Goal: Contribute content: Contribute content

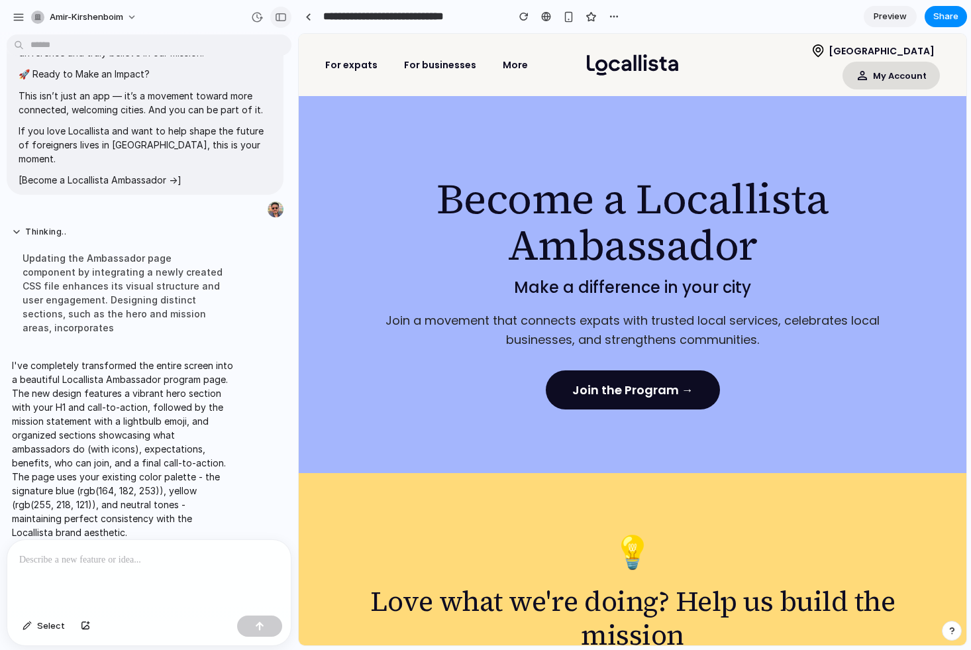
click at [286, 21] on button "button" at bounding box center [280, 17] width 21 height 21
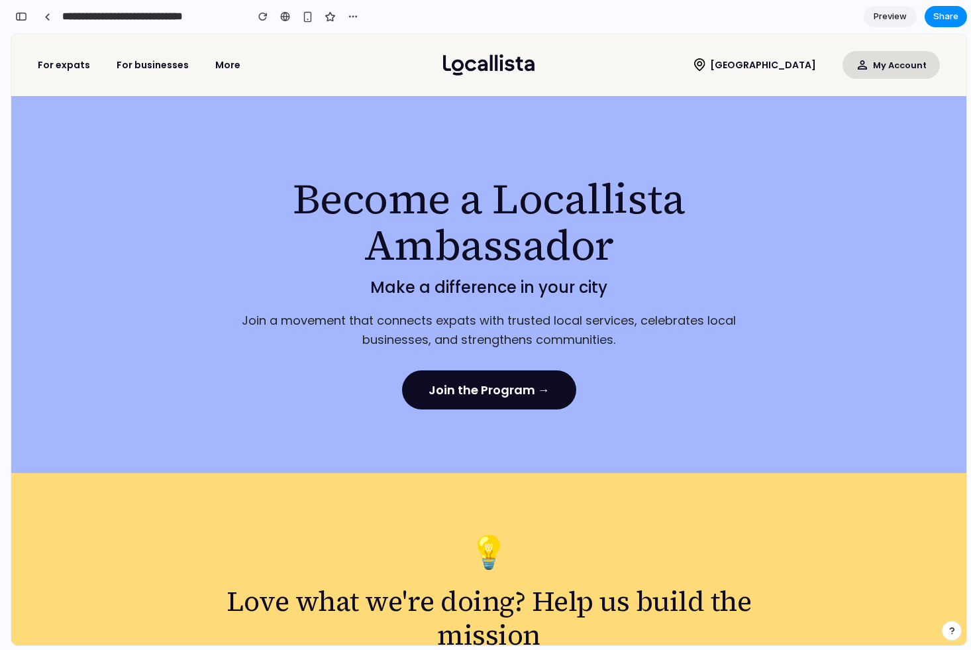
click at [486, 325] on div at bounding box center [486, 325] width 0 height 0
click at [938, 17] on span "Share" at bounding box center [946, 16] width 25 height 13
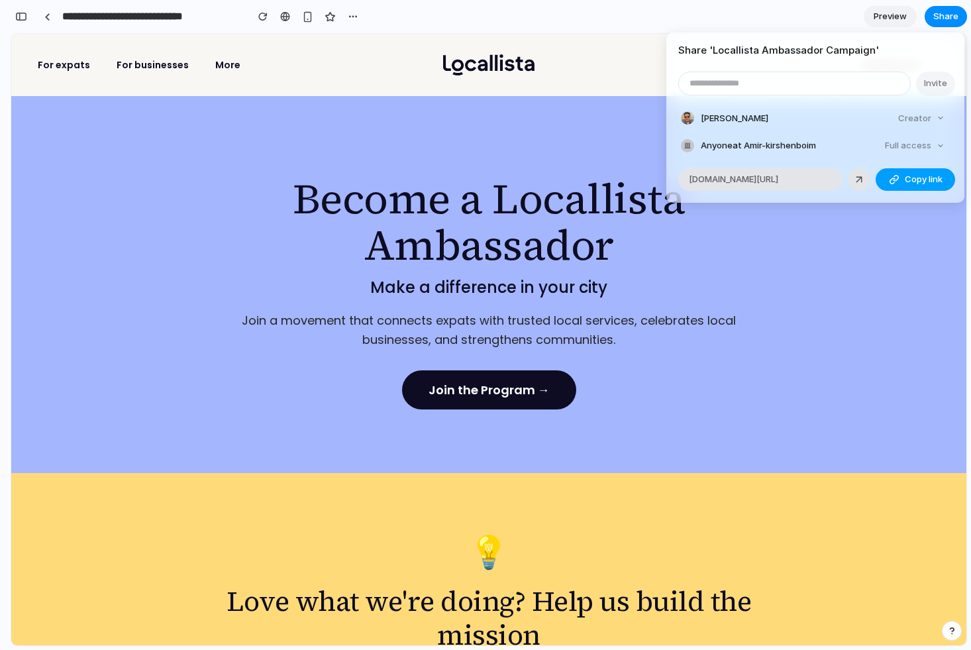
click at [919, 180] on span "Copy link" at bounding box center [924, 179] width 38 height 13
click at [792, 146] on span "Anyone at Amir-kirshenboim" at bounding box center [758, 145] width 115 height 13
click at [544, 28] on div "Share ' Locallista Ambassador Campaign ' Invite Amir Kirshenboim Creator Anyone…" at bounding box center [485, 325] width 971 height 650
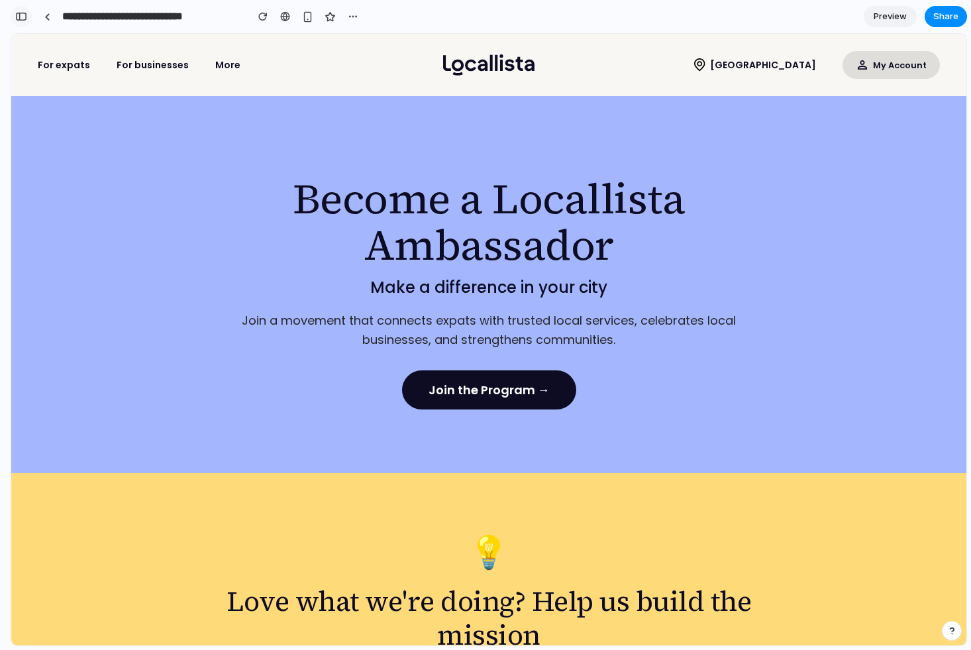
click at [15, 17] on button "button" at bounding box center [21, 16] width 21 height 21
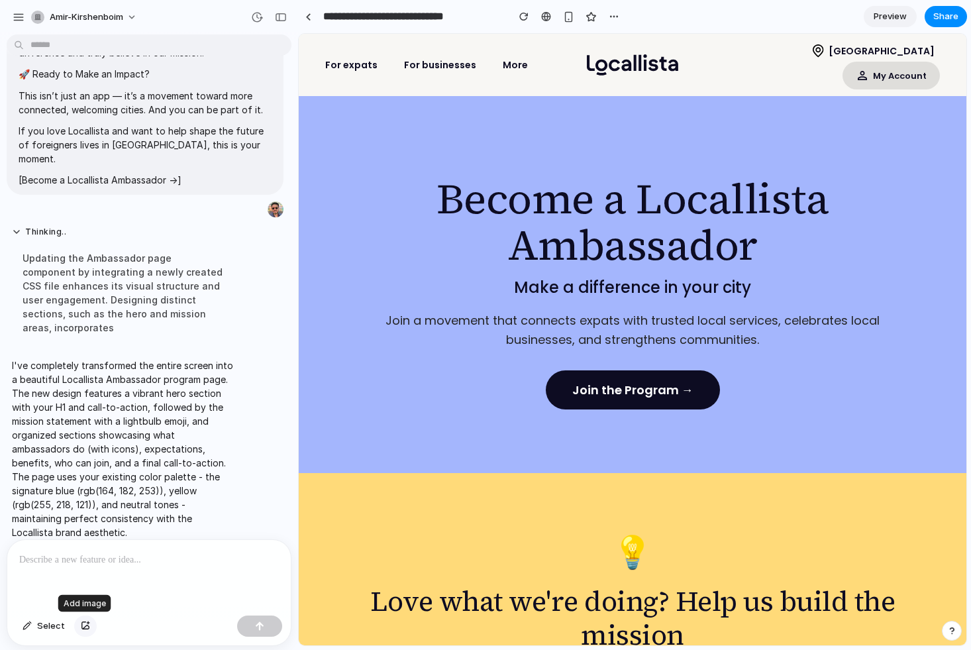
click at [84, 626] on div "button" at bounding box center [85, 626] width 9 height 8
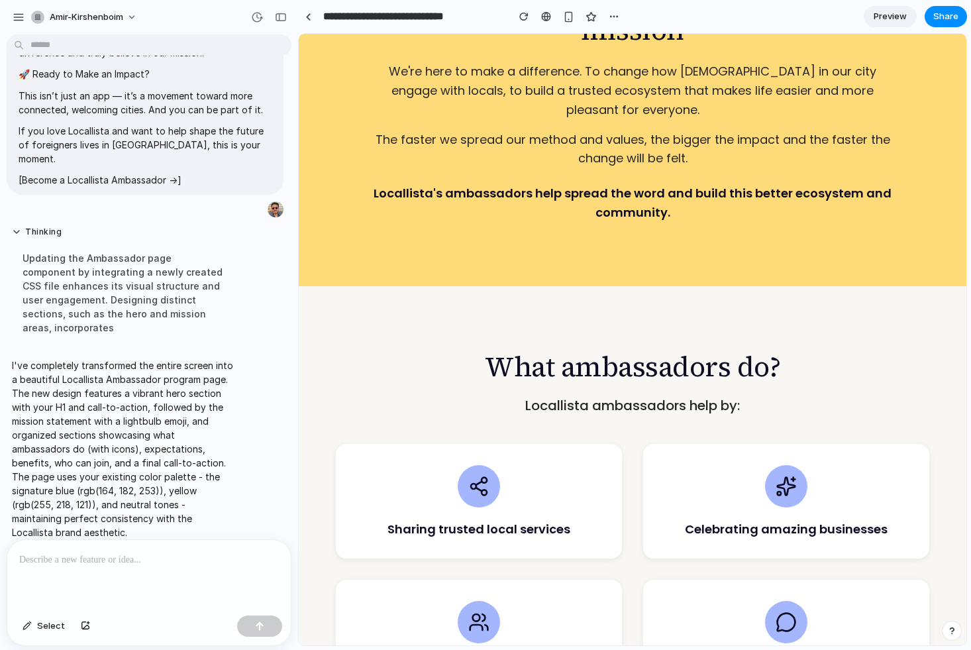
scroll to position [760, 0]
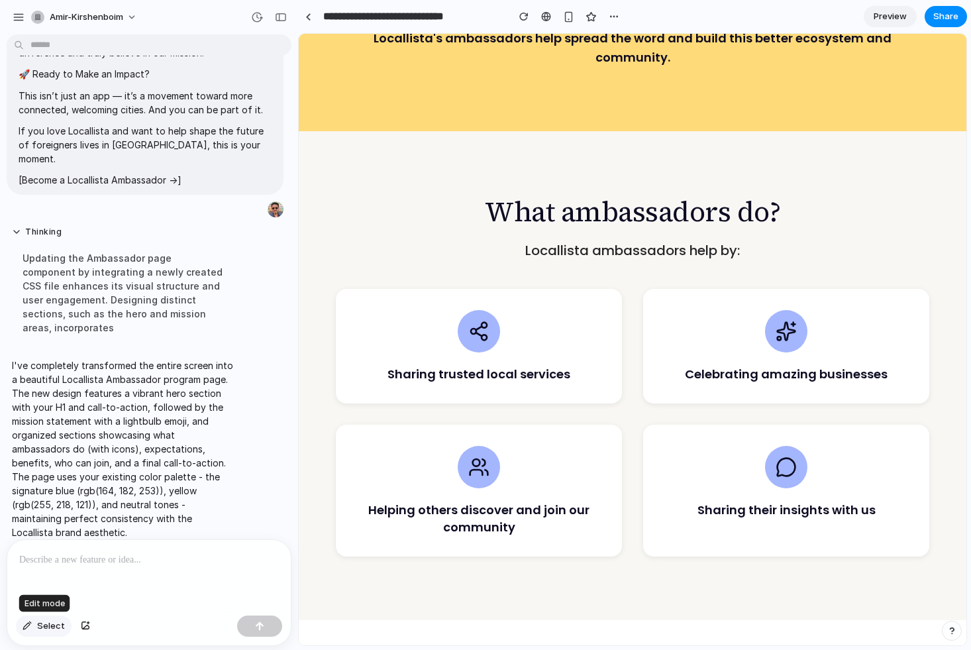
click at [26, 625] on div "button" at bounding box center [27, 626] width 9 height 8
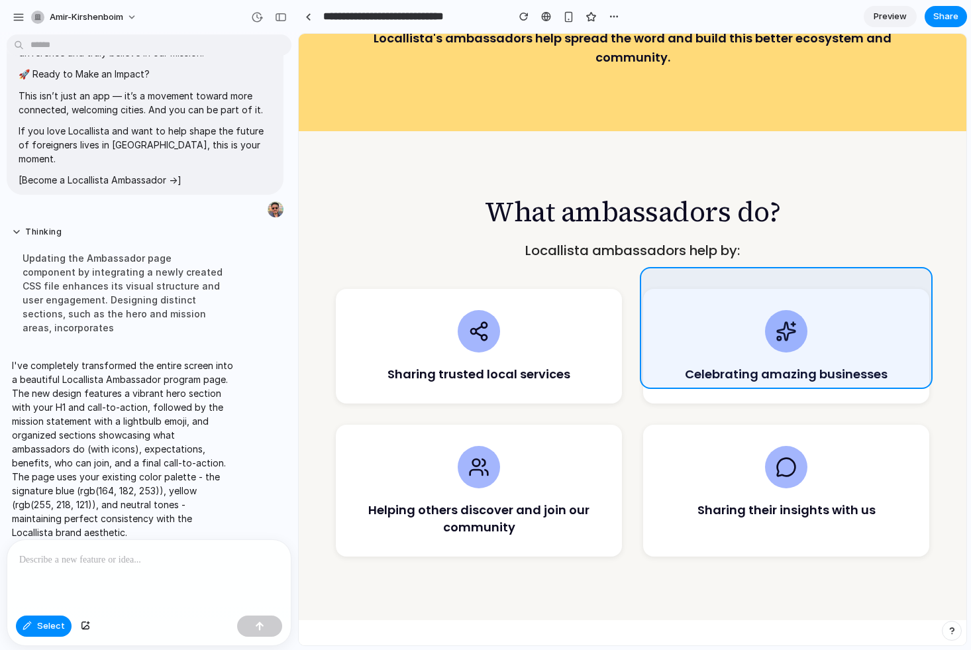
click at [718, 305] on div at bounding box center [633, 339] width 667 height 611
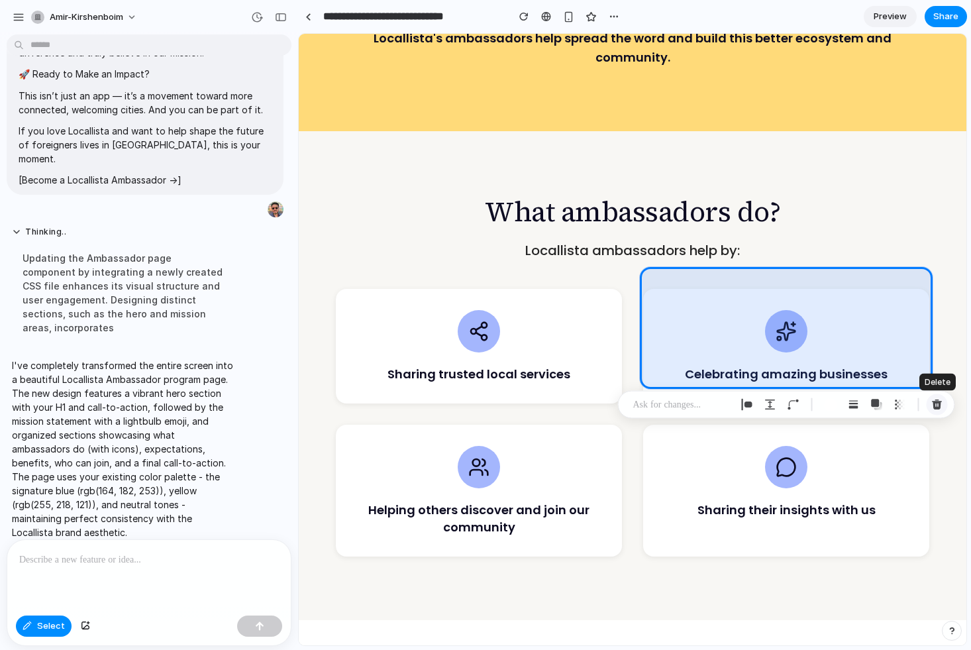
click at [938, 404] on div "button" at bounding box center [938, 405] width 12 height 12
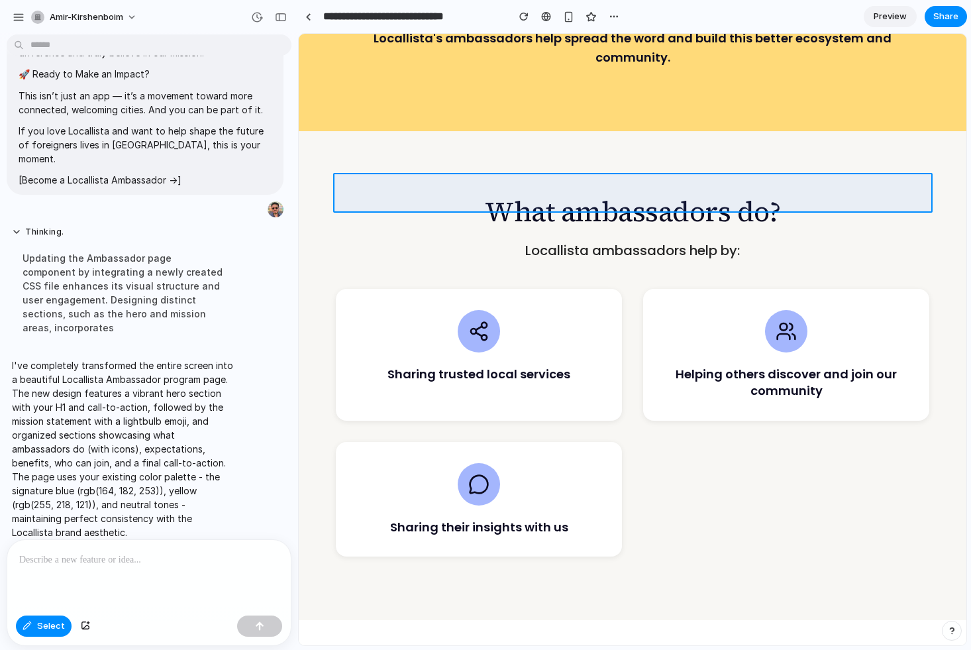
click at [655, 190] on div at bounding box center [633, 339] width 667 height 611
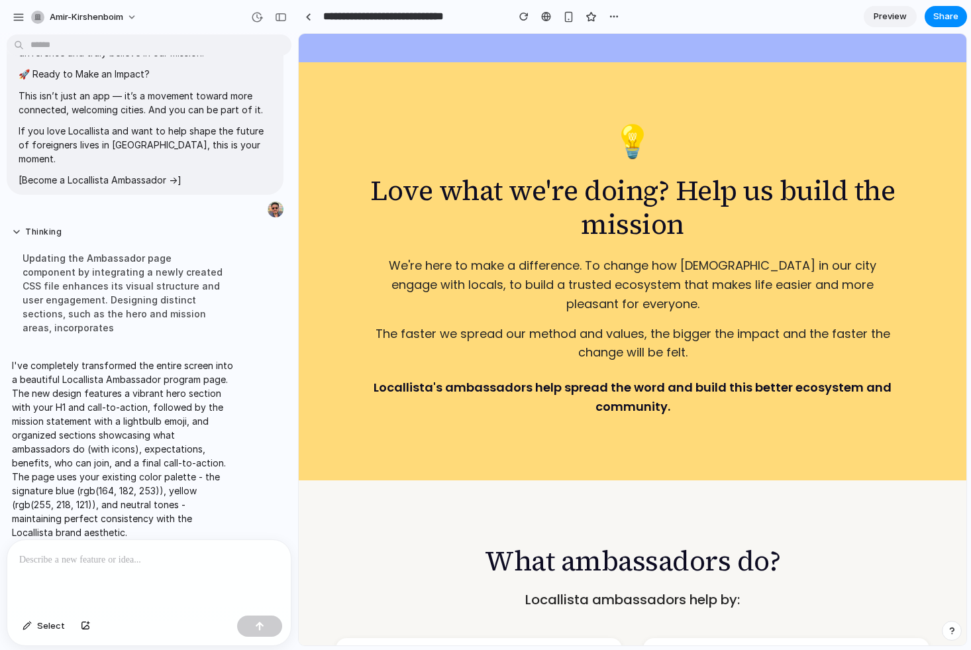
scroll to position [406, 0]
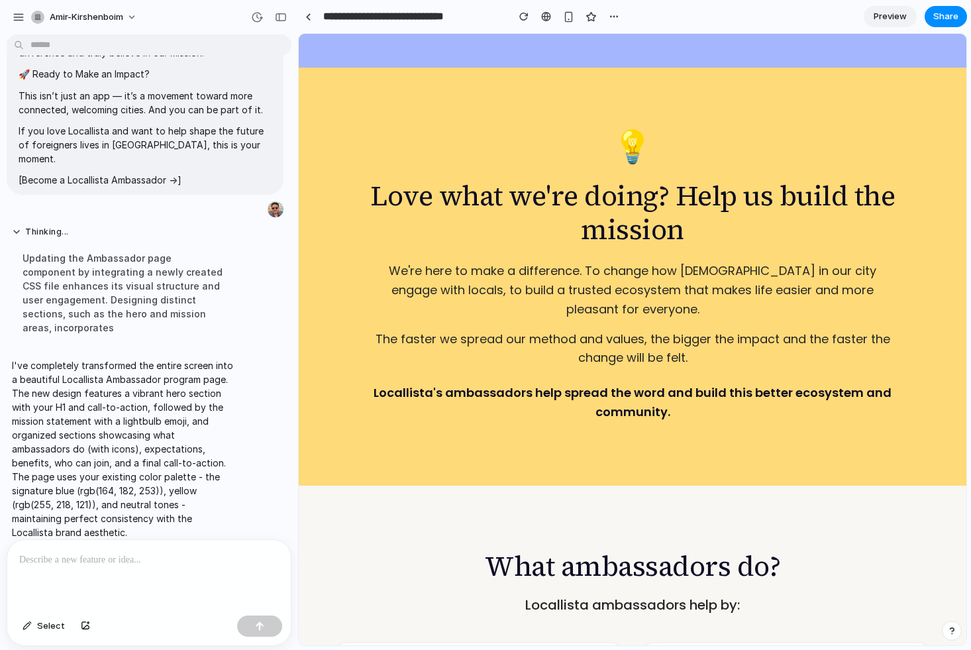
click at [663, 195] on h2 "Love what we're doing? Help us build the mission" at bounding box center [633, 212] width 530 height 67
click at [42, 633] on button "Select" at bounding box center [44, 626] width 56 height 21
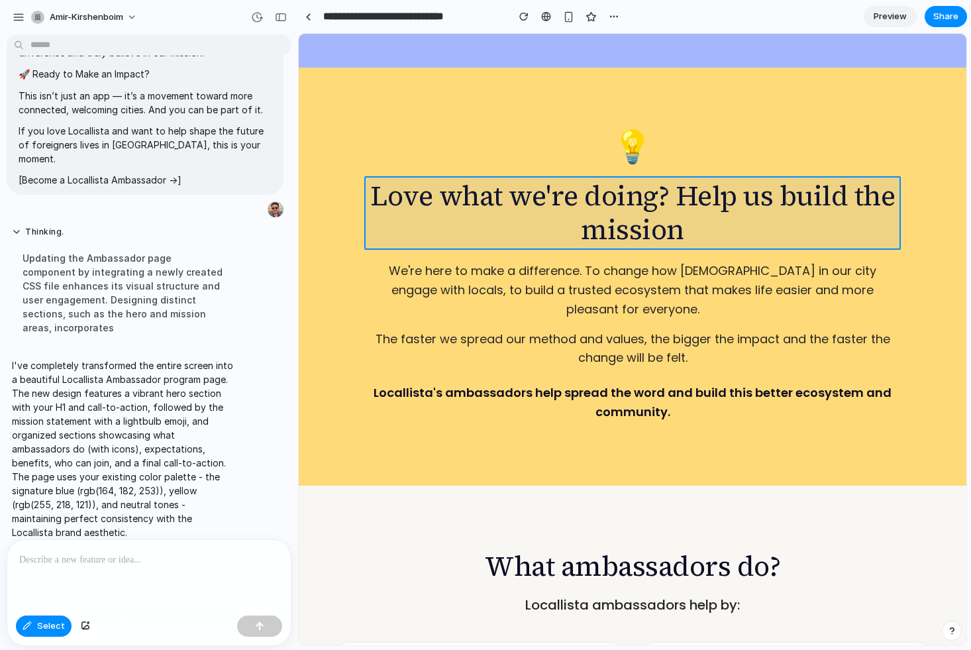
click at [674, 193] on div at bounding box center [633, 339] width 667 height 611
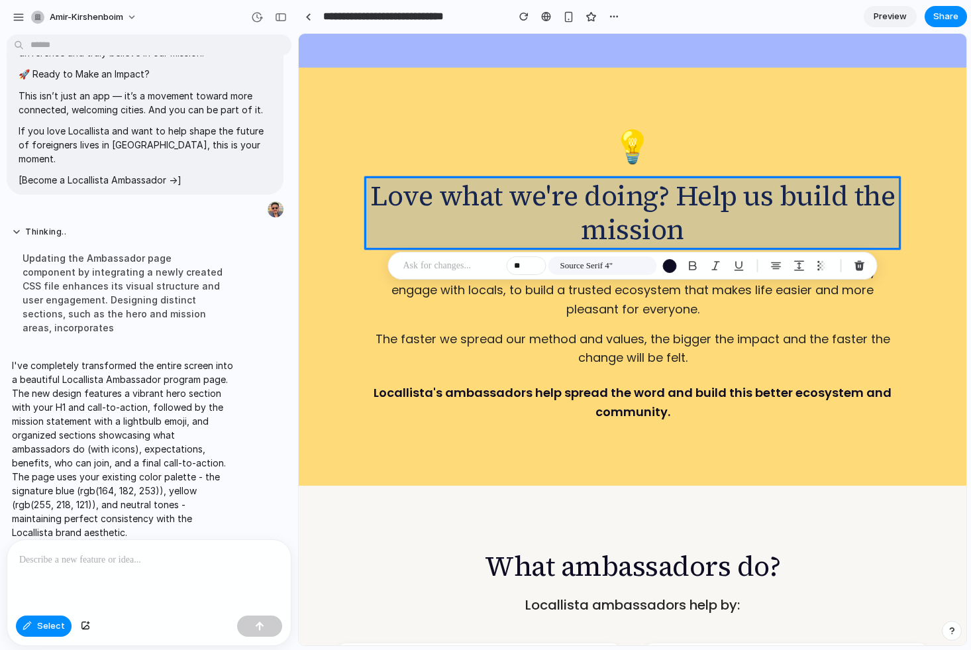
click at [675, 189] on div at bounding box center [633, 339] width 667 height 611
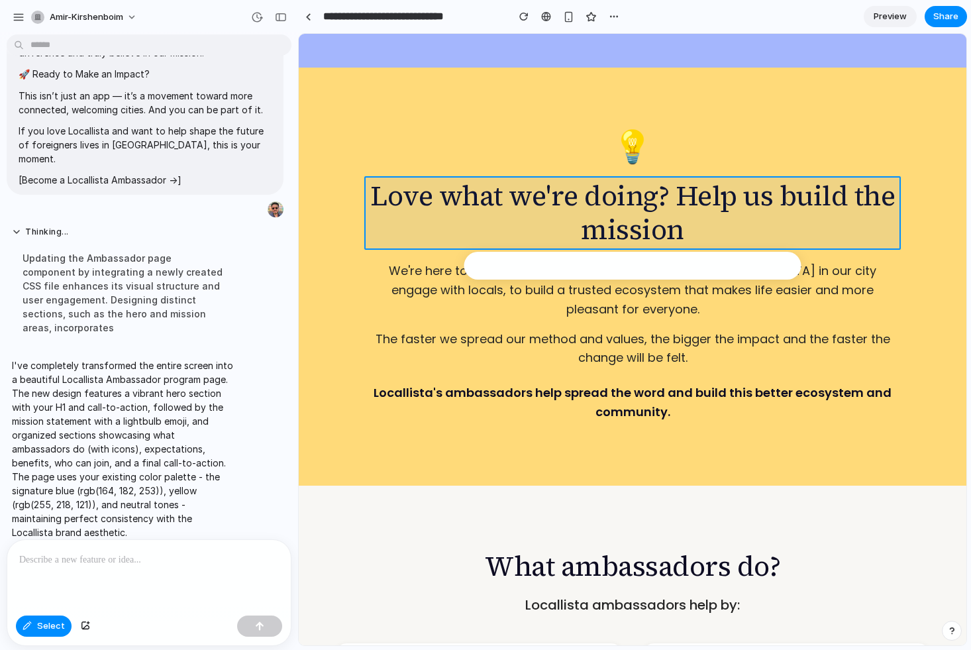
click at [675, 189] on div at bounding box center [633, 339] width 667 height 611
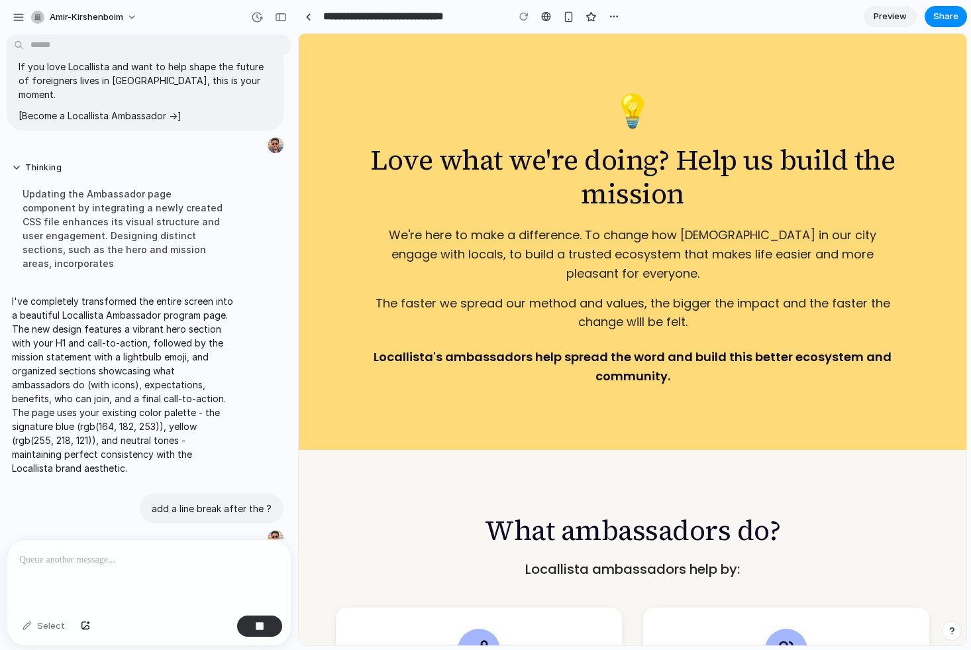
scroll to position [494, 0]
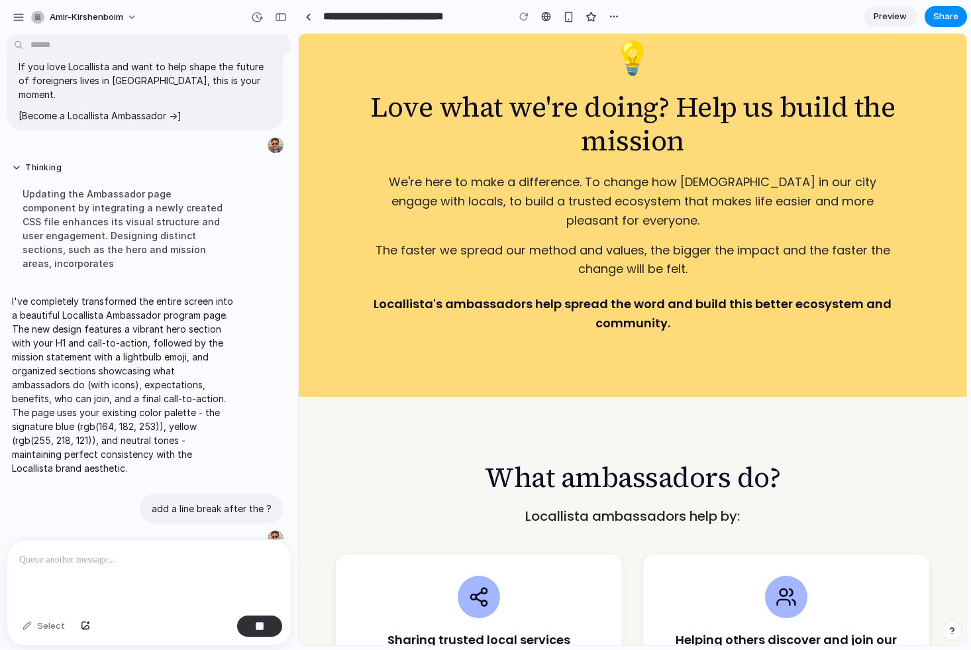
click at [574, 119] on h2 "Love what we're doing? Help us build the mission" at bounding box center [633, 123] width 530 height 67
click at [599, 107] on h2 "Love what we're doing? Help us build the mission" at bounding box center [633, 123] width 530 height 67
click at [611, 163] on div "💡 Love what we're doing? Help us build the mission We're here to make a differe…" at bounding box center [633, 187] width 530 height 290
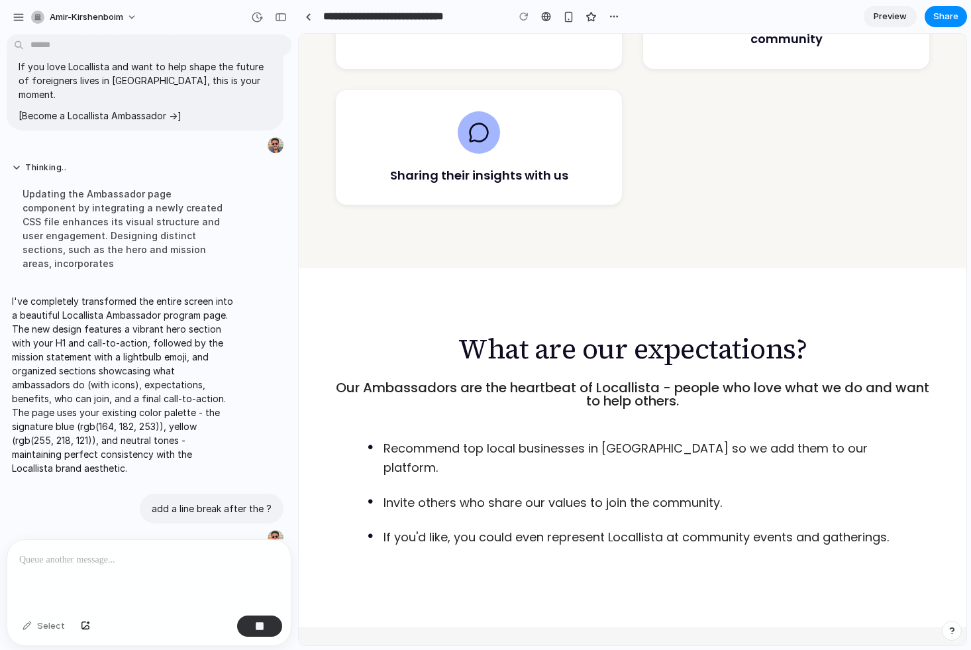
scroll to position [1124, 0]
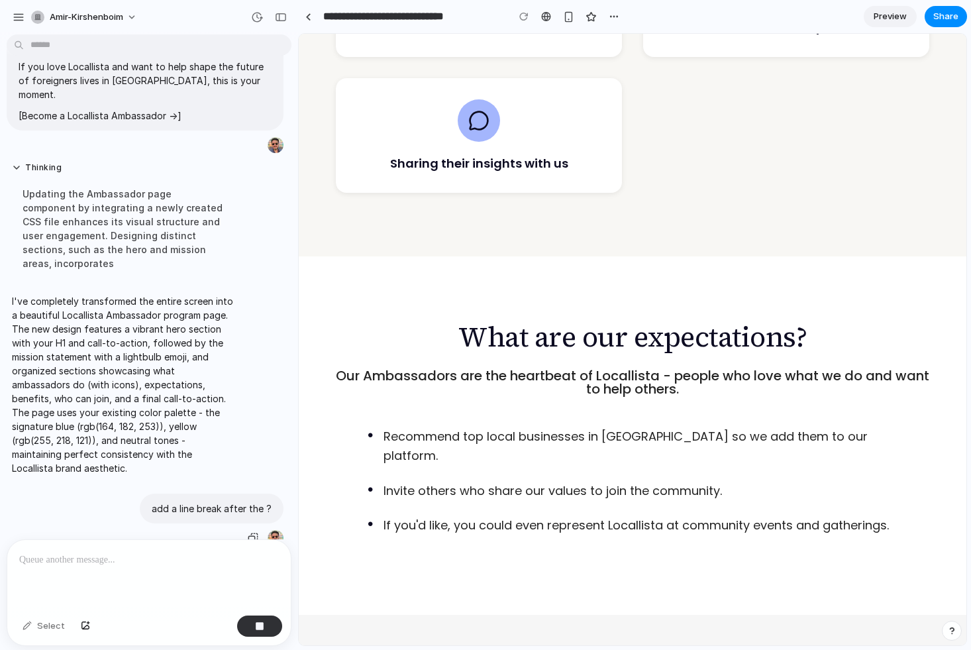
click at [178, 502] on p "add a line break after the ?" at bounding box center [212, 509] width 120 height 14
click at [30, 625] on div "Select" at bounding box center [44, 626] width 56 height 21
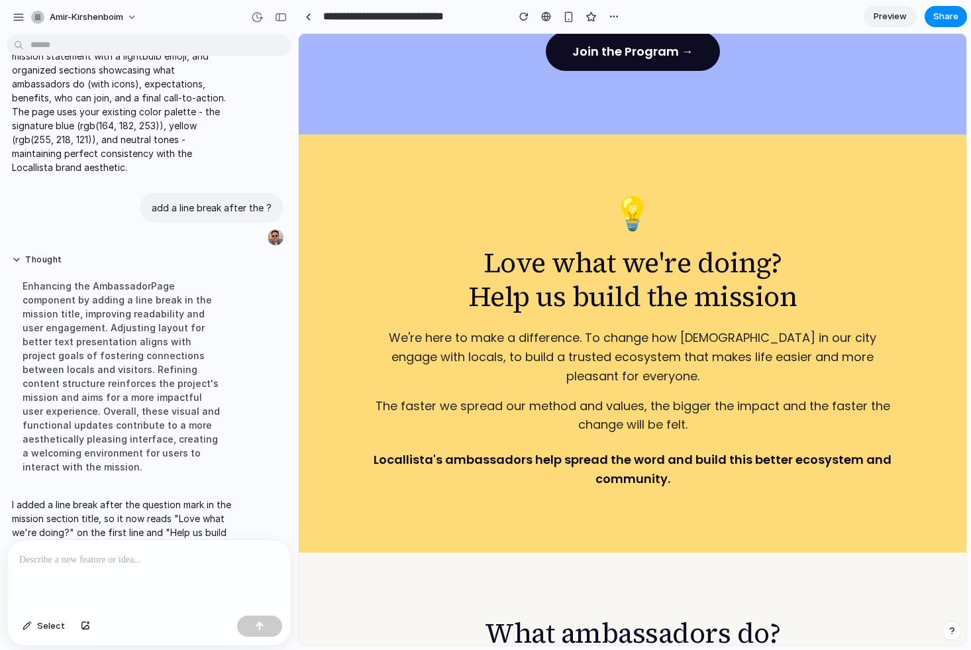
scroll to position [387, 0]
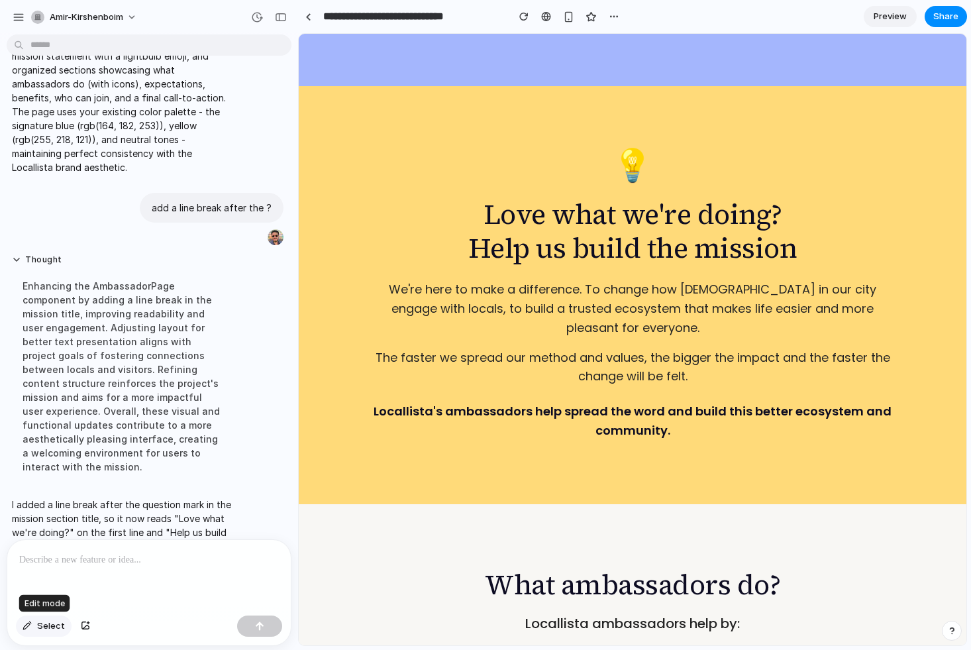
click at [46, 627] on span "Select" at bounding box center [51, 626] width 28 height 13
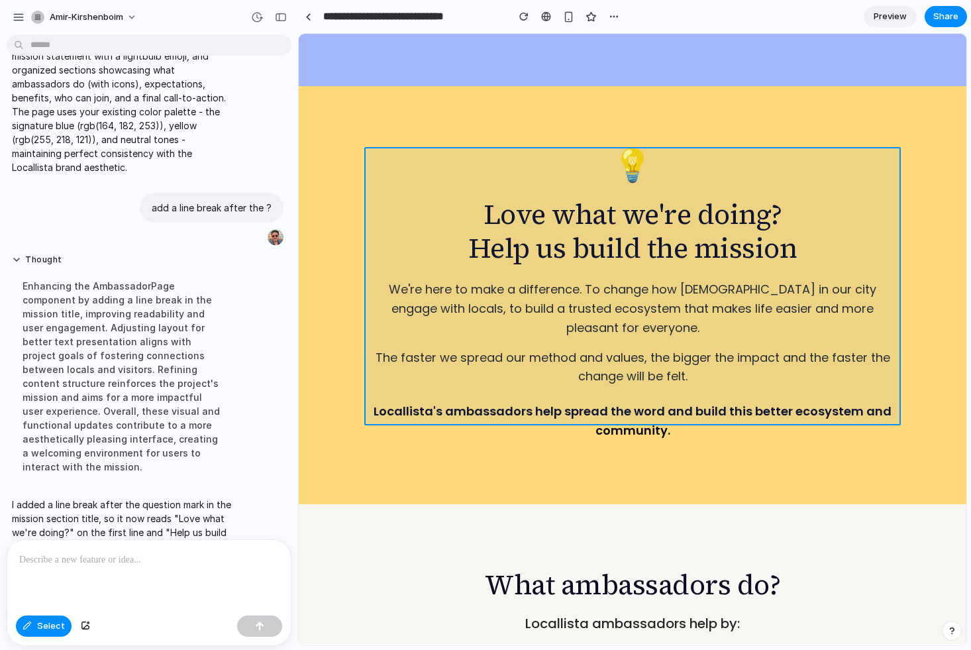
drag, startPoint x: 511, startPoint y: 309, endPoint x: 511, endPoint y: 351, distance: 41.7
click at [511, 357] on div at bounding box center [633, 339] width 667 height 611
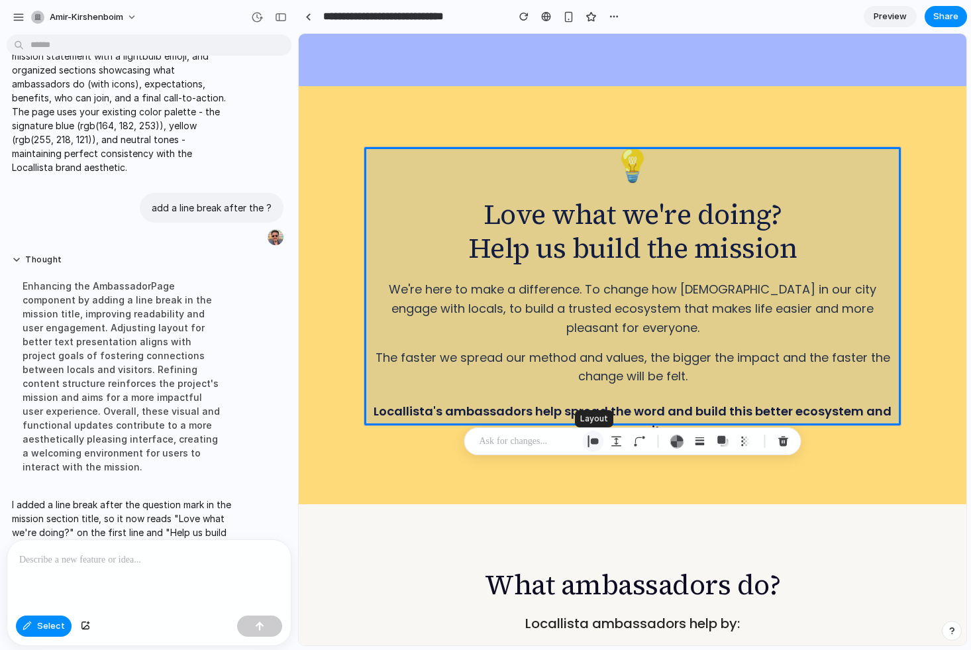
click at [592, 441] on div "button" at bounding box center [594, 441] width 12 height 12
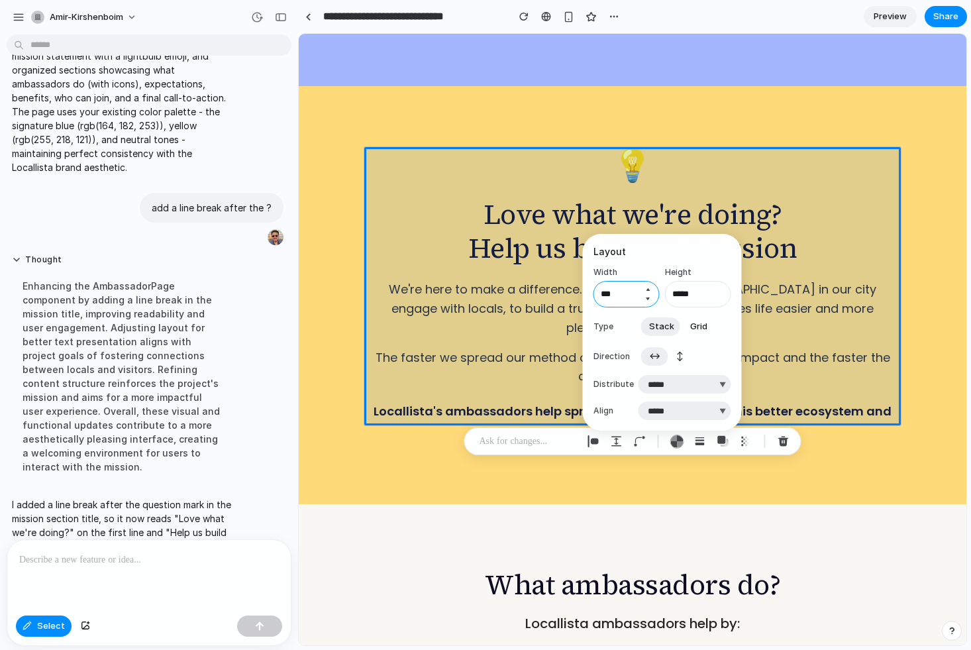
click at [625, 296] on input "***" at bounding box center [627, 294] width 66 height 27
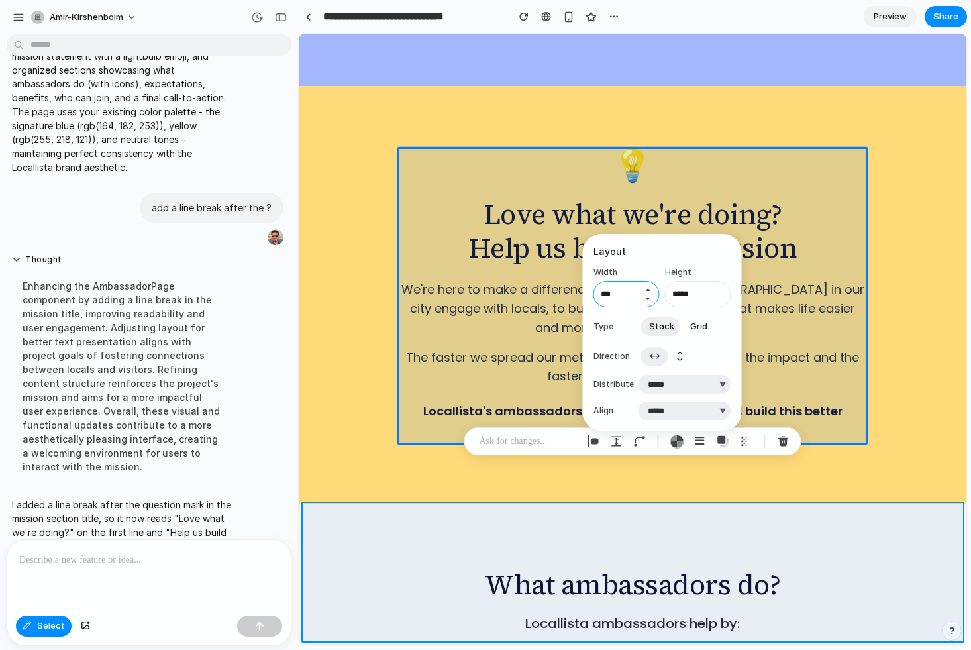
type input "***"
click at [458, 541] on div at bounding box center [633, 339] width 667 height 611
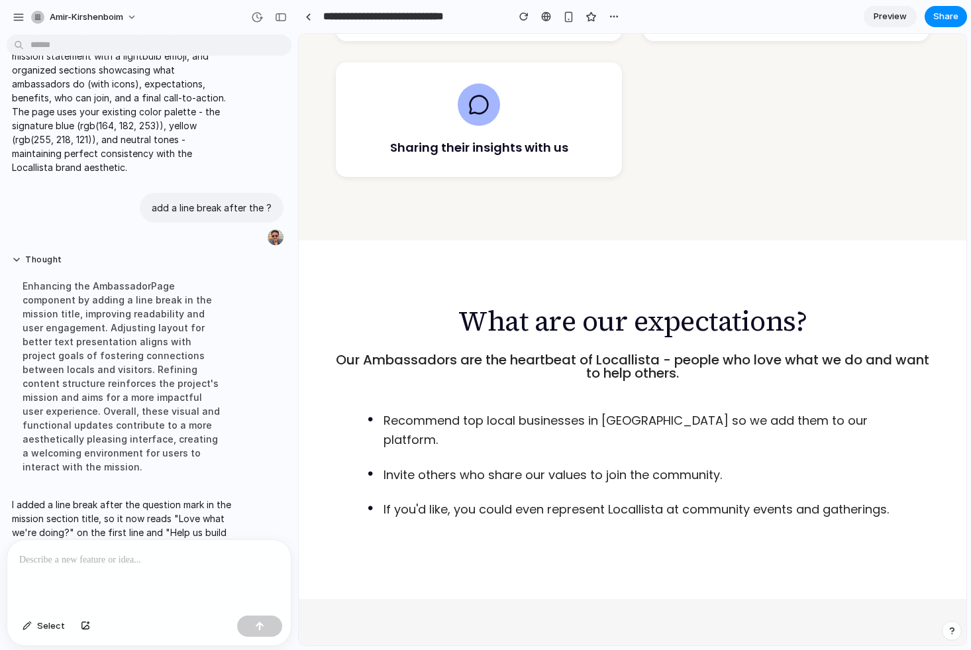
scroll to position [1140, 0]
click at [428, 364] on p "Our Ambassadors are the heartbeat of Locallista - people who love what we do an…" at bounding box center [633, 366] width 594 height 27
click at [46, 627] on span "Select" at bounding box center [51, 626] width 28 height 13
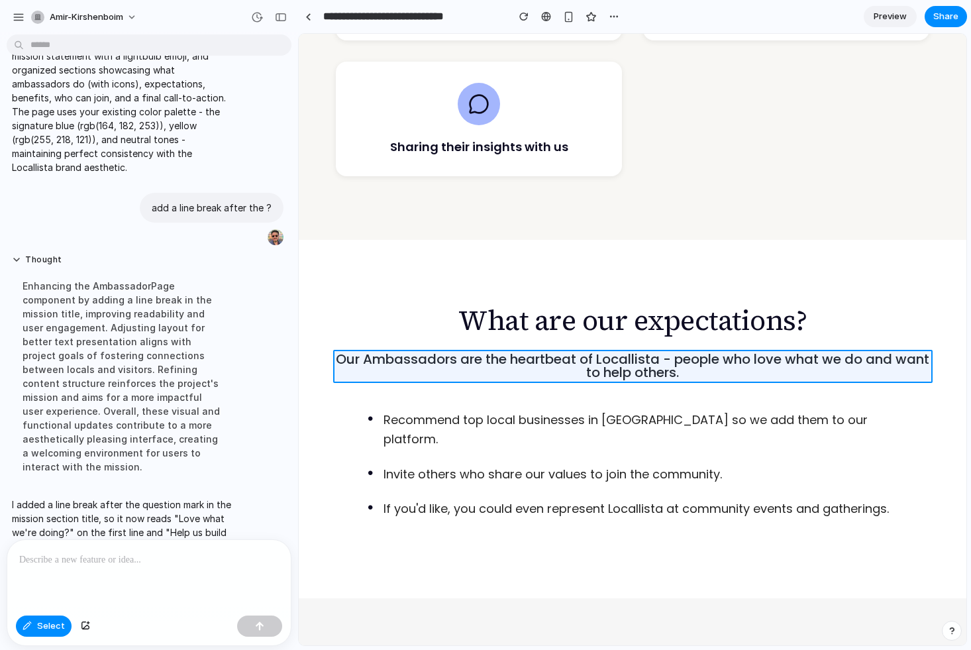
click at [473, 365] on div at bounding box center [633, 339] width 667 height 611
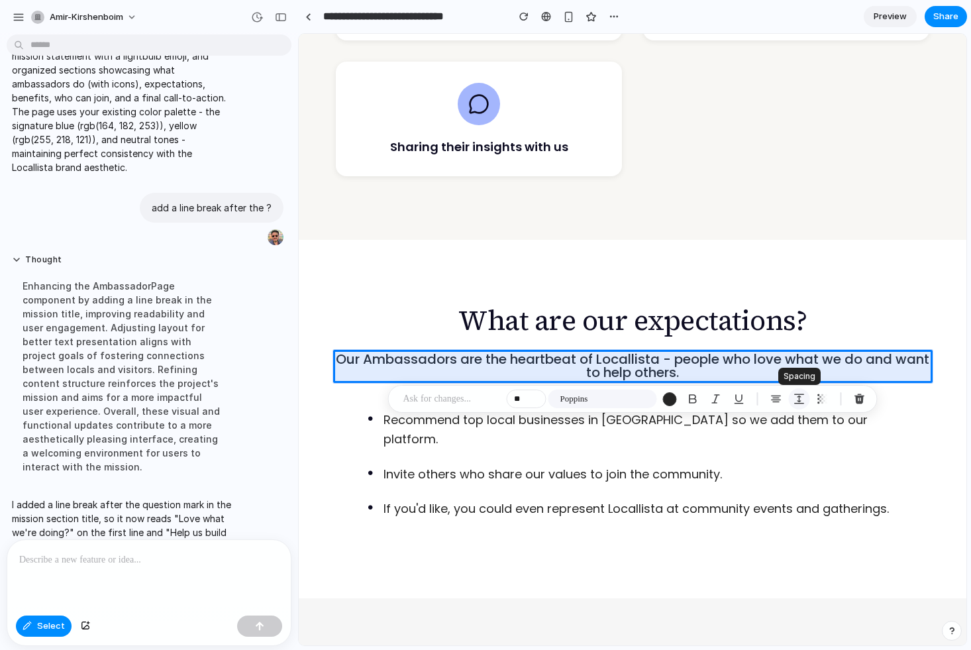
click at [800, 399] on div "button" at bounding box center [800, 399] width 12 height 12
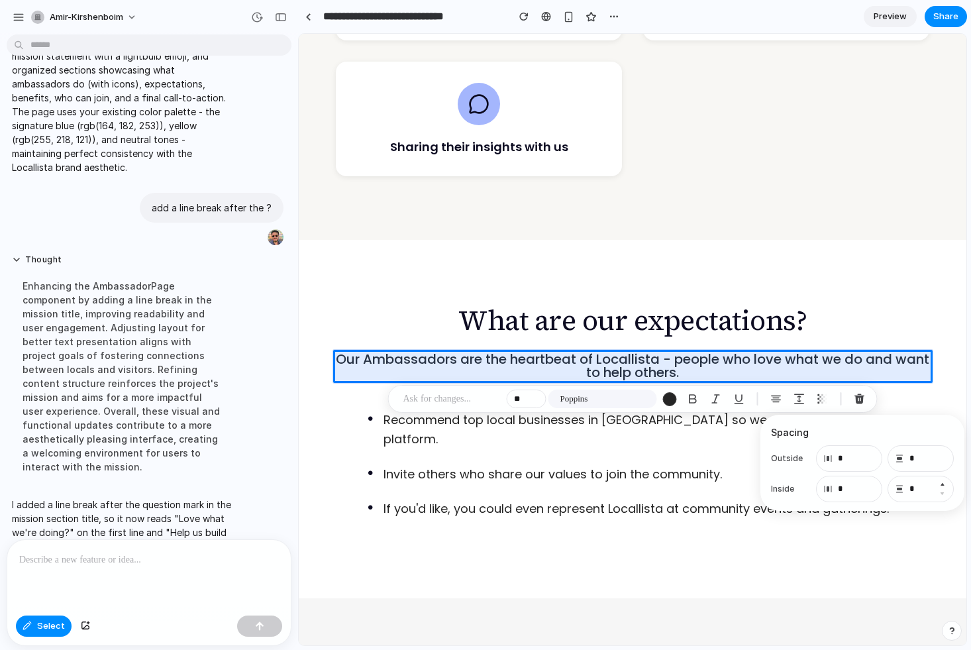
click at [942, 484] on button "Increment" at bounding box center [942, 484] width 13 height 11
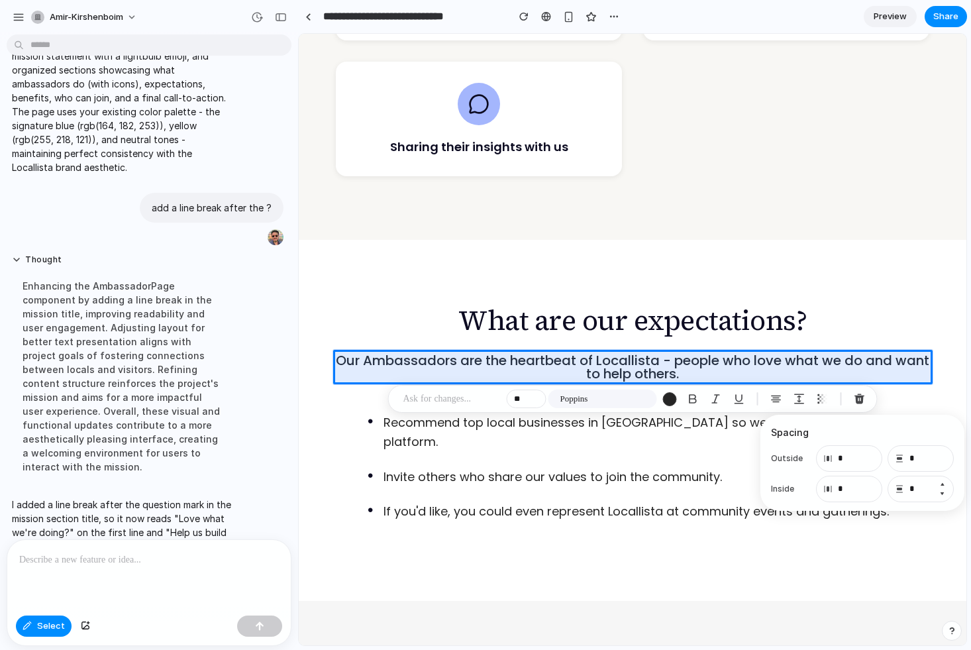
click at [942, 484] on button "Increment" at bounding box center [942, 484] width 13 height 11
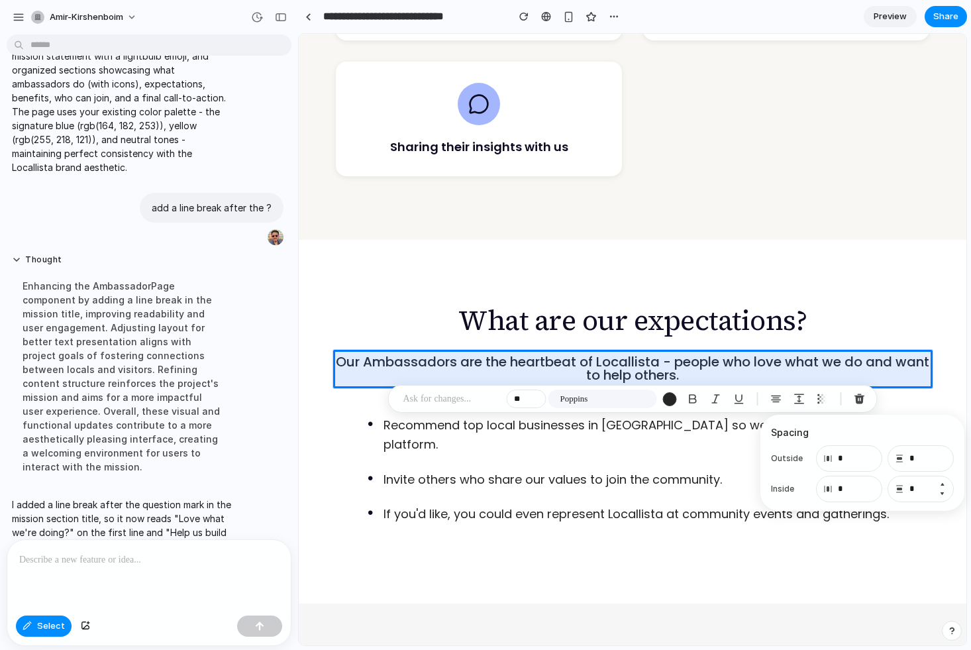
click at [942, 484] on button "Increment" at bounding box center [942, 484] width 13 height 11
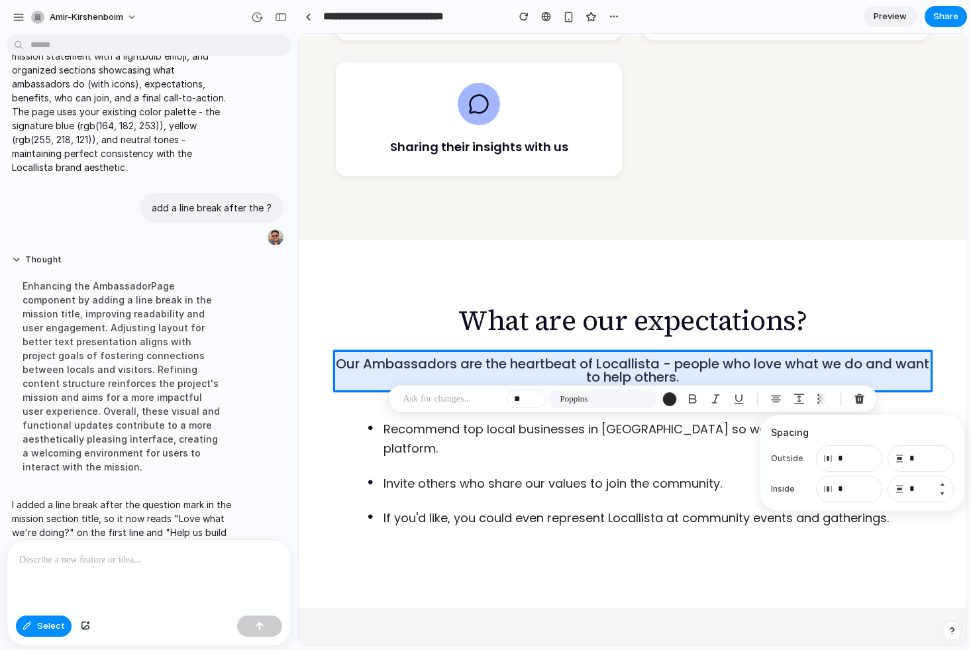
click at [942, 484] on button "Increment" at bounding box center [942, 484] width 13 height 11
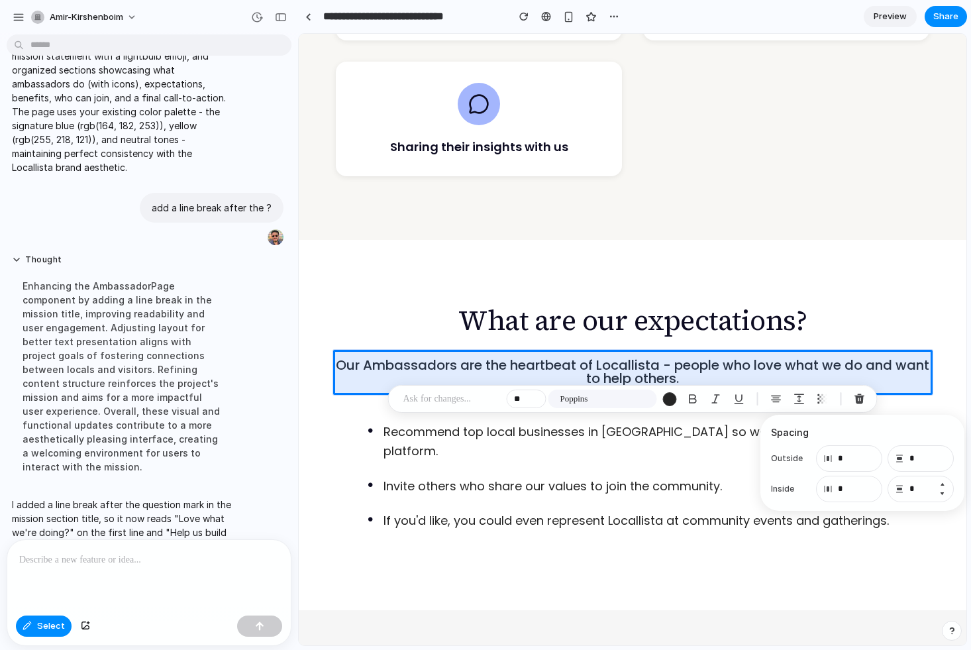
click at [942, 484] on button "Increment" at bounding box center [942, 484] width 13 height 11
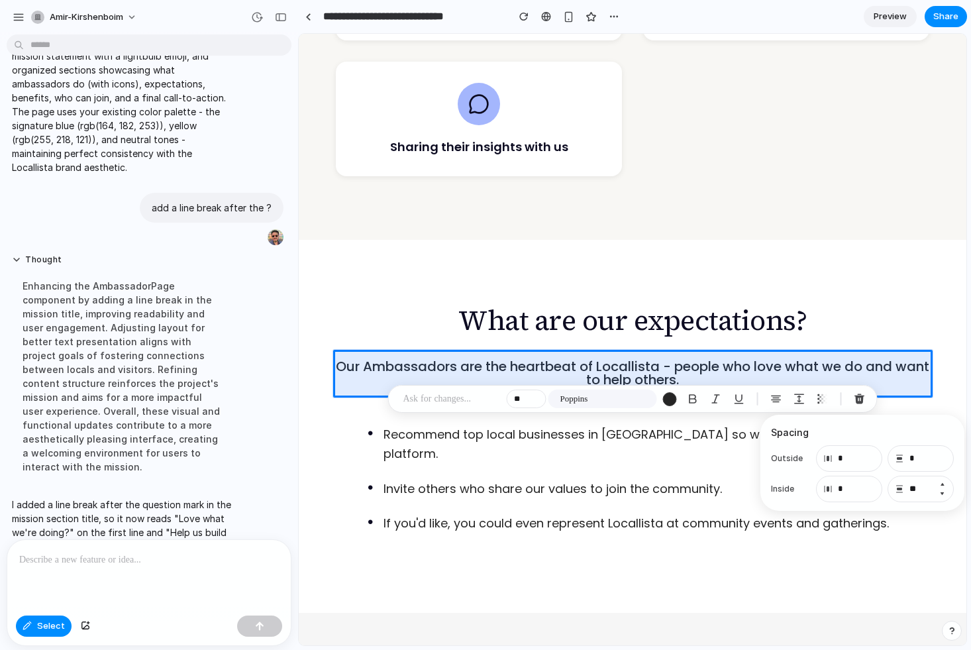
click at [943, 494] on button "Decrement" at bounding box center [942, 493] width 13 height 11
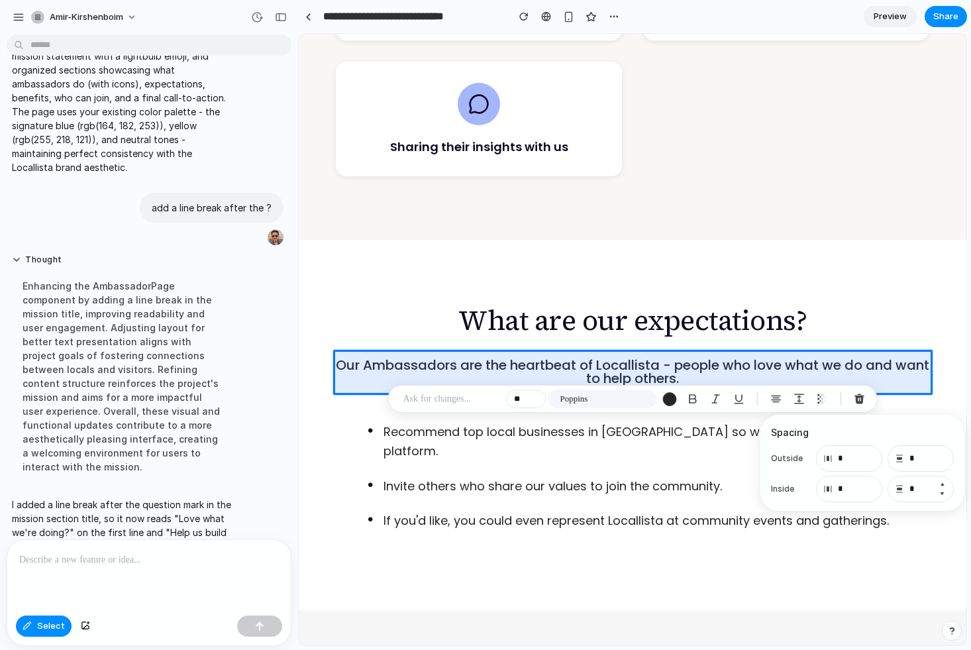
click at [943, 494] on button "Decrement" at bounding box center [942, 493] width 13 height 11
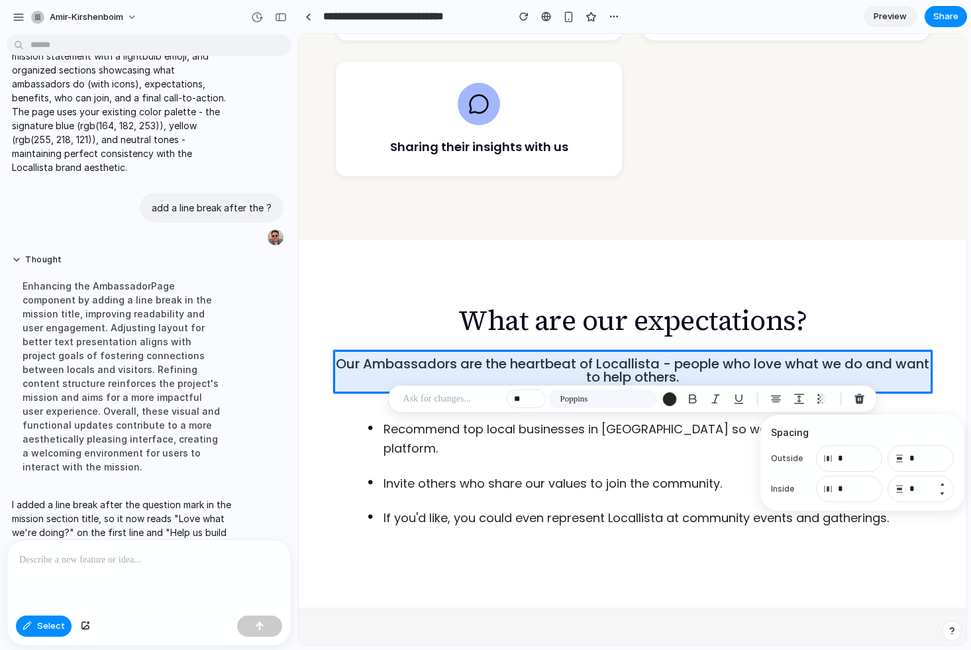
click at [943, 494] on button "Decrement" at bounding box center [942, 493] width 13 height 11
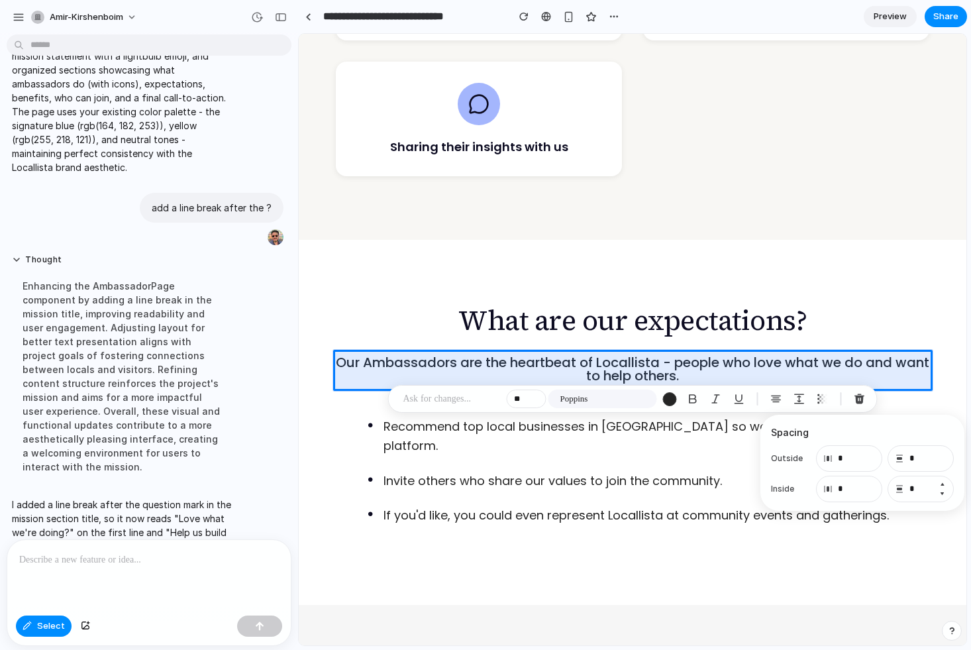
click at [943, 494] on button "Decrement" at bounding box center [942, 493] width 13 height 11
type input "*"
click at [871, 482] on button "Increment" at bounding box center [870, 484] width 13 height 11
click at [871, 484] on button "Increment" at bounding box center [870, 484] width 13 height 11
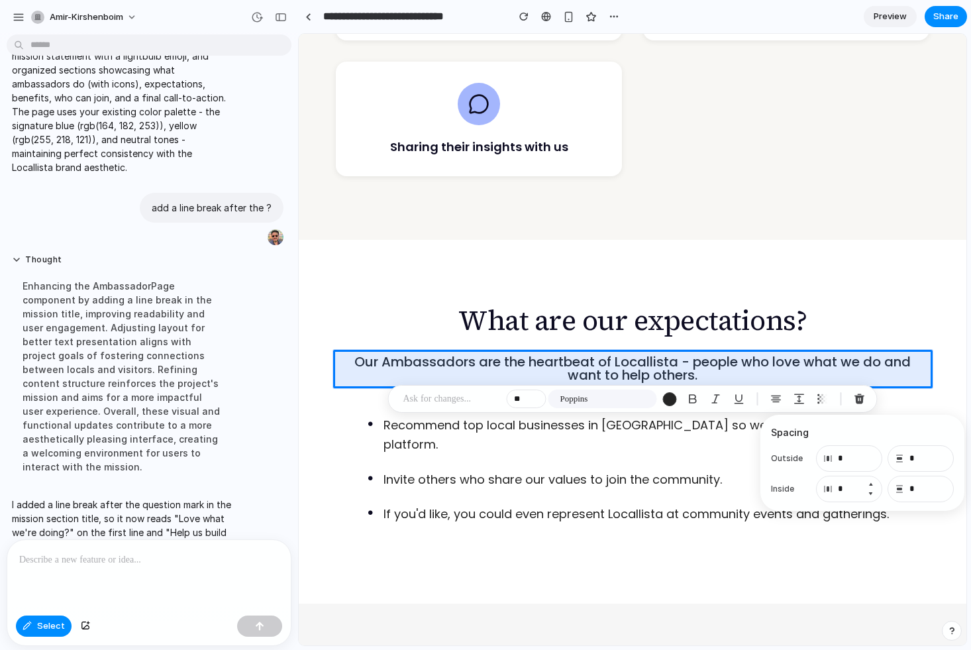
click at [871, 484] on button "Increment" at bounding box center [870, 484] width 13 height 11
click at [872, 492] on button "Decrement" at bounding box center [870, 493] width 13 height 11
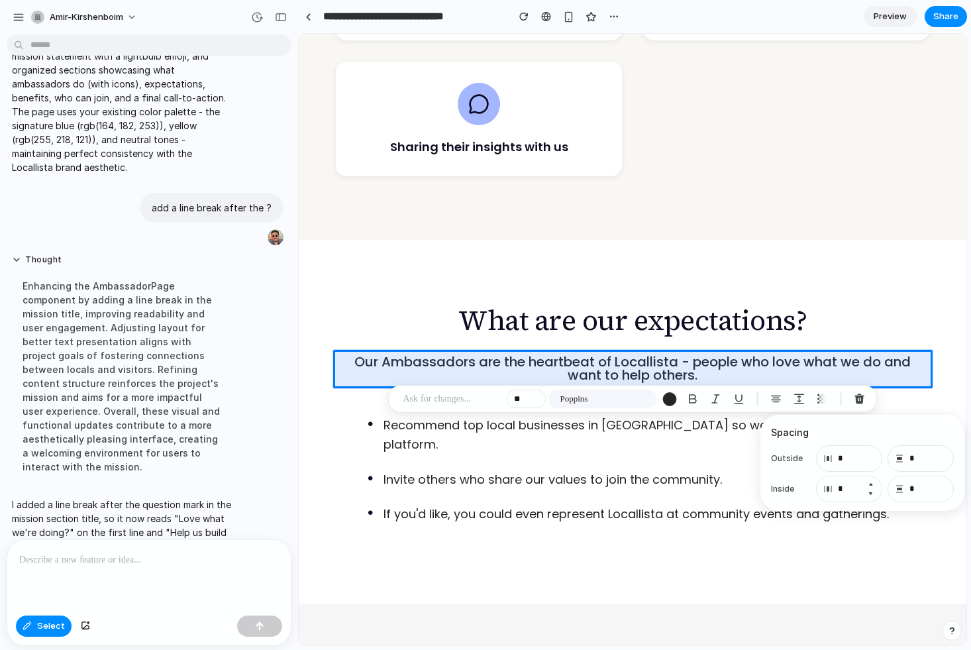
click at [872, 492] on button "Decrement" at bounding box center [870, 493] width 13 height 11
type input "*"
click at [941, 496] on button "Decrement" at bounding box center [942, 493] width 13 height 11
click at [944, 484] on button "Increment" at bounding box center [942, 484] width 13 height 11
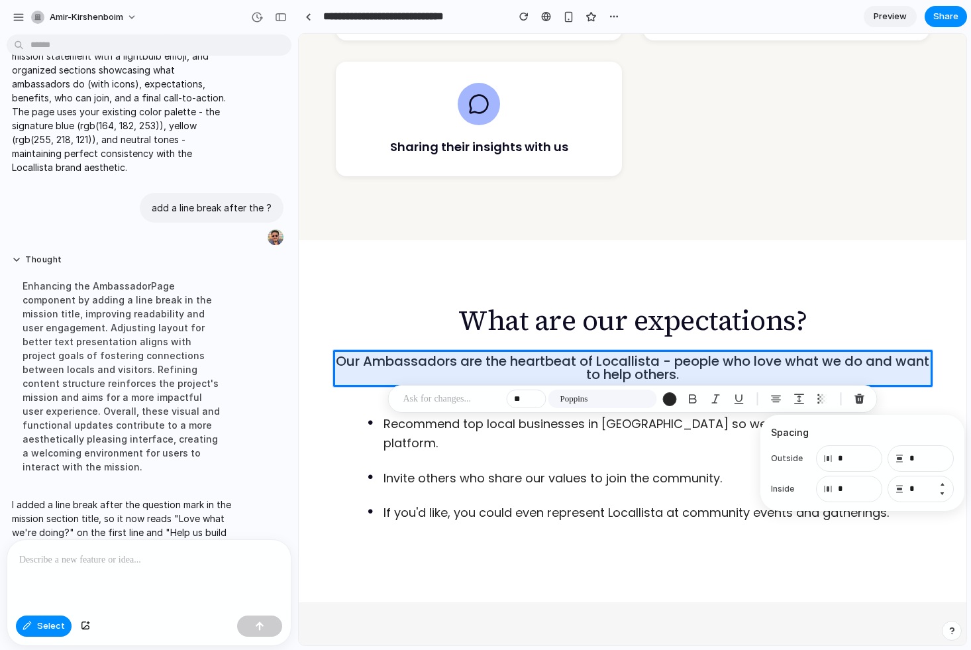
type input "*"
click at [944, 453] on button "Increment" at bounding box center [942, 454] width 13 height 11
click at [942, 453] on button "Increment" at bounding box center [942, 454] width 13 height 11
click at [942, 461] on button "Decrement" at bounding box center [942, 463] width 13 height 11
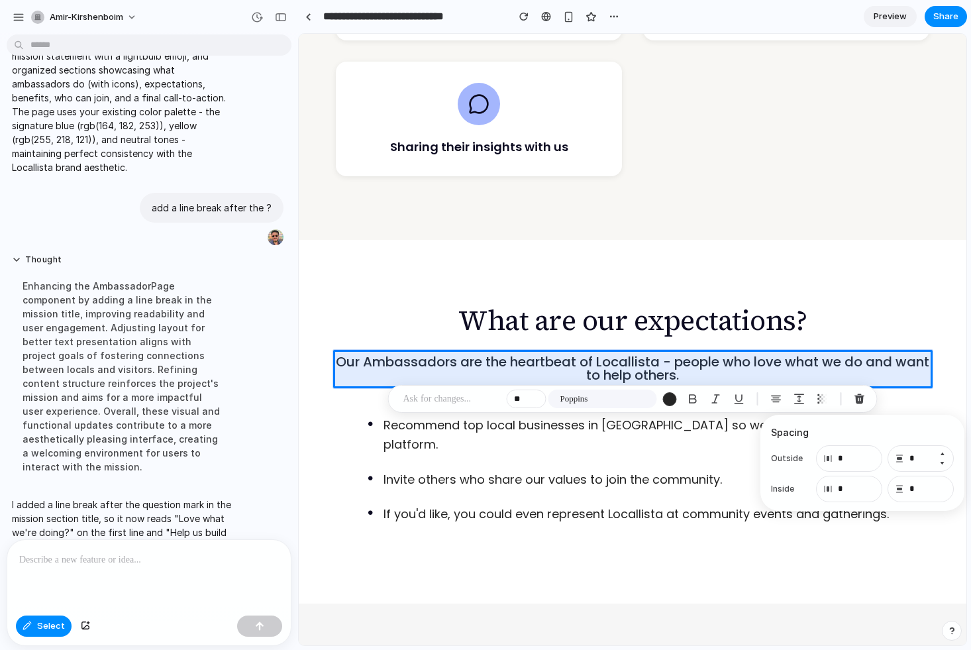
type input "*"
click at [930, 491] on input "*" at bounding box center [921, 489] width 66 height 27
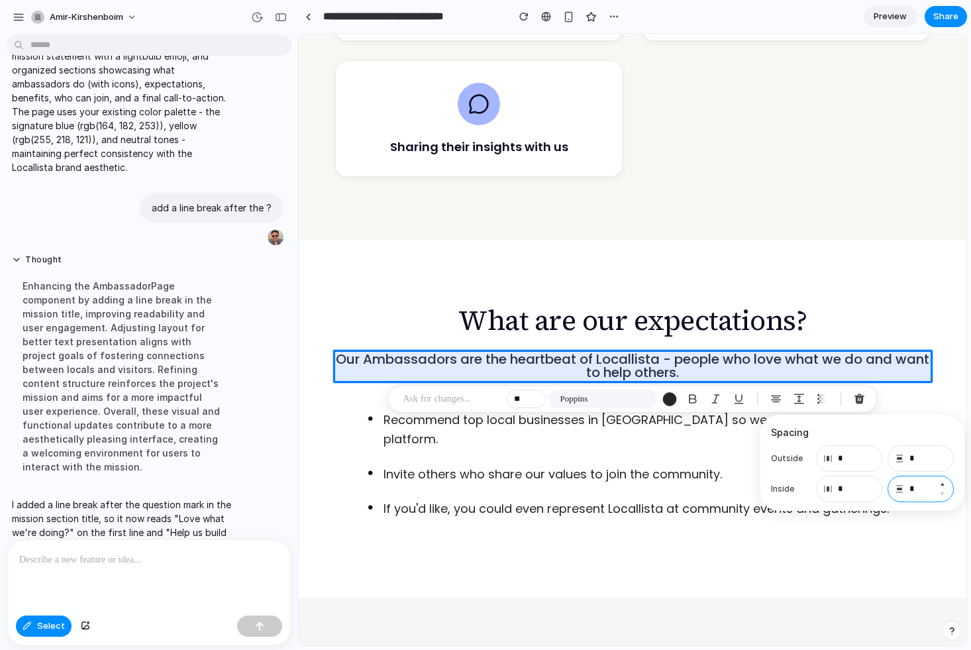
type input "*"
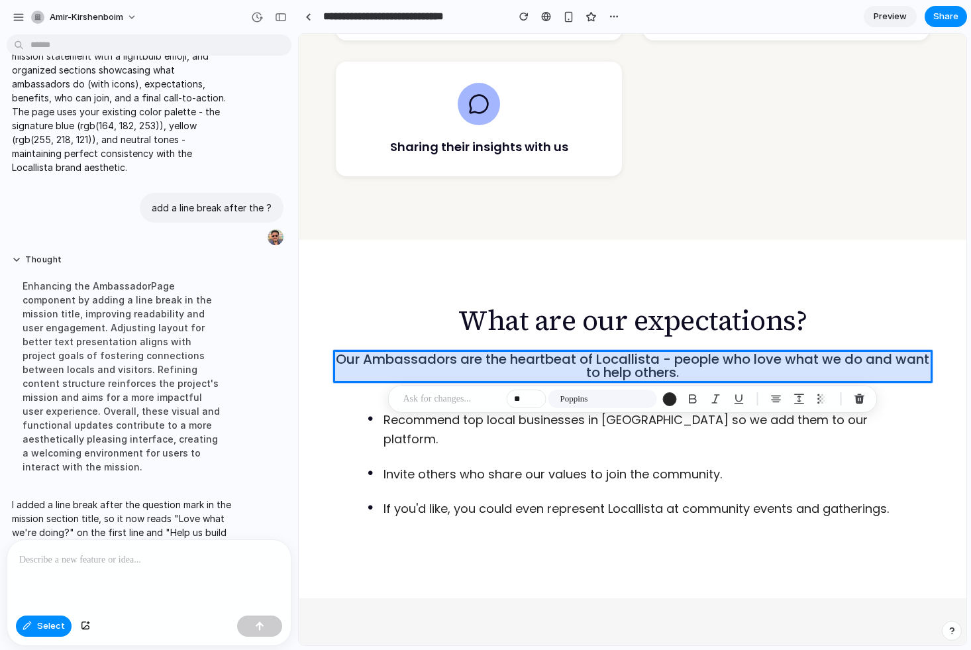
click at [777, 368] on div at bounding box center [633, 339] width 667 height 611
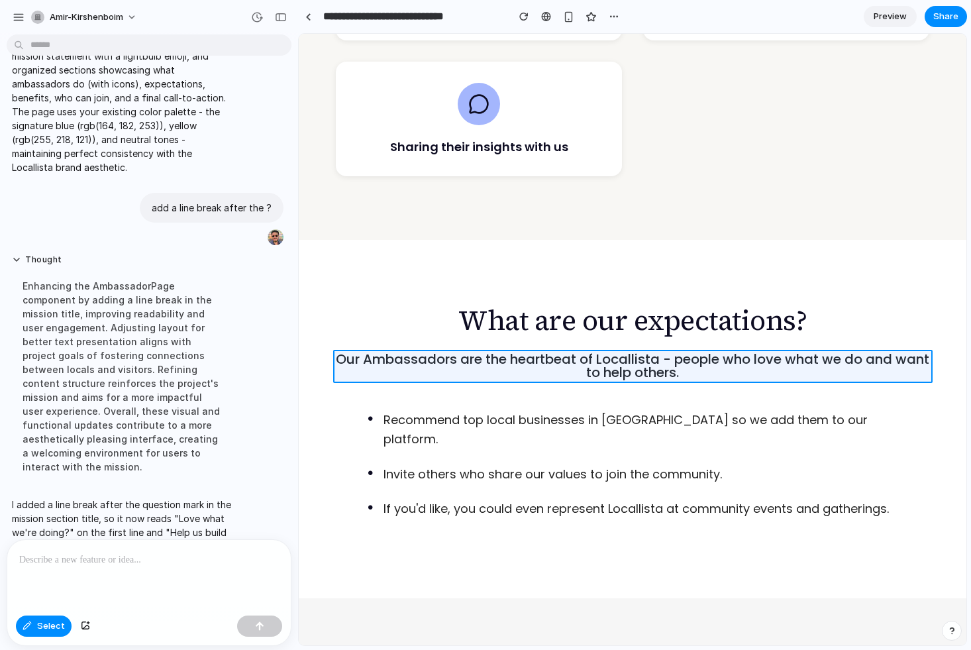
click at [730, 363] on div at bounding box center [633, 339] width 667 height 611
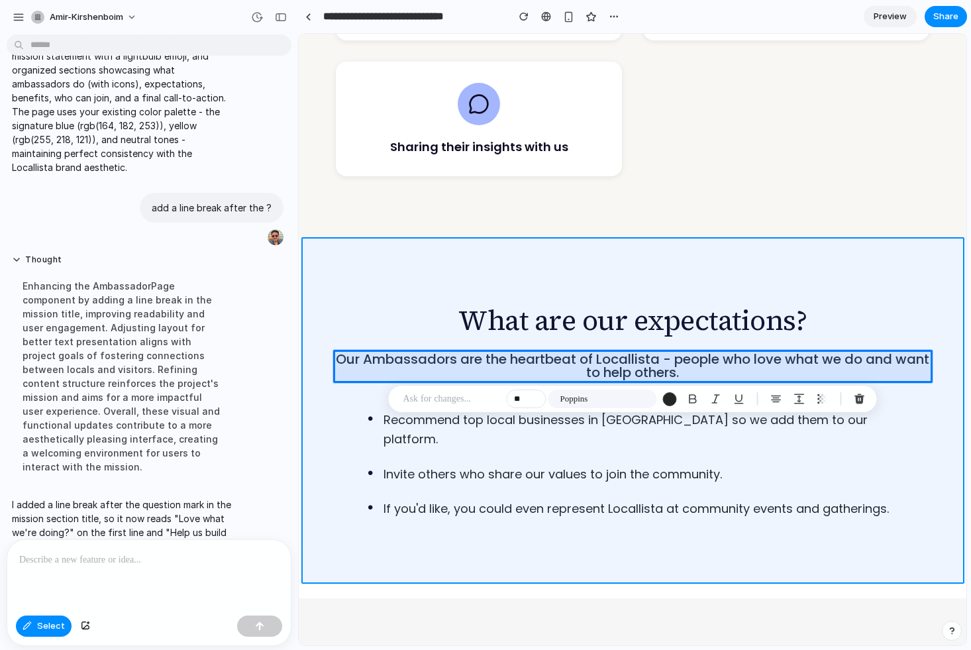
click at [749, 286] on div at bounding box center [633, 339] width 667 height 611
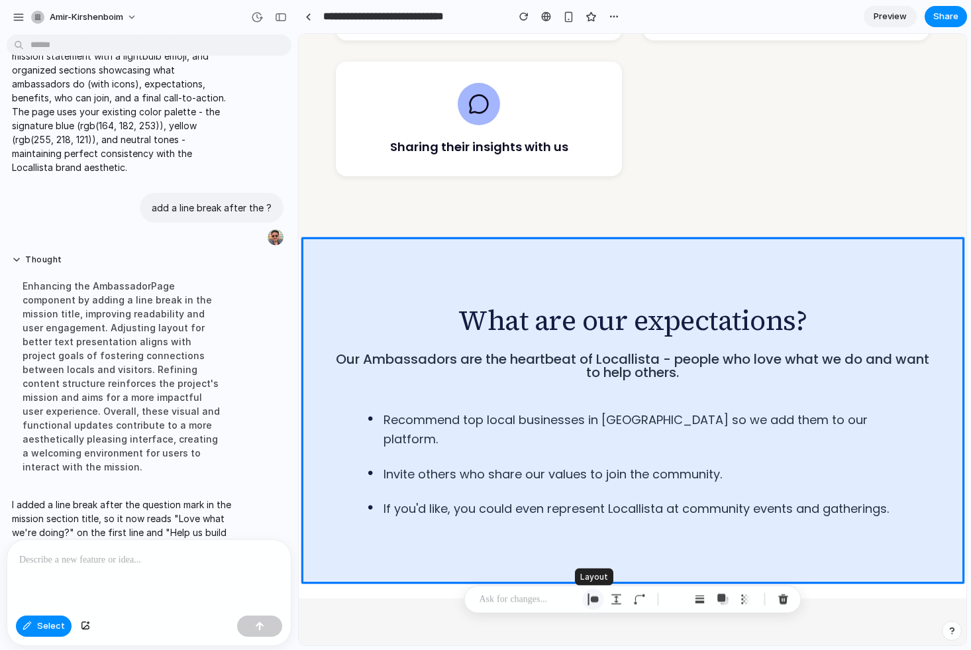
click at [594, 600] on div "button" at bounding box center [594, 600] width 12 height 12
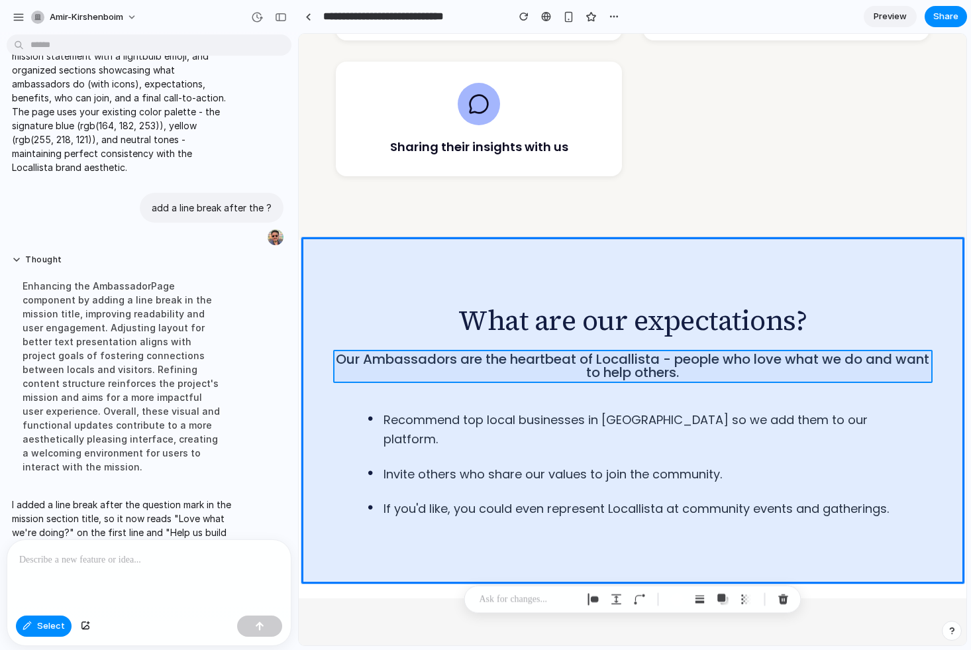
click at [624, 351] on div at bounding box center [633, 339] width 667 height 611
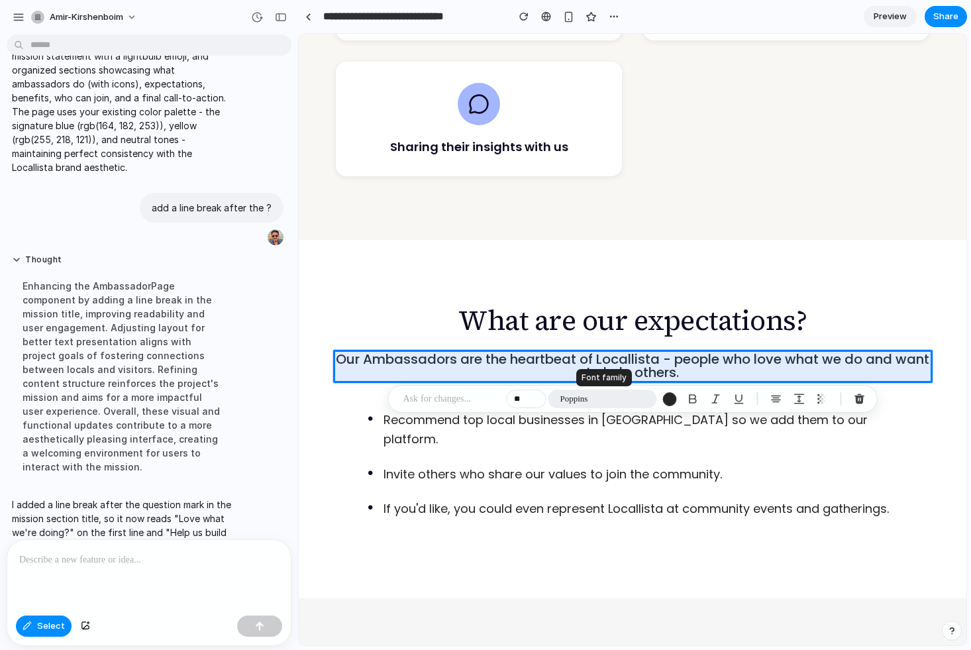
click at [588, 398] on button "Poppins" at bounding box center [603, 399] width 109 height 19
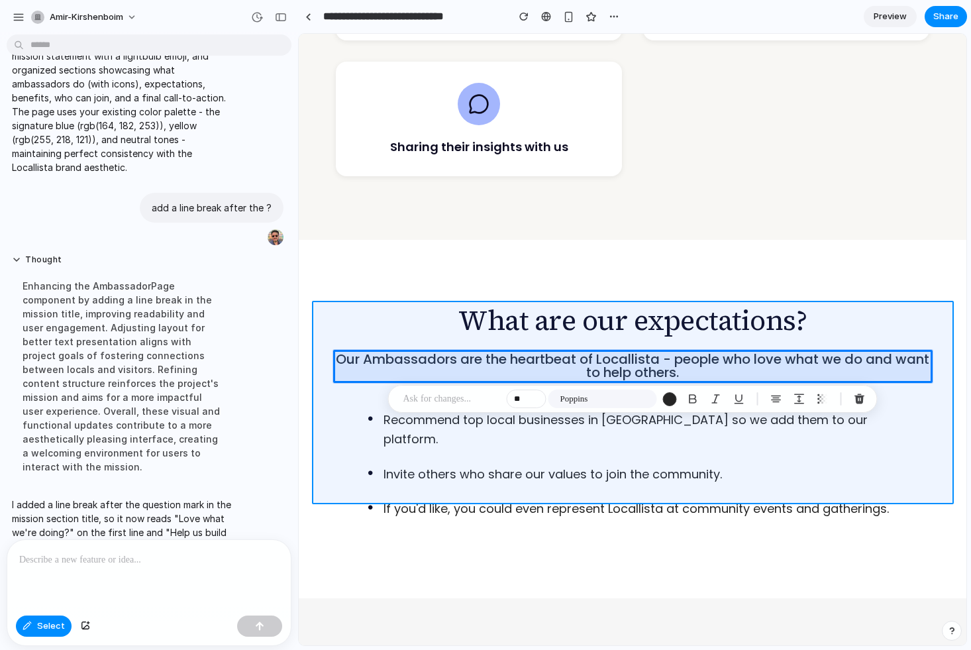
click at [451, 341] on div at bounding box center [633, 339] width 667 height 611
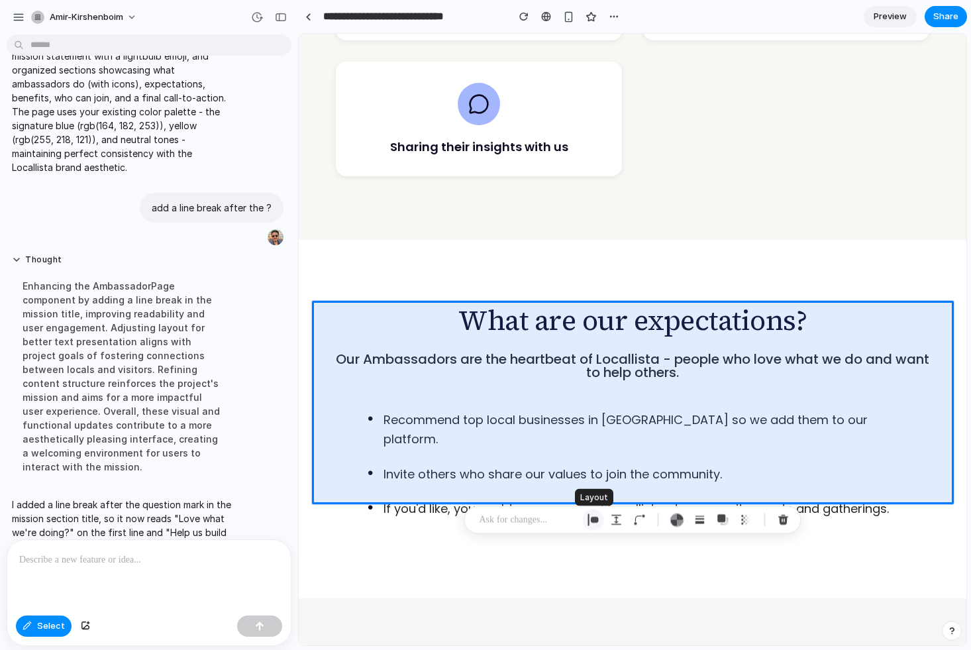
click at [594, 518] on div "button" at bounding box center [594, 520] width 12 height 12
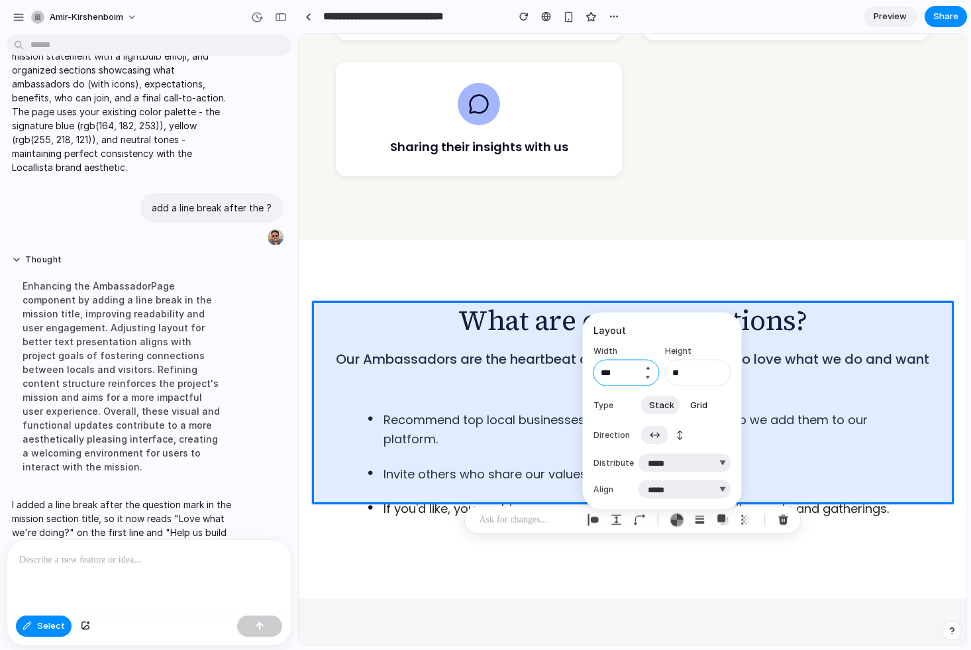
click at [635, 375] on input "***" at bounding box center [627, 373] width 66 height 27
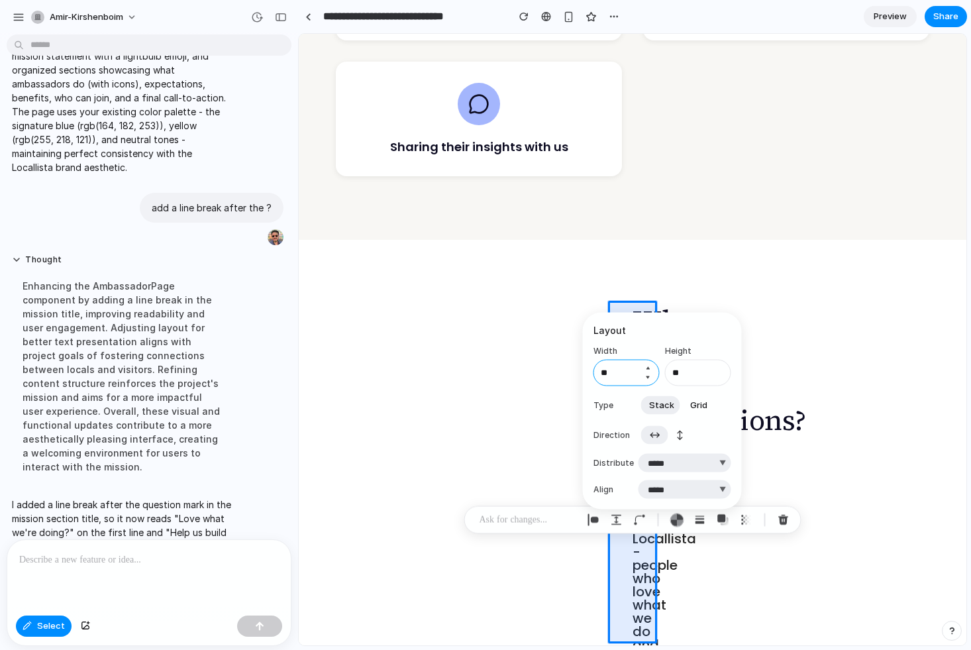
type input "***"
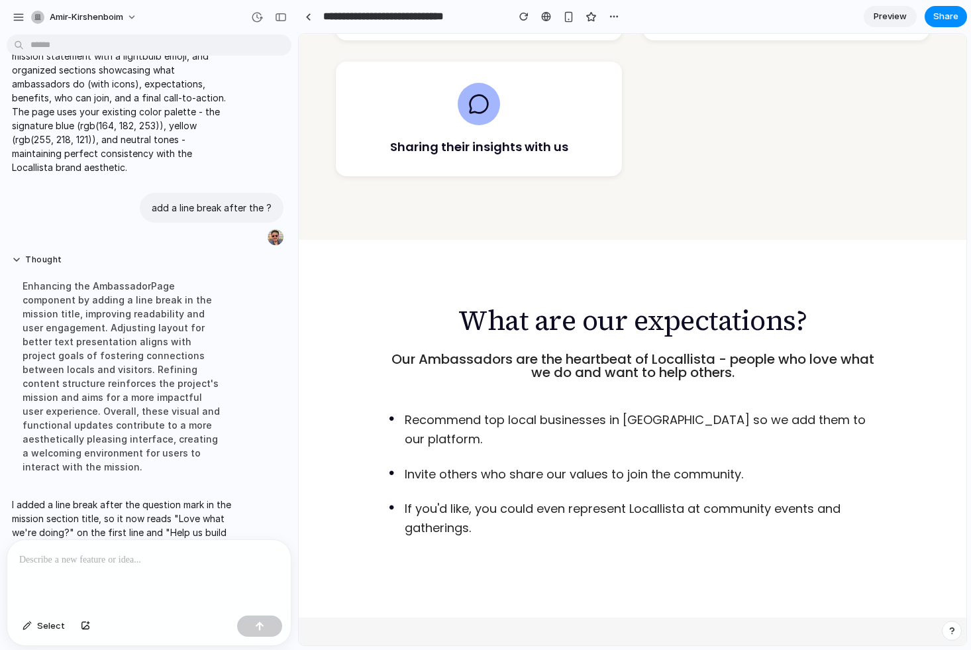
click at [534, 422] on p "Recommend top local businesses in Barcelona so we add them to our platform." at bounding box center [641, 430] width 472 height 38
drag, startPoint x: 529, startPoint y: 423, endPoint x: 563, endPoint y: 422, distance: 33.1
click at [563, 423] on p "Recommend top local businesses in Barcelona so we add them to our platform." at bounding box center [641, 430] width 472 height 38
click at [563, 422] on p "Recommend top local businesses in Barcelona so we add them to our platform." at bounding box center [641, 430] width 472 height 38
click at [47, 631] on span "Select" at bounding box center [51, 626] width 28 height 13
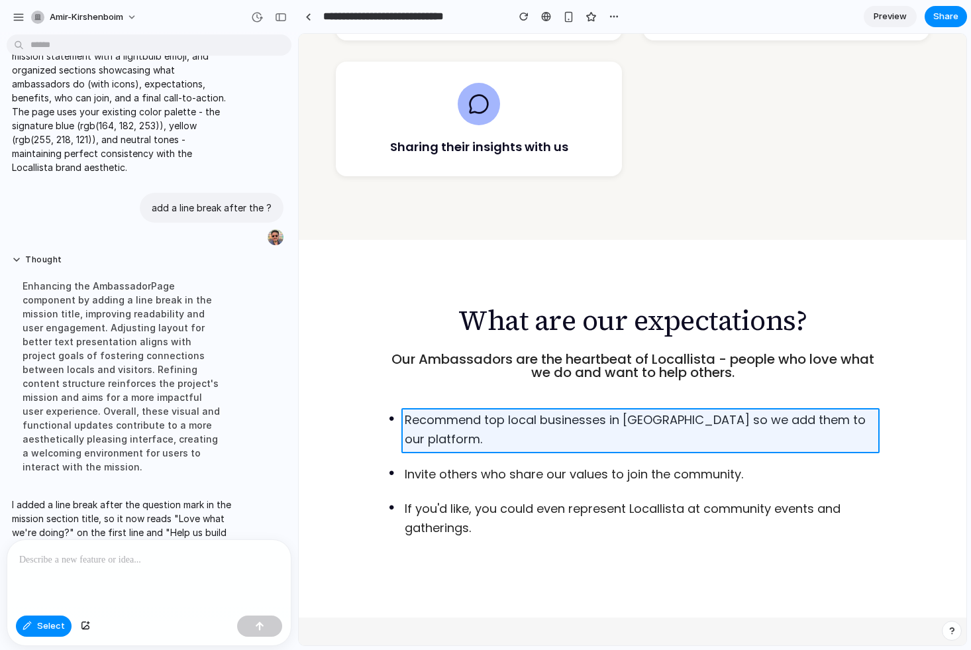
click at [508, 421] on div at bounding box center [633, 339] width 667 height 611
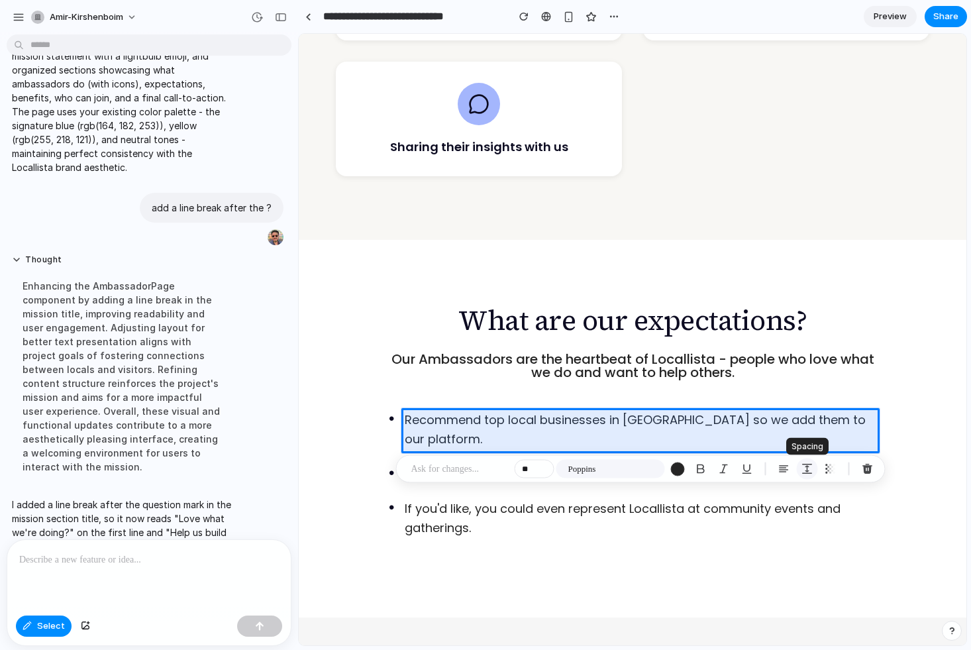
click at [808, 467] on div "button" at bounding box center [808, 469] width 12 height 12
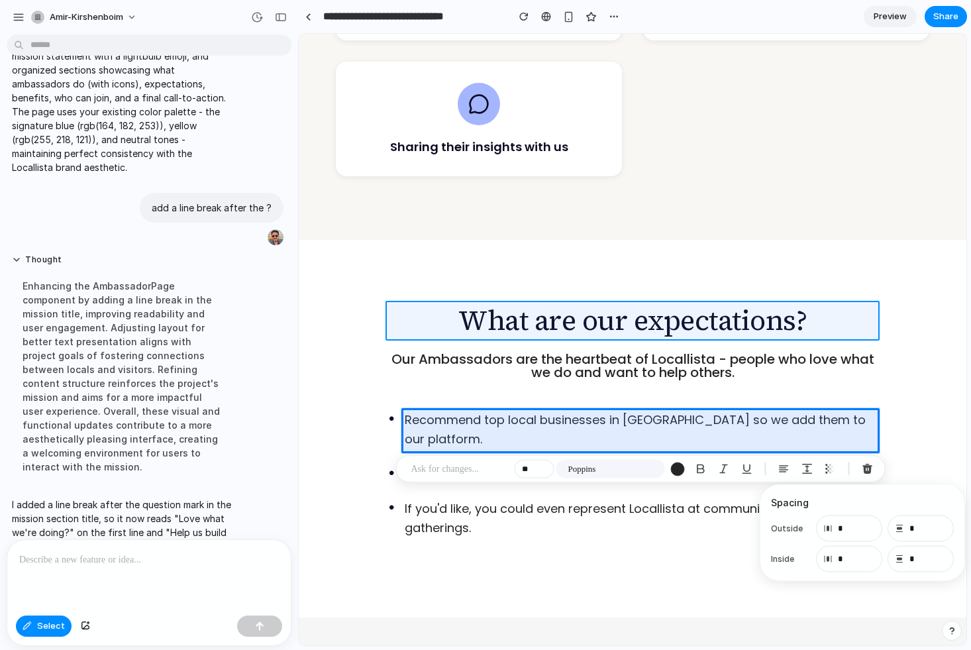
click at [577, 322] on div at bounding box center [633, 339] width 667 height 611
type input "**"
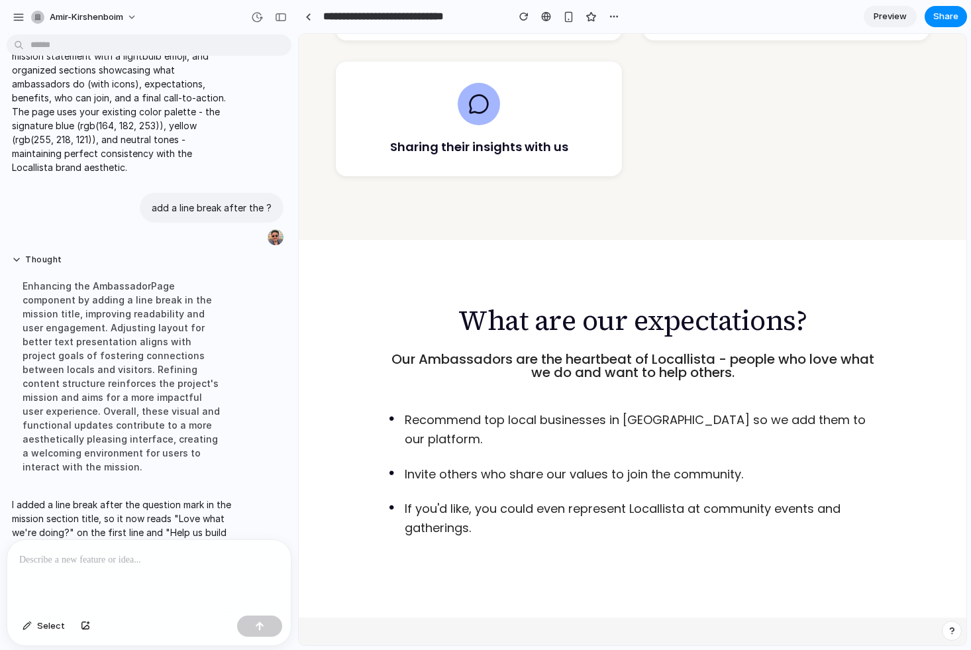
click at [576, 321] on h2 "What are our expectations?" at bounding box center [633, 320] width 488 height 33
click at [538, 364] on p "Our Ambassadors are the heartbeat of Locallista - people who love what we do an…" at bounding box center [633, 366] width 488 height 27
click at [43, 626] on span "Select" at bounding box center [51, 626] width 28 height 13
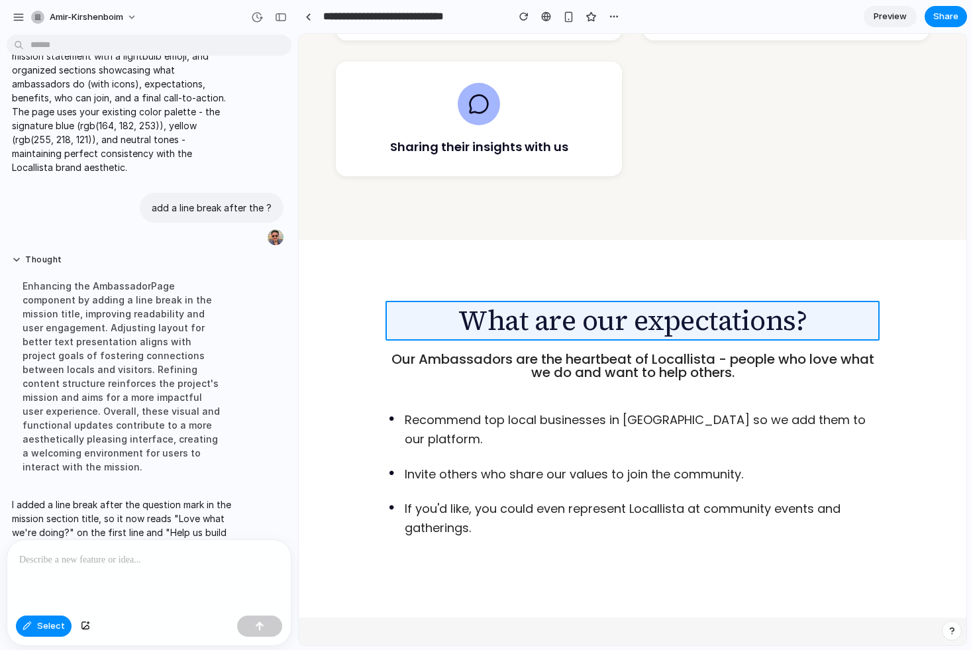
click at [504, 319] on div at bounding box center [633, 339] width 667 height 611
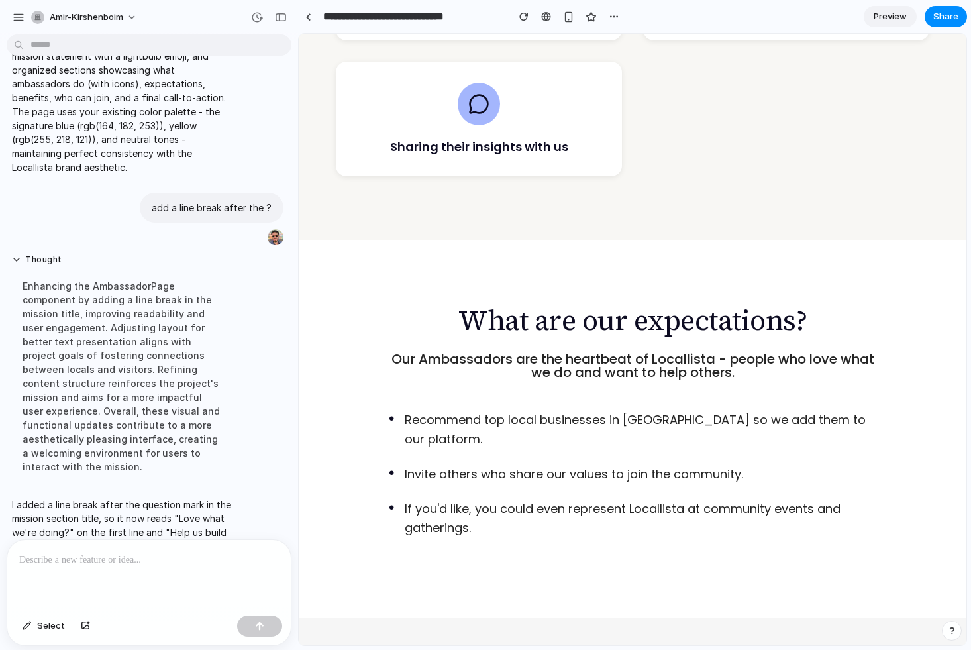
scroll to position [1178, 0]
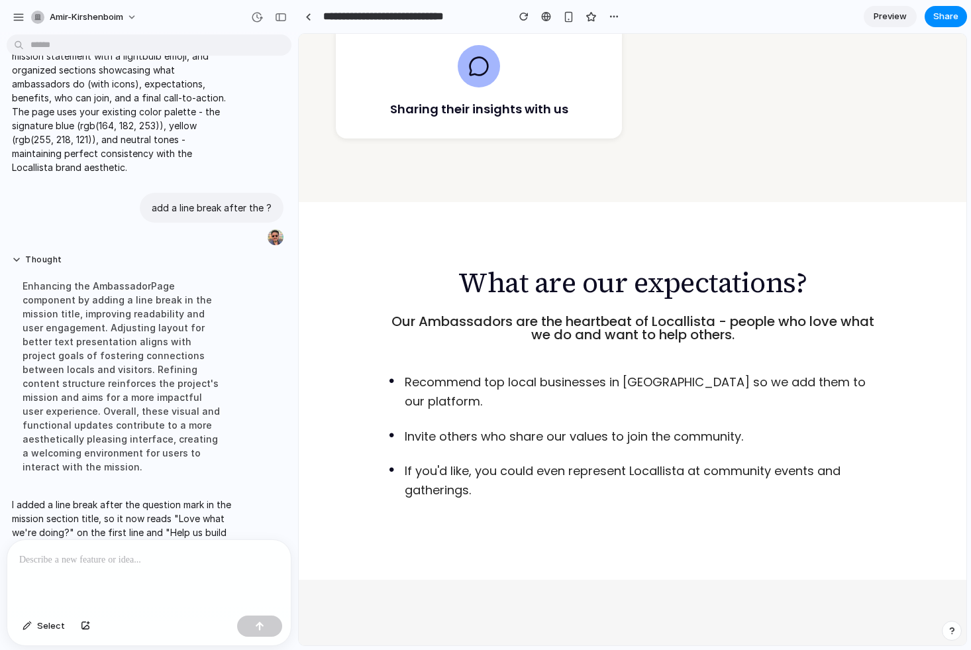
click at [472, 384] on p "Recommend top local businesses in Barcelona so we add them to our platform." at bounding box center [641, 392] width 472 height 38
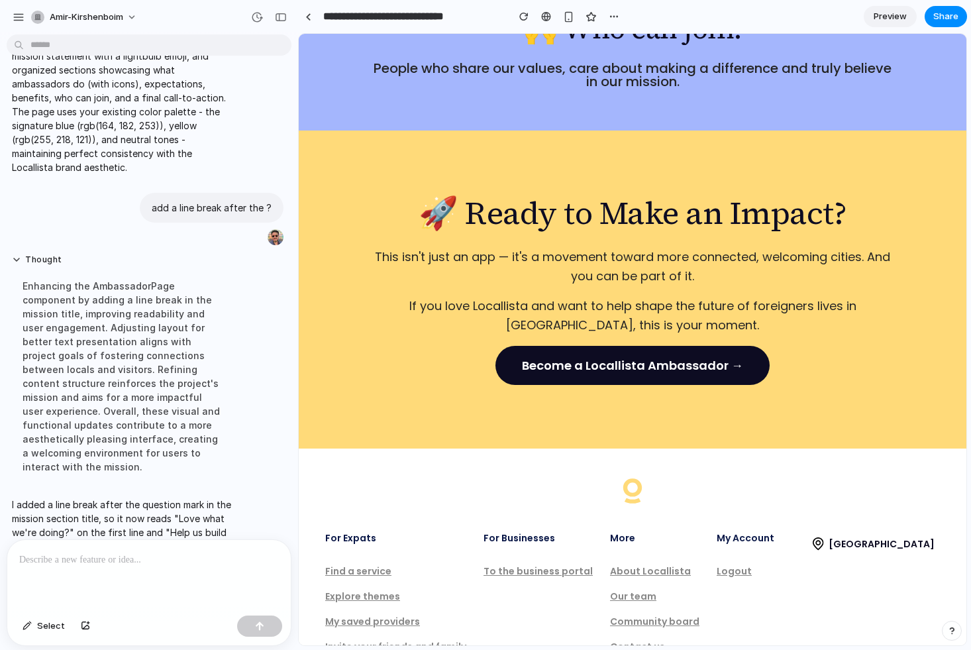
scroll to position [2319, 0]
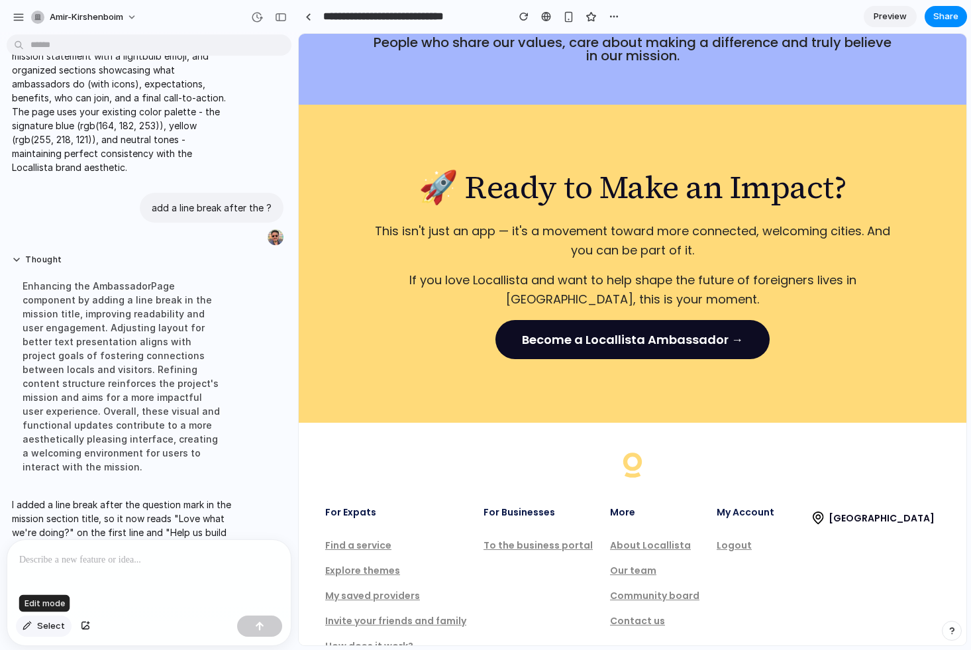
click at [41, 625] on span "Select" at bounding box center [51, 626] width 28 height 13
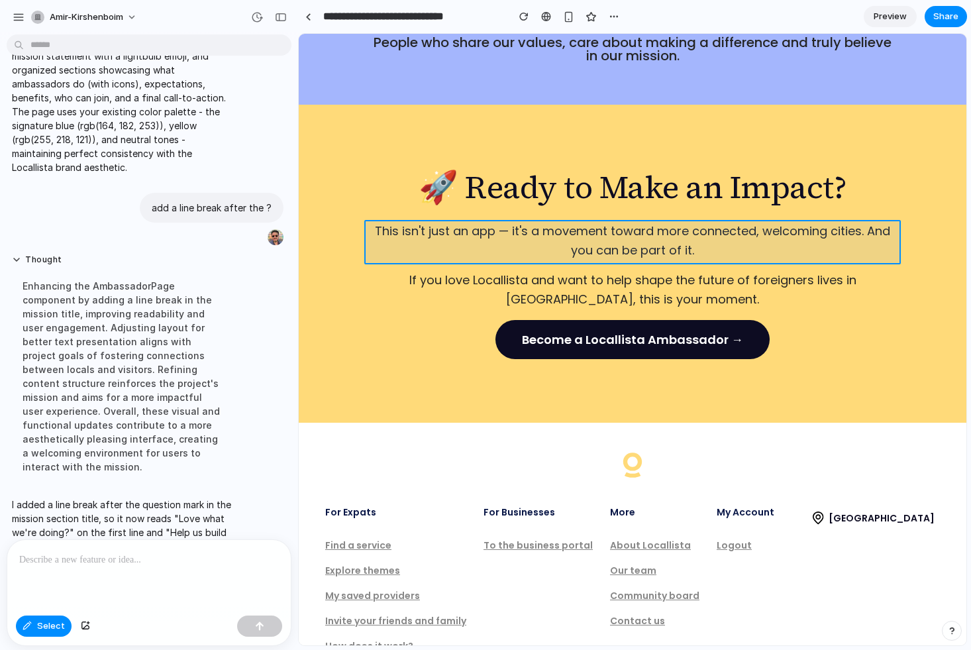
click at [475, 233] on div at bounding box center [633, 339] width 667 height 611
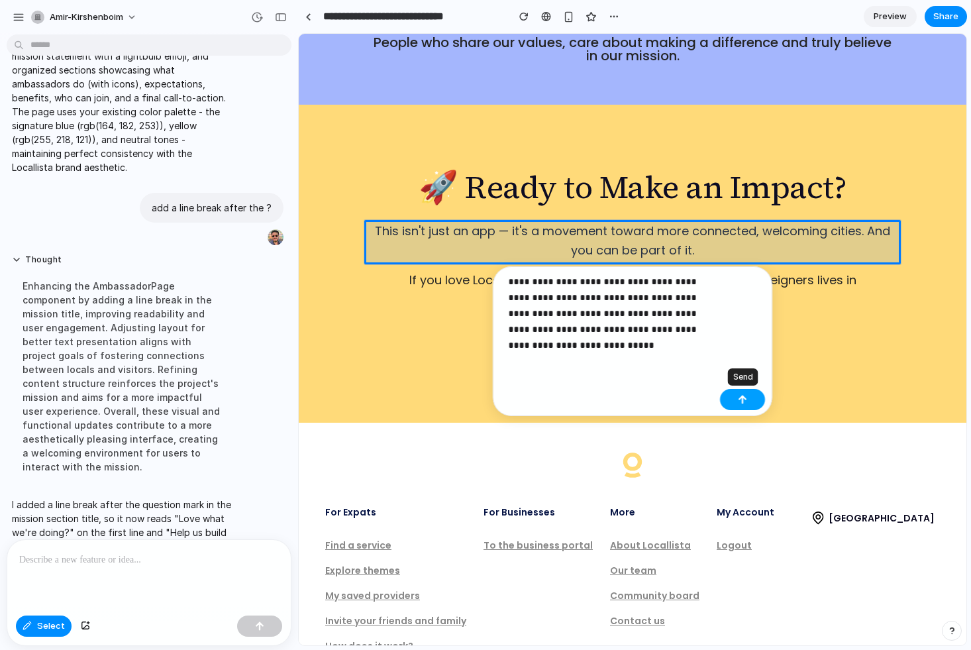
click at [748, 392] on button "button" at bounding box center [742, 399] width 45 height 21
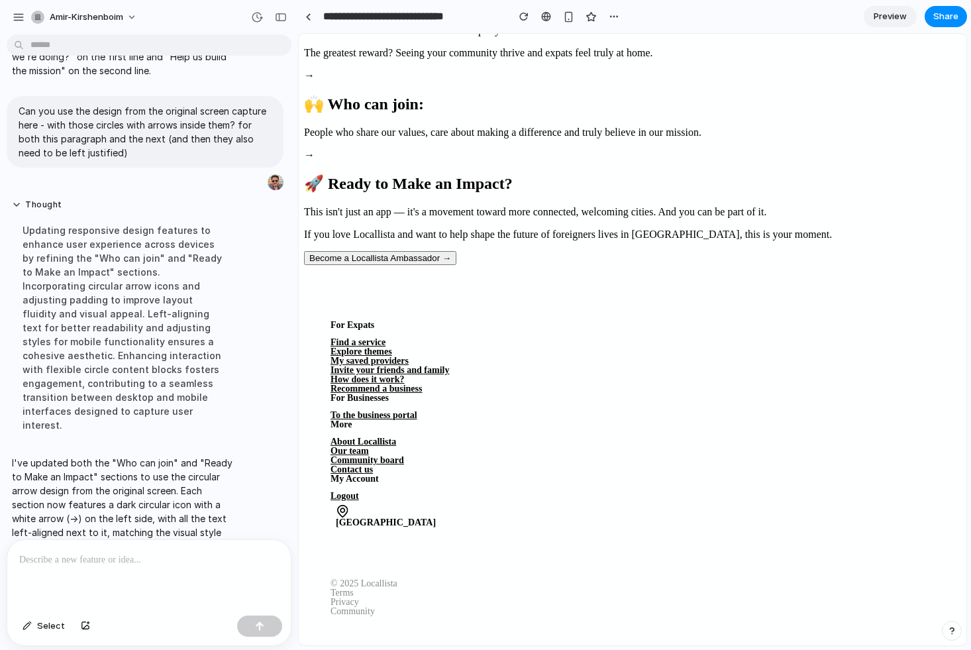
scroll to position [2197, 0]
click at [40, 626] on span "Select" at bounding box center [51, 626] width 28 height 13
click at [368, 327] on div at bounding box center [633, 339] width 667 height 611
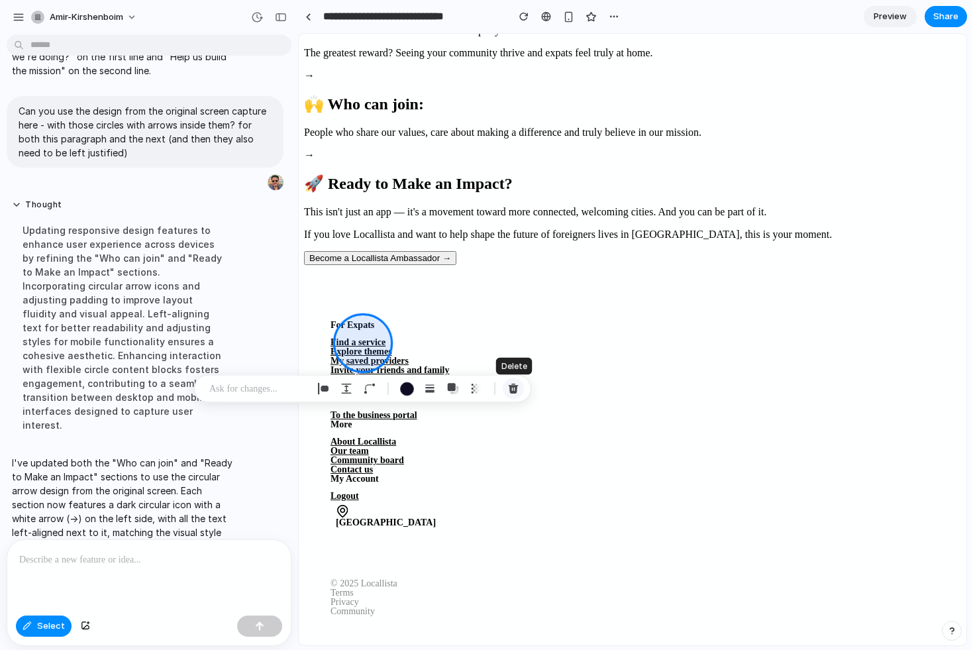
click at [512, 385] on div "button" at bounding box center [514, 389] width 12 height 12
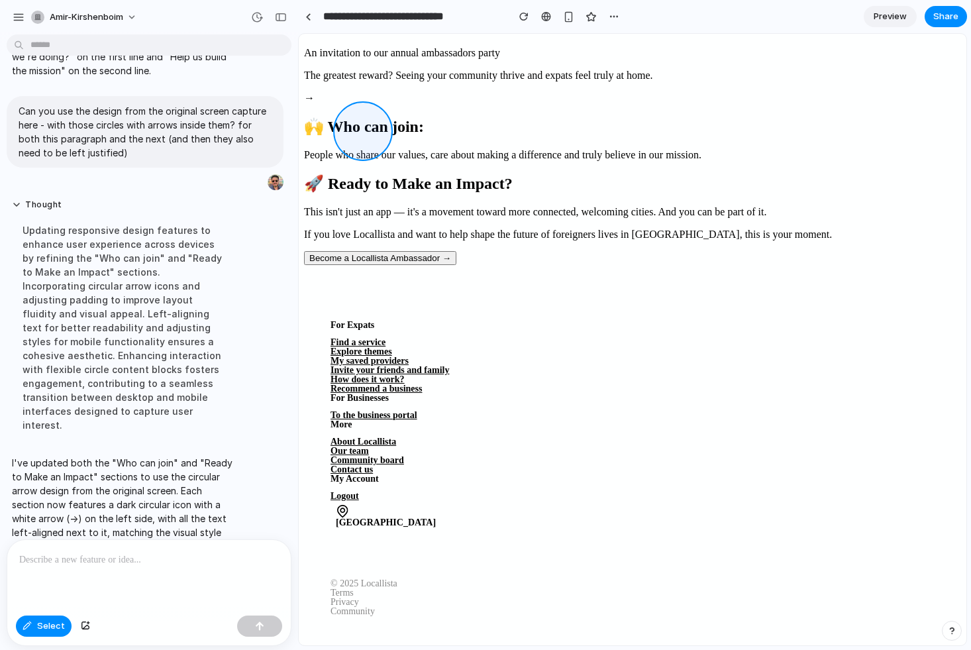
click at [373, 146] on div at bounding box center [633, 339] width 667 height 611
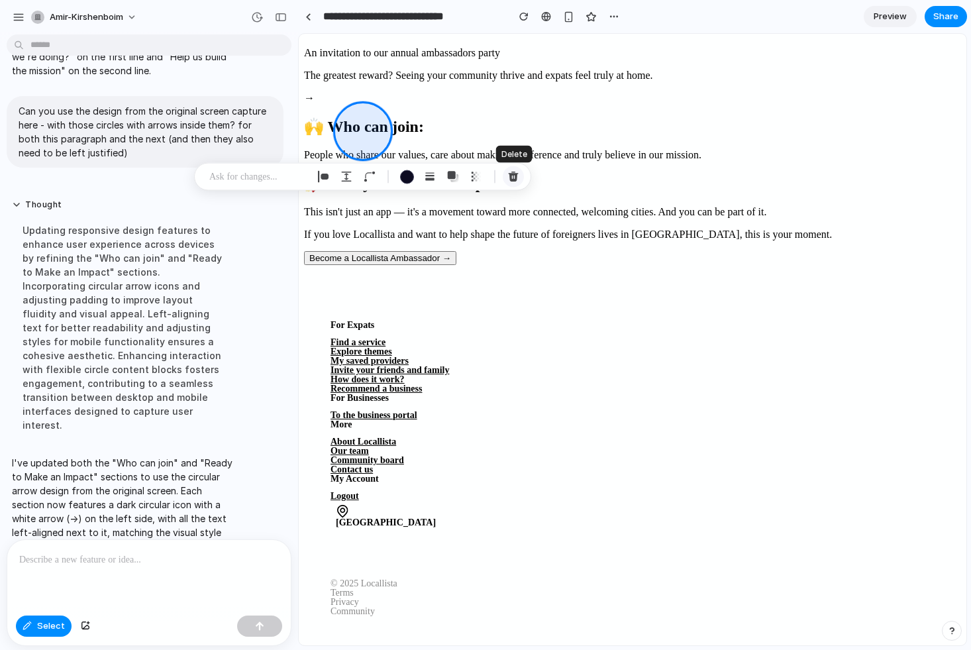
click at [516, 176] on div "button" at bounding box center [514, 177] width 12 height 12
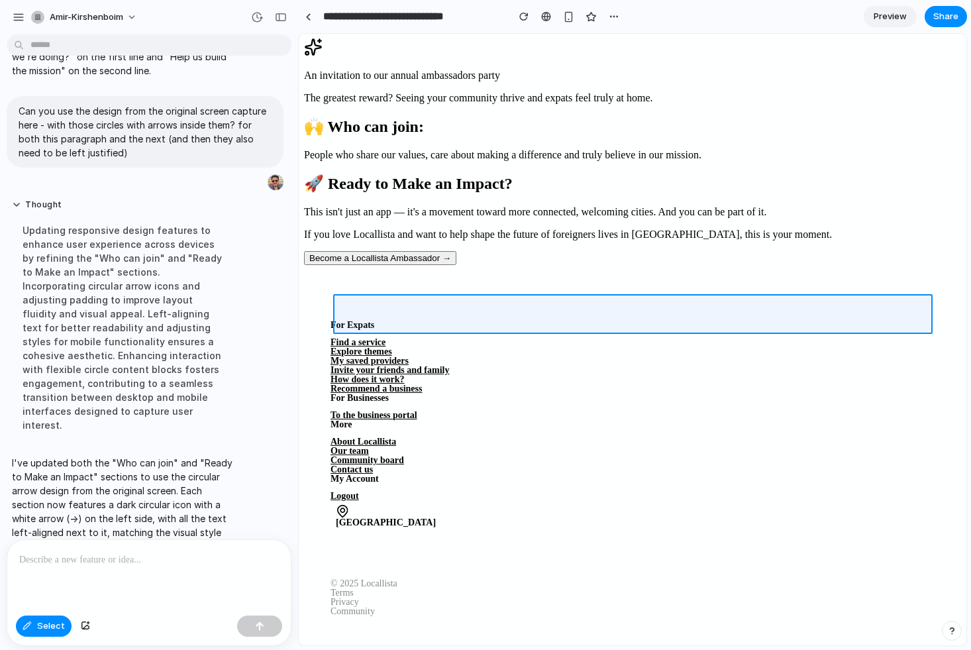
click at [516, 310] on div at bounding box center [633, 339] width 667 height 611
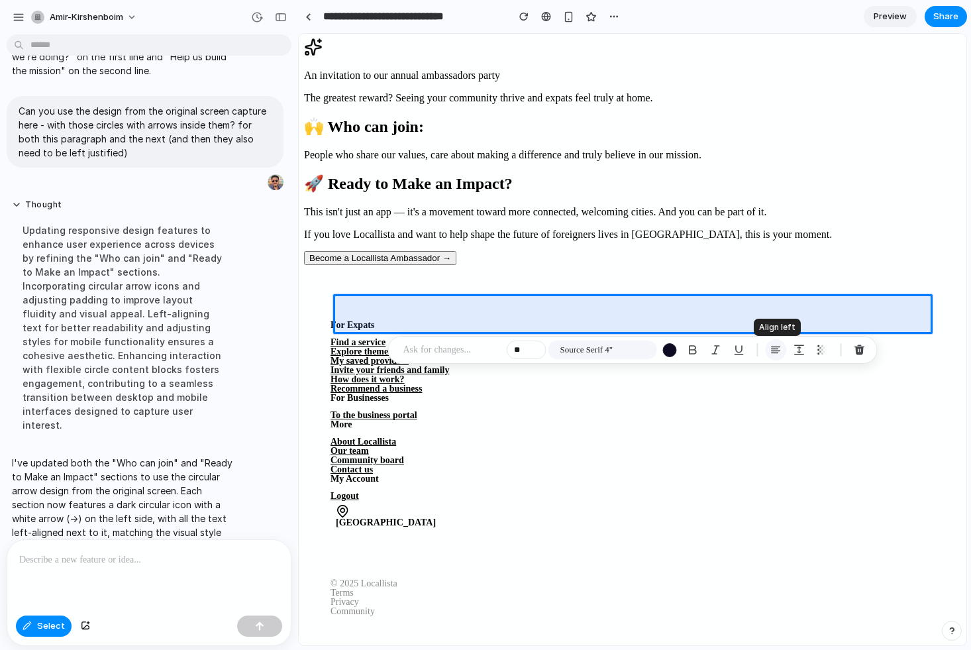
click at [776, 351] on div "button" at bounding box center [777, 350] width 12 height 12
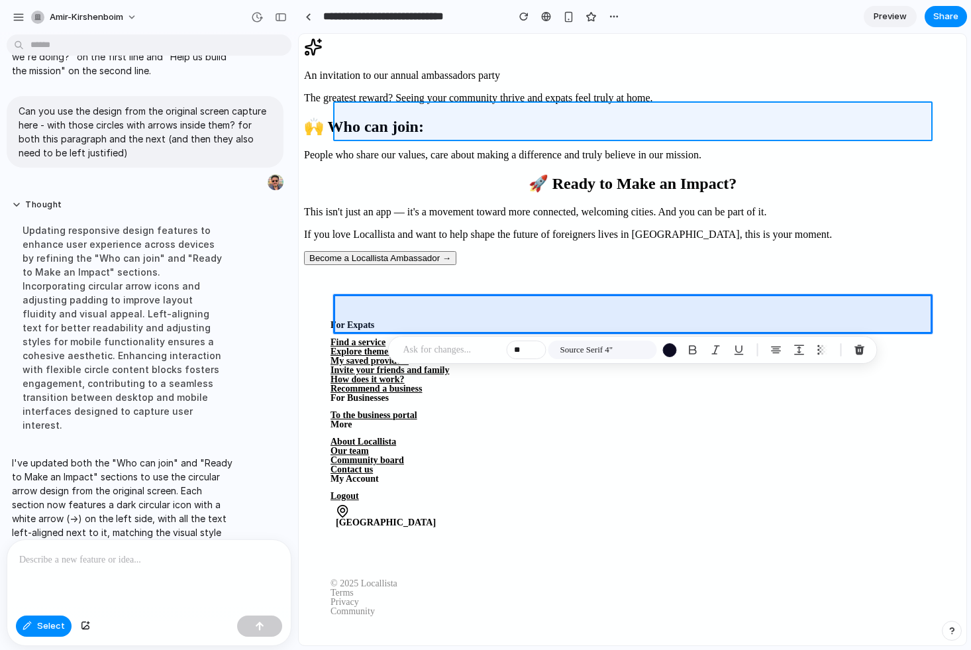
click at [529, 125] on div at bounding box center [633, 339] width 667 height 611
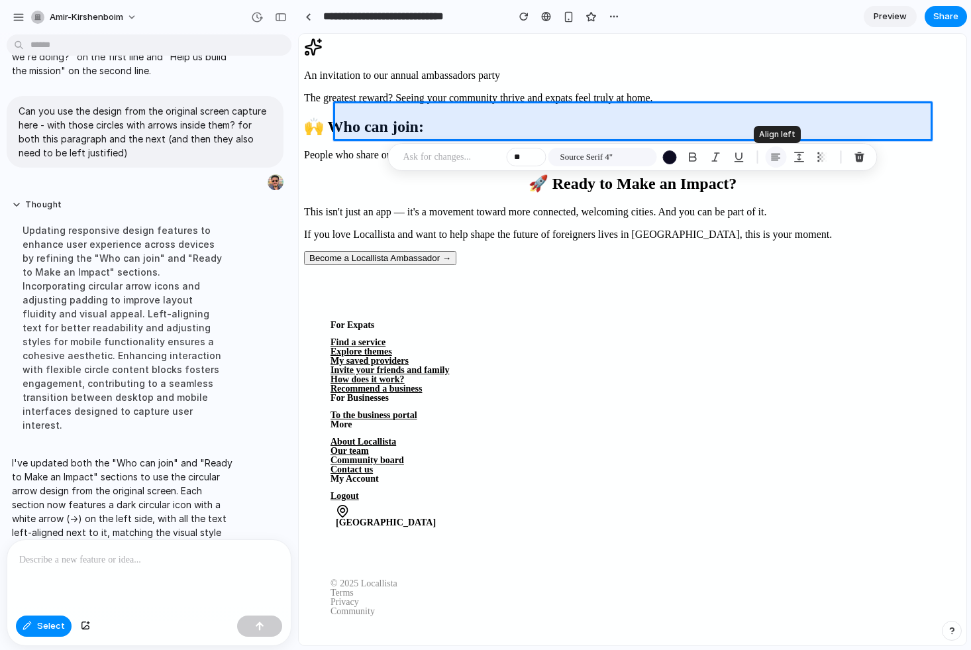
click at [774, 154] on div "button" at bounding box center [777, 157] width 12 height 12
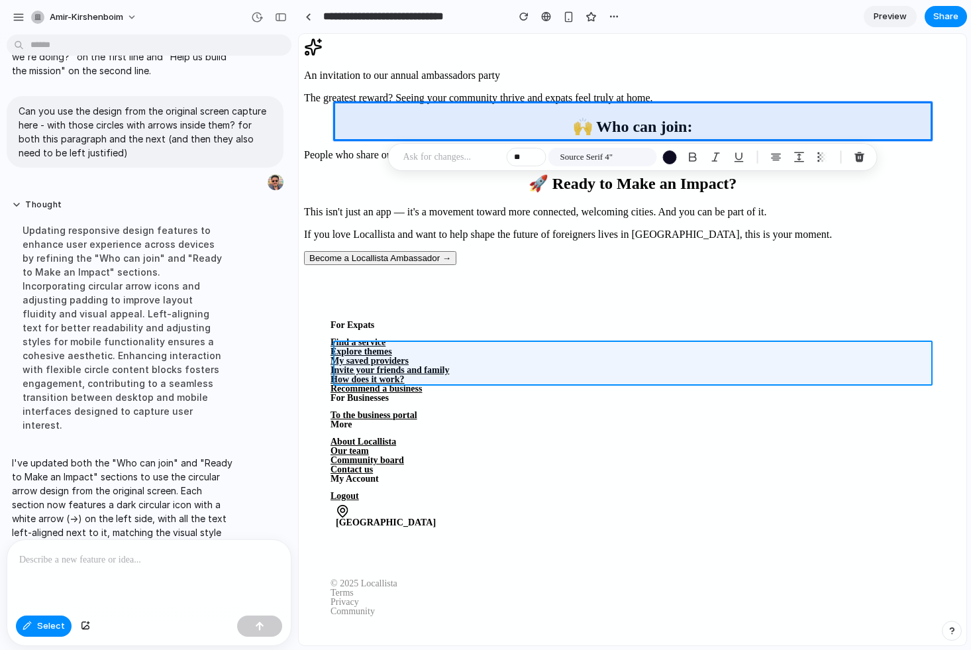
click at [502, 350] on div at bounding box center [633, 339] width 667 height 611
type input "**"
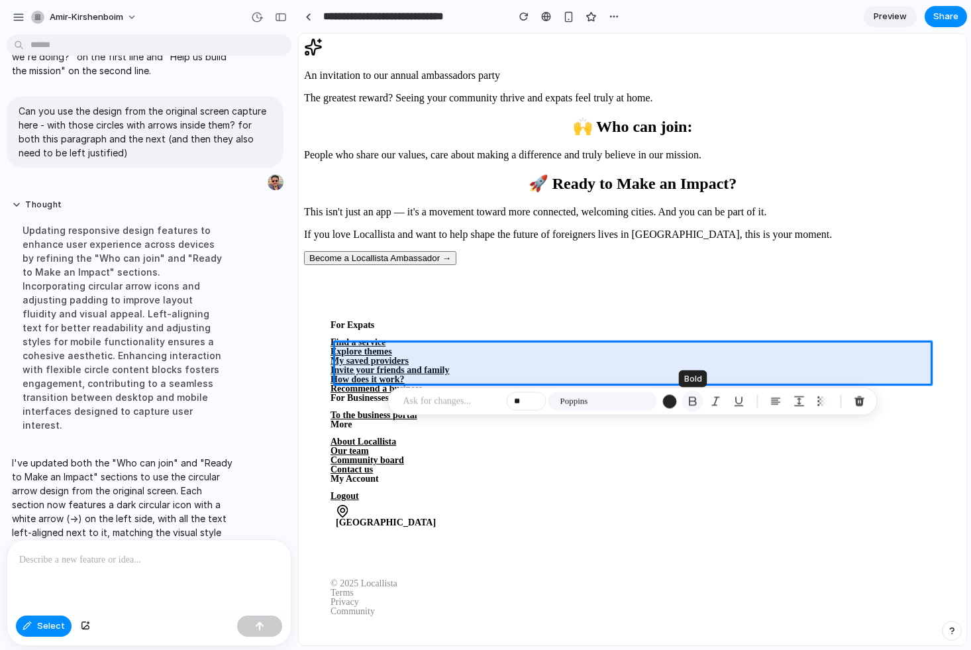
click at [690, 398] on div "button" at bounding box center [693, 402] width 12 height 12
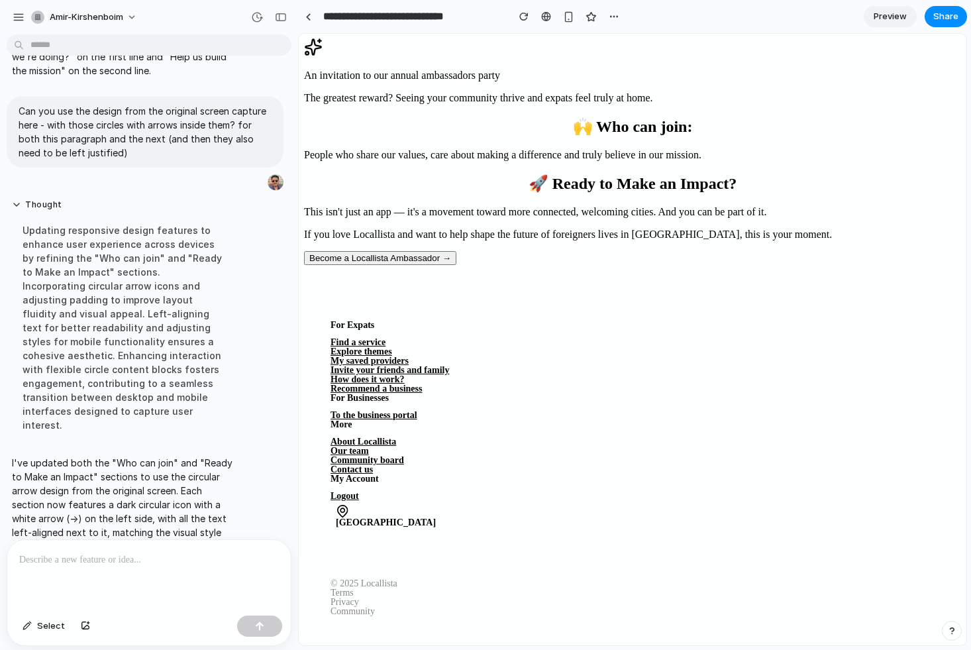
scroll to position [1298, 0]
click at [47, 623] on span "Select" at bounding box center [51, 626] width 28 height 13
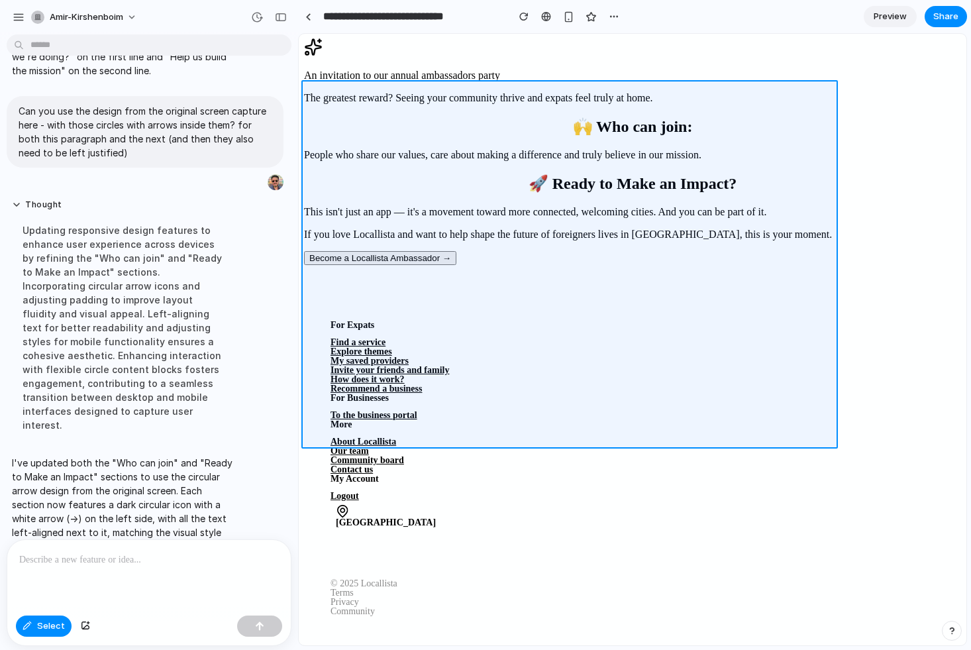
click at [473, 99] on div at bounding box center [633, 339] width 667 height 611
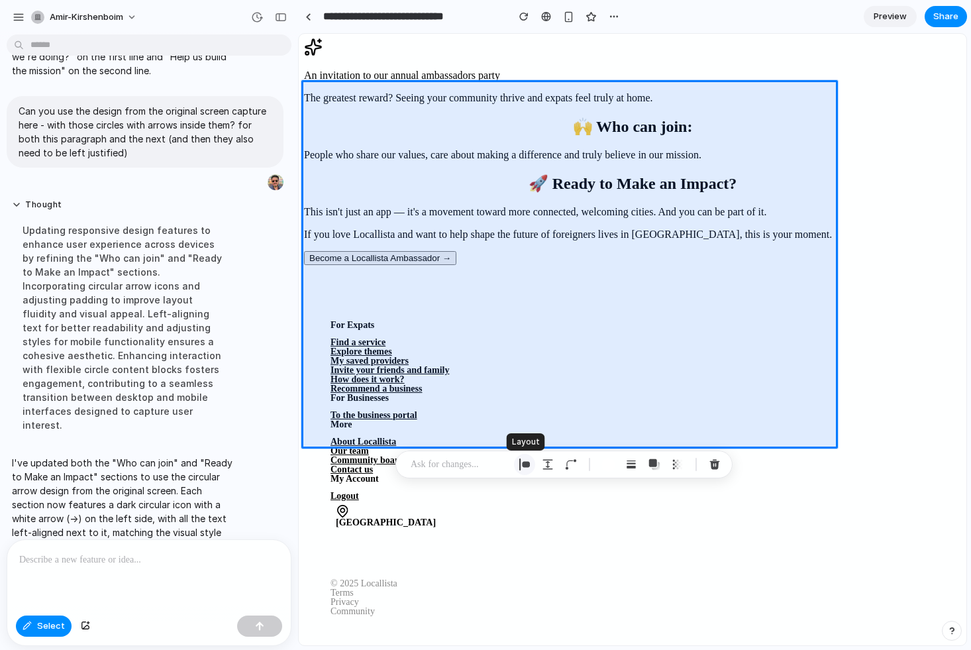
click at [526, 464] on div "button" at bounding box center [525, 465] width 12 height 12
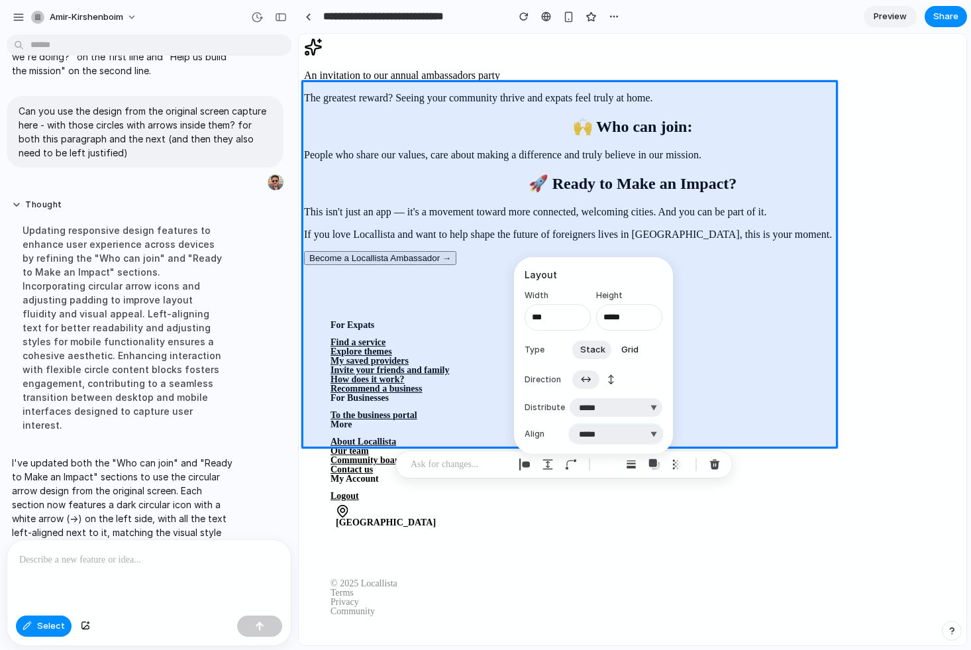
click at [607, 433] on select "***** ****** *** *******" at bounding box center [616, 434] width 93 height 19
click at [570, 425] on select "***** ****** *** *******" at bounding box center [616, 434] width 93 height 19
click at [613, 438] on select "***** ****** *** *******" at bounding box center [616, 434] width 93 height 19
click at [570, 425] on select "***** ****** *** *******" at bounding box center [616, 434] width 93 height 19
click at [602, 430] on select "***** ****** *** *******" at bounding box center [616, 434] width 93 height 19
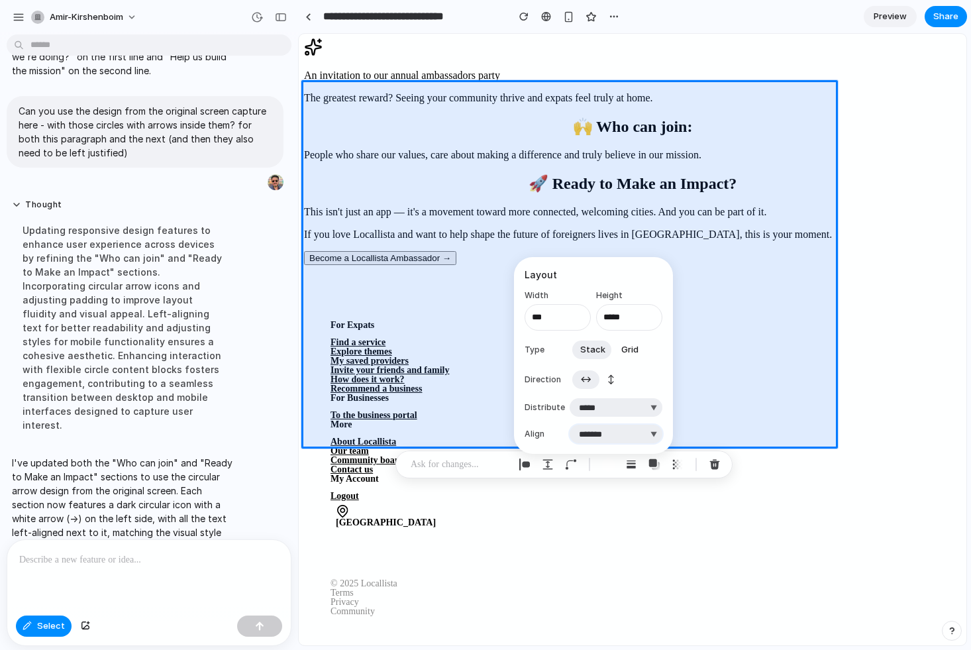
select select "********"
click at [570, 425] on select "***** ****** *** *******" at bounding box center [616, 434] width 93 height 19
click at [632, 349] on span "Grid" at bounding box center [630, 349] width 17 height 13
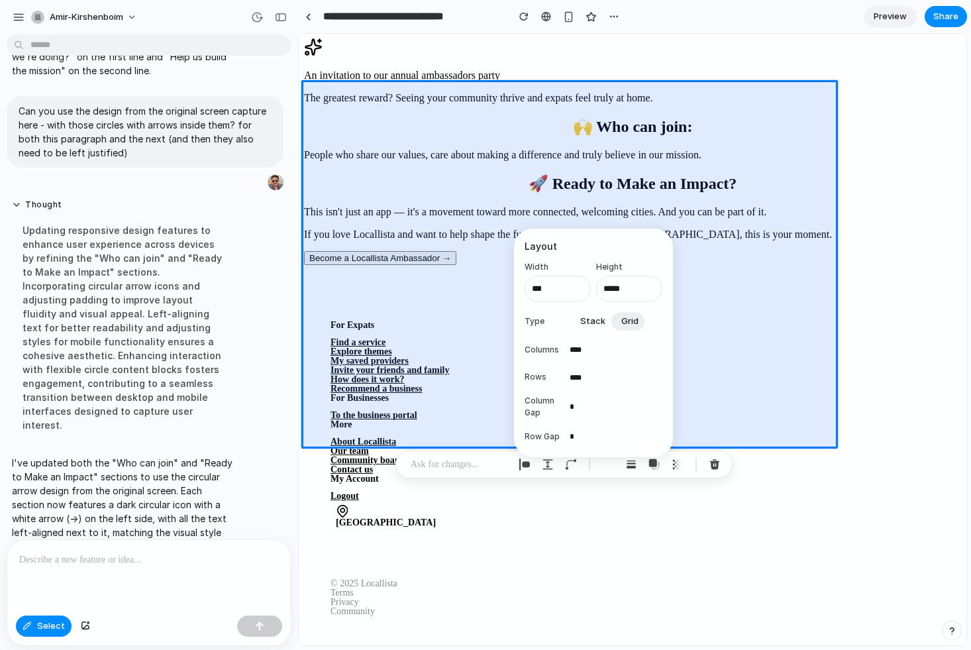
click at [592, 322] on span "Stack" at bounding box center [593, 321] width 25 height 13
select select "********"
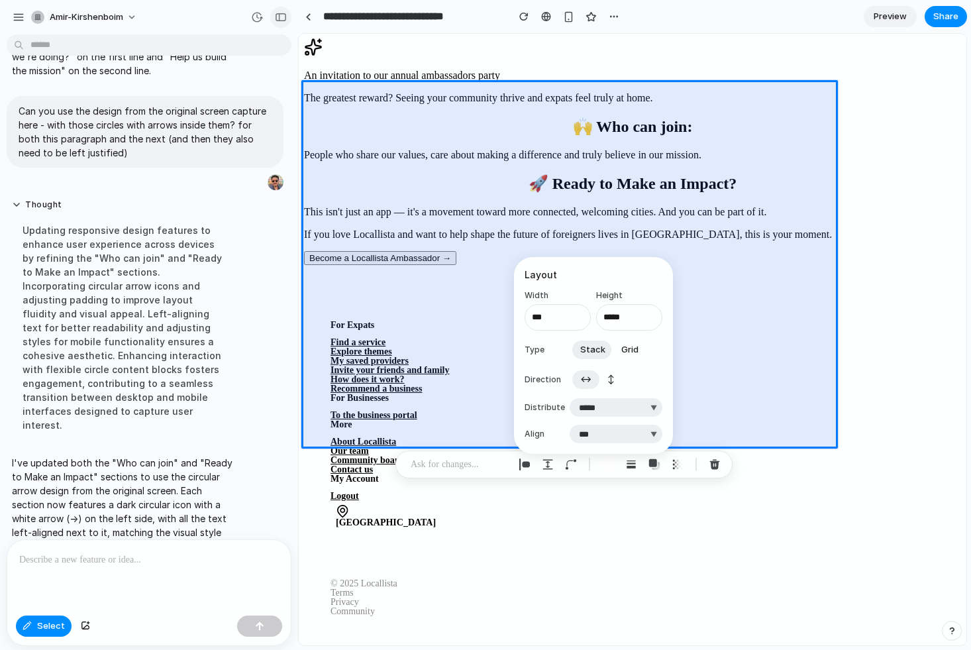
click at [281, 15] on div "button" at bounding box center [281, 17] width 12 height 9
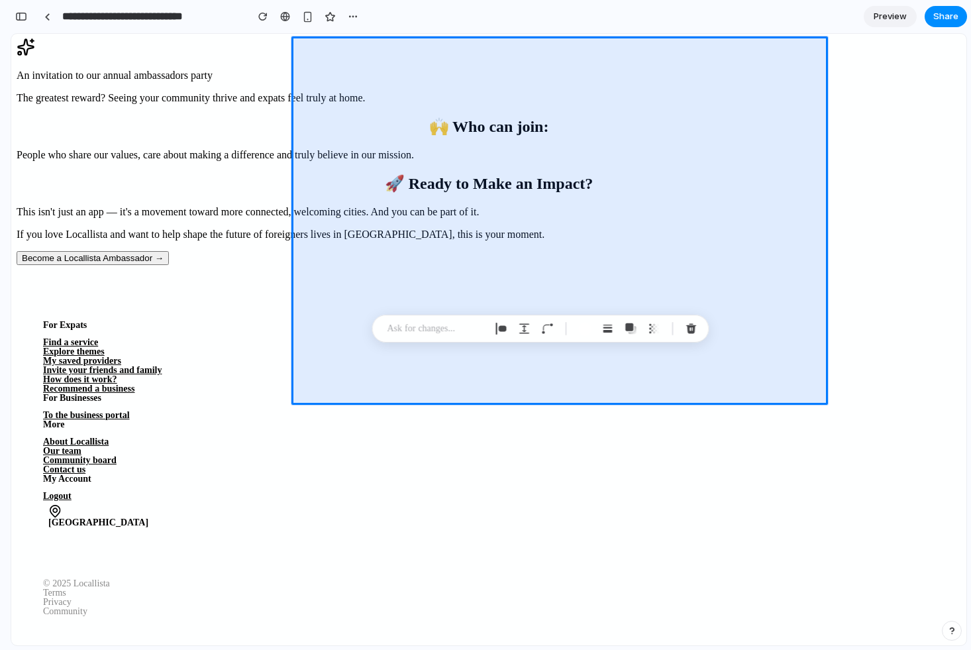
click at [23, 15] on div "button" at bounding box center [21, 16] width 12 height 9
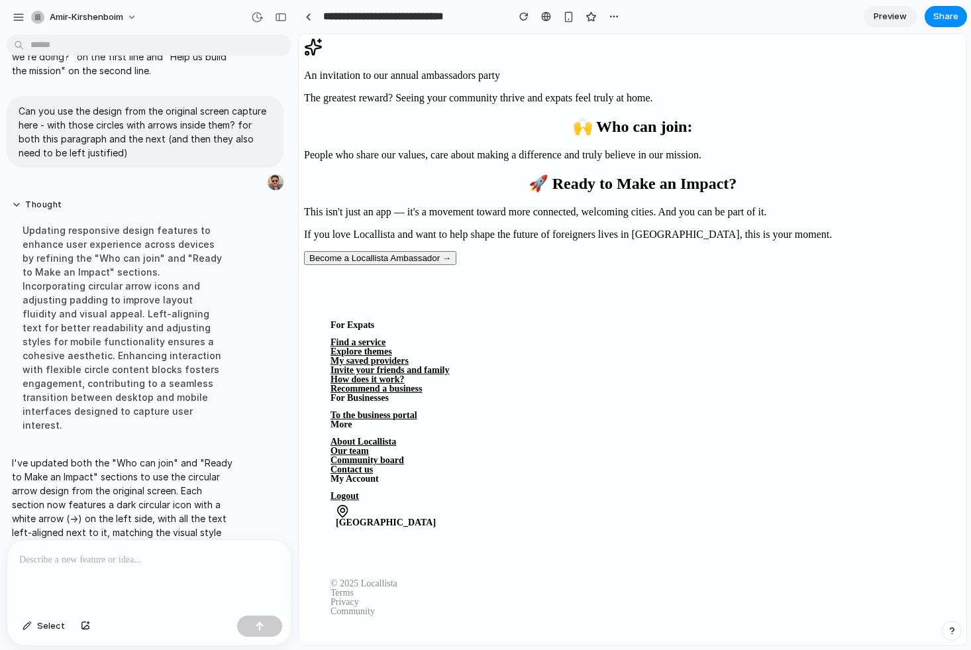
scroll to position [1187, 0]
click at [45, 625] on span "Select" at bounding box center [51, 626] width 28 height 13
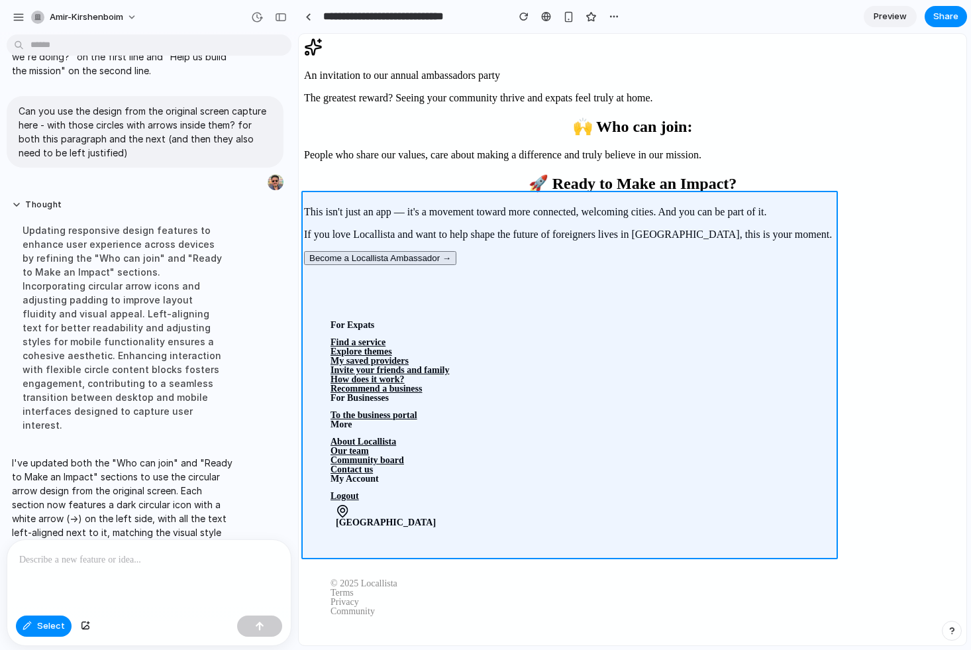
click at [447, 212] on div at bounding box center [633, 339] width 667 height 611
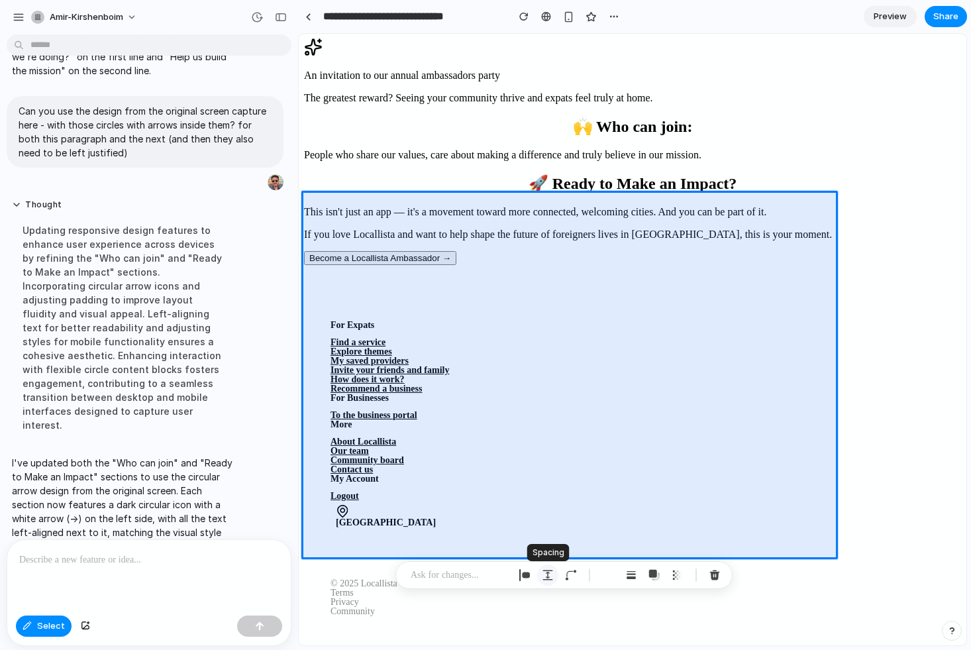
click at [549, 575] on div "button" at bounding box center [548, 575] width 12 height 12
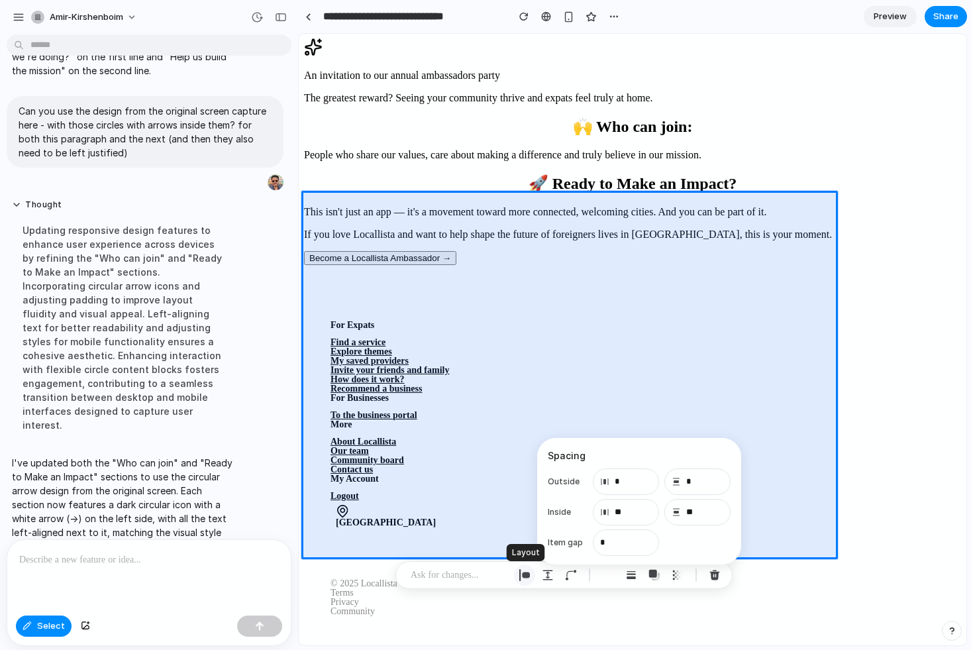
click at [524, 575] on div "button" at bounding box center [525, 575] width 12 height 12
select select "********"
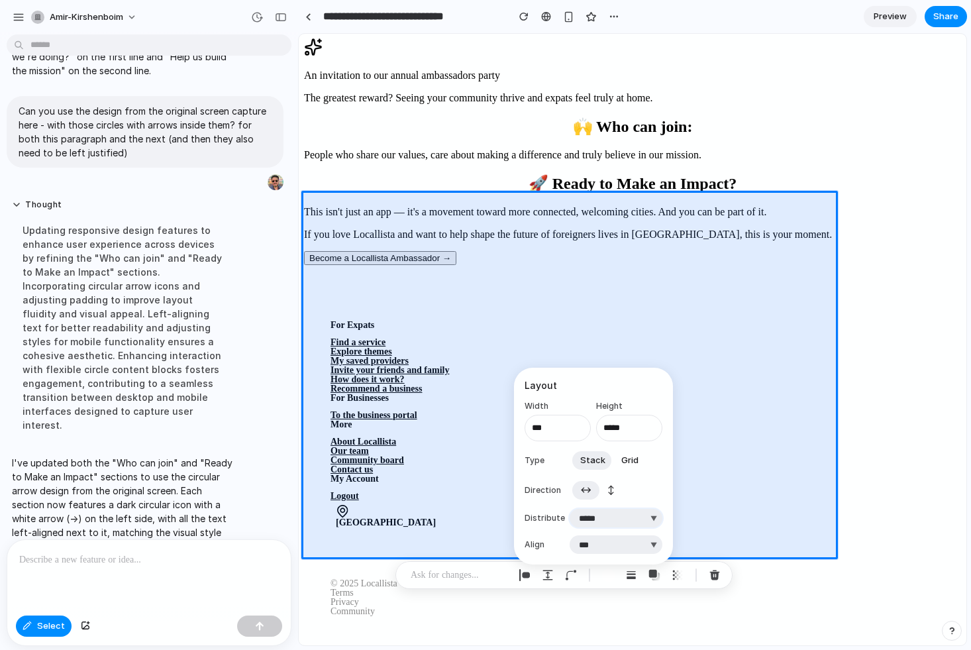
click at [600, 520] on select "**********" at bounding box center [616, 518] width 93 height 19
select select "**********"
click at [570, 509] on select "**********" at bounding box center [616, 518] width 93 height 19
click at [592, 552] on select "***** ****** *** *******" at bounding box center [616, 544] width 93 height 19
select select "******"
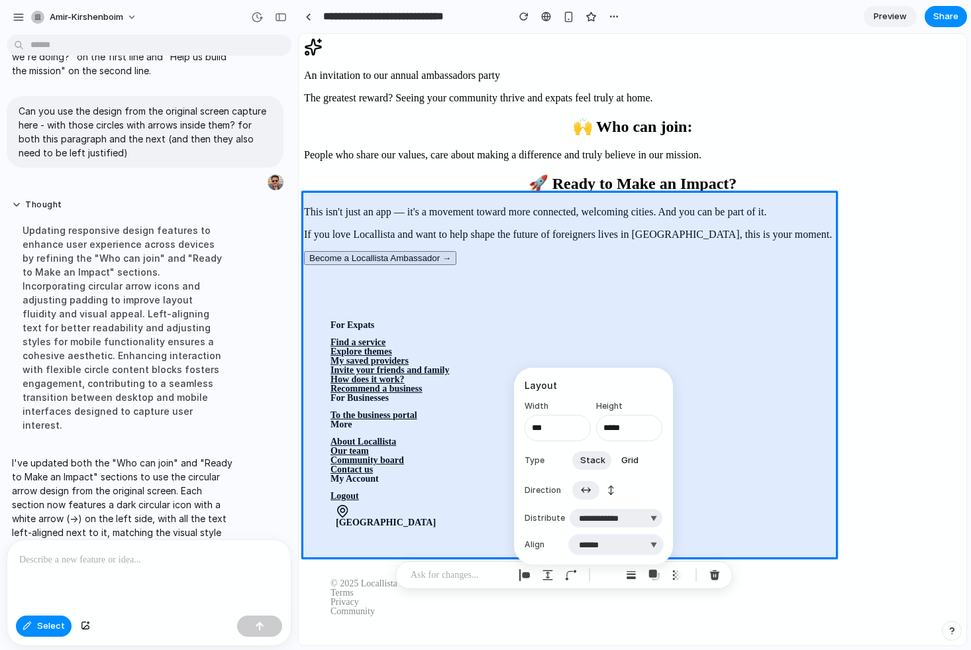
click at [570, 535] on select "***** ****** *** *******" at bounding box center [616, 544] width 93 height 19
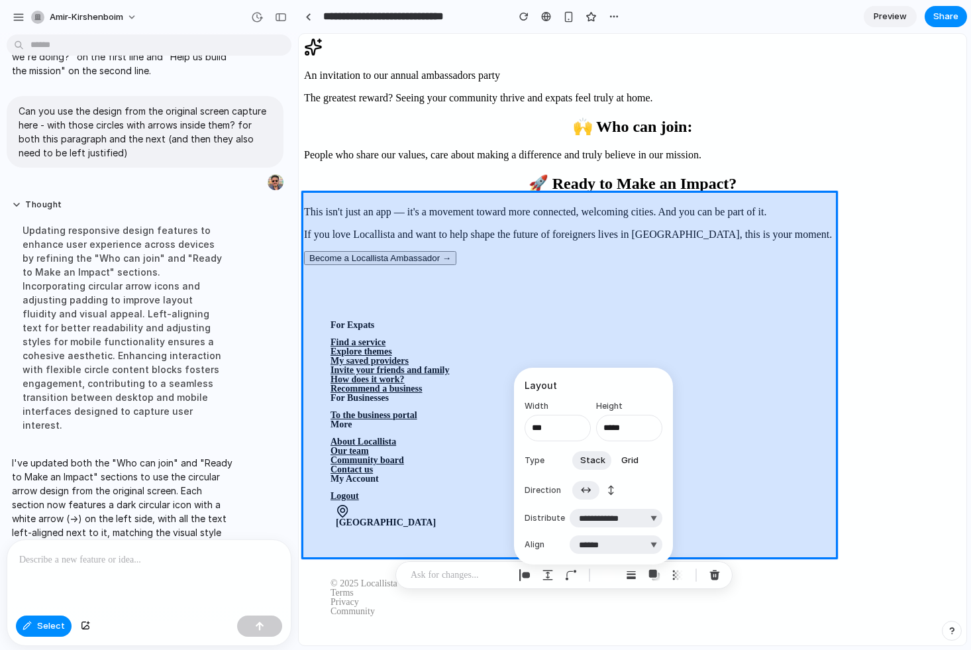
click at [454, 541] on div at bounding box center [633, 339] width 667 height 611
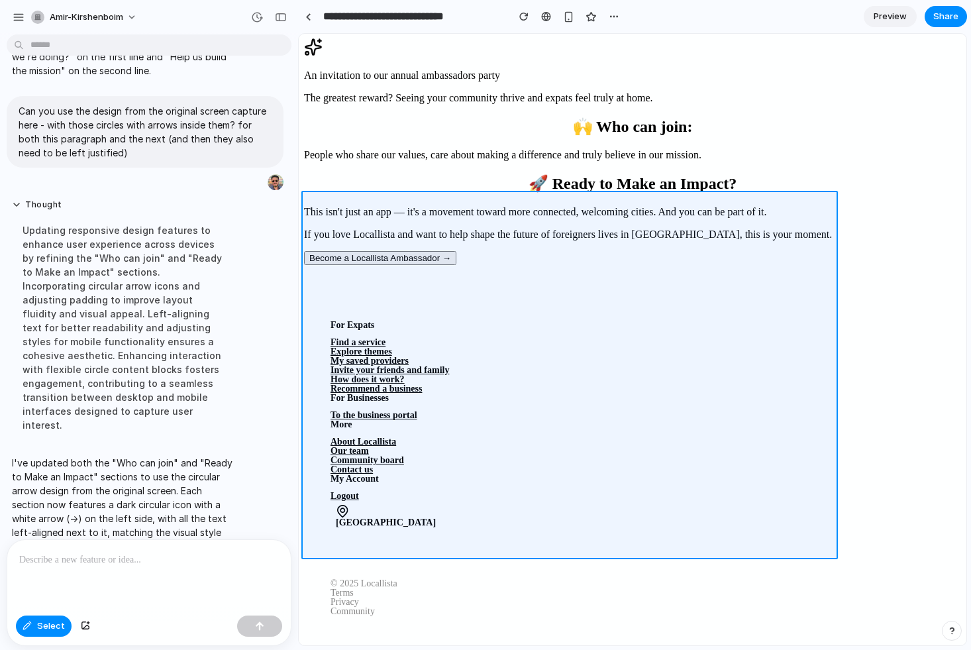
click at [454, 541] on div at bounding box center [633, 339] width 667 height 611
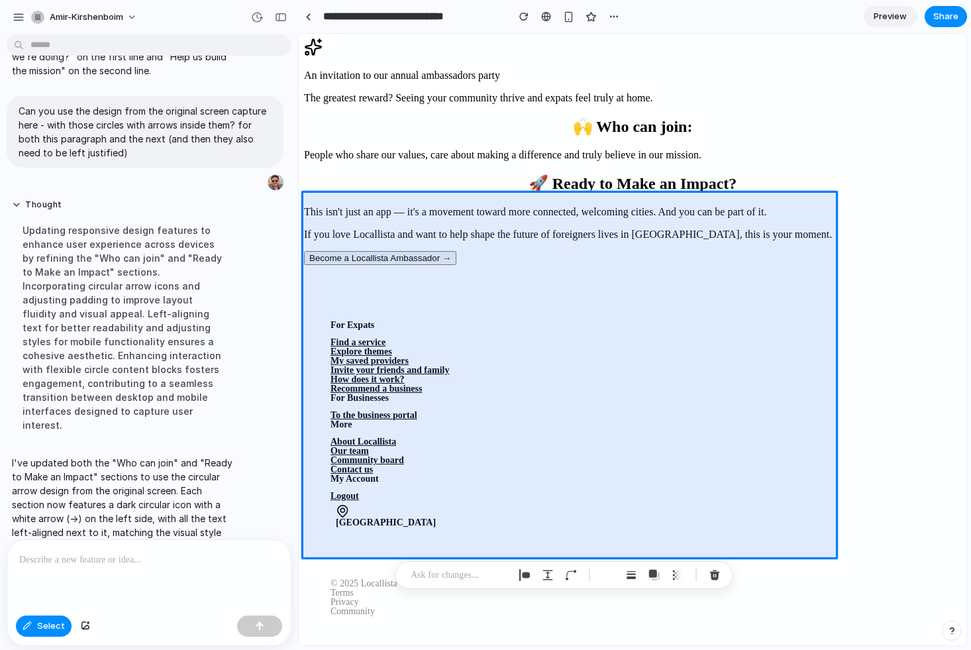
click at [449, 579] on p at bounding box center [460, 575] width 98 height 16
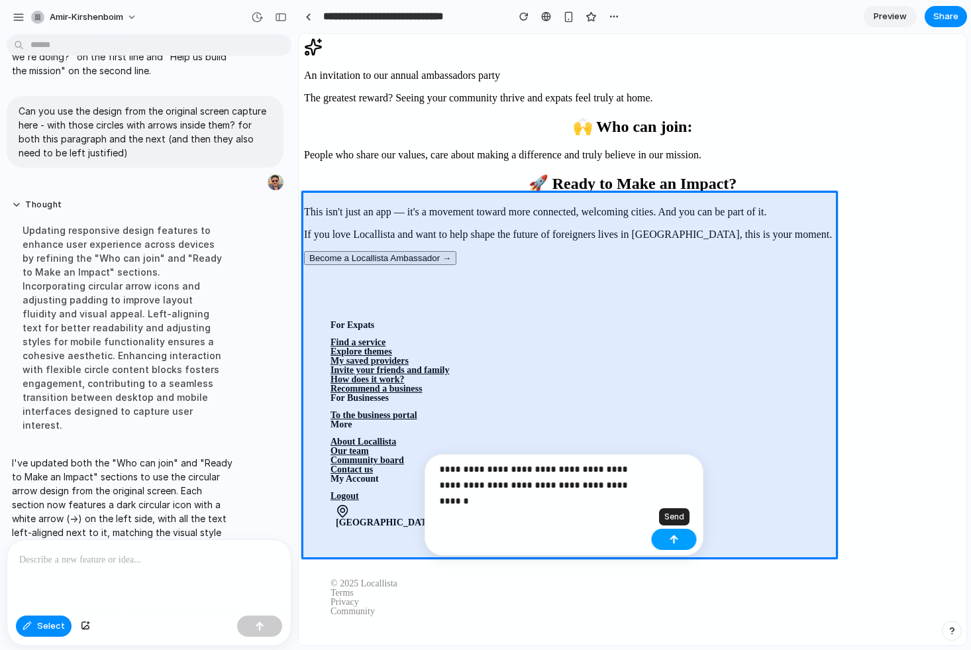
click at [667, 541] on button "button" at bounding box center [674, 539] width 45 height 21
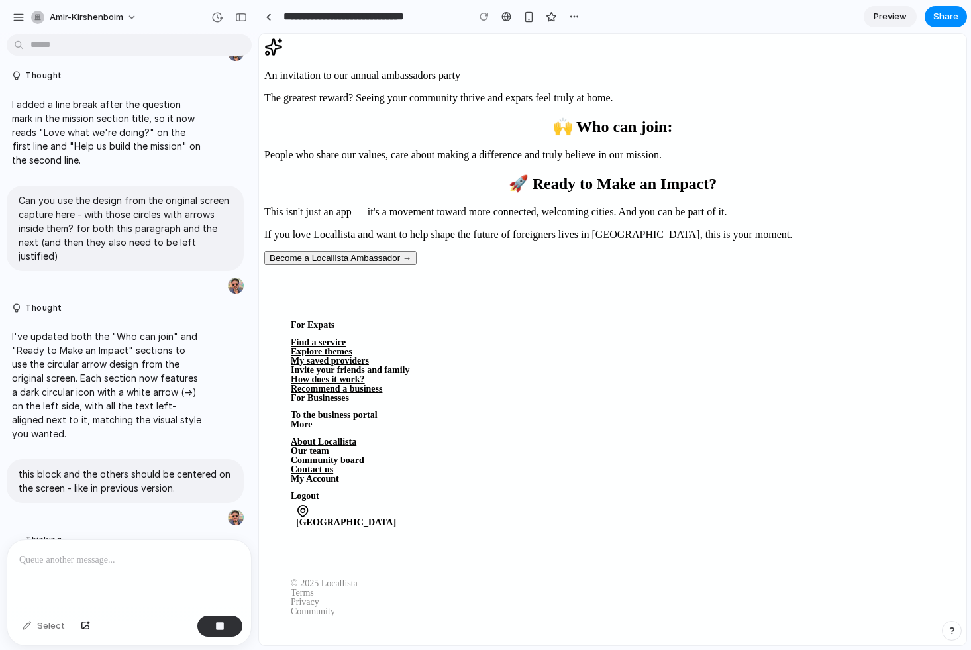
scroll to position [2107, 0]
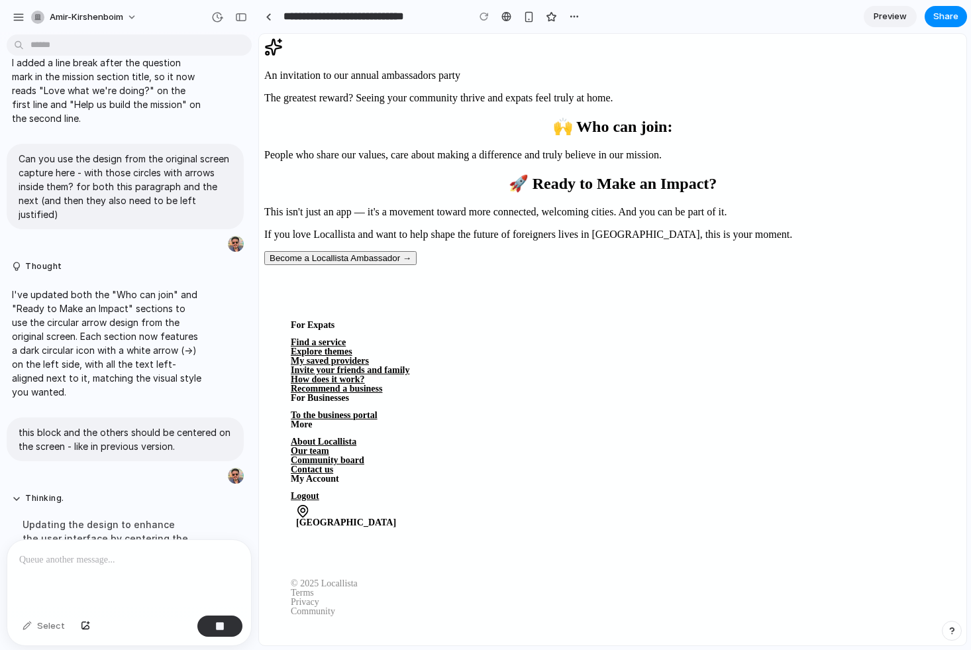
drag, startPoint x: 295, startPoint y: 250, endPoint x: 258, endPoint y: 251, distance: 36.5
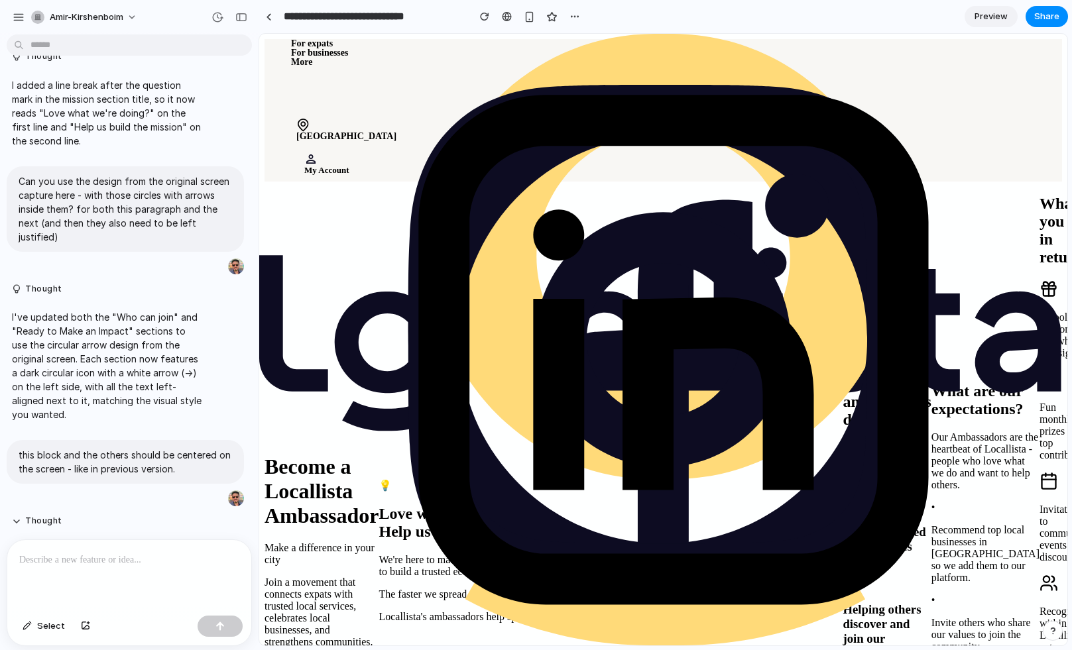
scroll to position [1418, 0]
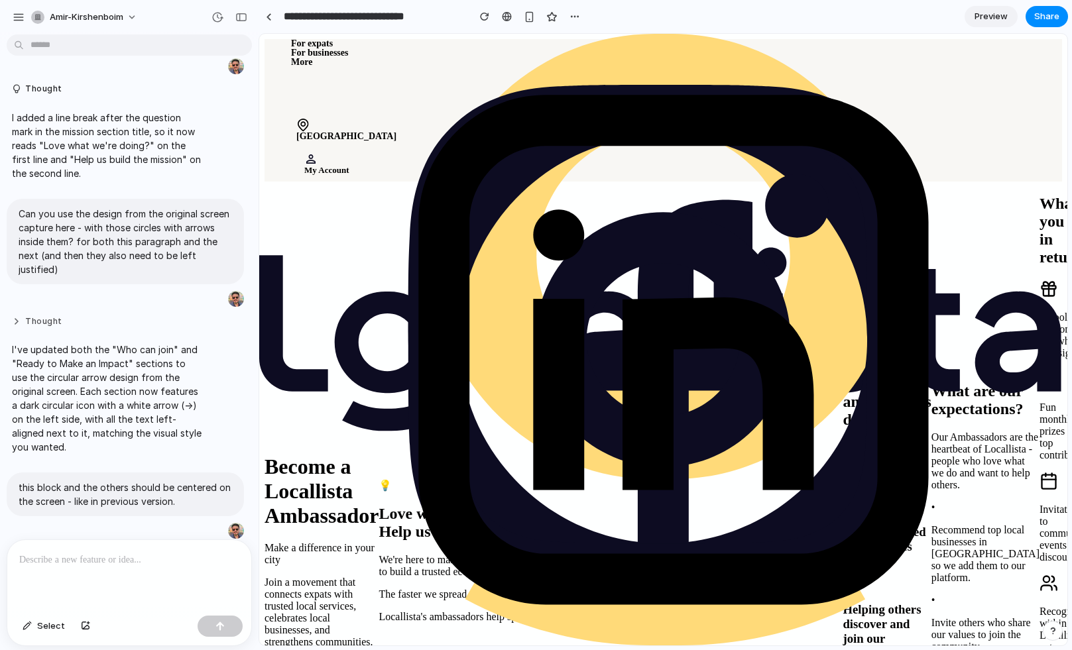
click at [42, 316] on button "Thought" at bounding box center [107, 321] width 190 height 11
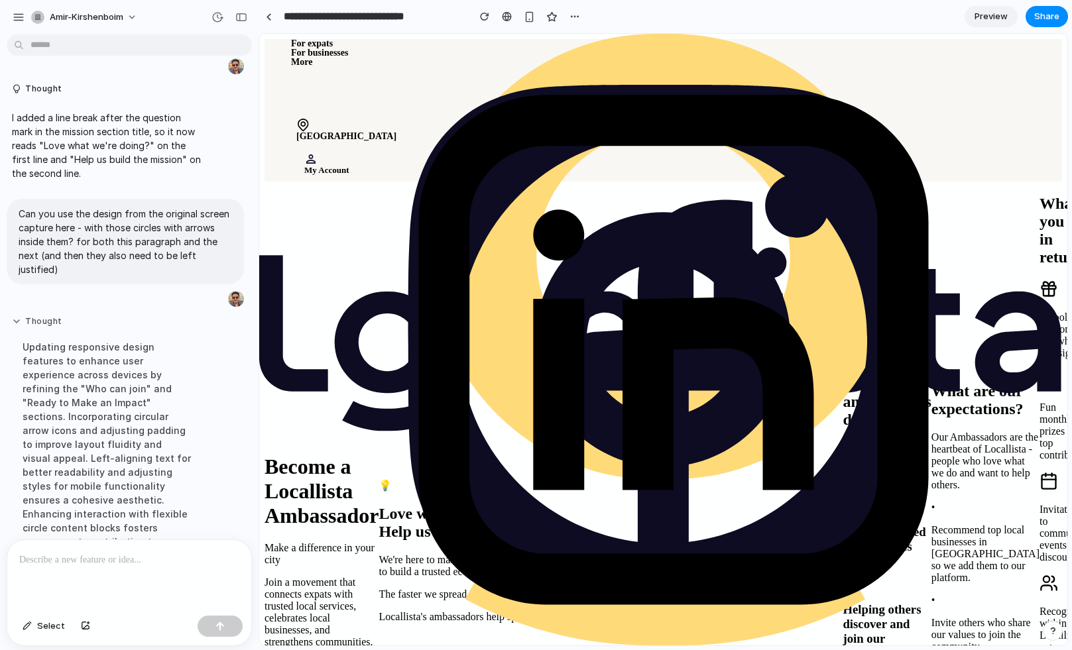
click at [42, 316] on button "Thought" at bounding box center [107, 321] width 190 height 11
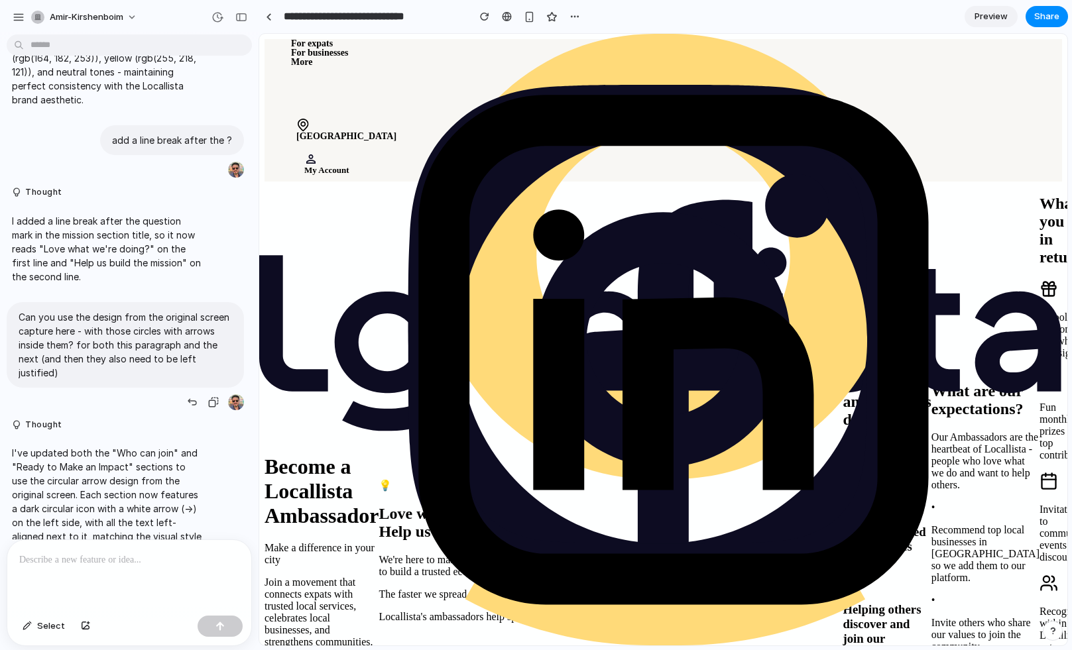
scroll to position [1092, 0]
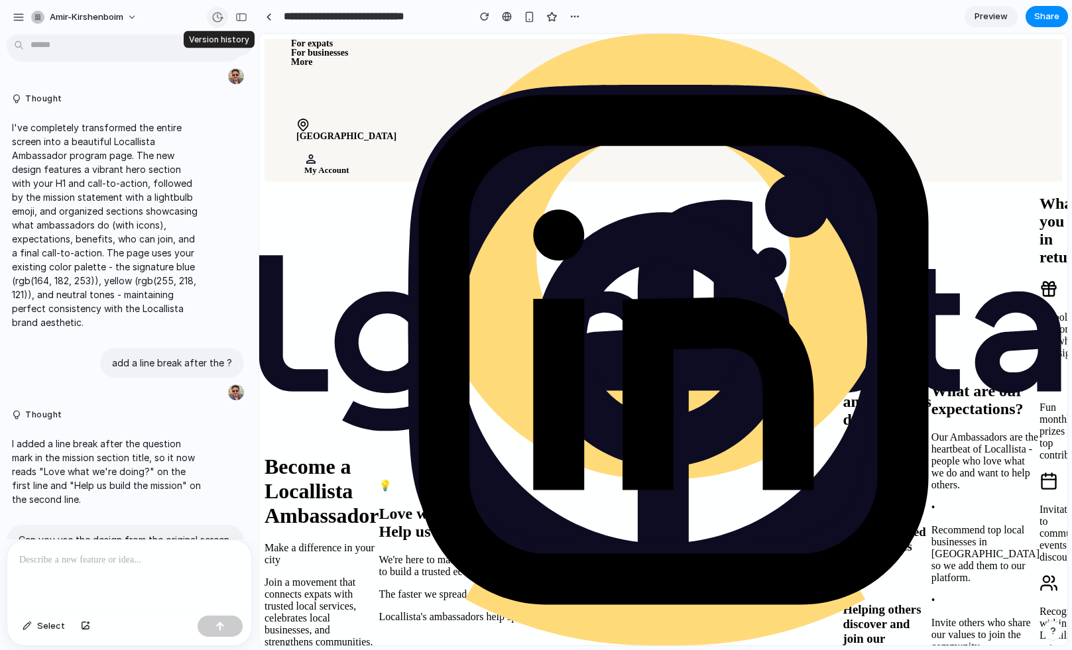
click at [215, 15] on div "button" at bounding box center [217, 17] width 12 height 12
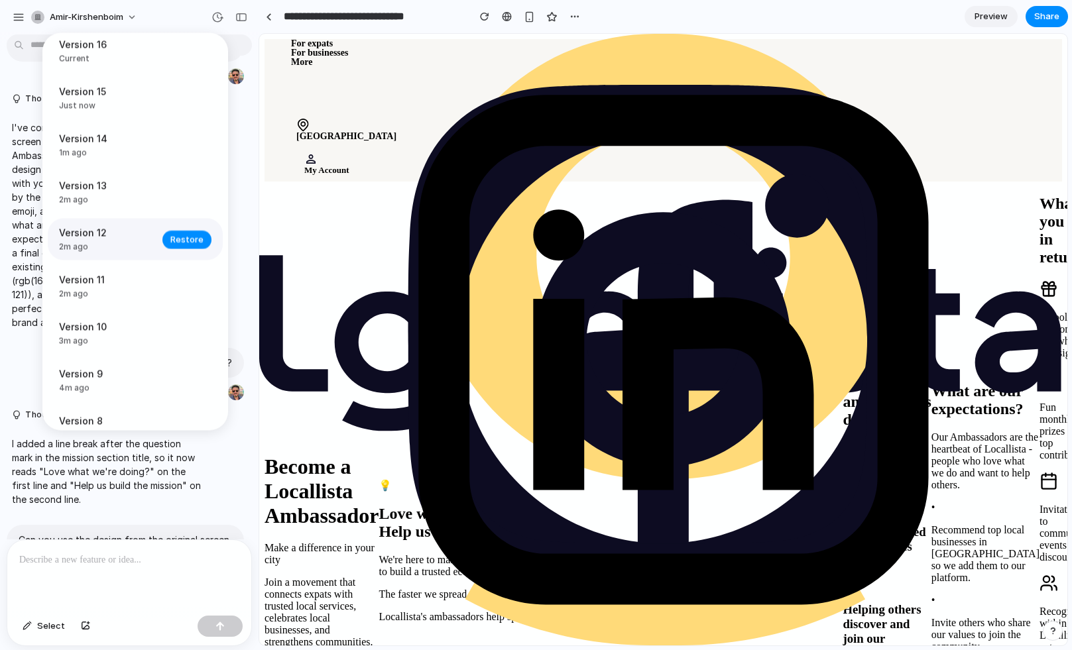
scroll to position [0, 0]
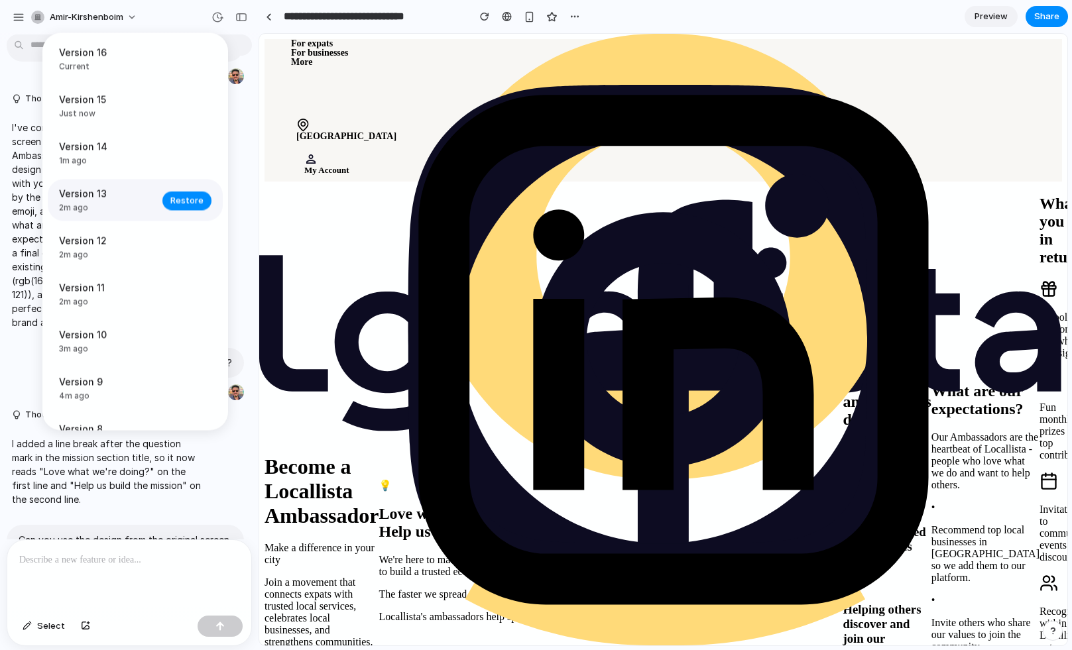
click at [132, 195] on span "Version 13" at bounding box center [106, 194] width 95 height 14
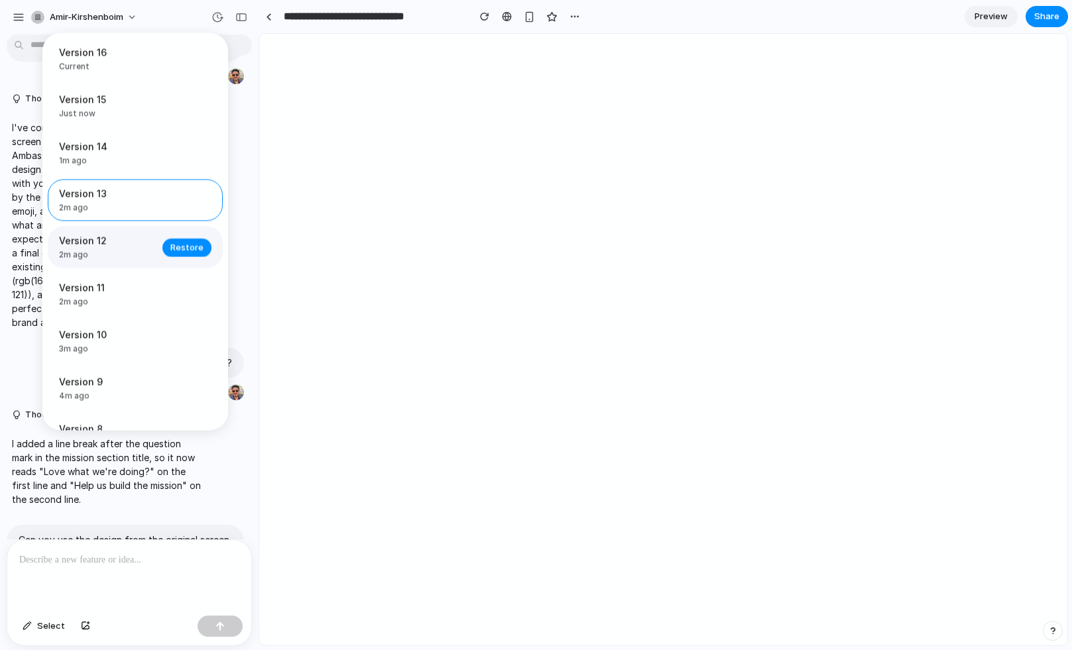
click at [135, 247] on span "Version 12" at bounding box center [106, 241] width 95 height 14
click at [180, 201] on span "Restore" at bounding box center [186, 200] width 33 height 13
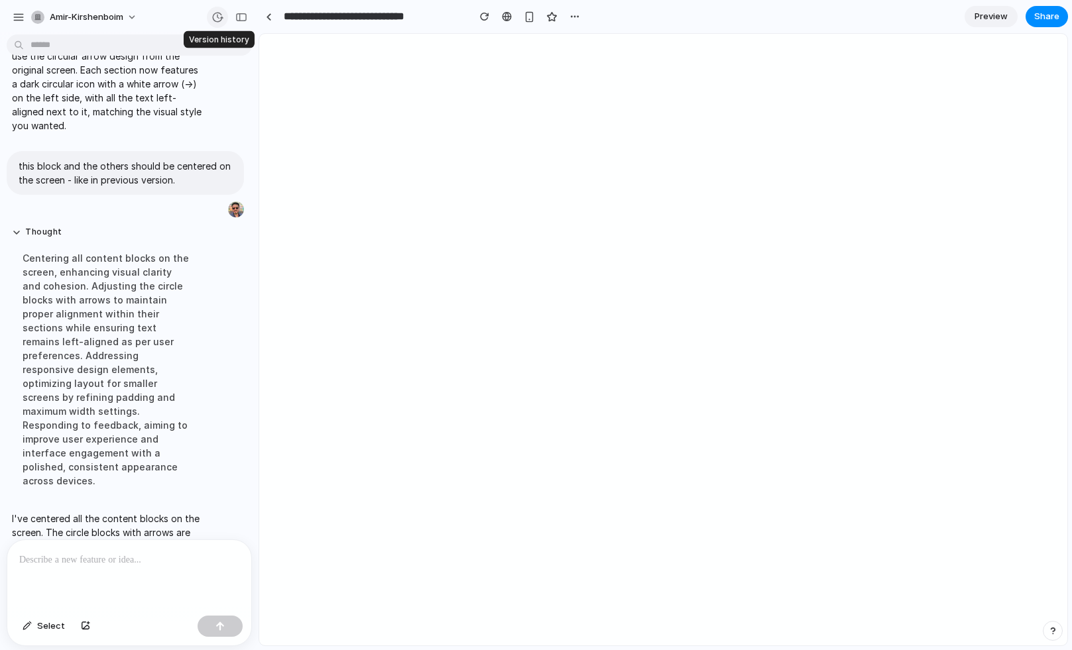
click at [215, 14] on div "button" at bounding box center [217, 17] width 12 height 12
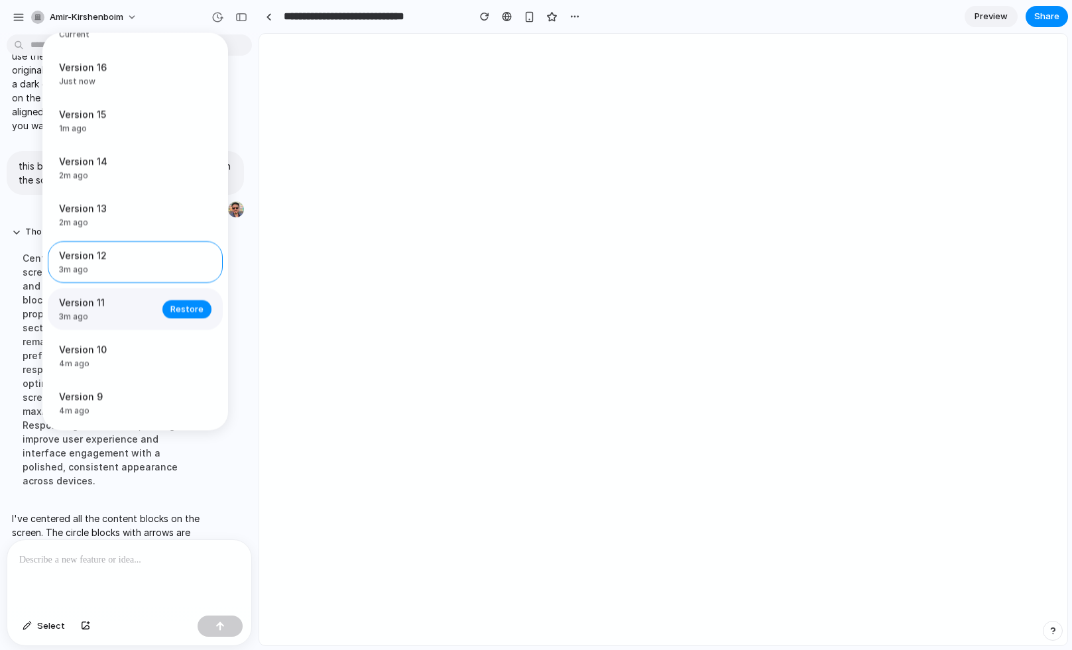
scroll to position [44, 0]
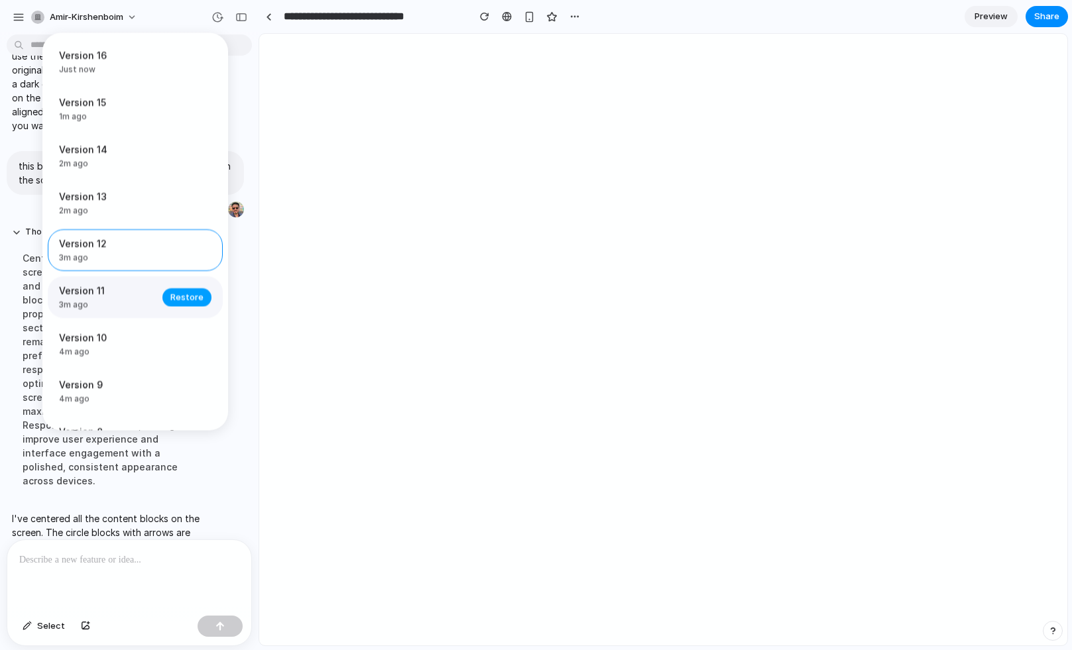
click at [176, 304] on span "Restore" at bounding box center [186, 297] width 33 height 13
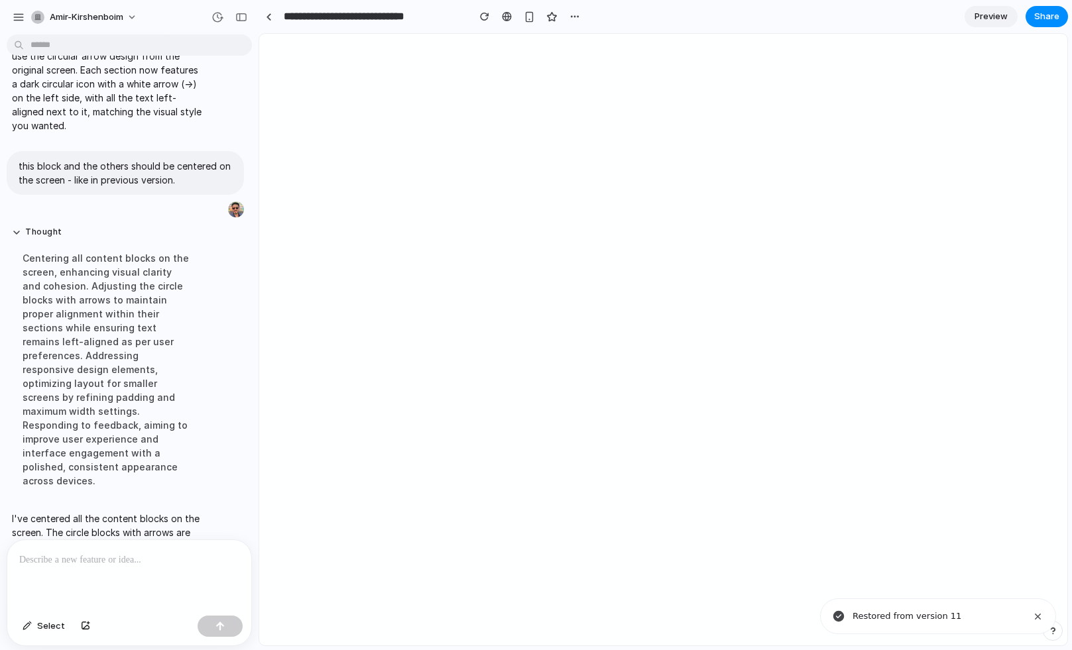
scroll to position [0, 0]
click at [215, 12] on div "button" at bounding box center [217, 17] width 12 height 12
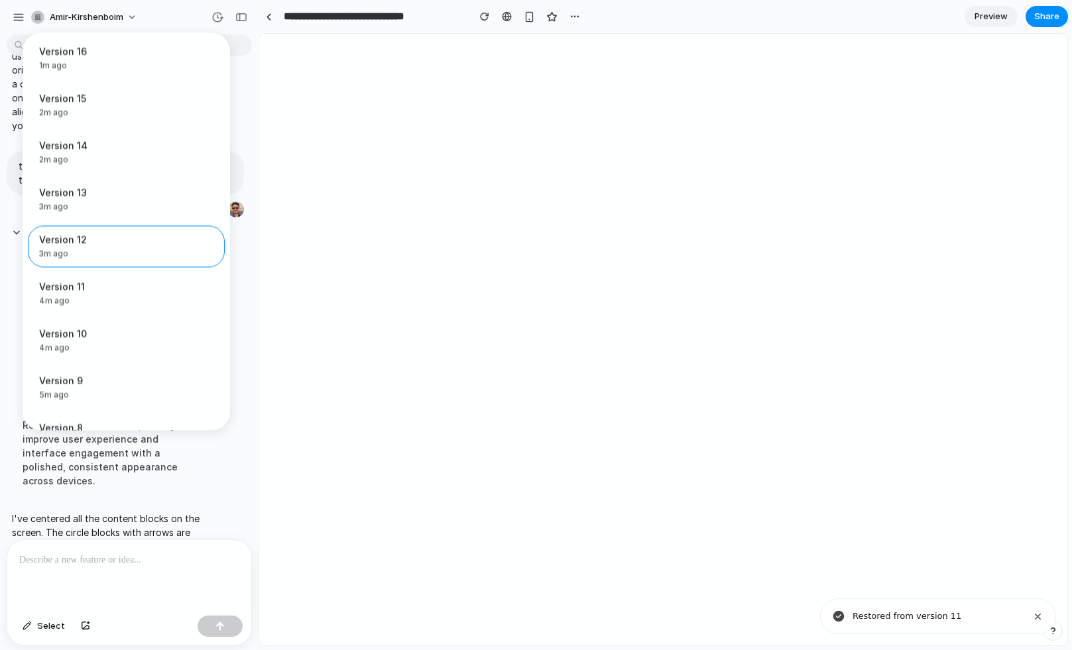
scroll to position [149, 0]
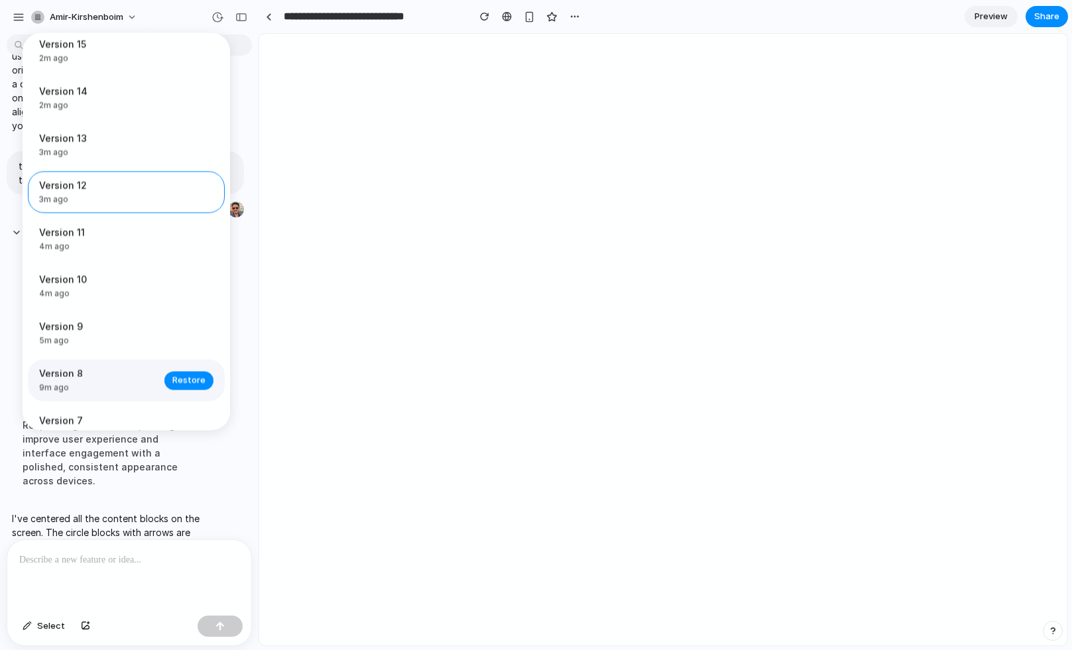
click at [111, 378] on span "Version 8" at bounding box center [97, 374] width 117 height 14
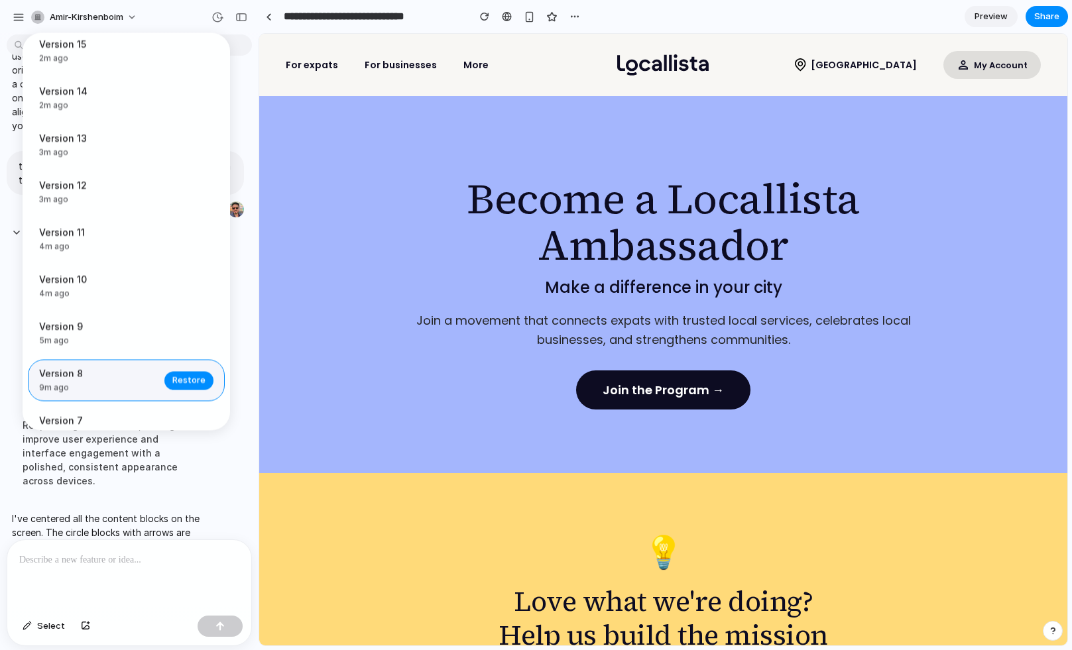
scroll to position [0, 0]
click at [115, 334] on span "Version 9" at bounding box center [97, 327] width 117 height 14
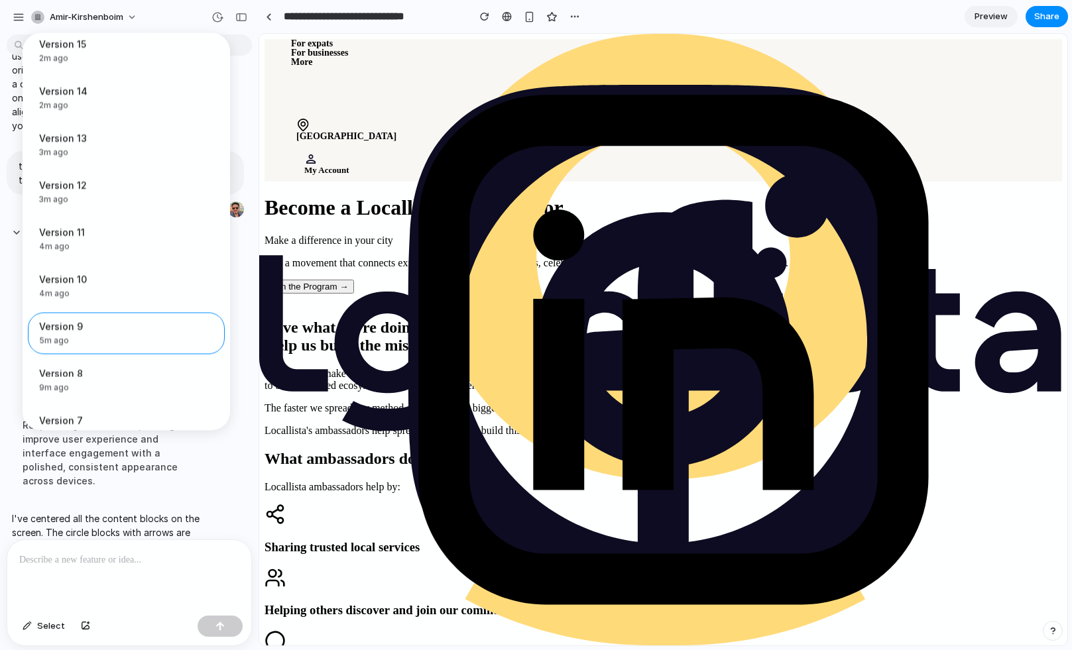
click at [355, 360] on div "Restored from Version 11 Current Restored from Version 13 Just now Restore Vers…" at bounding box center [536, 325] width 1072 height 650
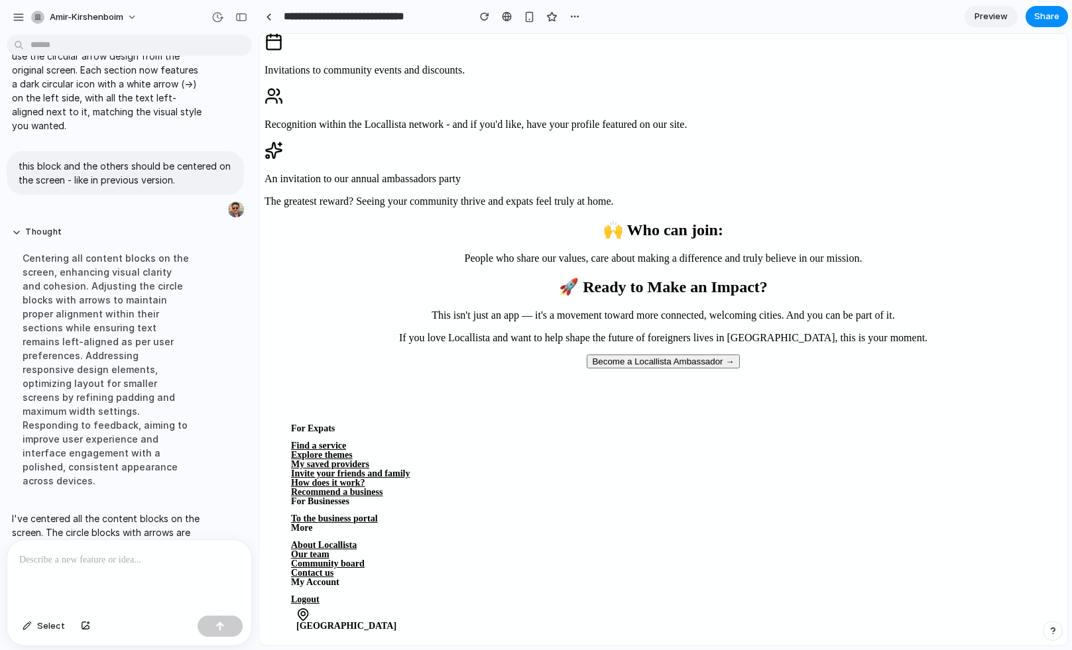
scroll to position [1110, 0]
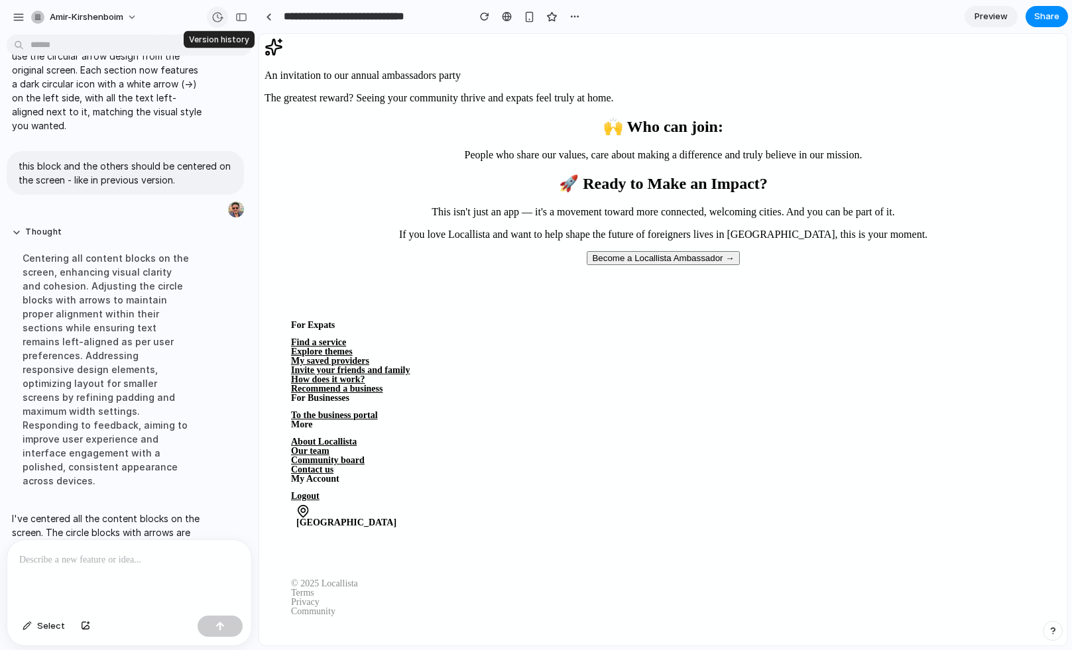
click at [219, 14] on div "button" at bounding box center [217, 17] width 12 height 12
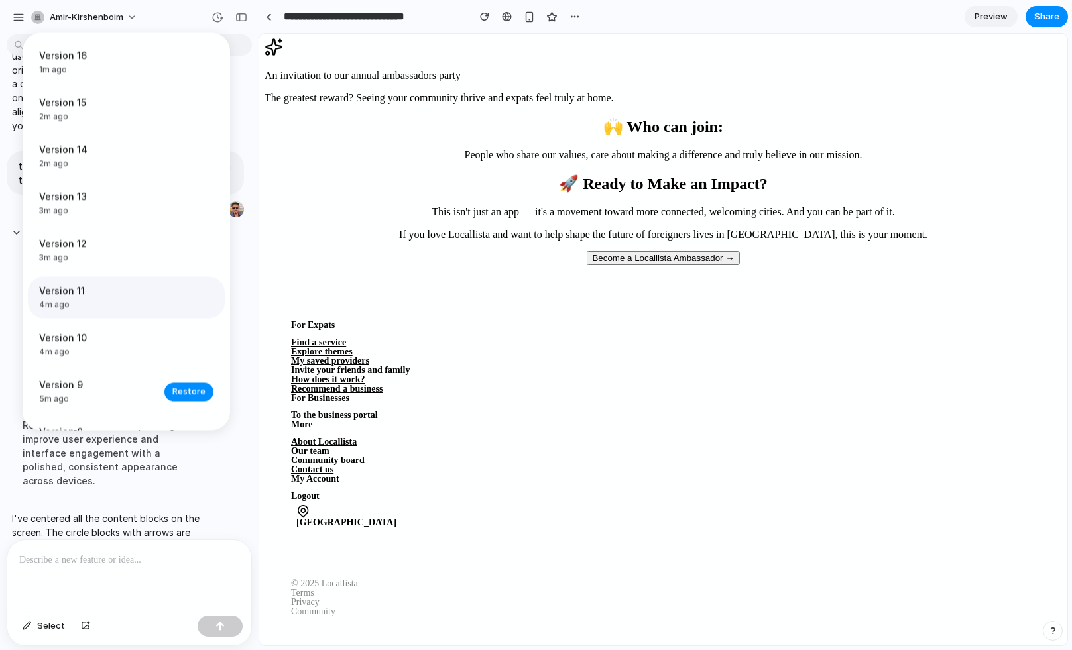
scroll to position [154, 0]
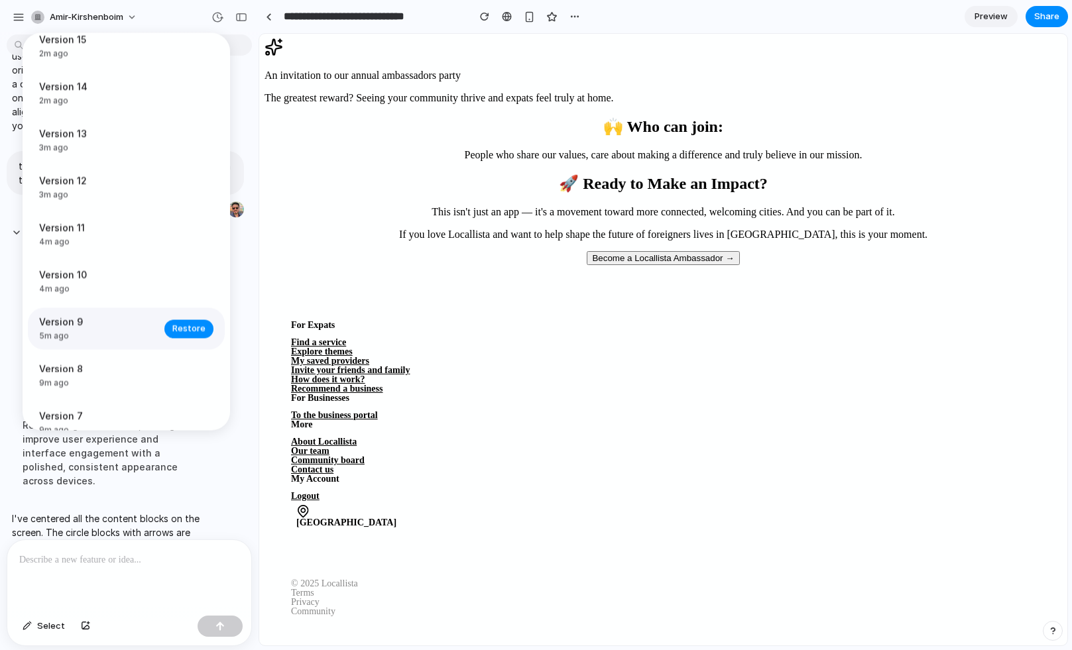
click at [101, 340] on span "5m ago" at bounding box center [97, 337] width 117 height 12
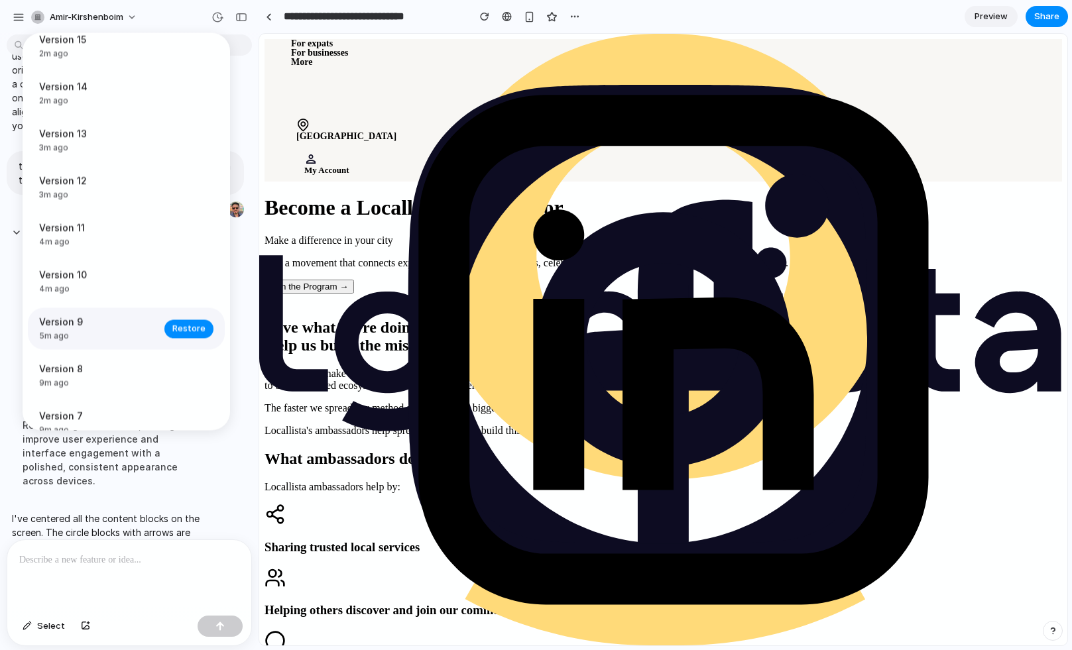
scroll to position [0, 0]
click at [179, 333] on span "Restore" at bounding box center [188, 328] width 33 height 13
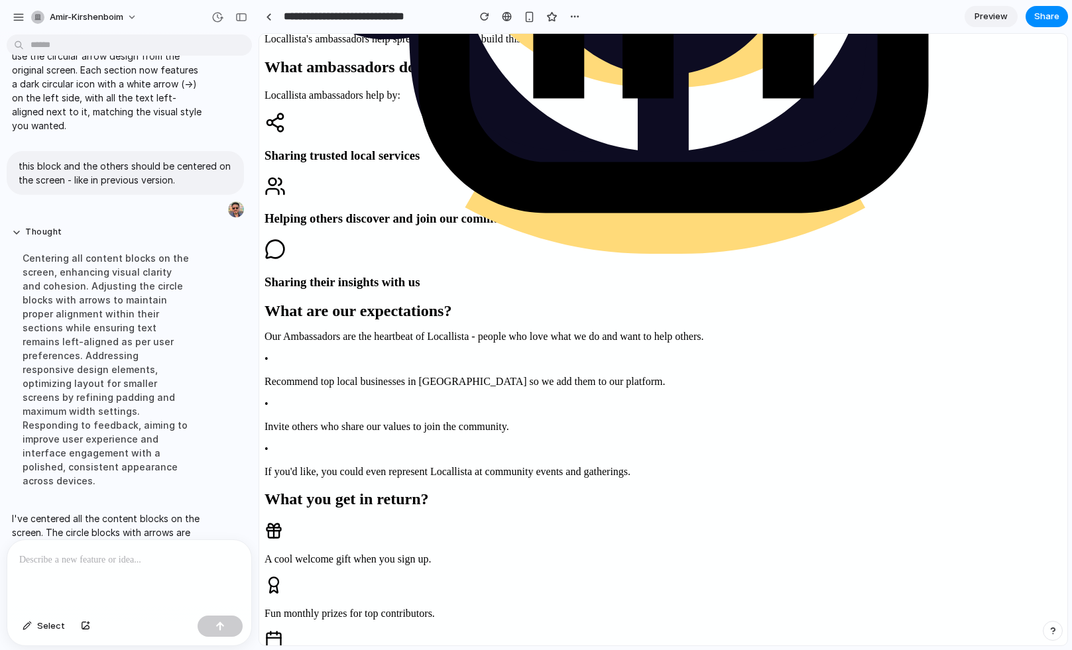
scroll to position [920, 0]
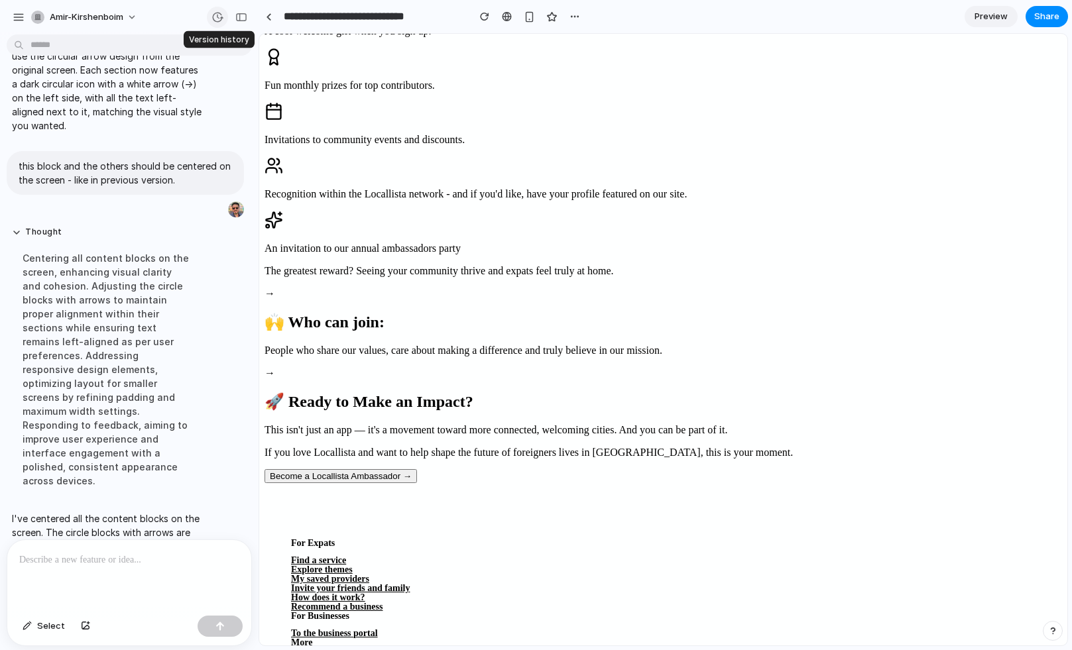
click at [216, 19] on div "button" at bounding box center [217, 17] width 12 height 12
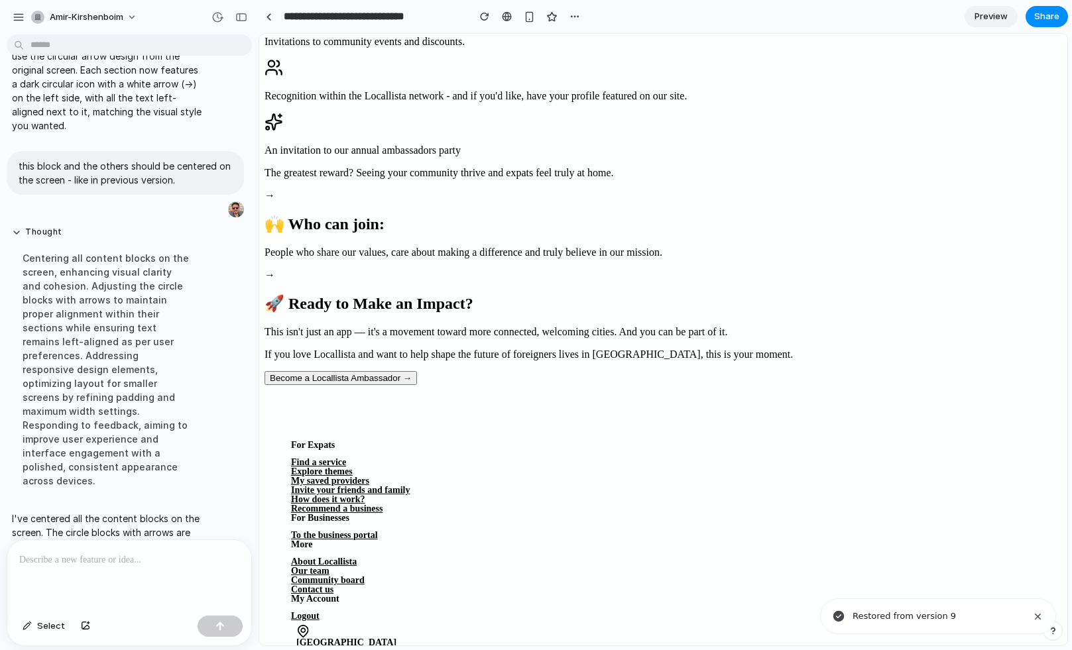
scroll to position [1104, 0]
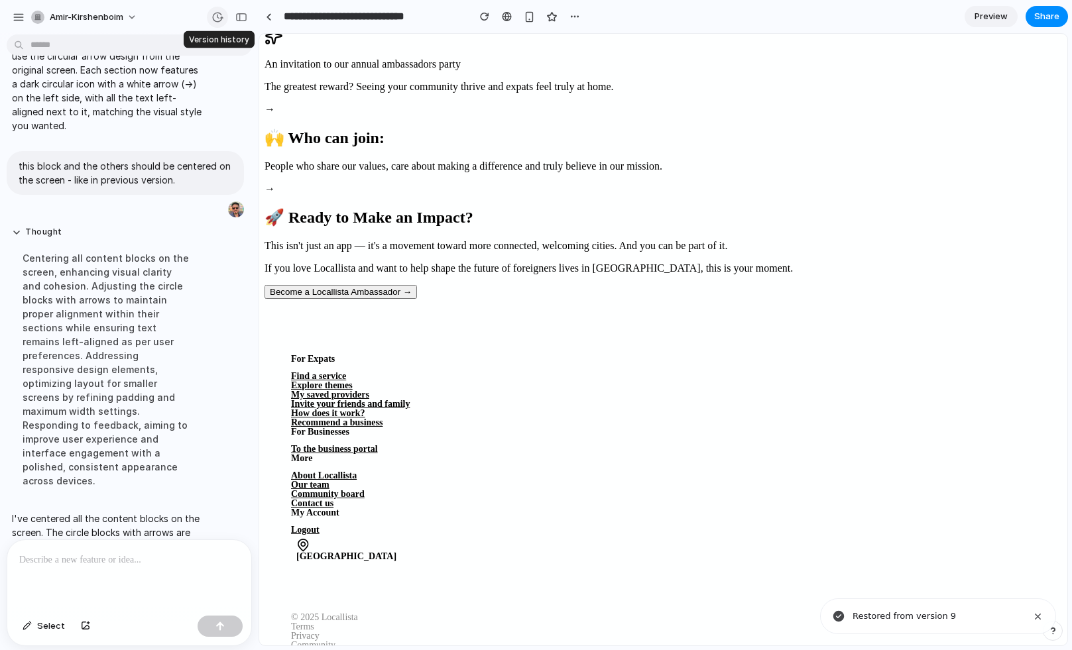
click at [213, 22] on div "button" at bounding box center [217, 17] width 12 height 12
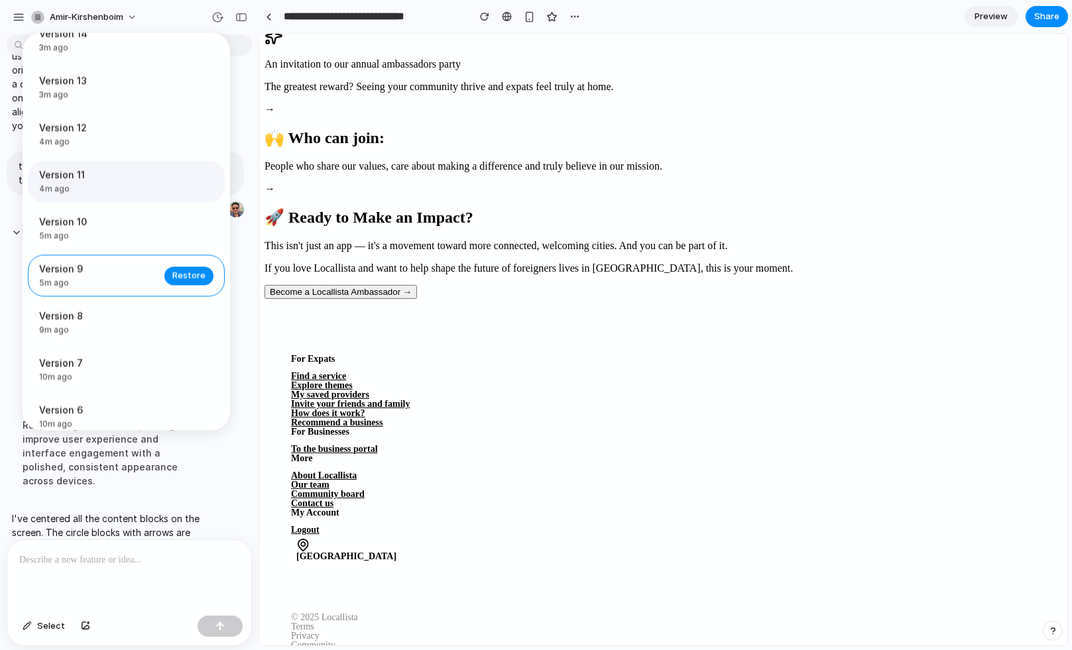
scroll to position [256, 0]
click at [172, 325] on span "Restore" at bounding box center [188, 320] width 33 height 13
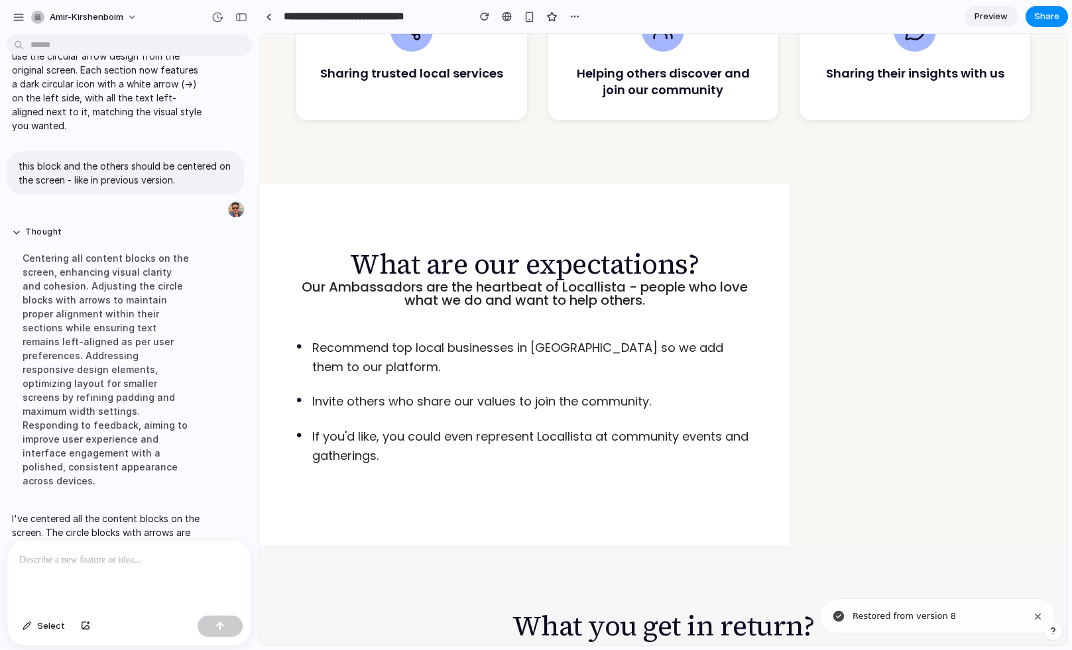
scroll to position [1109, 0]
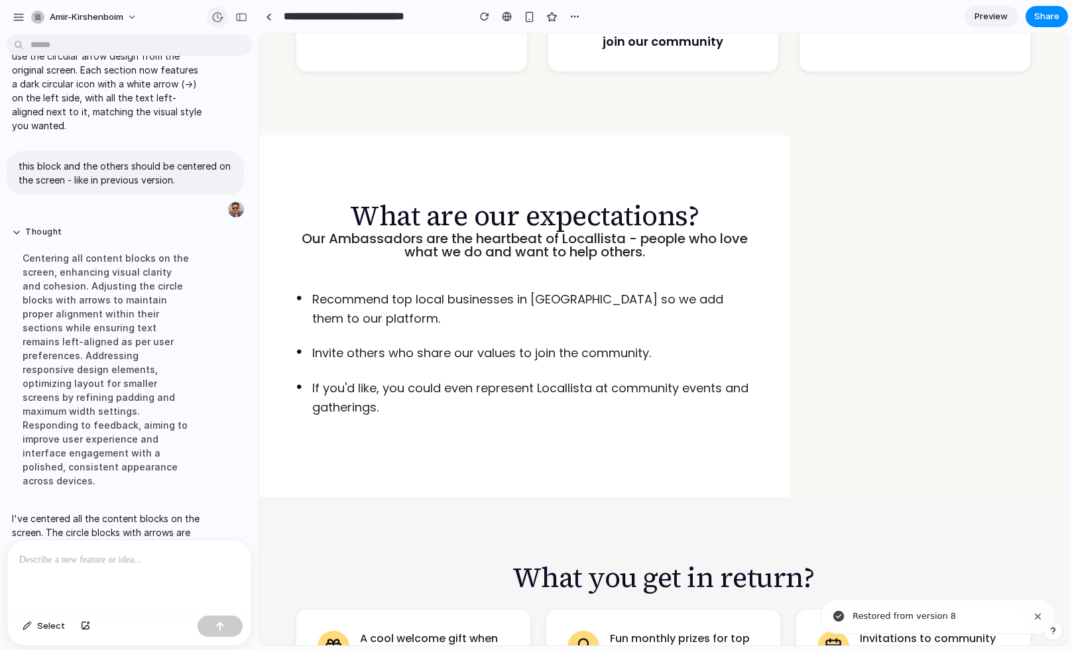
click at [211, 15] on div "button" at bounding box center [217, 17] width 12 height 12
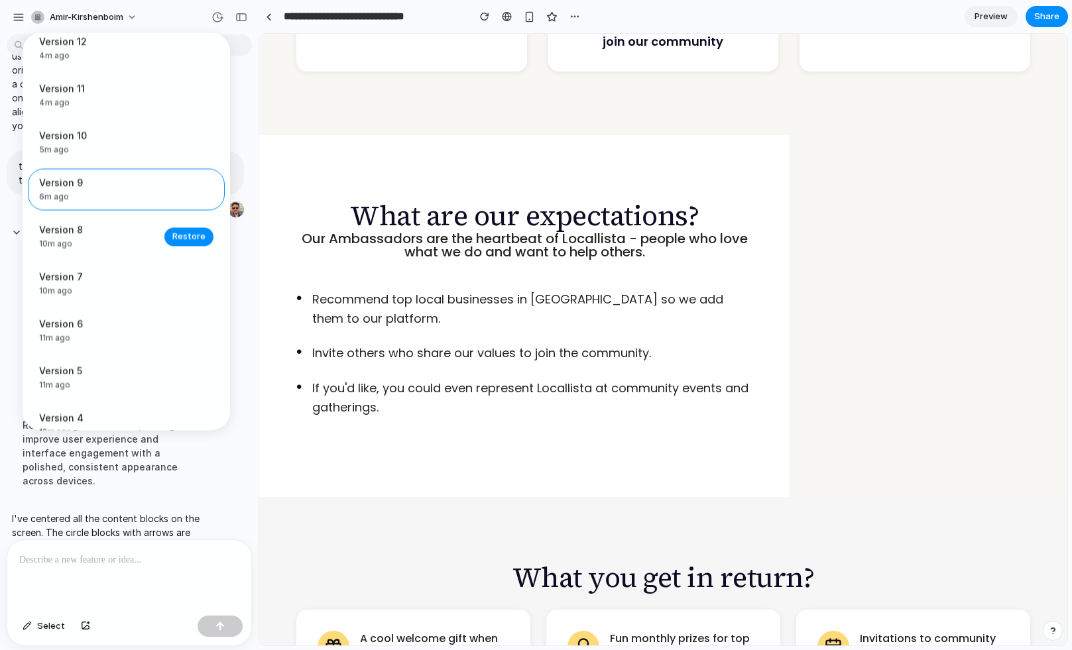
scroll to position [399, 0]
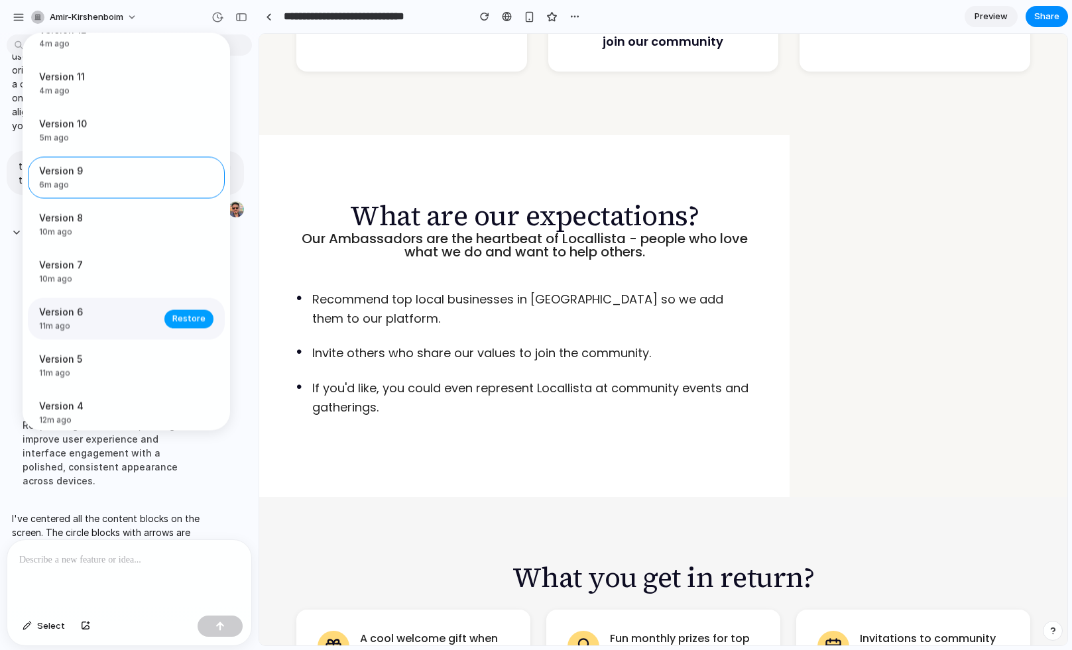
click at [178, 325] on span "Restore" at bounding box center [188, 318] width 33 height 13
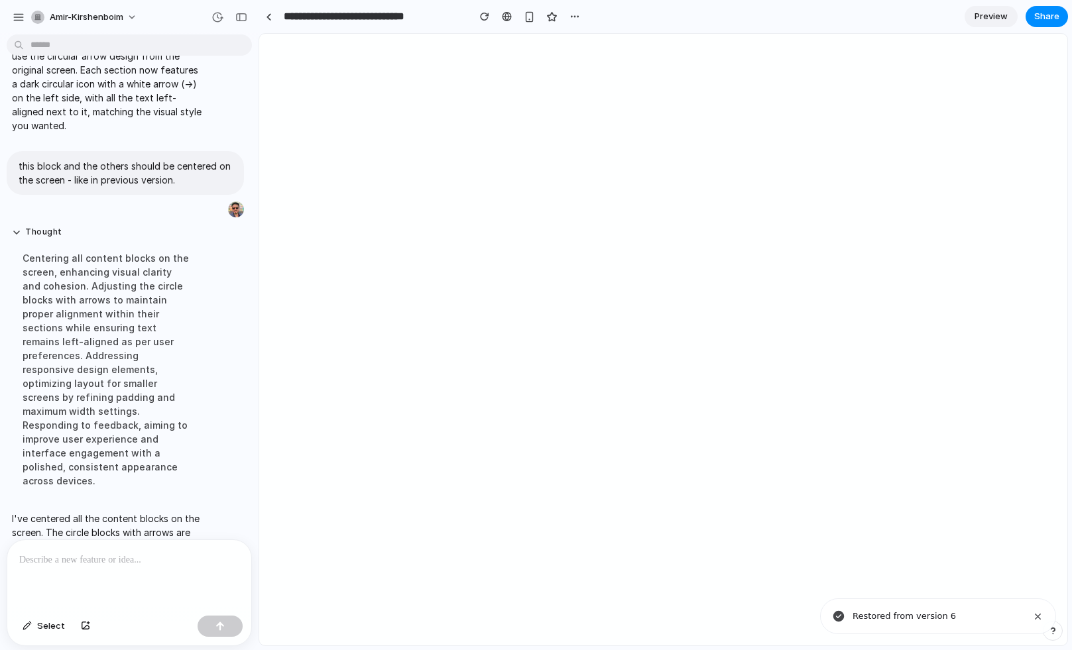
scroll to position [0, 0]
click at [219, 16] on div "button" at bounding box center [217, 17] width 12 height 12
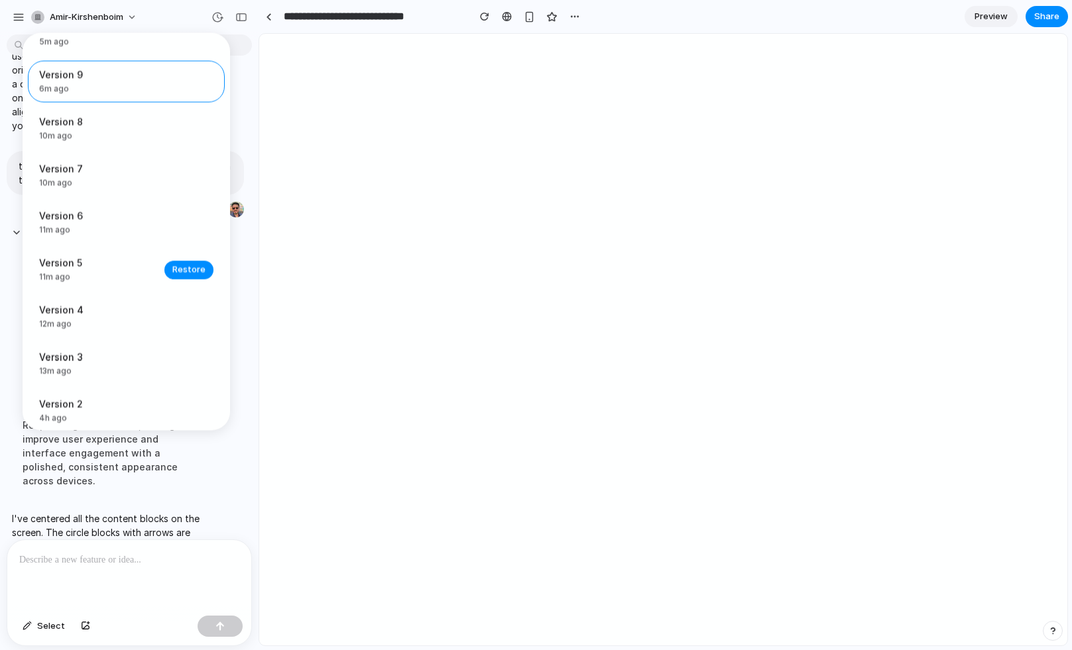
scroll to position [565, 0]
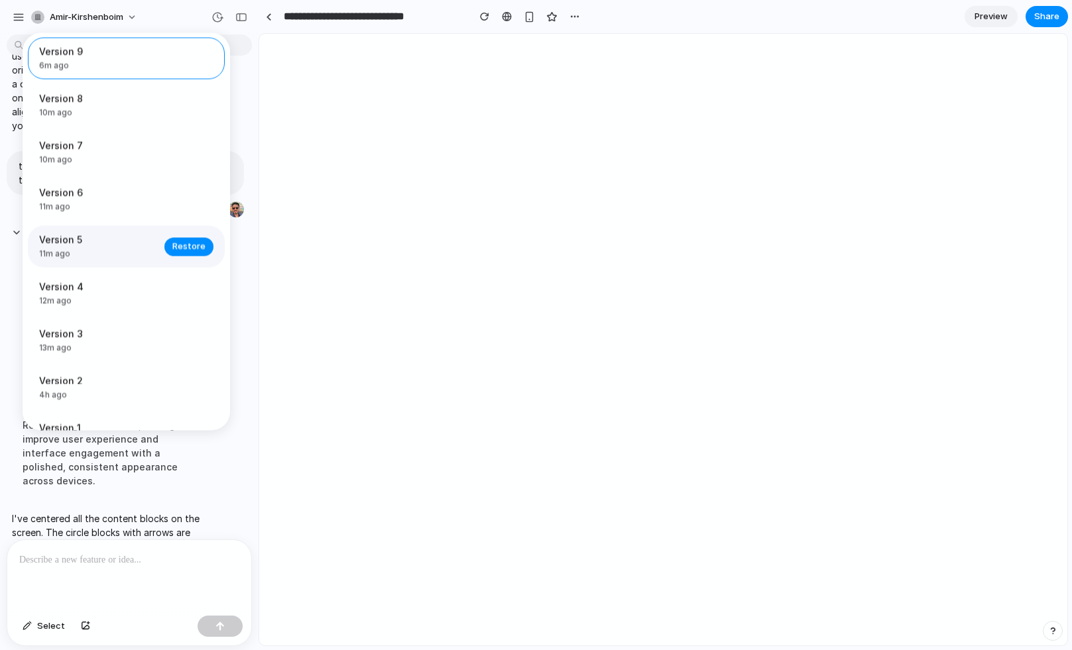
click at [125, 259] on span "11m ago" at bounding box center [97, 255] width 117 height 12
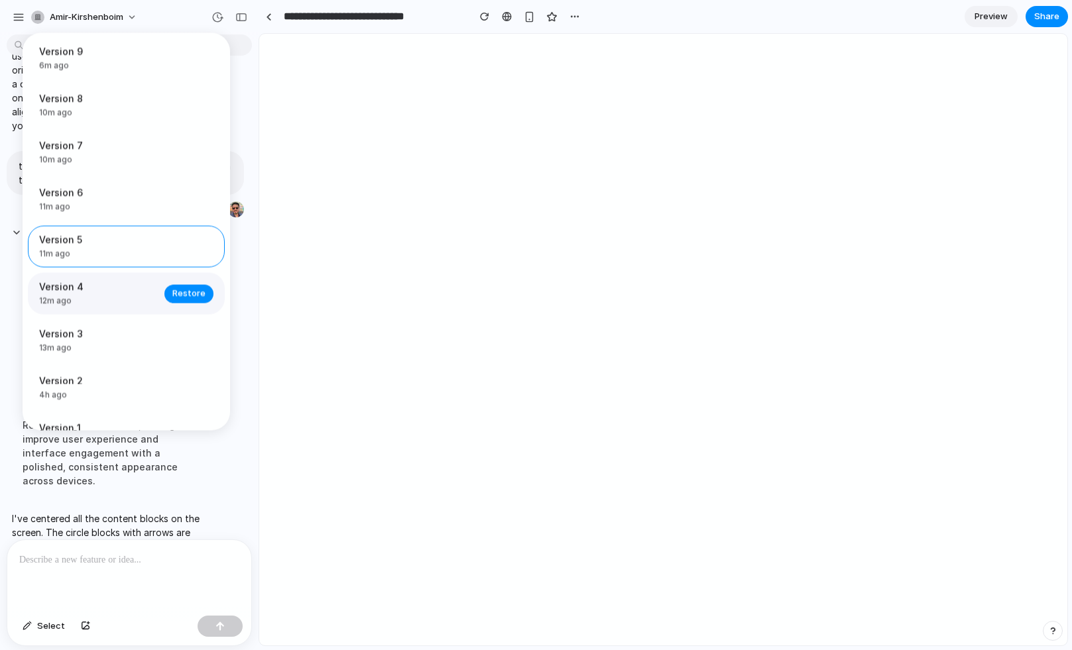
click at [114, 294] on span "Version 4" at bounding box center [97, 287] width 117 height 14
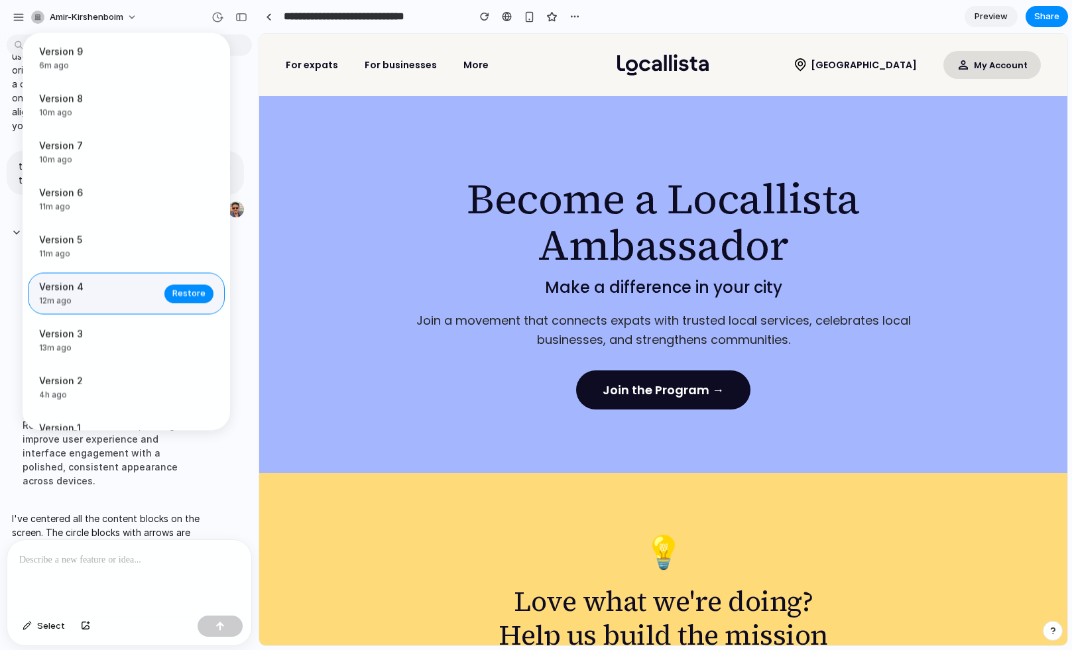
scroll to position [0, 0]
click at [179, 300] on span "Restore" at bounding box center [188, 293] width 33 height 13
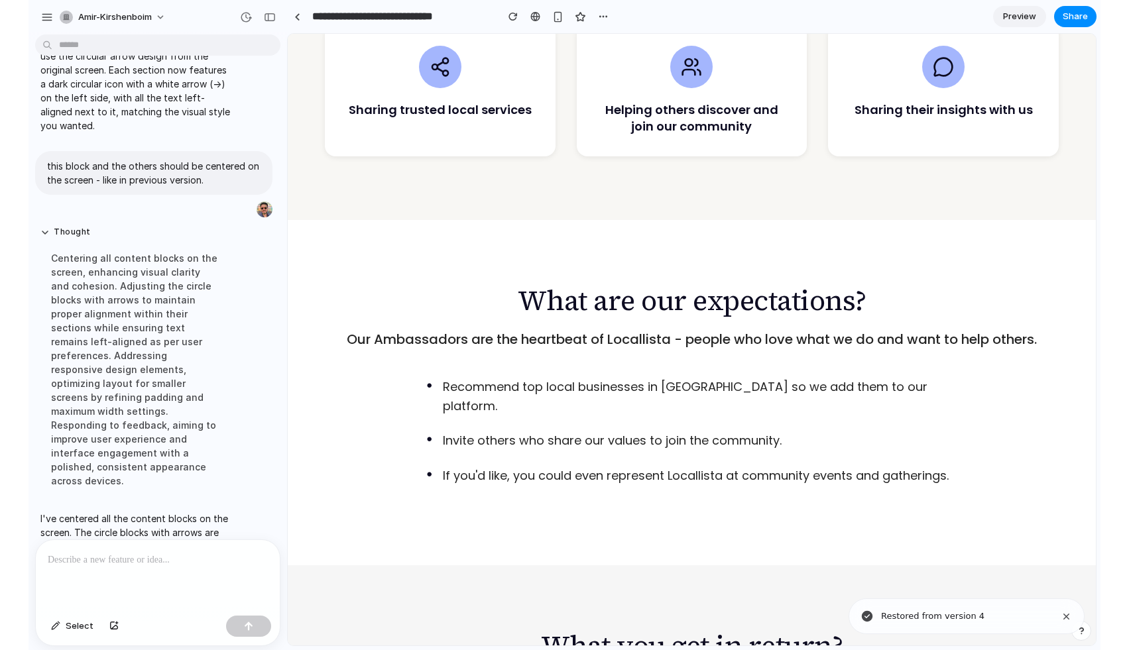
scroll to position [1032, 0]
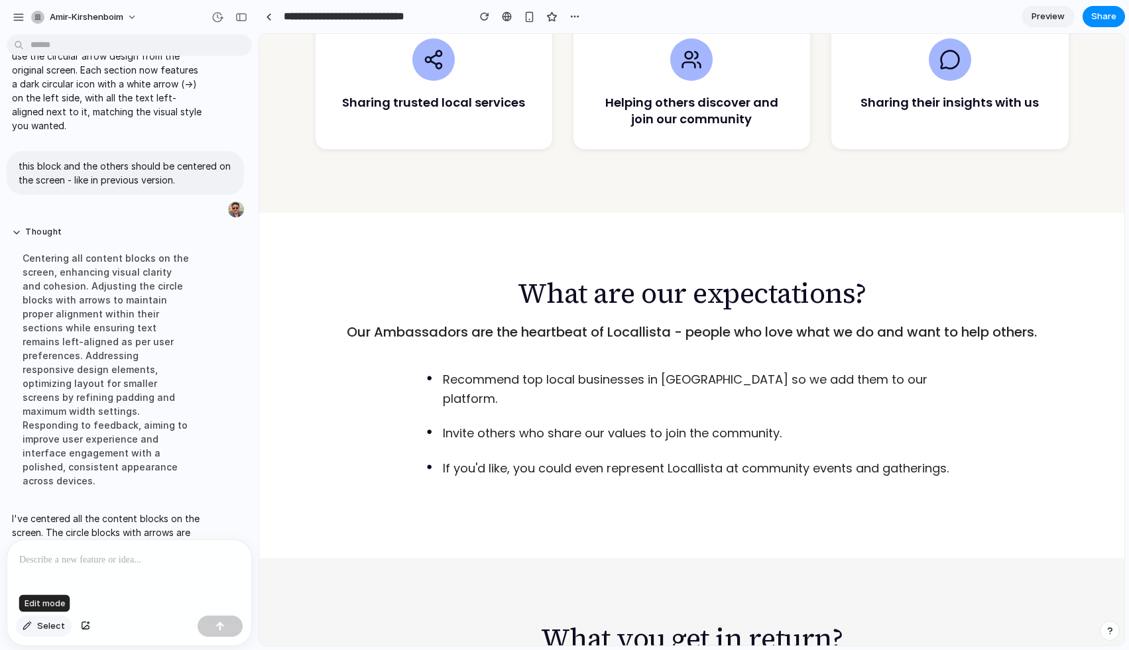
click at [42, 629] on span "Select" at bounding box center [51, 626] width 28 height 13
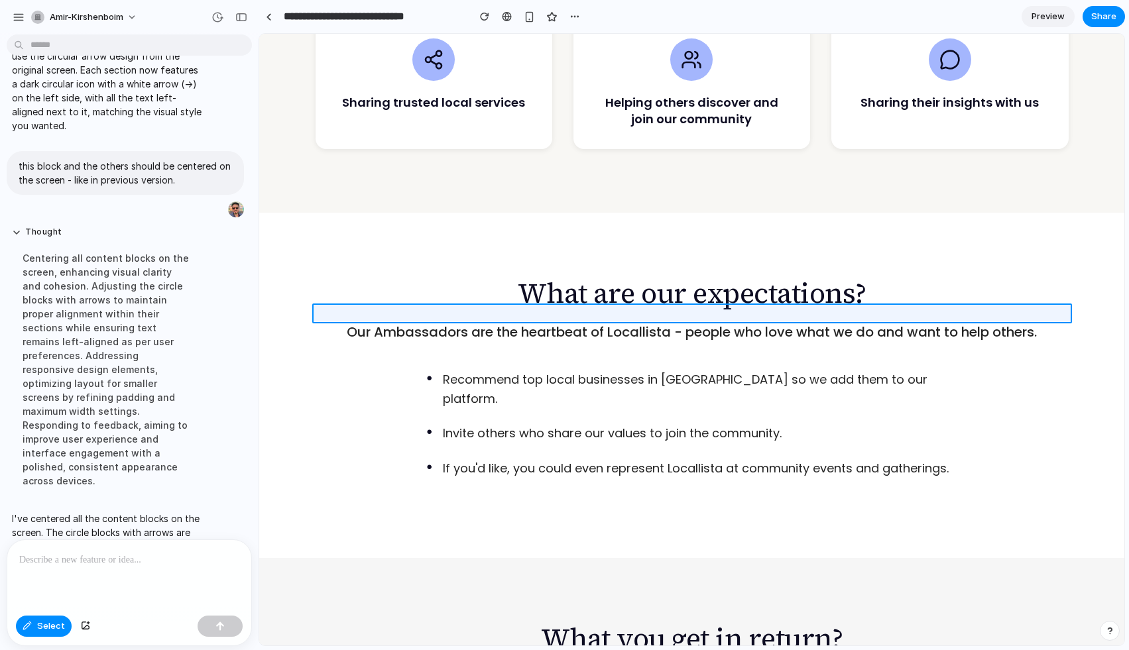
click at [407, 313] on div at bounding box center [692, 339] width 864 height 611
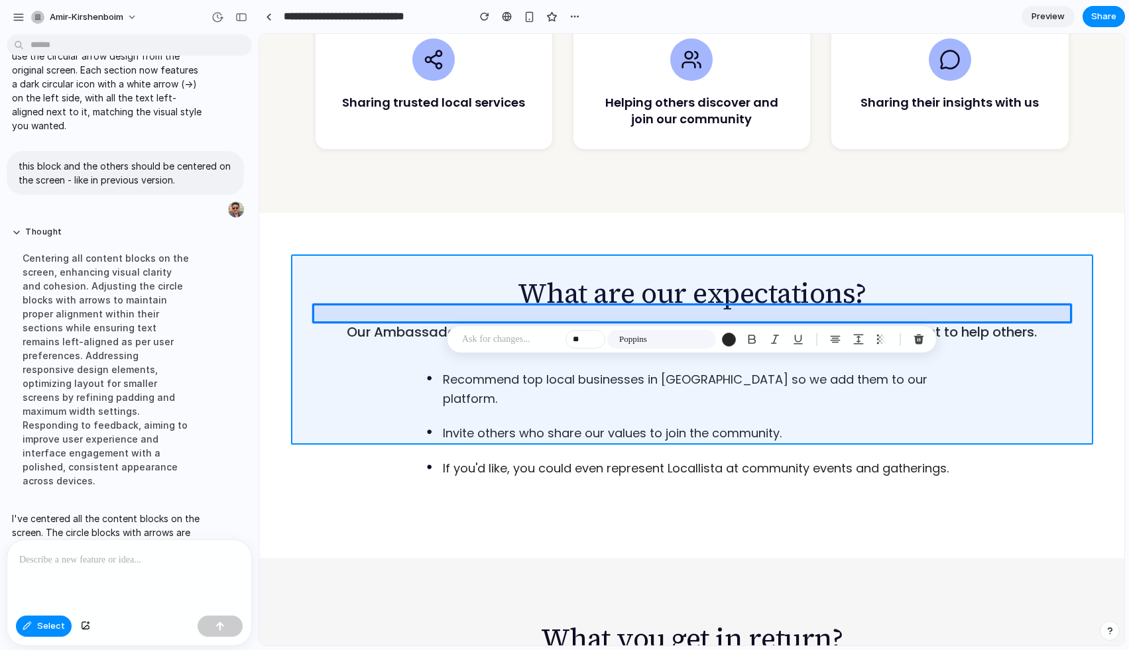
click at [755, 299] on div at bounding box center [692, 339] width 864 height 611
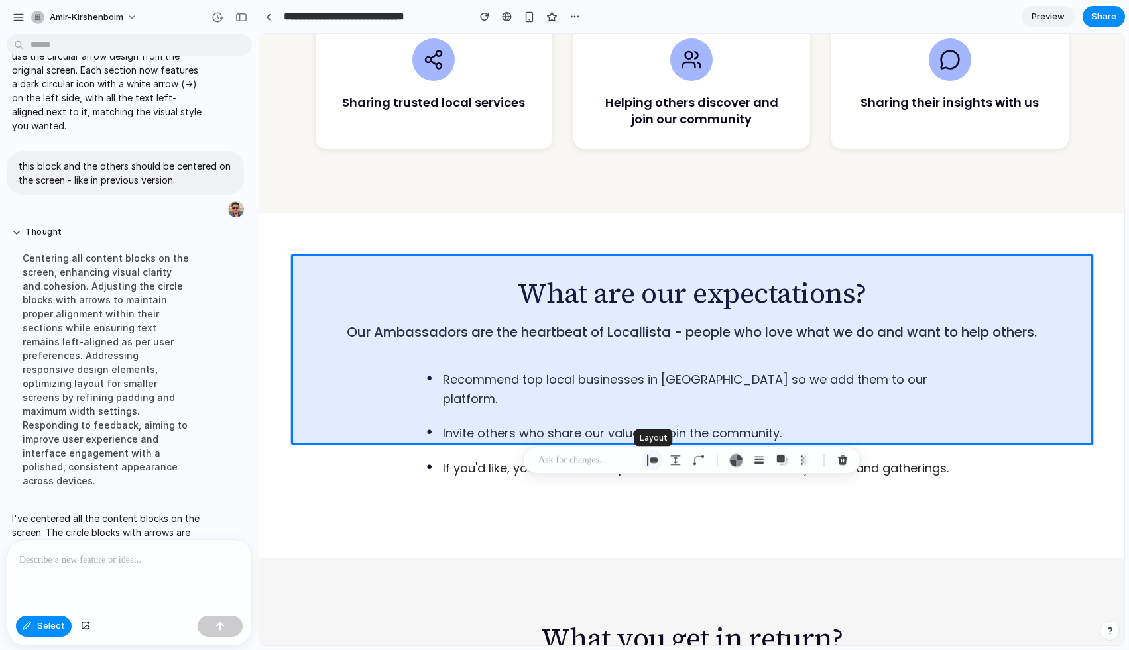
click at [651, 459] on div "button" at bounding box center [652, 461] width 12 height 12
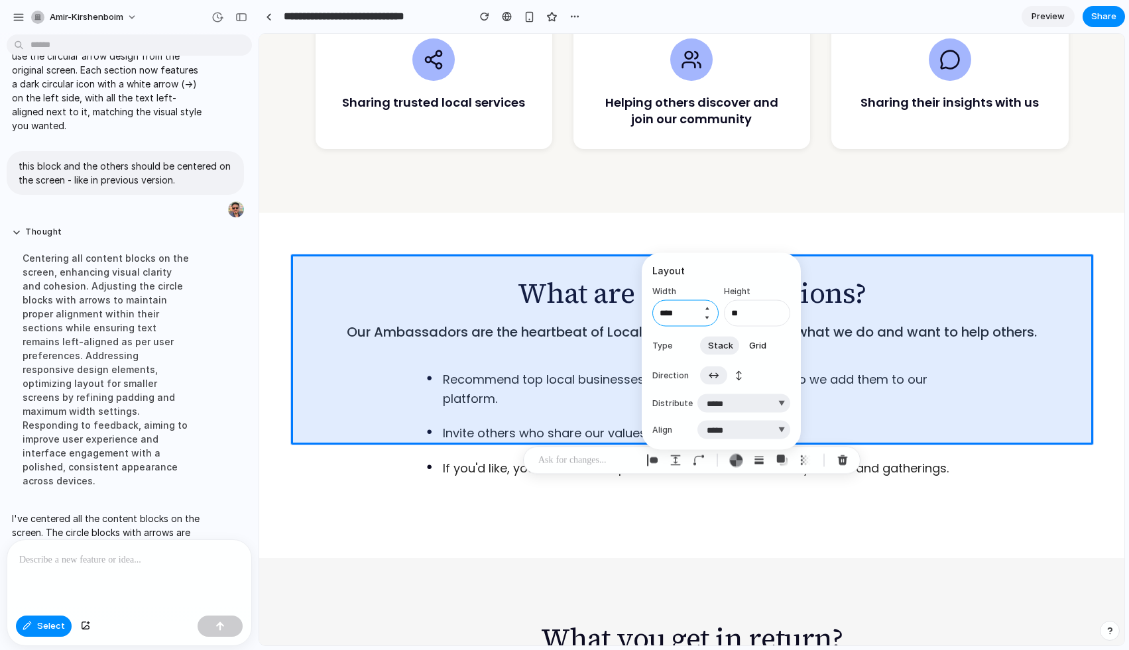
drag, startPoint x: 693, startPoint y: 313, endPoint x: 654, endPoint y: 313, distance: 39.1
click at [654, 313] on input "****" at bounding box center [685, 313] width 66 height 27
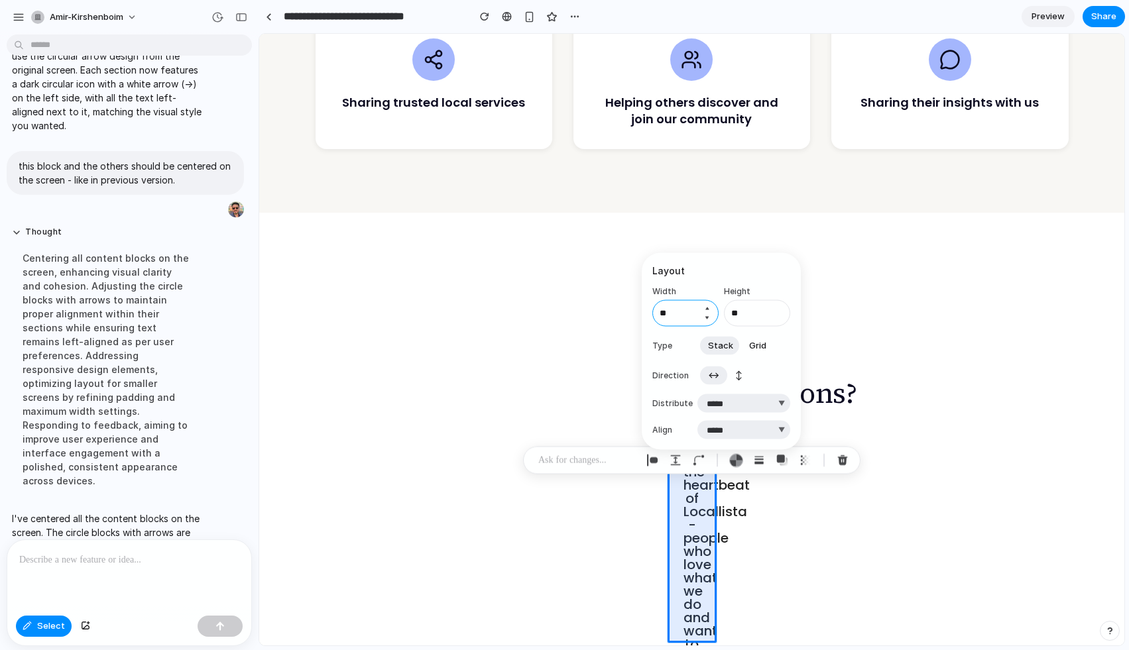
type input "***"
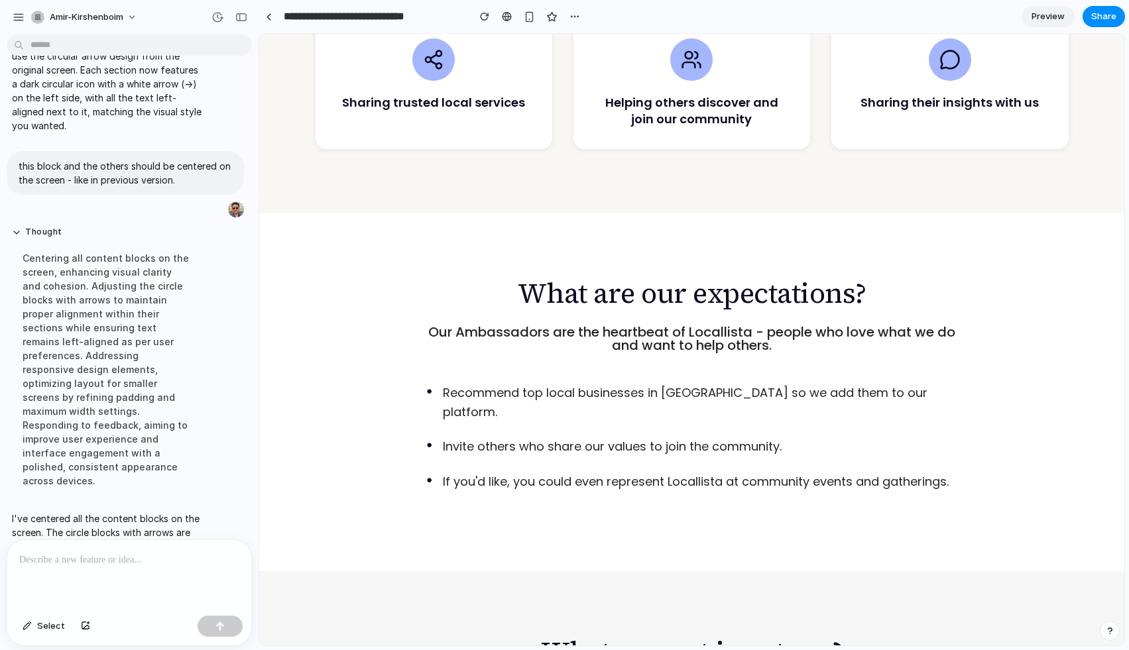
click at [642, 325] on p "Our Ambassadors are the heartbeat of Locallista - people who love what we do an…" at bounding box center [692, 338] width 554 height 27
click at [52, 627] on span "Select" at bounding box center [51, 626] width 28 height 13
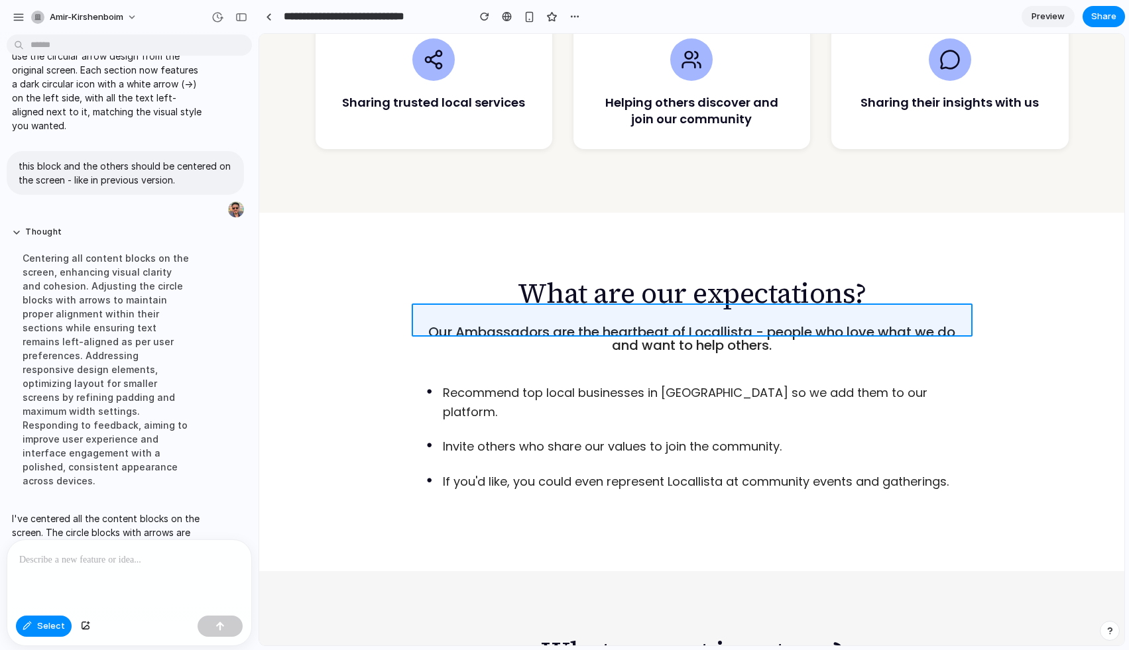
click at [624, 327] on div at bounding box center [692, 339] width 864 height 611
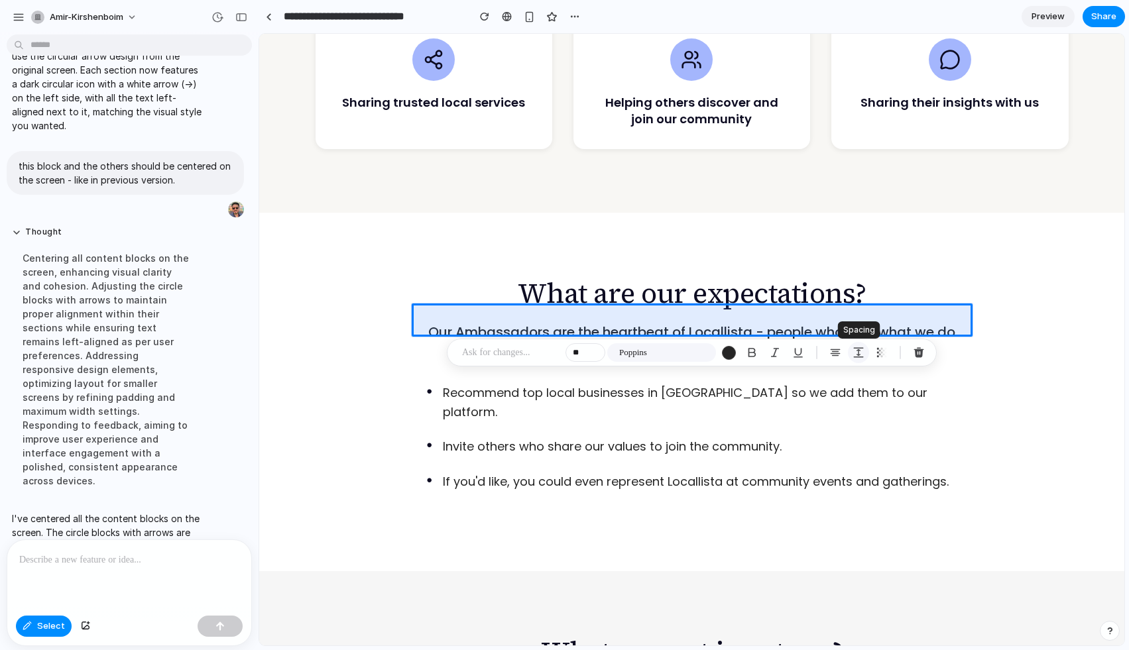
click at [856, 352] on div "button" at bounding box center [858, 353] width 12 height 12
click at [971, 438] on button "Increment" at bounding box center [1029, 438] width 13 height 11
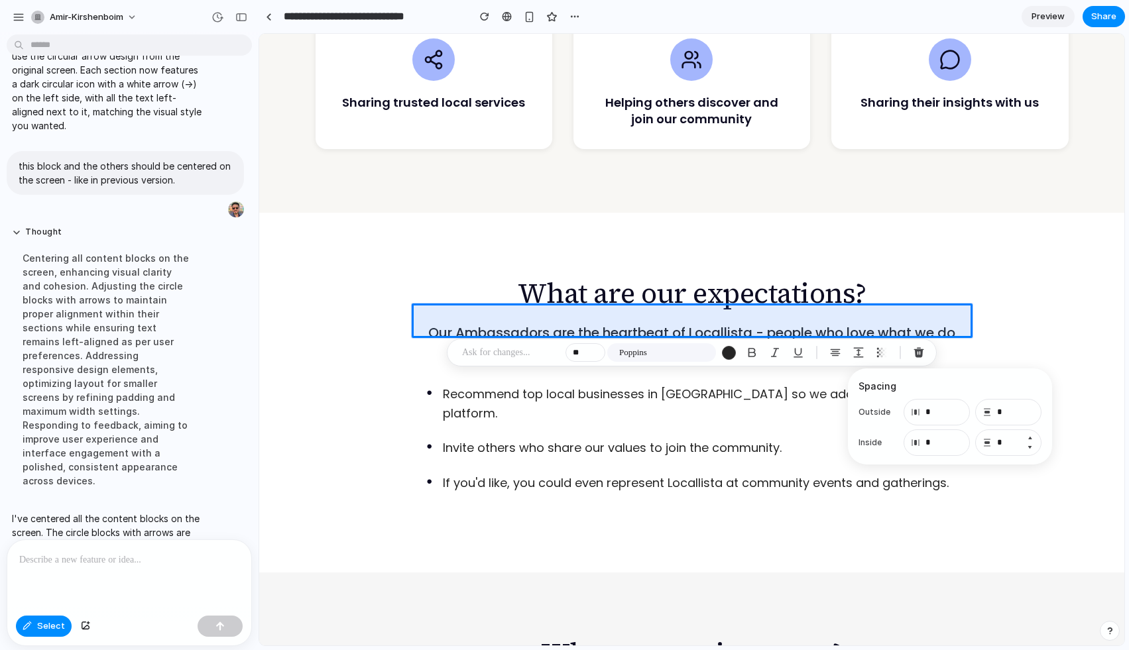
click at [971, 438] on button "Increment" at bounding box center [1029, 438] width 13 height 11
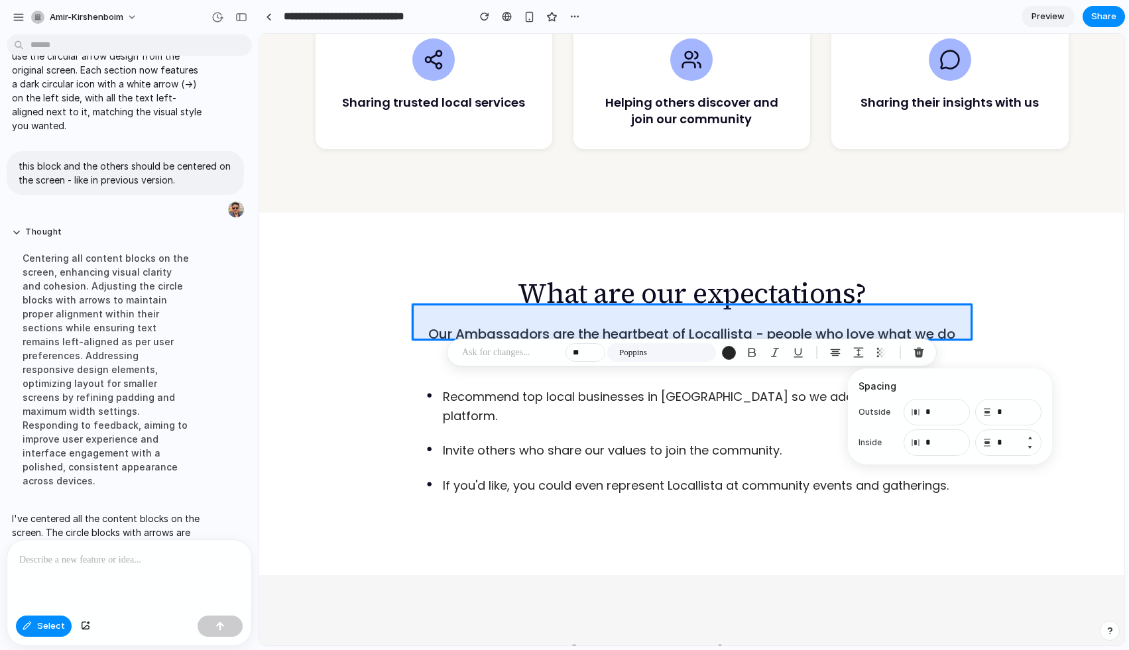
click at [971, 447] on button "Decrement" at bounding box center [1029, 447] width 13 height 11
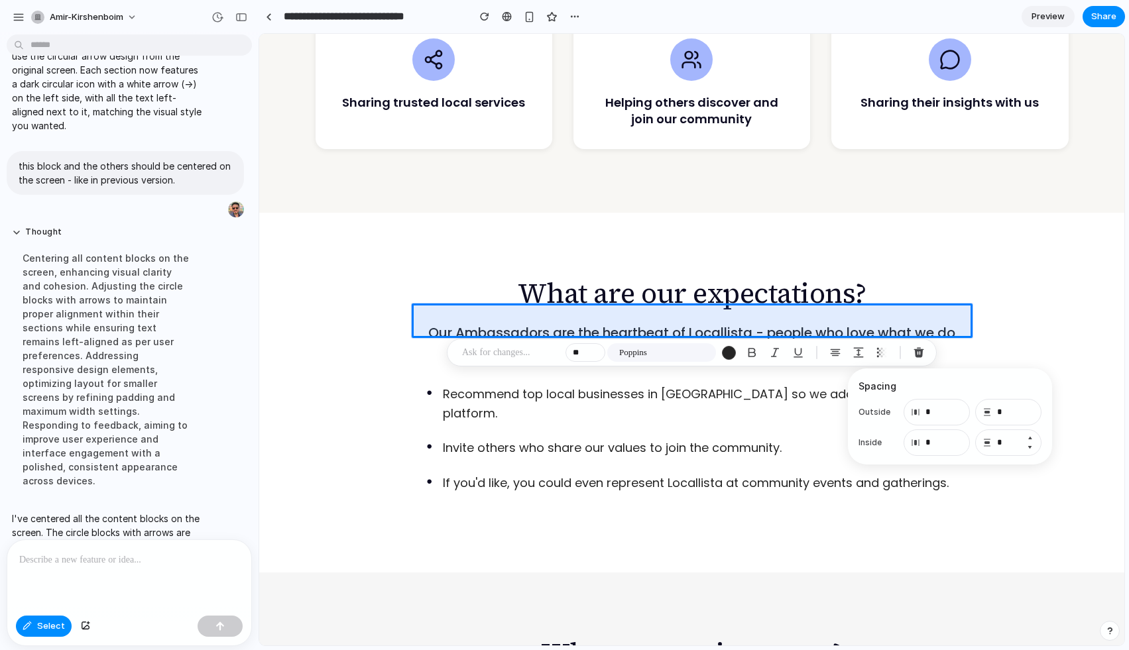
click at [971, 446] on button "Decrement" at bounding box center [1029, 447] width 13 height 11
type input "*"
click at [504, 349] on p at bounding box center [511, 353] width 98 height 16
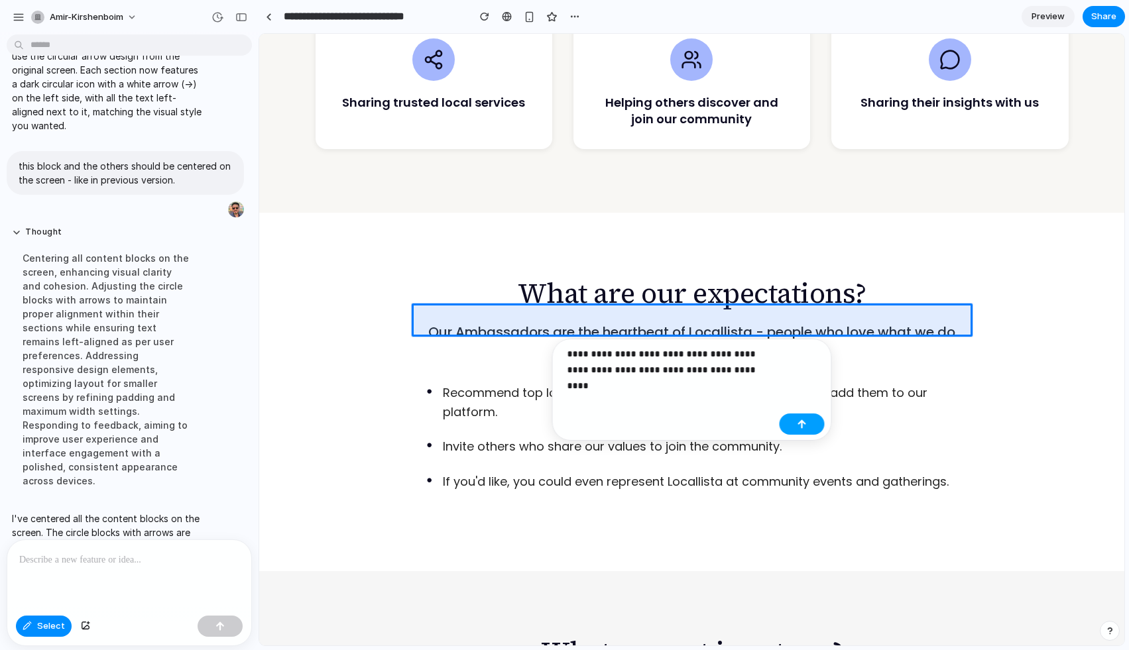
click at [802, 424] on div "button" at bounding box center [801, 423] width 9 height 9
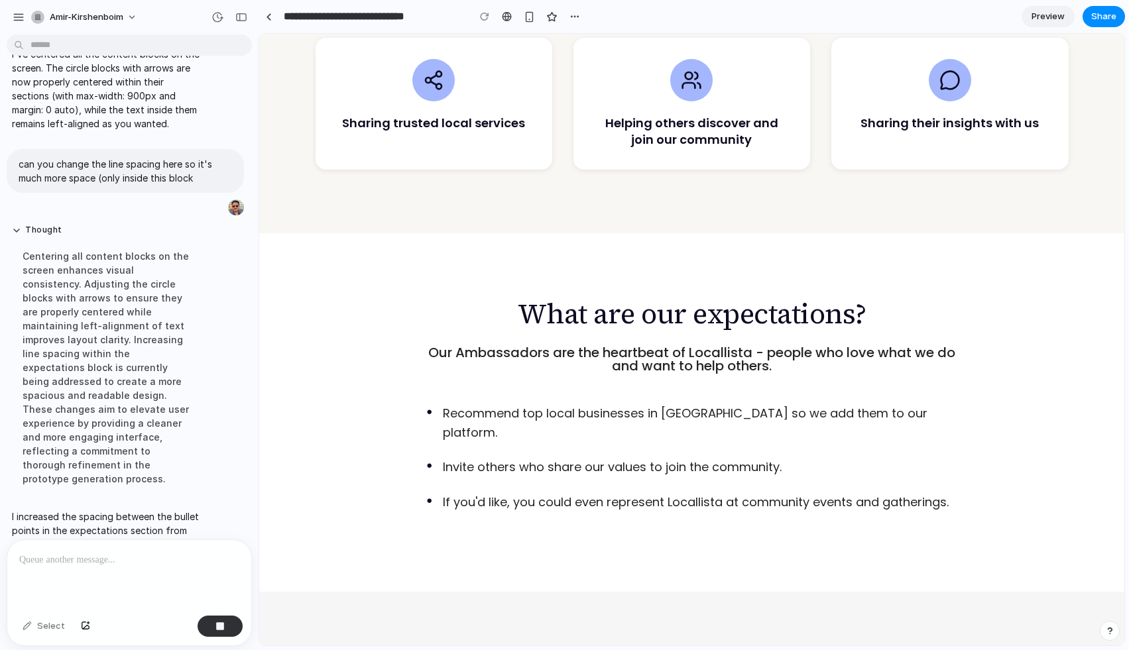
scroll to position [1022, 0]
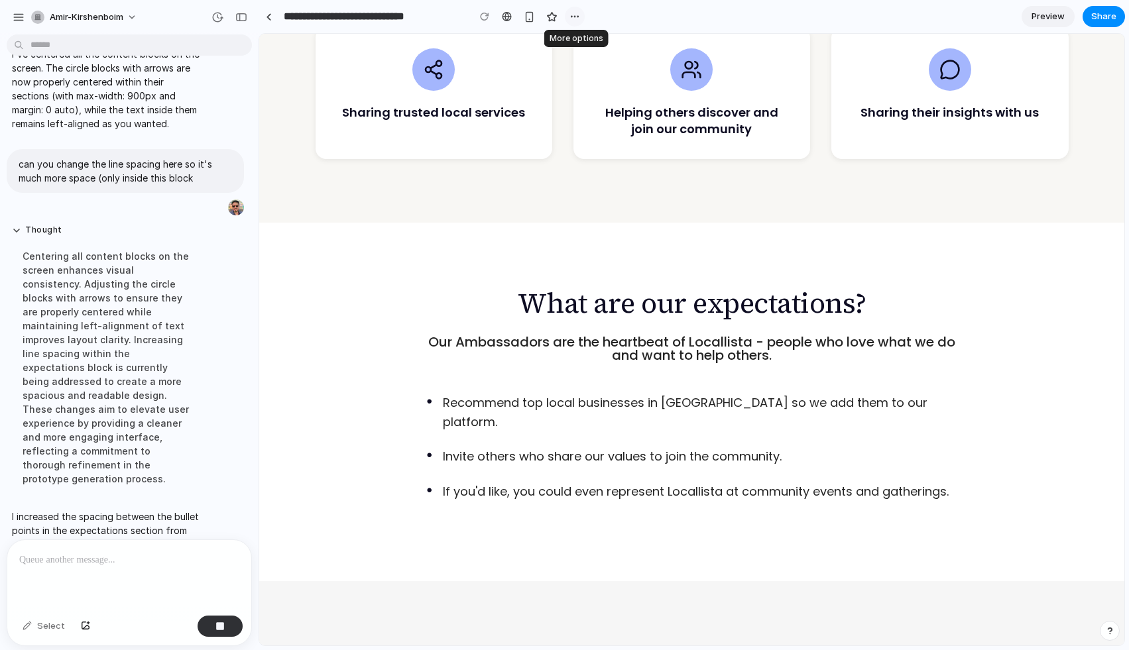
click at [576, 16] on div "button" at bounding box center [574, 16] width 11 height 11
click at [623, 21] on div "Duplicate Delete" at bounding box center [564, 325] width 1129 height 650
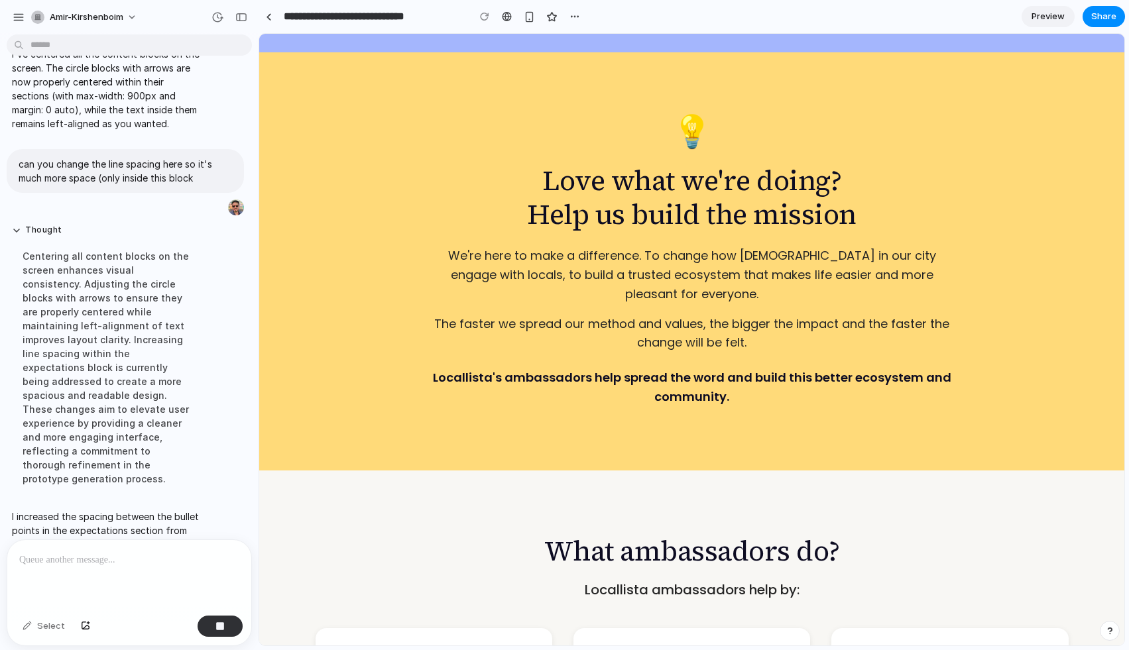
scroll to position [406, 0]
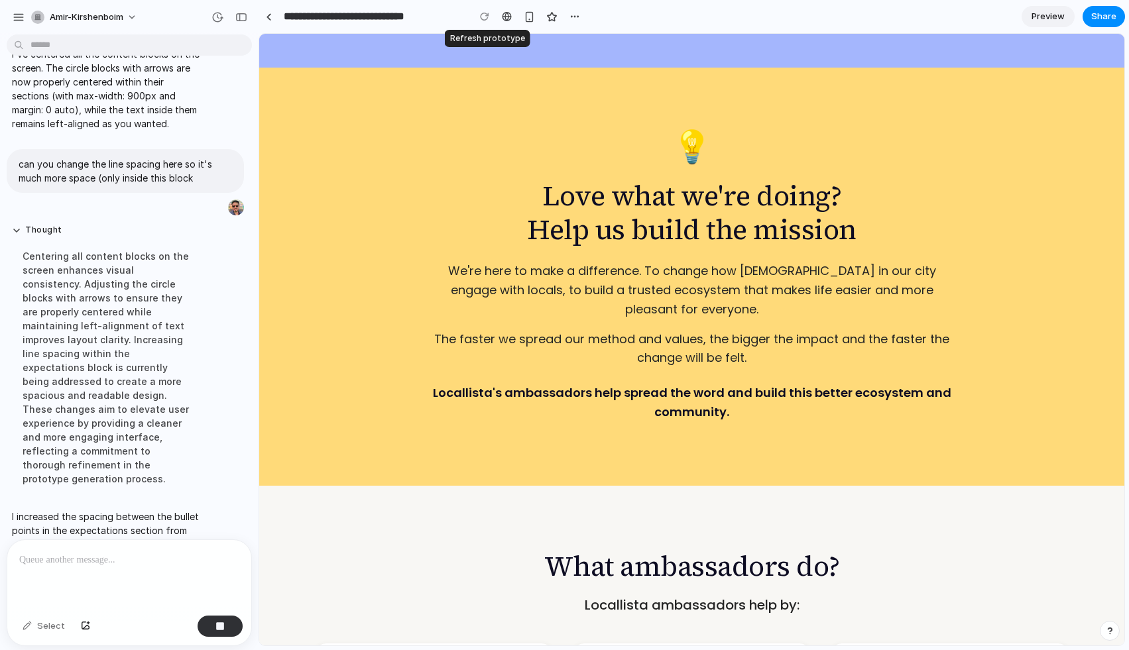
click at [482, 17] on div at bounding box center [484, 17] width 20 height 20
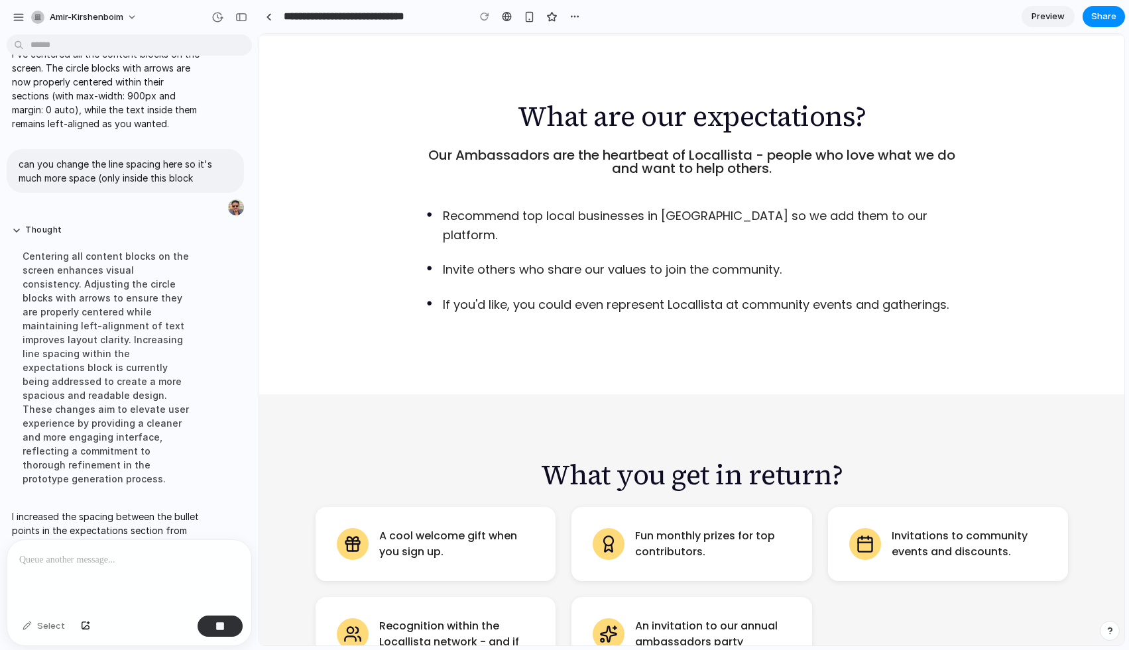
scroll to position [1051, 0]
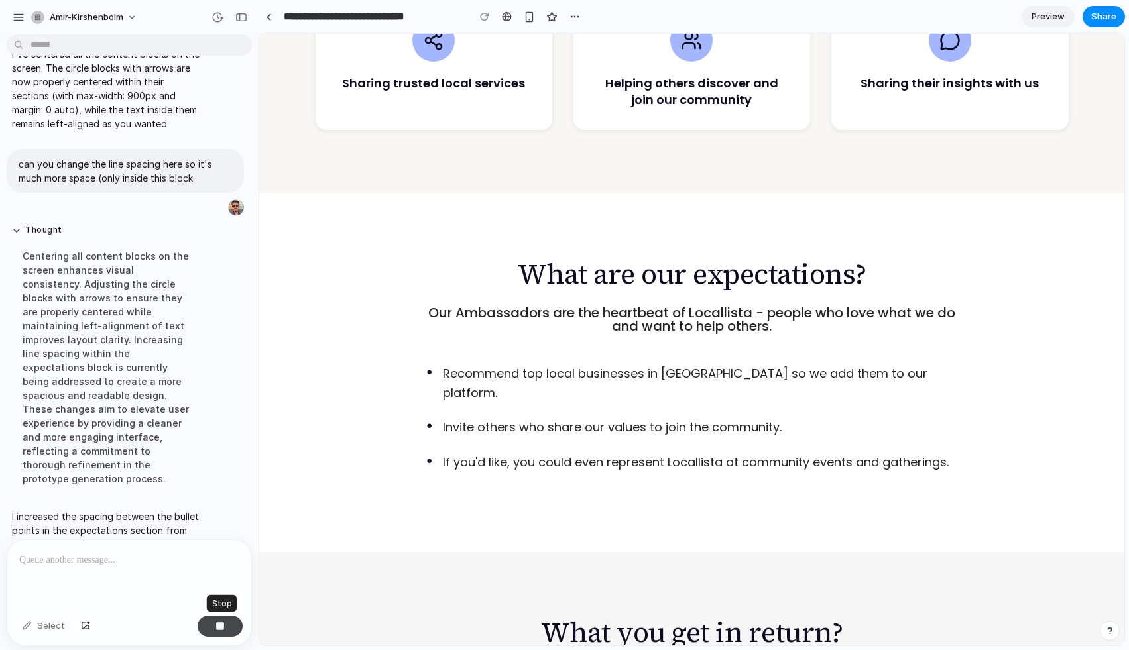
click at [221, 631] on button "button" at bounding box center [219, 626] width 45 height 21
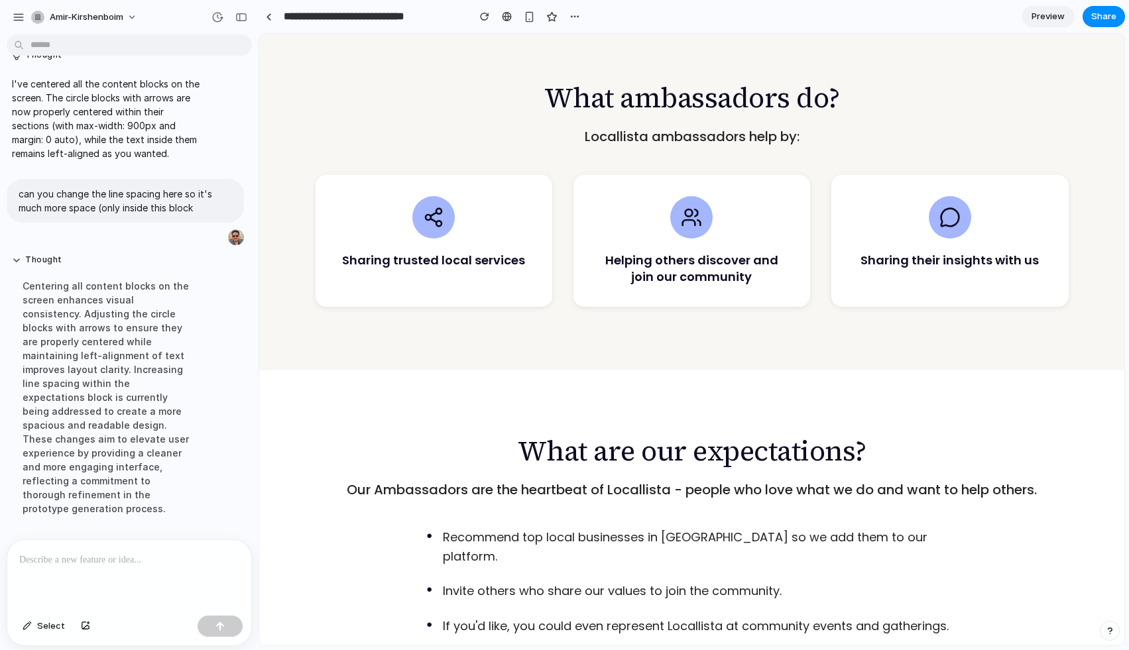
scroll to position [1001, 0]
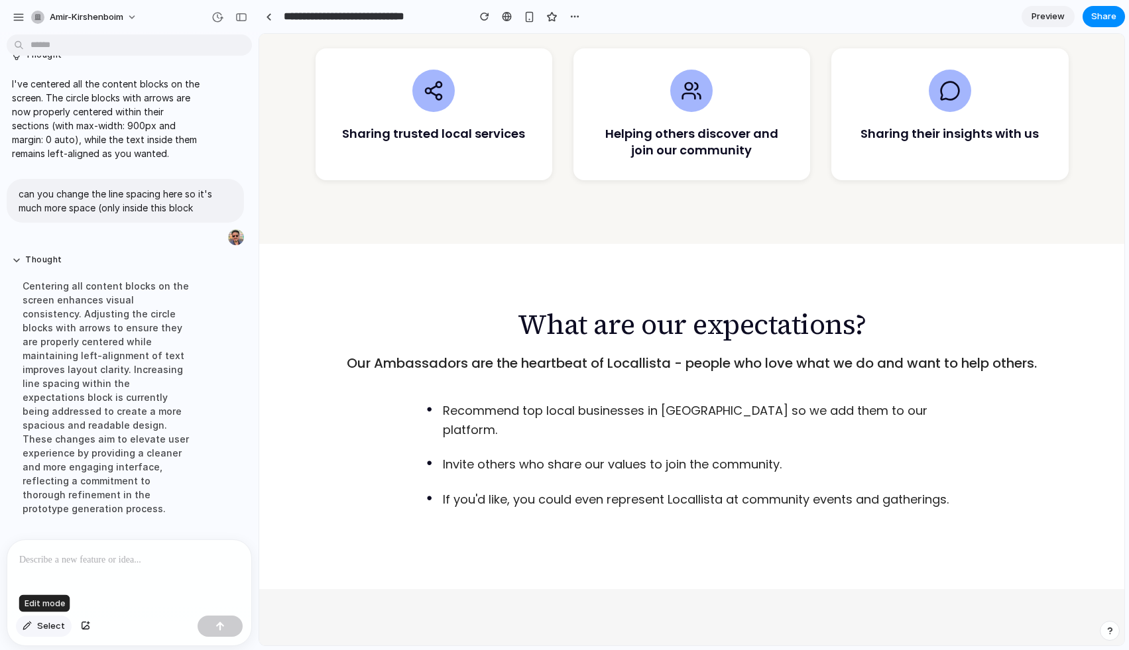
click at [48, 626] on span "Select" at bounding box center [51, 626] width 28 height 13
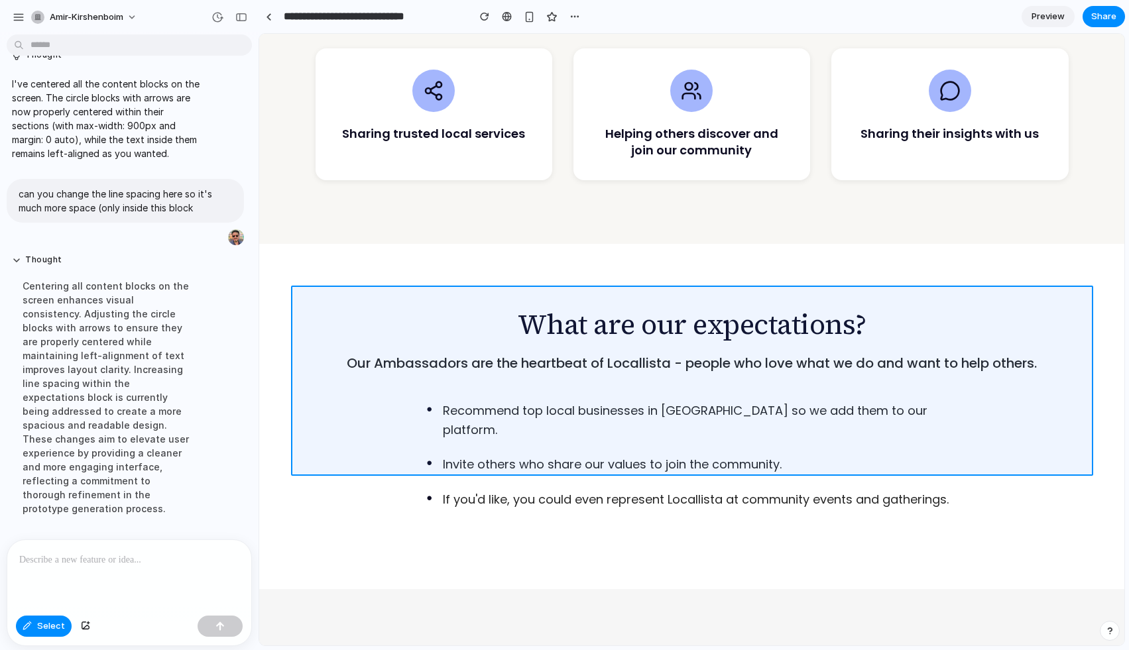
click at [410, 381] on div at bounding box center [692, 339] width 864 height 611
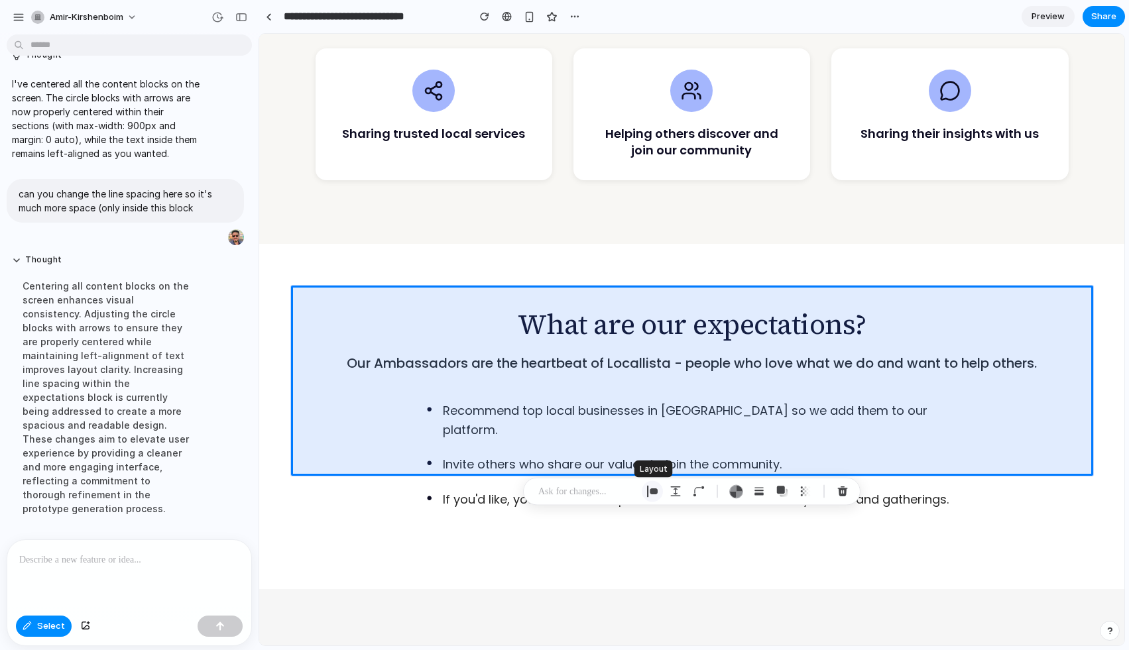
click at [650, 493] on div "button" at bounding box center [652, 492] width 12 height 12
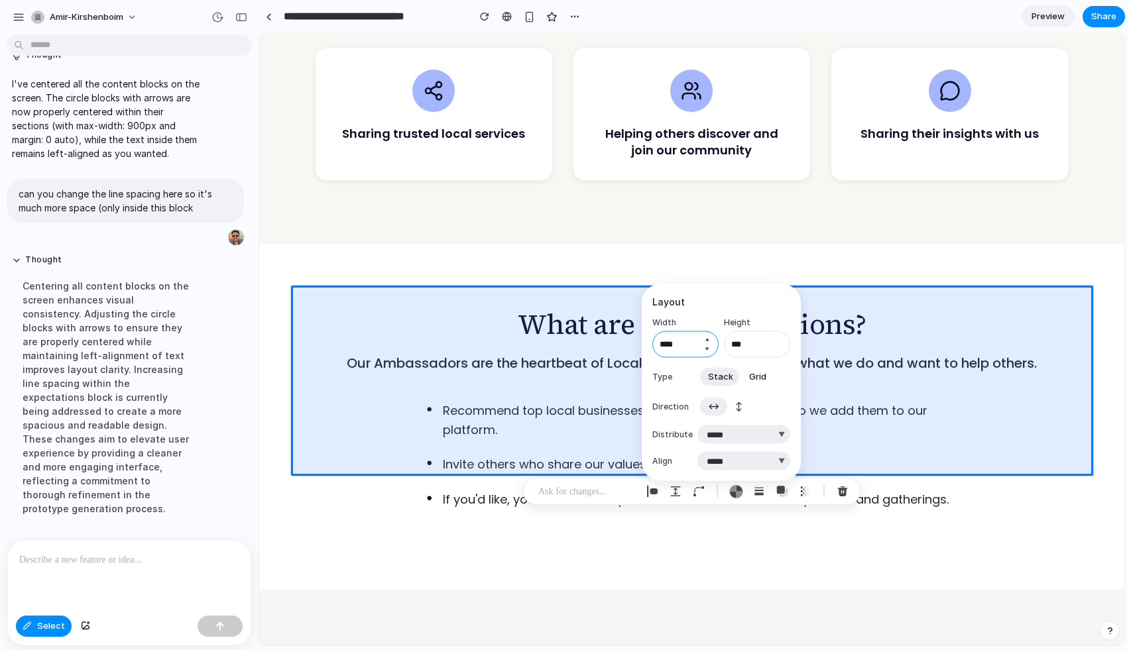
click at [675, 343] on input "****" at bounding box center [685, 344] width 66 height 27
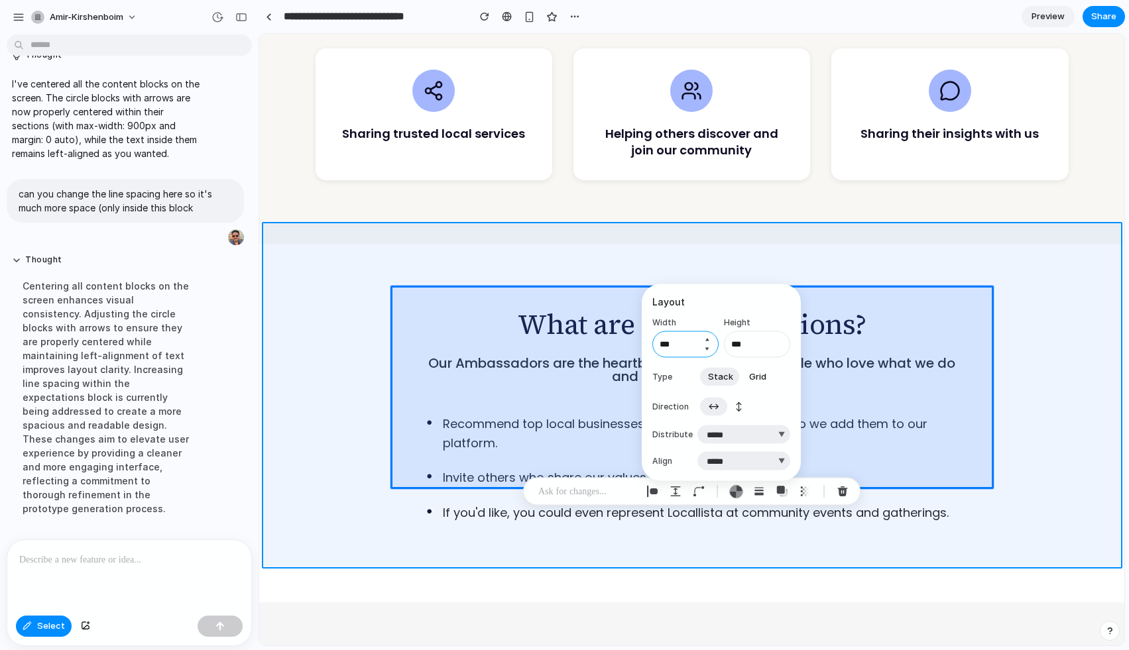
type input "***"
click at [617, 259] on div at bounding box center [692, 339] width 864 height 611
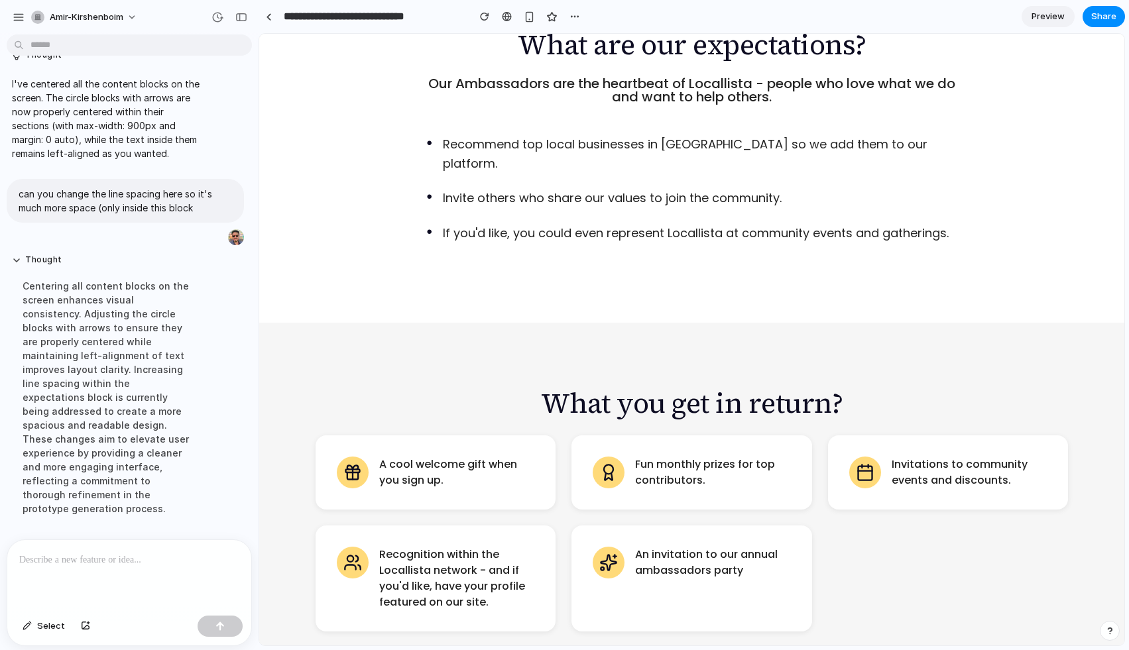
scroll to position [1150, 0]
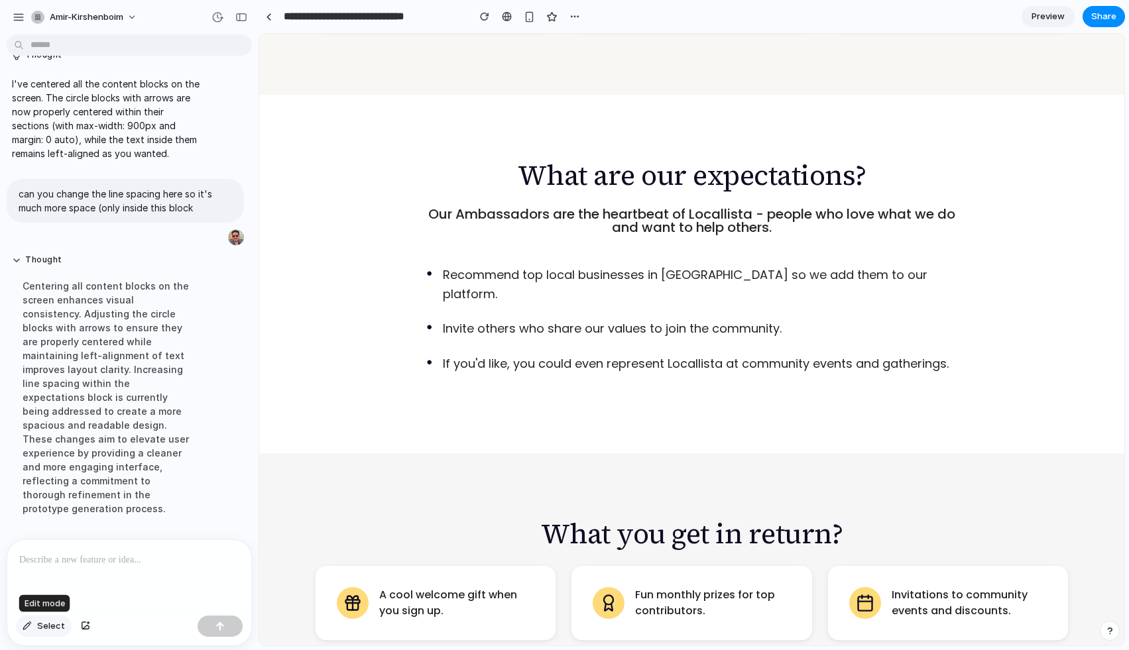
click at [48, 627] on span "Select" at bounding box center [51, 626] width 28 height 13
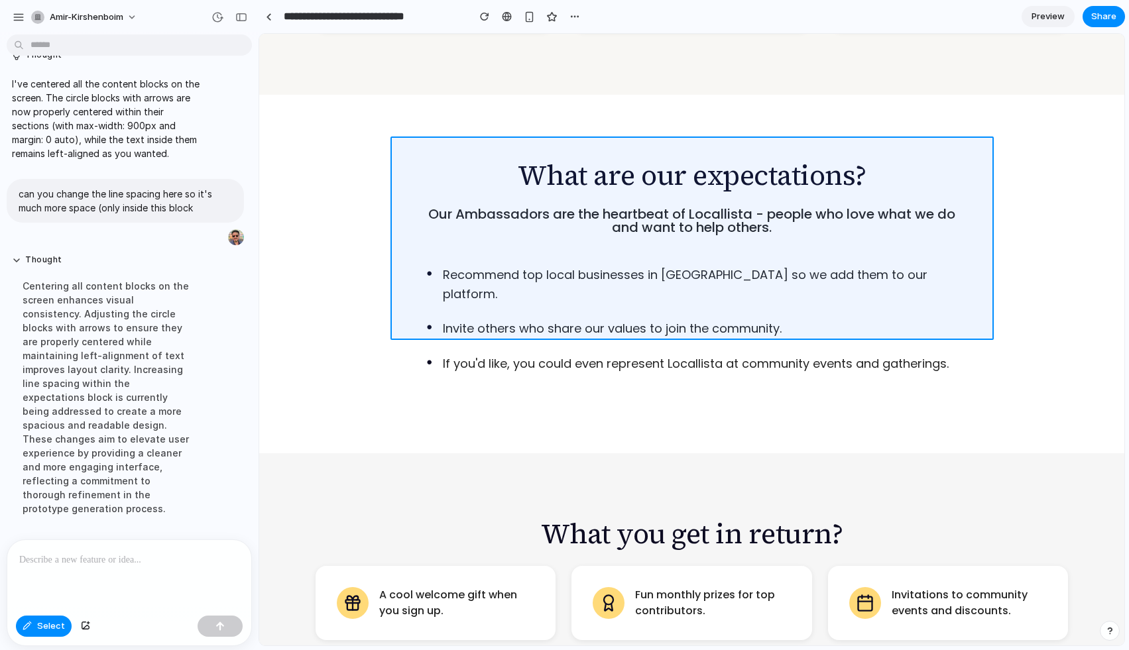
click at [415, 254] on div at bounding box center [692, 339] width 864 height 611
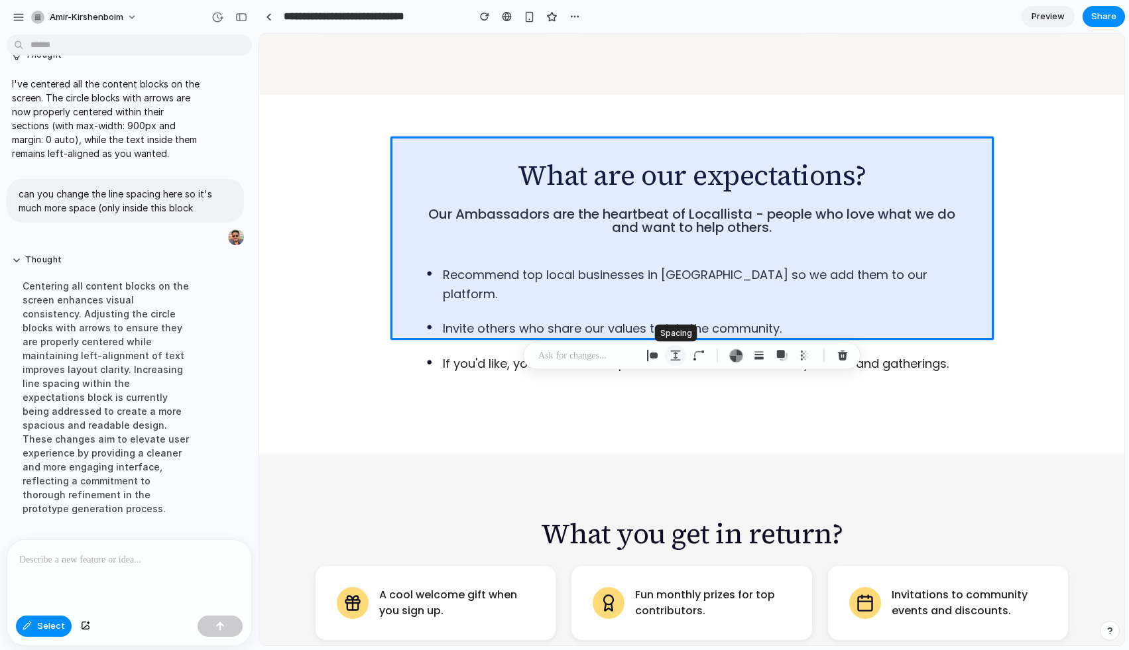
click at [681, 355] on div "button" at bounding box center [675, 356] width 12 height 12
click at [776, 451] on button "Decrement" at bounding box center [774, 450] width 13 height 11
click at [775, 438] on button "Increment" at bounding box center [774, 441] width 13 height 11
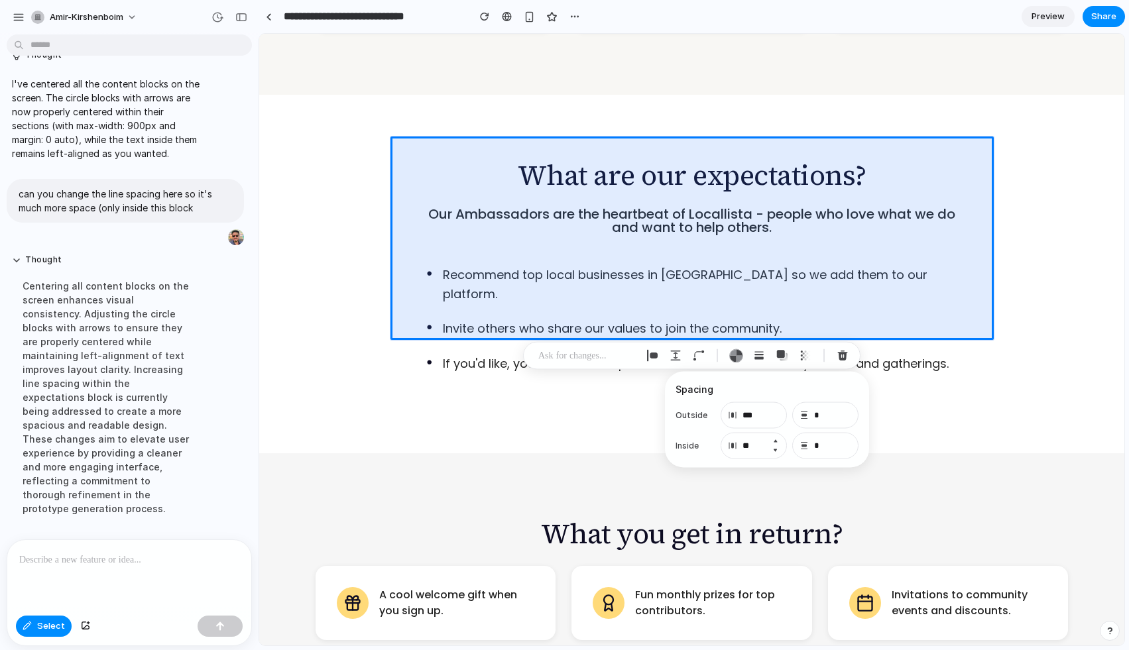
click at [775, 438] on button "Increment" at bounding box center [774, 441] width 13 height 11
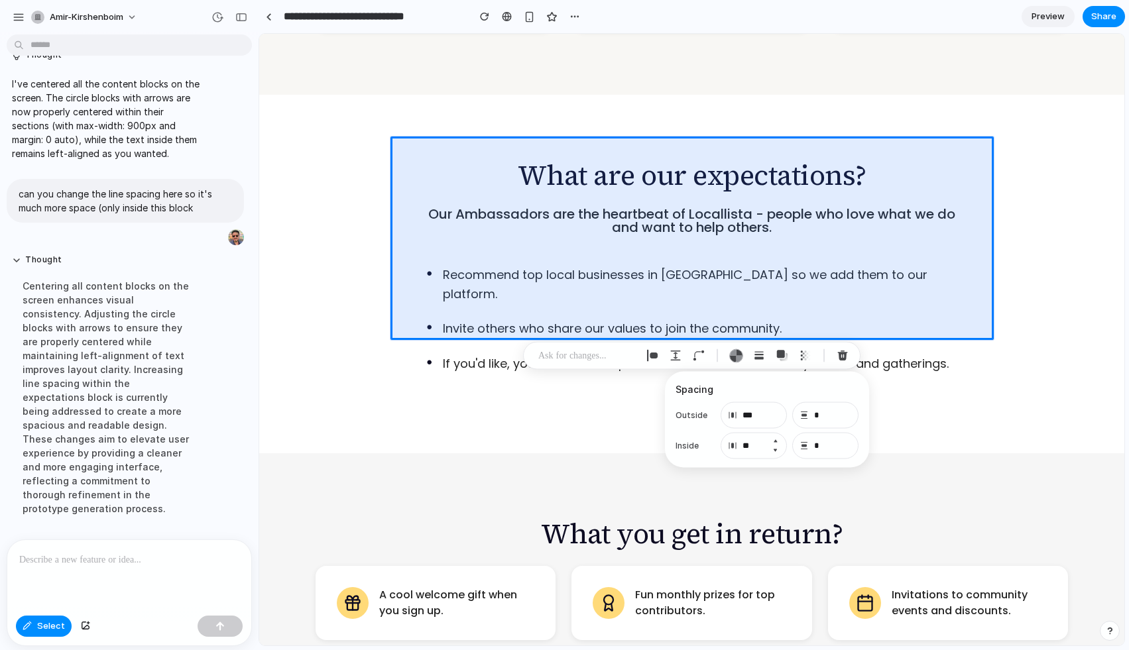
click at [775, 438] on button "Increment" at bounding box center [774, 441] width 13 height 11
click at [761, 441] on input "**" at bounding box center [753, 446] width 66 height 27
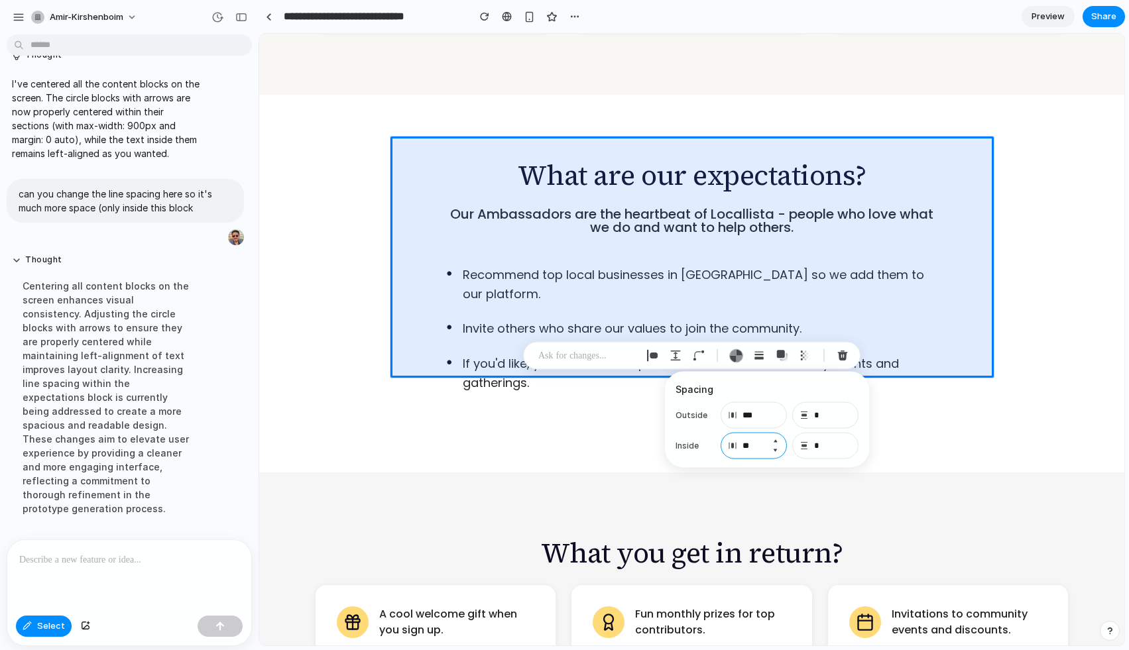
type input "**"
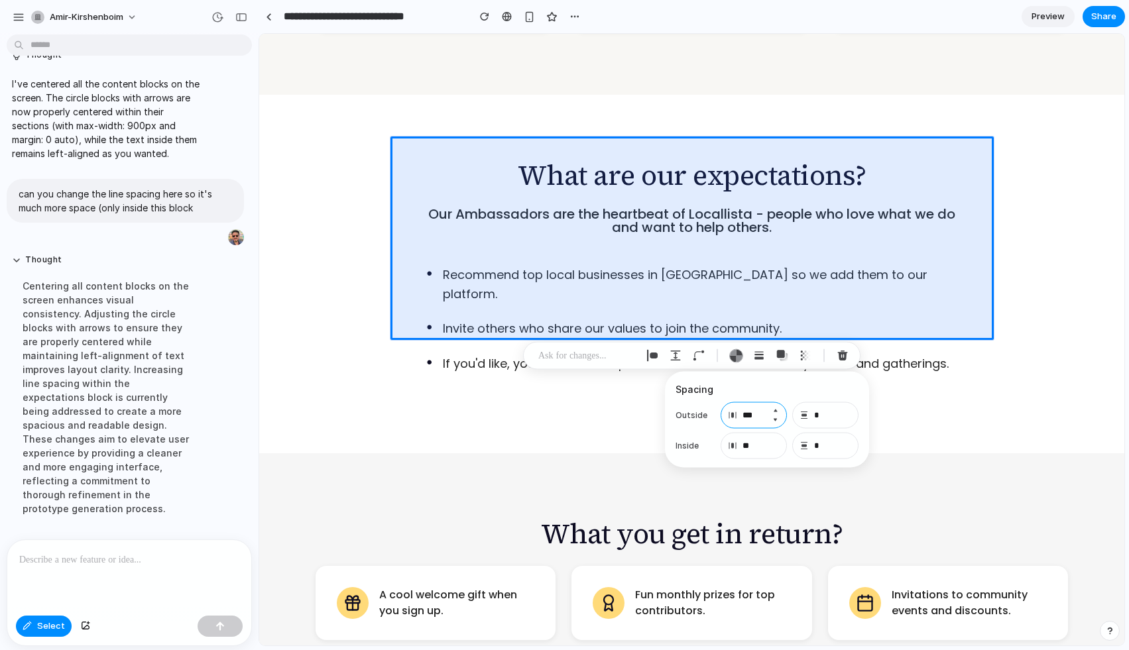
click at [763, 416] on input "***" at bounding box center [753, 415] width 66 height 27
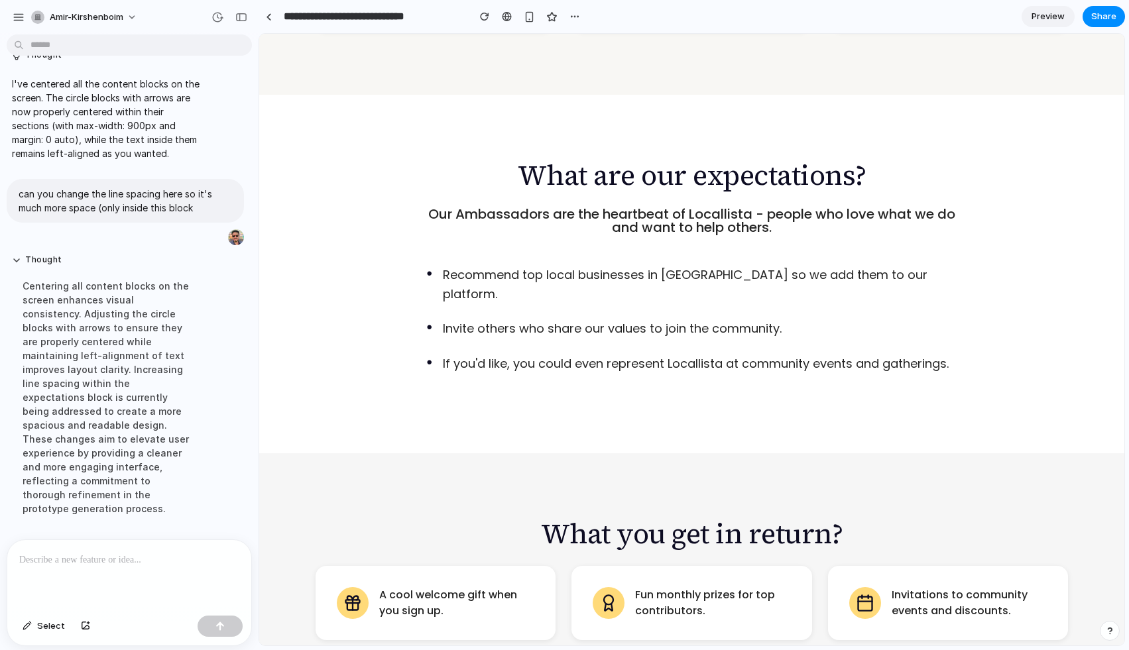
click at [804, 355] on p "If you'd like, you could even represent Locallista at community events and gath…" at bounding box center [696, 364] width 506 height 19
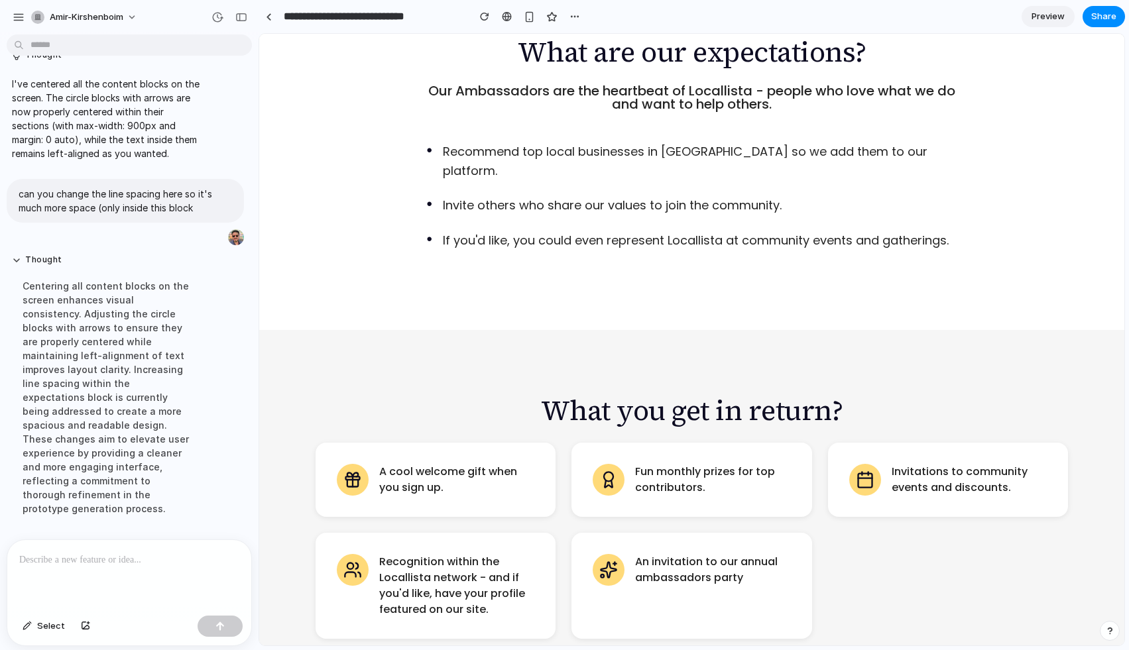
scroll to position [1509, 0]
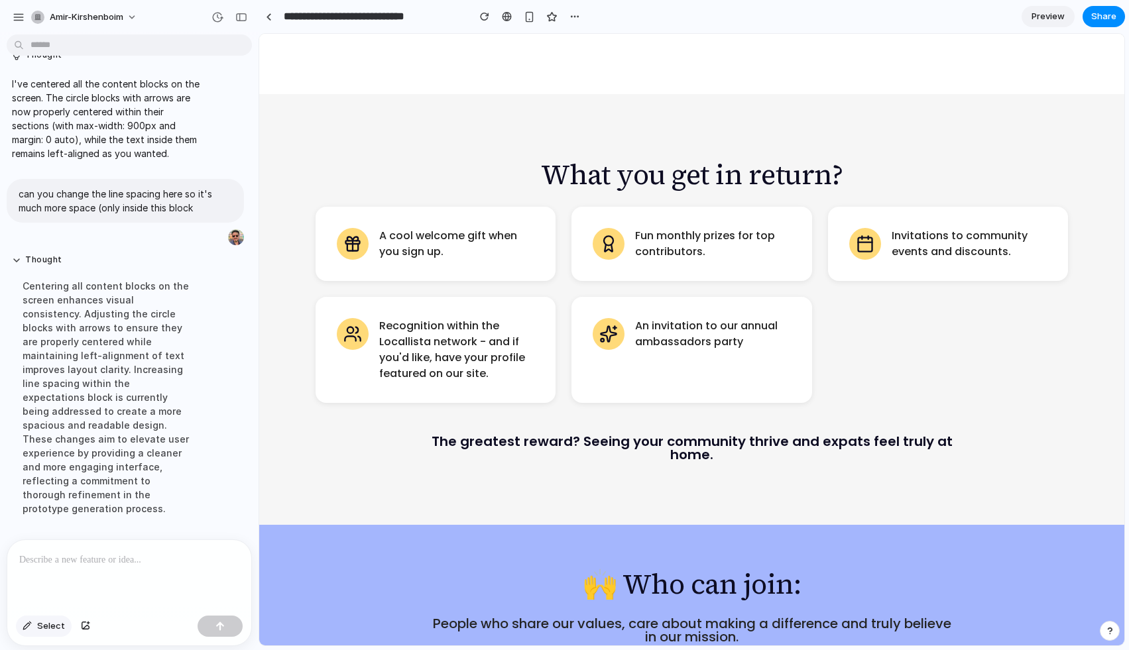
click at [44, 630] on span "Select" at bounding box center [51, 626] width 28 height 13
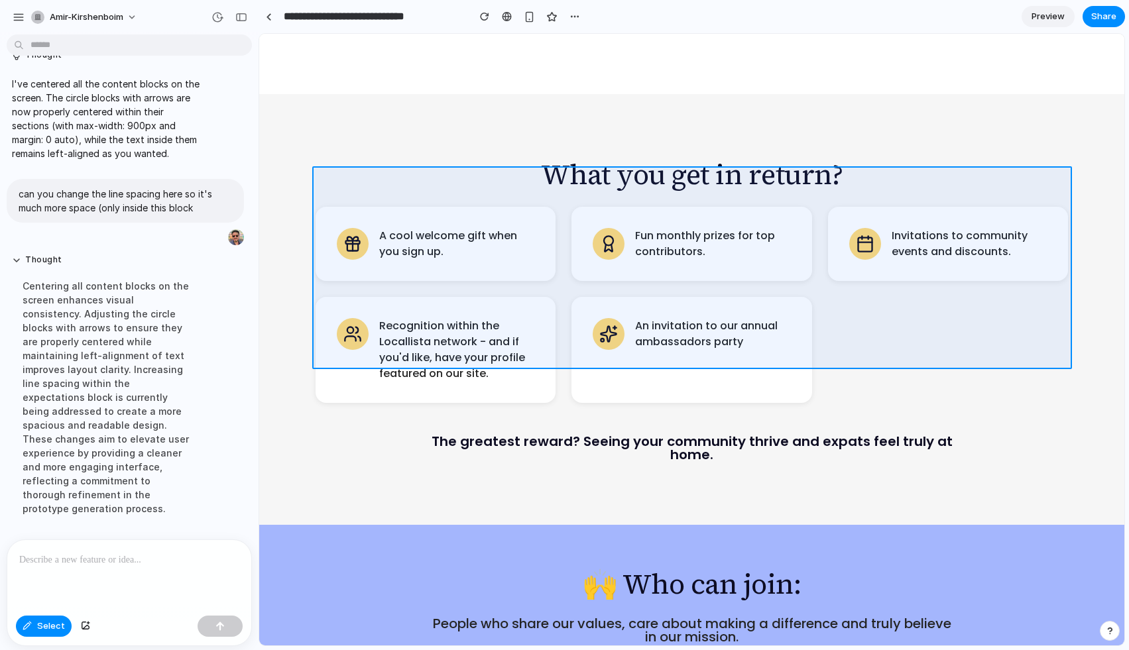
click at [560, 206] on div at bounding box center [692, 339] width 864 height 611
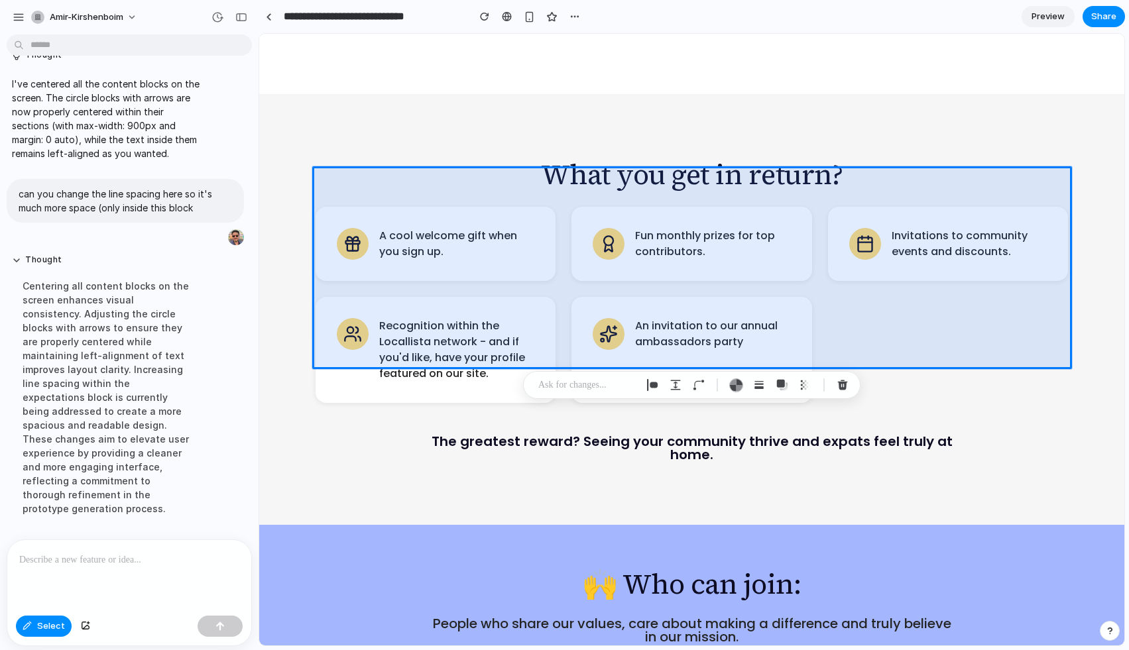
click at [562, 384] on p at bounding box center [587, 385] width 98 height 16
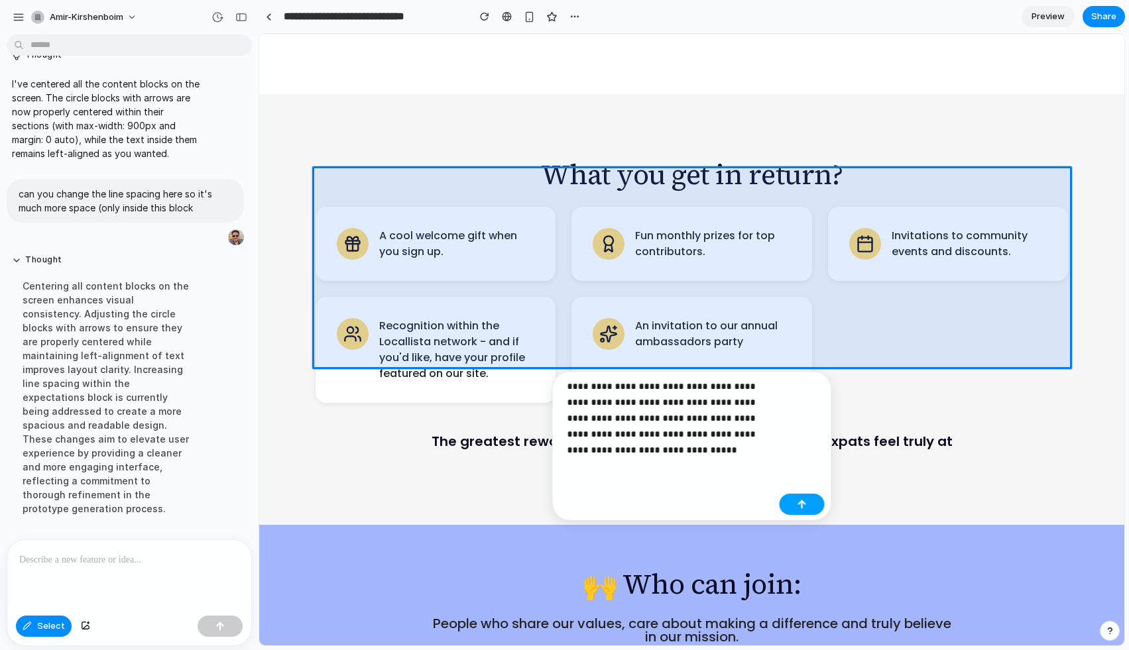
click at [803, 502] on div "button" at bounding box center [801, 504] width 9 height 9
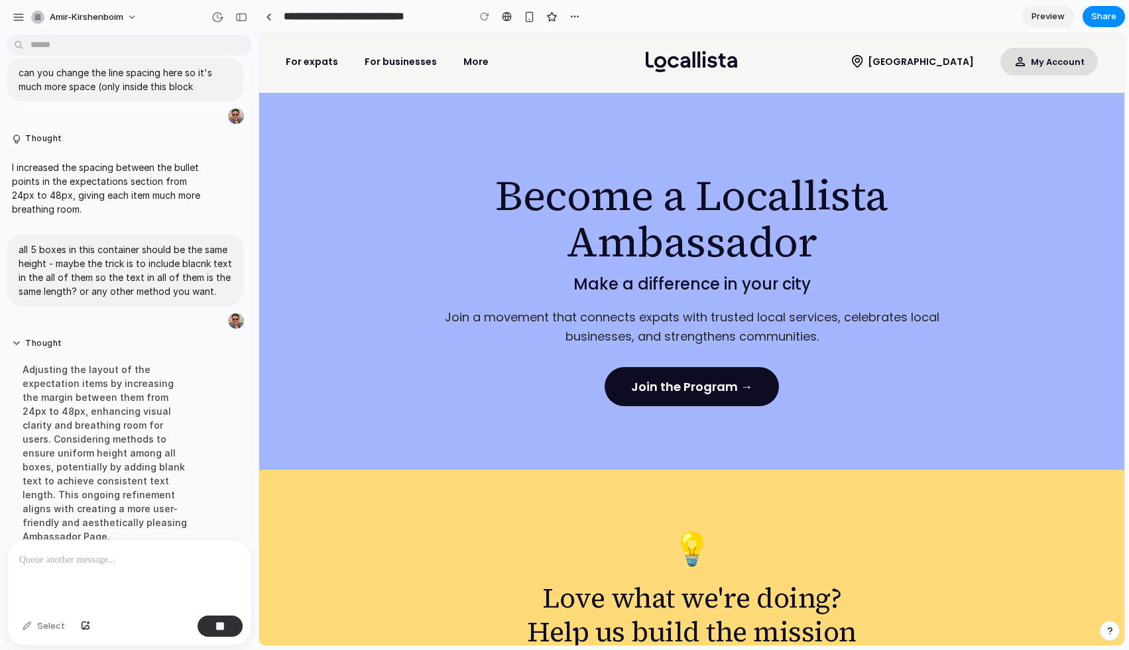
scroll to position [0, 0]
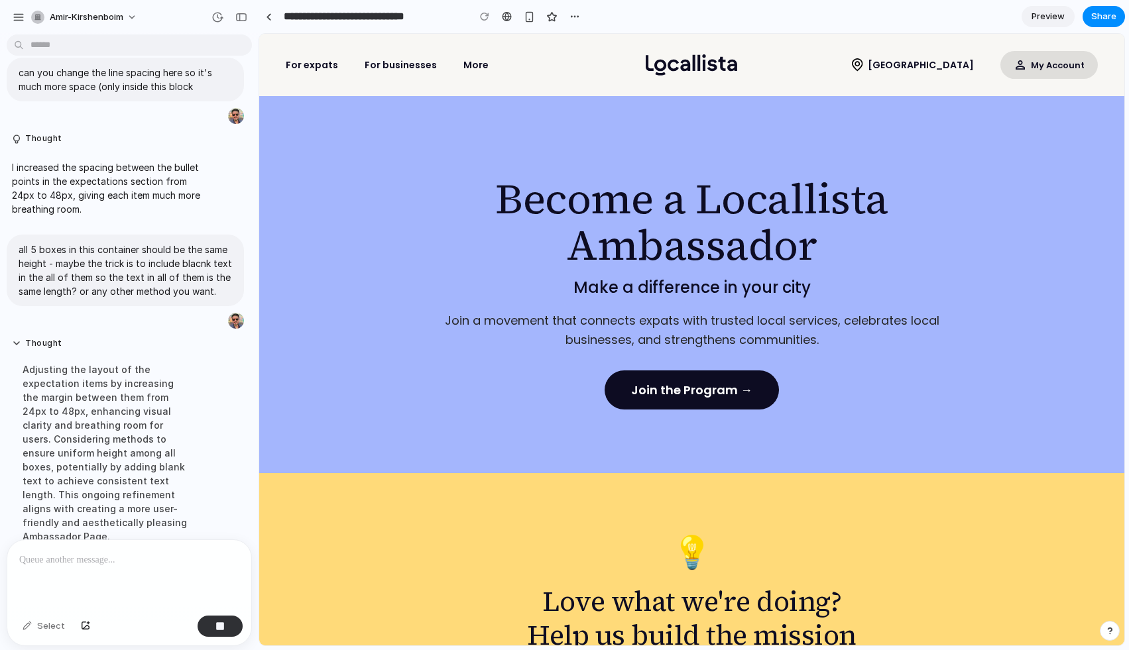
click at [780, 17] on section "**********" at bounding box center [691, 16] width 866 height 33
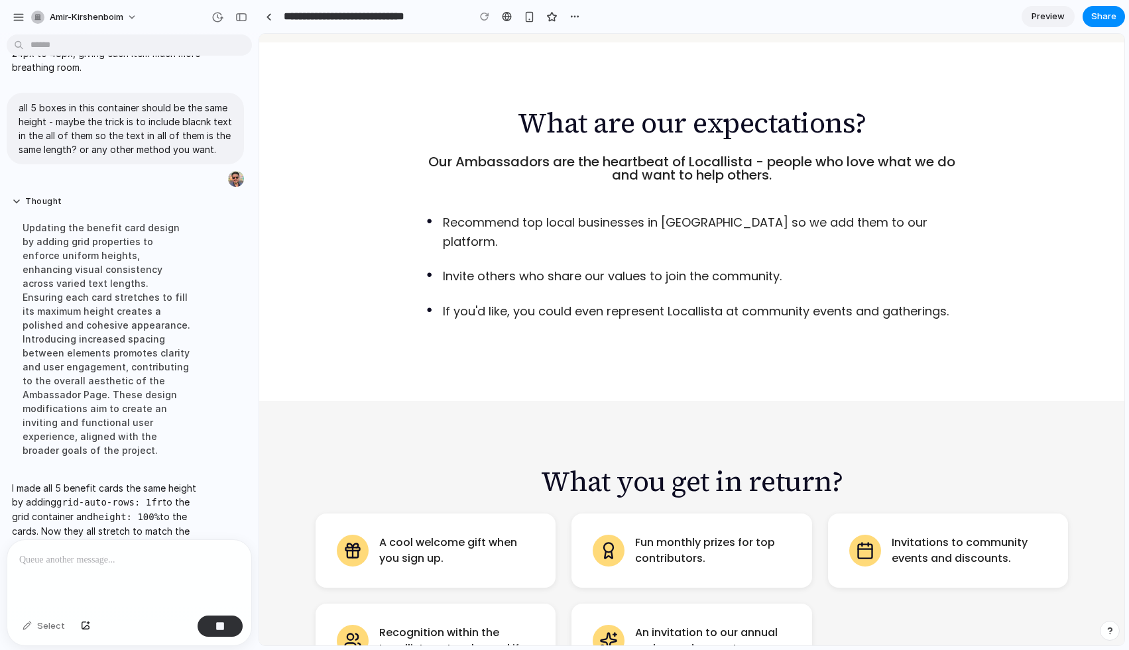
scroll to position [982, 0]
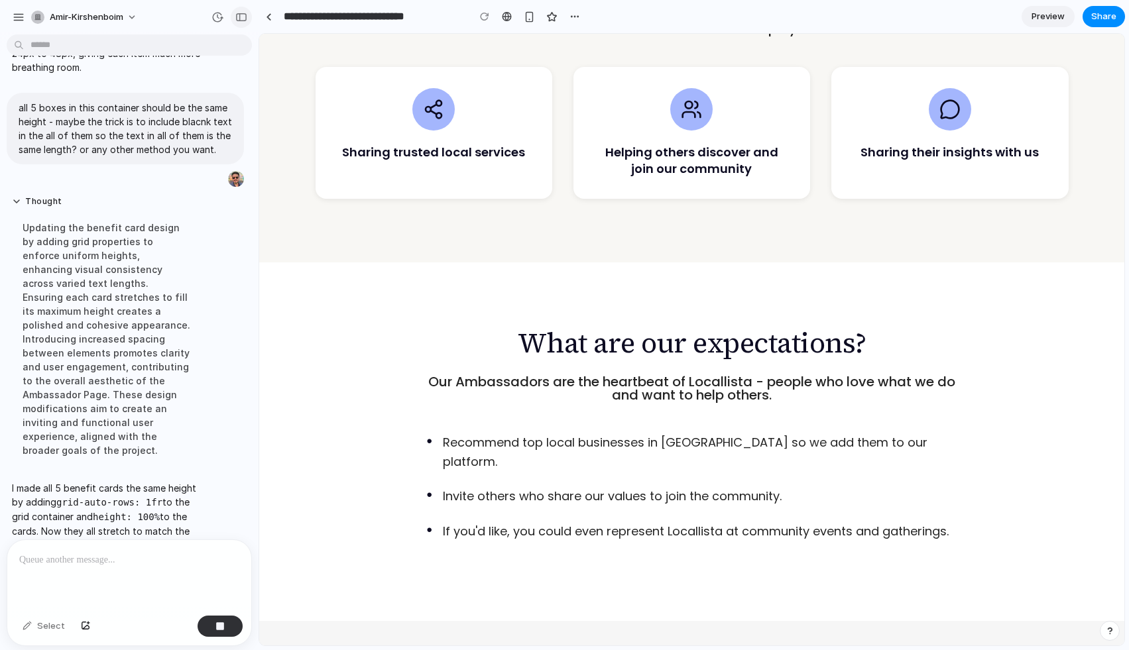
click at [243, 23] on button "button" at bounding box center [241, 17] width 21 height 21
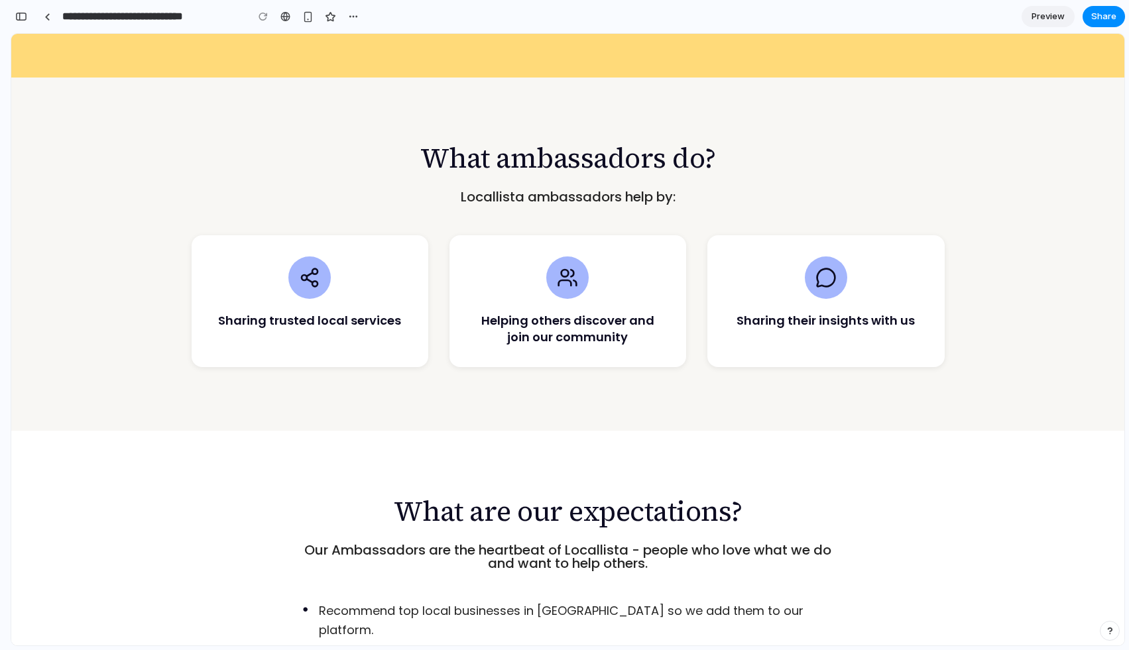
scroll to position [532, 0]
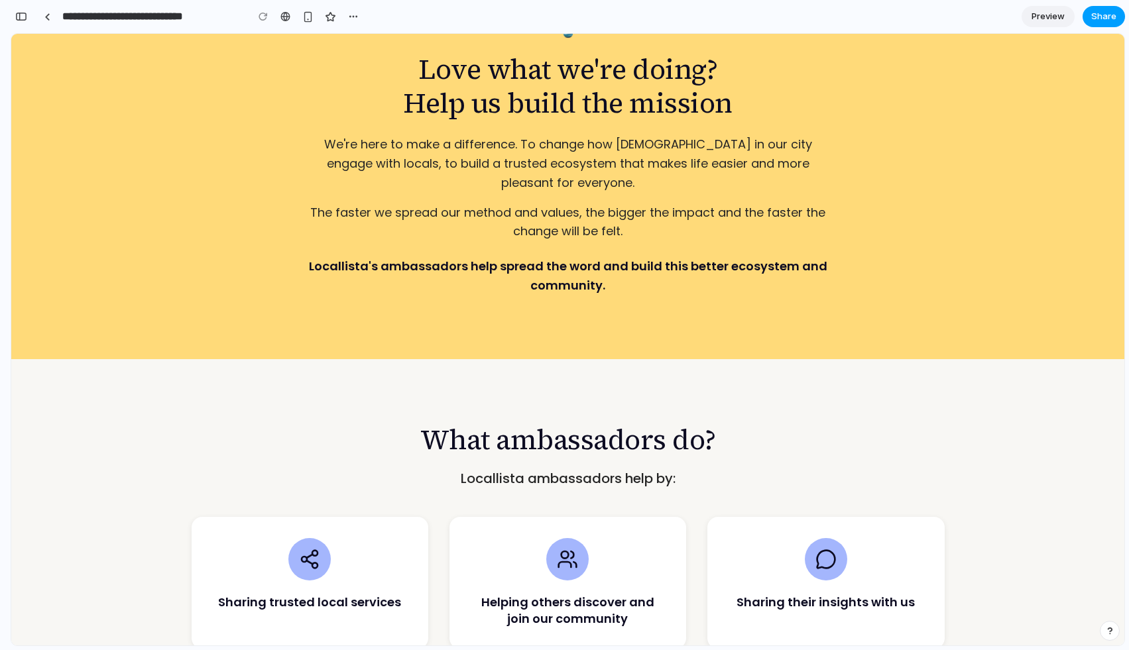
click at [971, 17] on span "Share" at bounding box center [1103, 16] width 25 height 13
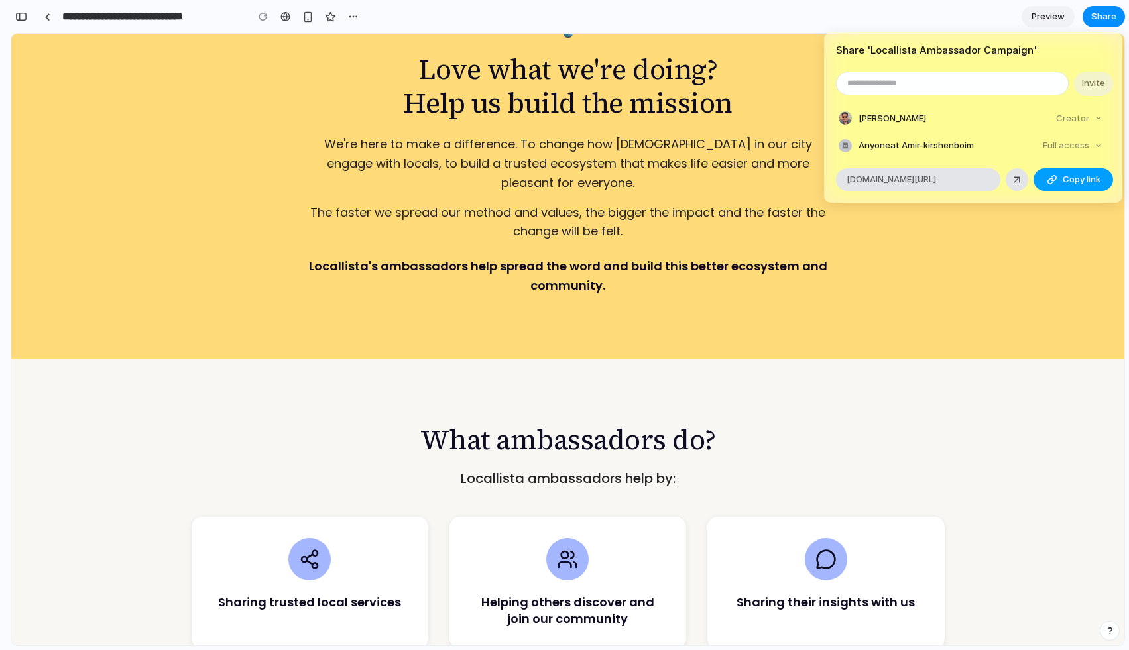
click at [971, 176] on span "Copy link" at bounding box center [1081, 179] width 38 height 13
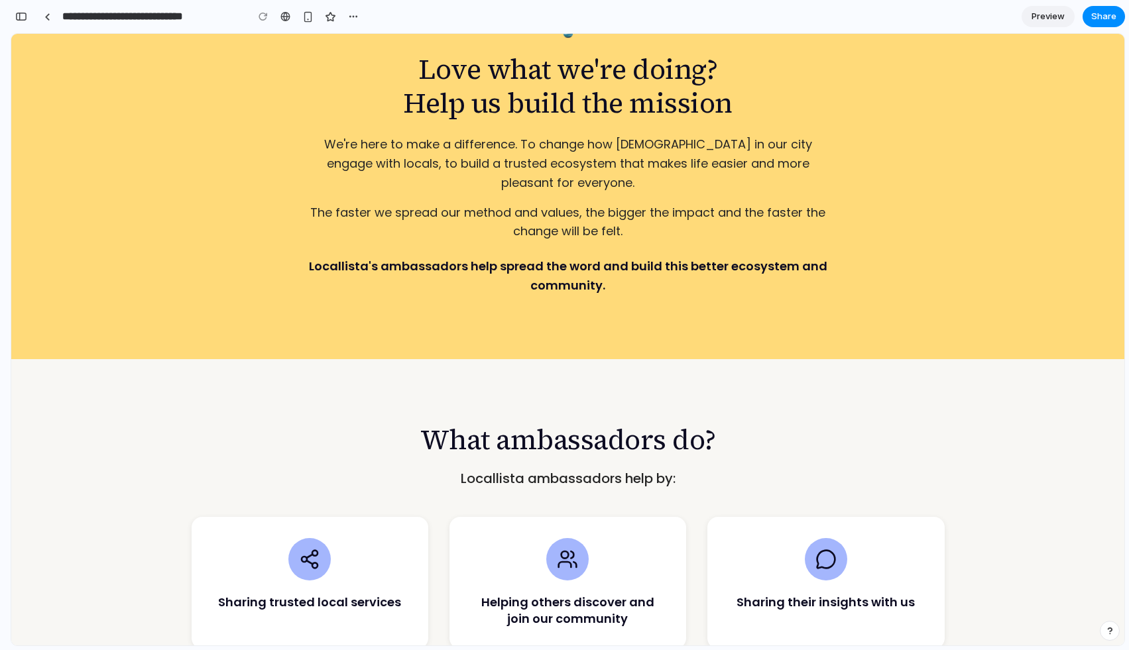
click at [971, 22] on div "Share ' Locallista Ambassador Campaign ' Invite Amir Kirshenboim Creator Anyone…" at bounding box center [564, 325] width 1129 height 650
click at [971, 21] on span "Preview" at bounding box center [1047, 16] width 33 height 13
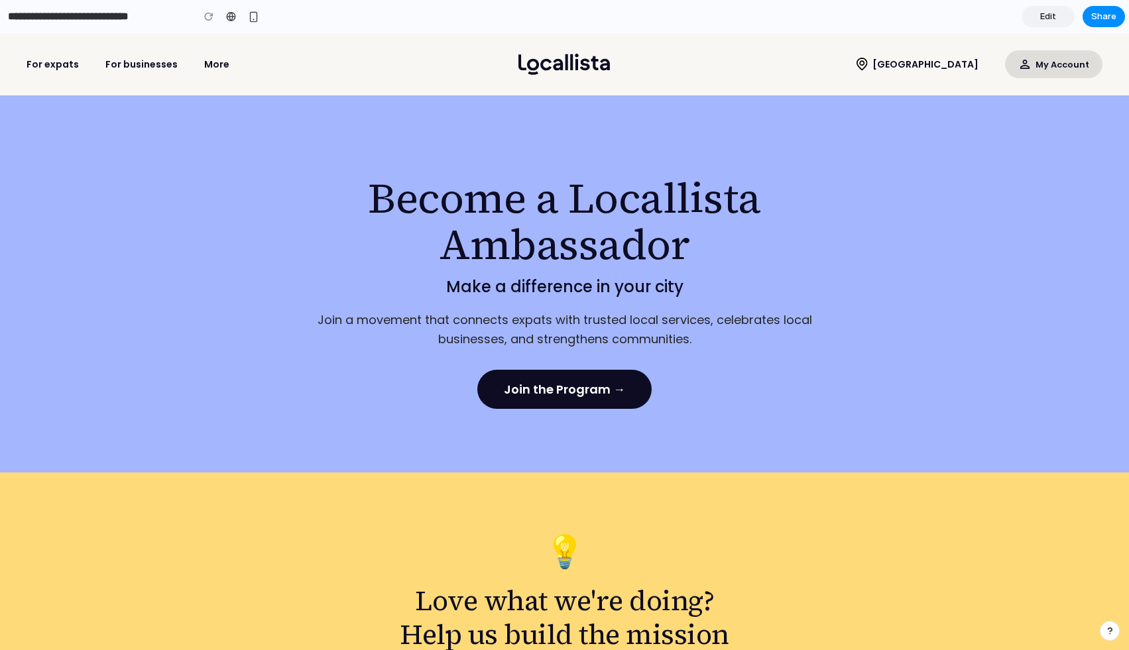
click at [971, 21] on span "Edit" at bounding box center [1048, 16] width 16 height 13
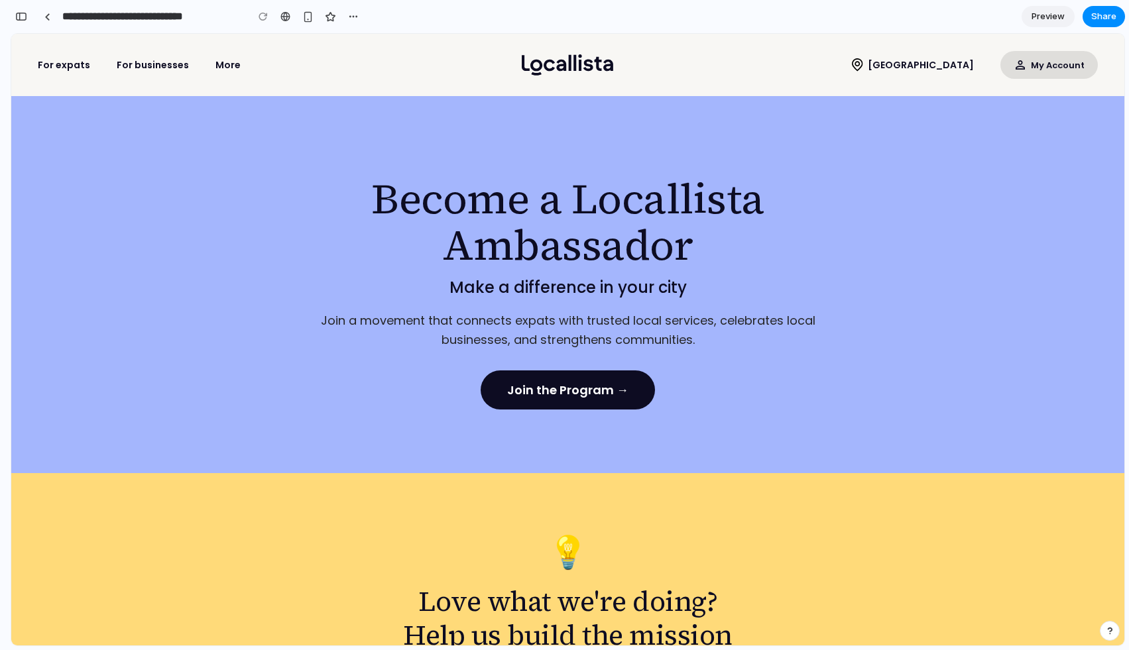
scroll to position [3578, 0]
click at [971, 18] on span "Preview" at bounding box center [1047, 16] width 33 height 13
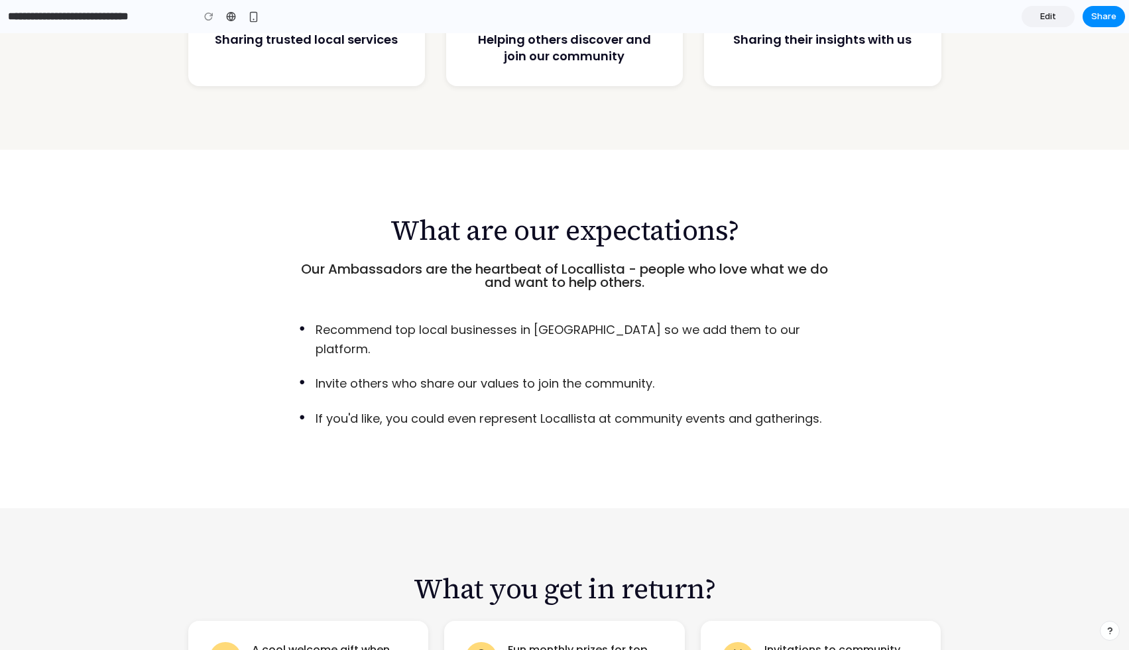
scroll to position [936, 0]
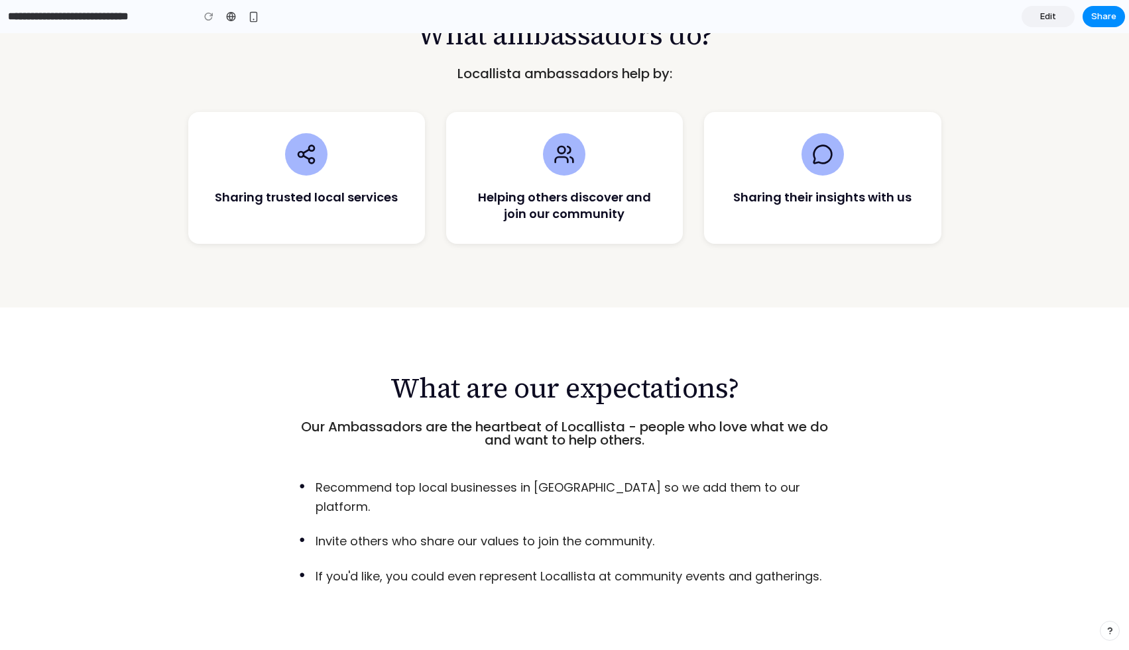
click at [971, 19] on span "Edit" at bounding box center [1048, 16] width 16 height 13
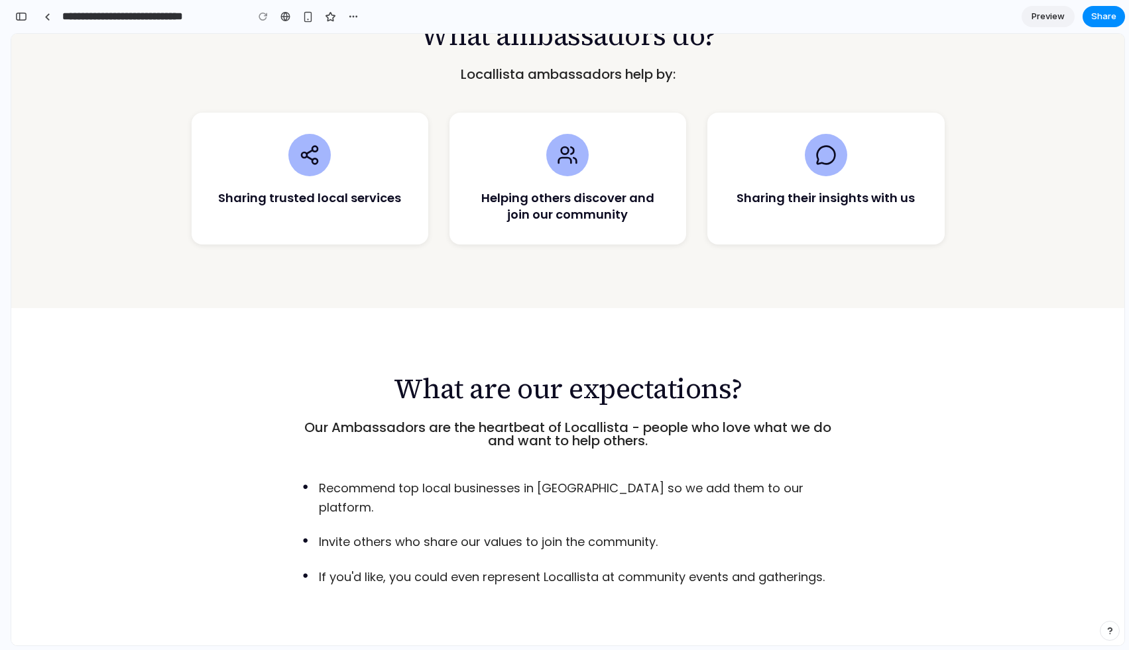
scroll to position [3578, 0]
click at [971, 20] on span "Share" at bounding box center [1103, 16] width 25 height 13
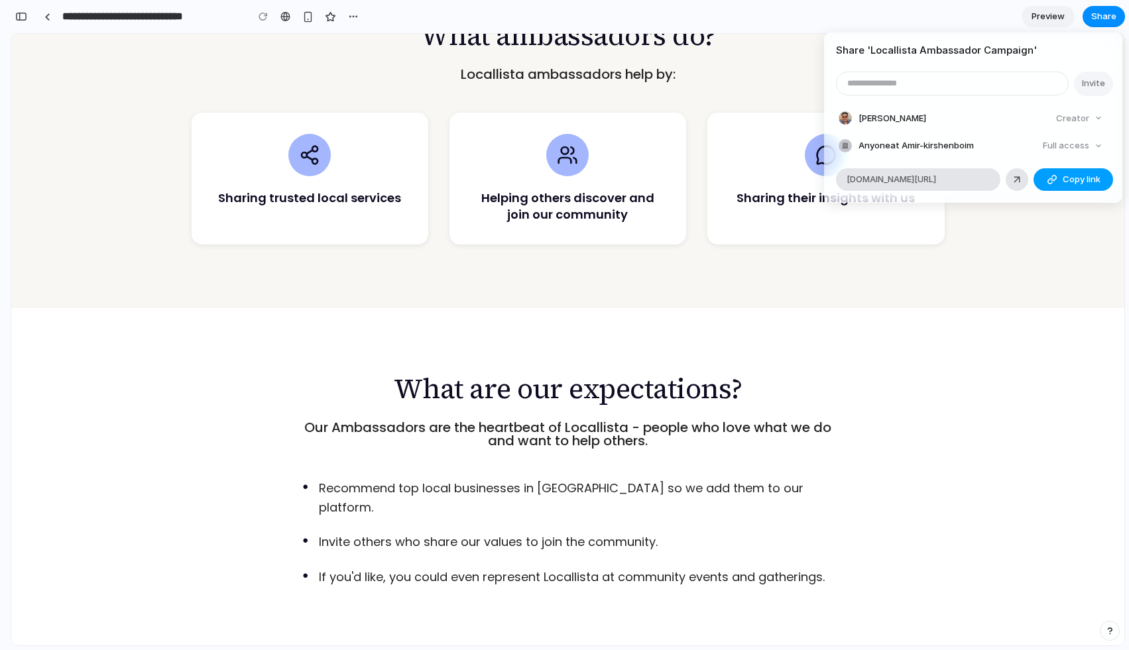
click at [971, 176] on button "Copy link" at bounding box center [1073, 179] width 80 height 23
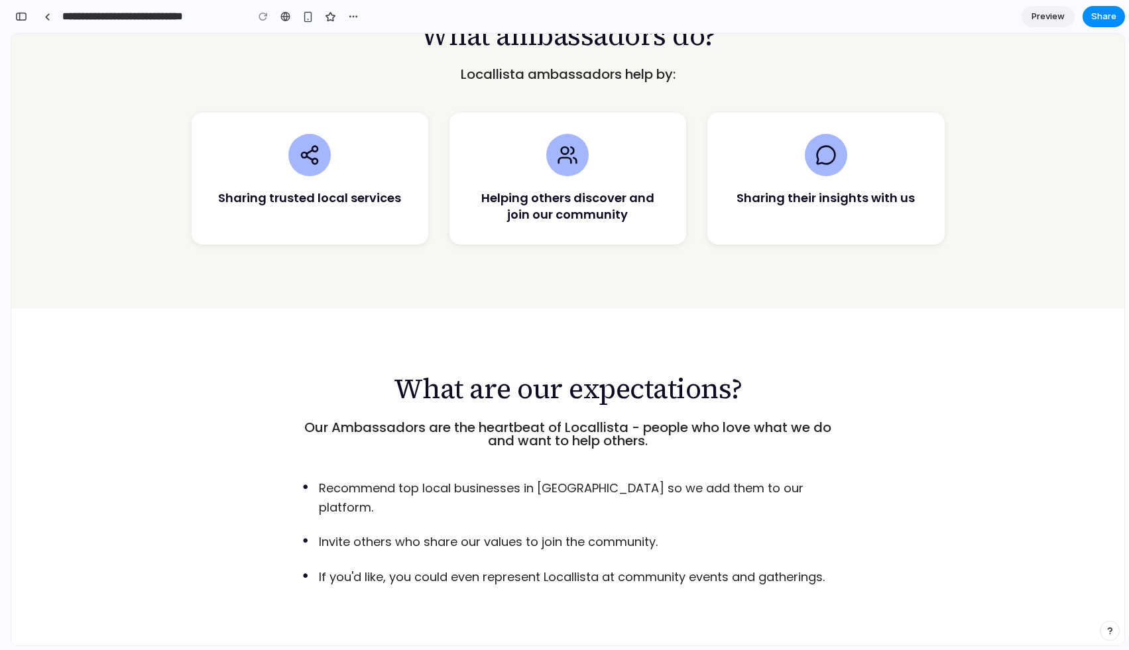
click at [784, 75] on div "Share ' Locallista Ambassador Campaign ' Invite Amir Kirshenboim Creator Anyone…" at bounding box center [564, 325] width 1129 height 650
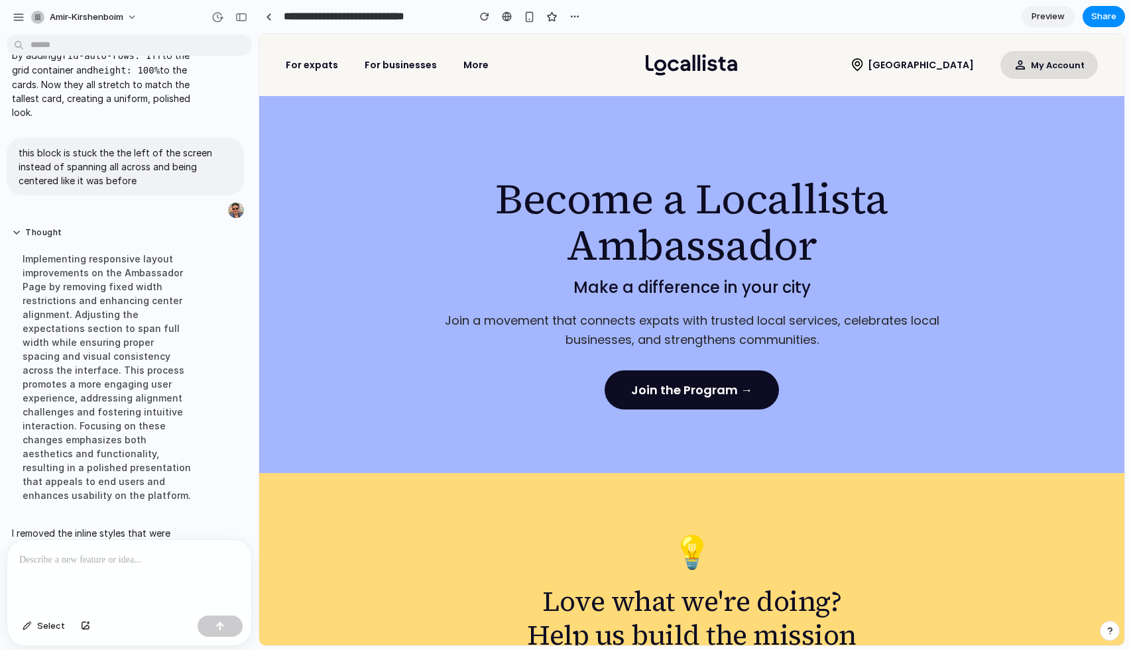
scroll to position [0, 0]
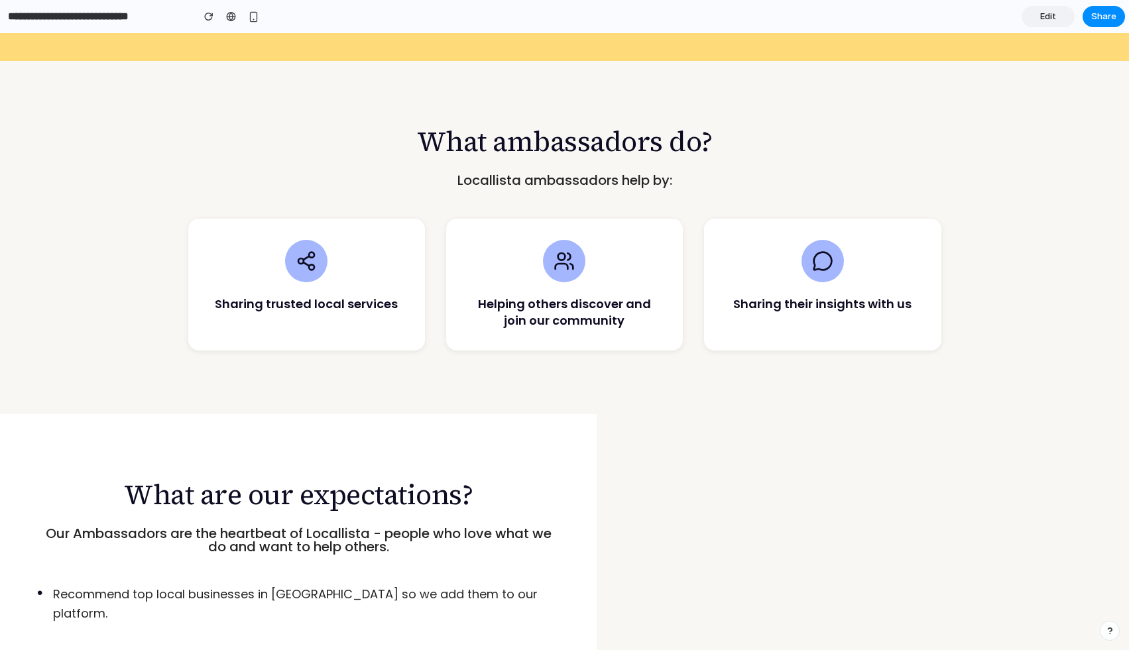
scroll to position [874, 0]
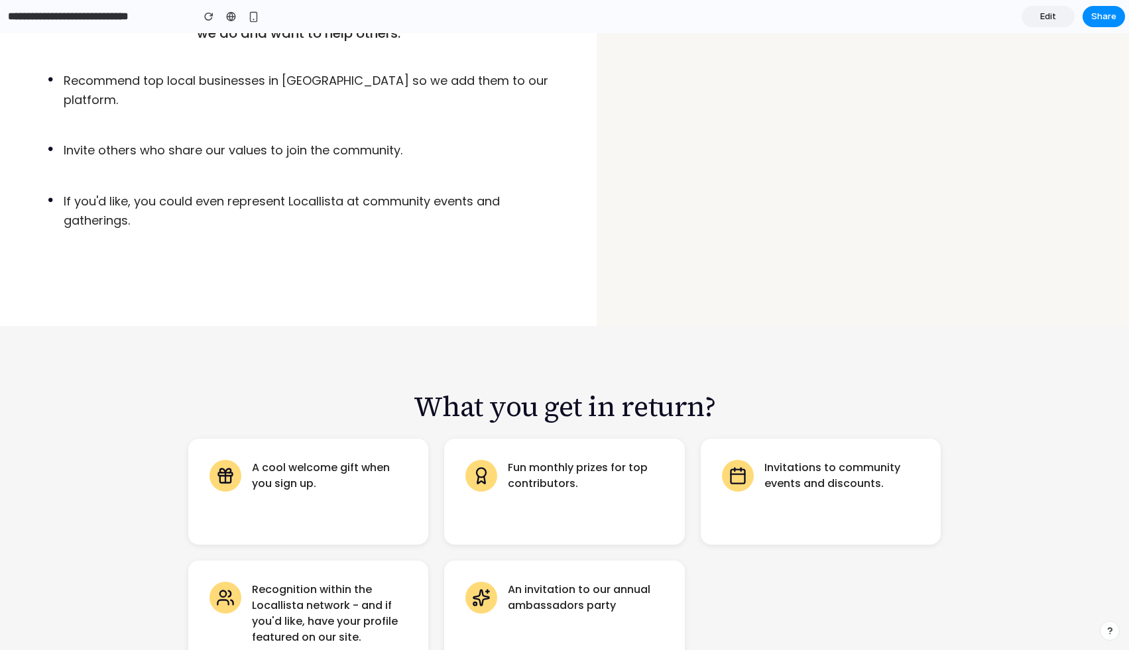
scroll to position [1111, 0]
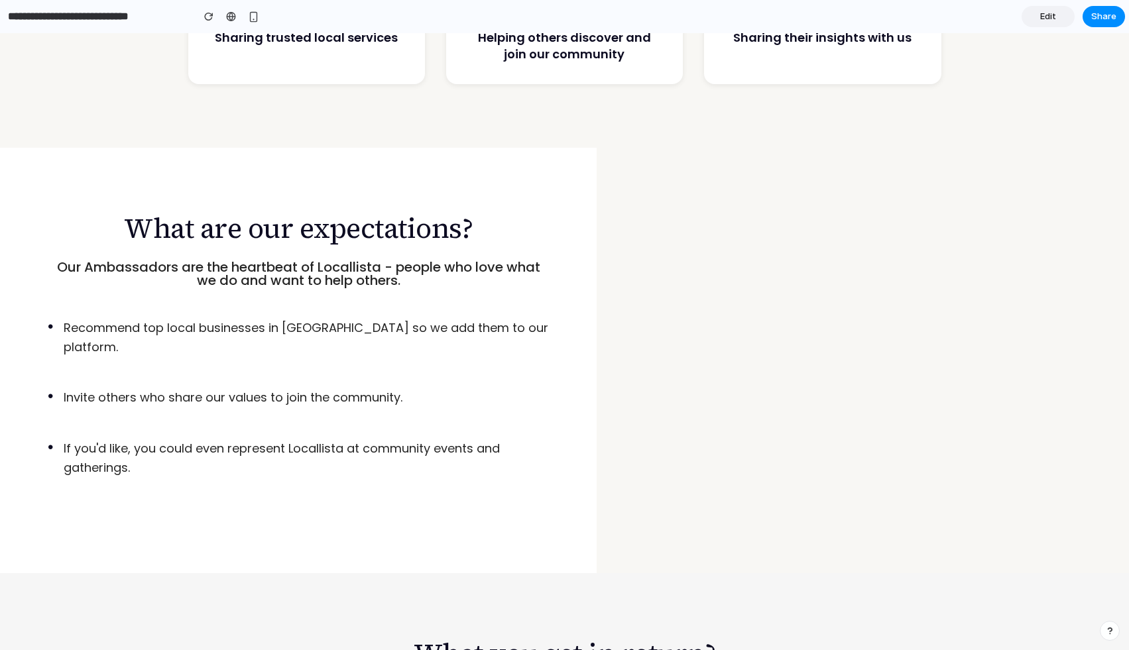
scroll to position [1074, 0]
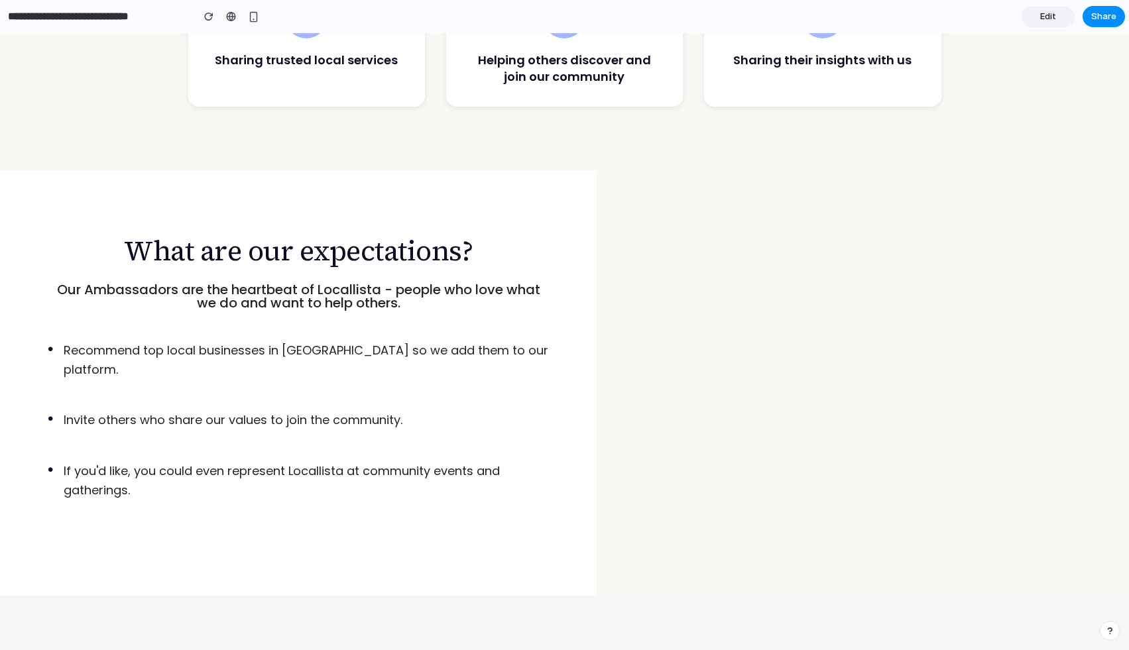
click at [1037, 13] on link "Edit" at bounding box center [1047, 16] width 53 height 21
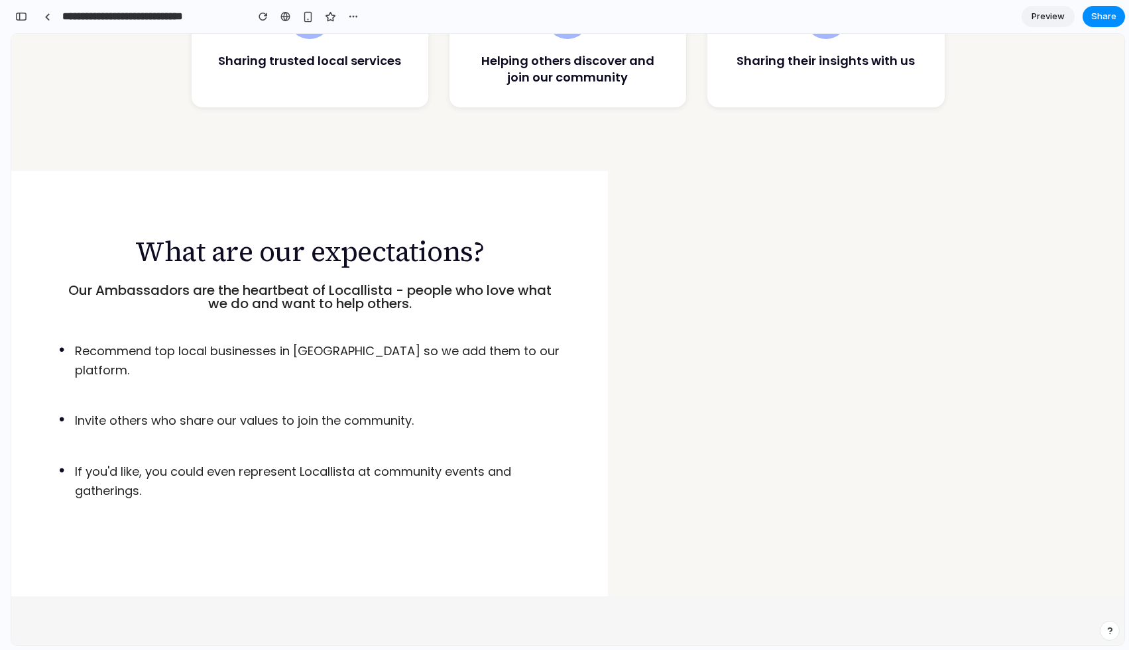
scroll to position [3548, 0]
click at [20, 24] on button "button" at bounding box center [21, 16] width 21 height 21
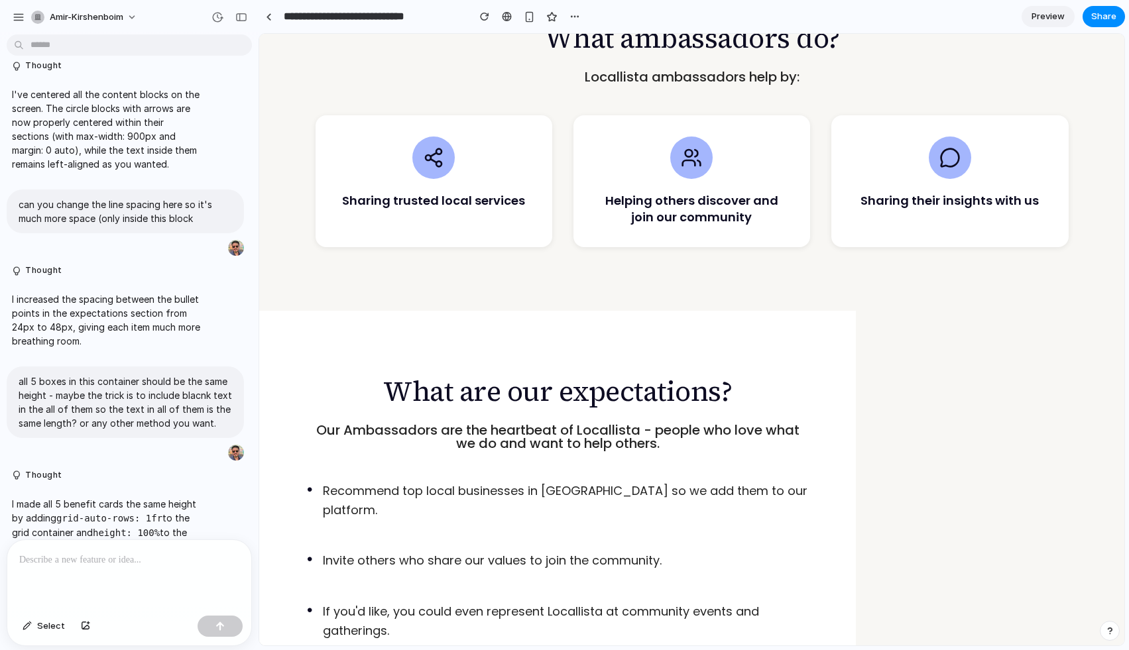
scroll to position [934, 0]
click at [48, 633] on button "Select" at bounding box center [44, 626] width 56 height 21
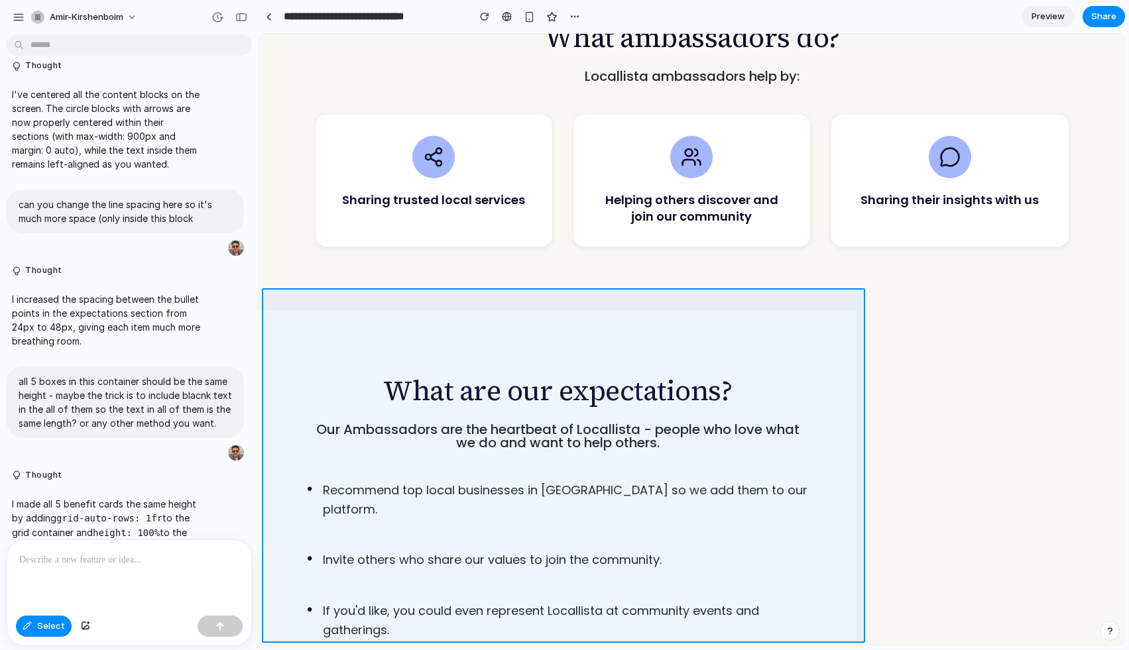
click at [344, 327] on div at bounding box center [692, 339] width 864 height 611
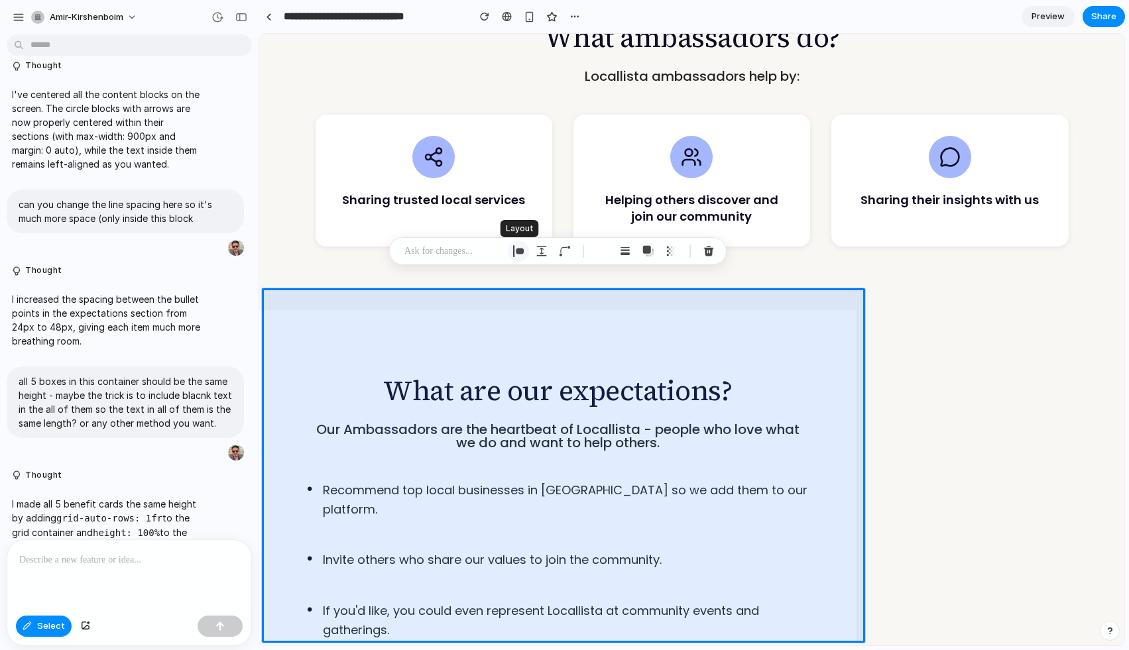
click at [520, 254] on div "button" at bounding box center [518, 251] width 12 height 12
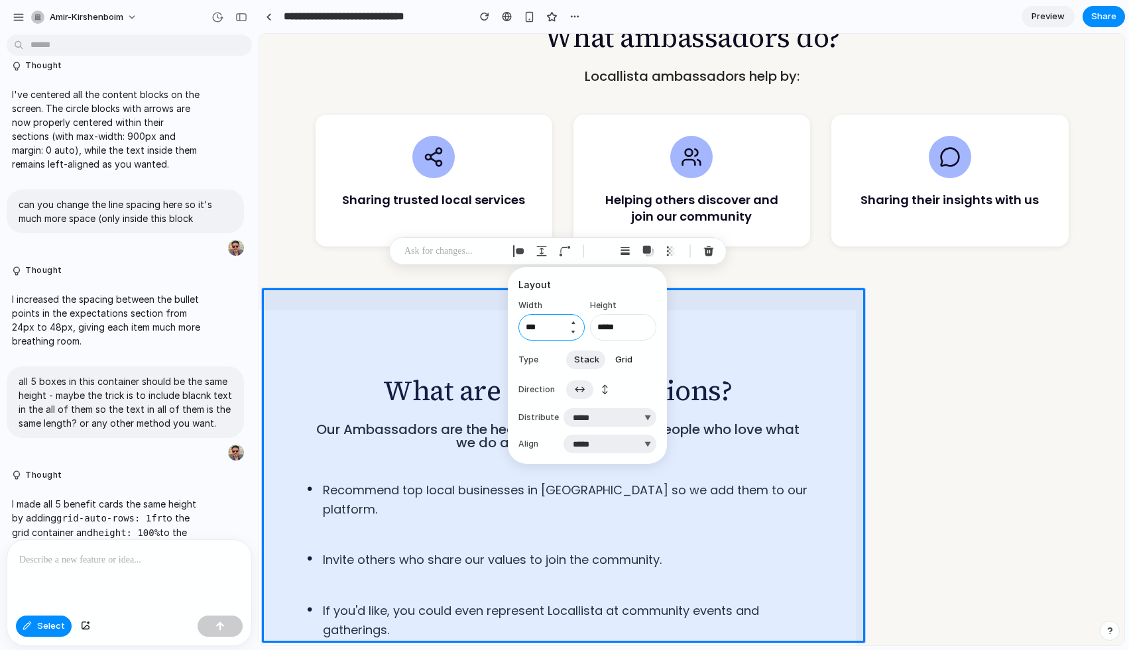
click at [555, 327] on input "***" at bounding box center [551, 327] width 66 height 27
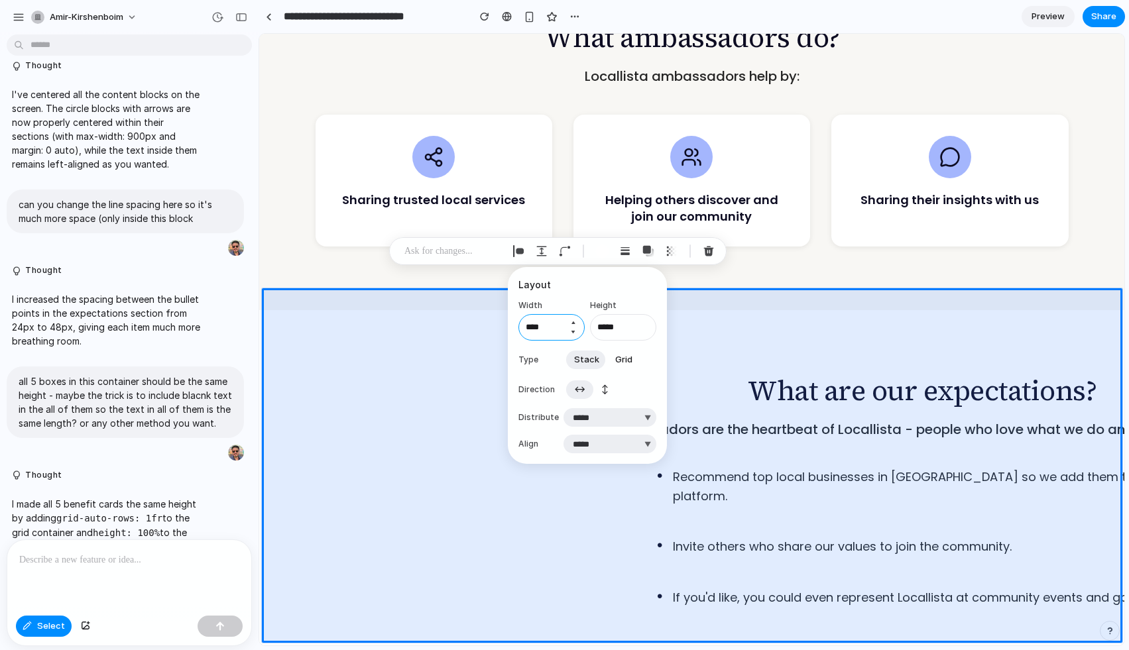
type input "****"
click at [583, 421] on select "**********" at bounding box center [609, 417] width 93 height 19
select select "******"
click at [563, 408] on select "**********" at bounding box center [609, 417] width 93 height 19
click at [602, 443] on select "***** ****** *** *******" at bounding box center [609, 444] width 93 height 19
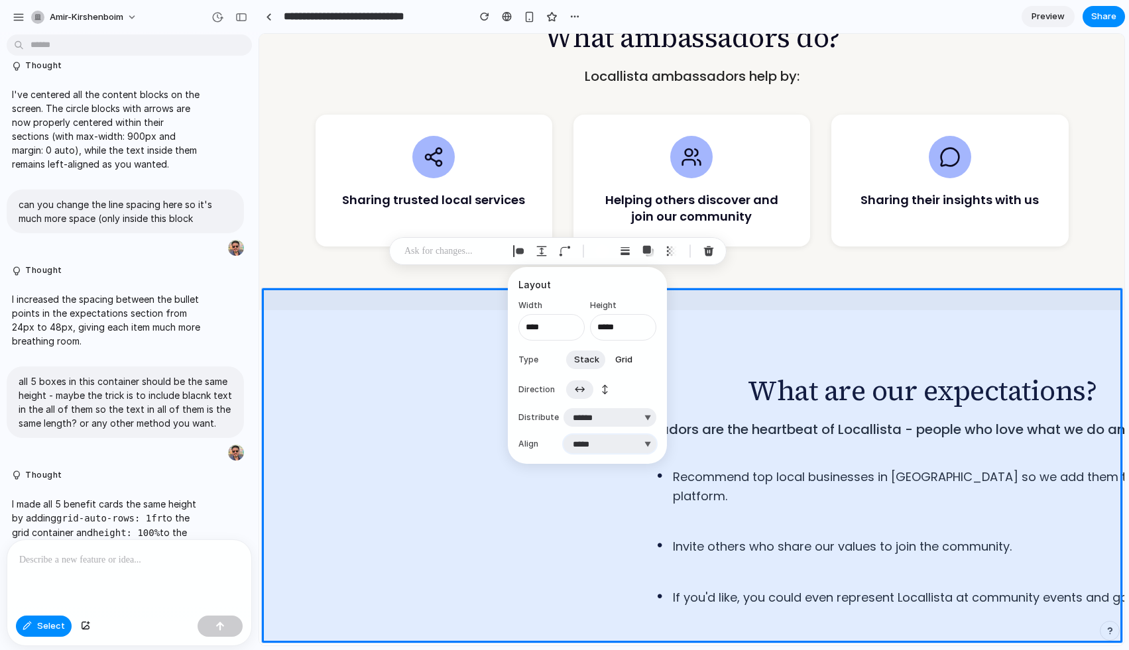
select select "******"
click at [563, 435] on select "***** ****** *** *******" at bounding box center [609, 444] width 93 height 19
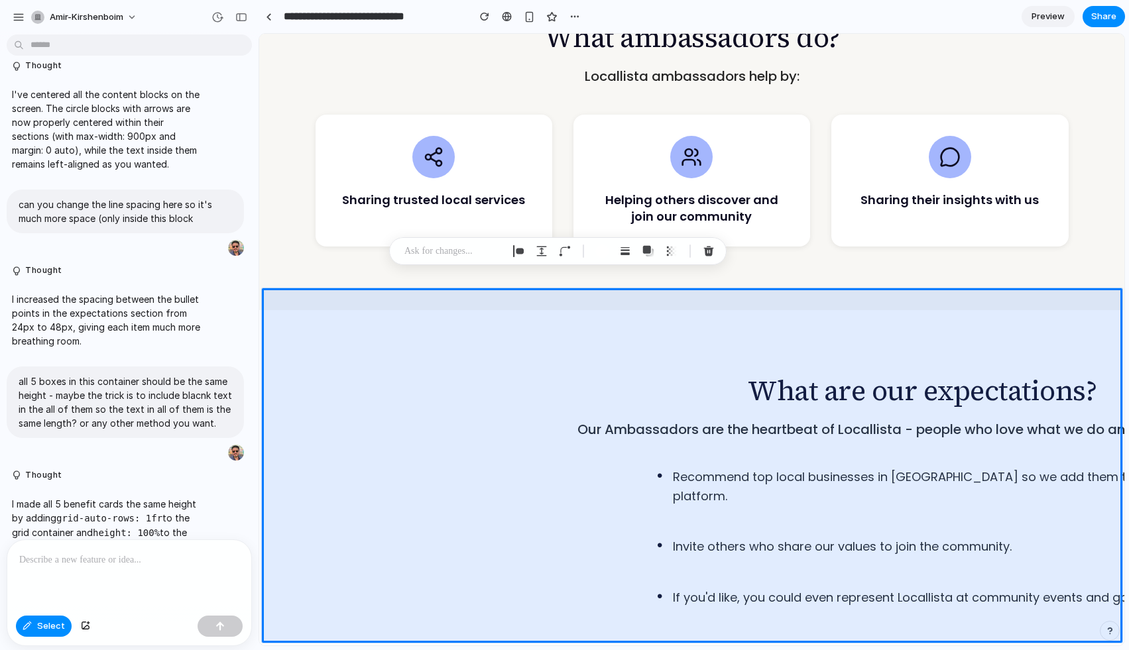
click at [1031, 15] on span "Preview" at bounding box center [1047, 16] width 33 height 13
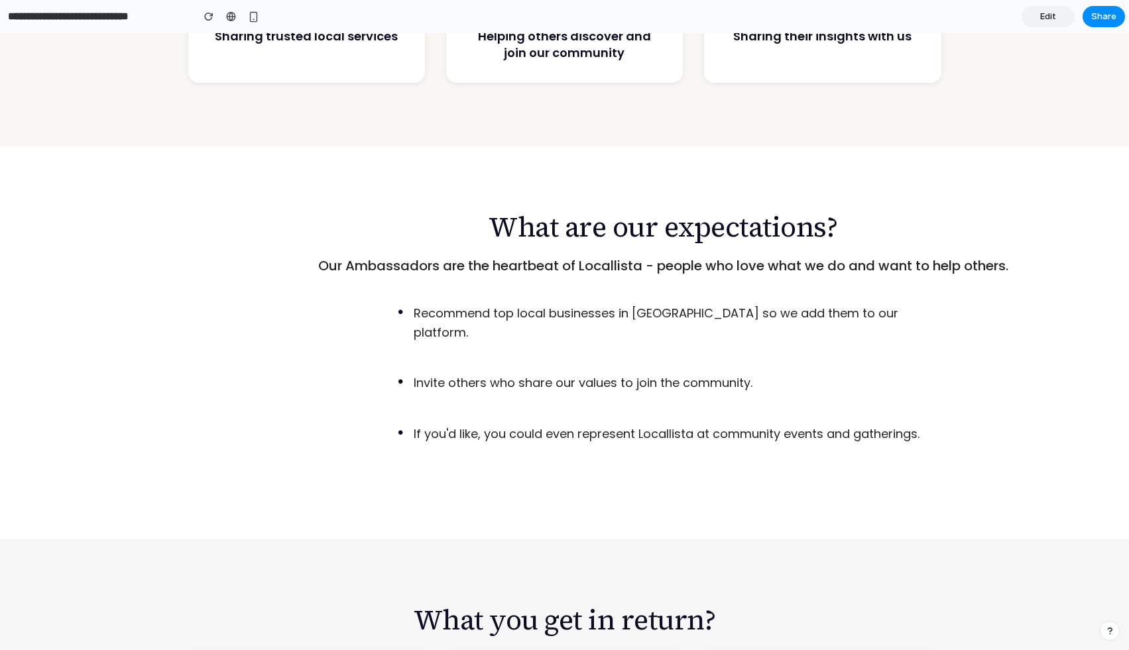
scroll to position [1111, 0]
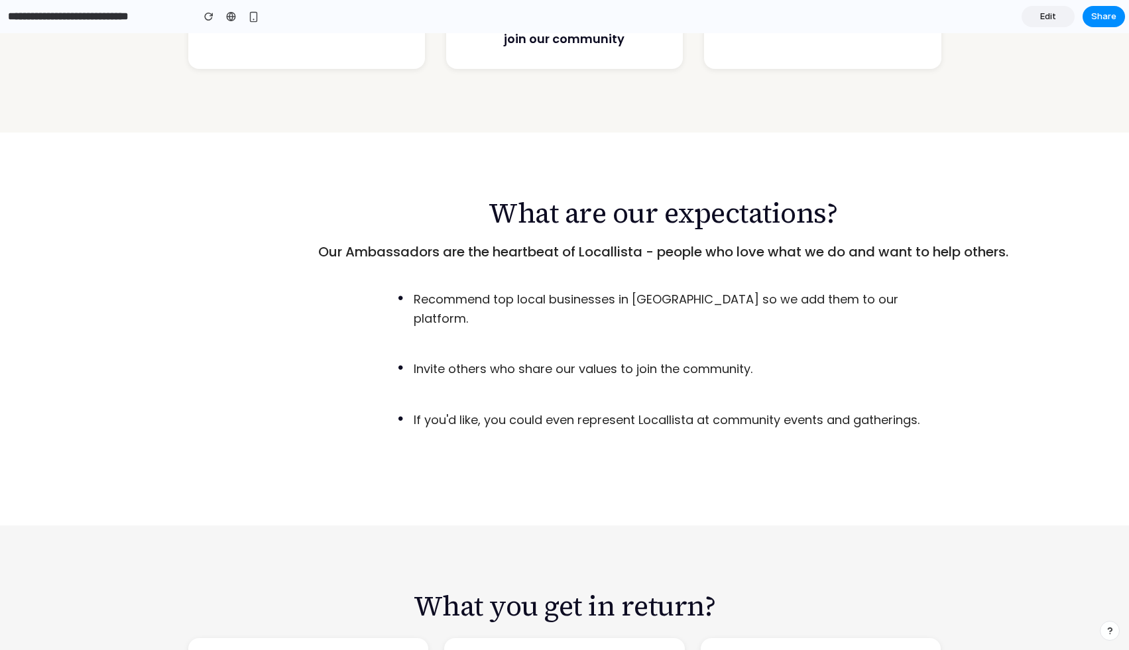
click at [1049, 13] on span "Edit" at bounding box center [1048, 16] width 16 height 13
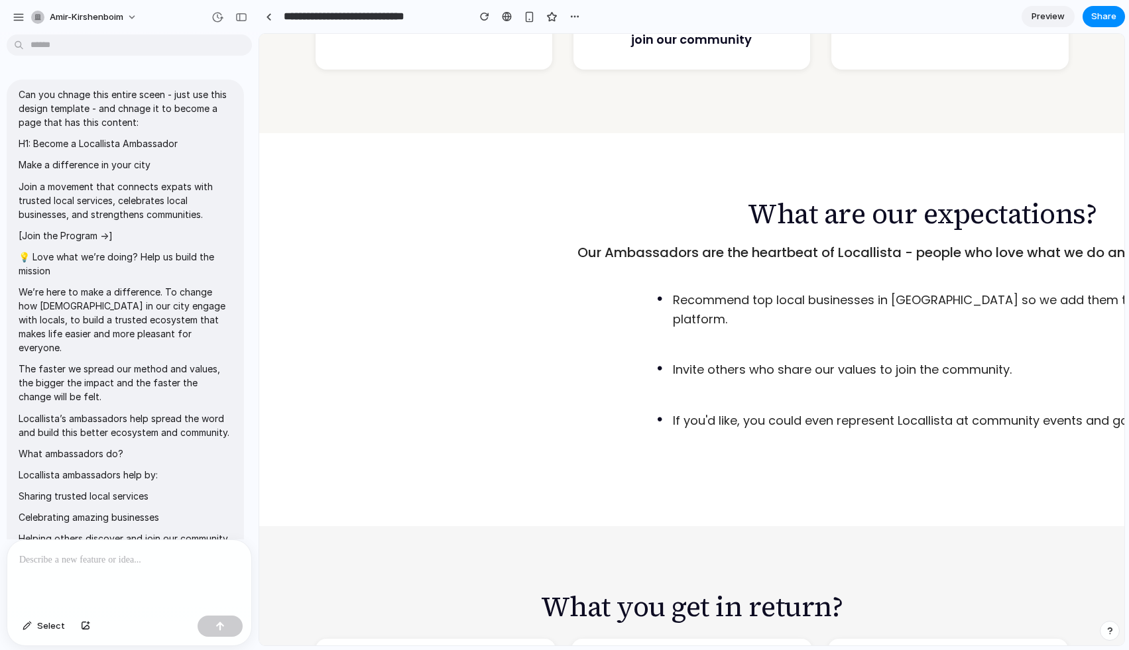
scroll to position [1906, 0]
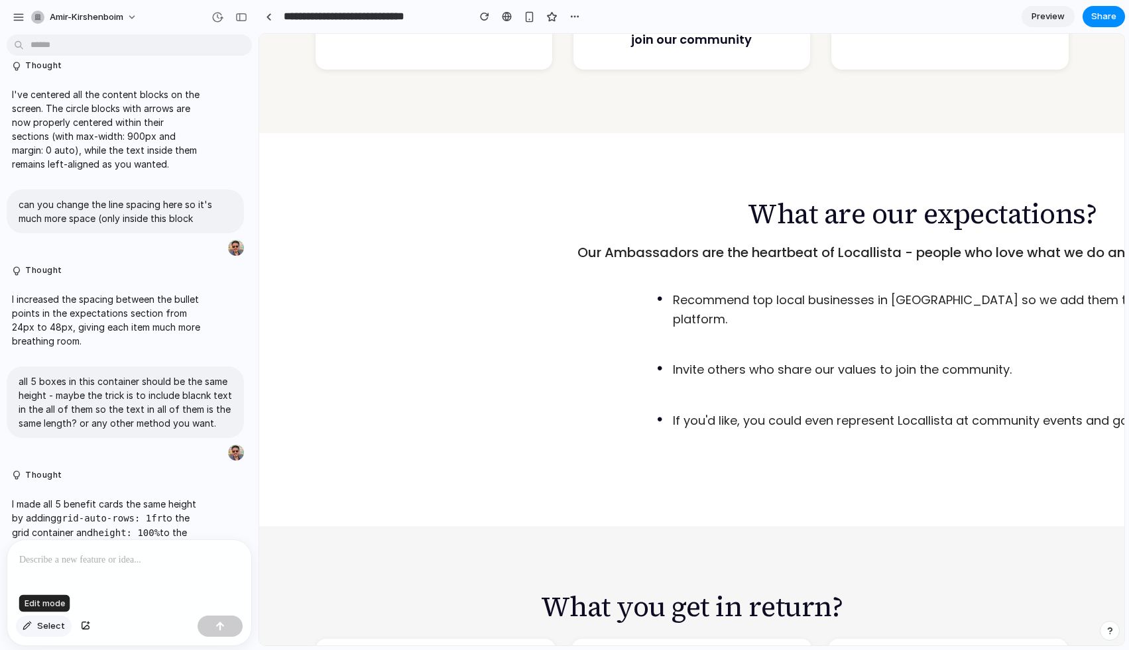
click at [35, 632] on button "Select" at bounding box center [44, 626] width 56 height 21
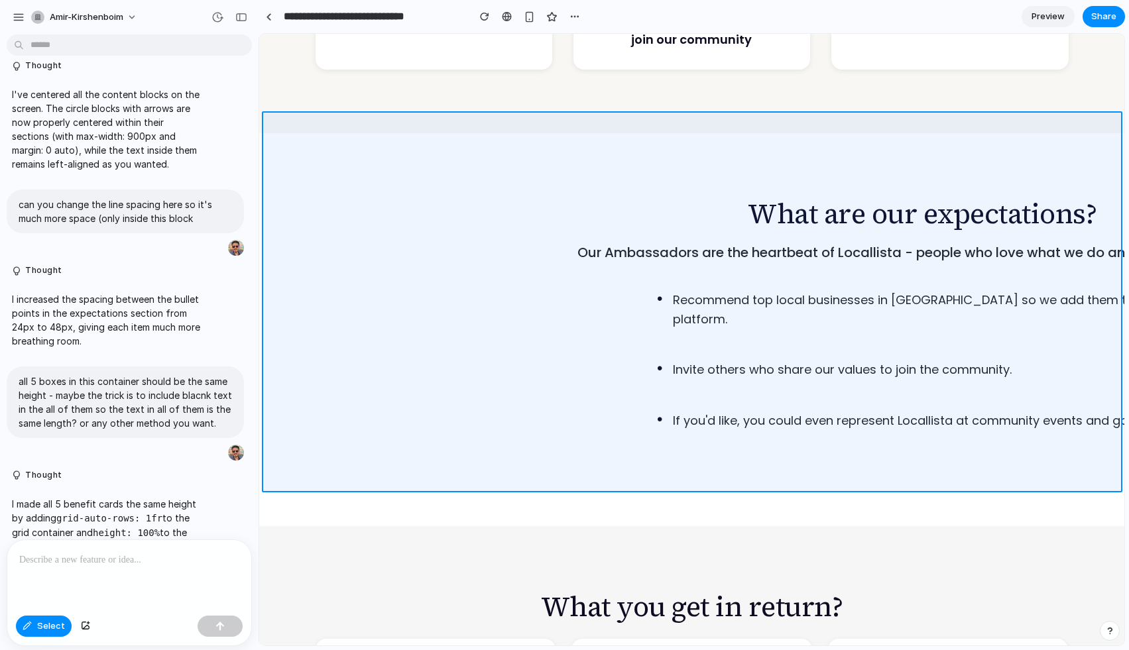
click at [458, 160] on div at bounding box center [692, 339] width 864 height 611
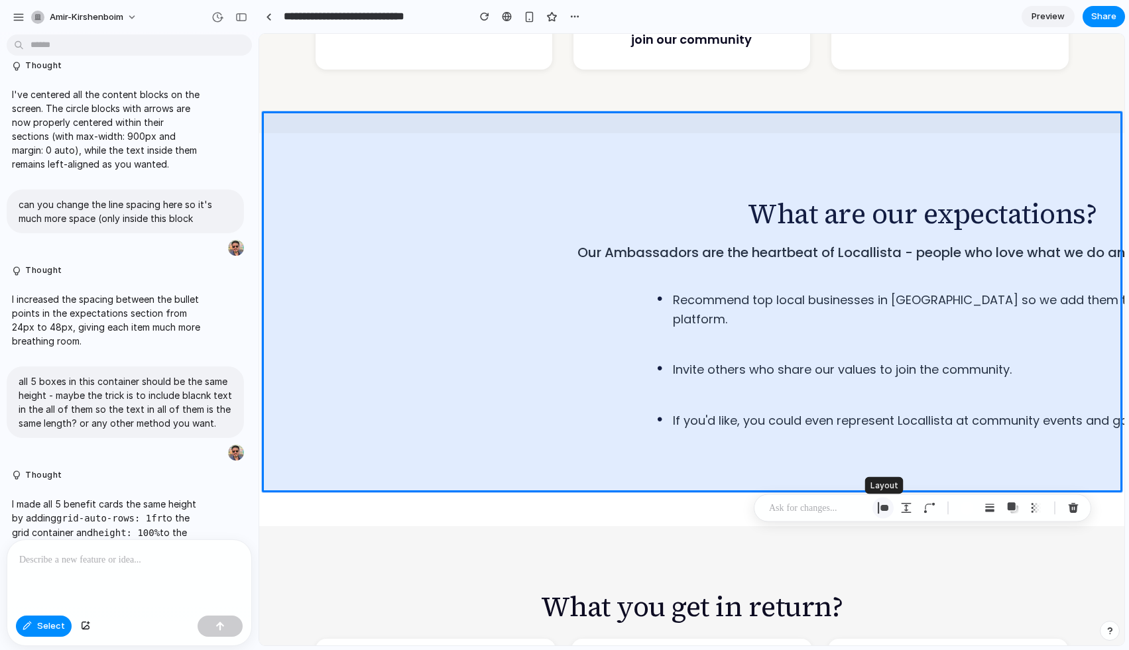
click at [879, 508] on div "button" at bounding box center [883, 508] width 12 height 12
select select "******"
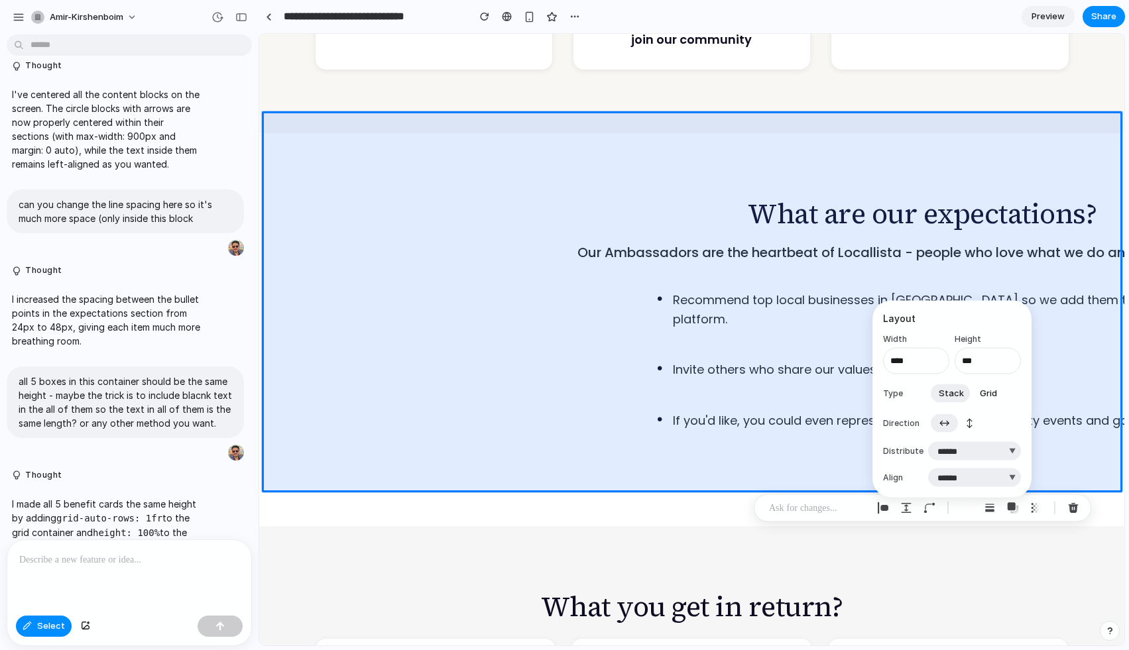
click at [985, 390] on span "Grid" at bounding box center [987, 392] width 17 height 13
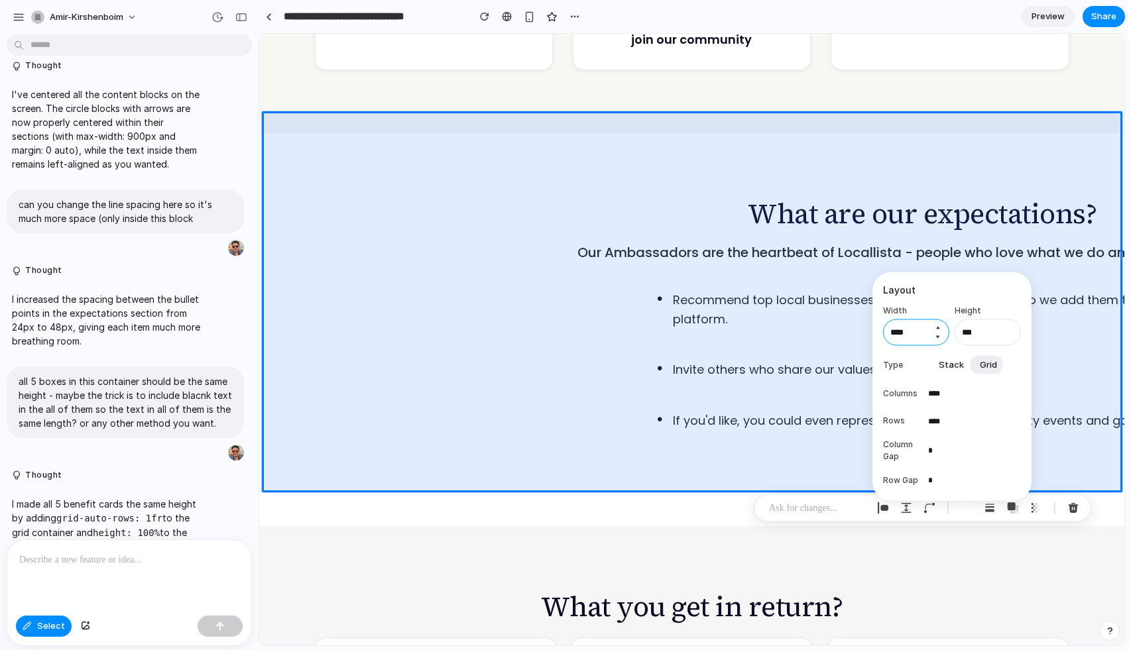
click at [916, 331] on input "****" at bounding box center [916, 332] width 66 height 27
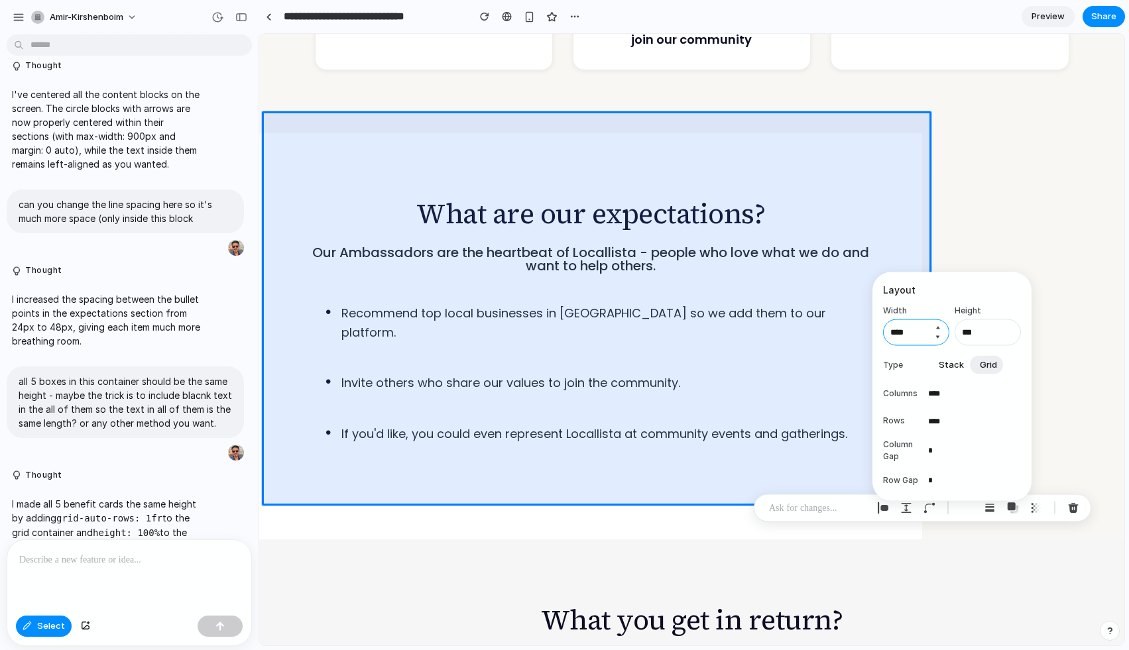
type input "****"
click at [935, 397] on input "****" at bounding box center [974, 393] width 93 height 19
click at [936, 417] on input "****" at bounding box center [974, 421] width 93 height 19
click at [949, 366] on span "Stack" at bounding box center [950, 364] width 25 height 13
select select "******"
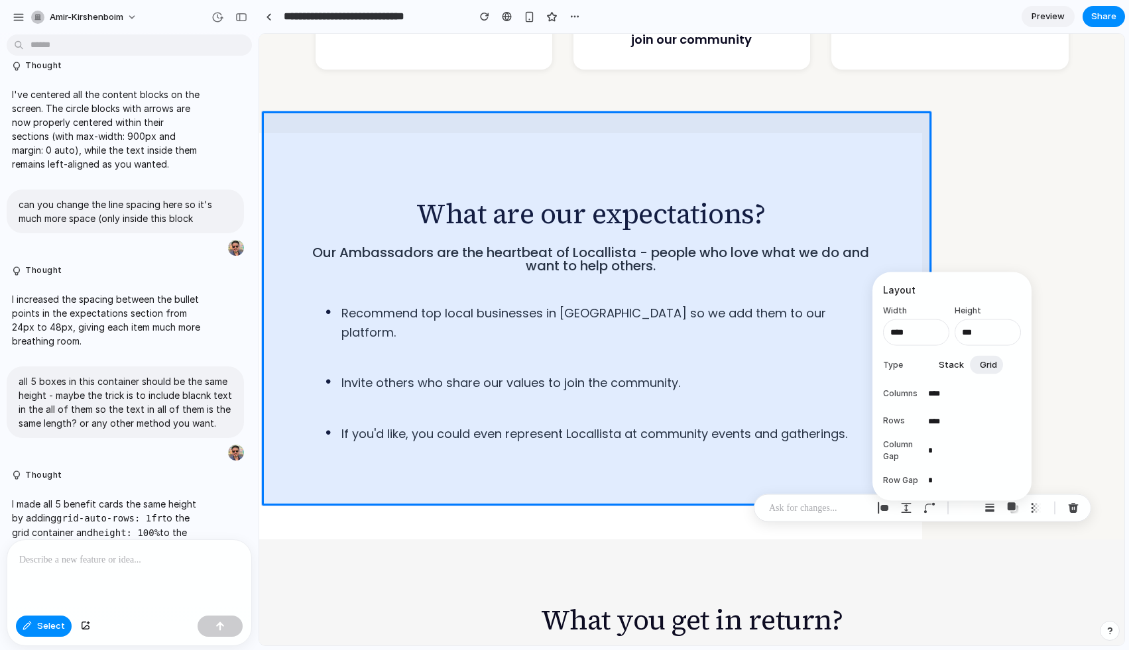
select select "******"
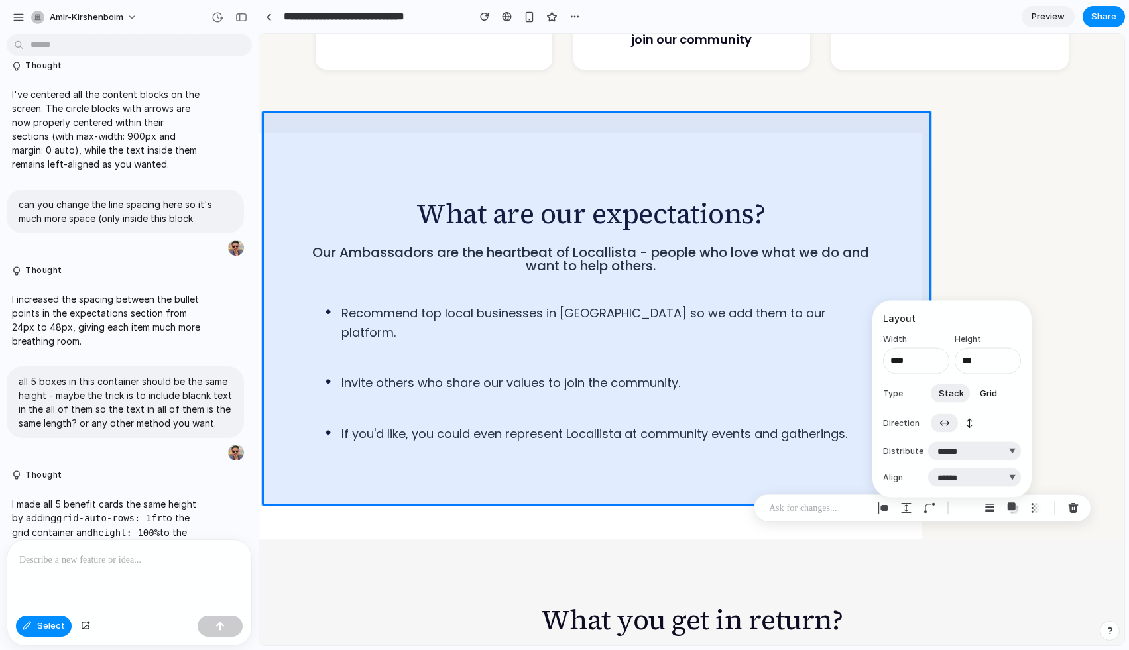
click at [944, 422] on span "↔" at bounding box center [943, 422] width 11 height 13
click at [787, 504] on p at bounding box center [818, 508] width 98 height 16
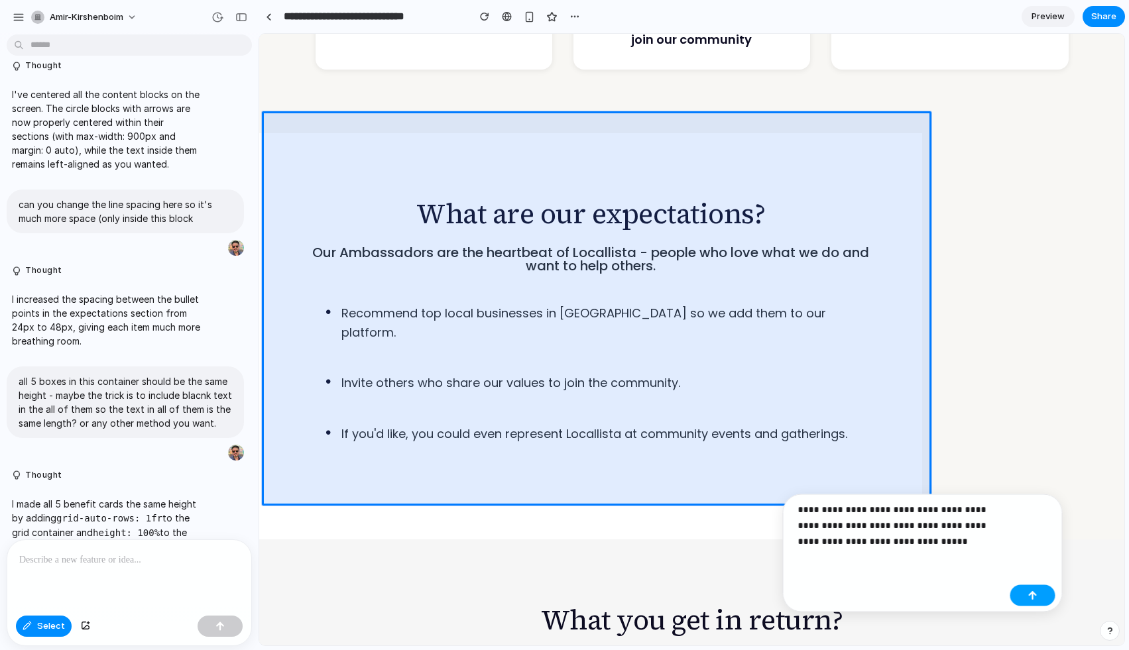
click at [1034, 594] on div "button" at bounding box center [1032, 595] width 9 height 9
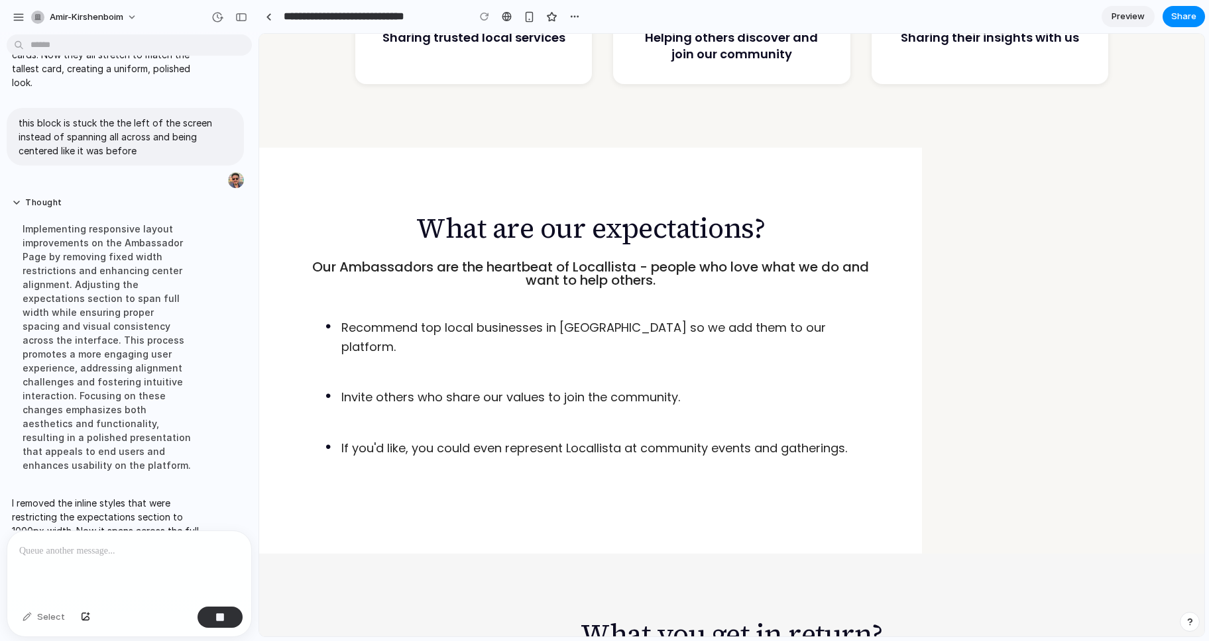
scroll to position [1353, 0]
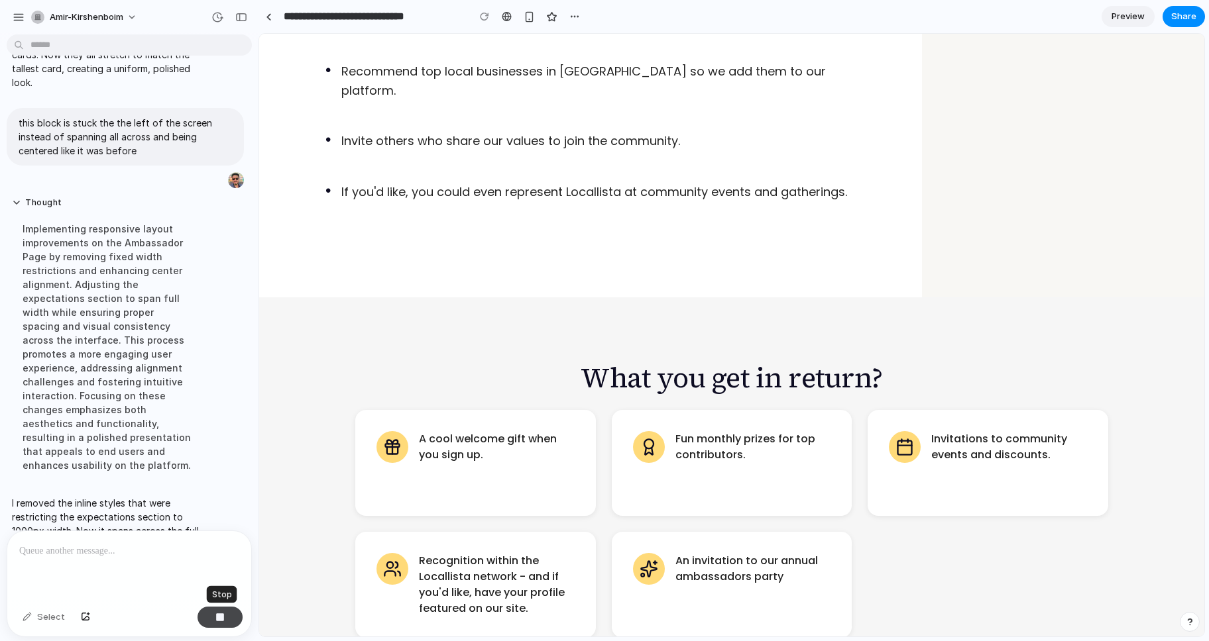
click at [217, 617] on div "button" at bounding box center [219, 617] width 9 height 9
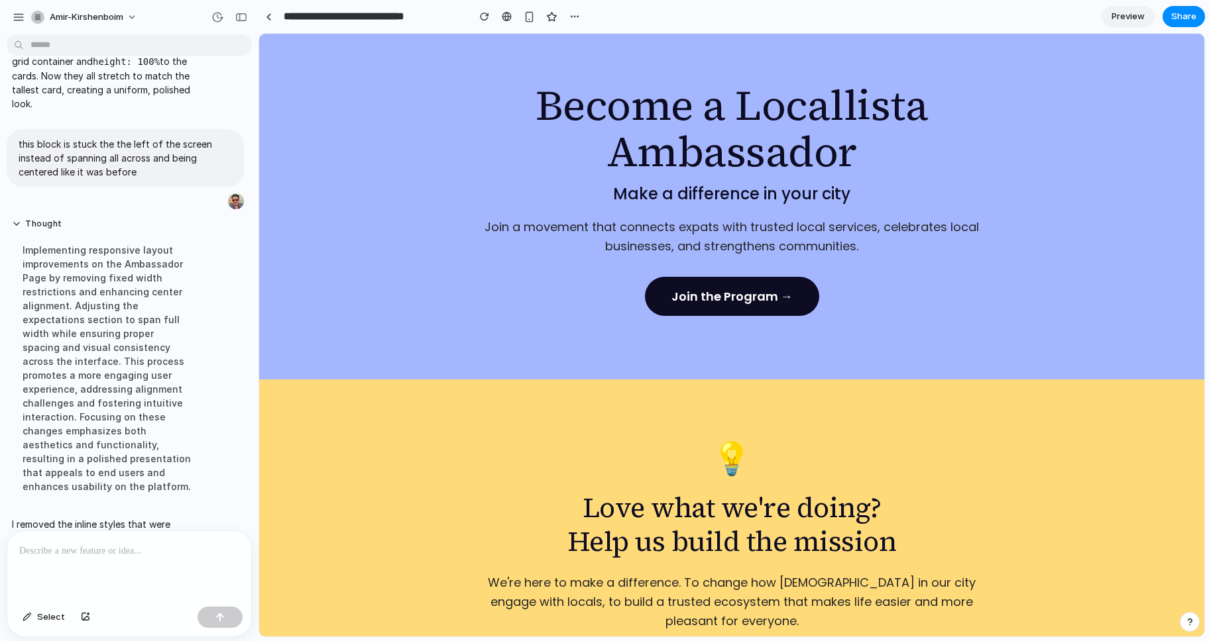
scroll to position [0, 0]
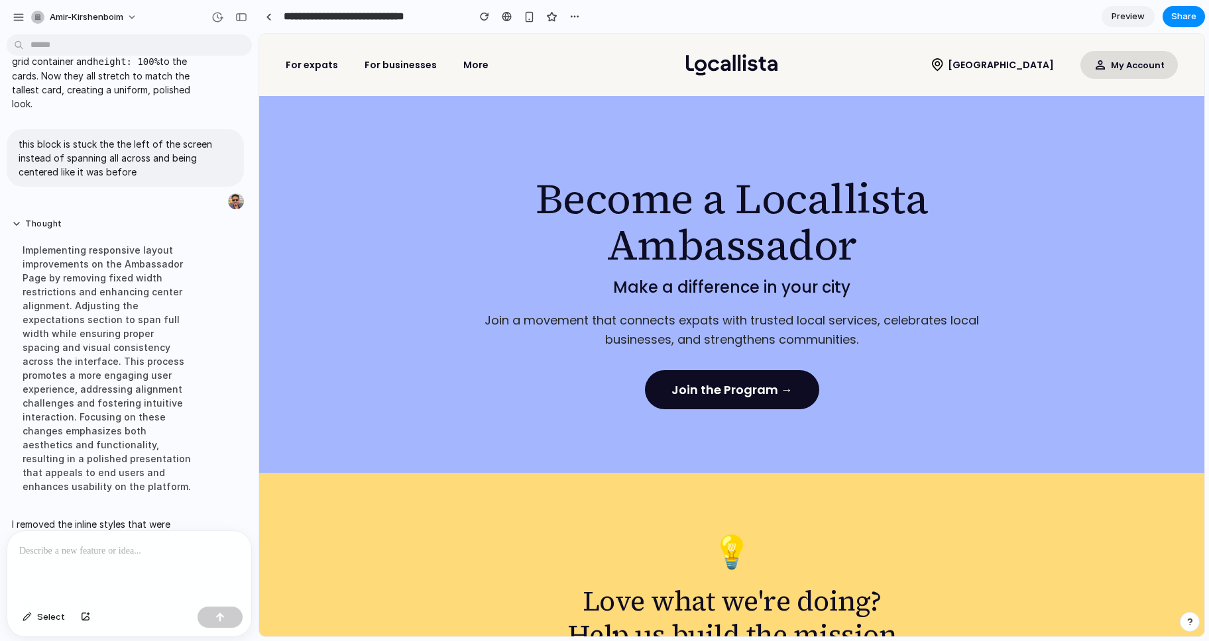
drag, startPoint x: 1118, startPoint y: 13, endPoint x: 1037, endPoint y: 8, distance: 81.0
click at [1118, 13] on span "Preview" at bounding box center [1127, 16] width 33 height 13
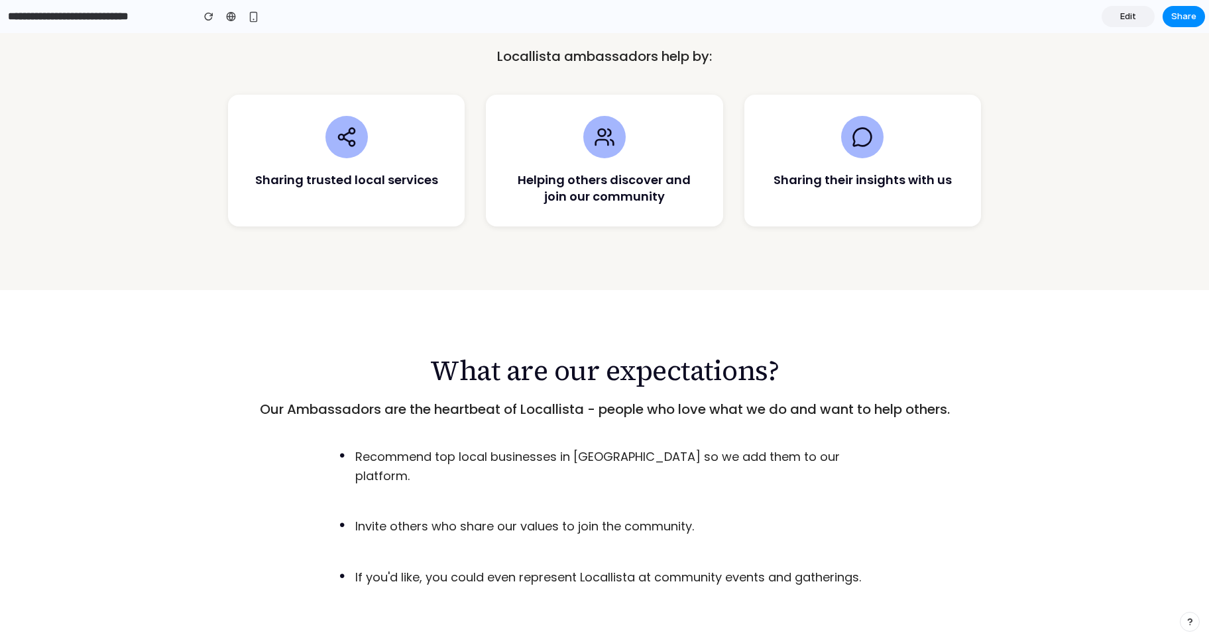
scroll to position [1011, 0]
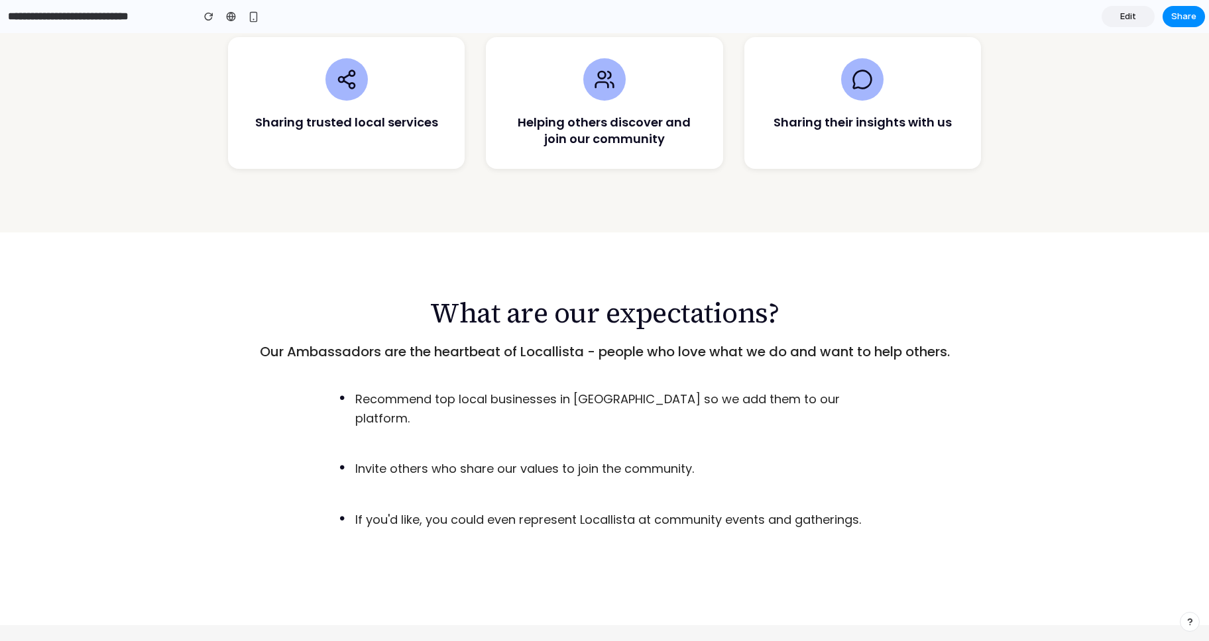
click at [1115, 21] on link "Edit" at bounding box center [1127, 16] width 53 height 21
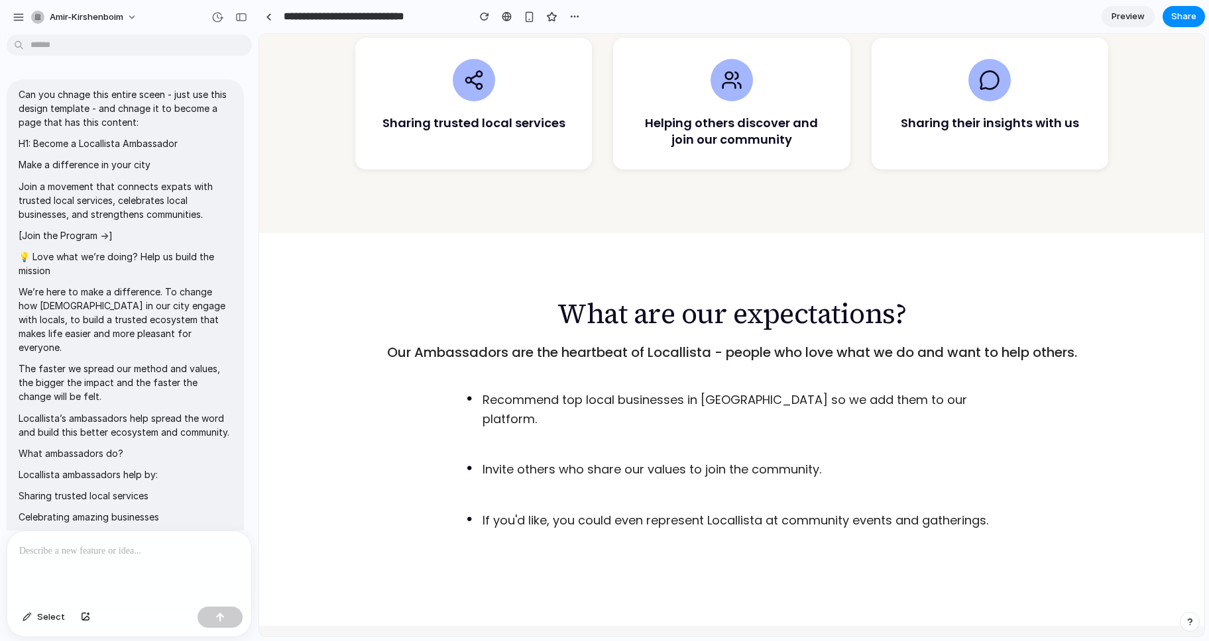
scroll to position [2119, 0]
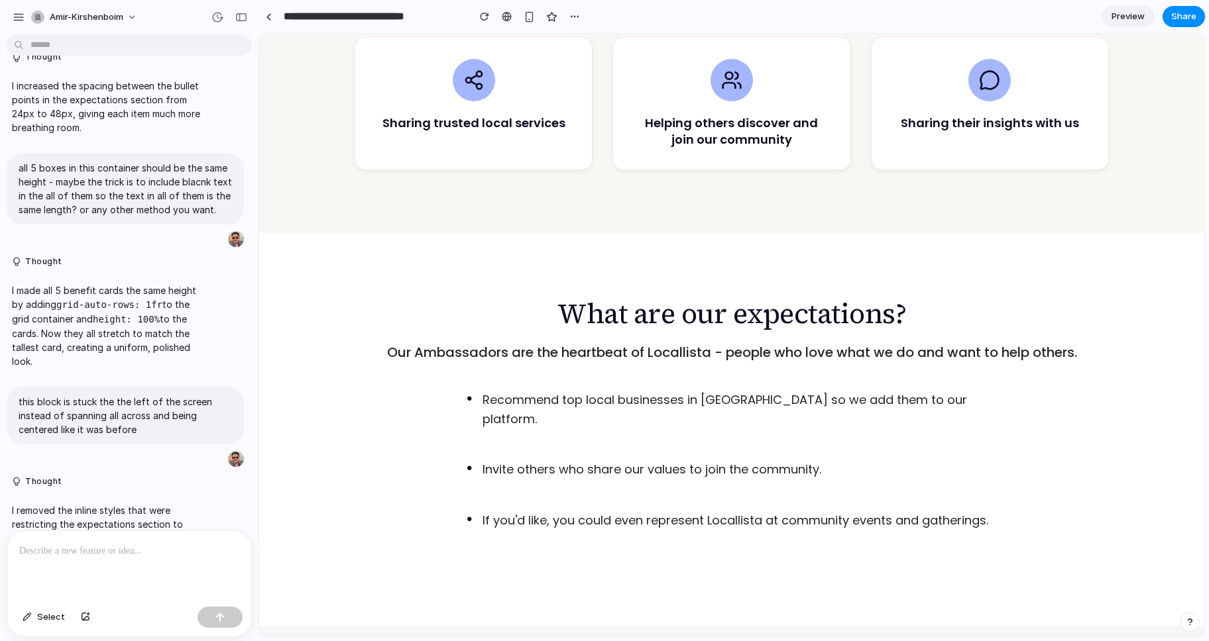
click at [65, 590] on div at bounding box center [129, 566] width 244 height 70
click at [48, 619] on span "Select" at bounding box center [51, 617] width 28 height 13
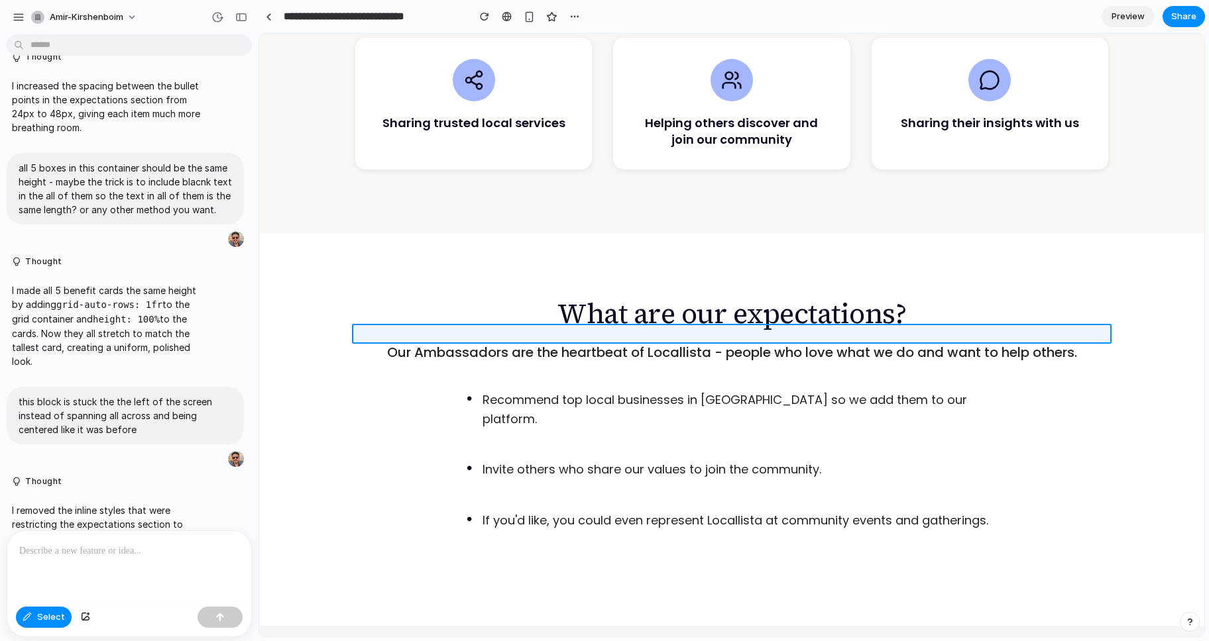
click at [498, 326] on div at bounding box center [732, 335] width 944 height 602
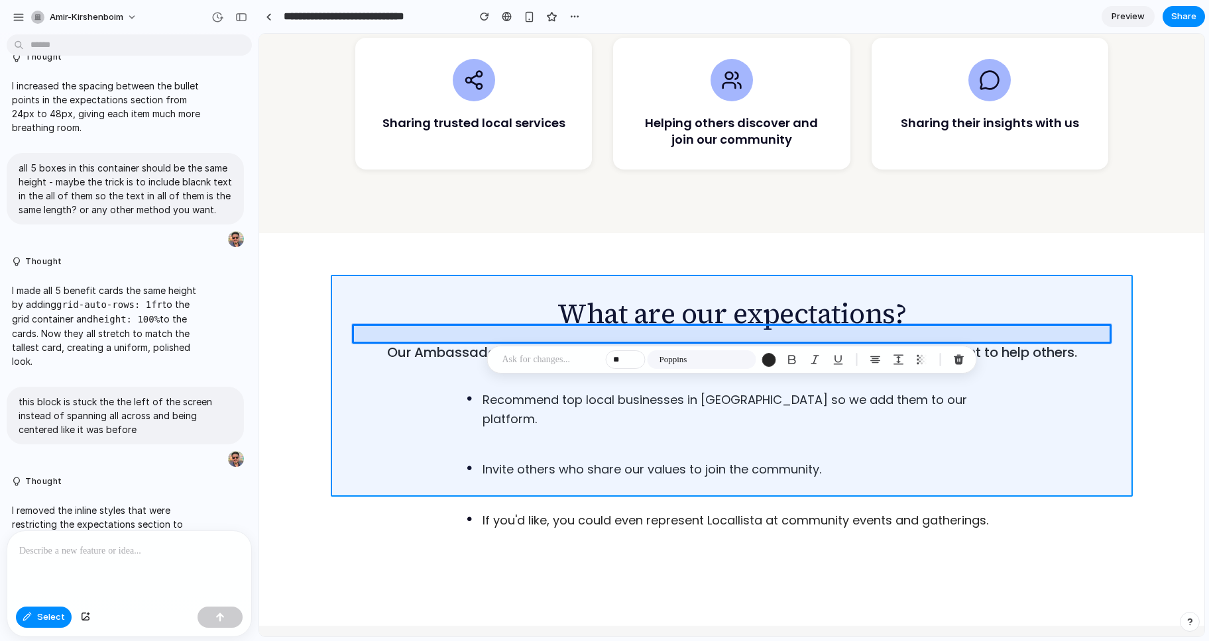
click at [414, 315] on div at bounding box center [732, 335] width 944 height 602
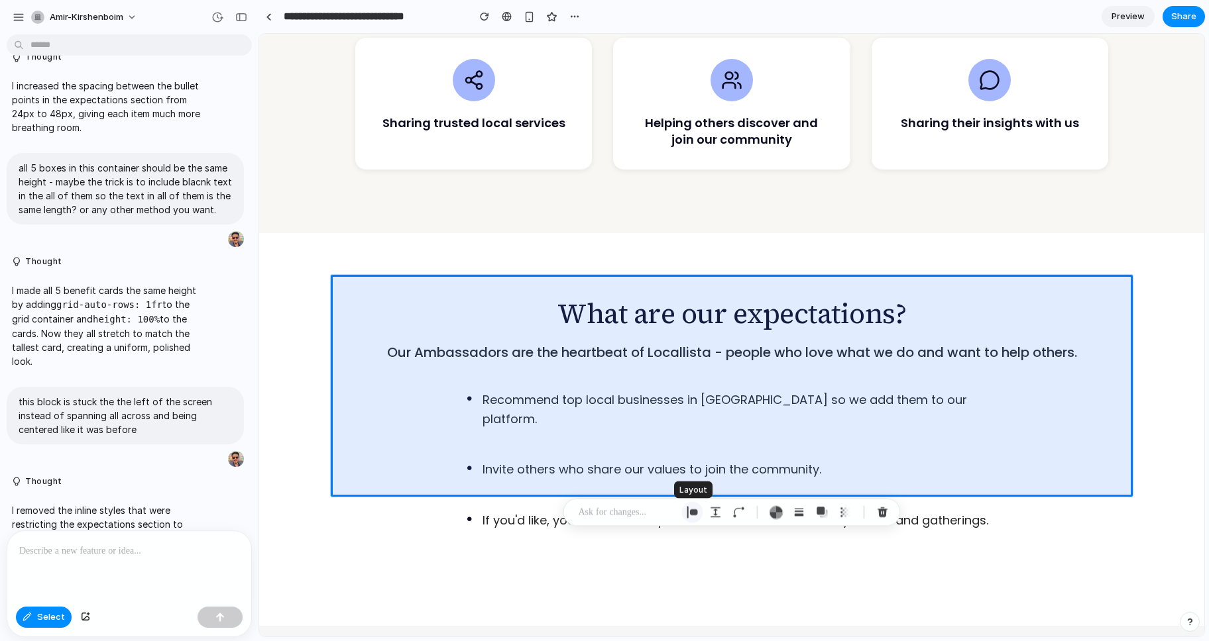
click at [689, 510] on div "button" at bounding box center [693, 513] width 12 height 12
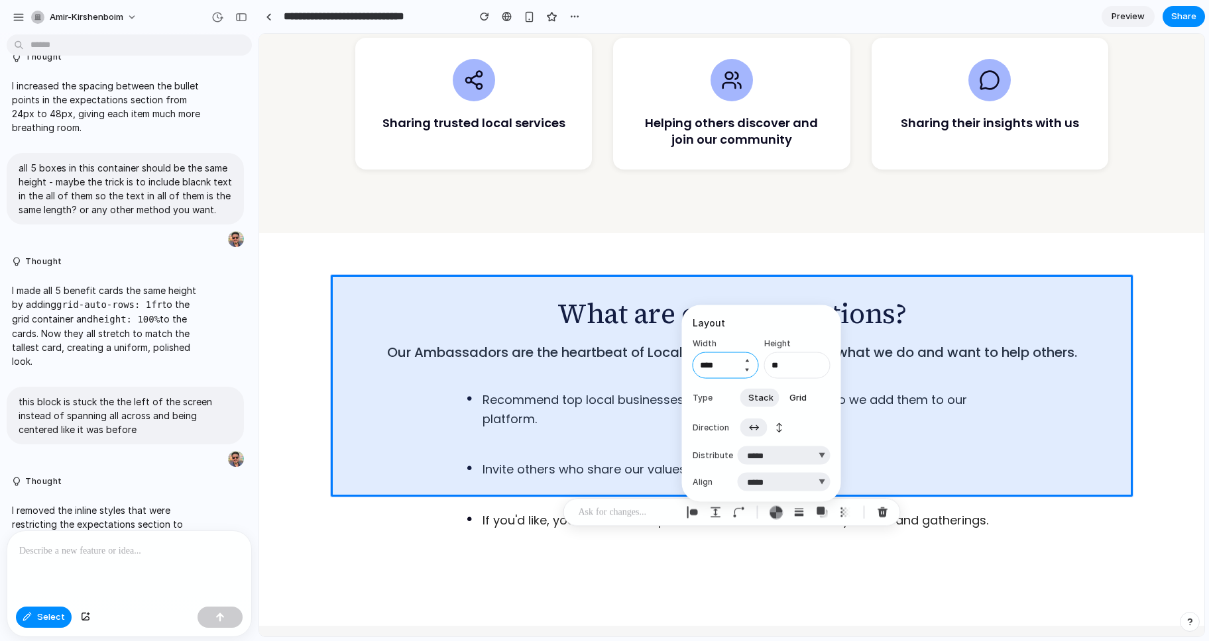
click at [716, 371] on input "****" at bounding box center [725, 366] width 66 height 27
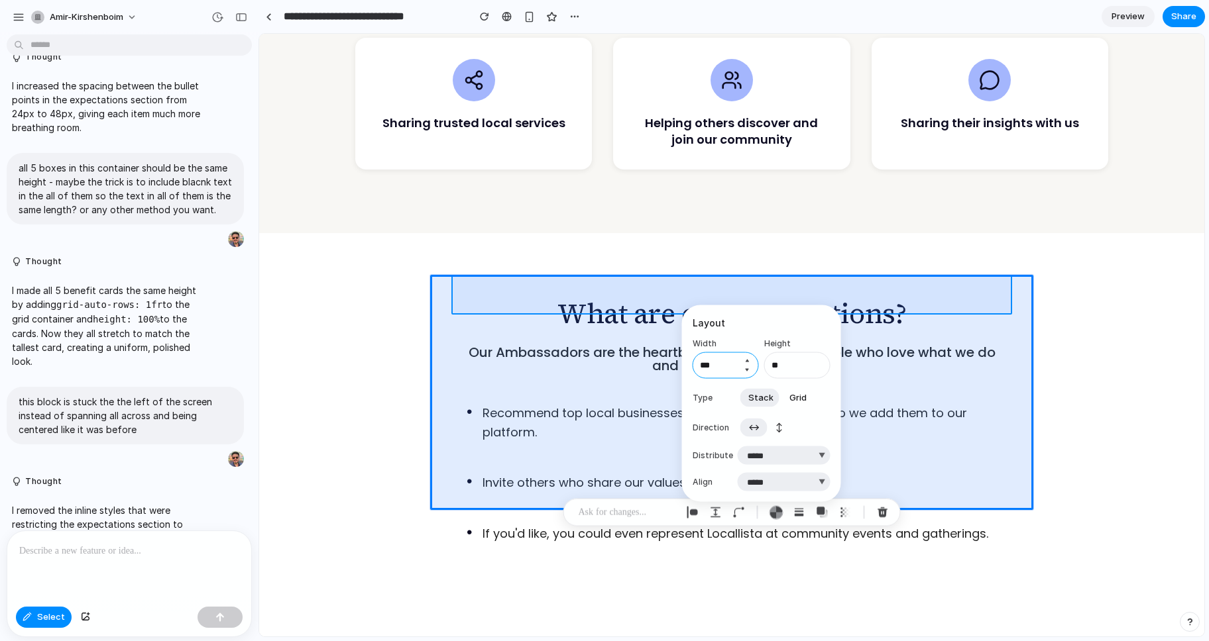
type input "***"
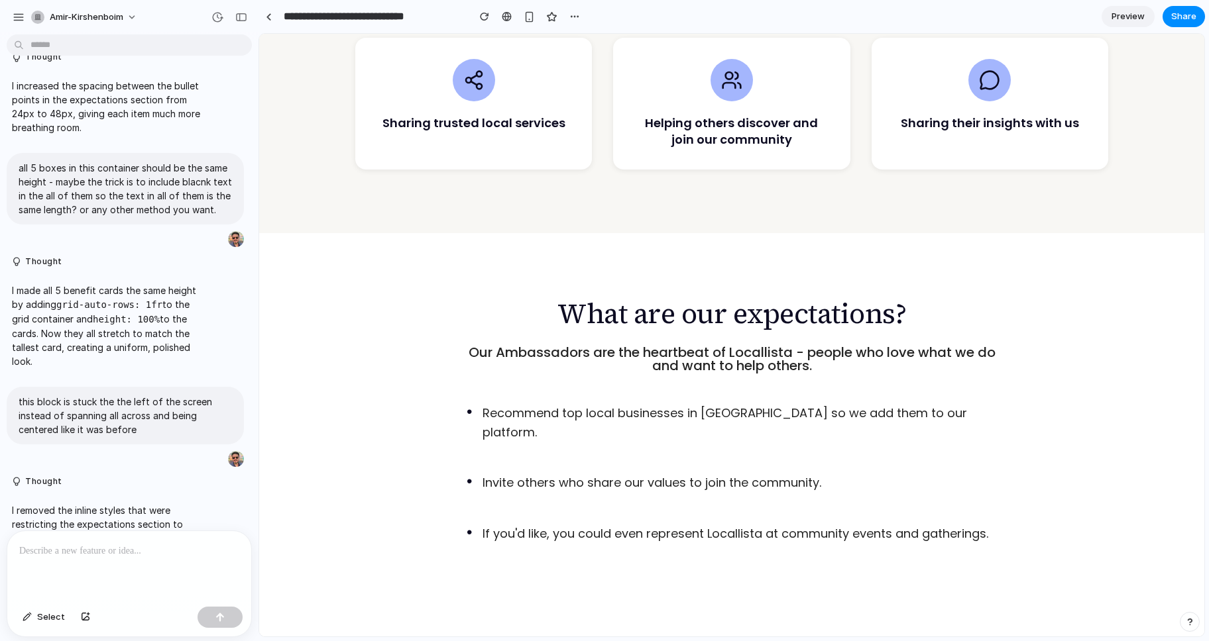
click at [1127, 16] on span "Preview" at bounding box center [1127, 16] width 33 height 13
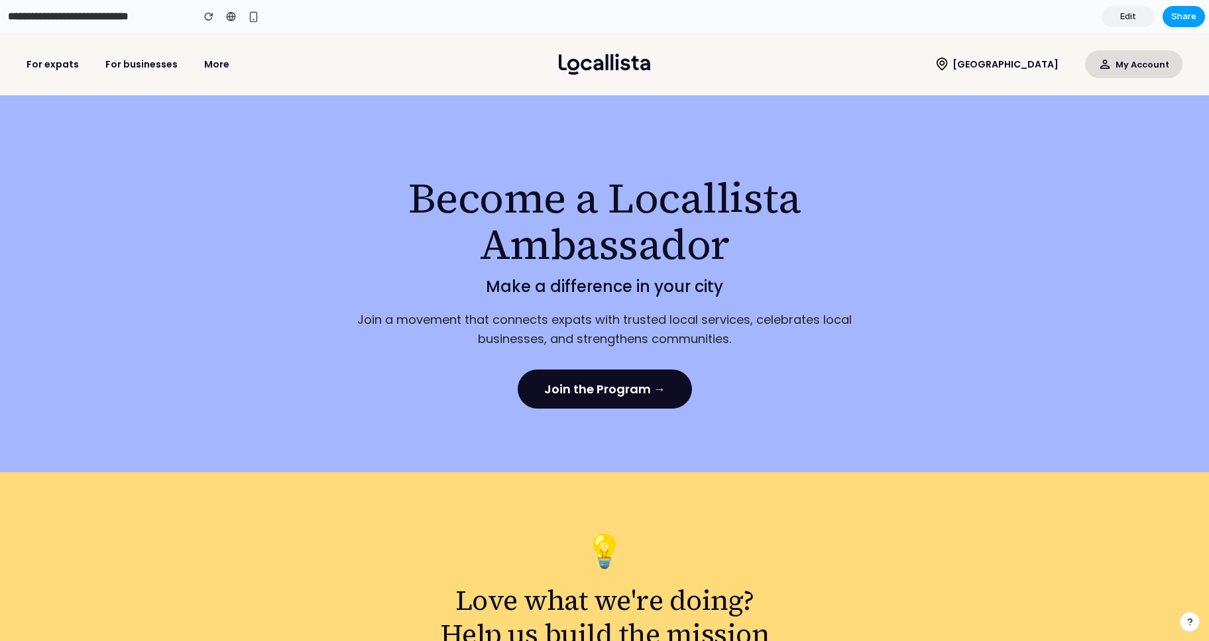
click at [1128, 17] on span "Share" at bounding box center [1183, 16] width 25 height 13
click at [959, 19] on div "Share ' Locallista Ambassador Campaign ' Invite Amir Kirshenboim Creator Anyone…" at bounding box center [604, 320] width 1209 height 641
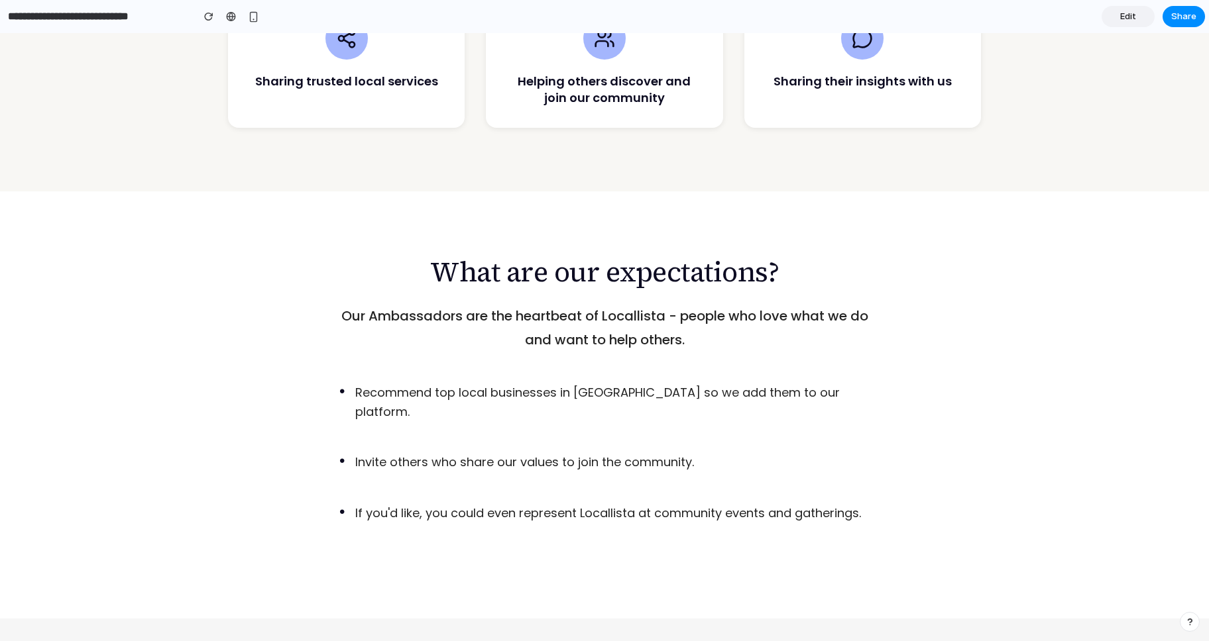
scroll to position [1082, 0]
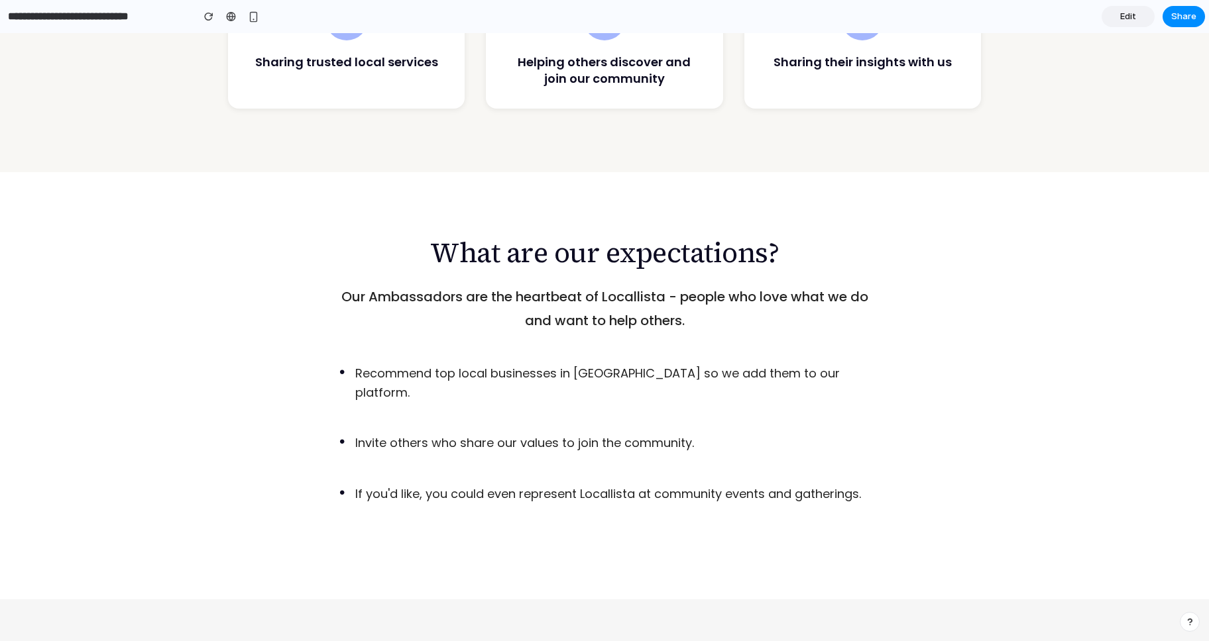
click at [1119, 17] on link "Edit" at bounding box center [1127, 16] width 53 height 21
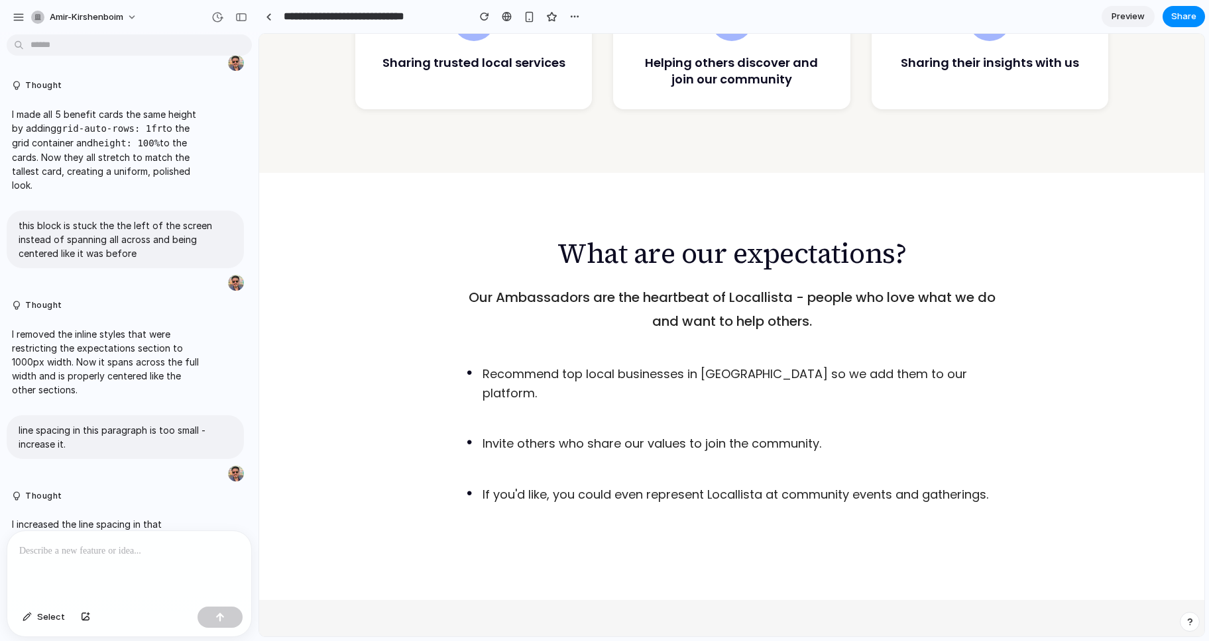
click at [661, 365] on p "Recommend top local businesses in Barcelona so we add them to our platform." at bounding box center [739, 384] width 514 height 38
drag, startPoint x: 40, startPoint y: 616, endPoint x: 161, endPoint y: 569, distance: 129.7
click at [41, 616] on span "Select" at bounding box center [51, 617] width 28 height 13
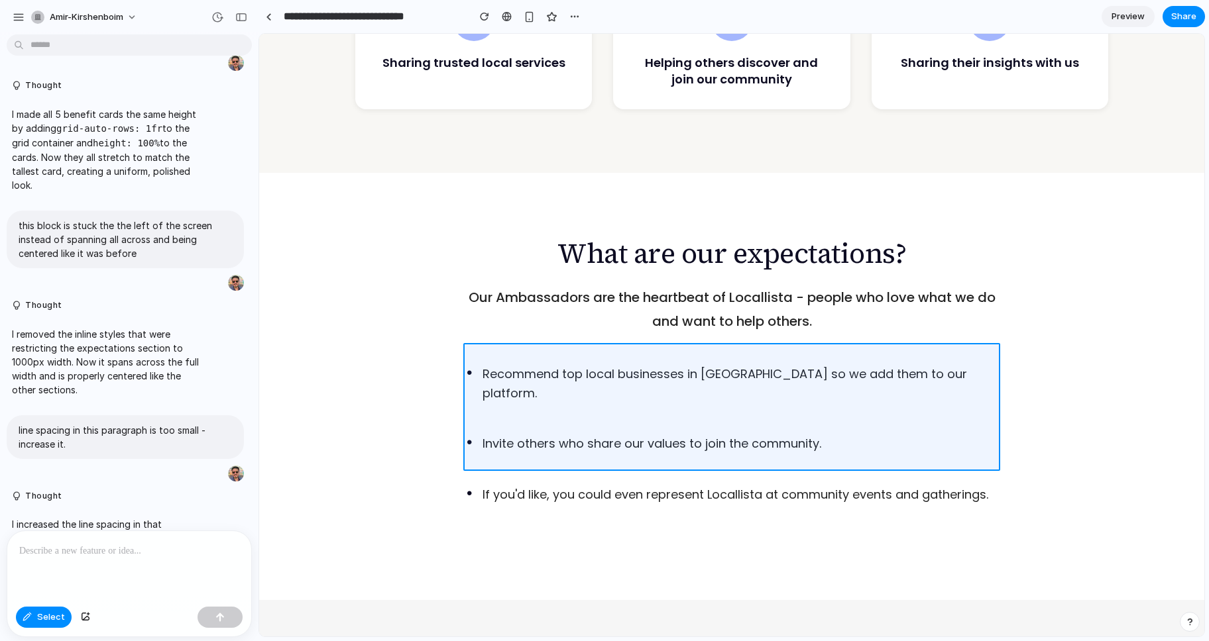
click at [513, 386] on div at bounding box center [732, 335] width 944 height 602
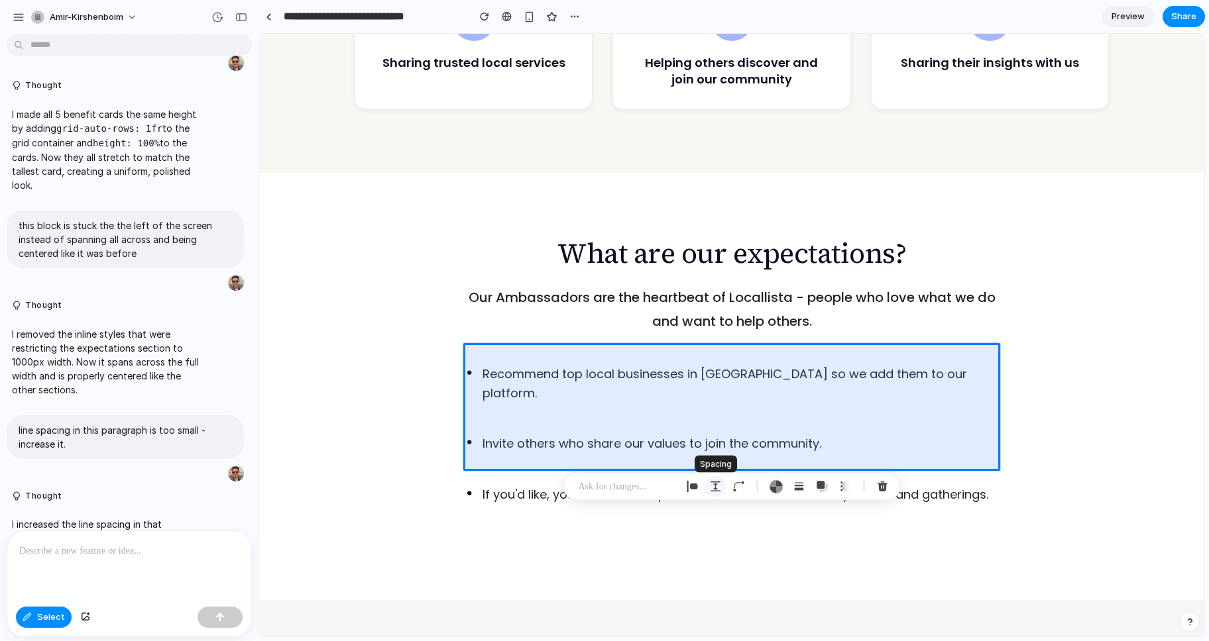
click at [716, 486] on div "button" at bounding box center [716, 487] width 12 height 12
click at [814, 573] on button "Increment" at bounding box center [814, 572] width 13 height 11
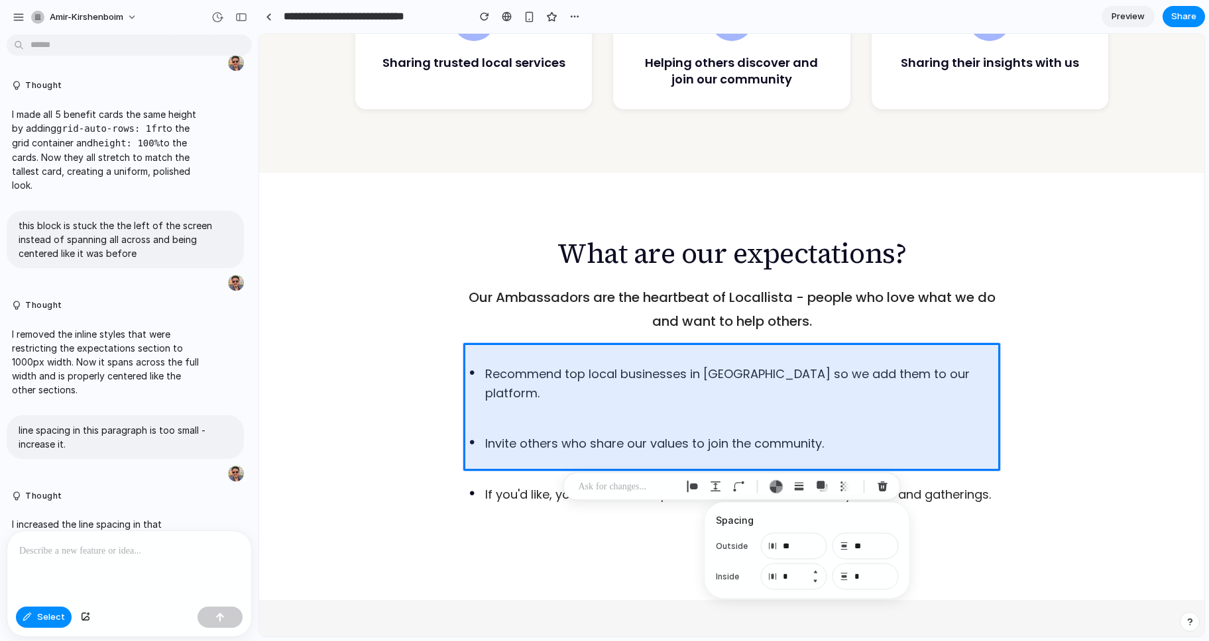
click at [816, 581] on button "Decrement" at bounding box center [814, 582] width 13 height 11
type input "*"
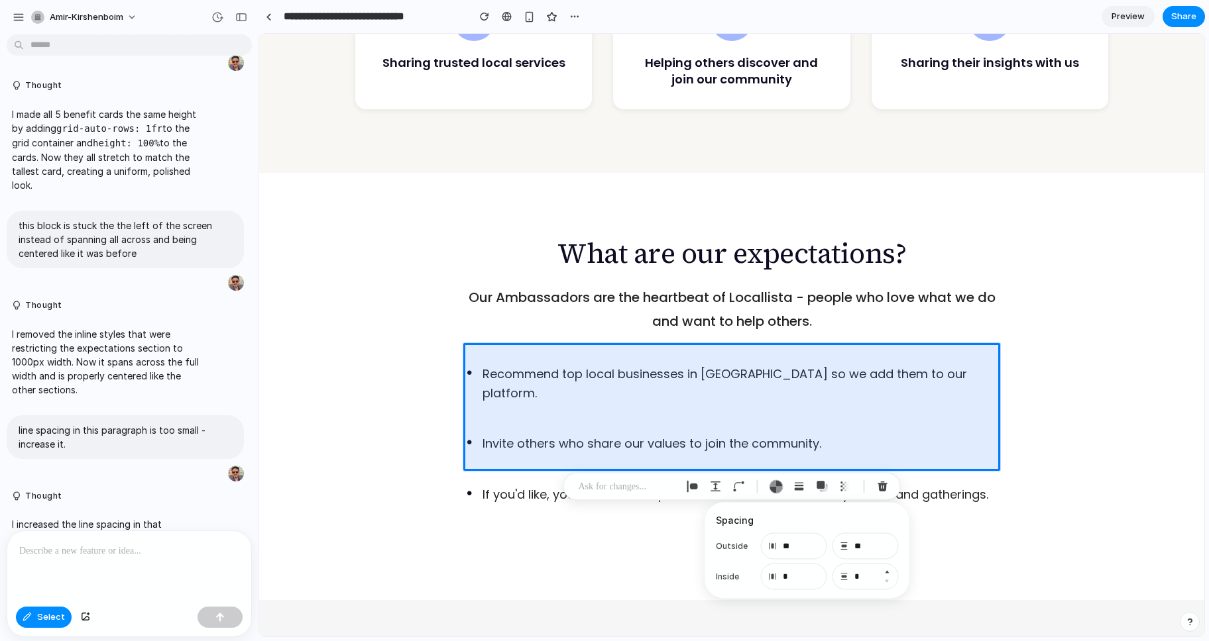
click at [889, 573] on button "Increment" at bounding box center [886, 572] width 13 height 11
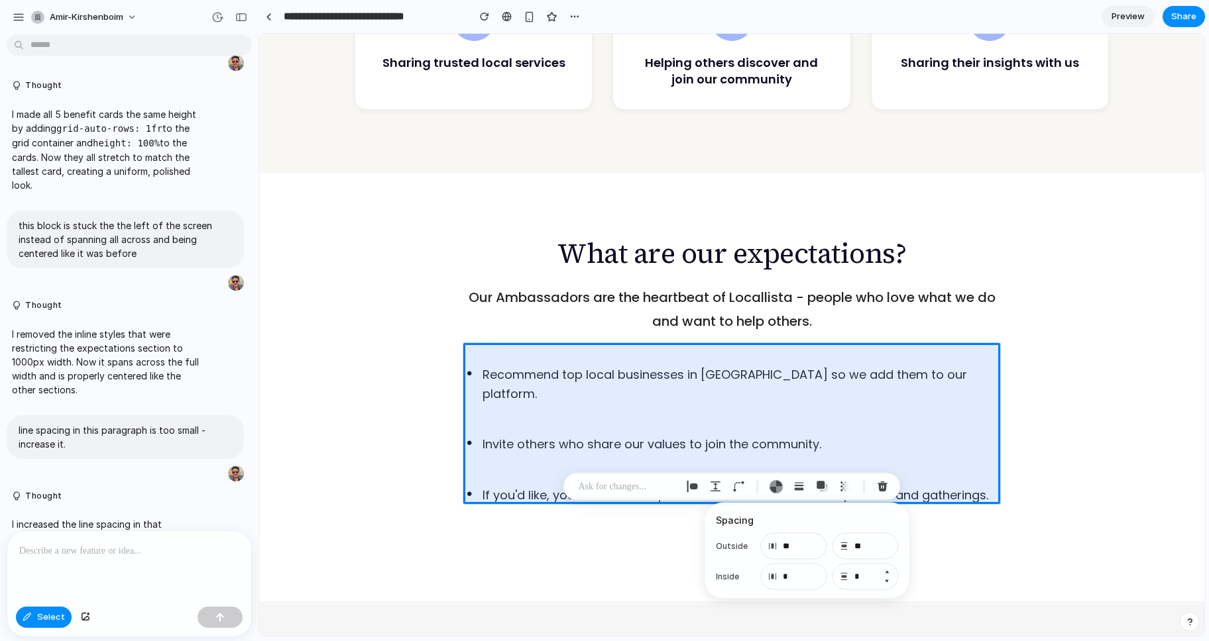
click at [889, 573] on button "Increment" at bounding box center [886, 572] width 13 height 11
click at [889, 582] on button "Decrement" at bounding box center [886, 582] width 13 height 11
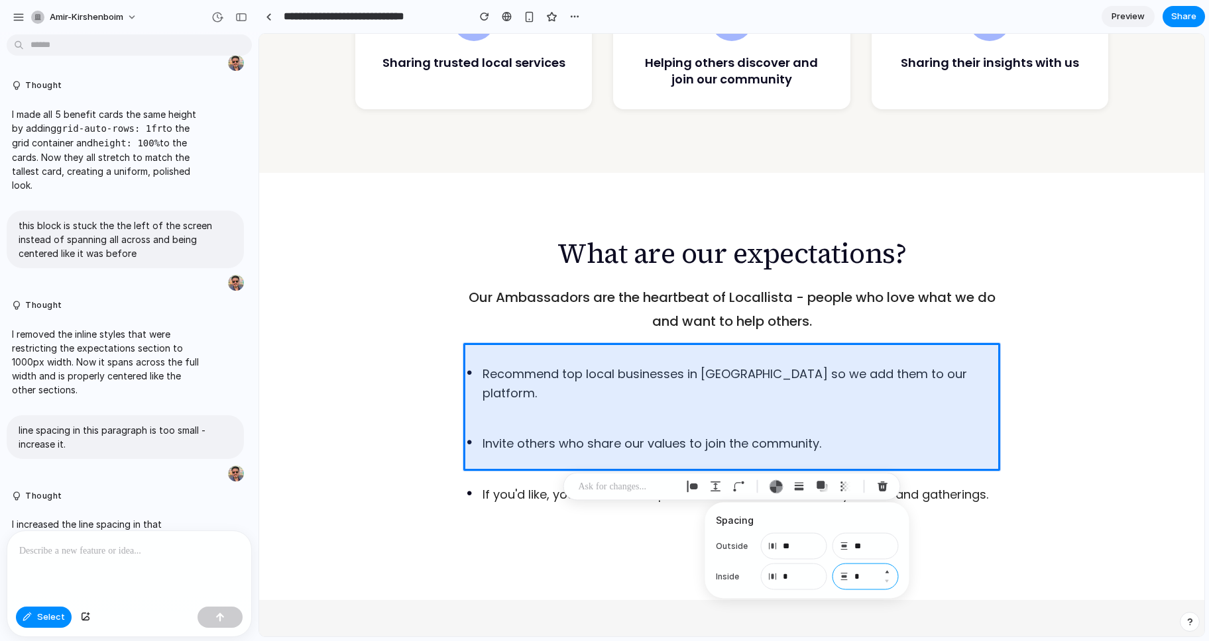
click at [874, 577] on input "*" at bounding box center [865, 577] width 66 height 27
type input "*"
click at [867, 551] on input "**" at bounding box center [865, 546] width 66 height 27
click at [856, 547] on input "**" at bounding box center [865, 546] width 66 height 27
type input "*"
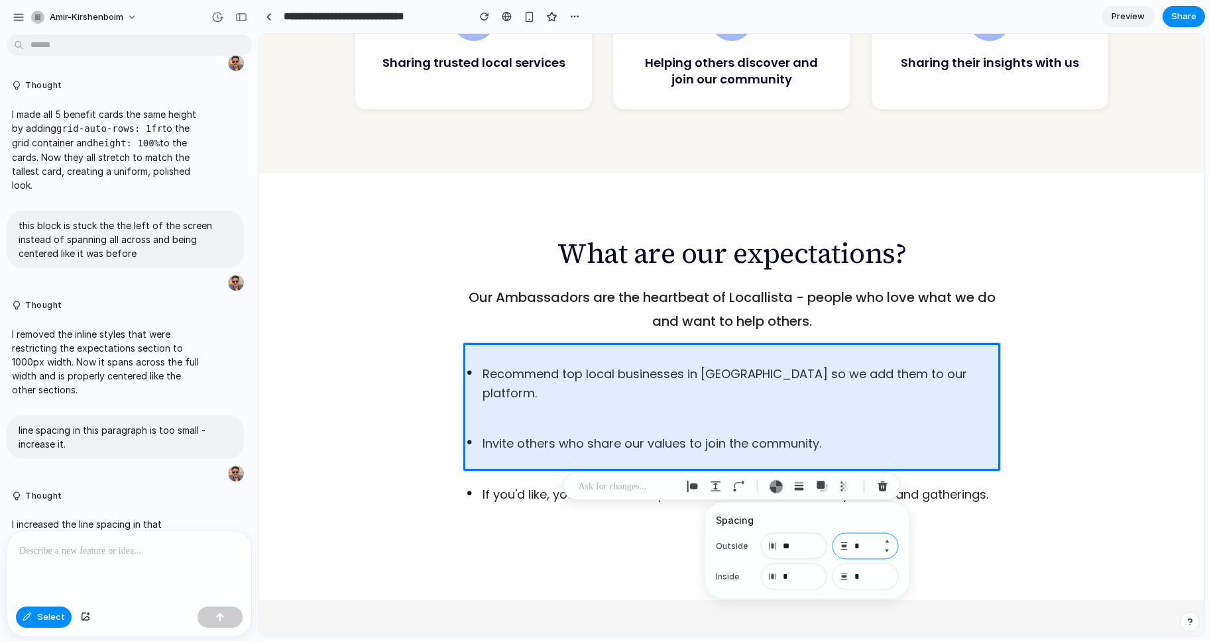
type input "**"
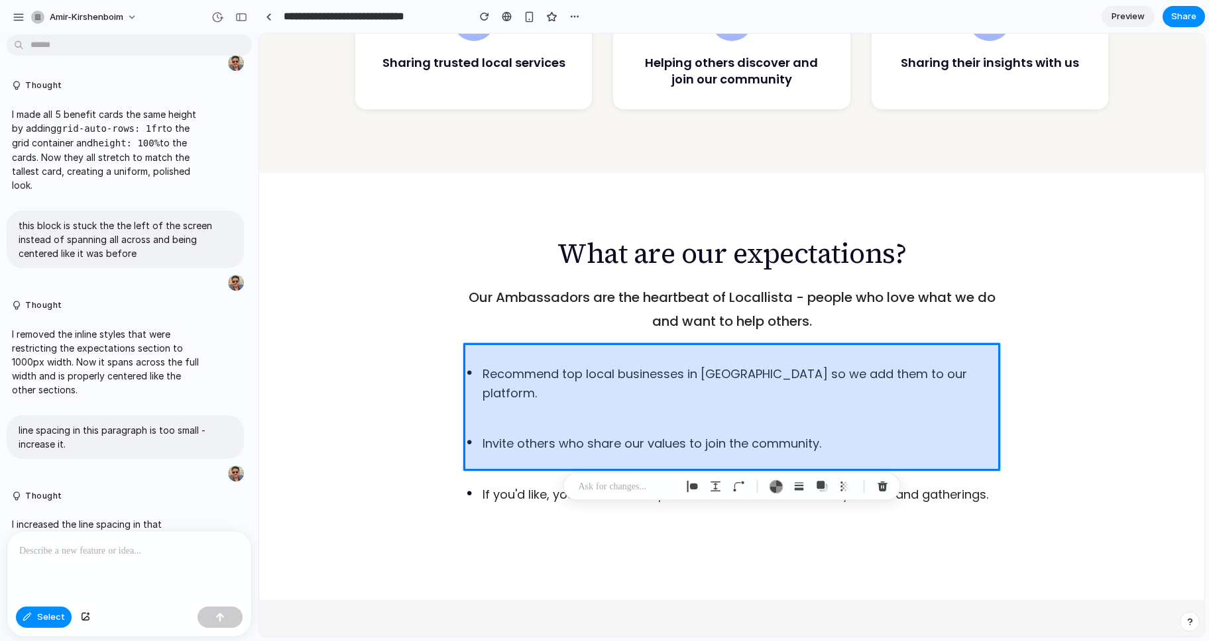
click at [660, 392] on div at bounding box center [732, 335] width 944 height 602
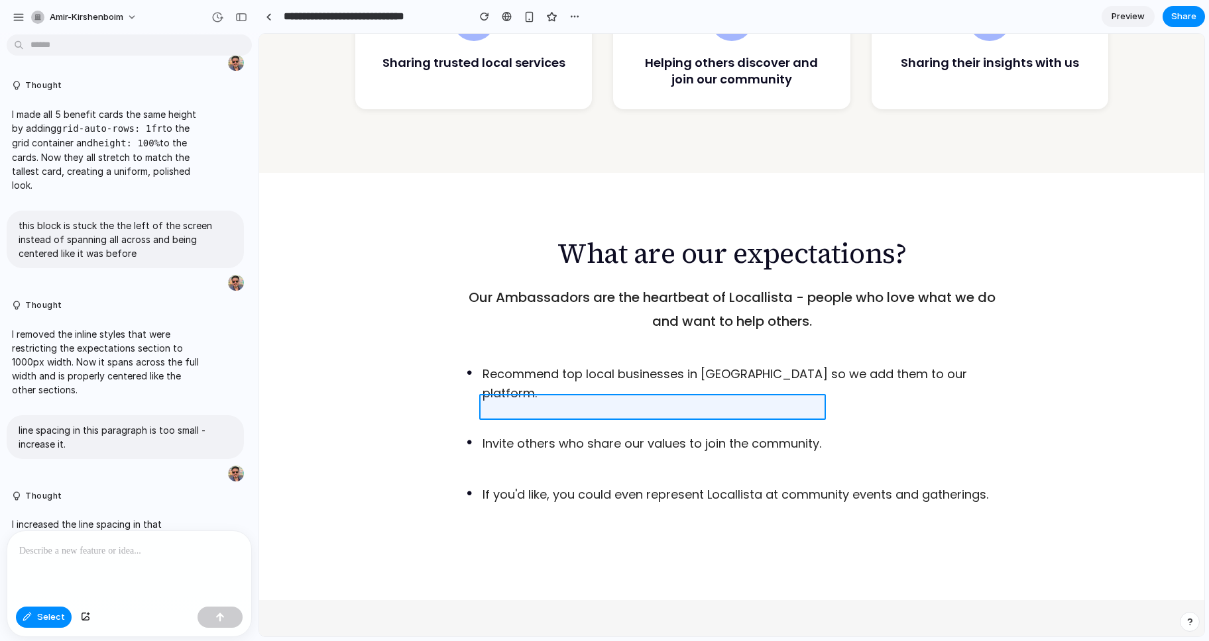
click at [610, 404] on div at bounding box center [732, 335] width 944 height 602
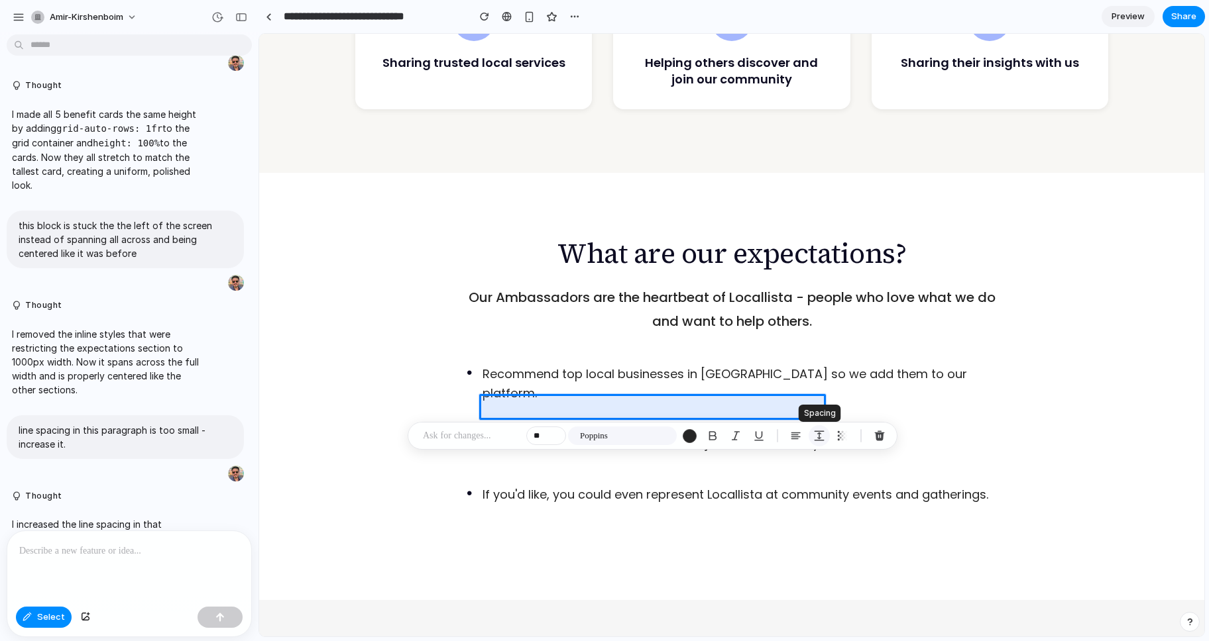
click at [821, 433] on div "button" at bounding box center [819, 436] width 12 height 12
click at [919, 490] on button "Increment" at bounding box center [918, 491] width 13 height 11
click at [918, 499] on button "Decrement" at bounding box center [918, 500] width 13 height 11
type input "*"
click at [991, 492] on button "Increment" at bounding box center [989, 491] width 13 height 11
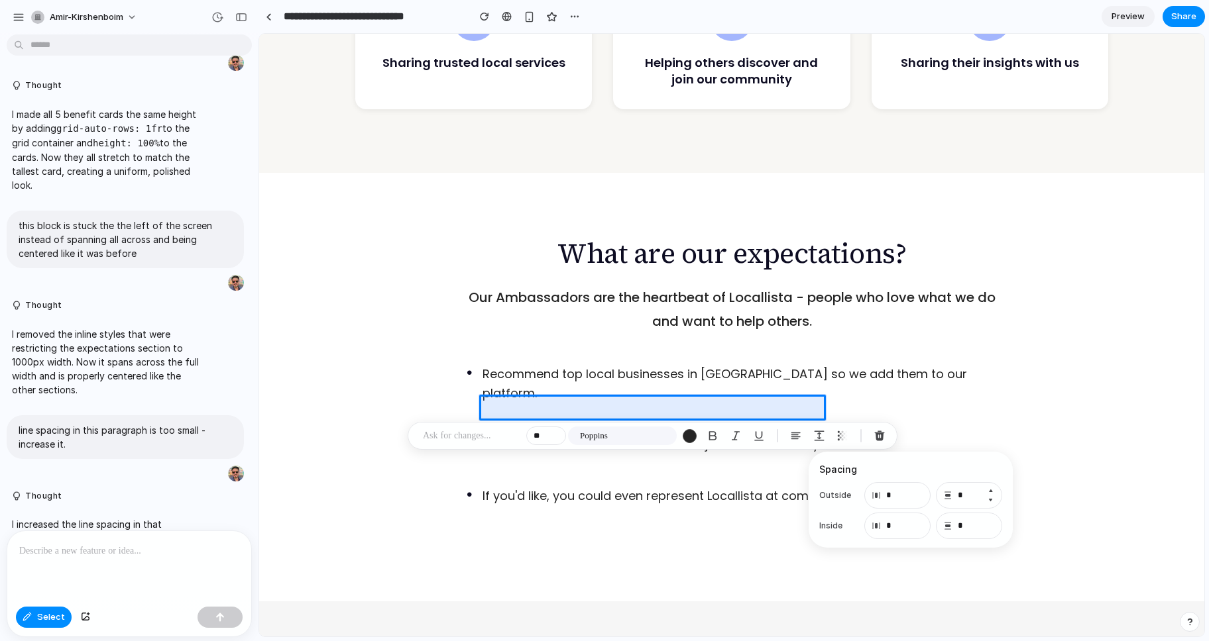
click at [991, 500] on button "Decrement" at bounding box center [989, 500] width 13 height 11
type input "*"
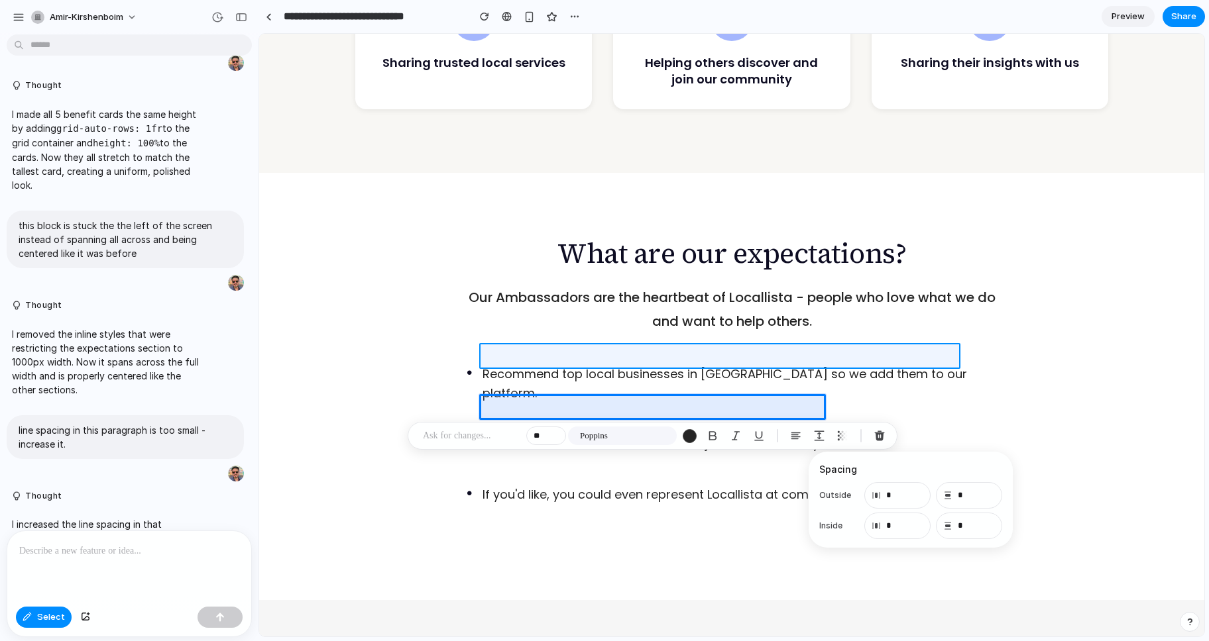
click at [710, 348] on div at bounding box center [732, 335] width 944 height 602
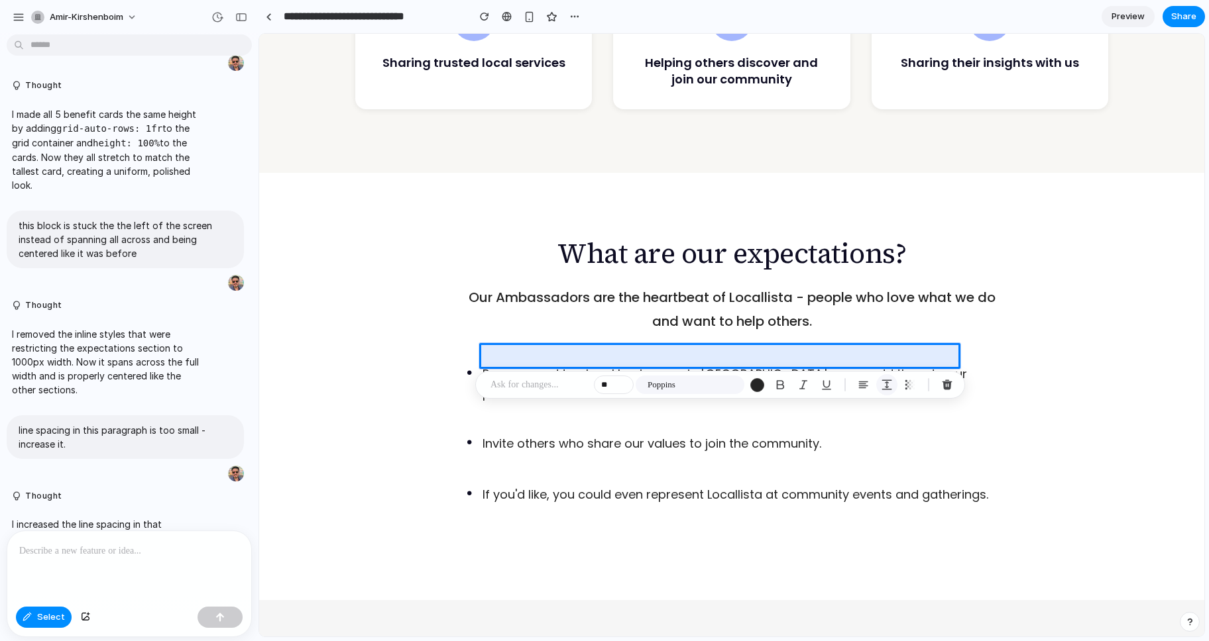
click at [886, 385] on div "button" at bounding box center [887, 385] width 12 height 12
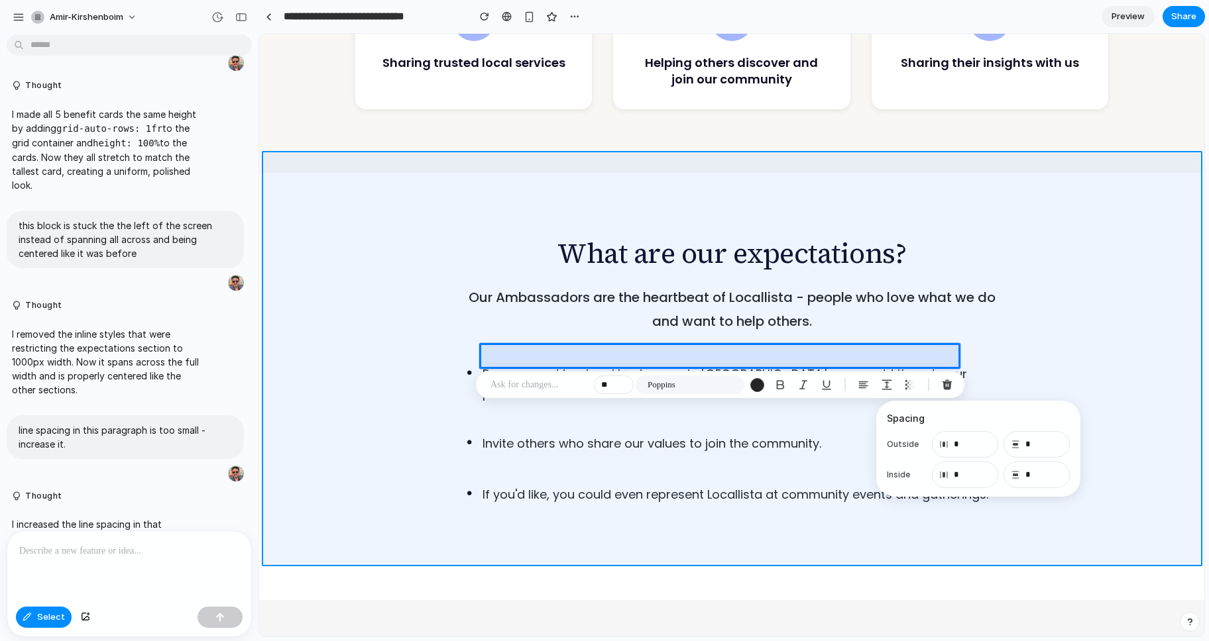
click at [378, 387] on div at bounding box center [732, 335] width 944 height 602
type input "**"
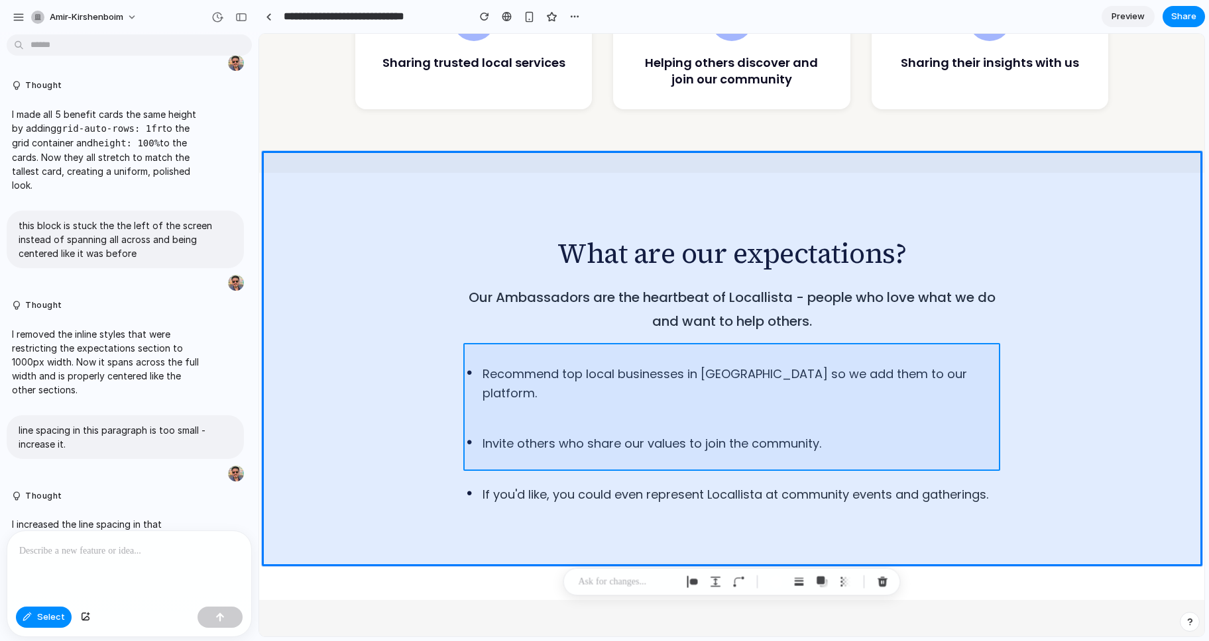
click at [508, 385] on div at bounding box center [732, 335] width 944 height 602
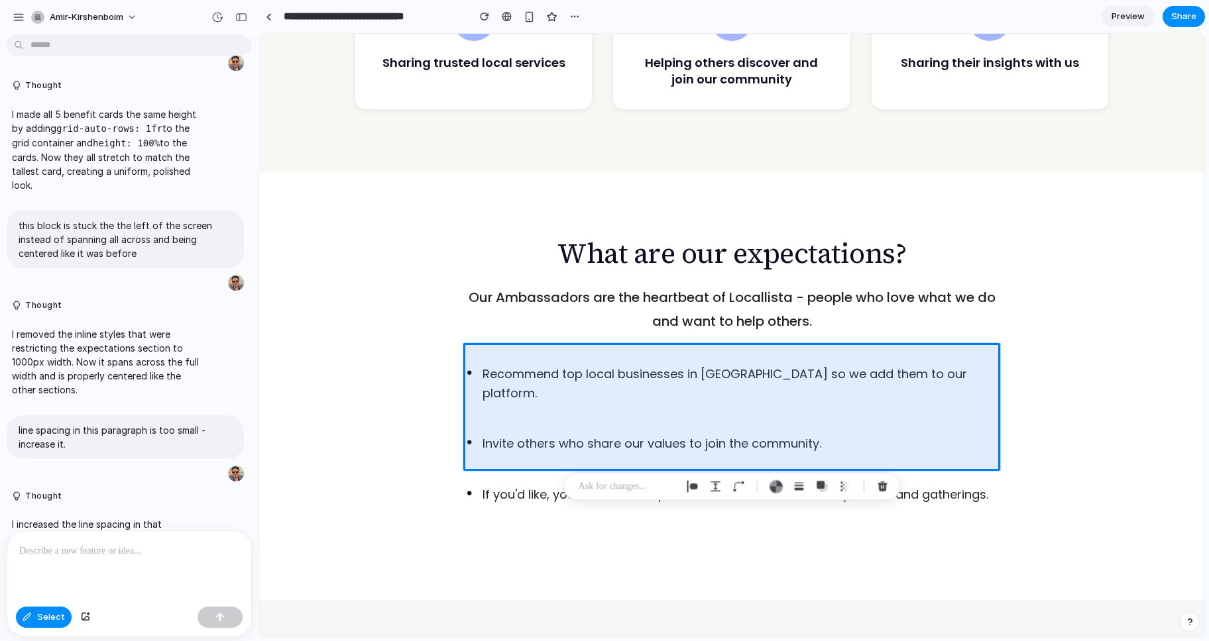
click at [129, 554] on p at bounding box center [129, 551] width 220 height 16
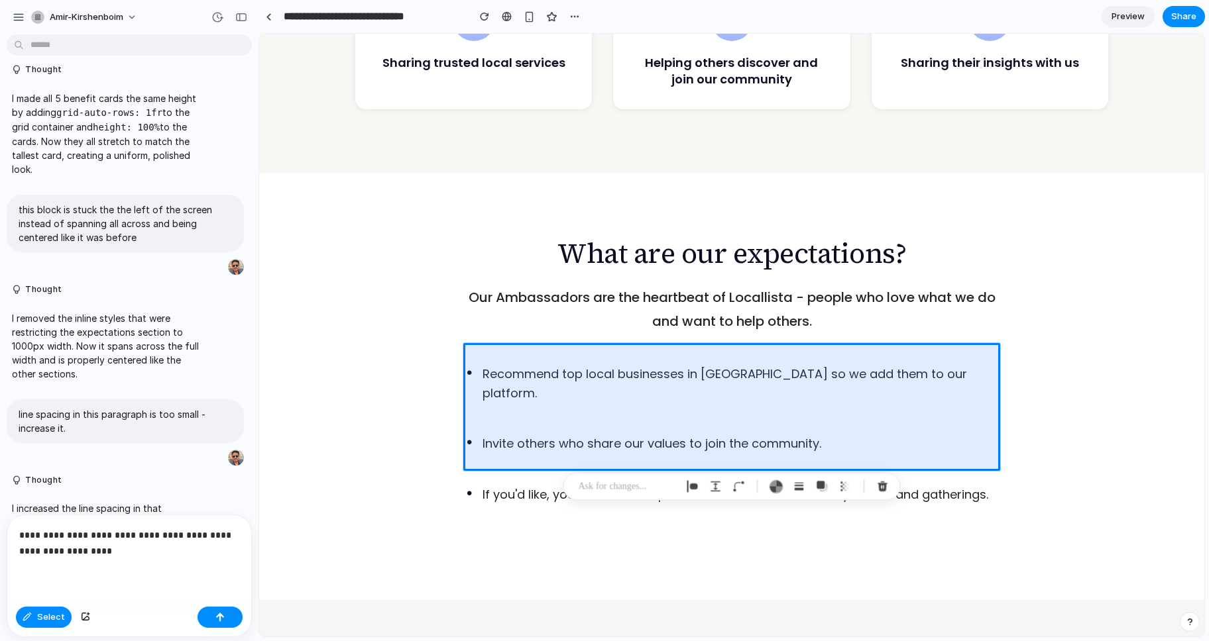
click at [157, 531] on p "**********" at bounding box center [129, 543] width 220 height 32
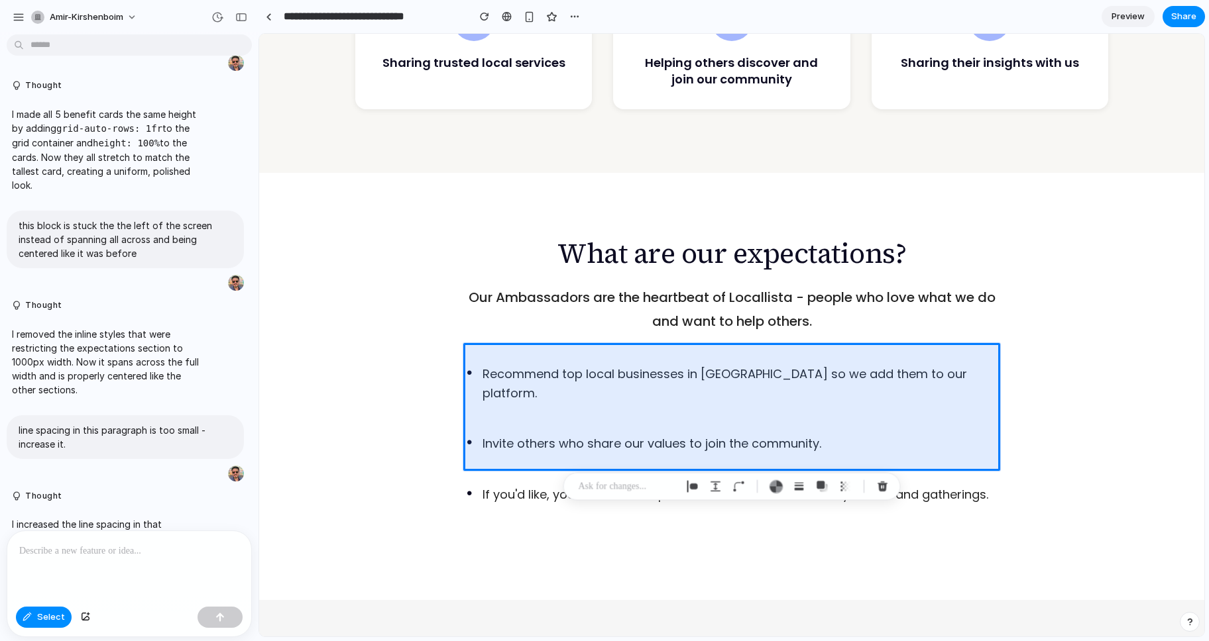
click at [630, 488] on p at bounding box center [628, 487] width 98 height 16
drag, startPoint x: 842, startPoint y: 559, endPoint x: 522, endPoint y: 492, distance: 326.9
click at [842, 559] on div "button" at bounding box center [841, 558] width 9 height 9
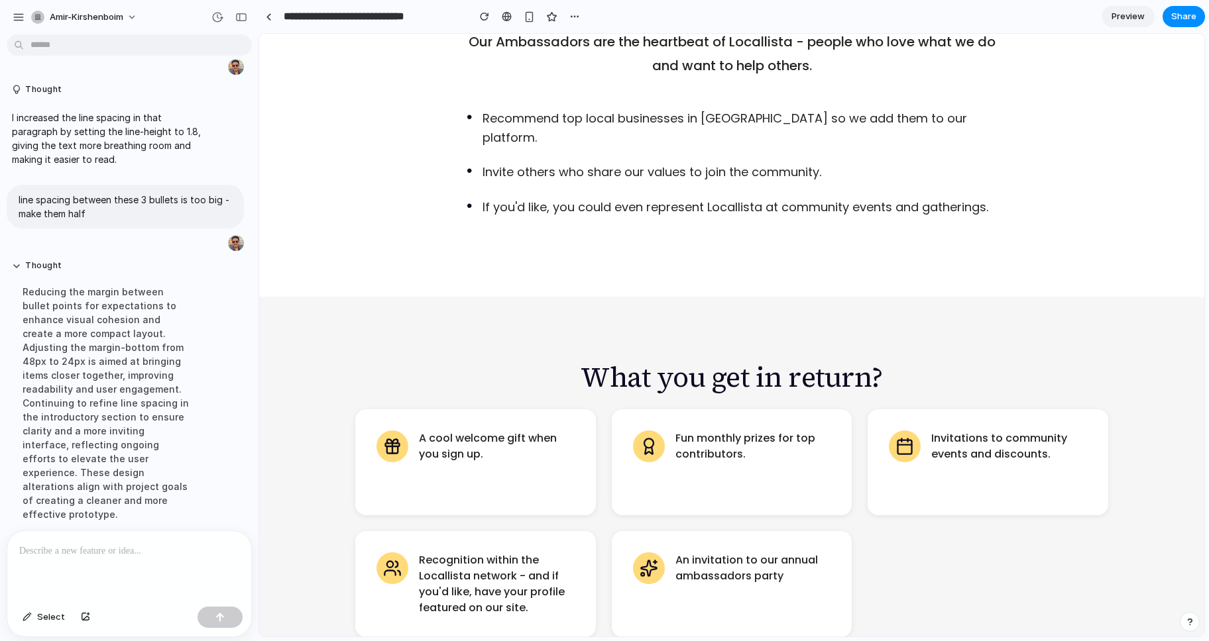
scroll to position [1152, 0]
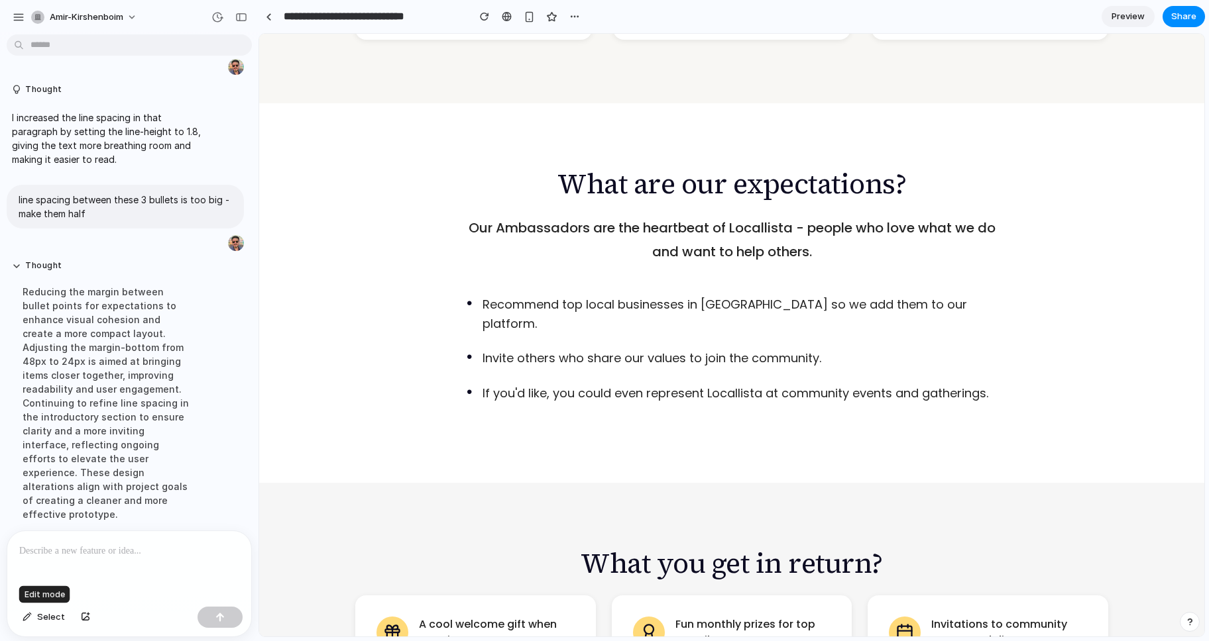
drag, startPoint x: 48, startPoint y: 621, endPoint x: 151, endPoint y: 559, distance: 120.7
click at [50, 620] on span "Select" at bounding box center [51, 617] width 28 height 13
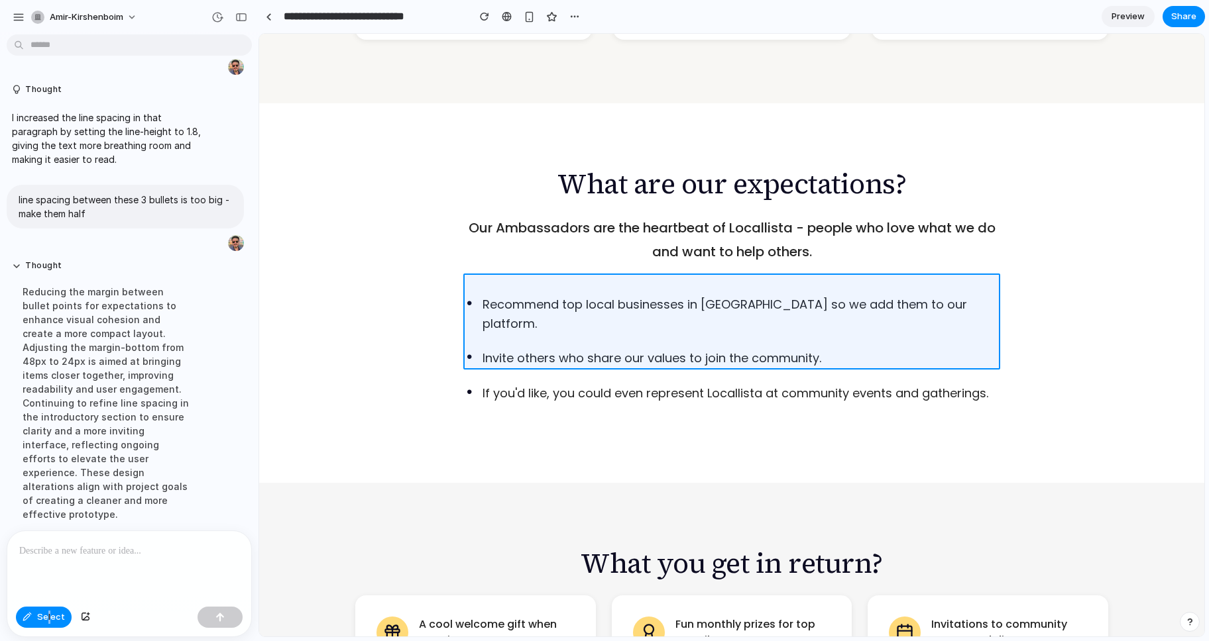
click at [532, 304] on div at bounding box center [732, 335] width 944 height 602
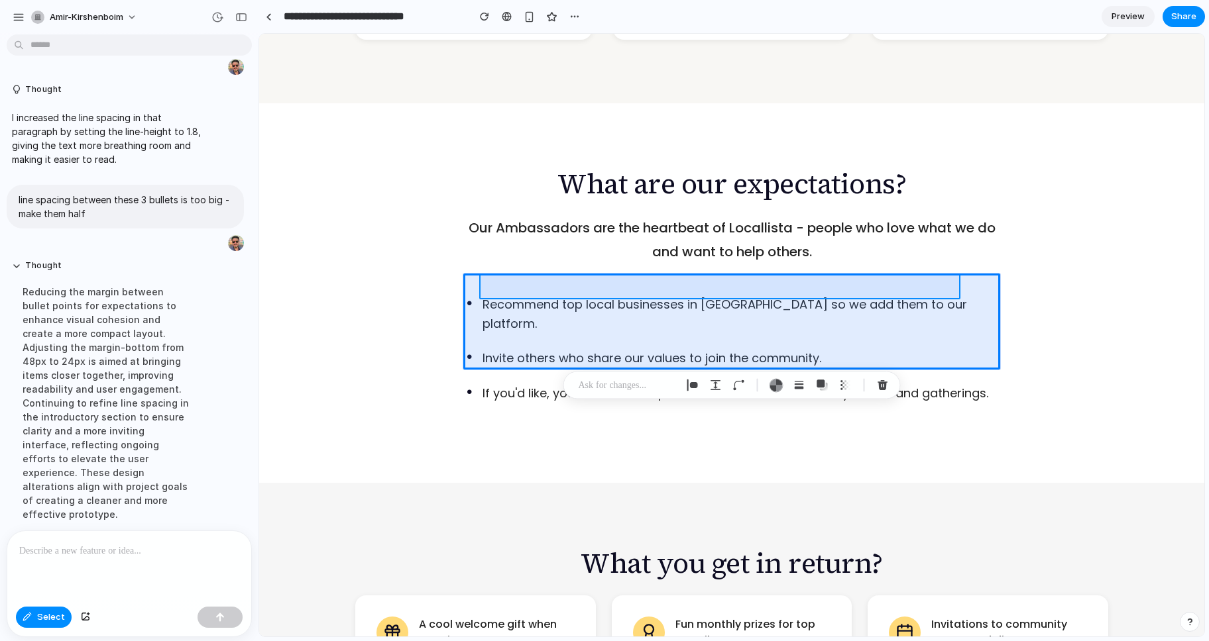
click at [620, 292] on div at bounding box center [732, 335] width 944 height 602
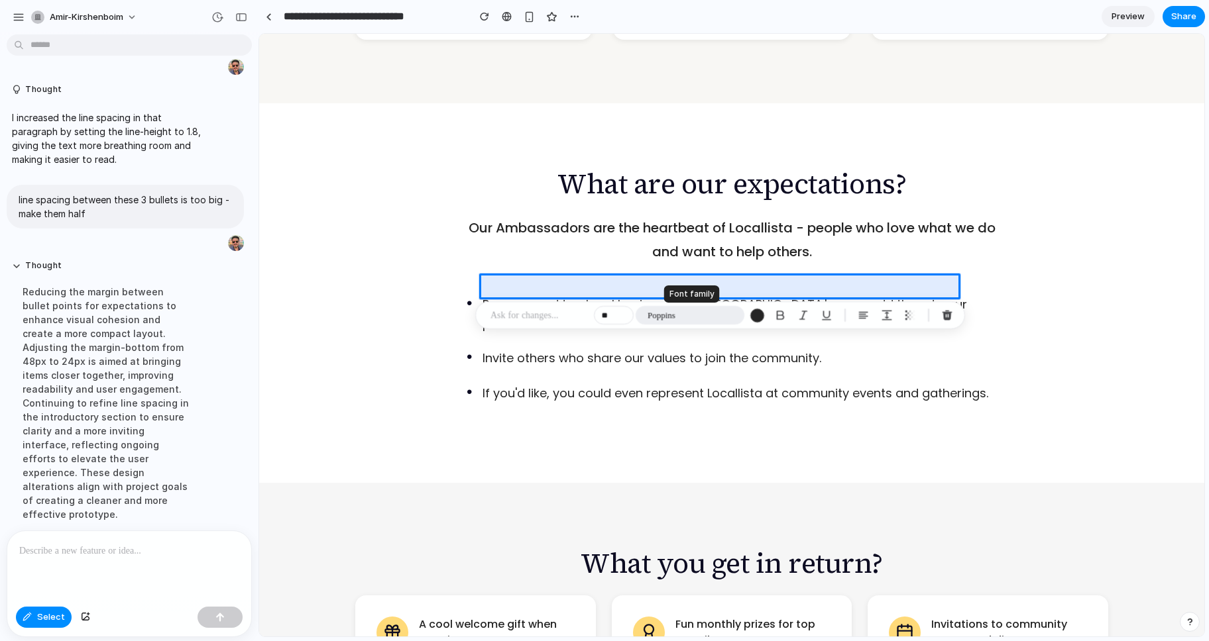
click at [687, 313] on button "Poppins" at bounding box center [690, 315] width 109 height 19
click at [683, 314] on div "Inter Arial Helvetica Times New Roman Georgia Courier New Verdana System UI Mon…" at bounding box center [604, 320] width 1209 height 641
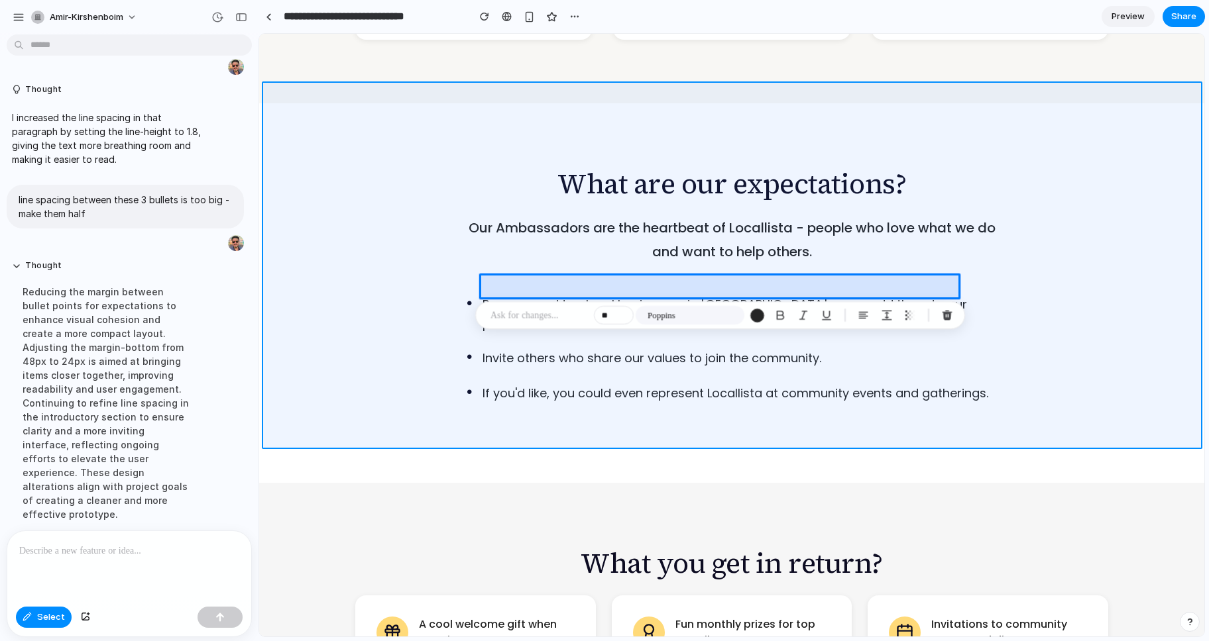
click at [340, 325] on div at bounding box center [732, 335] width 944 height 602
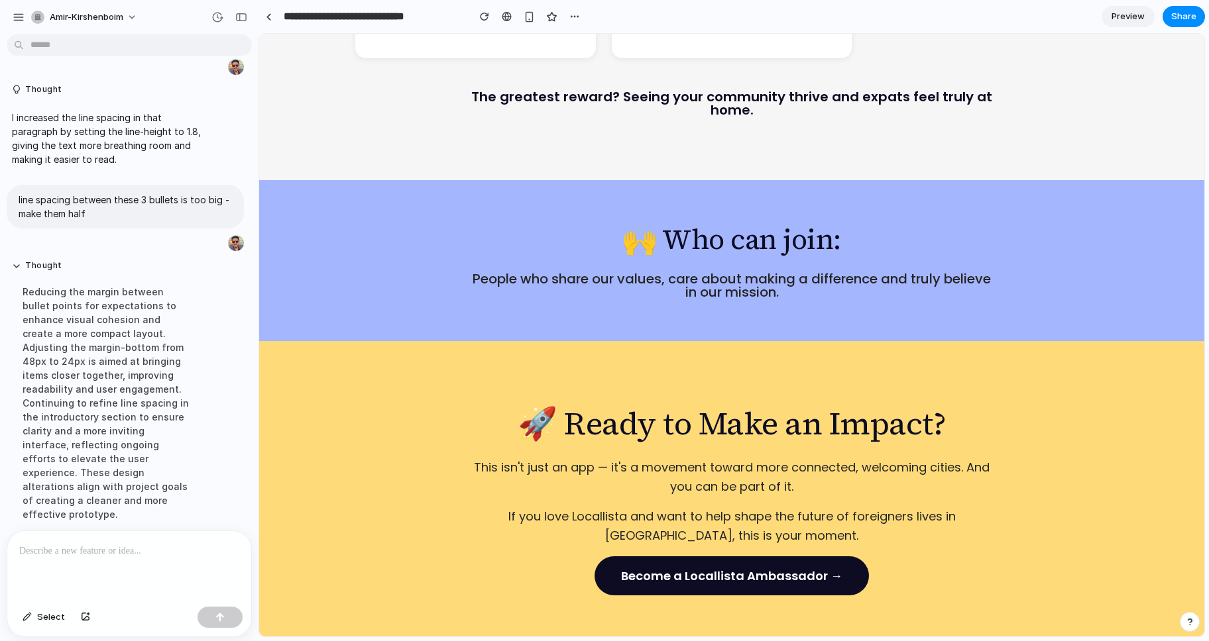
scroll to position [2061, 0]
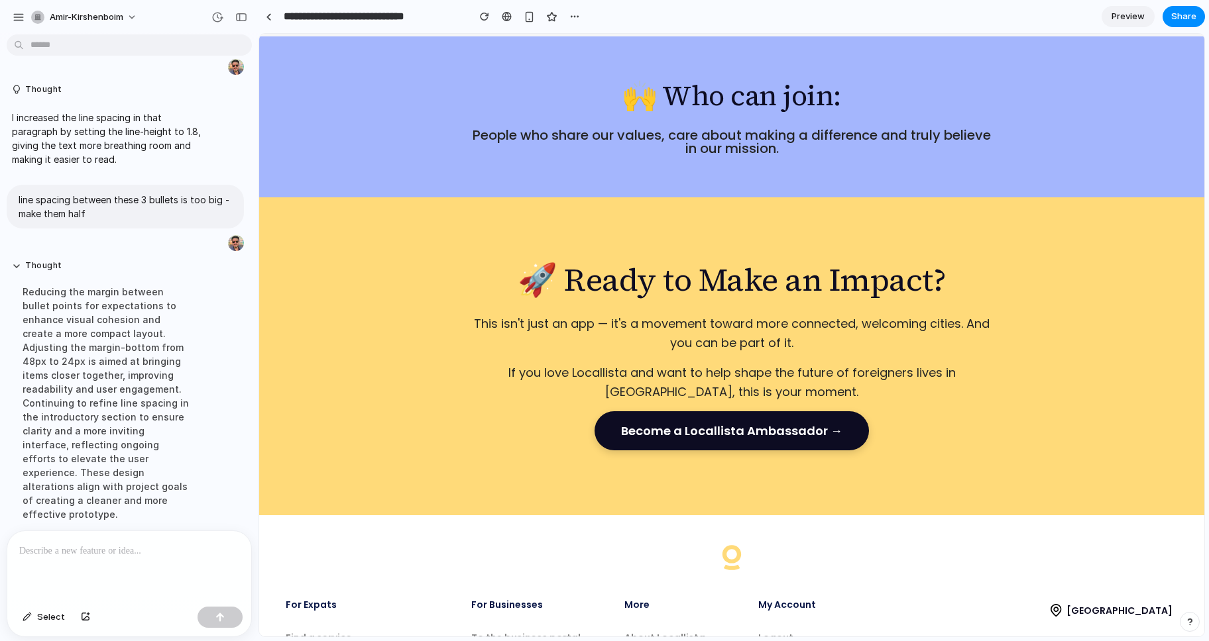
click at [711, 412] on button "Become a Locallista Ambassador →" at bounding box center [731, 431] width 274 height 39
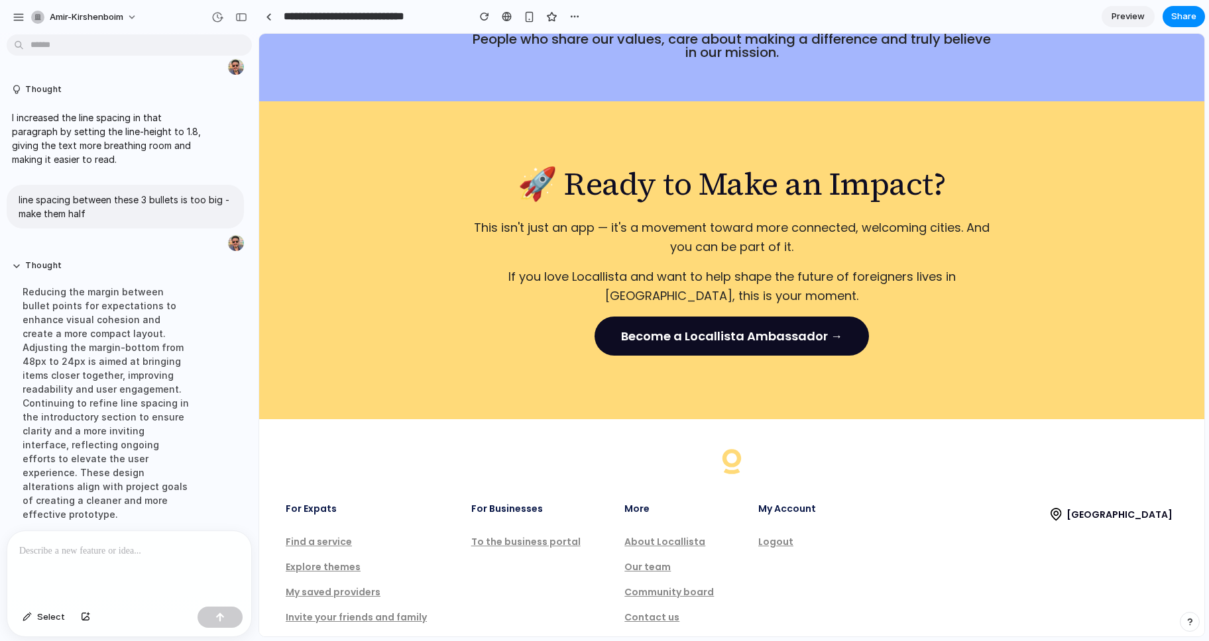
scroll to position [2231, 0]
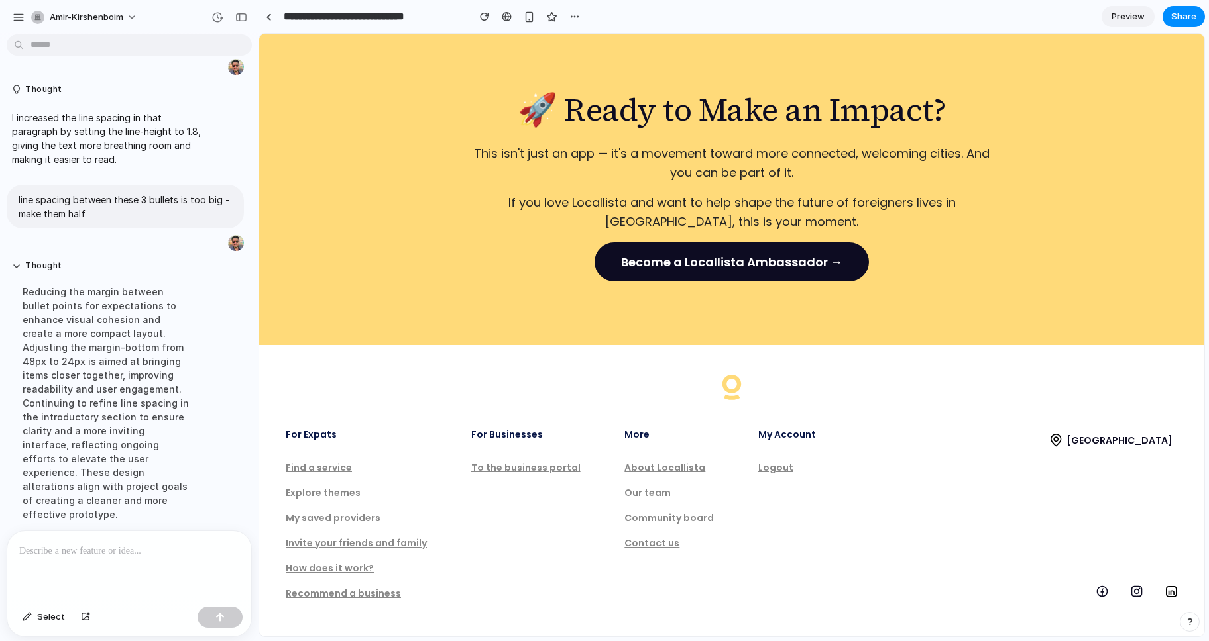
click at [777, 463] on div "Logout" at bounding box center [775, 467] width 35 height 9
click at [90, 554] on p at bounding box center [129, 551] width 220 height 16
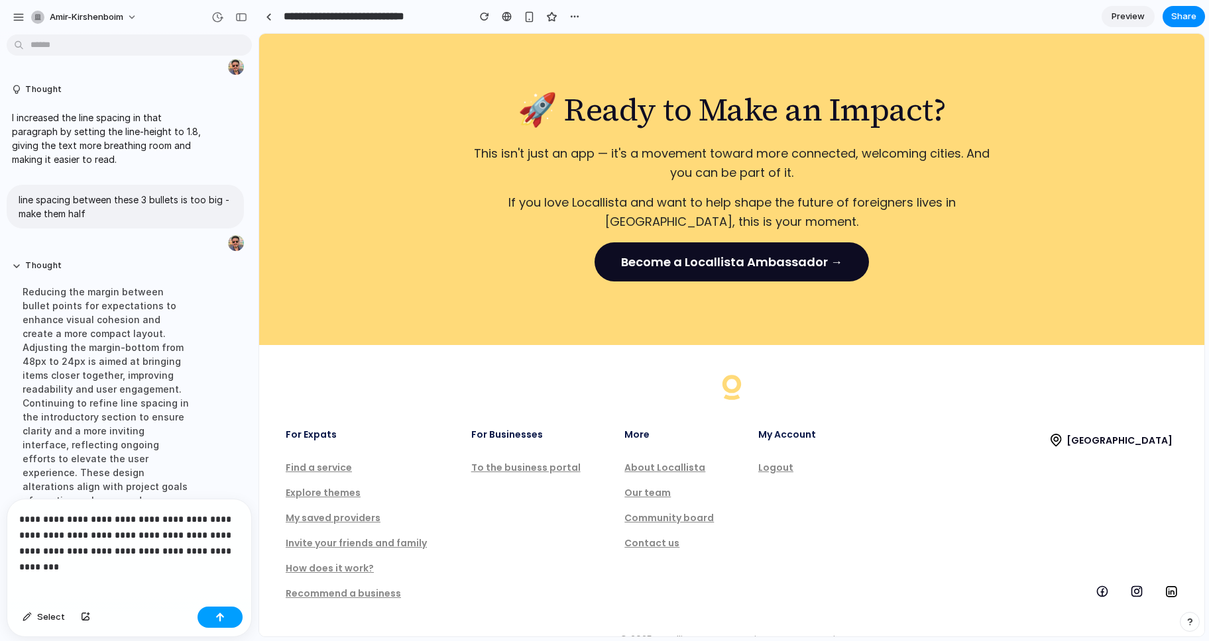
drag, startPoint x: 215, startPoint y: 616, endPoint x: 229, endPoint y: 615, distance: 13.9
click at [217, 616] on div "button" at bounding box center [219, 617] width 9 height 9
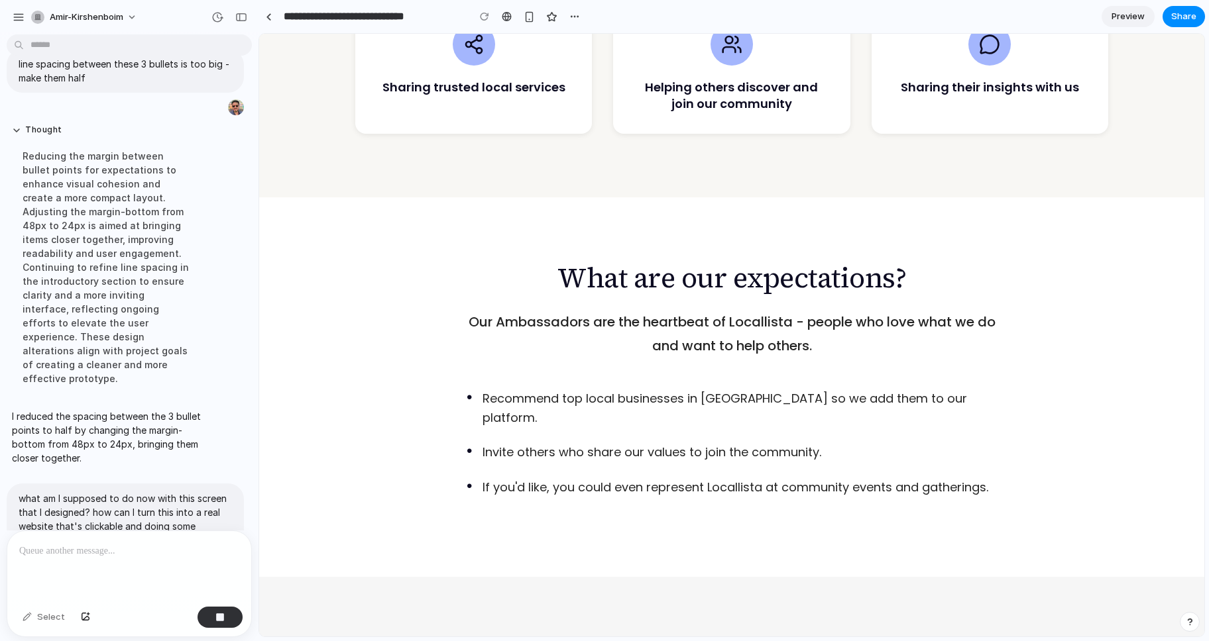
scroll to position [954, 0]
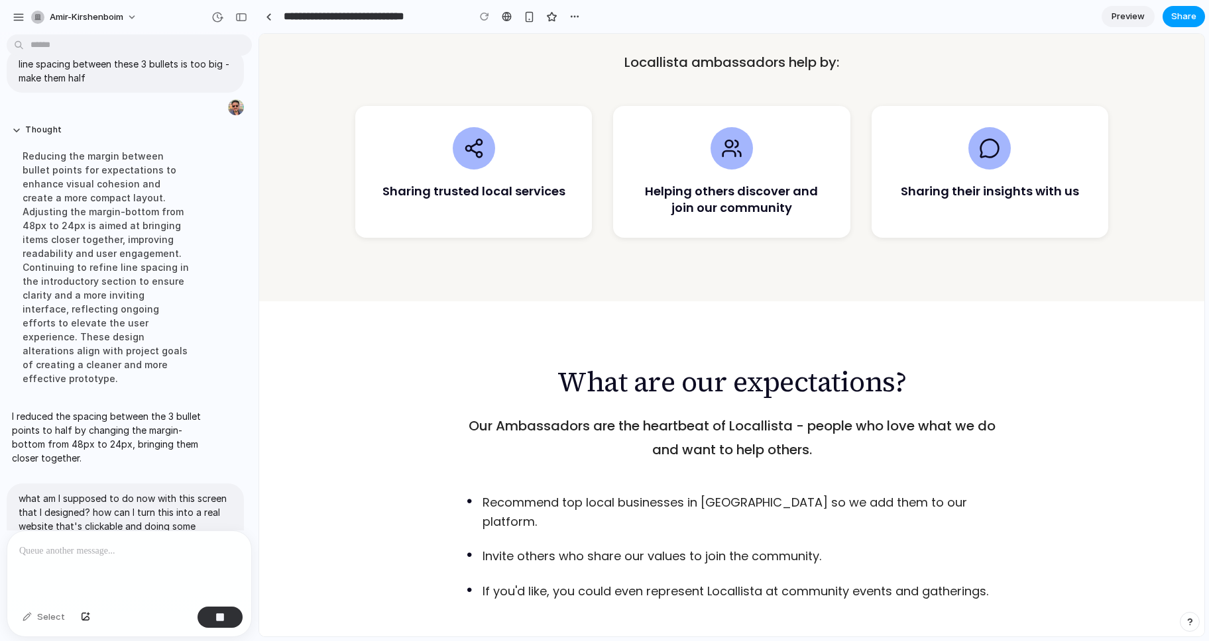
click at [1128, 16] on span "Share" at bounding box center [1183, 16] width 25 height 13
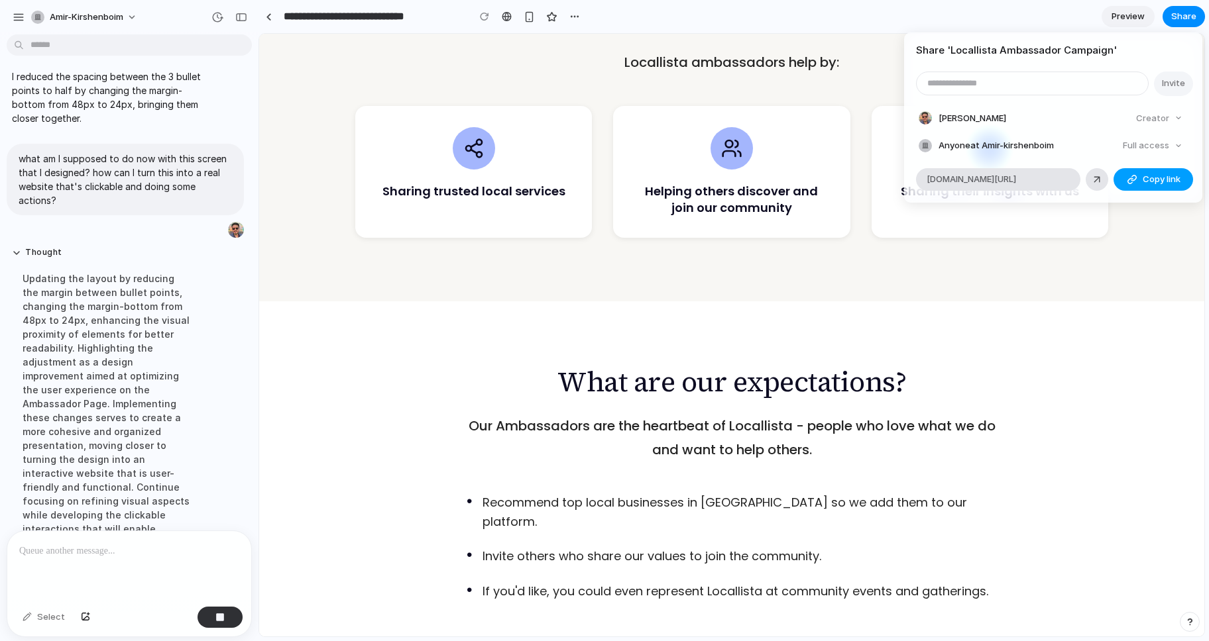
scroll to position [2921, 0]
click at [1128, 177] on span "Copy link" at bounding box center [1161, 179] width 38 height 13
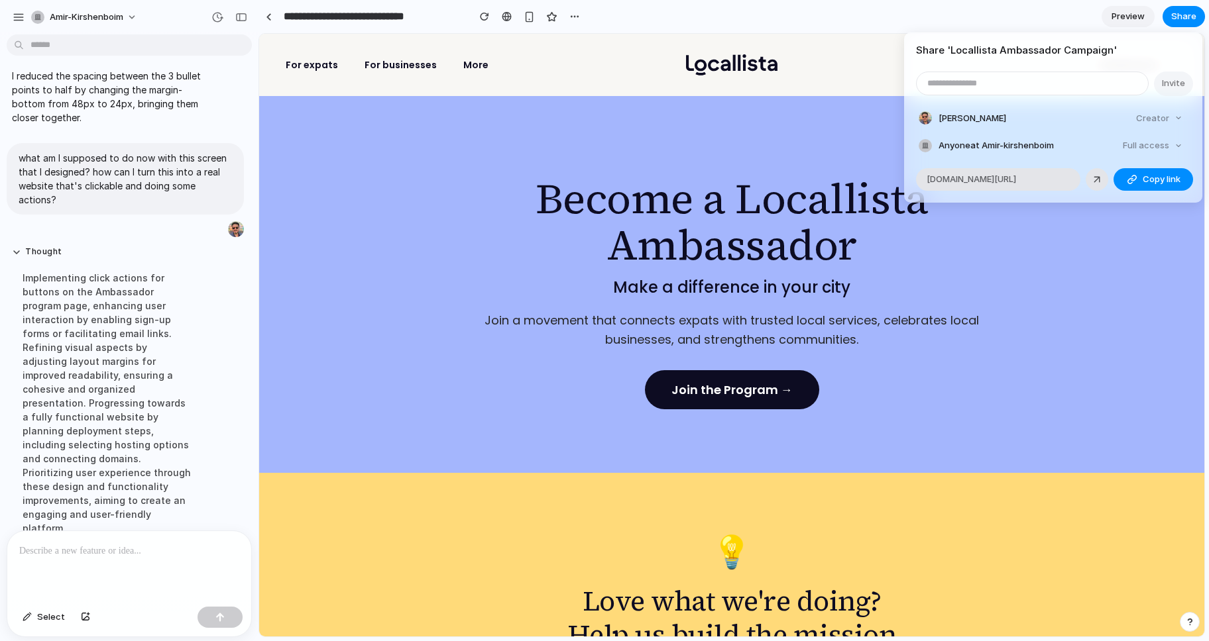
scroll to position [3819, 0]
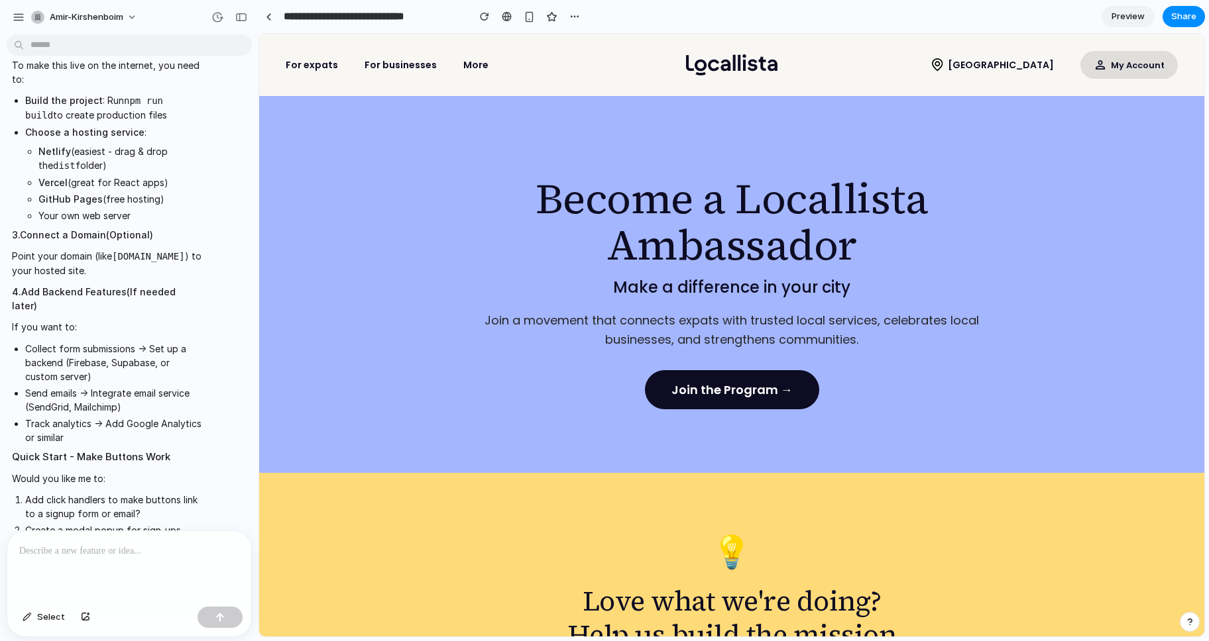
drag, startPoint x: 555, startPoint y: 233, endPoint x: 287, endPoint y: 199, distance: 270.5
click at [555, 233] on div "Share ' Locallista Ambassador Campaign ' Invite Amir Kirshenboim Creator Anyone…" at bounding box center [604, 320] width 1209 height 641
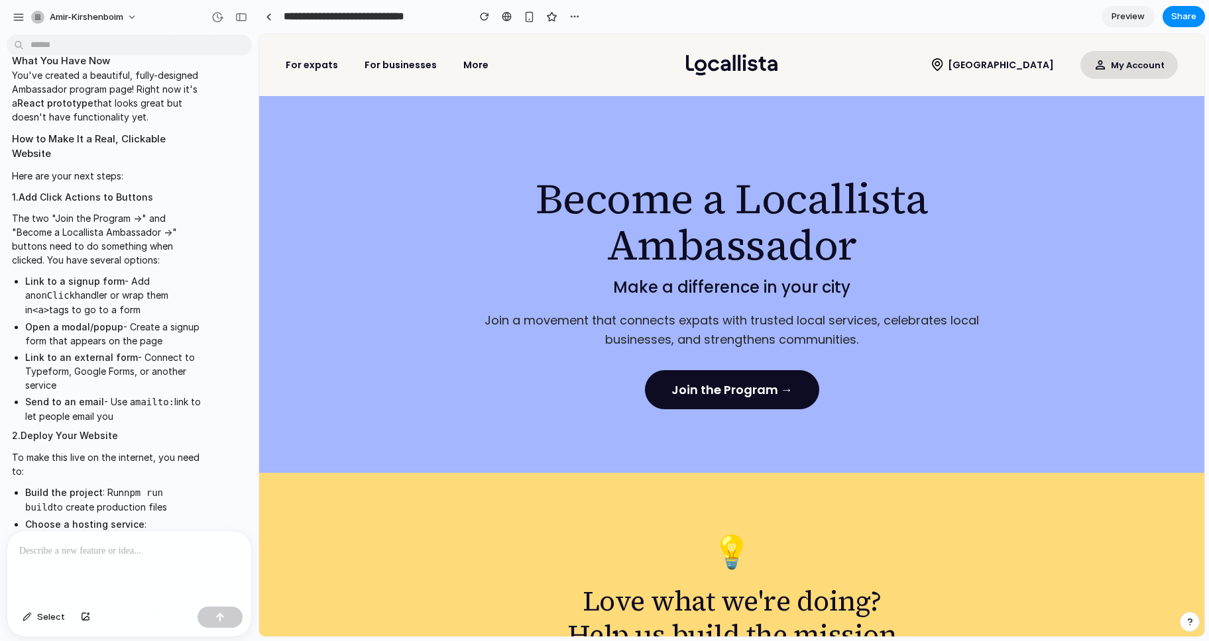
scroll to position [3448, 0]
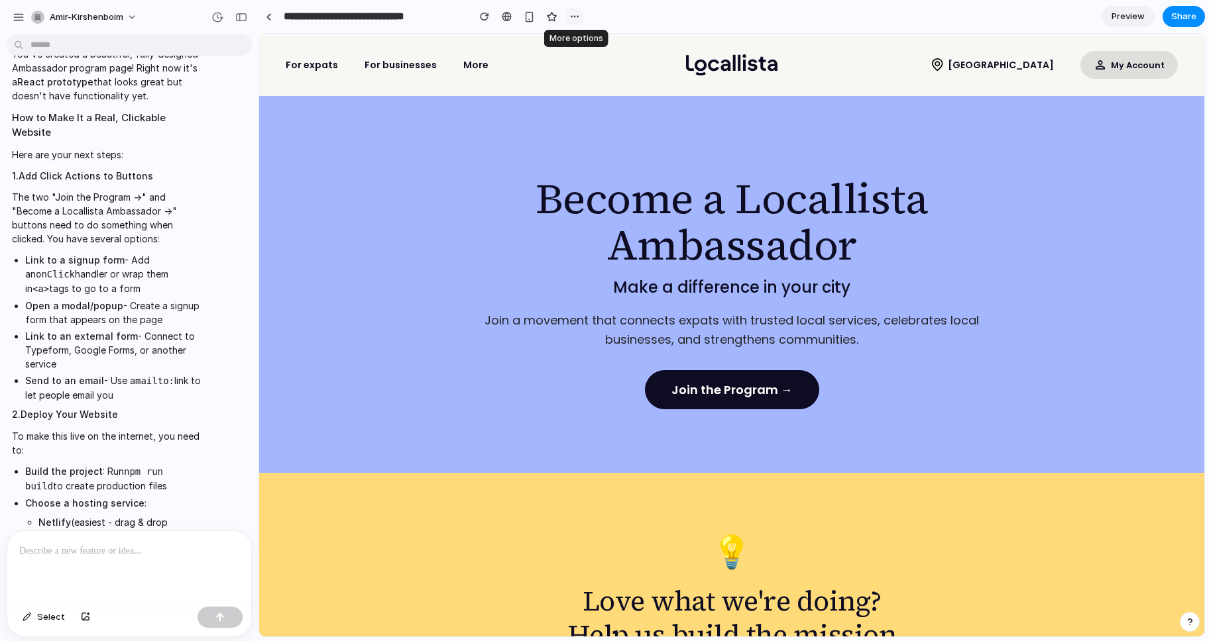
click at [580, 17] on button "button" at bounding box center [575, 17] width 20 height 20
click at [624, 17] on div "Duplicate Delete" at bounding box center [604, 320] width 1209 height 641
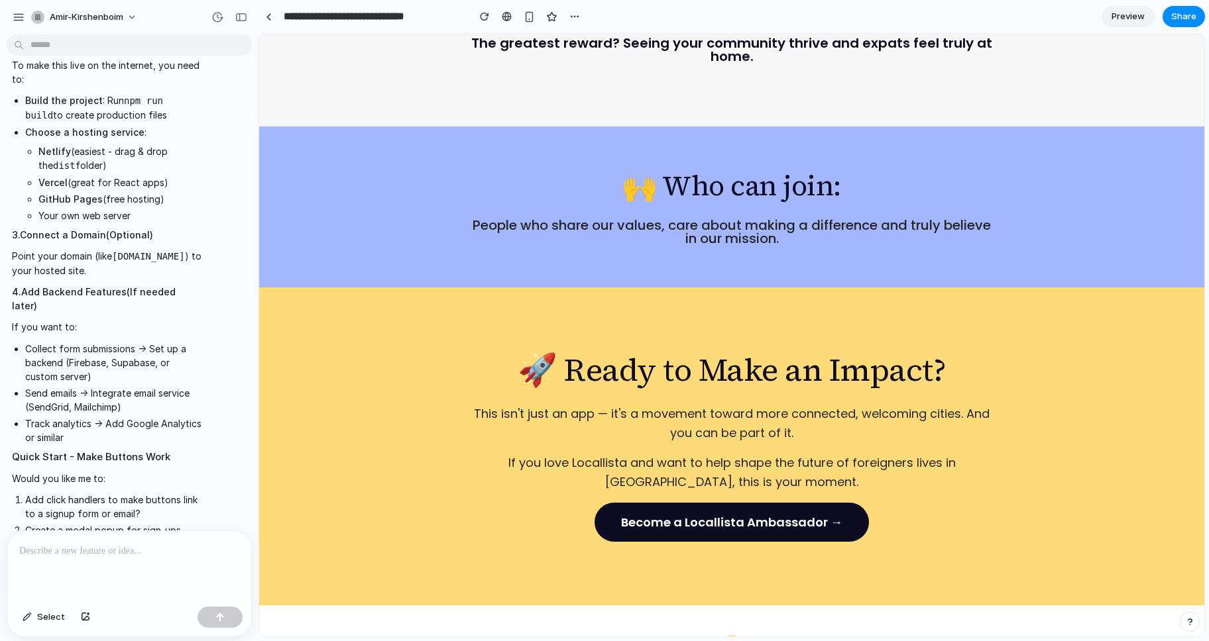
scroll to position [1814, 0]
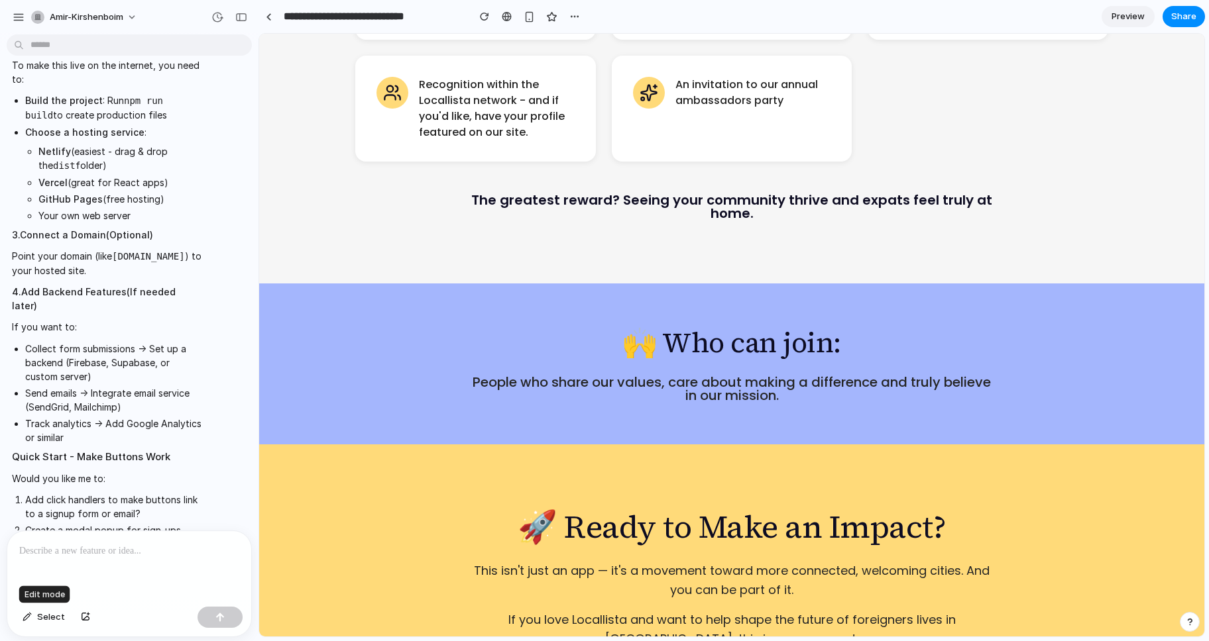
drag, startPoint x: 38, startPoint y: 616, endPoint x: 143, endPoint y: 557, distance: 119.8
click at [38, 616] on span "Select" at bounding box center [51, 617] width 28 height 13
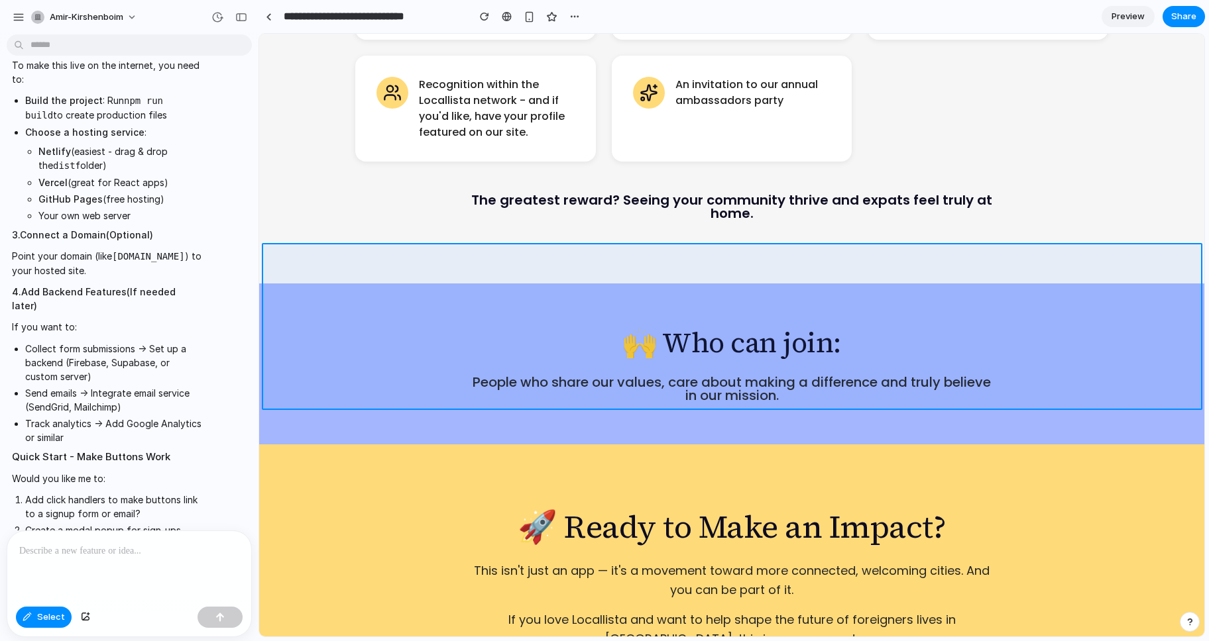
click at [507, 260] on div at bounding box center [732, 335] width 944 height 602
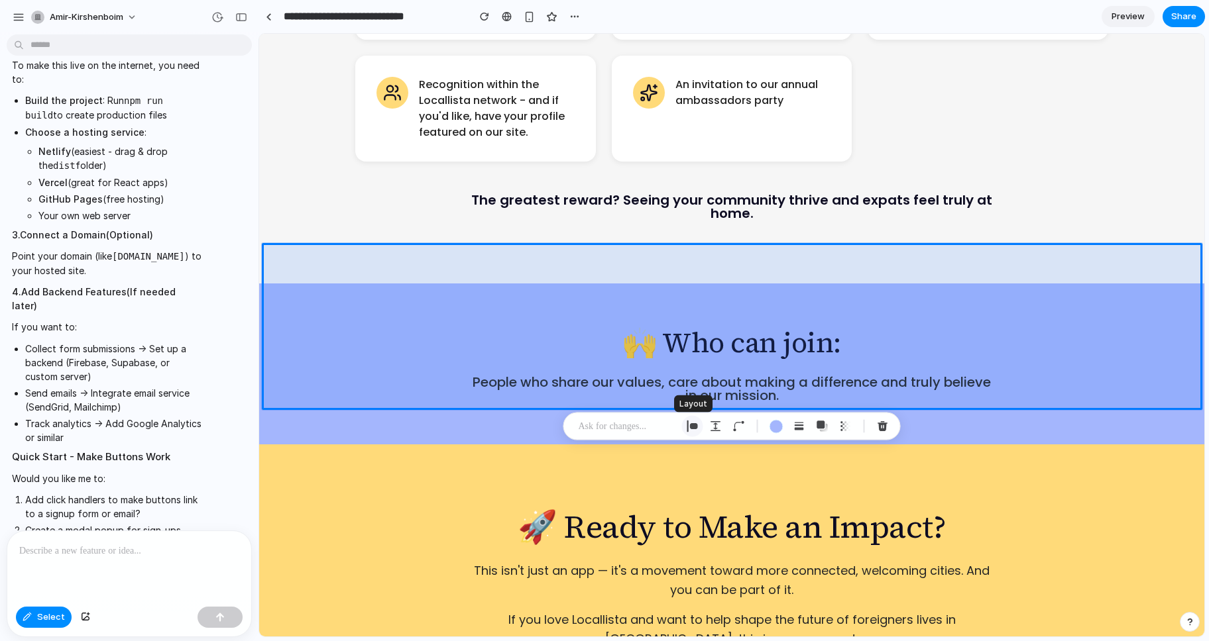
click at [696, 427] on div "button" at bounding box center [693, 427] width 12 height 12
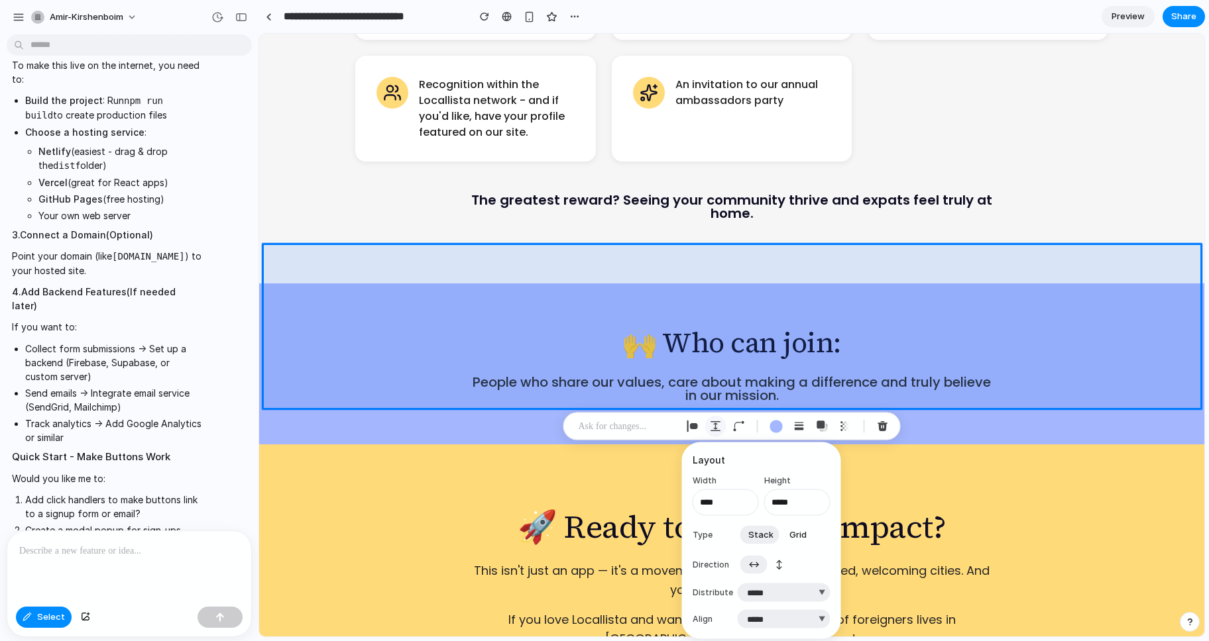
click at [716, 425] on div "button" at bounding box center [716, 427] width 12 height 12
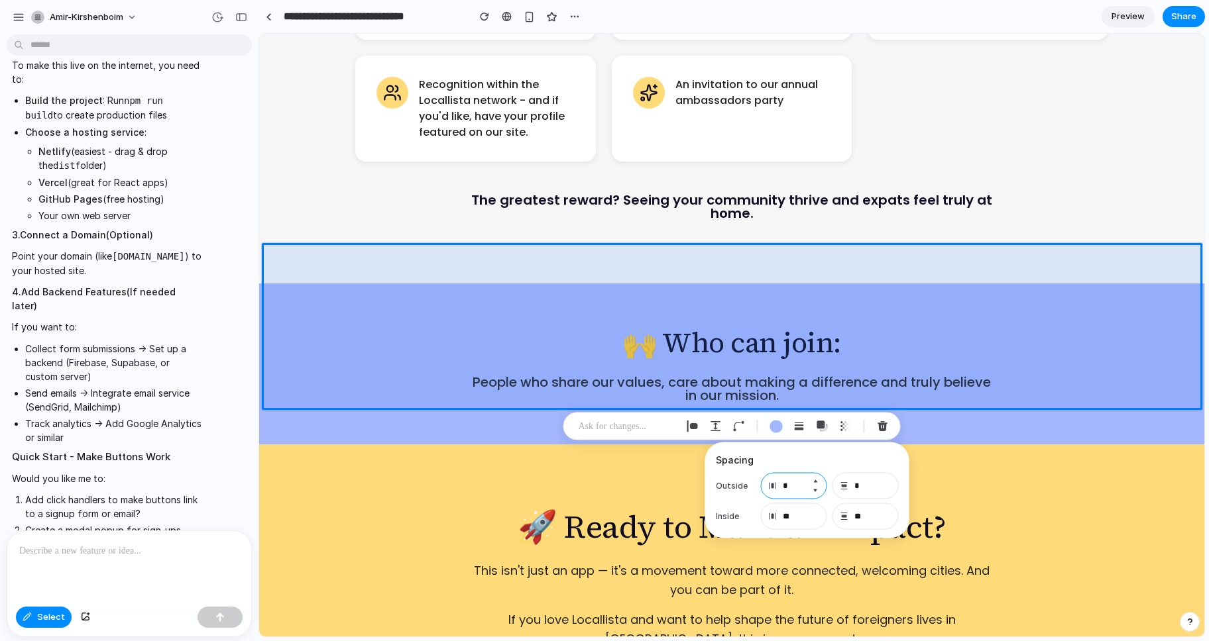
click at [803, 484] on input "*" at bounding box center [794, 486] width 66 height 27
type input "*"
click at [861, 486] on input "*" at bounding box center [865, 486] width 66 height 27
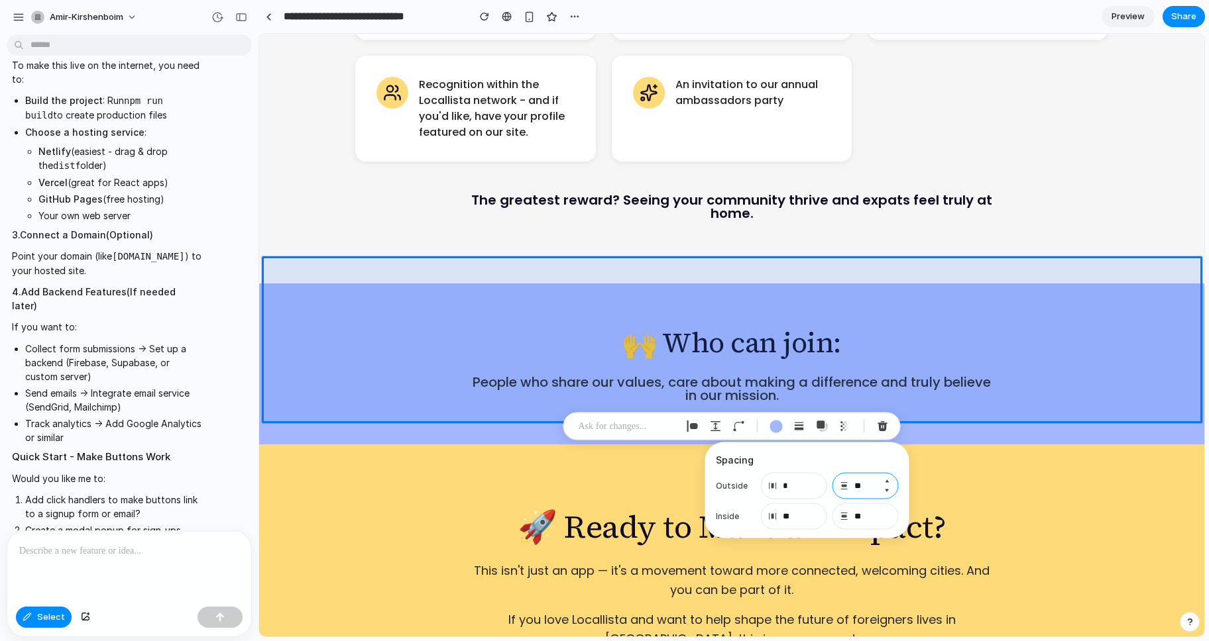
type input "*"
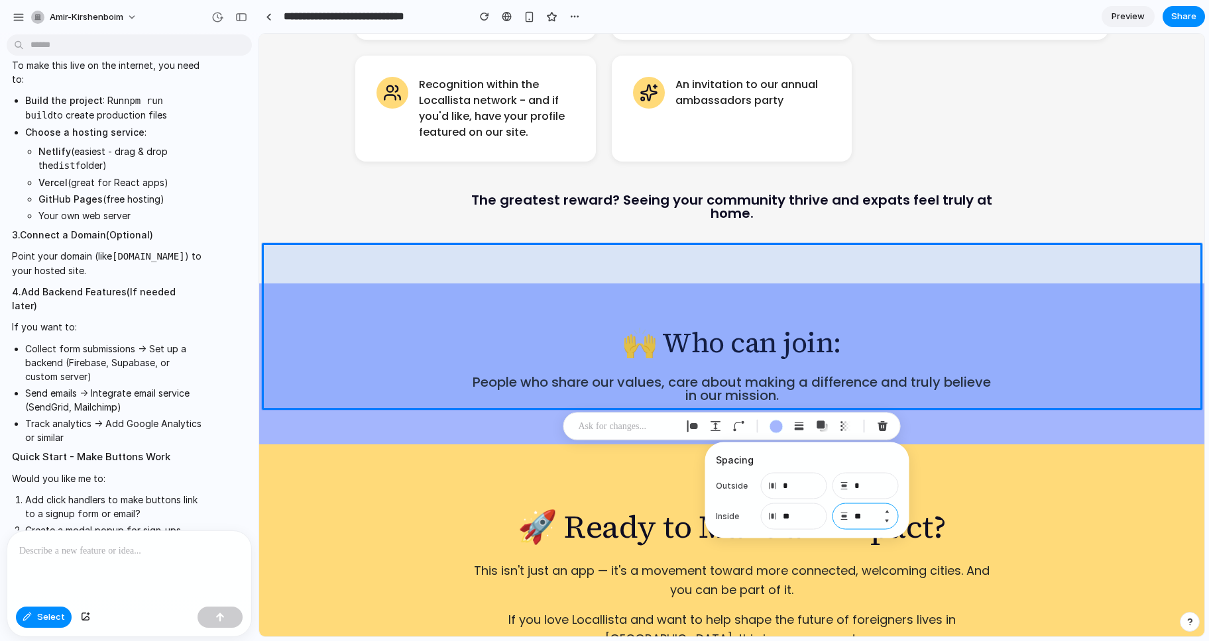
click at [871, 518] on input "**" at bounding box center [865, 517] width 66 height 27
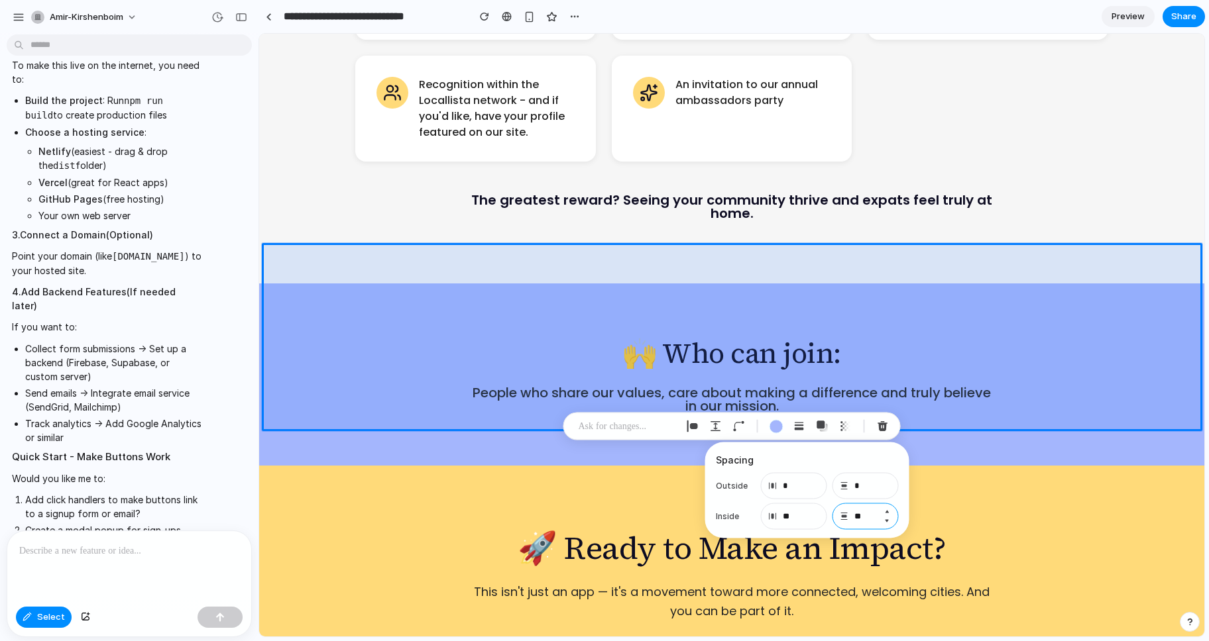
type input "*"
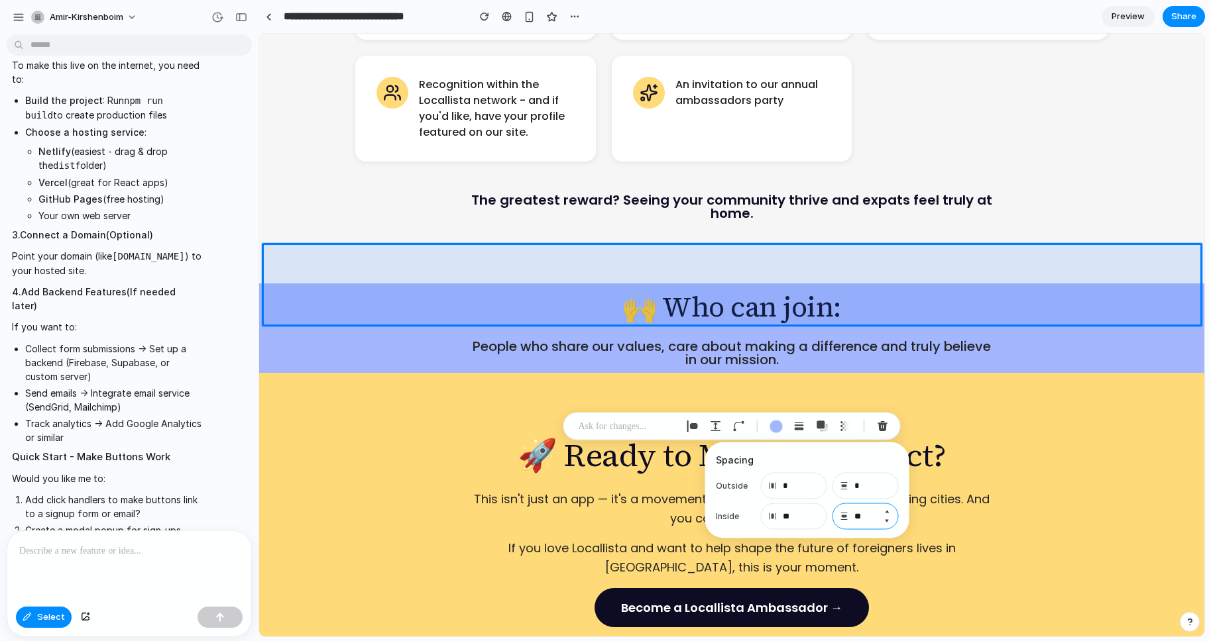
type input "***"
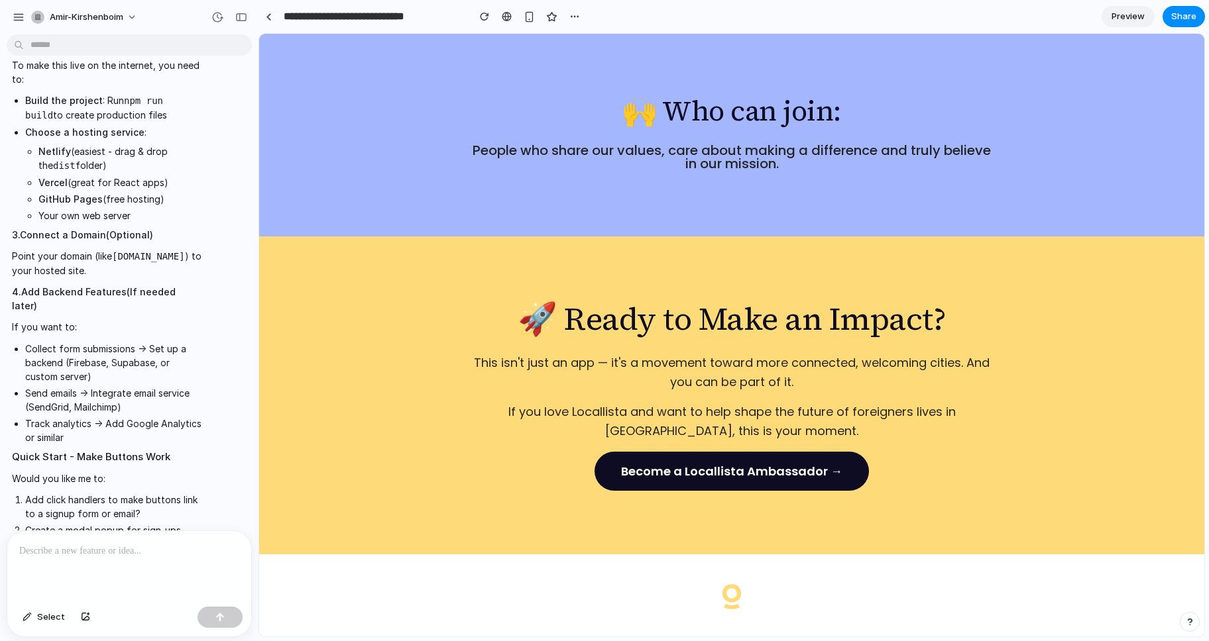
scroll to position [2093, 0]
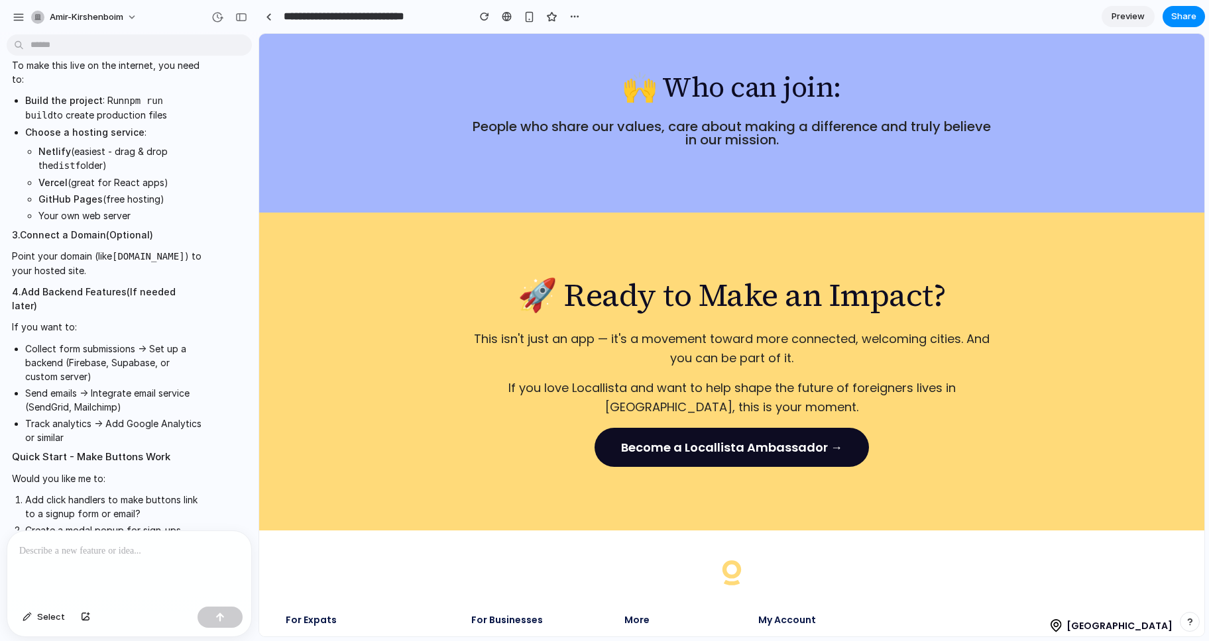
click at [732, 379] on p "If you love Locallista and want to help shape the future of foreigners lives in…" at bounding box center [732, 398] width 530 height 38
click at [45, 618] on span "Select" at bounding box center [51, 617] width 28 height 13
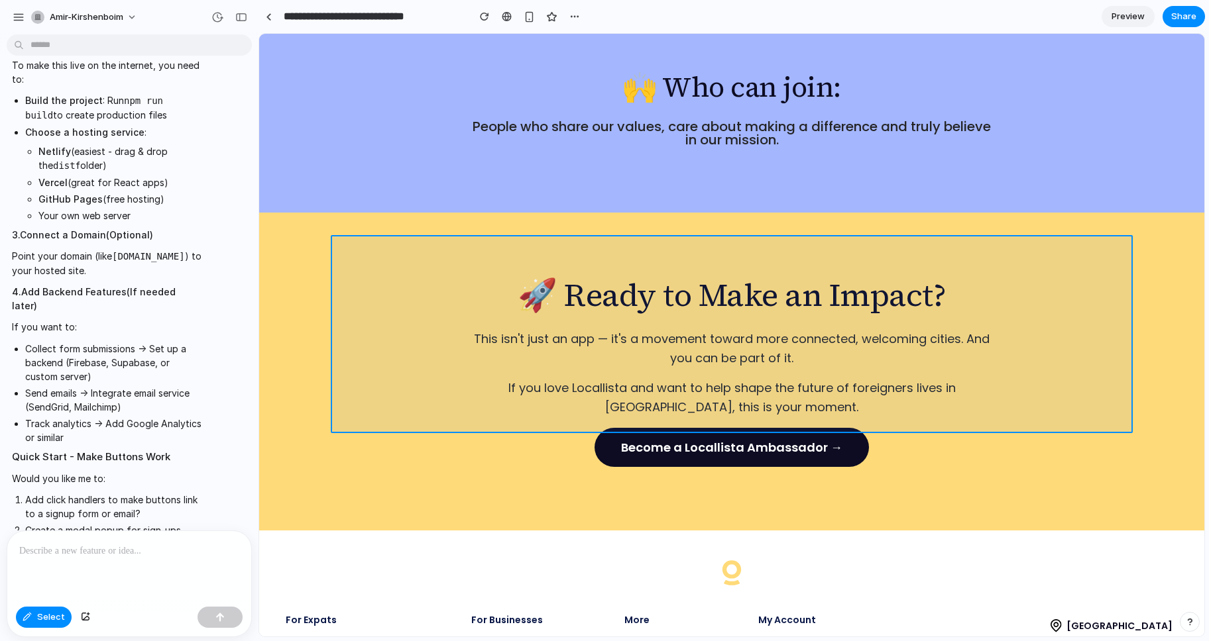
click at [498, 285] on div at bounding box center [732, 335] width 944 height 602
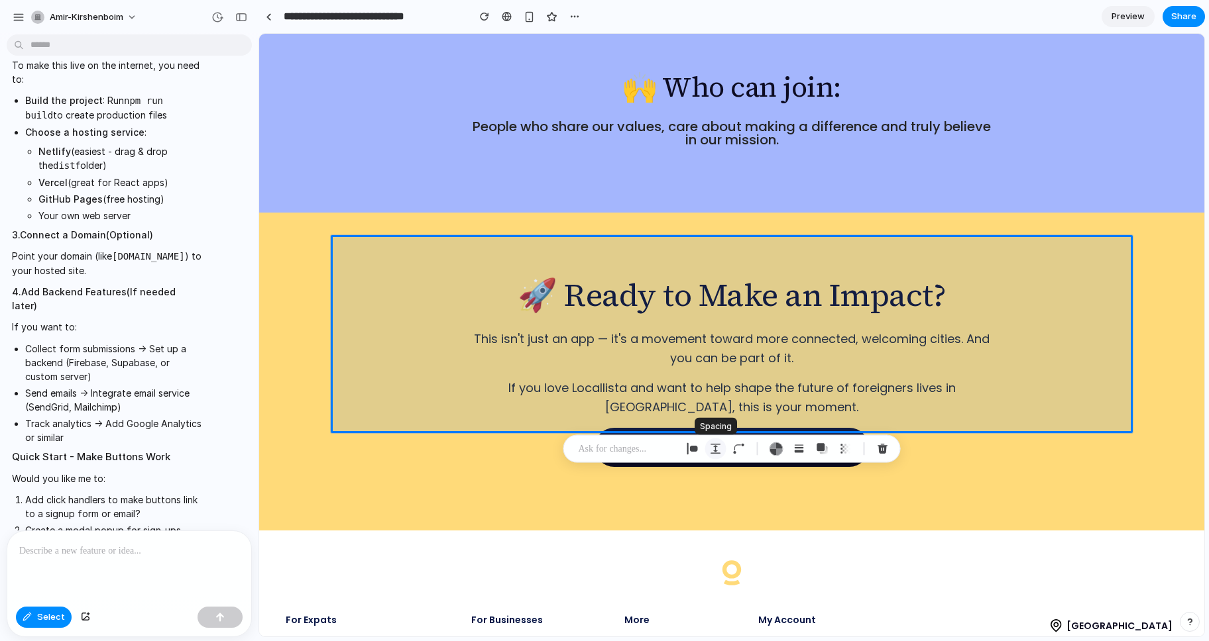
click at [716, 449] on div "button" at bounding box center [716, 449] width 12 height 12
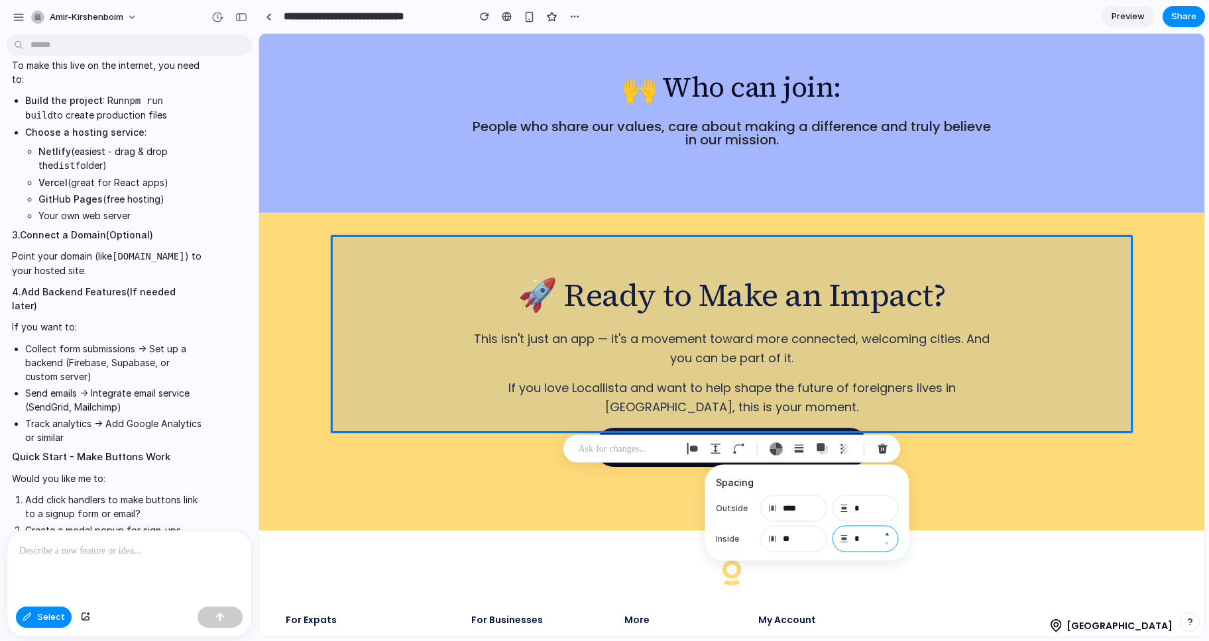
drag, startPoint x: 865, startPoint y: 537, endPoint x: 838, endPoint y: 540, distance: 28.0
click at [838, 540] on input "*" at bounding box center [865, 539] width 66 height 27
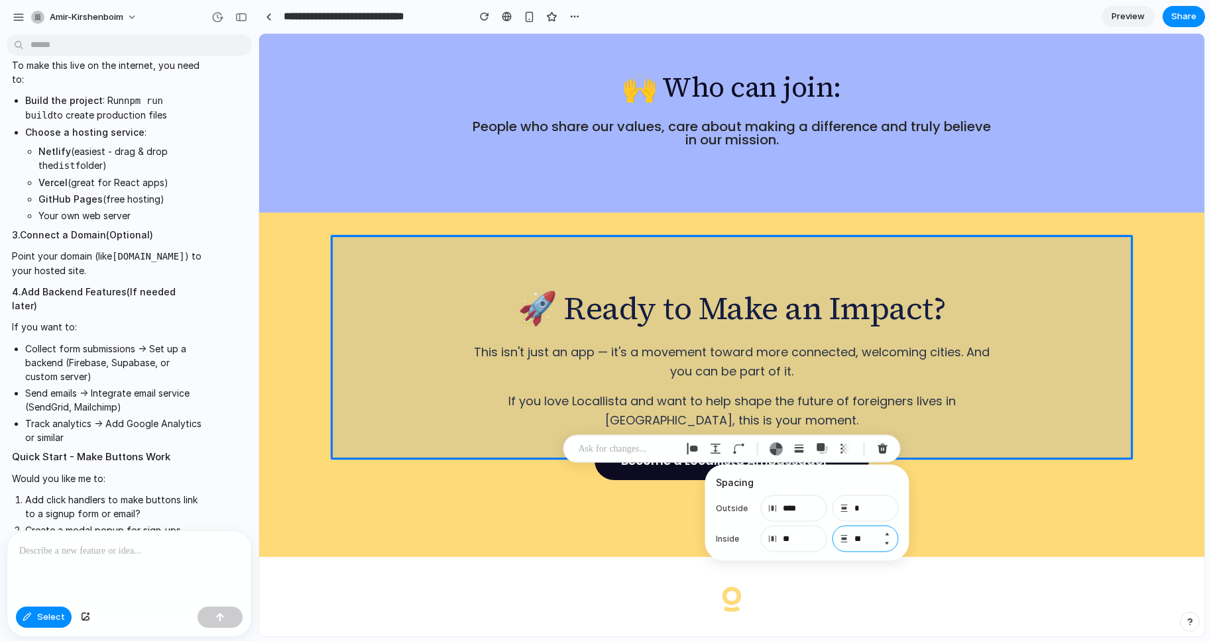
type input "*"
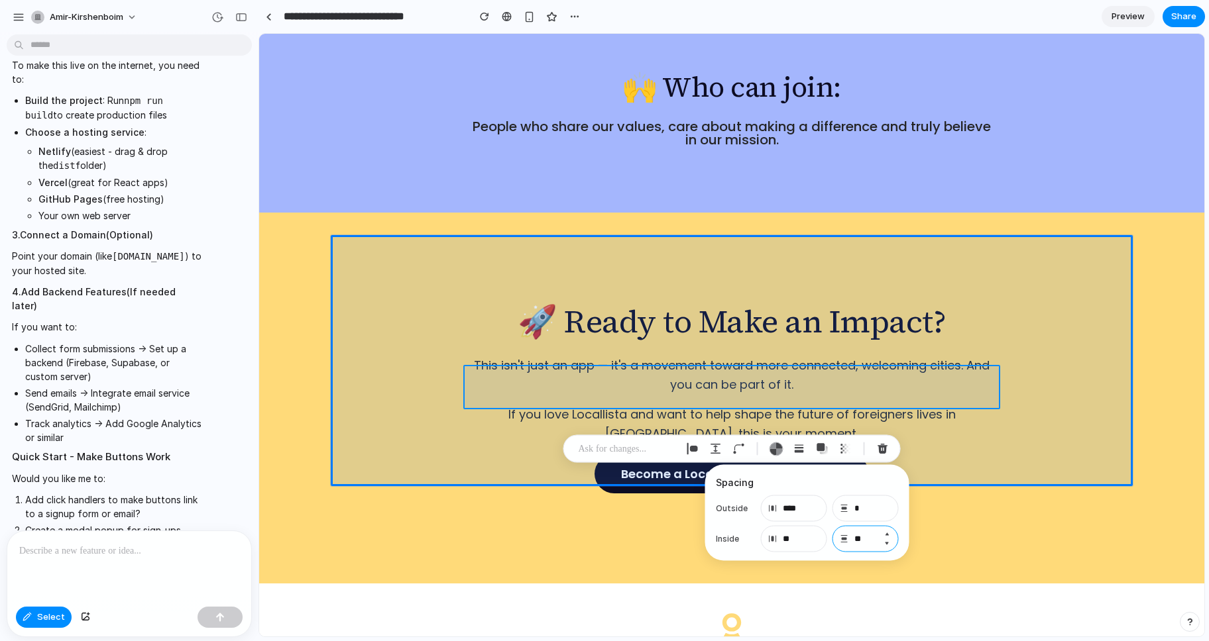
type input "**"
click at [795, 384] on div at bounding box center [732, 335] width 944 height 602
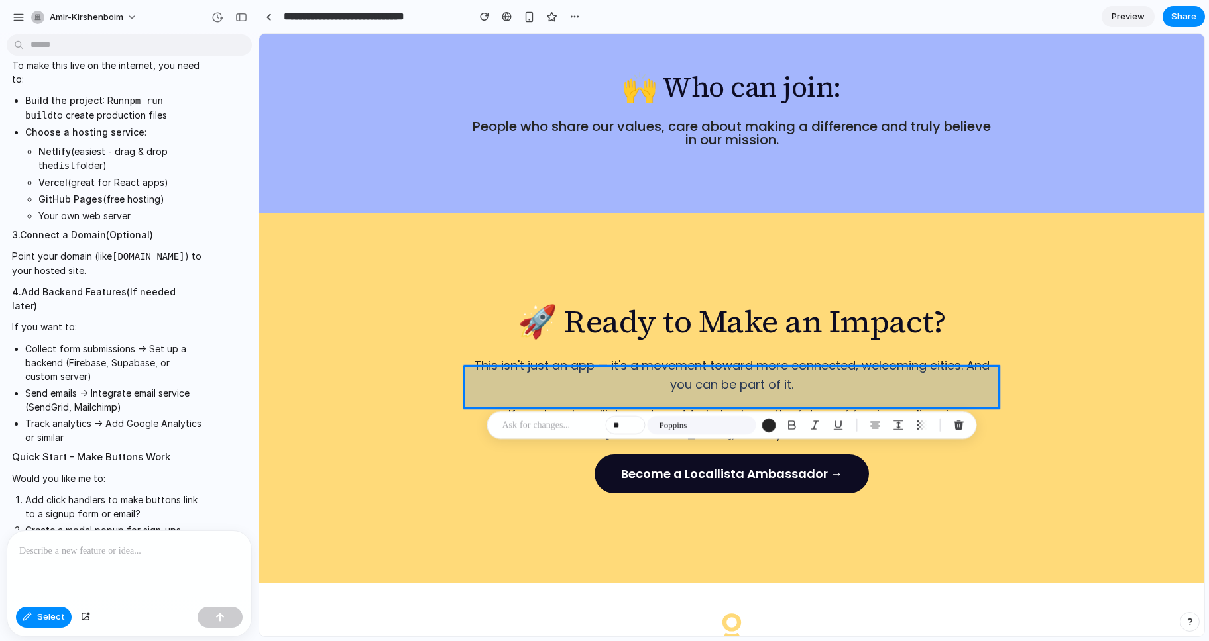
type input "***"
type input "*"
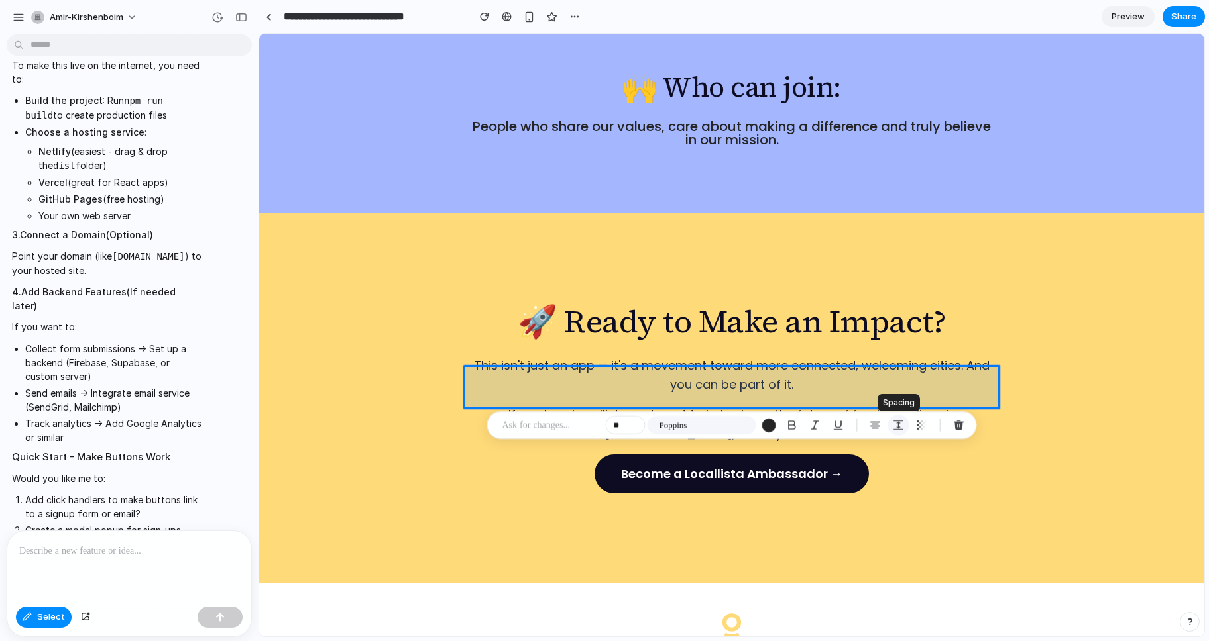
click at [903, 424] on div "button" at bounding box center [899, 425] width 12 height 12
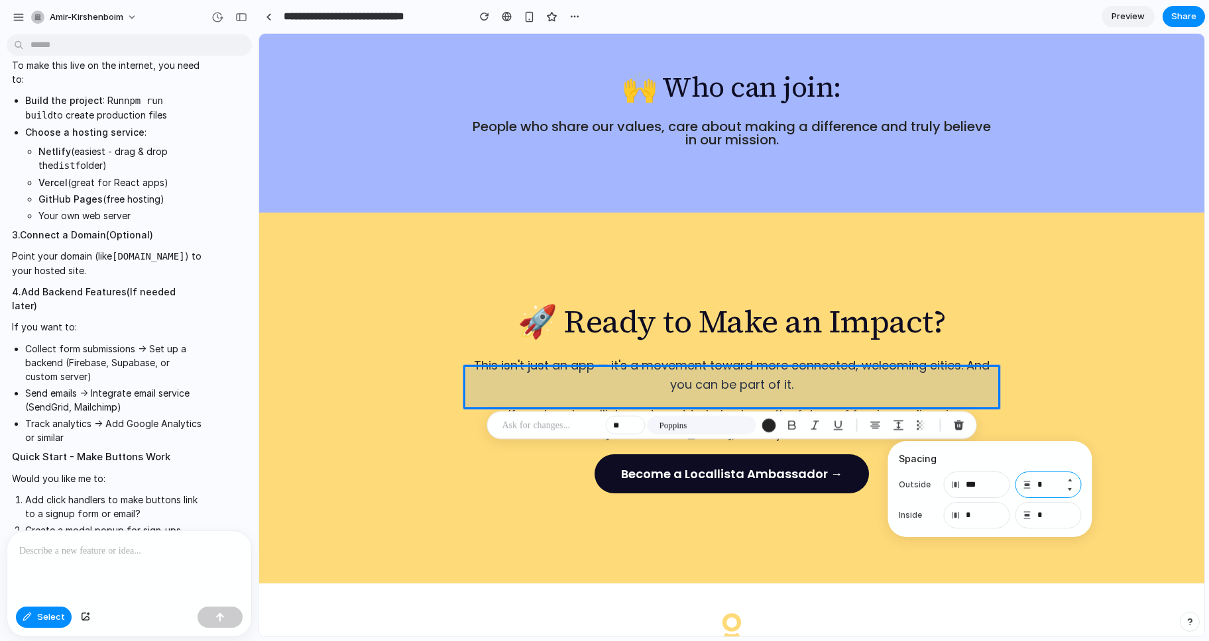
click at [1048, 484] on input "*" at bounding box center [1048, 485] width 66 height 27
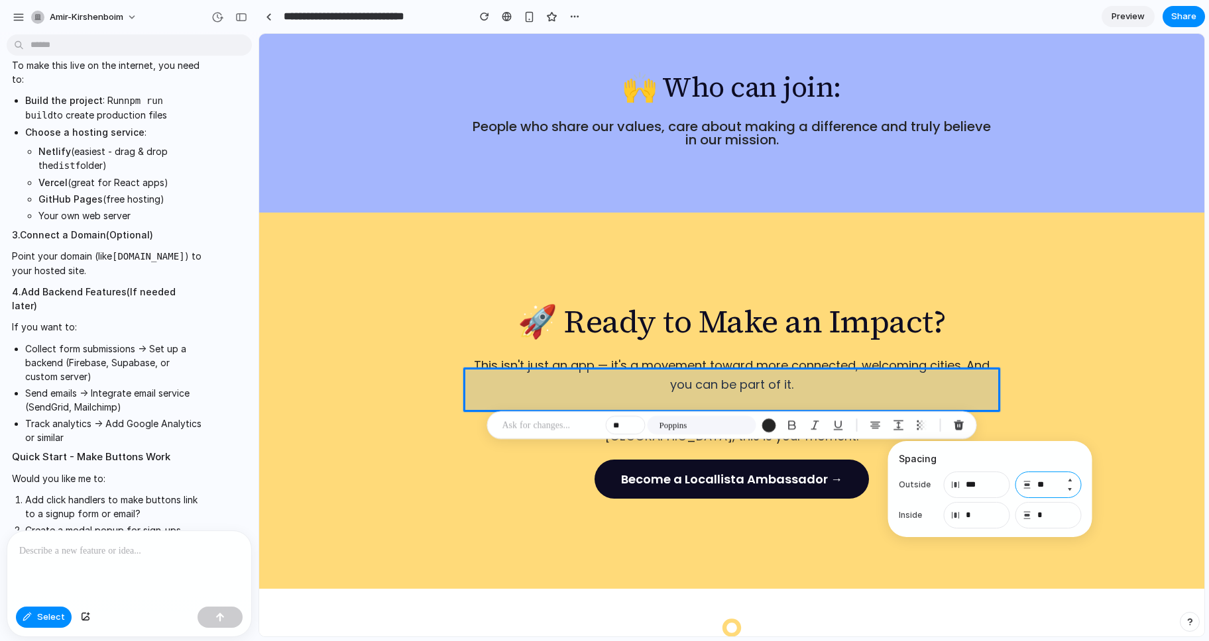
type input "*"
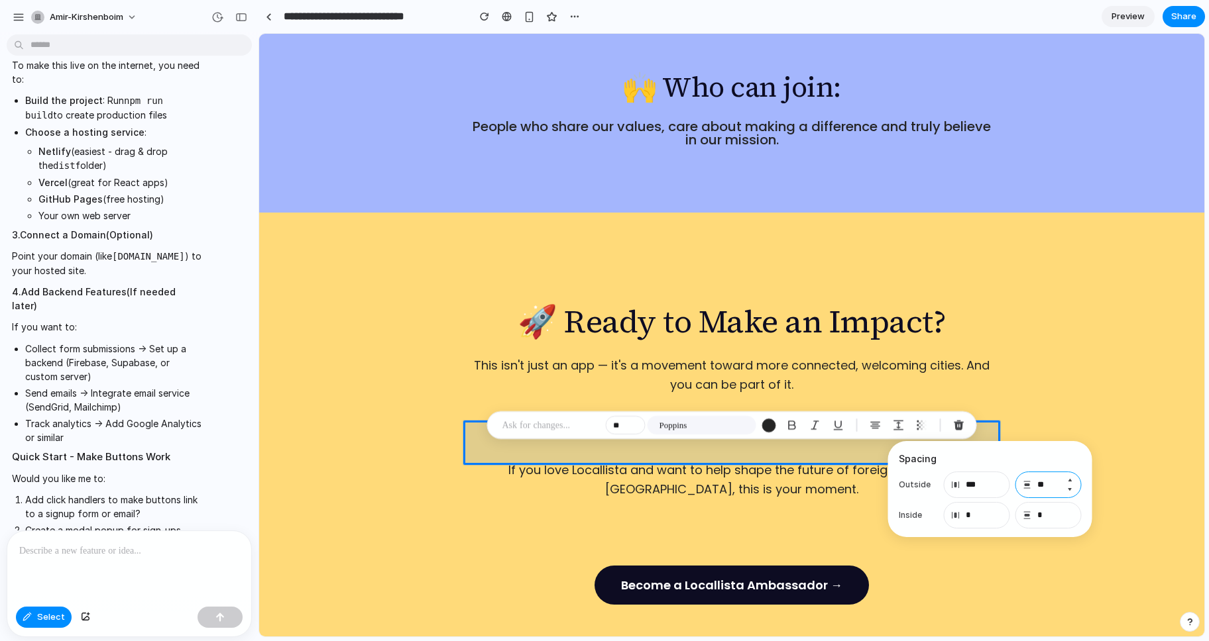
type input "*"
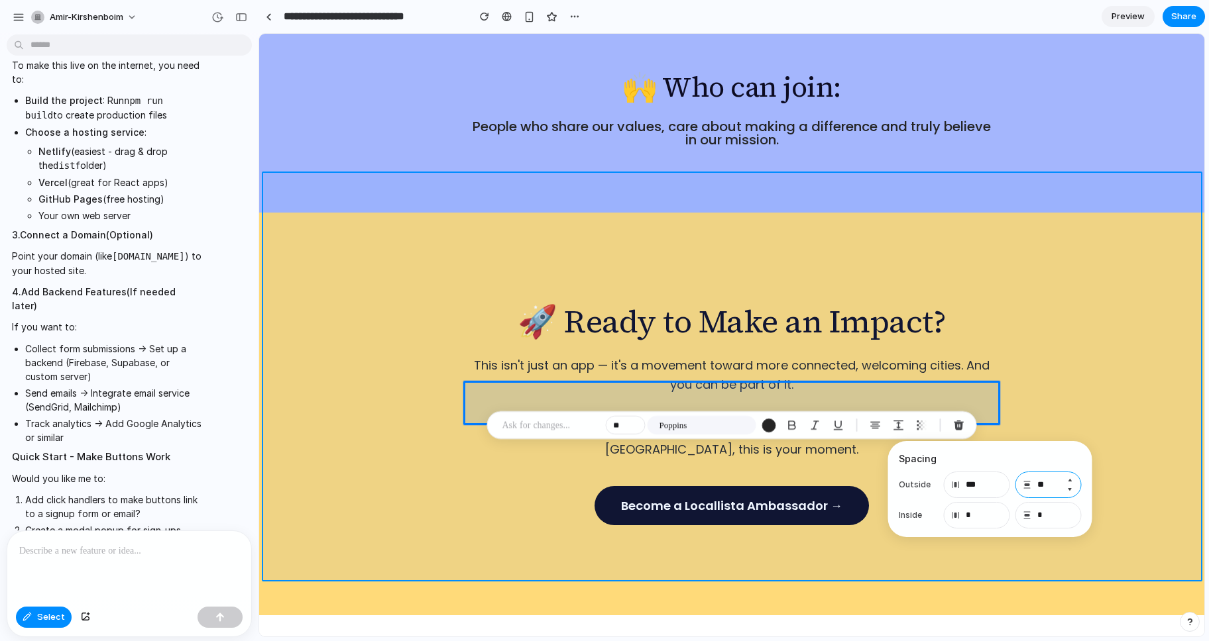
type input "**"
click at [1128, 282] on div at bounding box center [732, 335] width 944 height 602
type input "*"
type input "**"
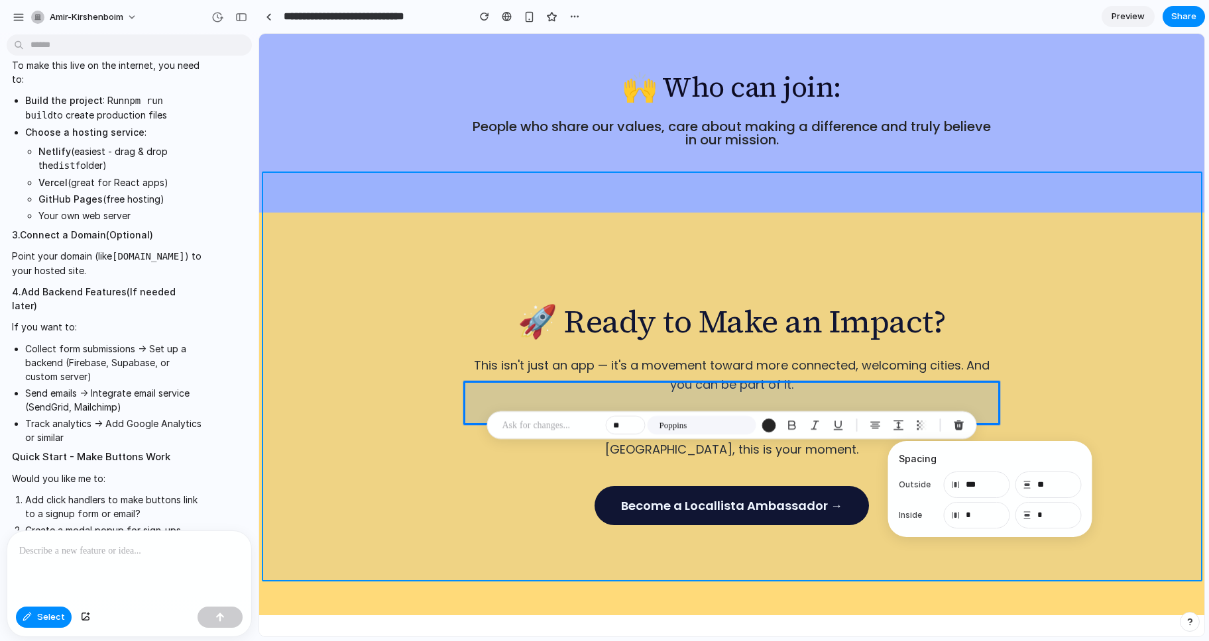
type input "**"
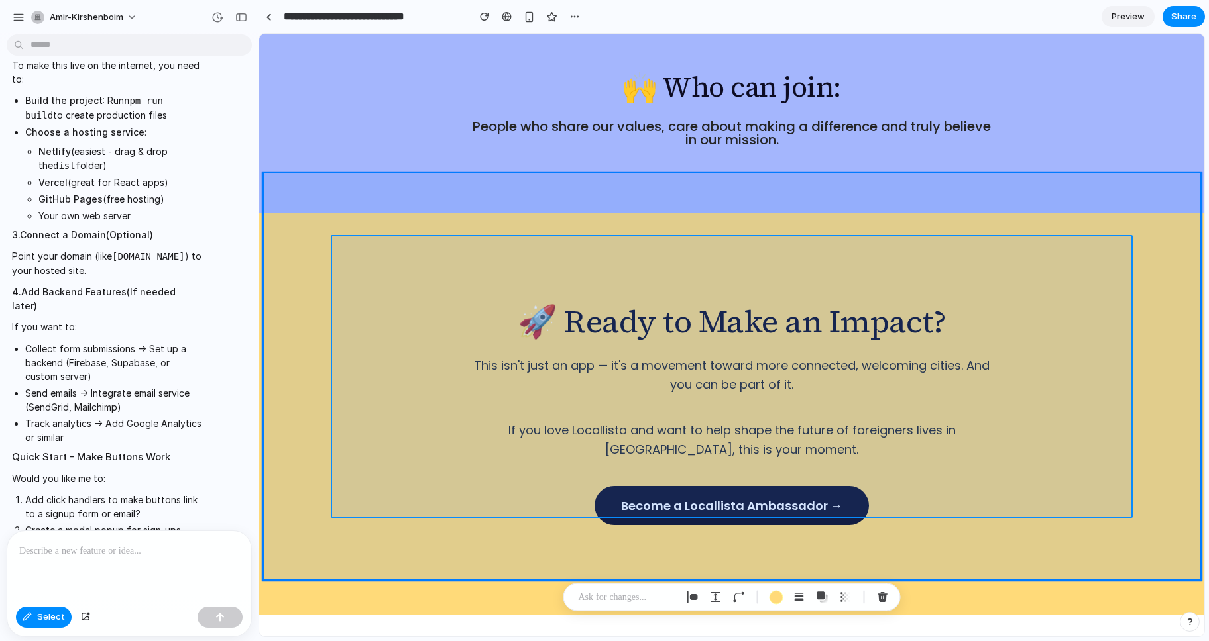
click at [607, 253] on div at bounding box center [732, 335] width 944 height 602
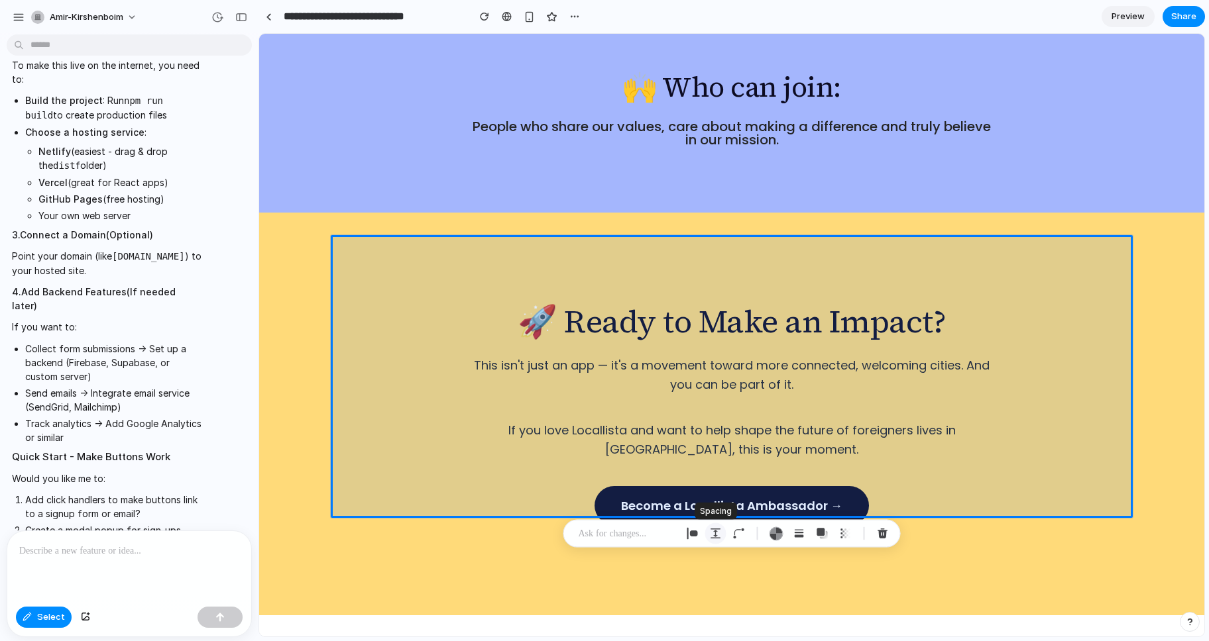
click at [716, 533] on div "button" at bounding box center [716, 534] width 12 height 12
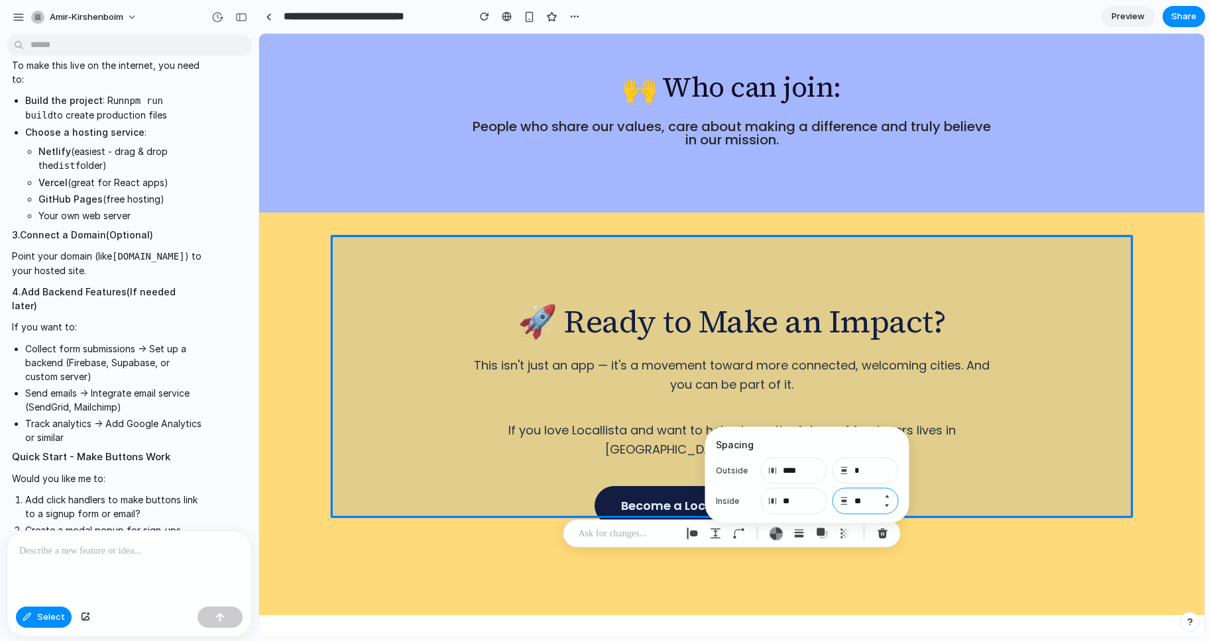
drag, startPoint x: 869, startPoint y: 505, endPoint x: 849, endPoint y: 506, distance: 20.6
click at [849, 506] on input "**" at bounding box center [865, 501] width 66 height 27
click at [856, 504] on input "**" at bounding box center [865, 501] width 66 height 27
type input "*"
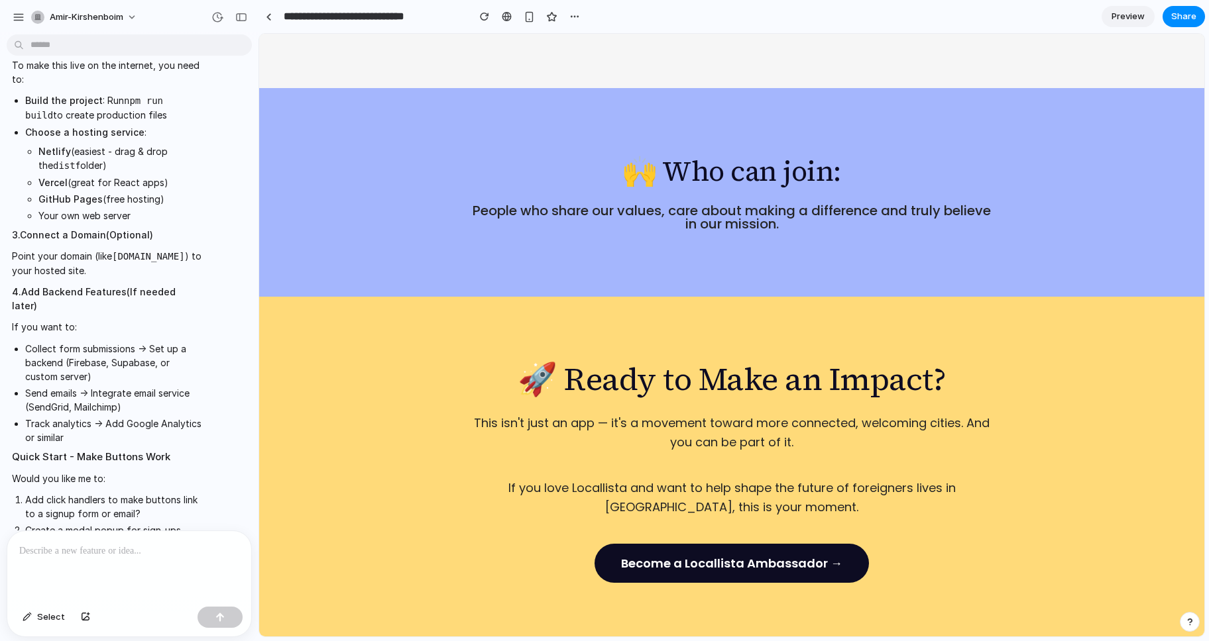
scroll to position [2085, 0]
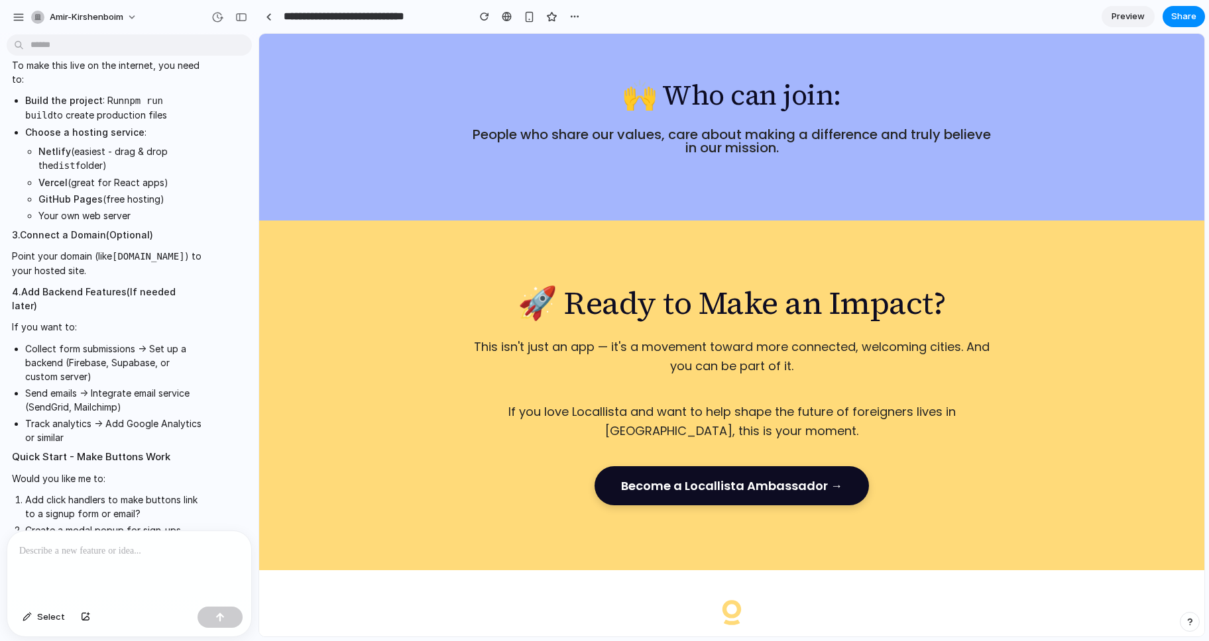
click at [850, 467] on button "Become a Locallista Ambassador →" at bounding box center [731, 486] width 274 height 39
click at [41, 618] on span "Select" at bounding box center [51, 617] width 28 height 13
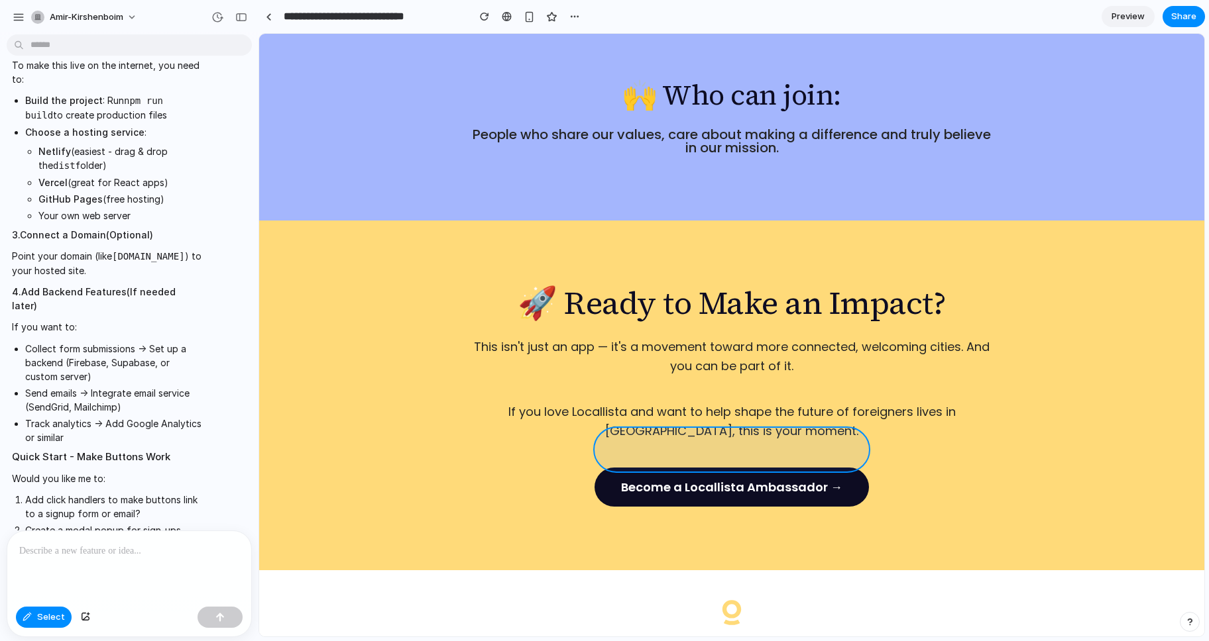
click at [818, 435] on div at bounding box center [732, 335] width 944 height 602
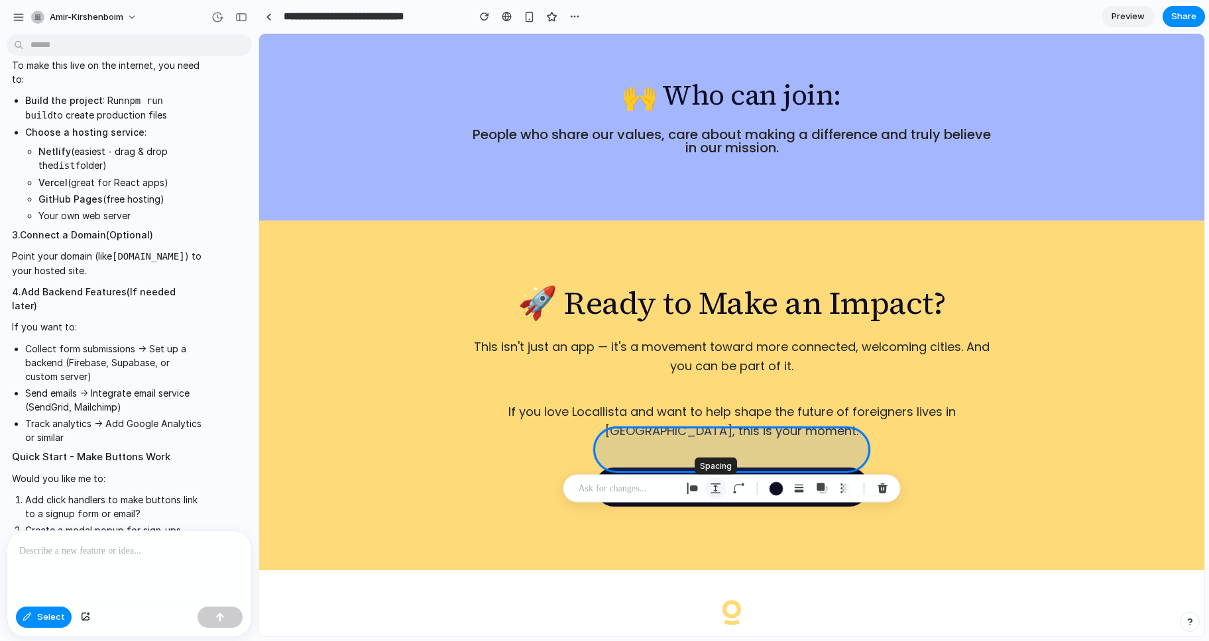
click at [714, 489] on div "button" at bounding box center [716, 489] width 12 height 12
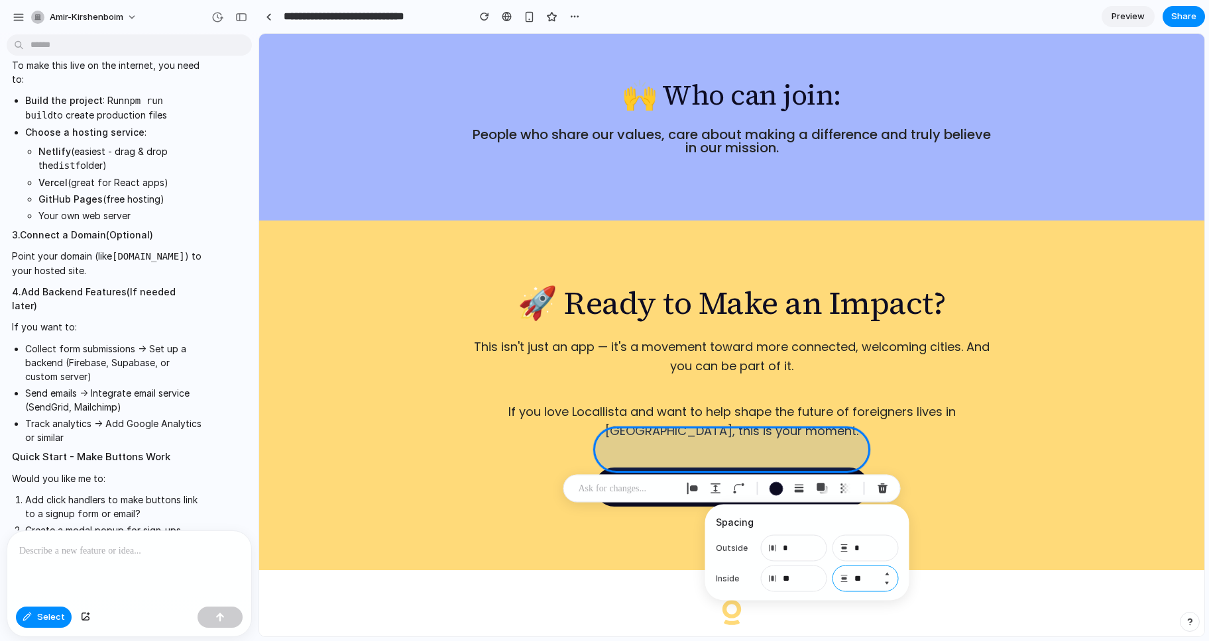
click at [864, 579] on input "**" at bounding box center [865, 579] width 66 height 27
click at [868, 547] on input "*" at bounding box center [865, 548] width 66 height 27
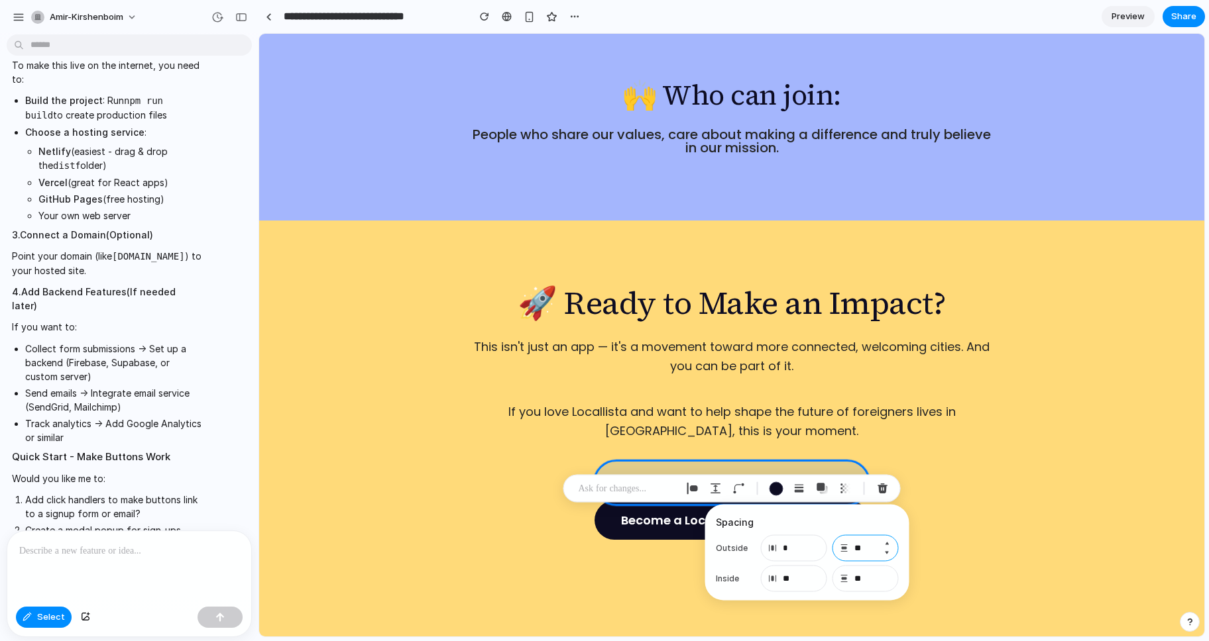
type input "*"
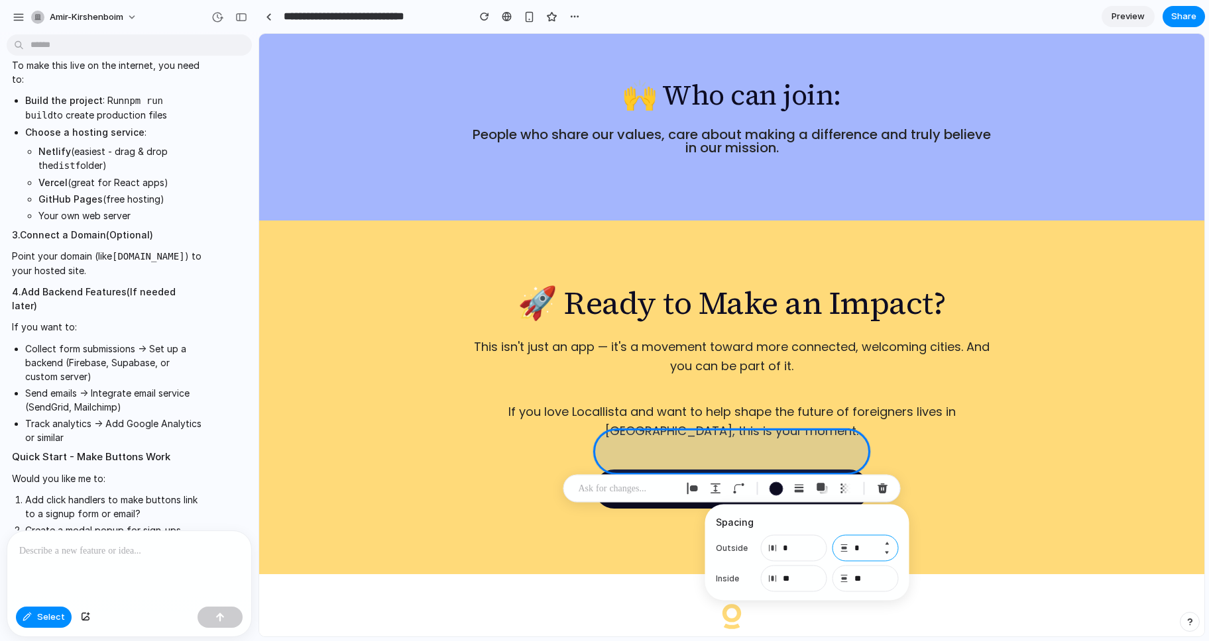
type input "**"
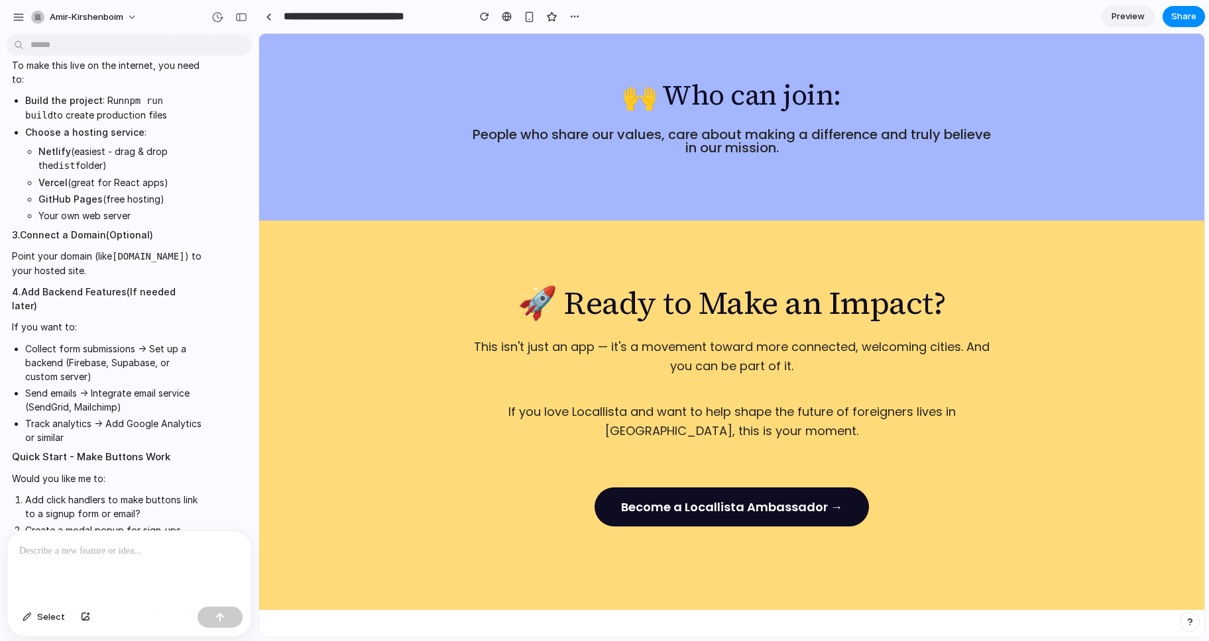
click at [728, 338] on p "This isn't just an app — it's a movement toward more connected, welcoming citie…" at bounding box center [732, 357] width 530 height 38
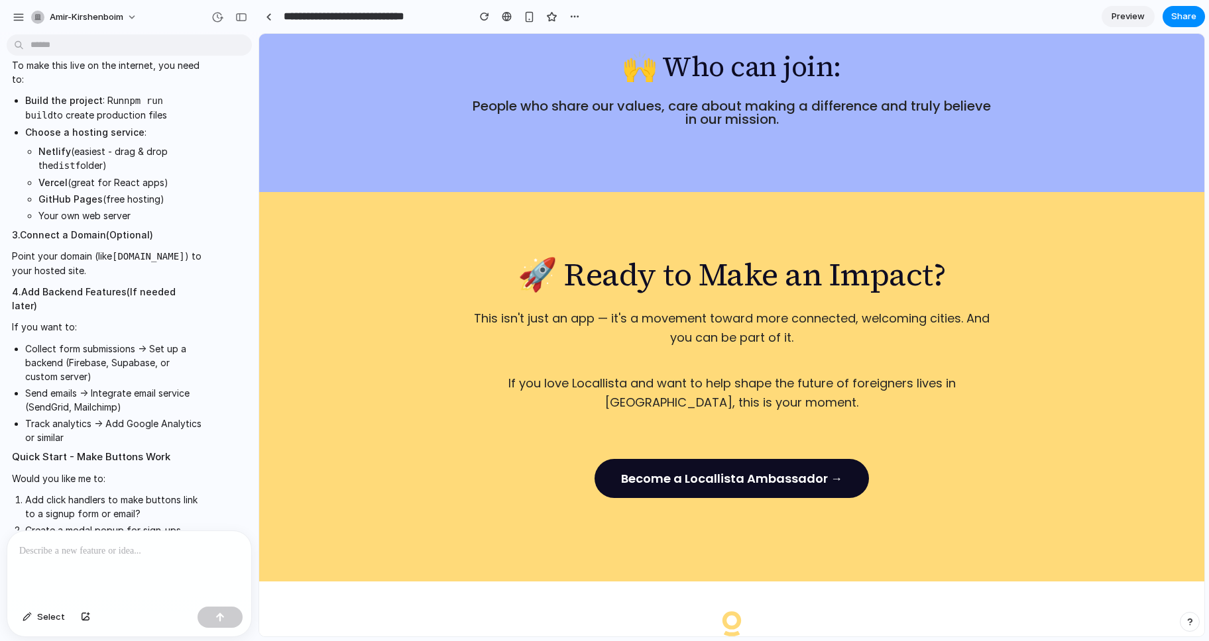
scroll to position [2115, 0]
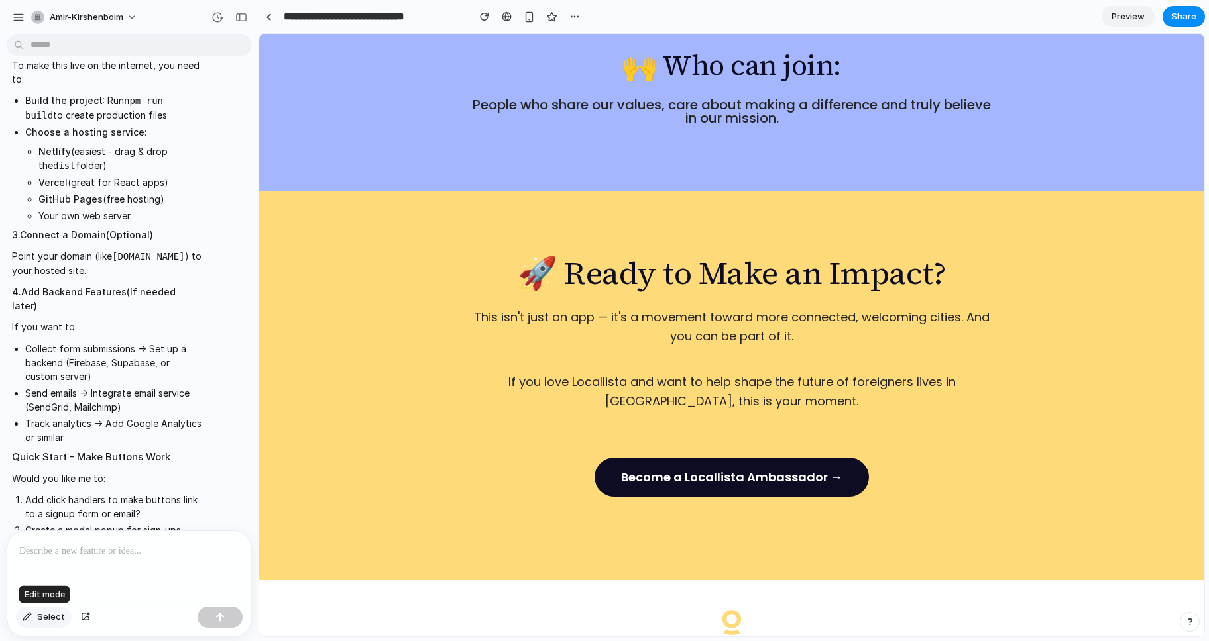
click at [37, 613] on span "Select" at bounding box center [51, 617] width 28 height 13
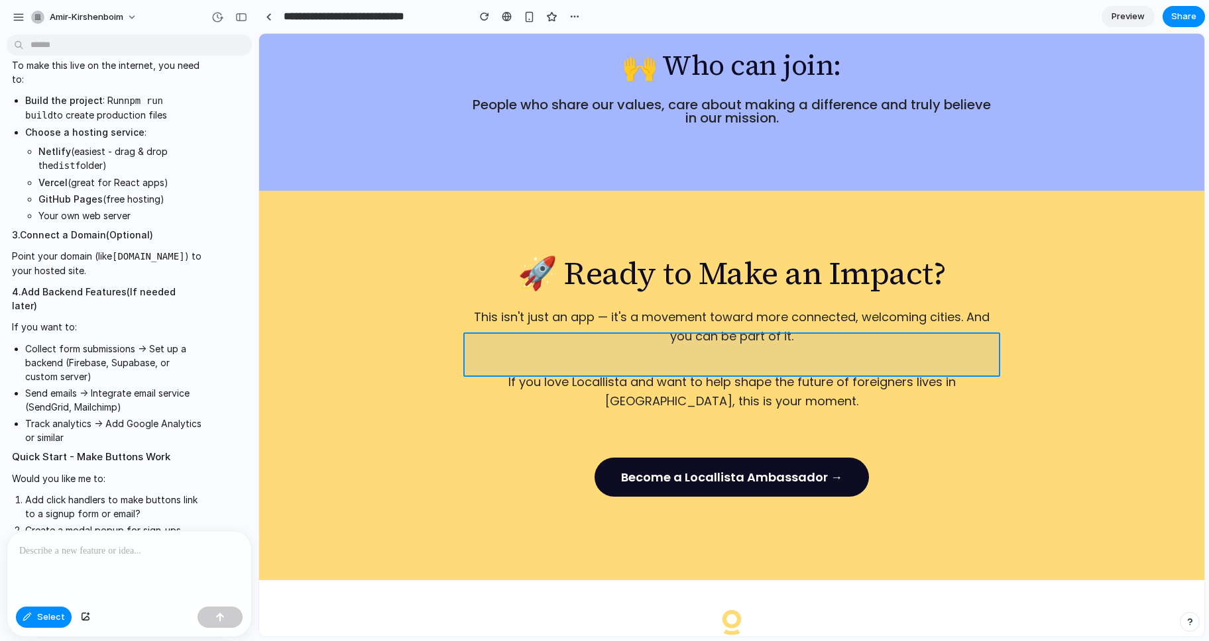
click at [571, 337] on div at bounding box center [732, 335] width 944 height 602
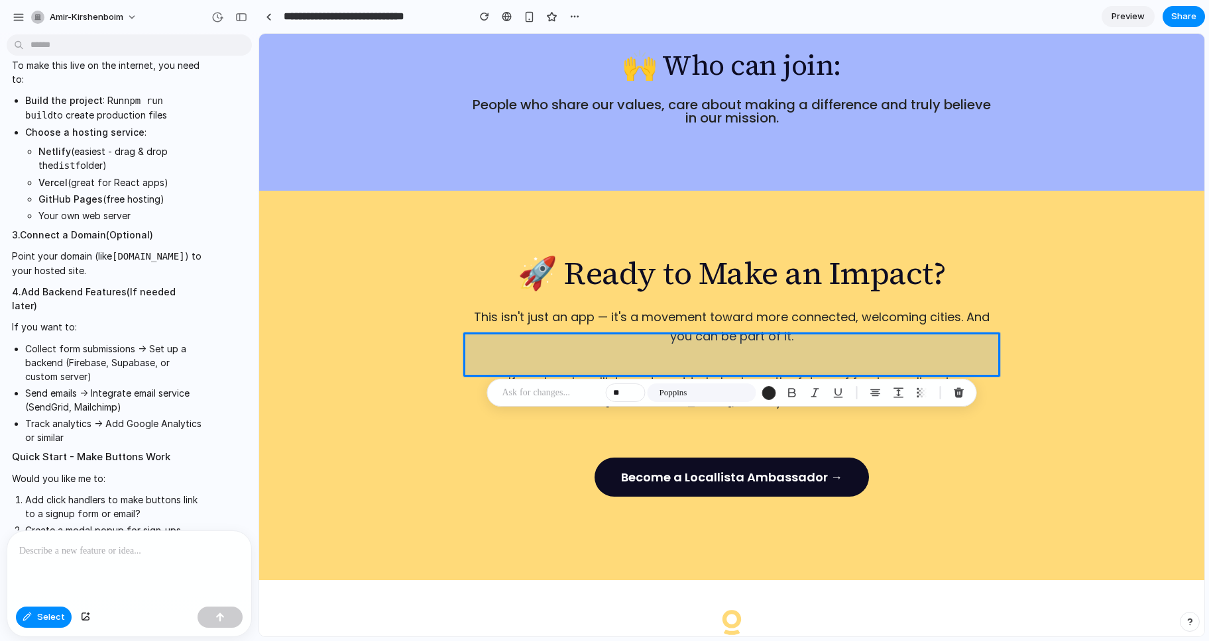
click at [550, 392] on p at bounding box center [551, 393] width 98 height 16
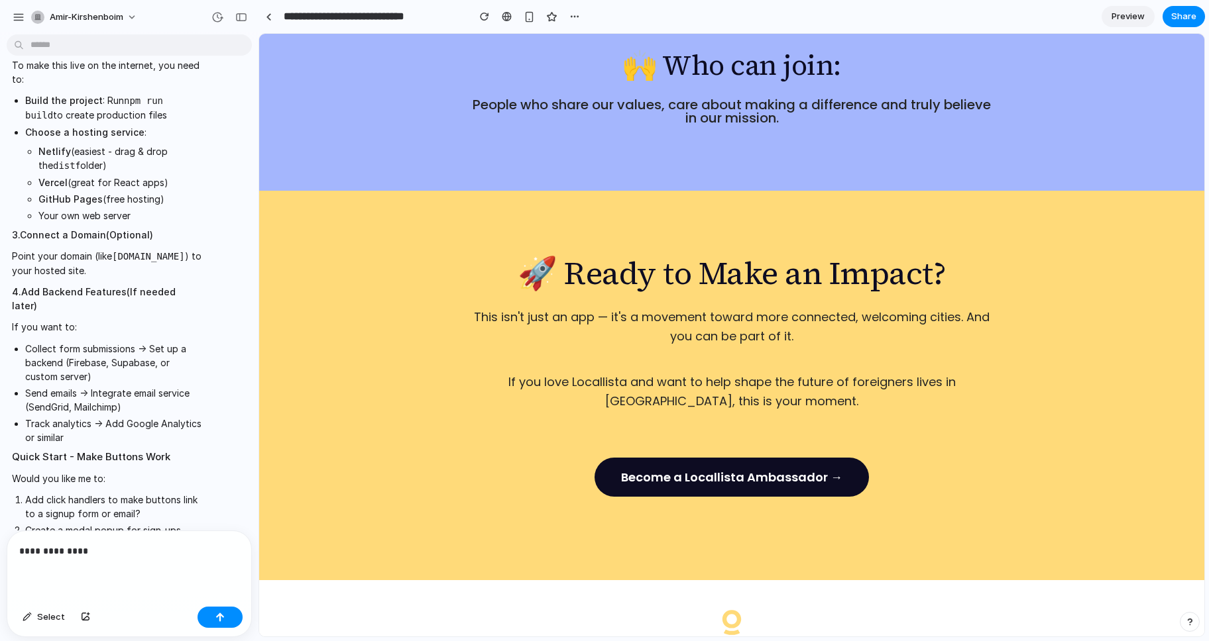
click at [546, 373] on p "If you love Locallista and want to help shape the future of foreigners lives in…" at bounding box center [732, 392] width 530 height 38
click at [480, 373] on p "If you love Locallista and want to help shape the future of foreigners lives in…" at bounding box center [732, 392] width 530 height 38
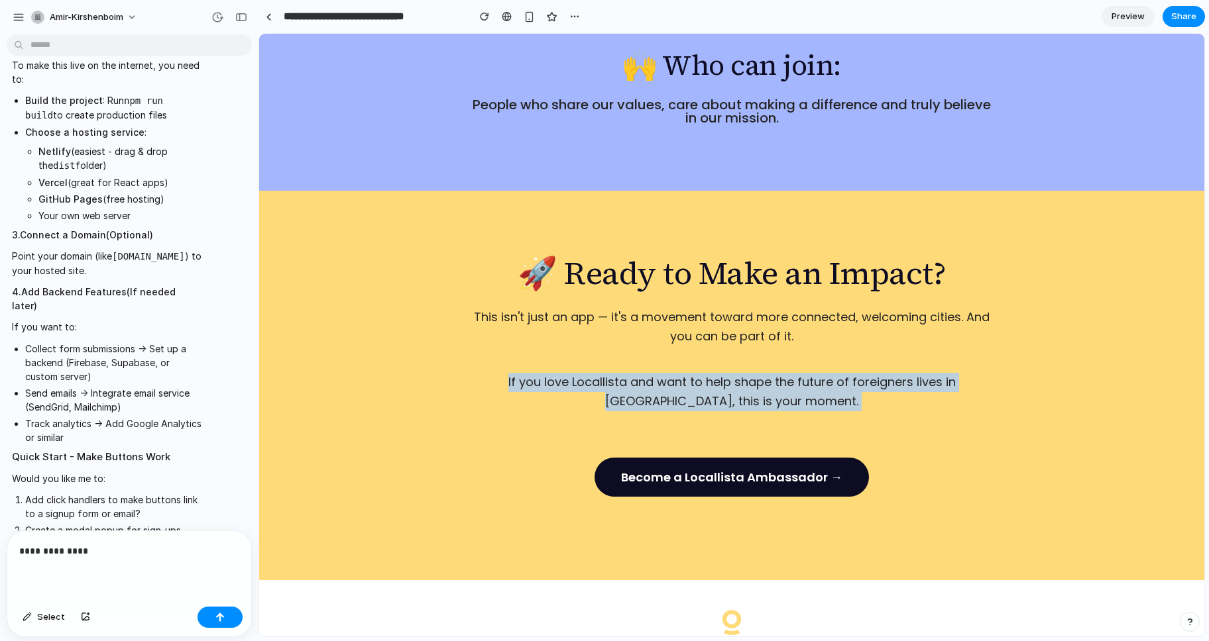
click at [480, 373] on p "If you love Locallista and want to help shape the future of foreigners lives in…" at bounding box center [732, 392] width 530 height 38
copy p "If you love Locallista and want to help shape the future of foreigners lives in…"
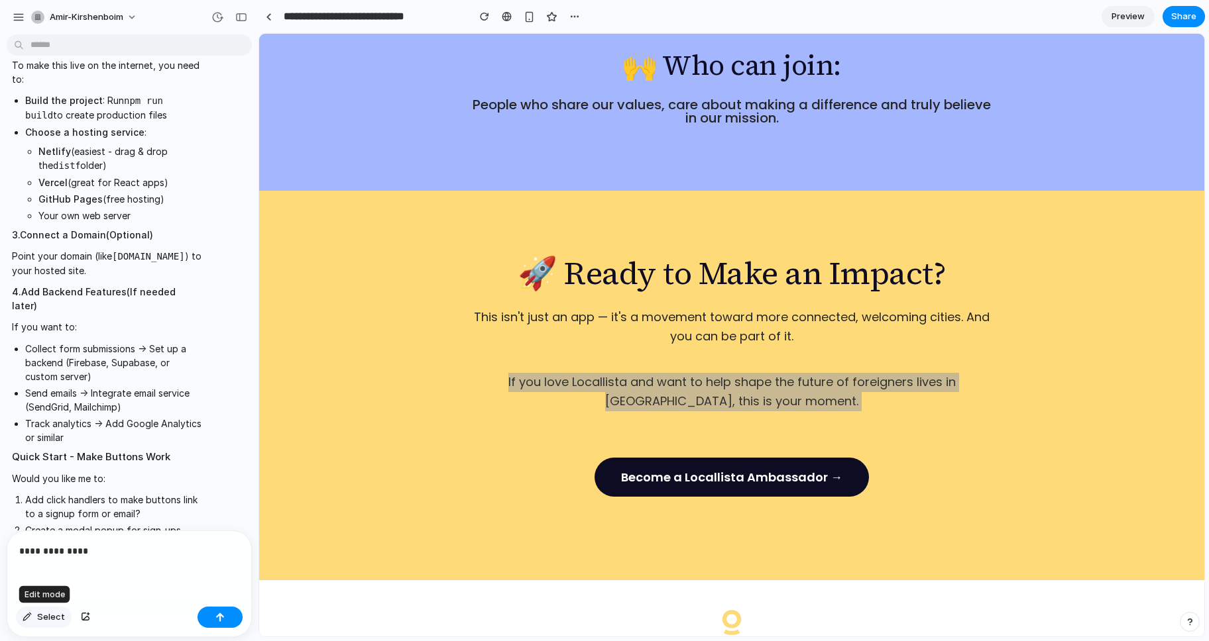
click at [54, 614] on span "Select" at bounding box center [51, 617] width 28 height 13
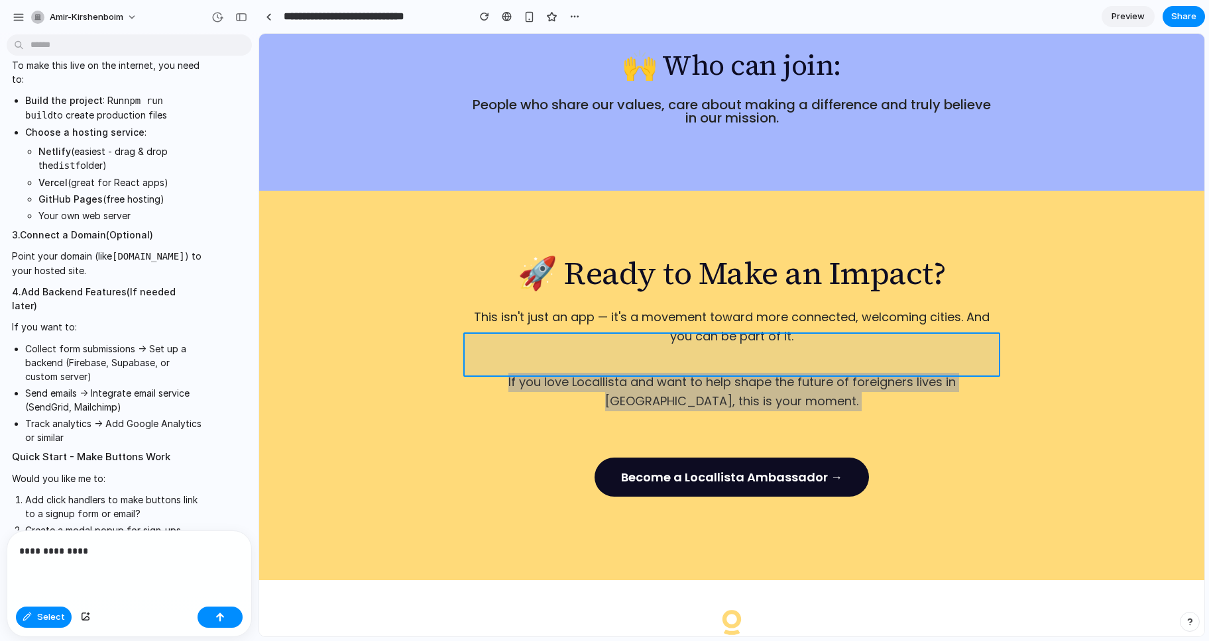
click at [567, 341] on div at bounding box center [732, 335] width 944 height 602
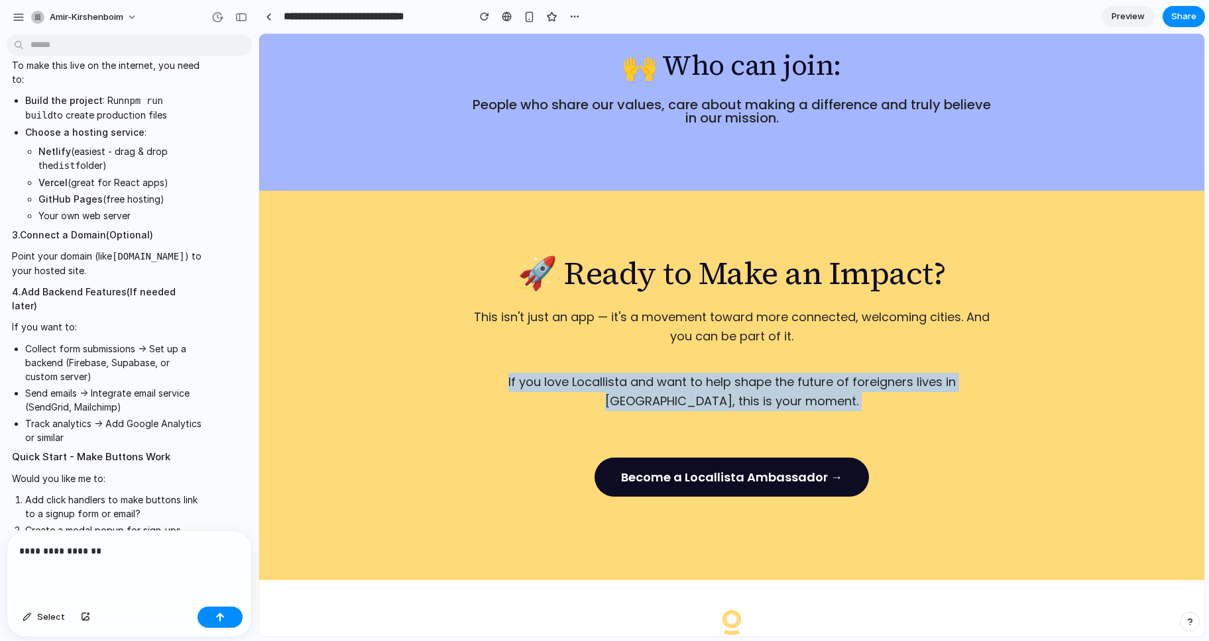
click at [535, 373] on p "If you love Locallista and want to help shape the future of foreigners lives in…" at bounding box center [732, 392] width 530 height 38
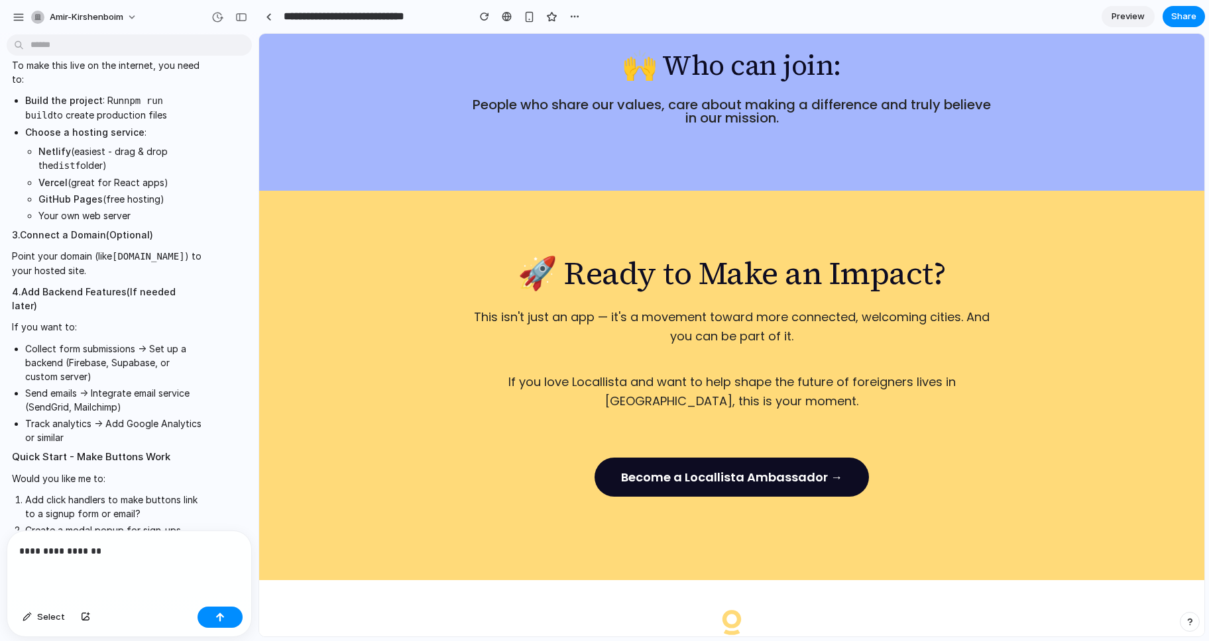
click at [512, 373] on p "If you love Locallista and want to help shape the future of foreigners lives in…" at bounding box center [732, 392] width 530 height 38
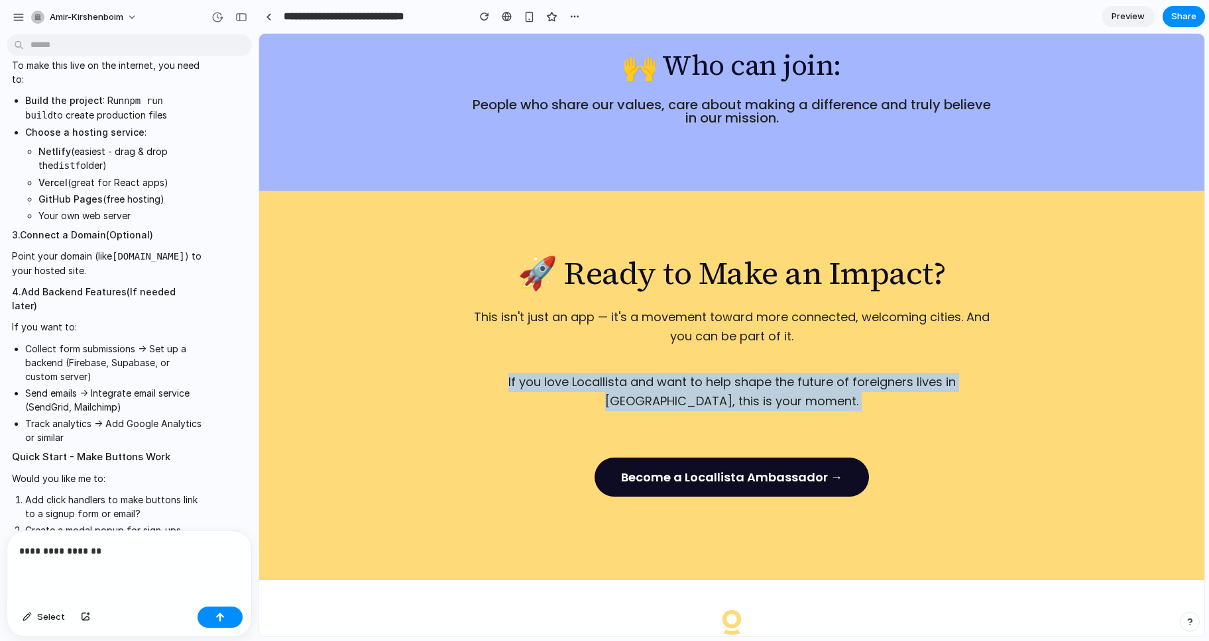
click at [512, 373] on p "If you love Locallista and want to help shape the future of foreigners lives in…" at bounding box center [732, 392] width 530 height 38
copy p "If you love Locallista and want to help shape the future of foreigners lives in…"
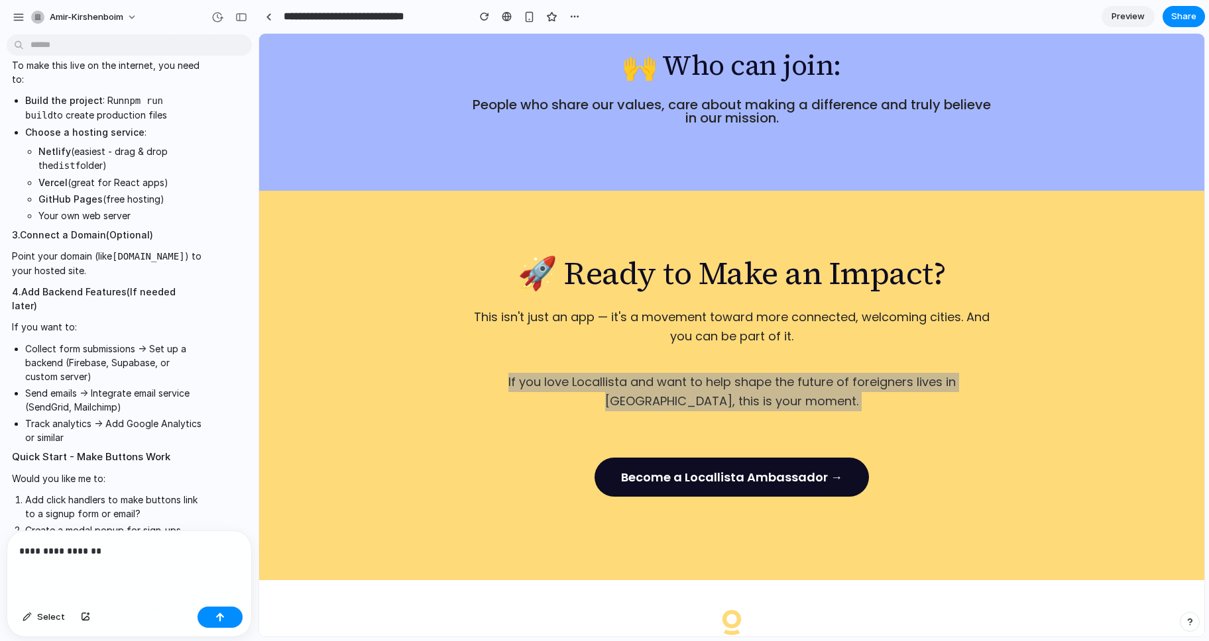
click at [184, 548] on p "**********" at bounding box center [129, 551] width 220 height 16
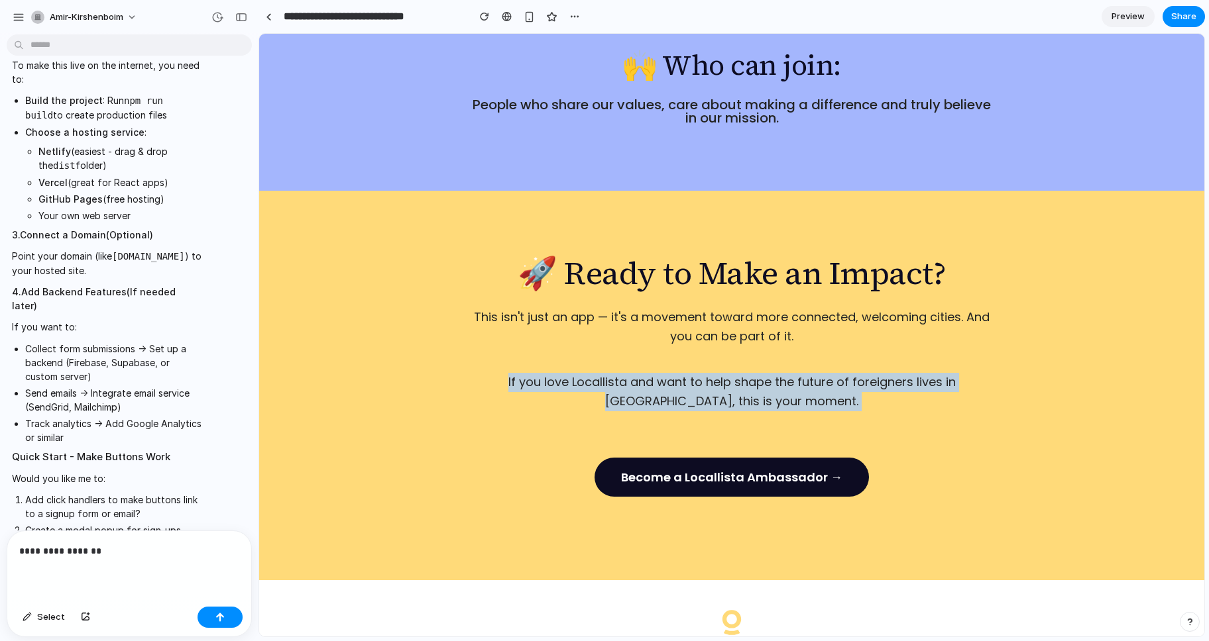
click at [545, 373] on p "If you love Locallista and want to help shape the future of foreigners lives in…" at bounding box center [732, 392] width 530 height 38
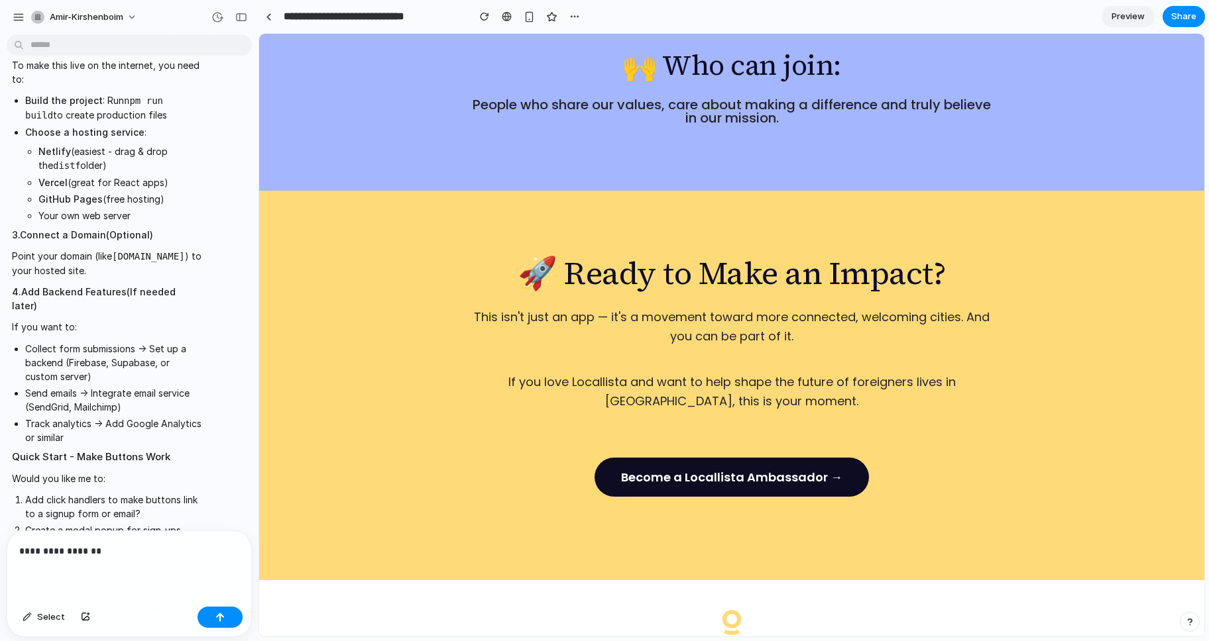
click at [544, 373] on p "If you love Locallista and want to help shape the future of foreigners lives in…" at bounding box center [732, 392] width 530 height 38
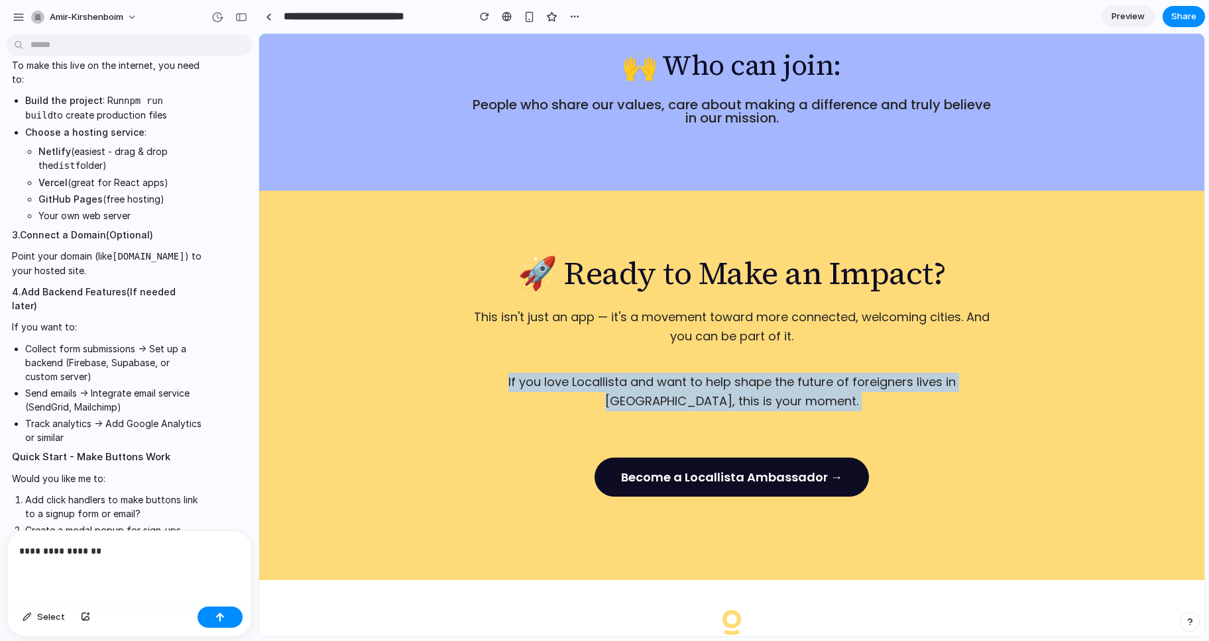
click at [544, 373] on p "If you love Locallista and want to help shape the future of foreigners lives in…" at bounding box center [732, 392] width 530 height 38
click at [652, 373] on p "If you love Locallista and want to help shape the future of foreigners lives in…" at bounding box center [732, 392] width 530 height 38
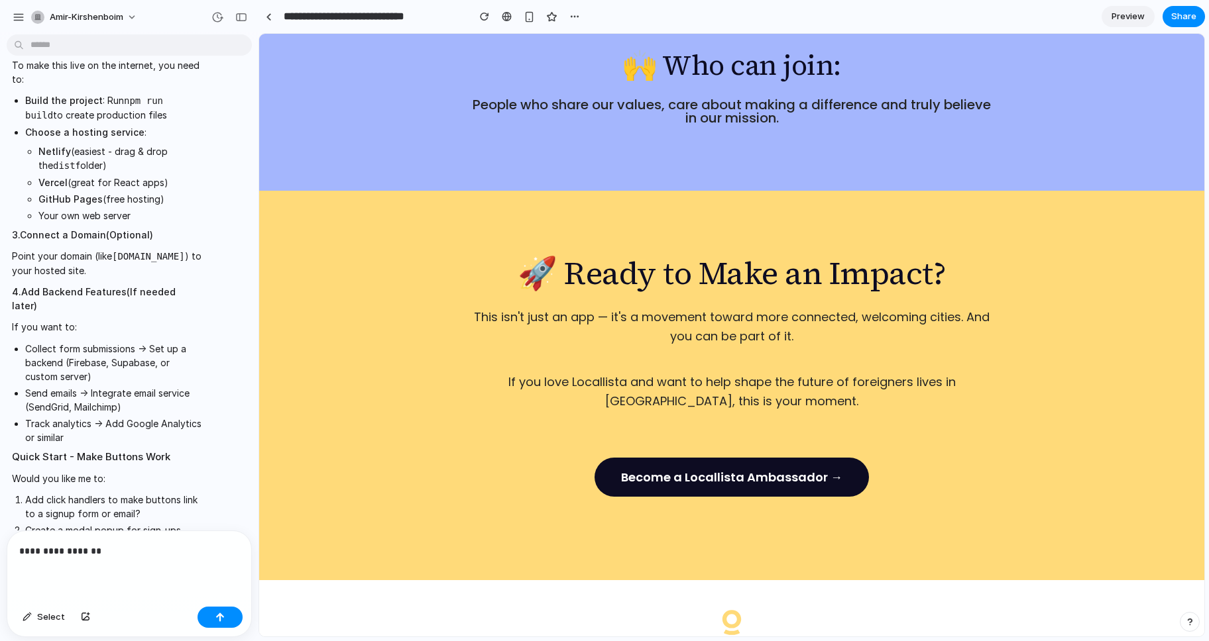
drag, startPoint x: 184, startPoint y: 529, endPoint x: 155, endPoint y: 547, distance: 33.3
click at [182, 531] on div "**********" at bounding box center [129, 584] width 245 height 107
click at [152, 548] on p "**********" at bounding box center [129, 551] width 220 height 16
click at [62, 554] on p "**********" at bounding box center [129, 551] width 220 height 16
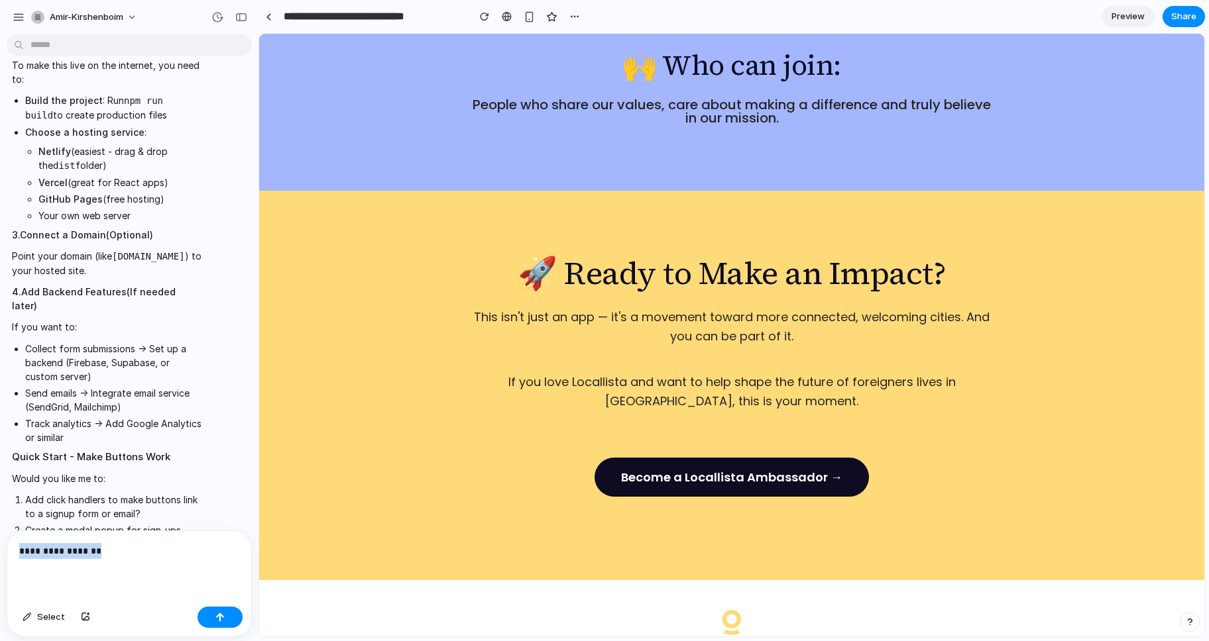
click at [62, 554] on p "**********" at bounding box center [129, 551] width 220 height 16
click at [62, 554] on p at bounding box center [129, 551] width 220 height 16
click at [616, 373] on p "If you love Locallista and want to help shape the future of foreigners lives in…" at bounding box center [732, 392] width 530 height 38
click at [44, 620] on span "Select" at bounding box center [51, 617] width 28 height 13
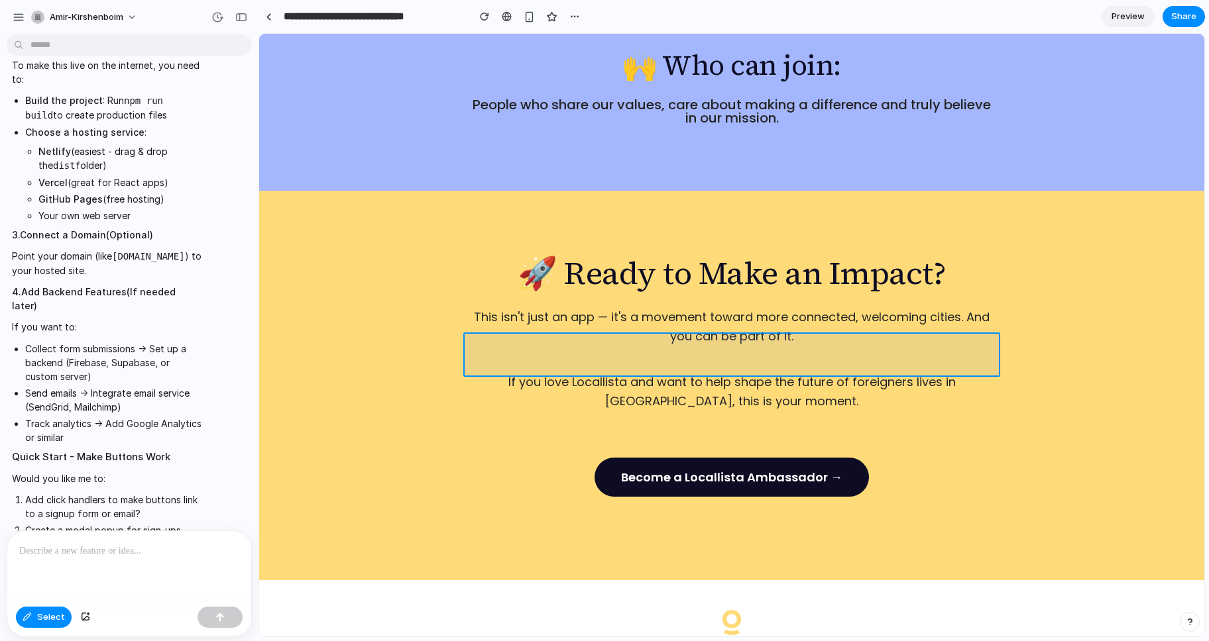
click at [551, 348] on div at bounding box center [732, 335] width 944 height 602
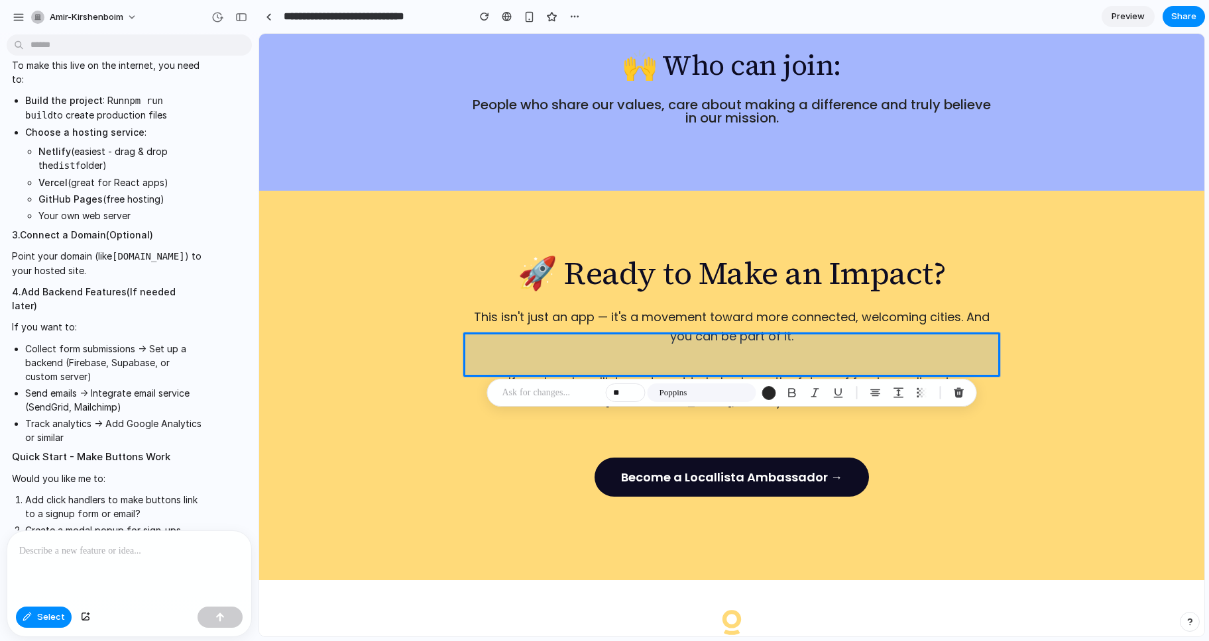
click at [555, 392] on p at bounding box center [551, 393] width 98 height 16
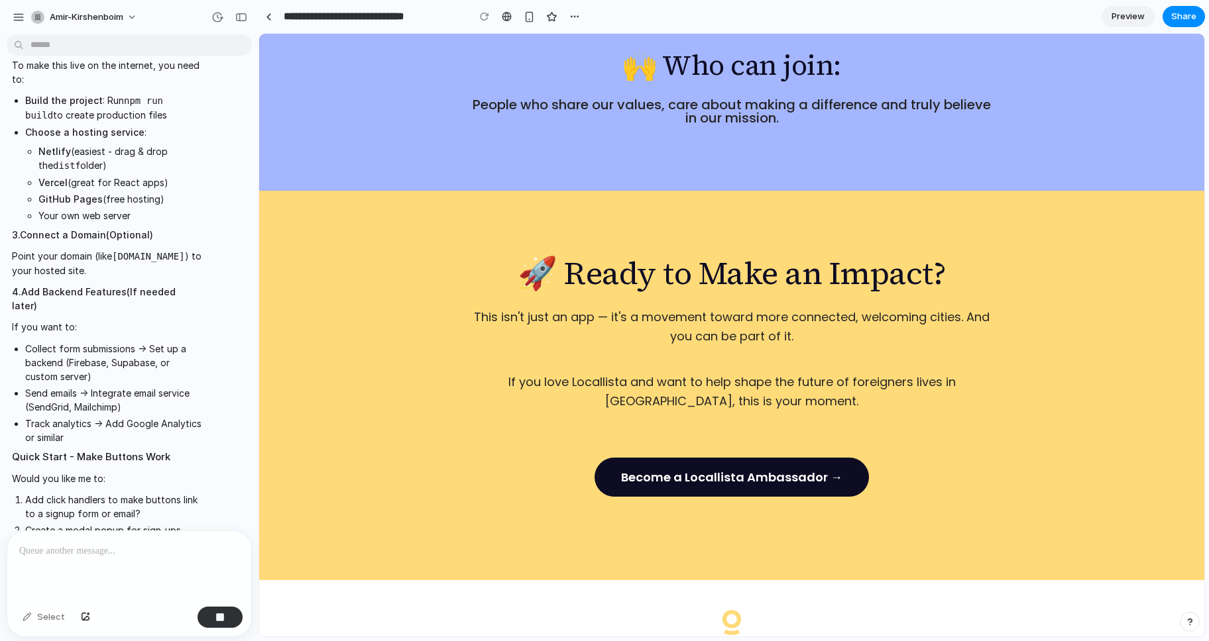
scroll to position [3927, 0]
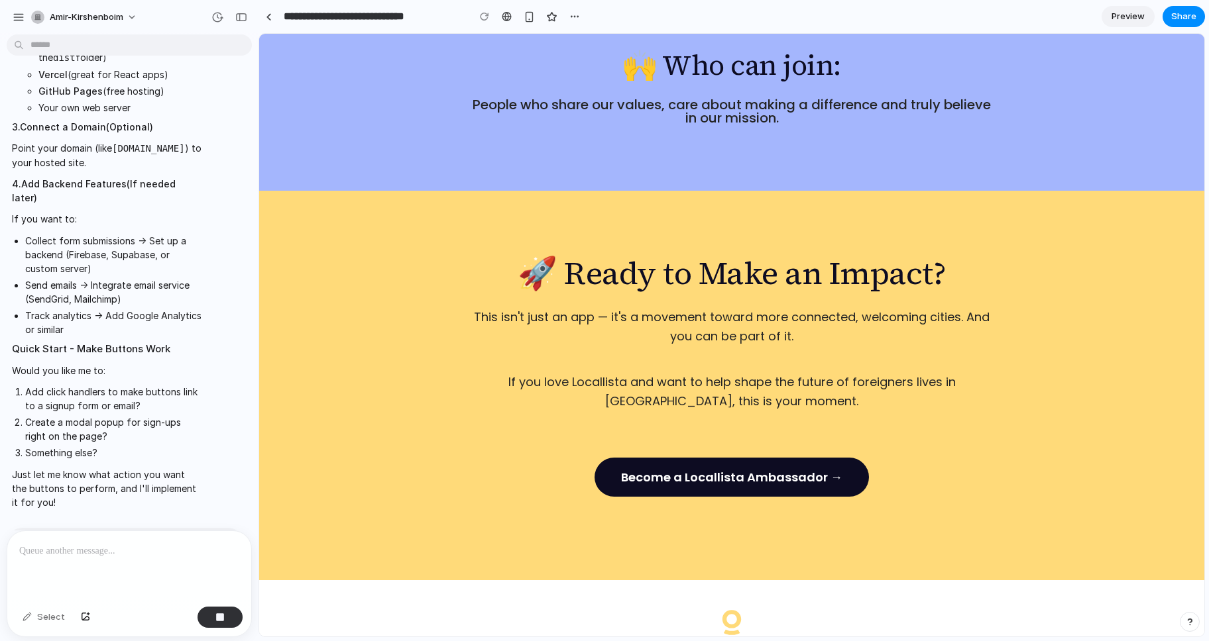
click at [737, 11] on section "**********" at bounding box center [731, 16] width 946 height 33
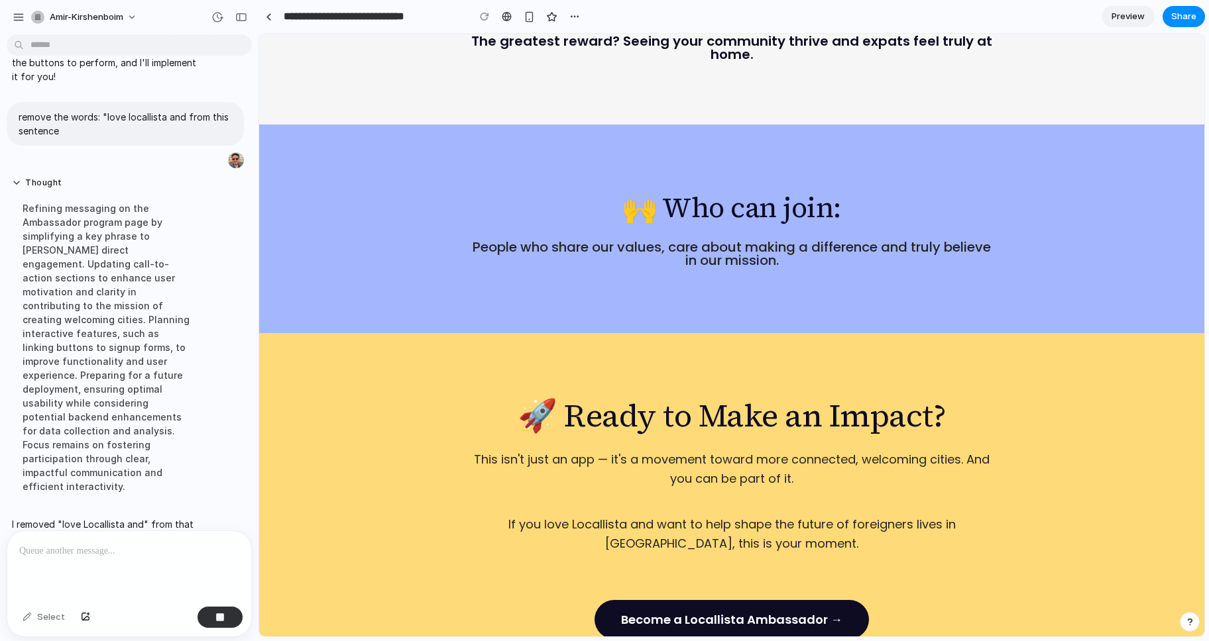
scroll to position [1992, 0]
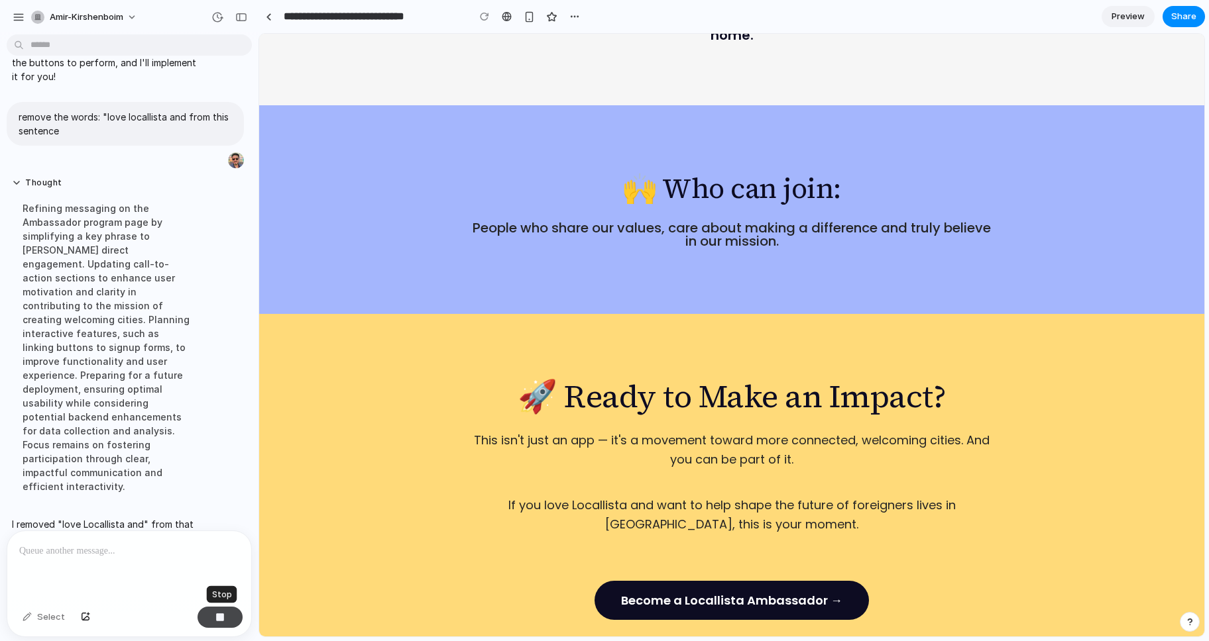
click at [219, 618] on div "button" at bounding box center [219, 617] width 9 height 9
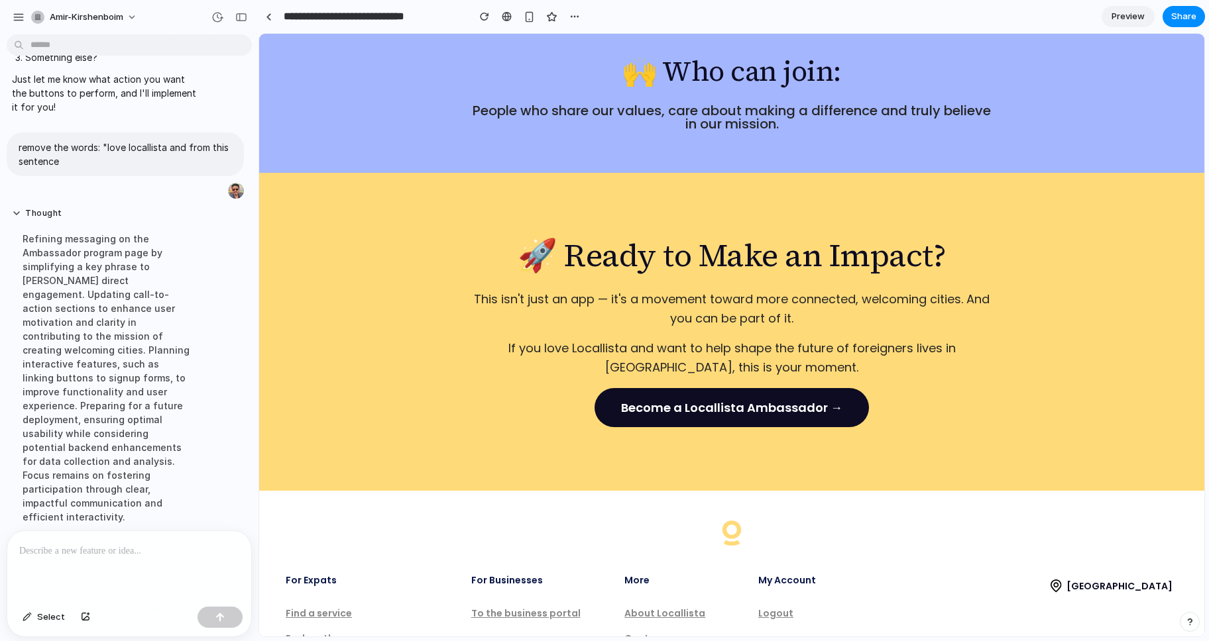
scroll to position [4038, 0]
click at [164, 547] on p "I removed "love Locallista and" from that sentence, so it now reads: "If you wa…" at bounding box center [107, 588] width 190 height 83
click at [70, 547] on p "I removed "love Locallista and" from that sentence, so it now reads: "If you wa…" at bounding box center [107, 588] width 190 height 83
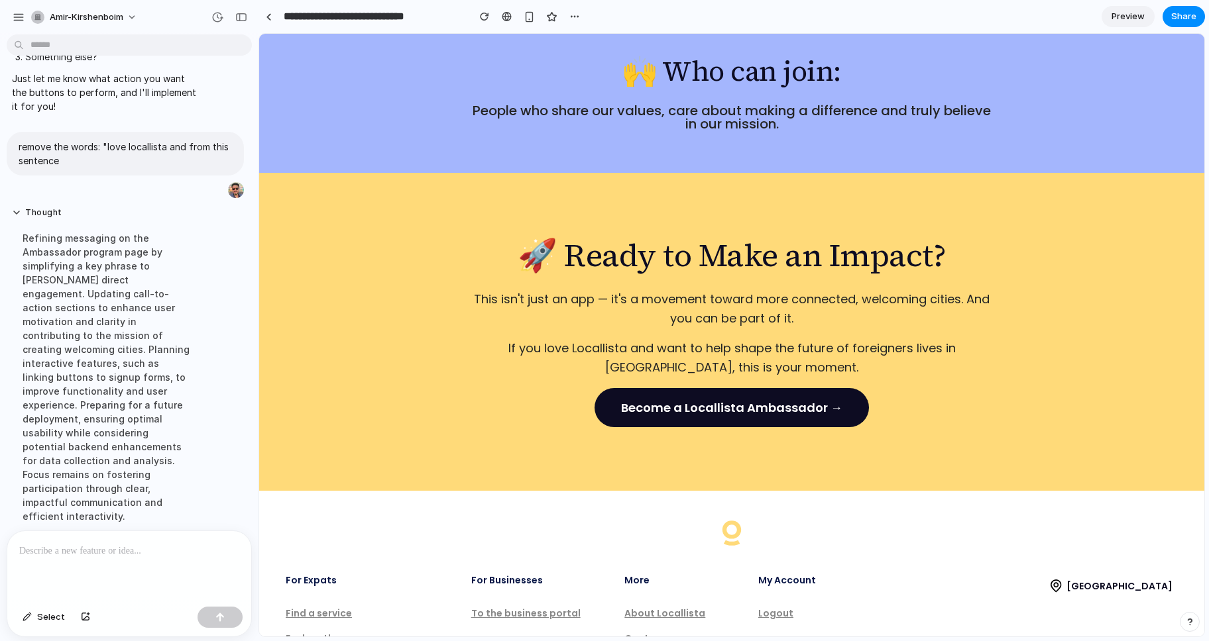
drag, startPoint x: 70, startPoint y: 471, endPoint x: 142, endPoint y: 504, distance: 78.6
click at [142, 547] on p "I removed "love Locallista and" from that sentence, so it now reads: "If you wa…" at bounding box center [107, 588] width 190 height 83
click at [113, 550] on p at bounding box center [129, 551] width 220 height 16
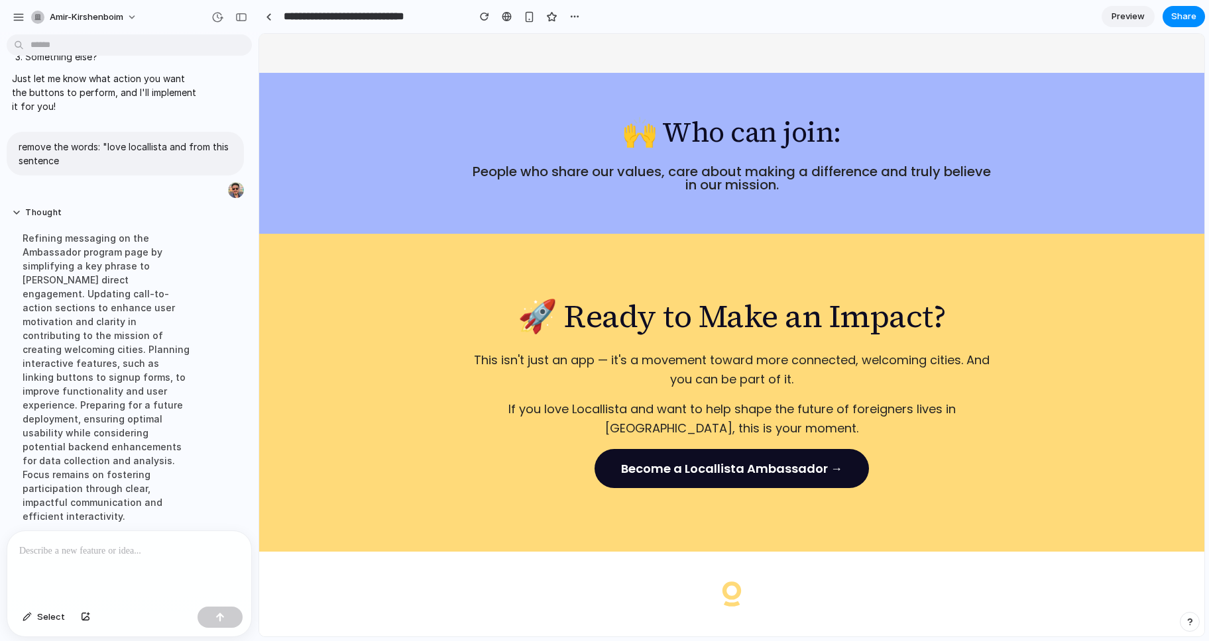
scroll to position [1952, 0]
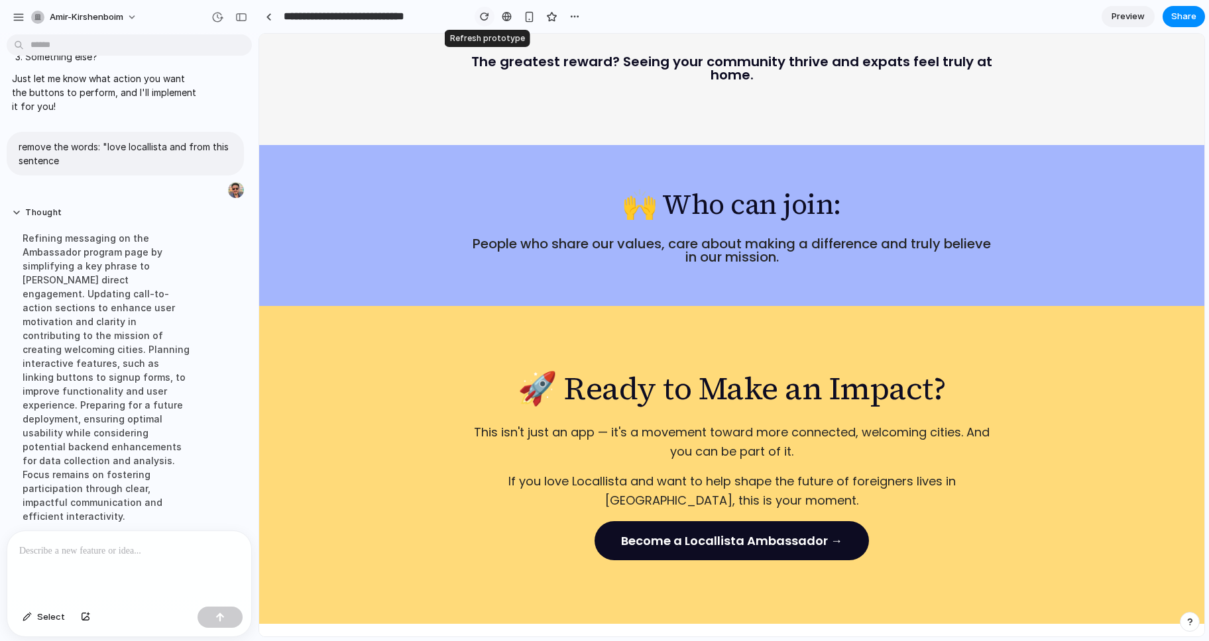
drag, startPoint x: 484, startPoint y: 13, endPoint x: 227, endPoint y: 5, distance: 257.3
click at [484, 13] on div "button" at bounding box center [484, 16] width 9 height 9
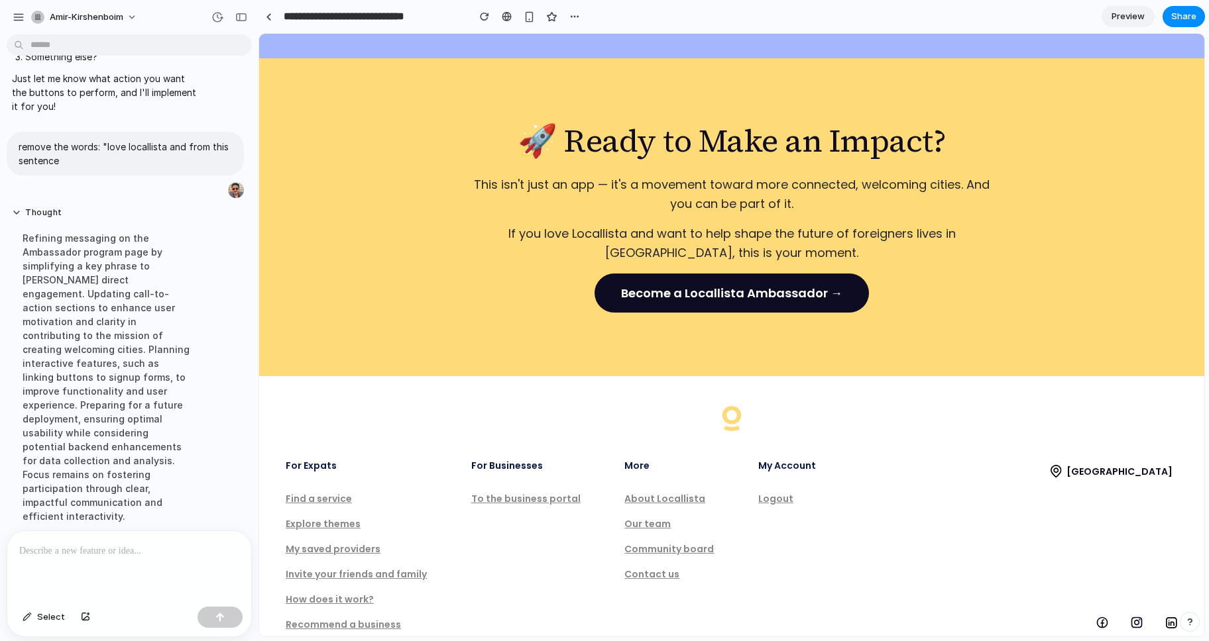
scroll to position [2231, 0]
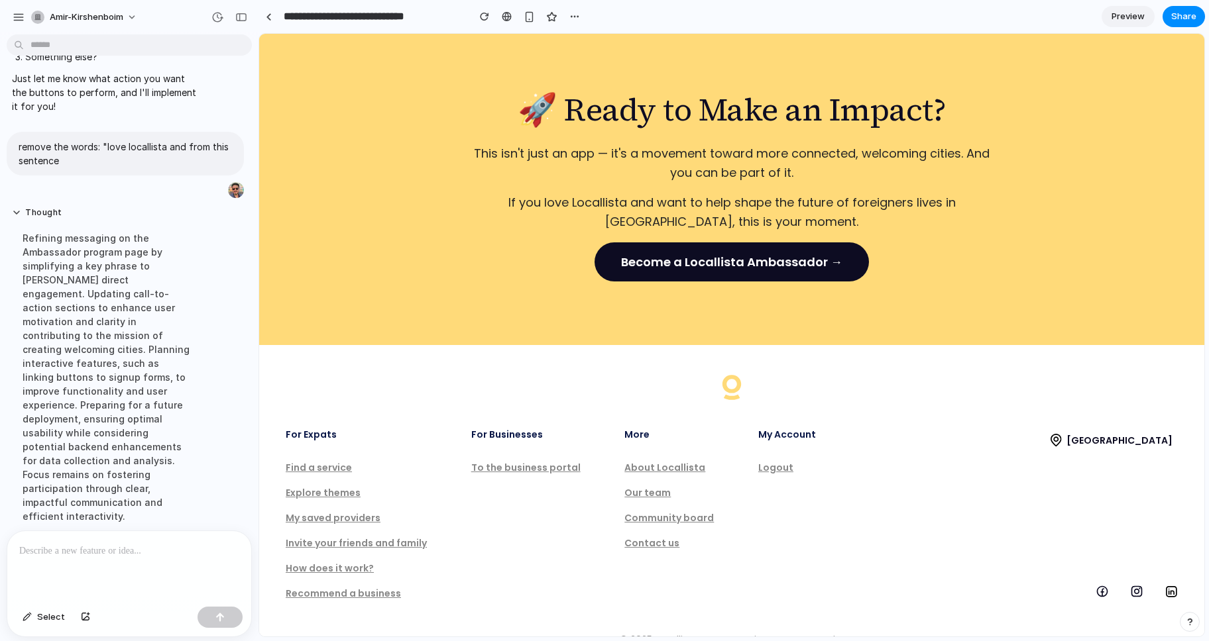
click at [133, 560] on div at bounding box center [129, 566] width 244 height 70
click at [227, 612] on button "button" at bounding box center [219, 617] width 45 height 21
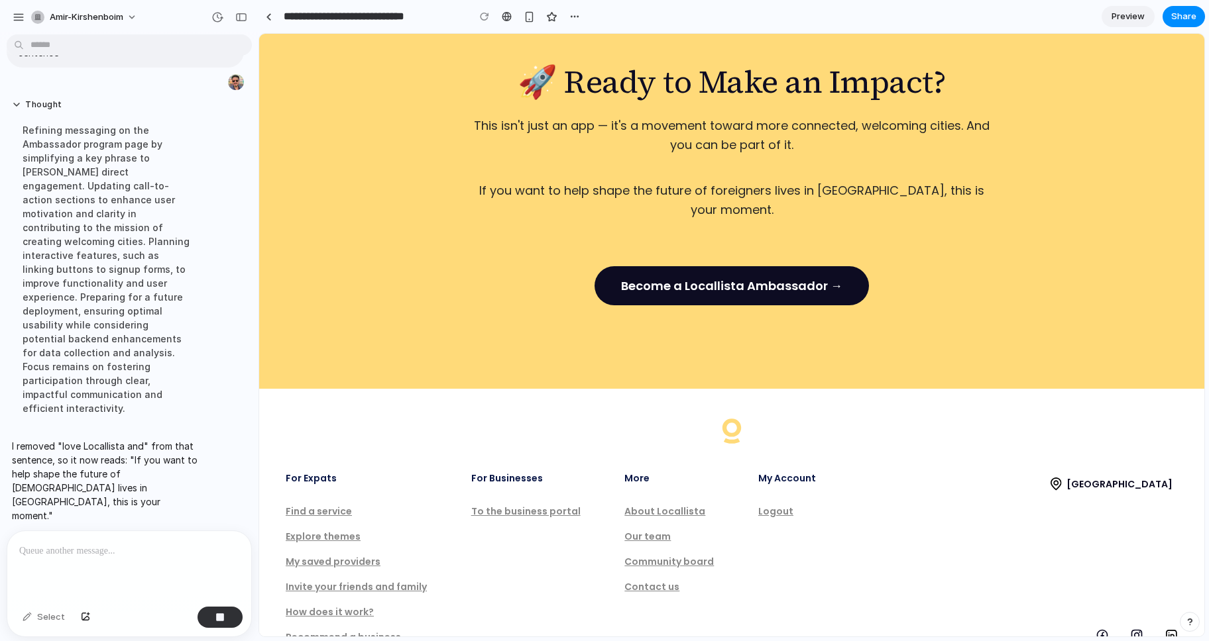
scroll to position [2331, 0]
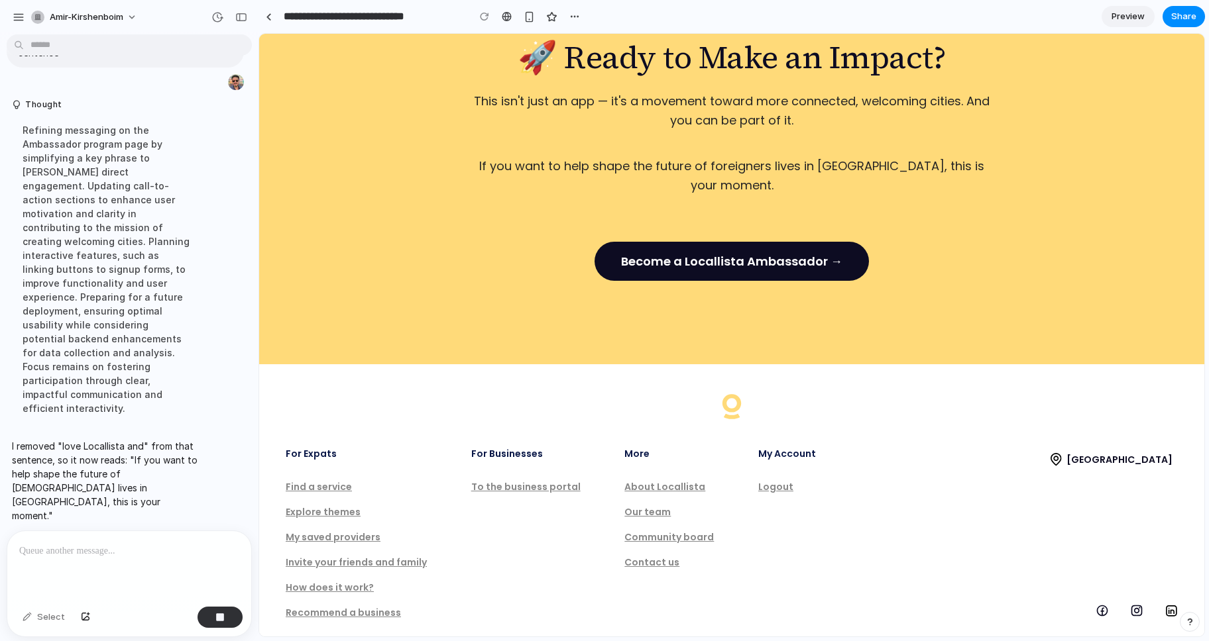
click at [120, 568] on div at bounding box center [129, 566] width 244 height 70
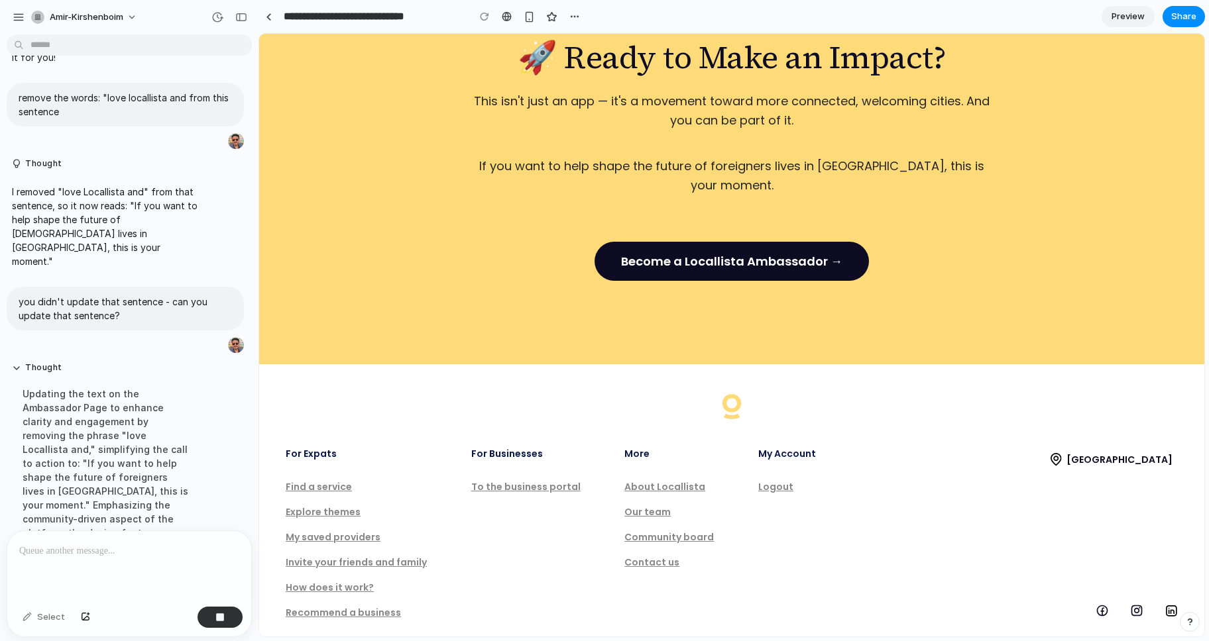
scroll to position [4130, 0]
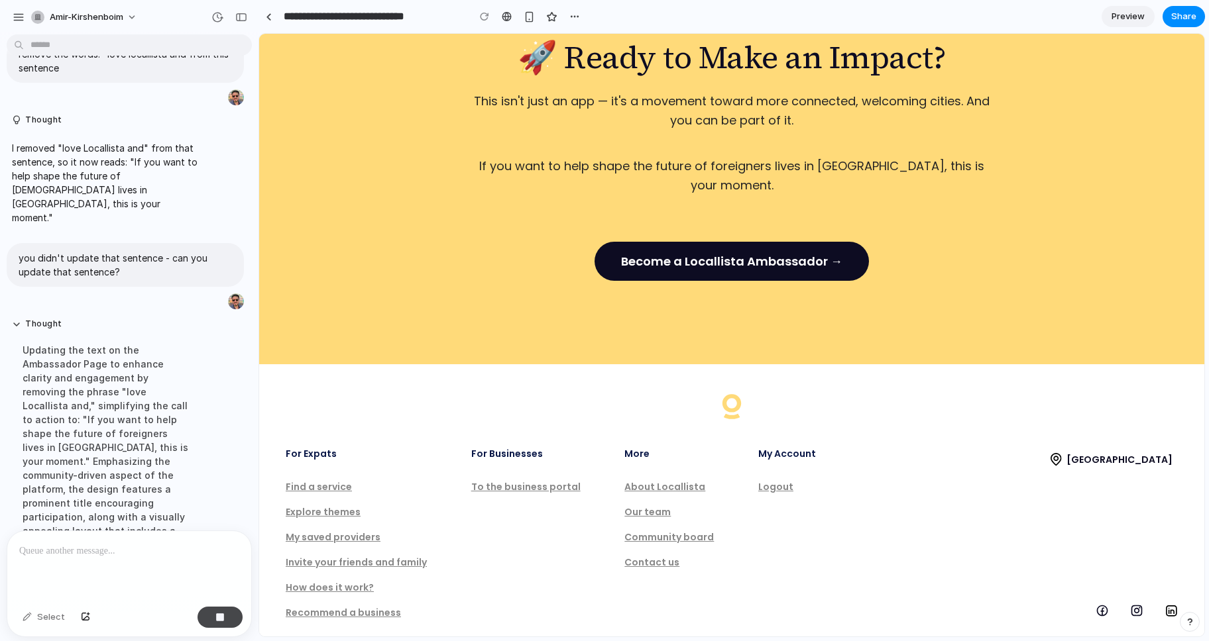
click at [222, 614] on div "button" at bounding box center [219, 617] width 9 height 9
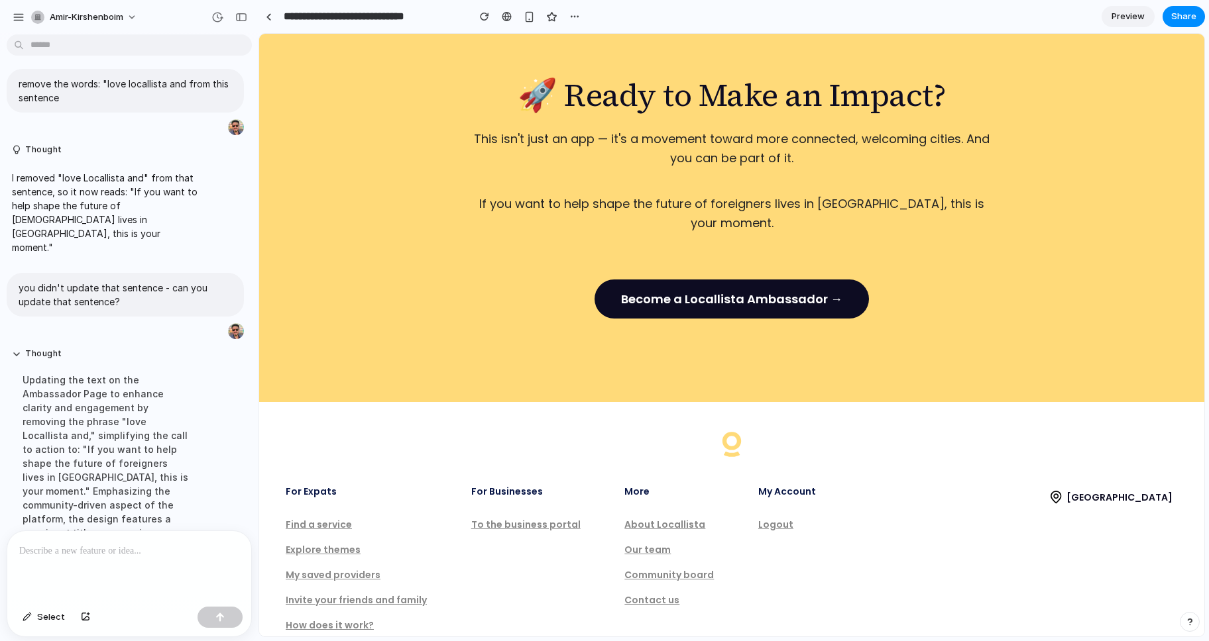
scroll to position [2331, 0]
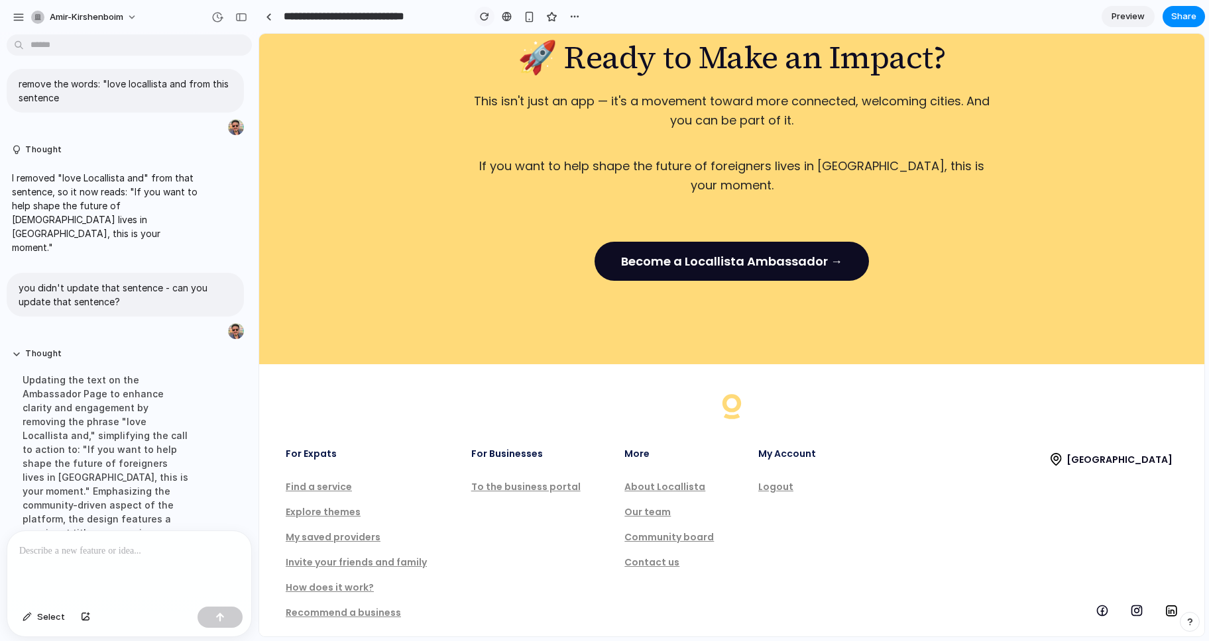
click at [483, 19] on div "button" at bounding box center [484, 16] width 9 height 9
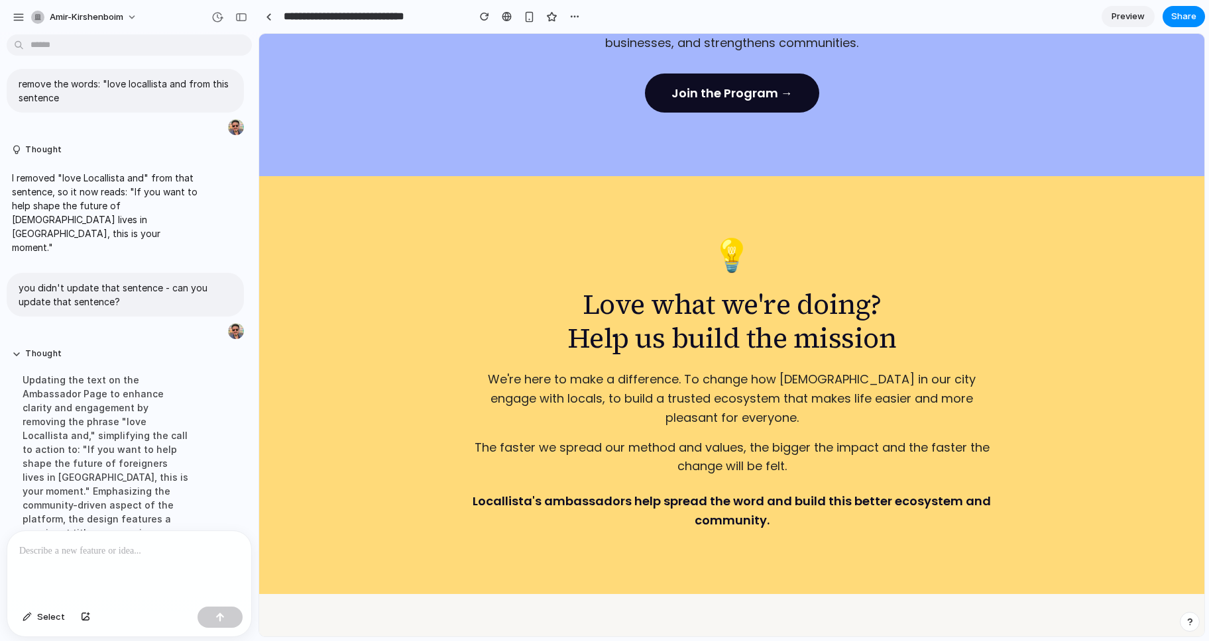
scroll to position [386, 0]
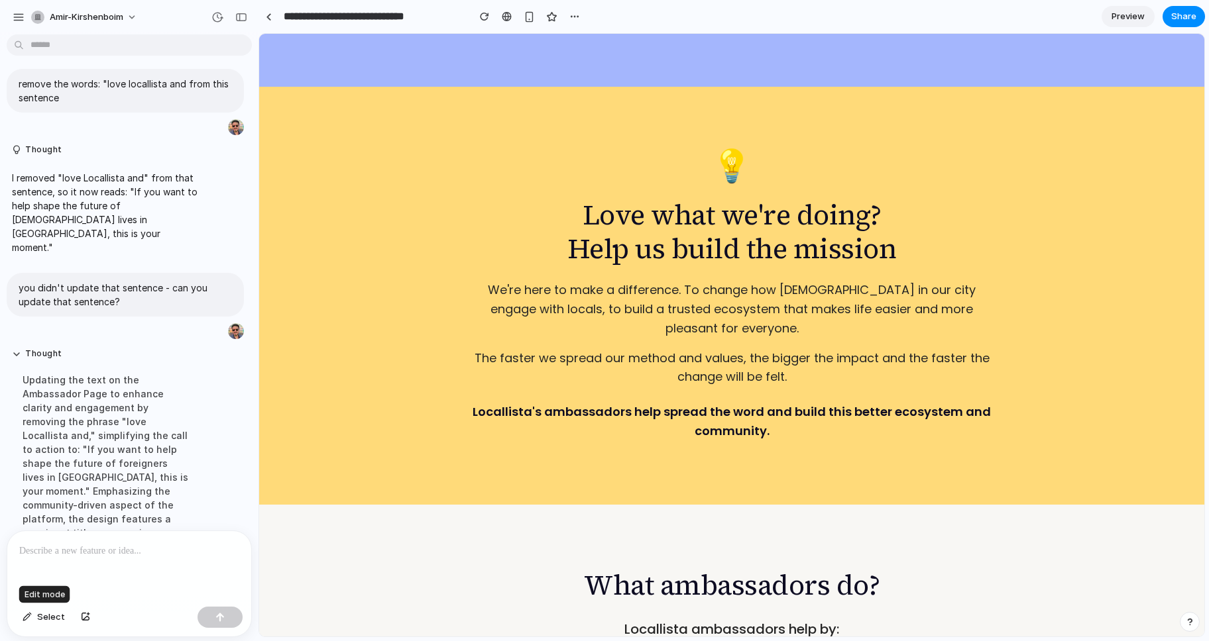
drag, startPoint x: 37, startPoint y: 618, endPoint x: 144, endPoint y: 575, distance: 115.1
click at [38, 618] on span "Select" at bounding box center [51, 617] width 28 height 13
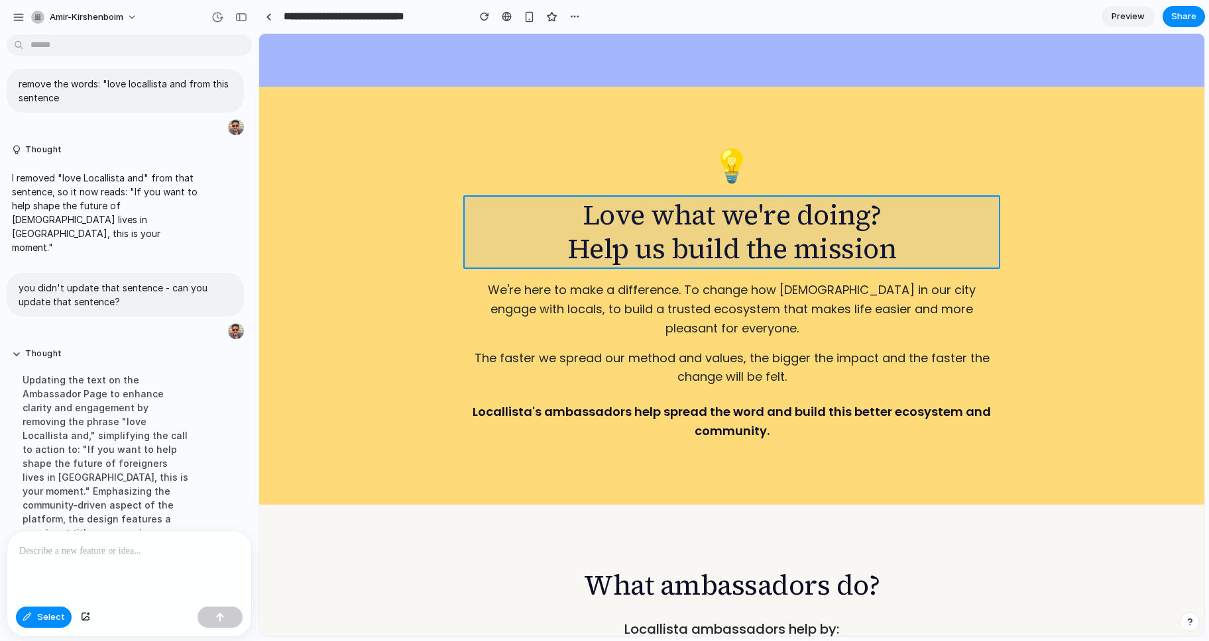
click at [677, 223] on div at bounding box center [732, 335] width 944 height 602
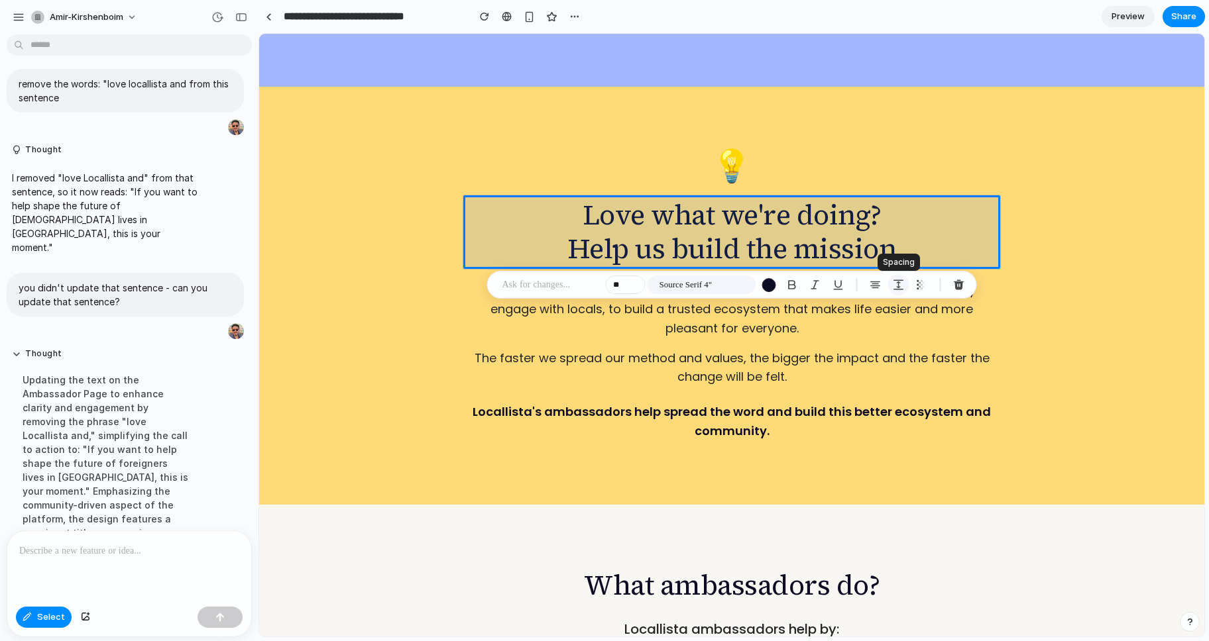
click at [901, 284] on div "button" at bounding box center [899, 285] width 12 height 12
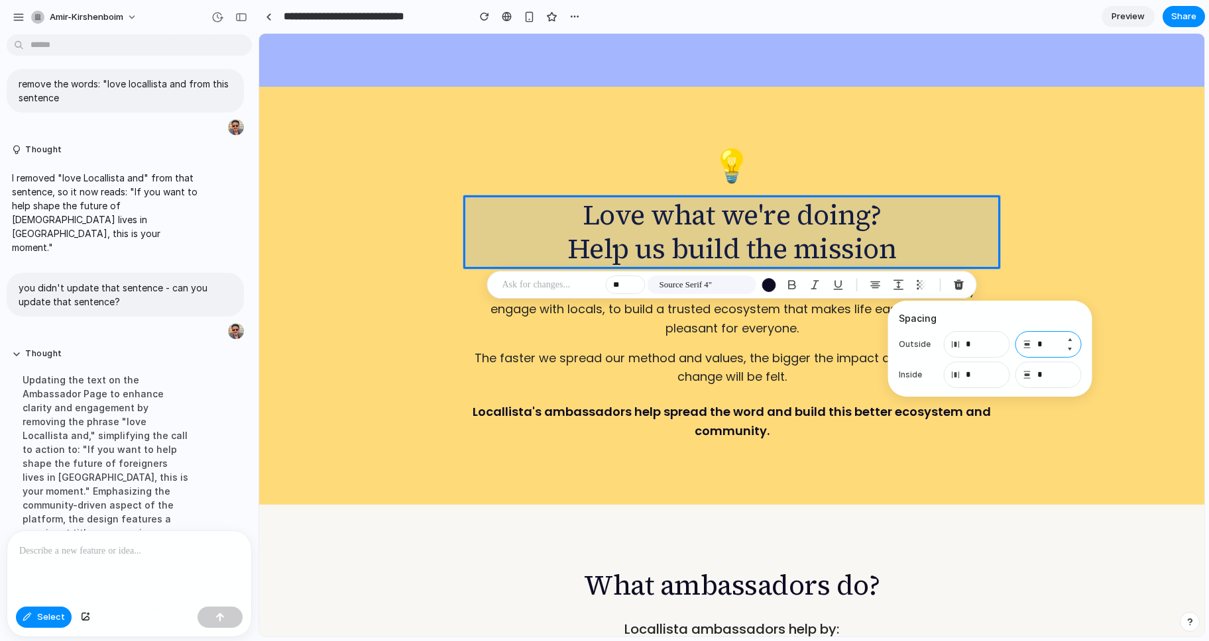
click at [1057, 345] on input "*" at bounding box center [1048, 344] width 66 height 27
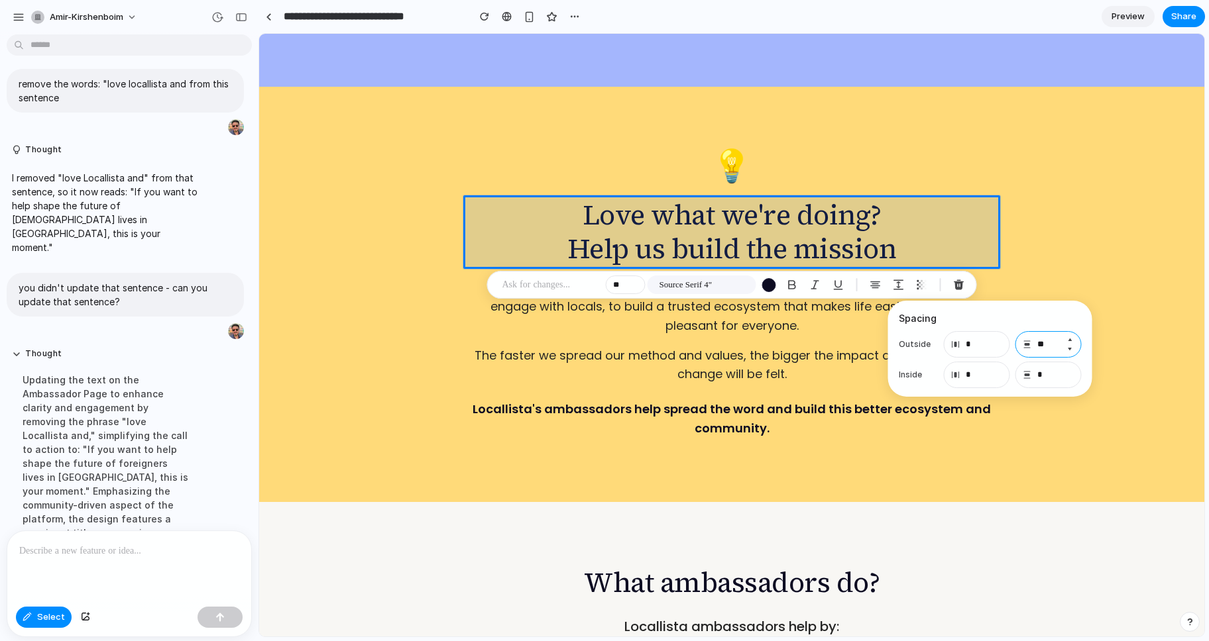
type input "*"
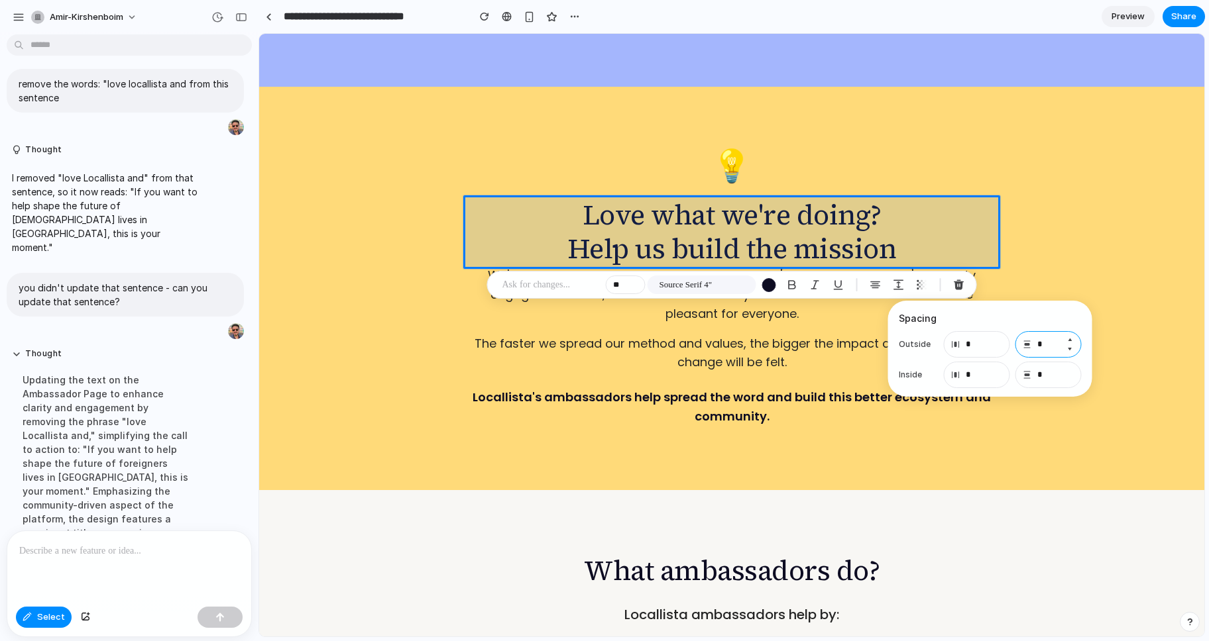
type input "**"
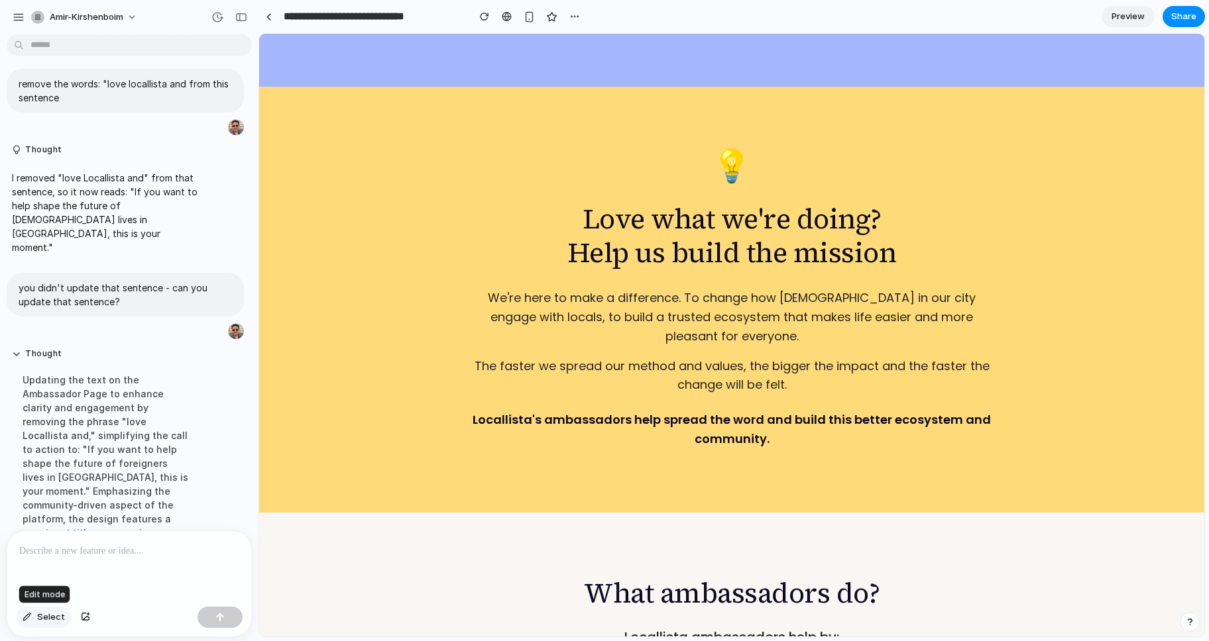
drag, startPoint x: 45, startPoint y: 618, endPoint x: 54, endPoint y: 614, distance: 9.5
click at [46, 617] on span "Select" at bounding box center [51, 617] width 28 height 13
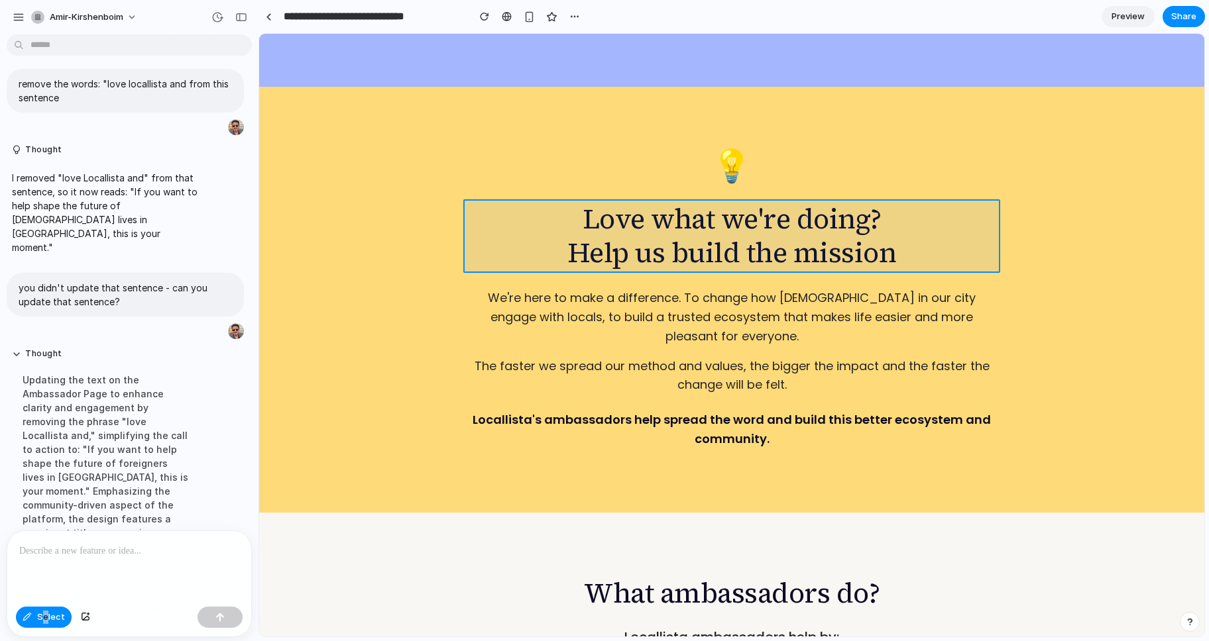
click at [747, 260] on div at bounding box center [732, 335] width 944 height 602
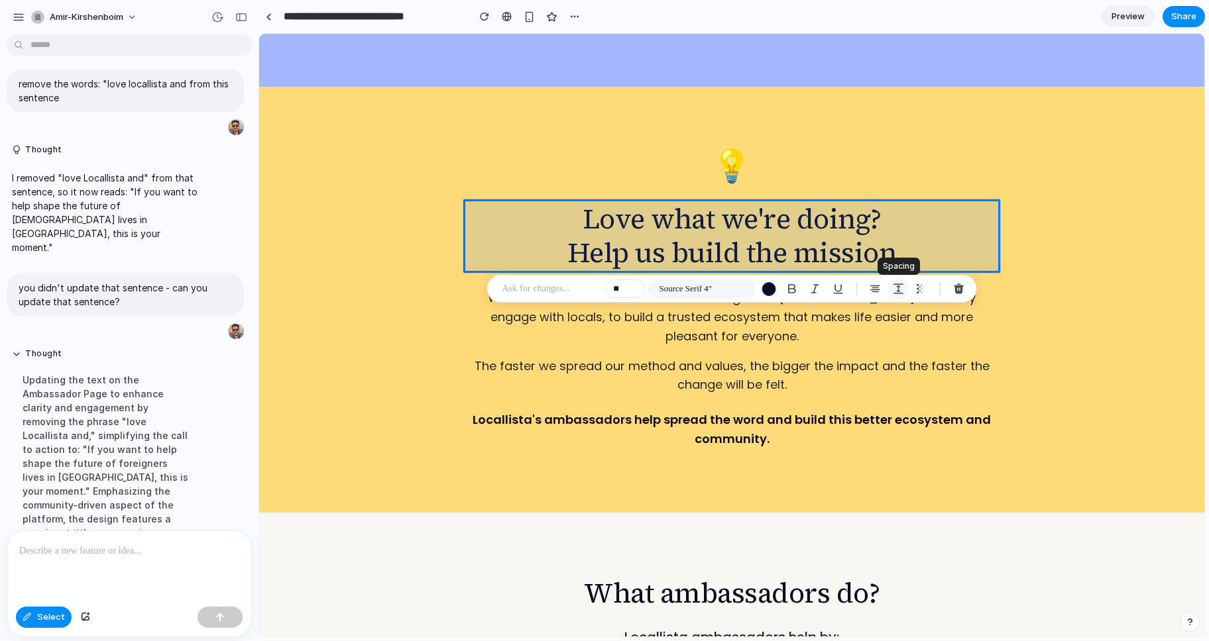
click at [902, 288] on div "button" at bounding box center [899, 289] width 12 height 12
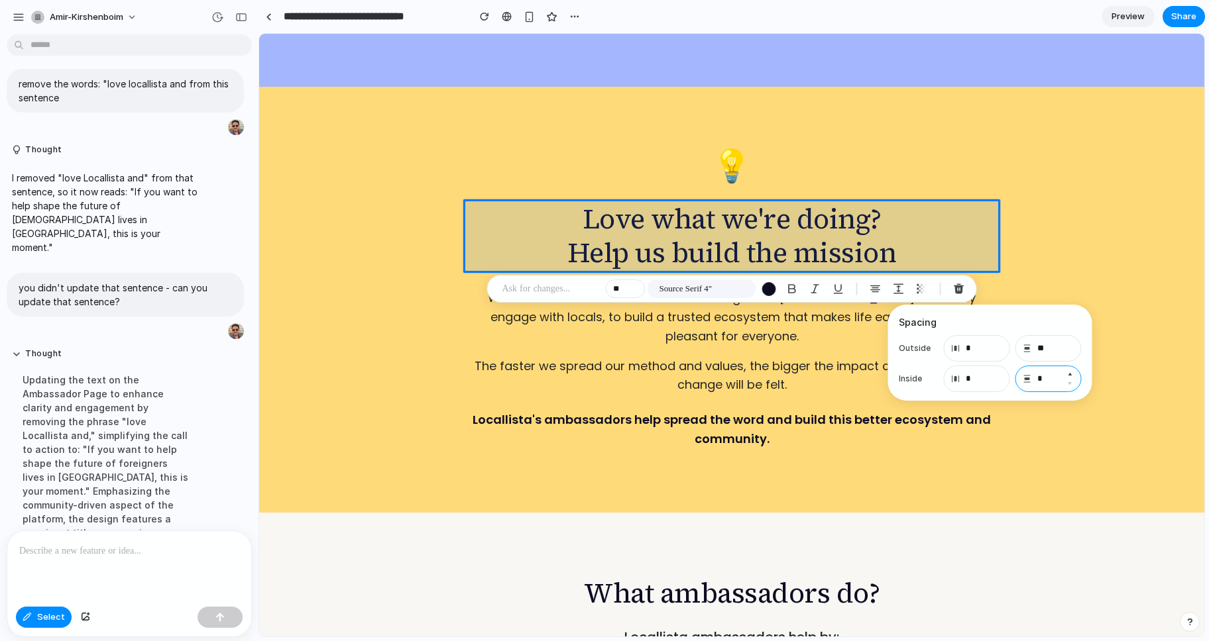
click at [1050, 382] on input "*" at bounding box center [1048, 379] width 66 height 27
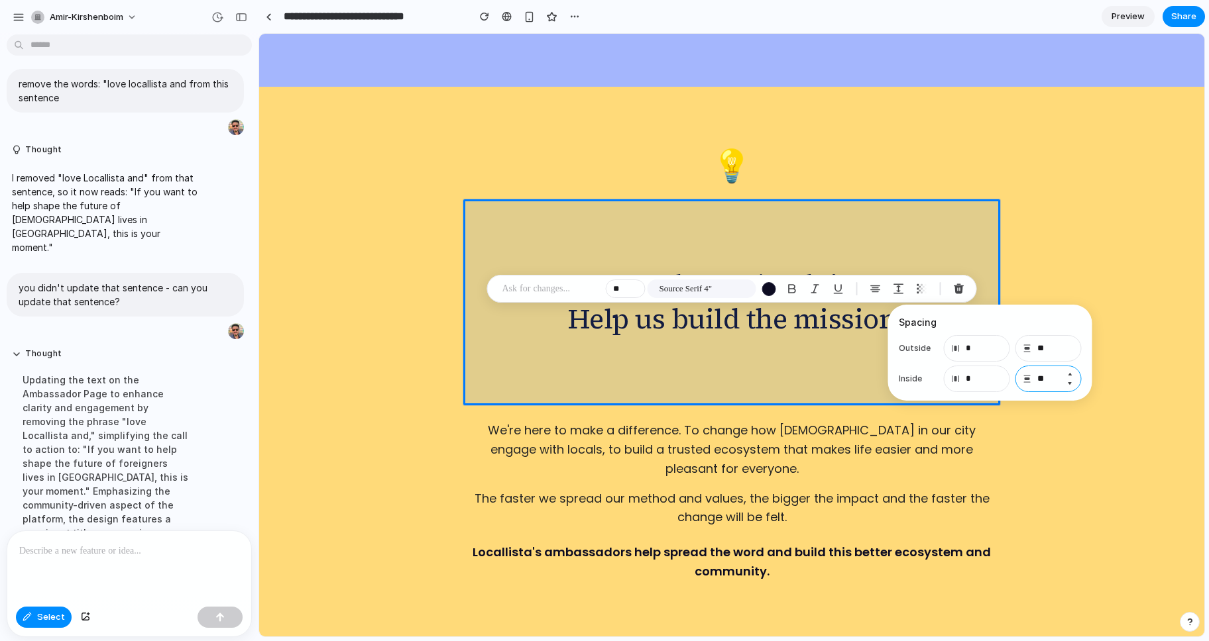
type input "*"
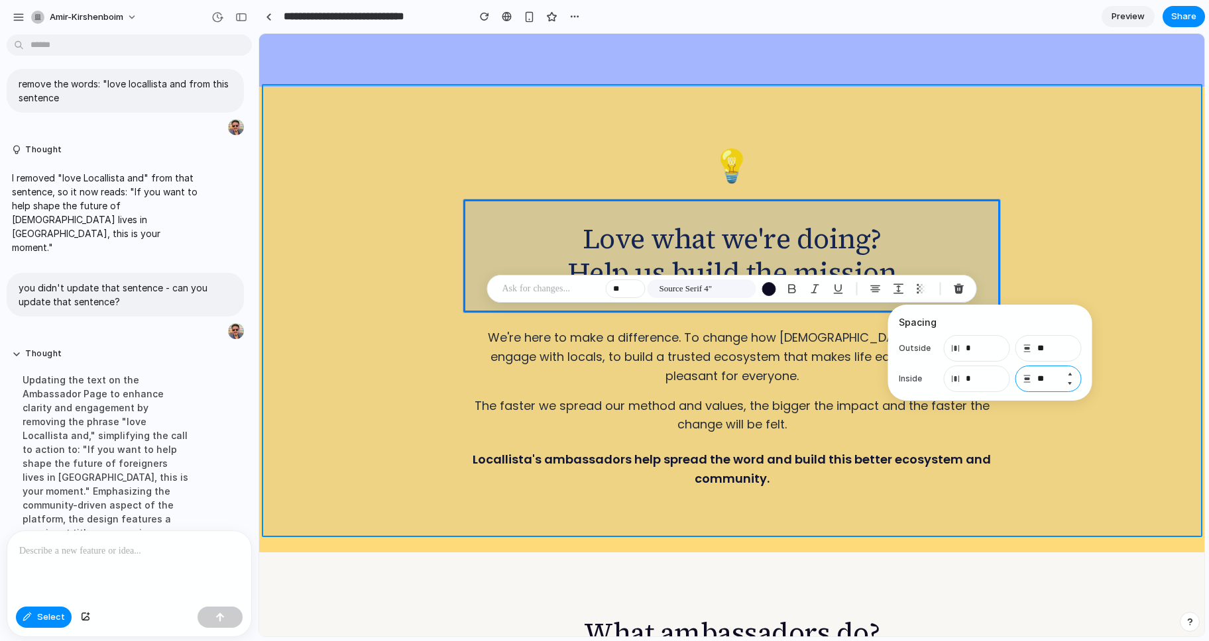
type input "**"
click at [1128, 292] on div at bounding box center [732, 335] width 944 height 602
type input "*"
type input "**"
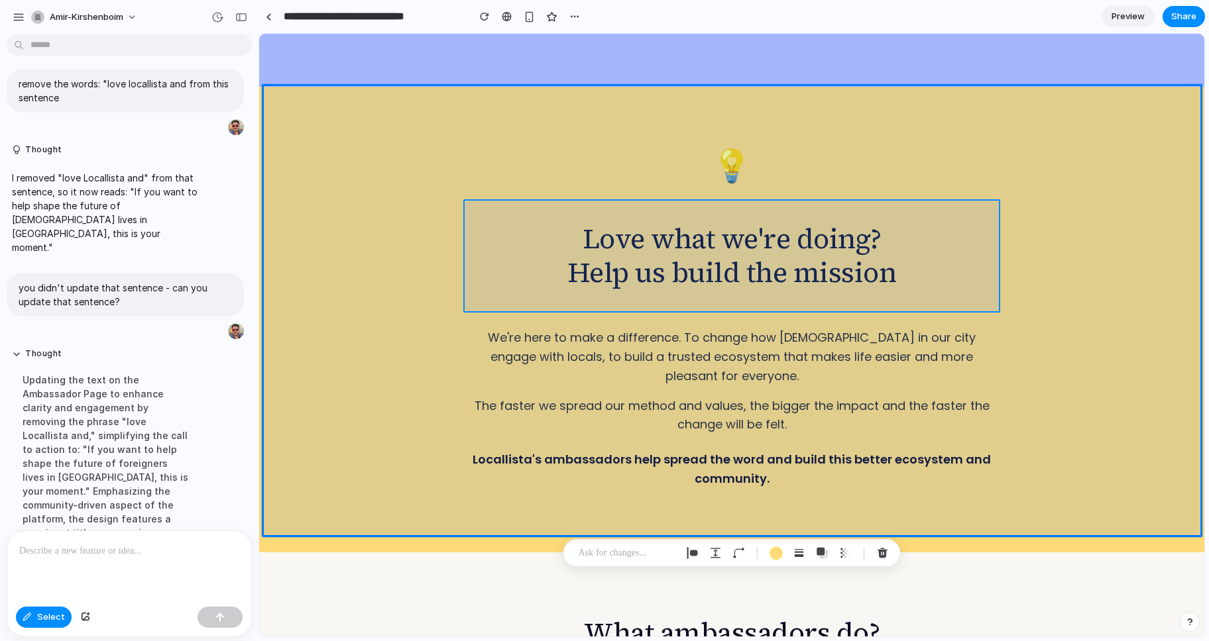
click at [823, 233] on div at bounding box center [732, 335] width 944 height 602
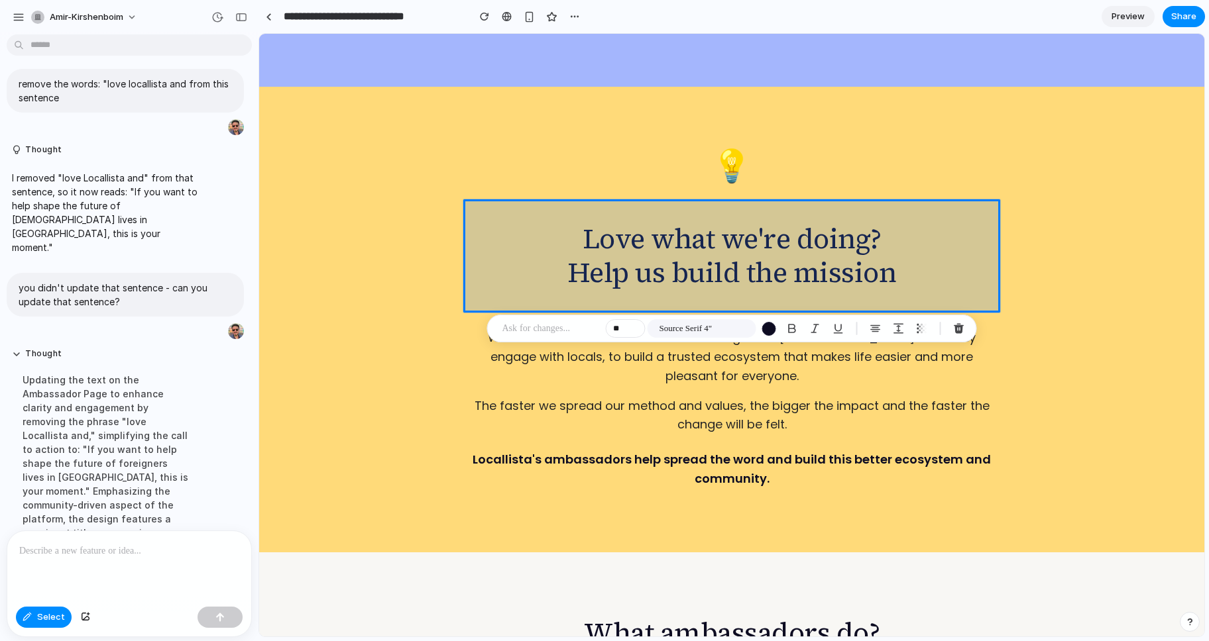
click at [807, 205] on div at bounding box center [732, 335] width 944 height 602
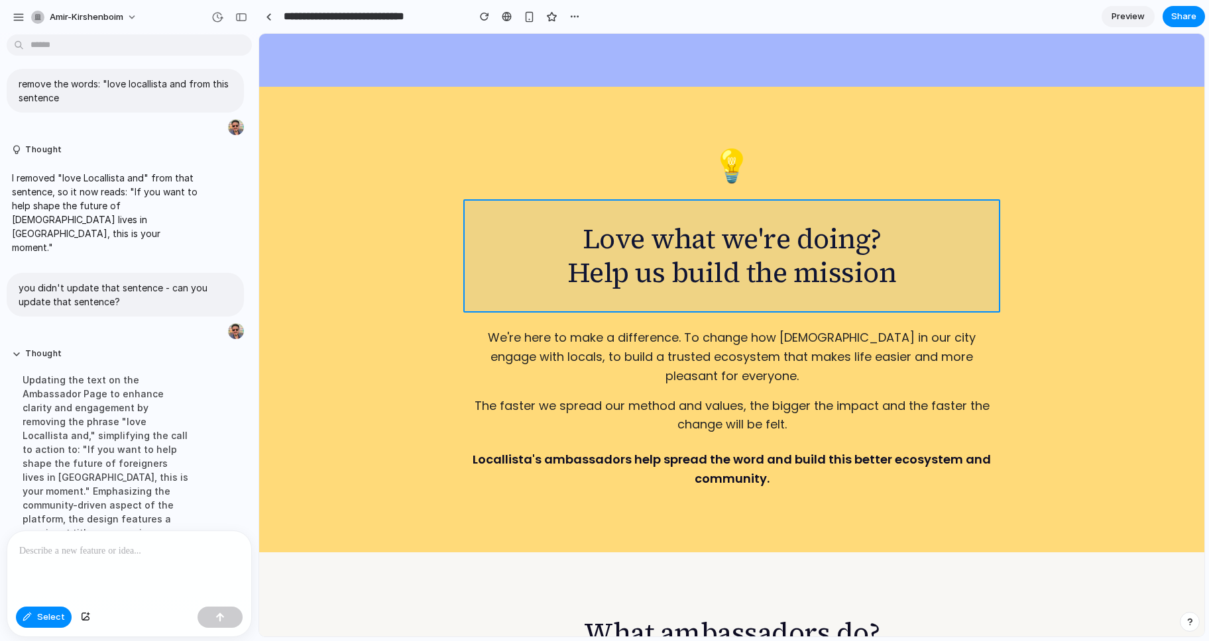
click at [902, 288] on div at bounding box center [732, 335] width 944 height 602
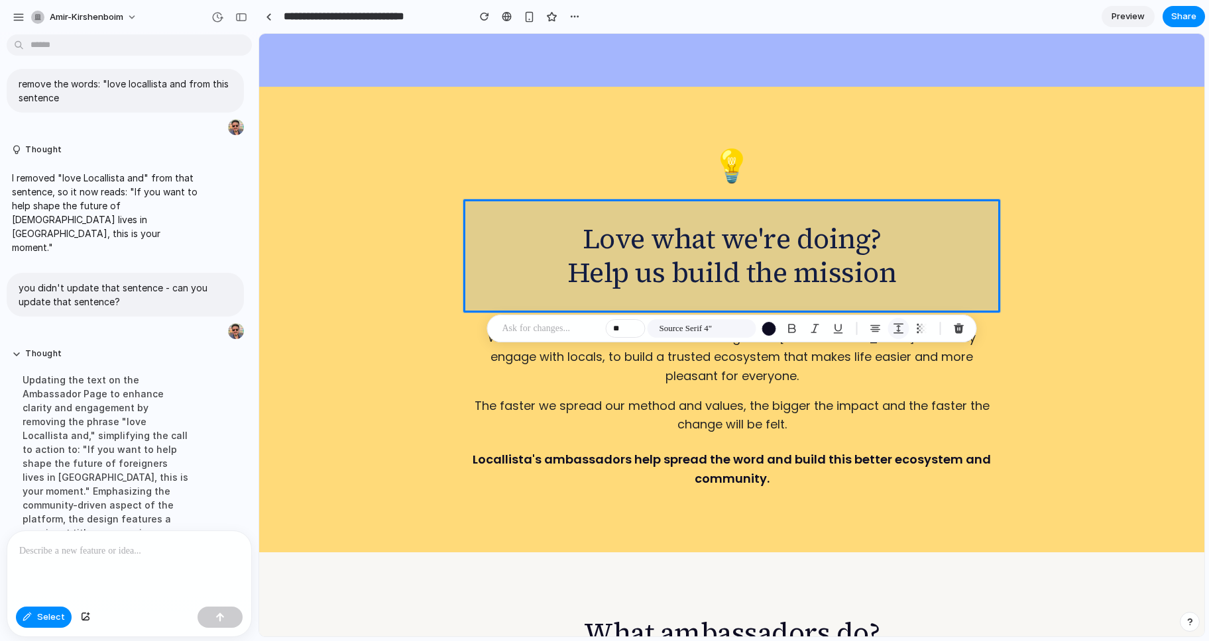
click at [899, 327] on div "button" at bounding box center [899, 329] width 12 height 12
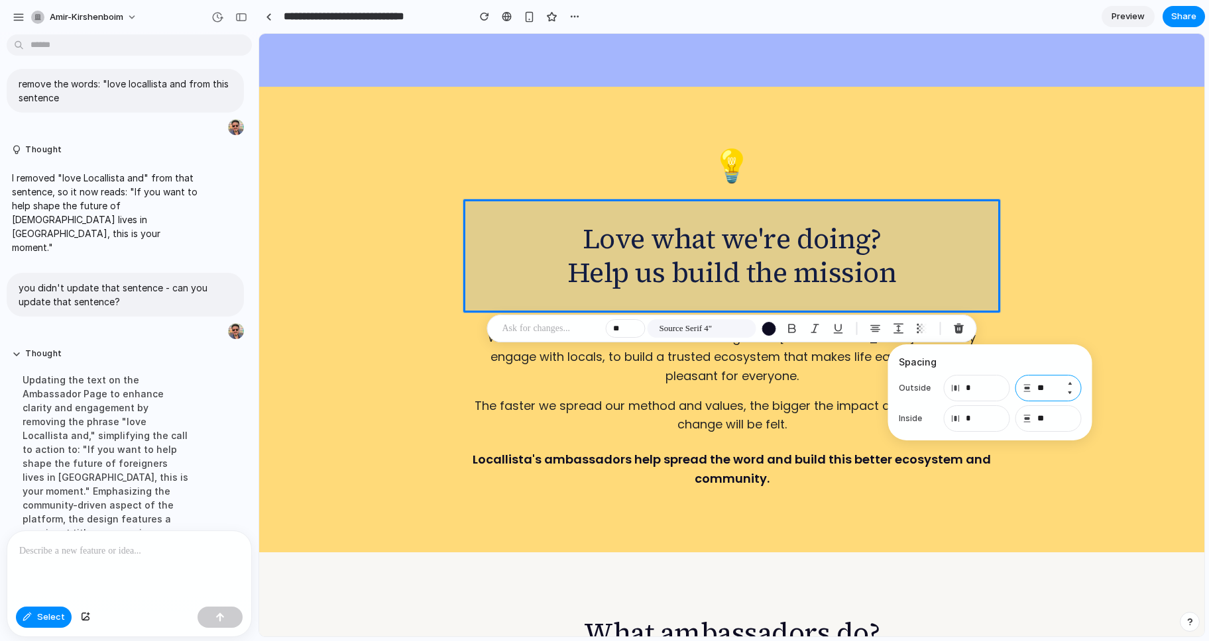
click at [1046, 388] on input "**" at bounding box center [1048, 388] width 66 height 27
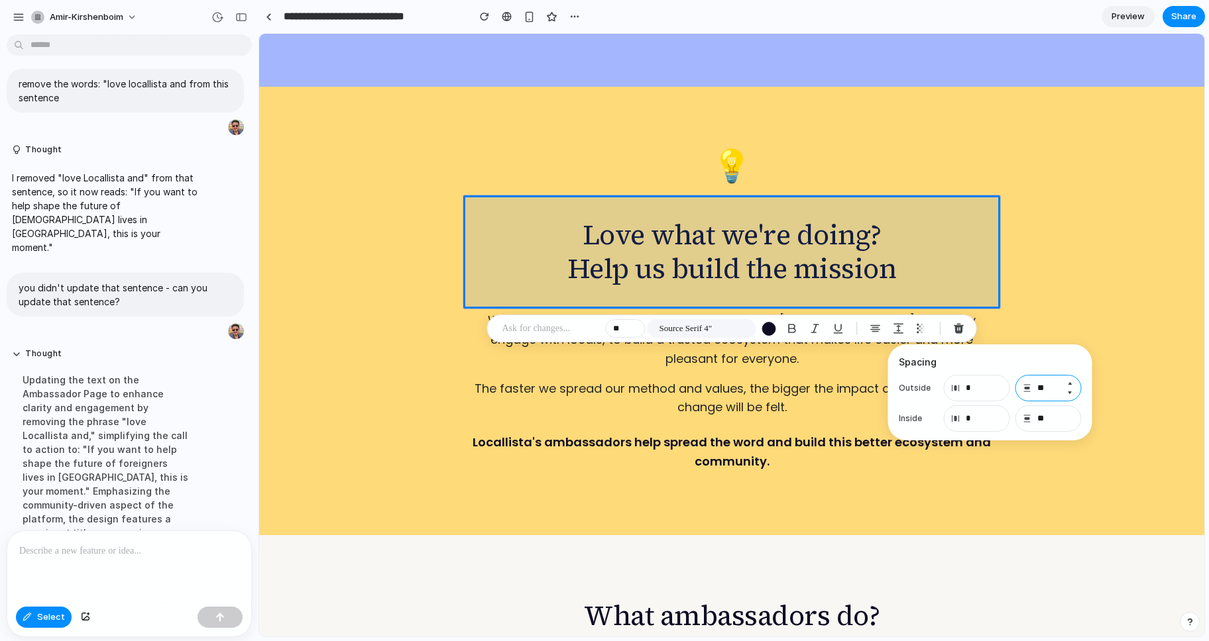
click at [1056, 389] on input "**" at bounding box center [1048, 388] width 66 height 27
type input "*"
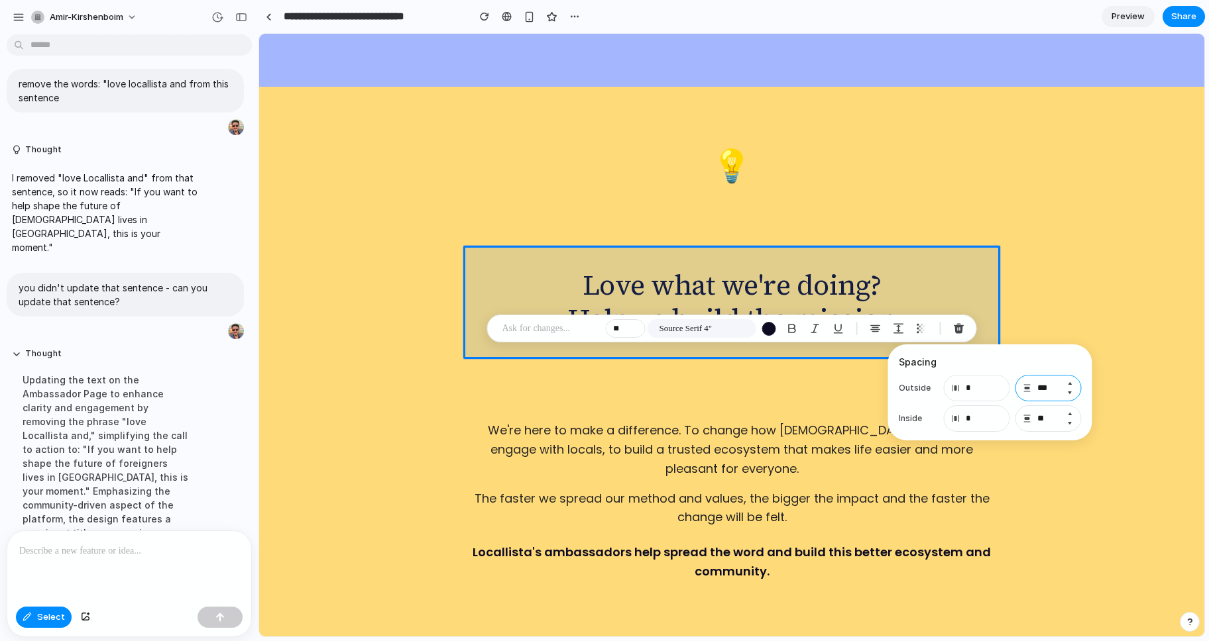
type input "***"
click at [1053, 419] on input "**" at bounding box center [1048, 419] width 66 height 27
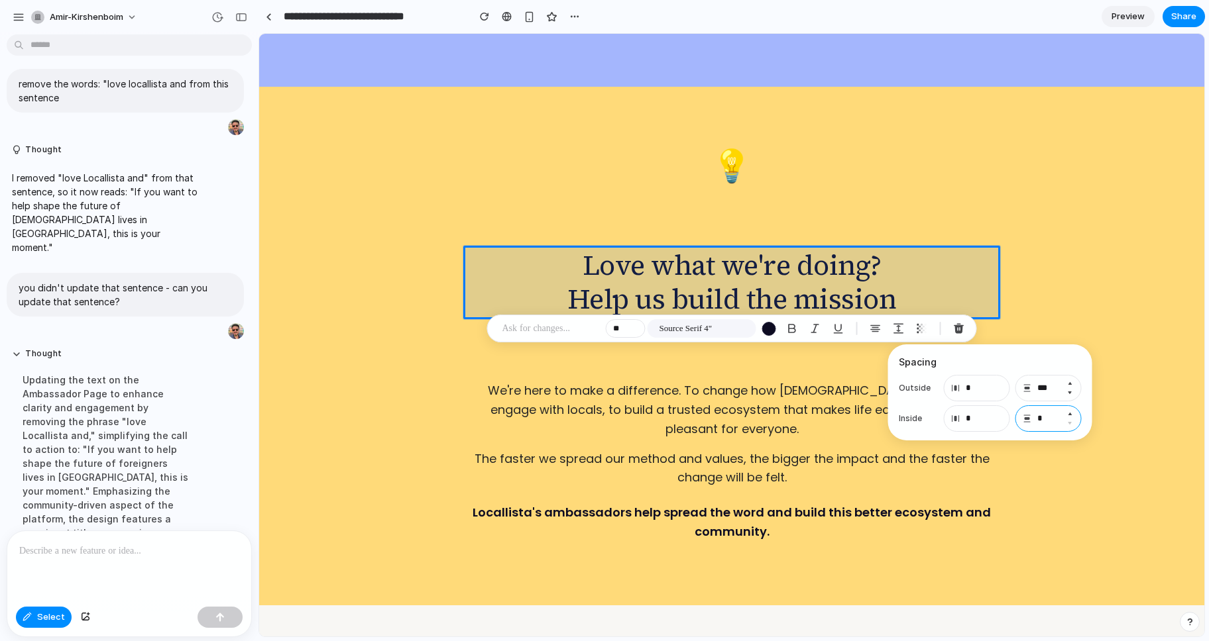
type input "*"
click at [1051, 390] on input "***" at bounding box center [1048, 388] width 66 height 27
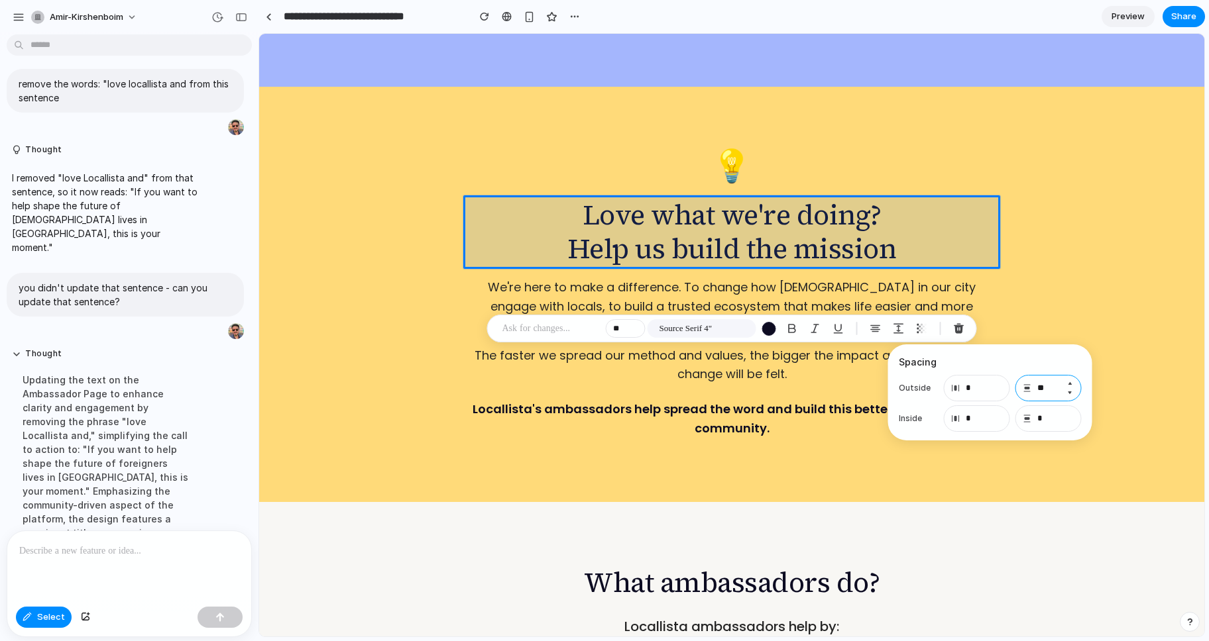
type input "*"
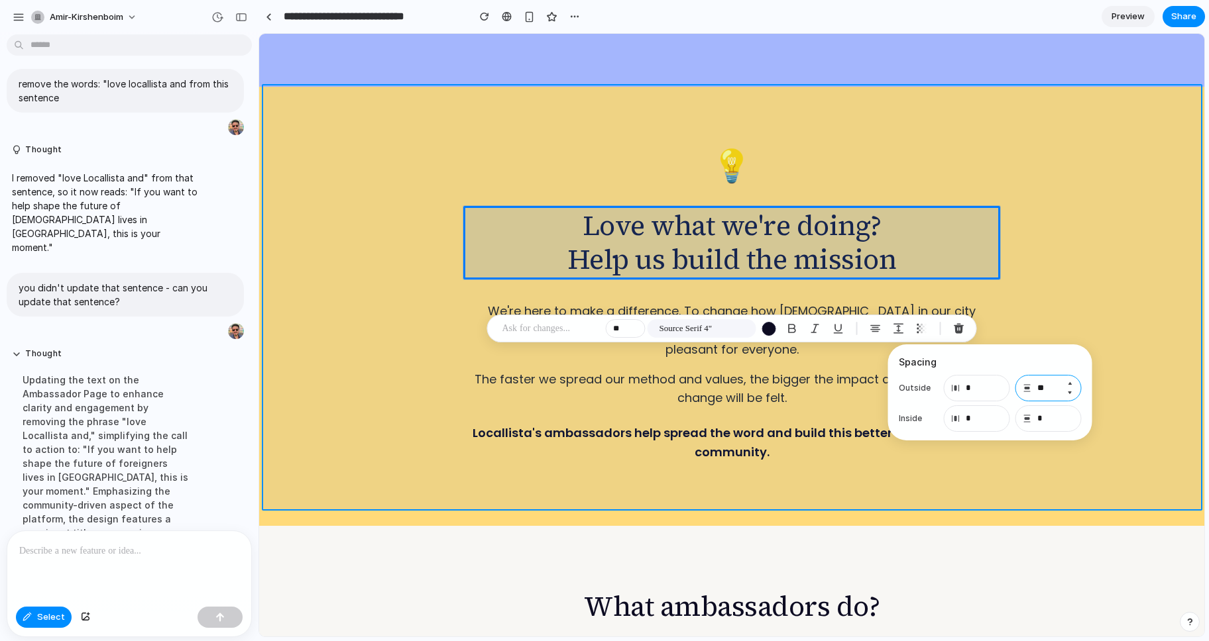
type input "**"
click at [1096, 291] on div at bounding box center [732, 335] width 944 height 602
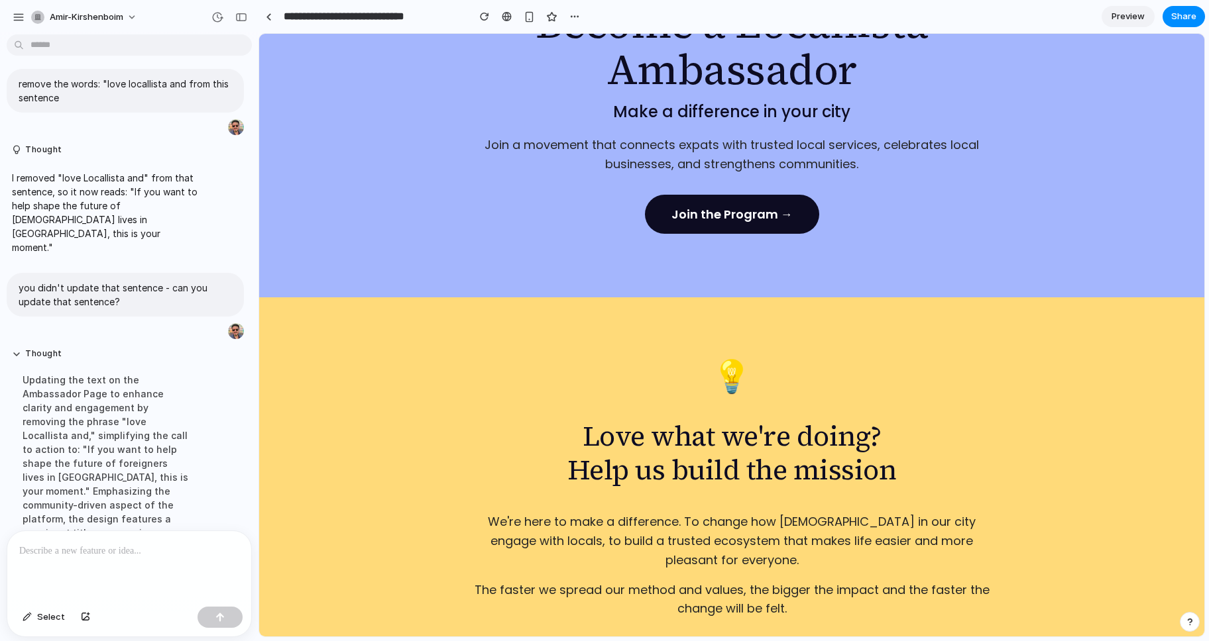
scroll to position [205, 0]
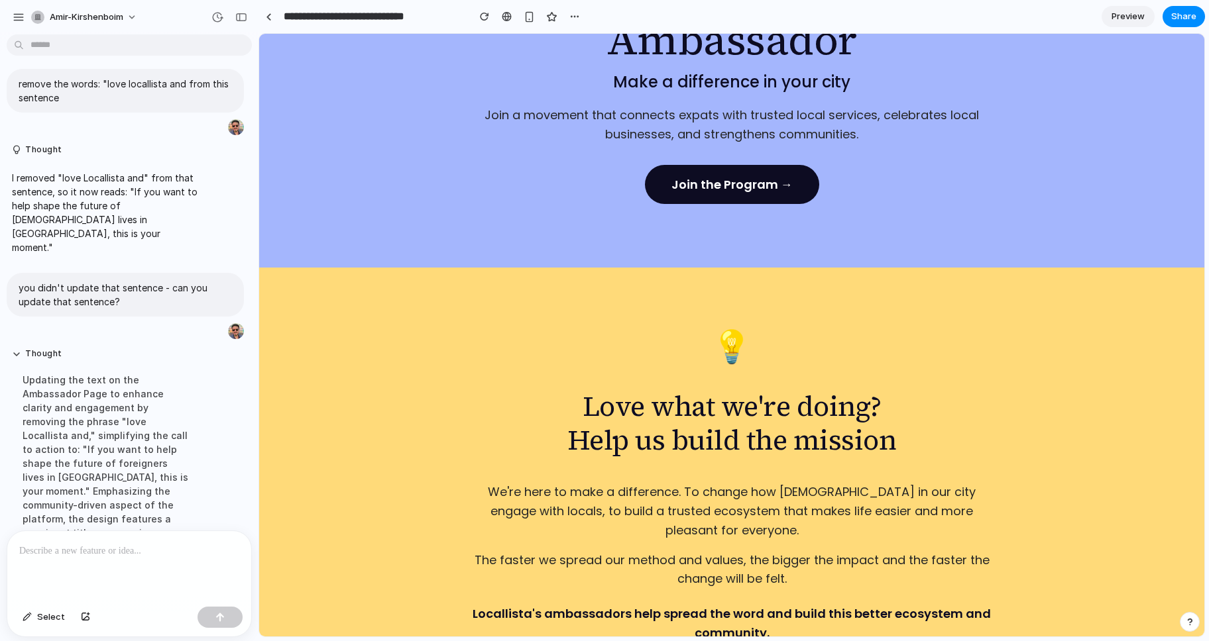
click at [634, 346] on div "💡" at bounding box center [732, 347] width 530 height 32
click at [47, 617] on span "Select" at bounding box center [51, 617] width 28 height 13
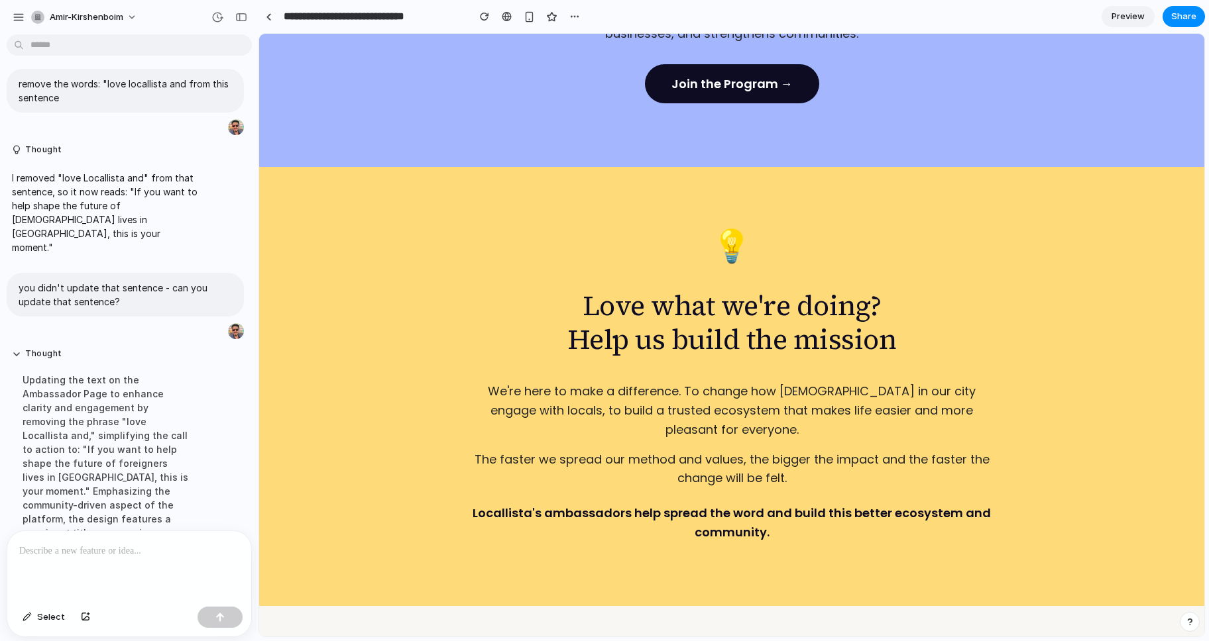
scroll to position [307, 0]
click at [46, 623] on span "Select" at bounding box center [51, 617] width 28 height 13
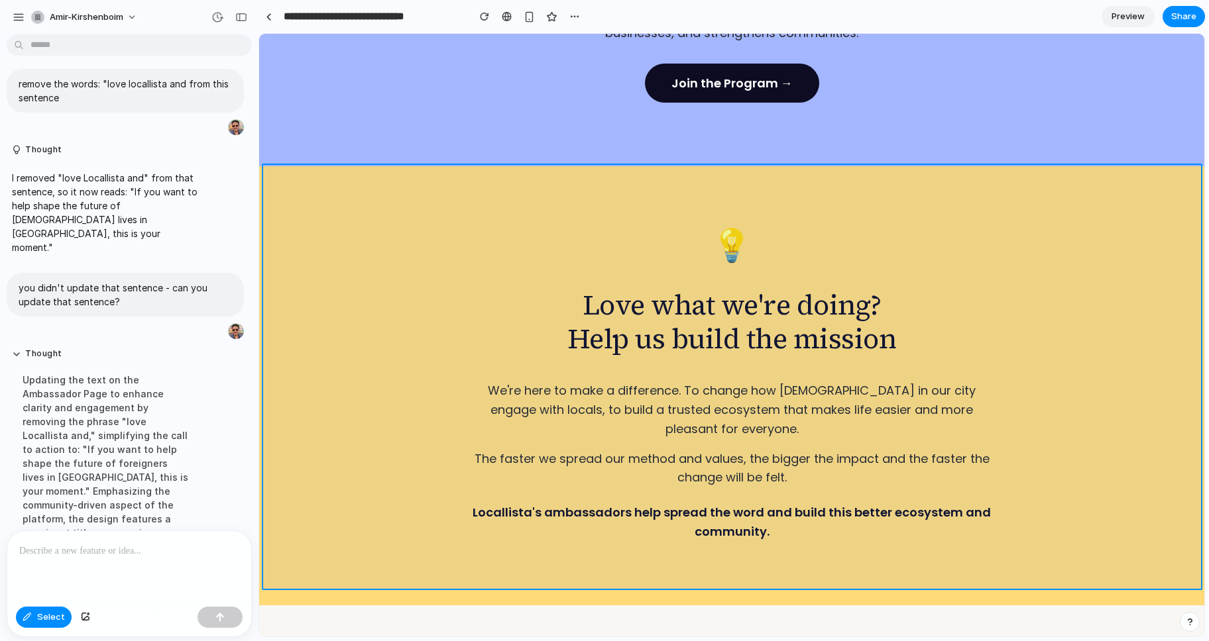
click at [577, 194] on div at bounding box center [732, 335] width 944 height 602
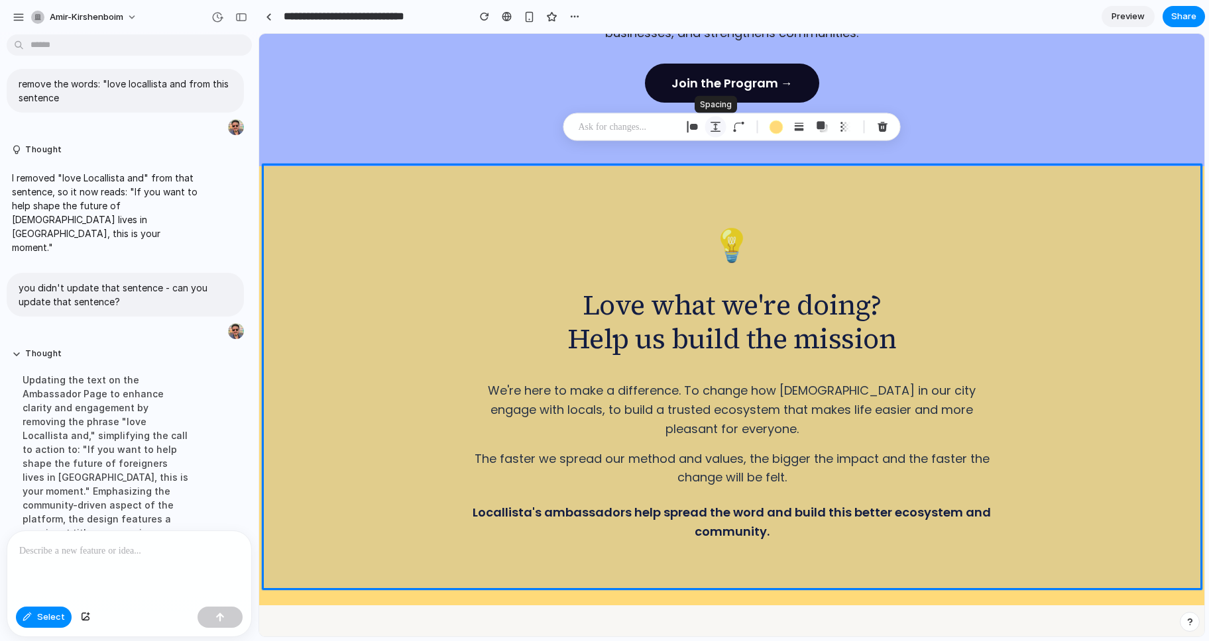
click at [714, 127] on div "button" at bounding box center [716, 127] width 12 height 12
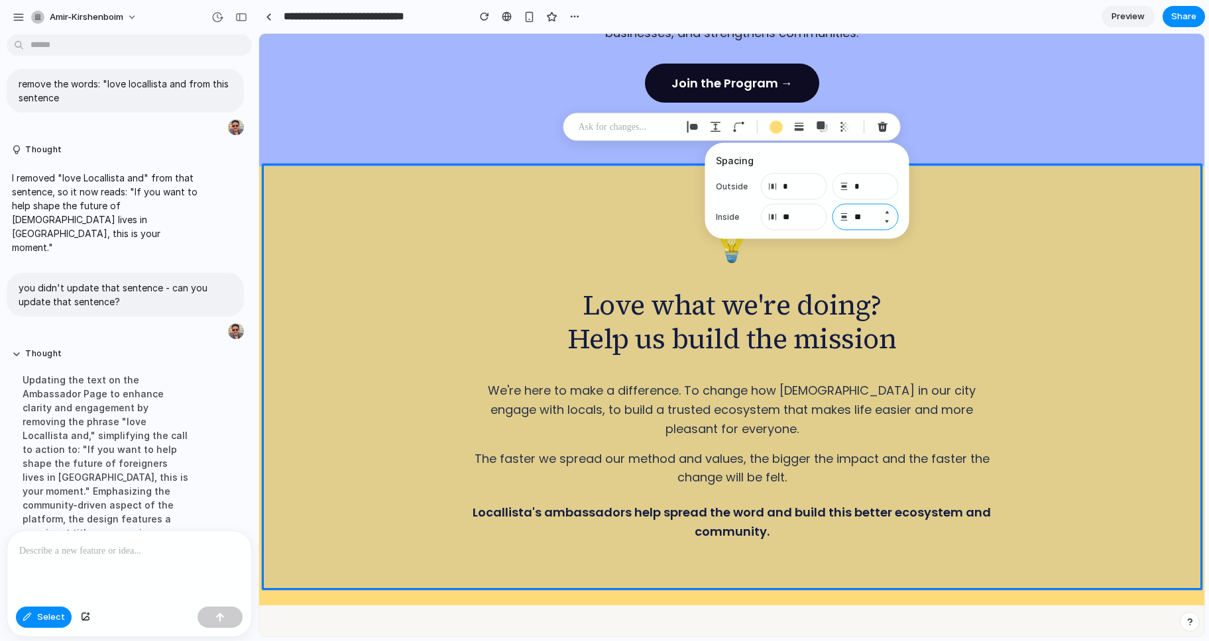
click at [863, 217] on input "**" at bounding box center [865, 217] width 66 height 27
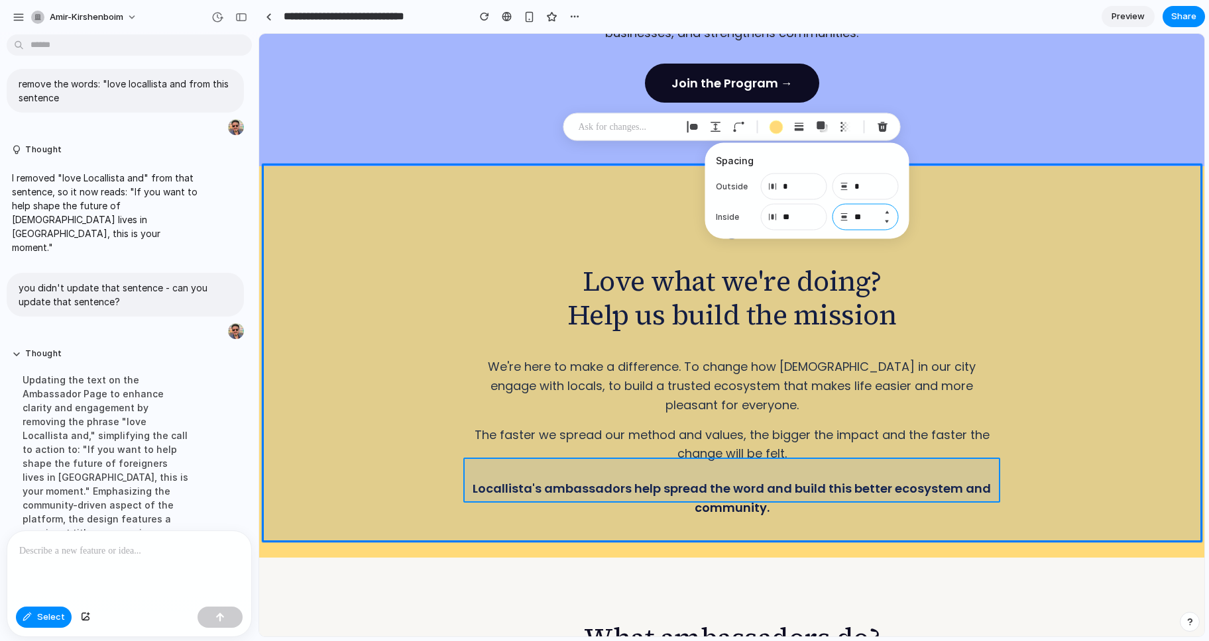
type input "**"
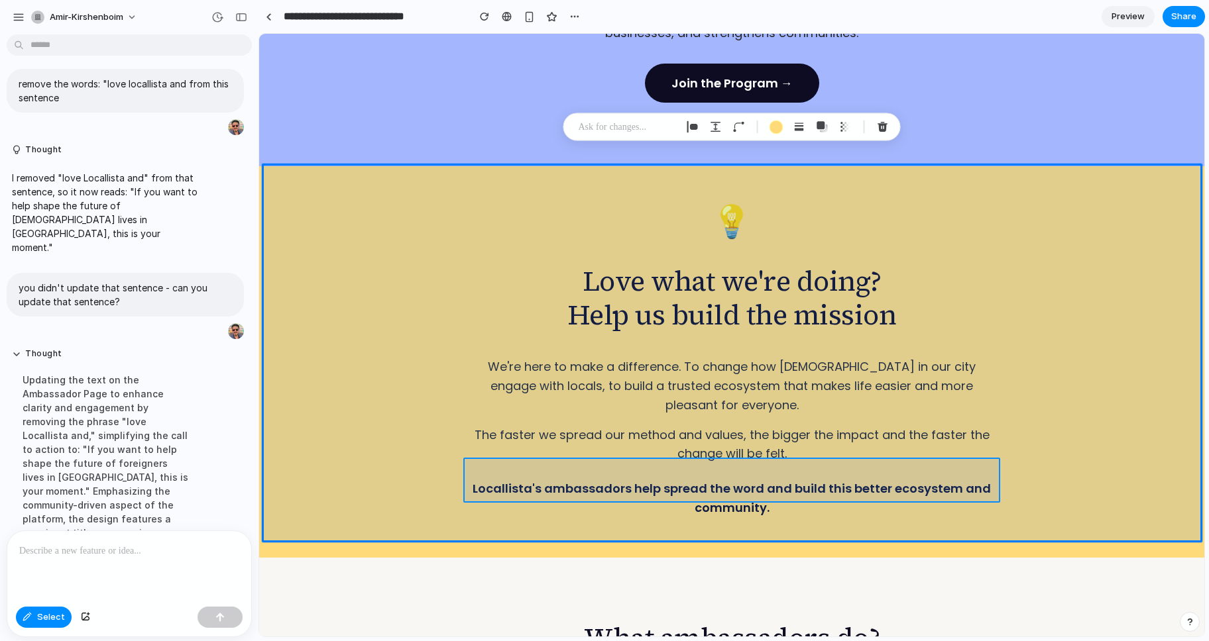
click at [724, 470] on div at bounding box center [732, 335] width 944 height 602
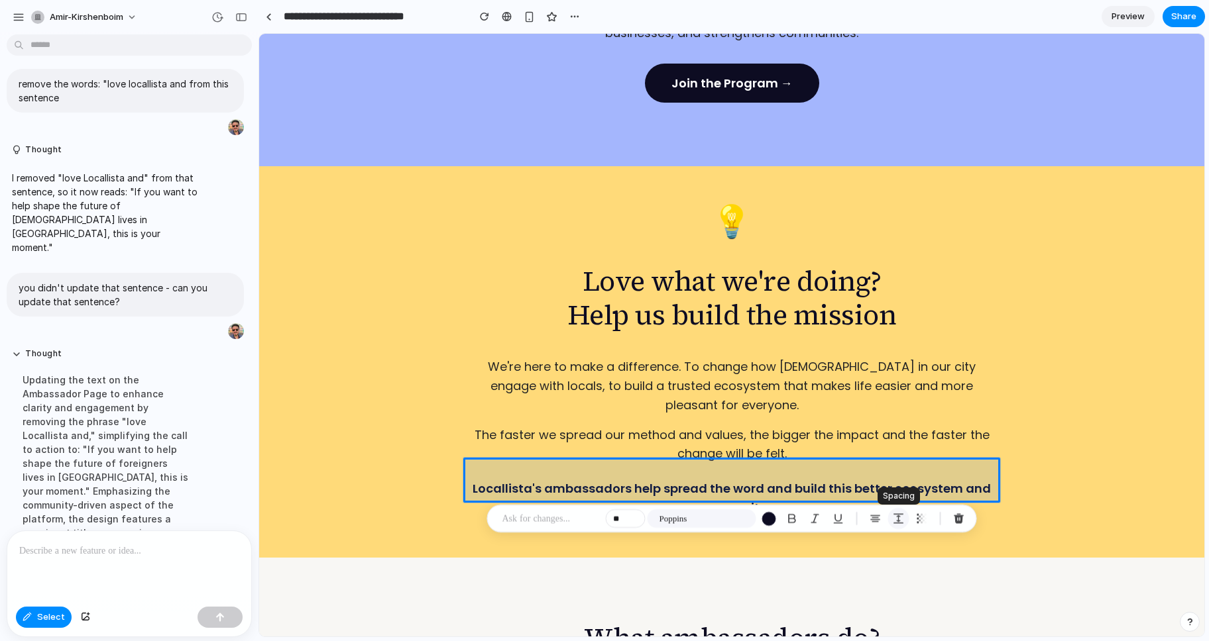
click at [895, 518] on div "button" at bounding box center [899, 519] width 12 height 12
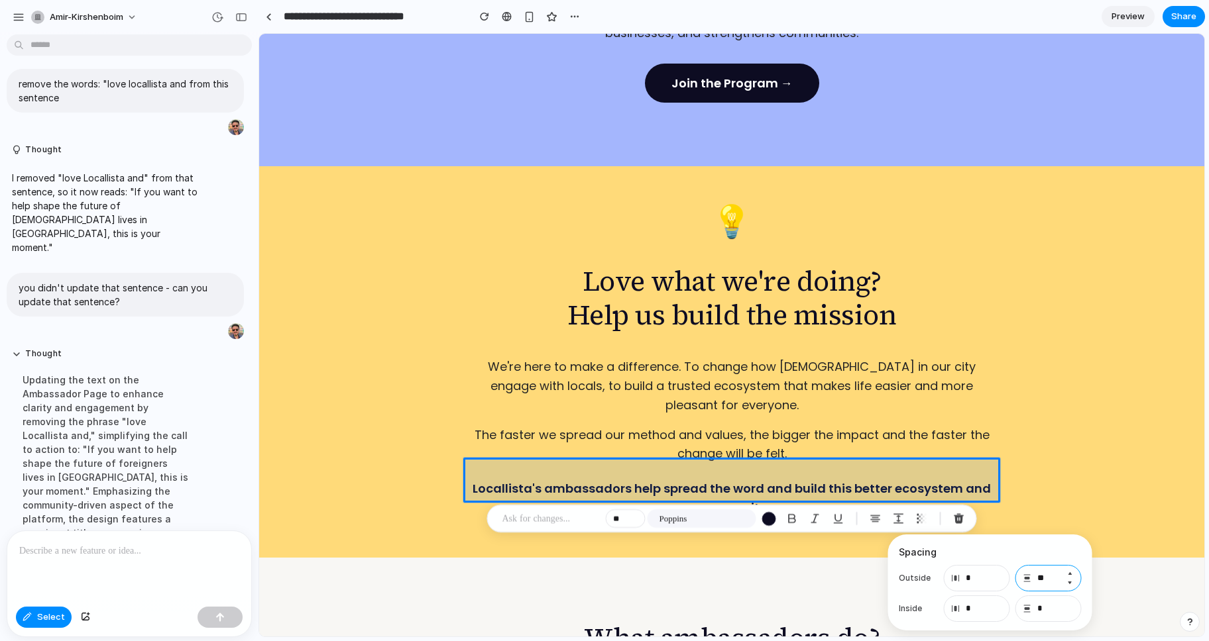
click at [1053, 579] on input "**" at bounding box center [1048, 578] width 66 height 27
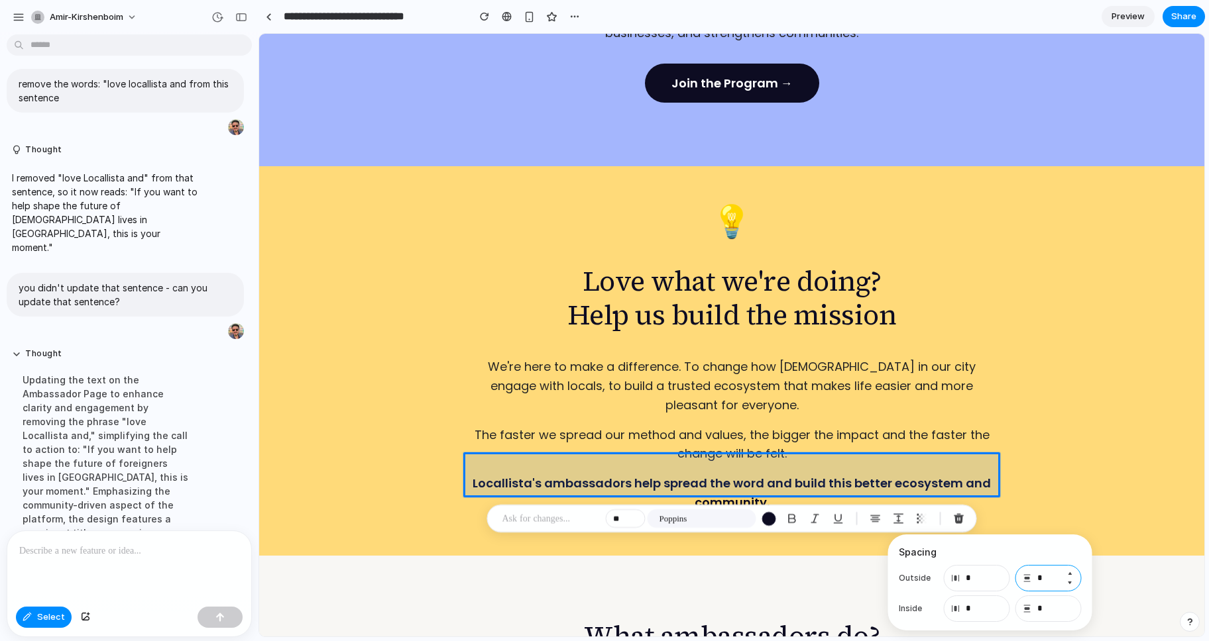
type input "**"
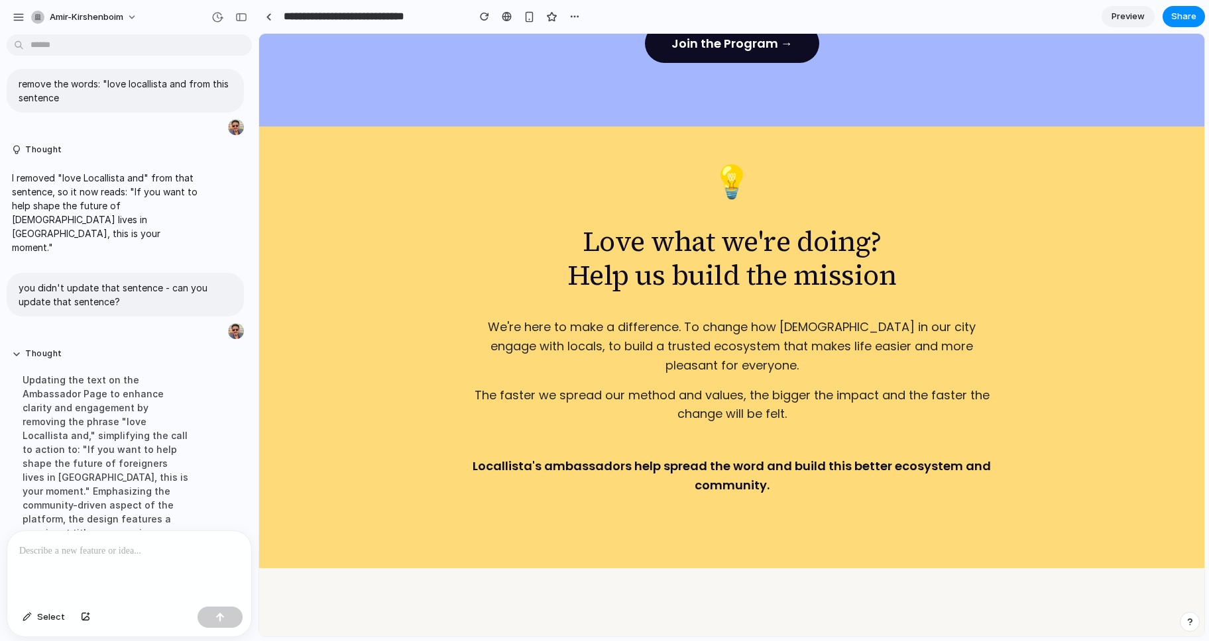
scroll to position [437, 0]
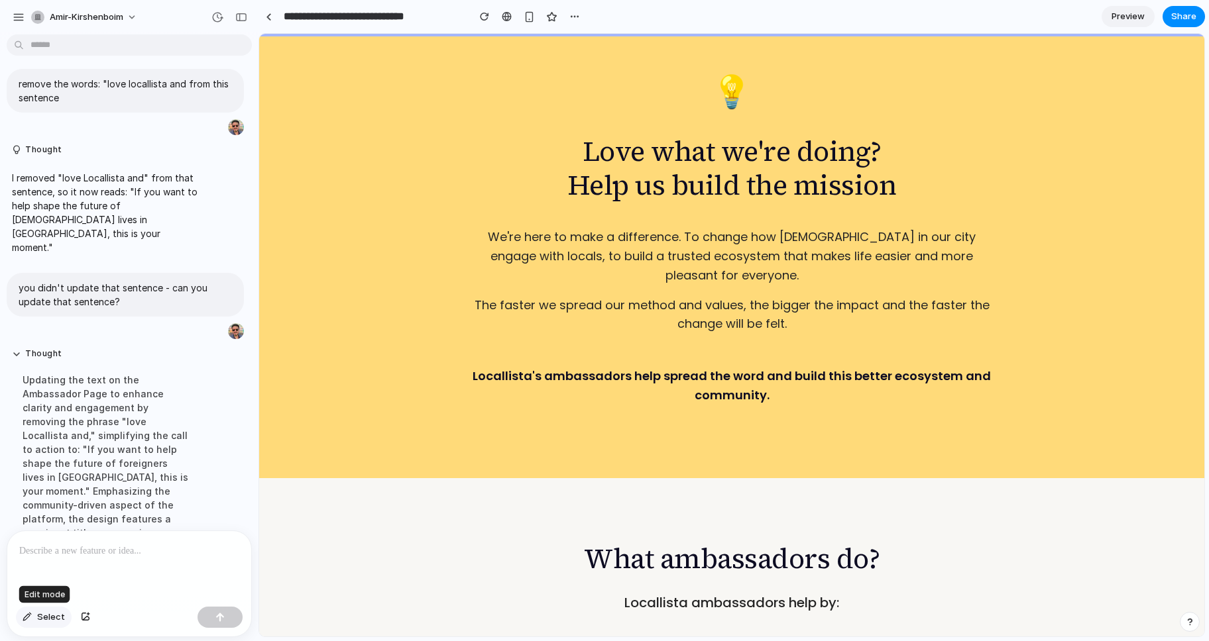
click at [50, 615] on span "Select" at bounding box center [51, 617] width 28 height 13
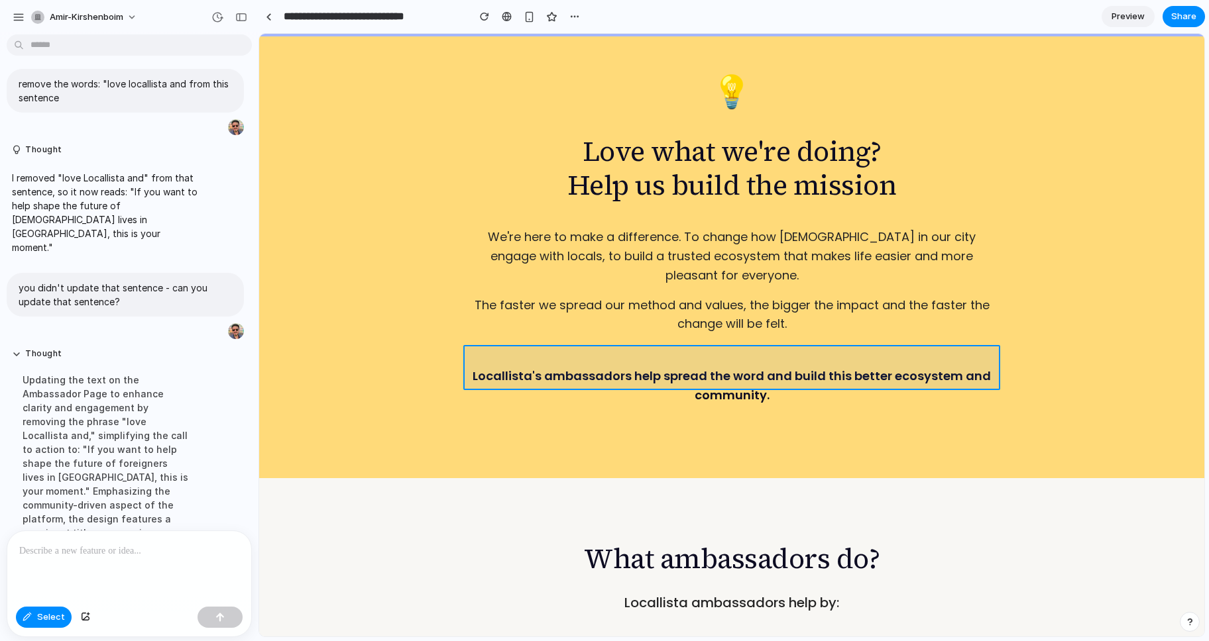
click at [671, 359] on div at bounding box center [732, 335] width 944 height 602
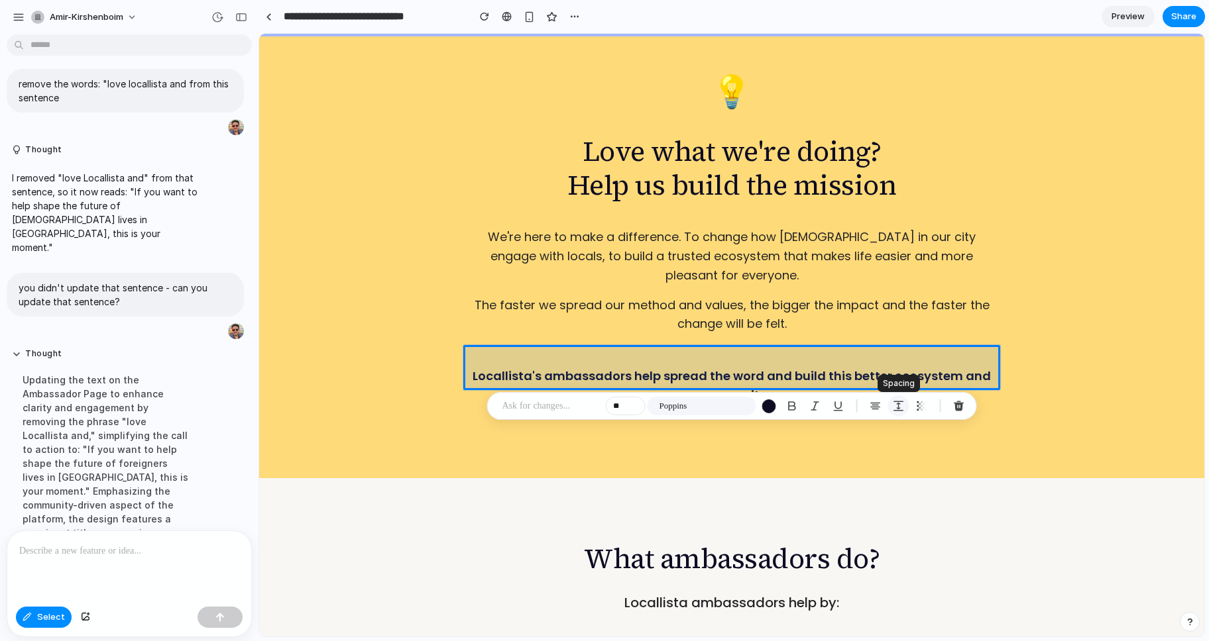
click at [899, 402] on div "button" at bounding box center [899, 406] width 12 height 12
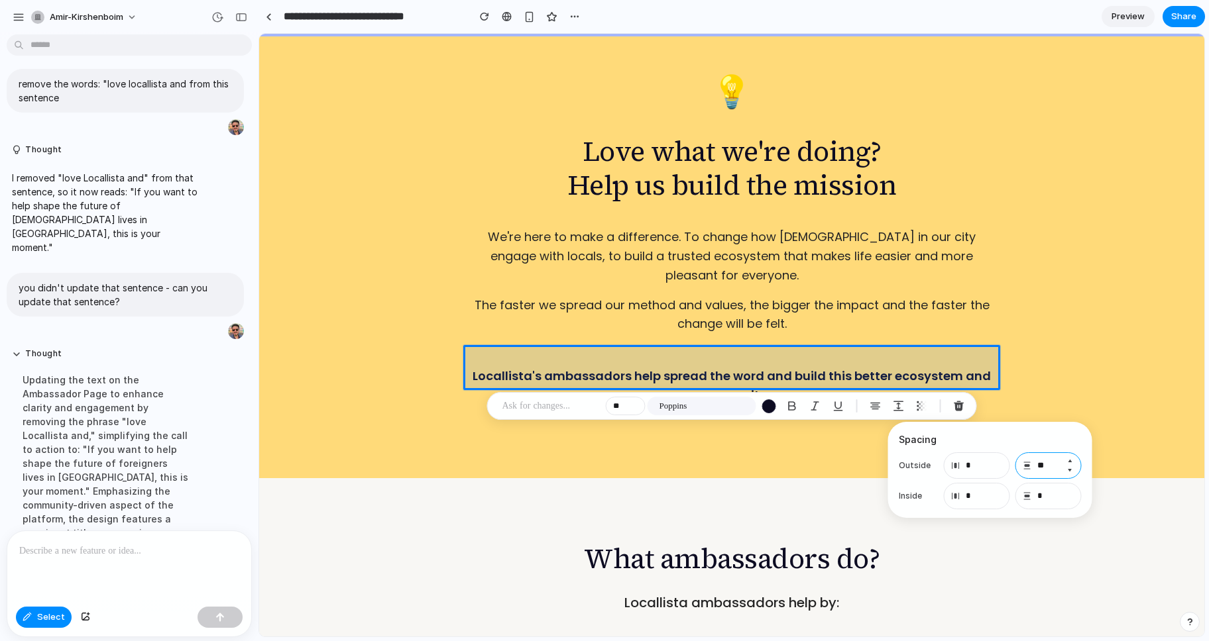
click at [1044, 467] on input "**" at bounding box center [1048, 466] width 66 height 27
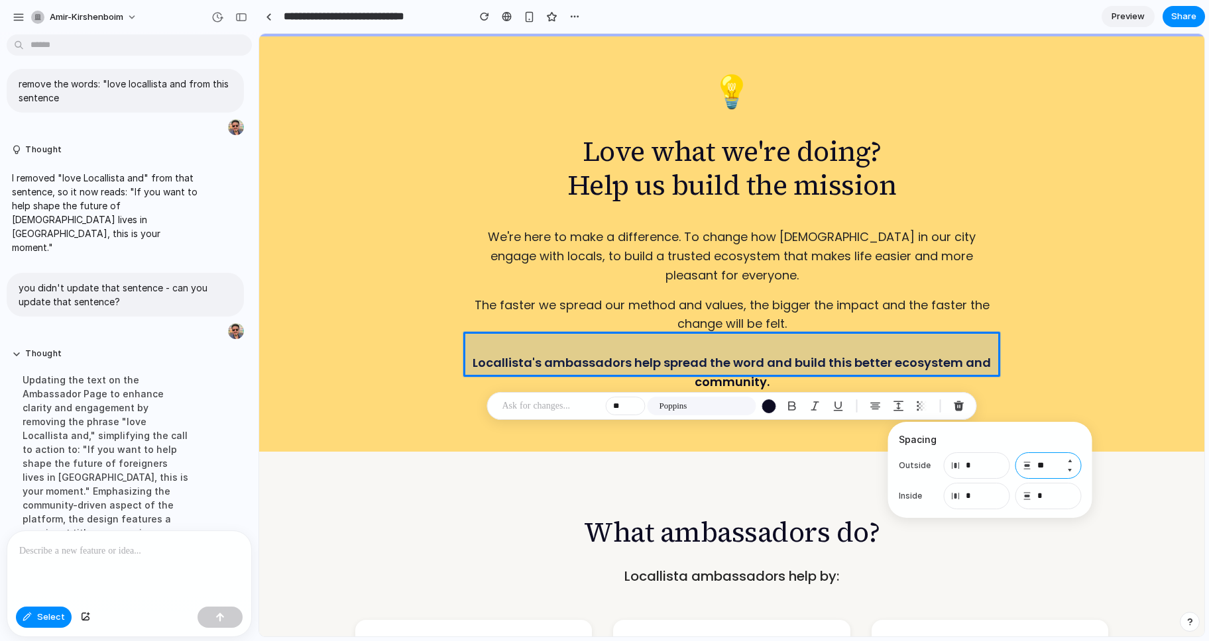
type input "*"
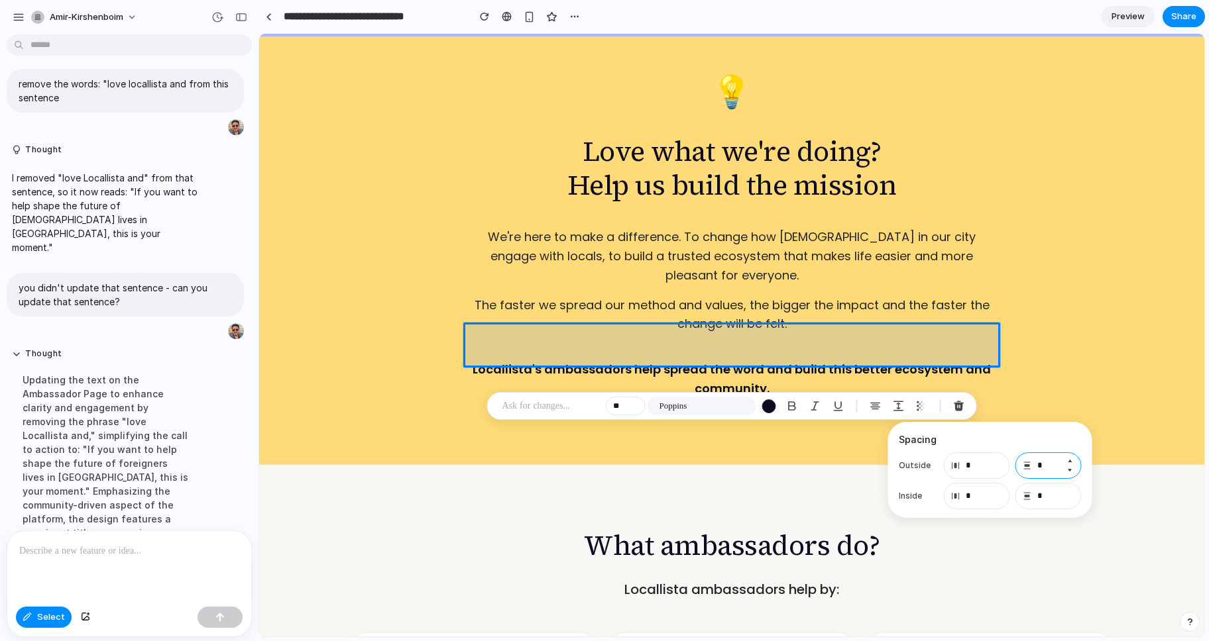
type input "**"
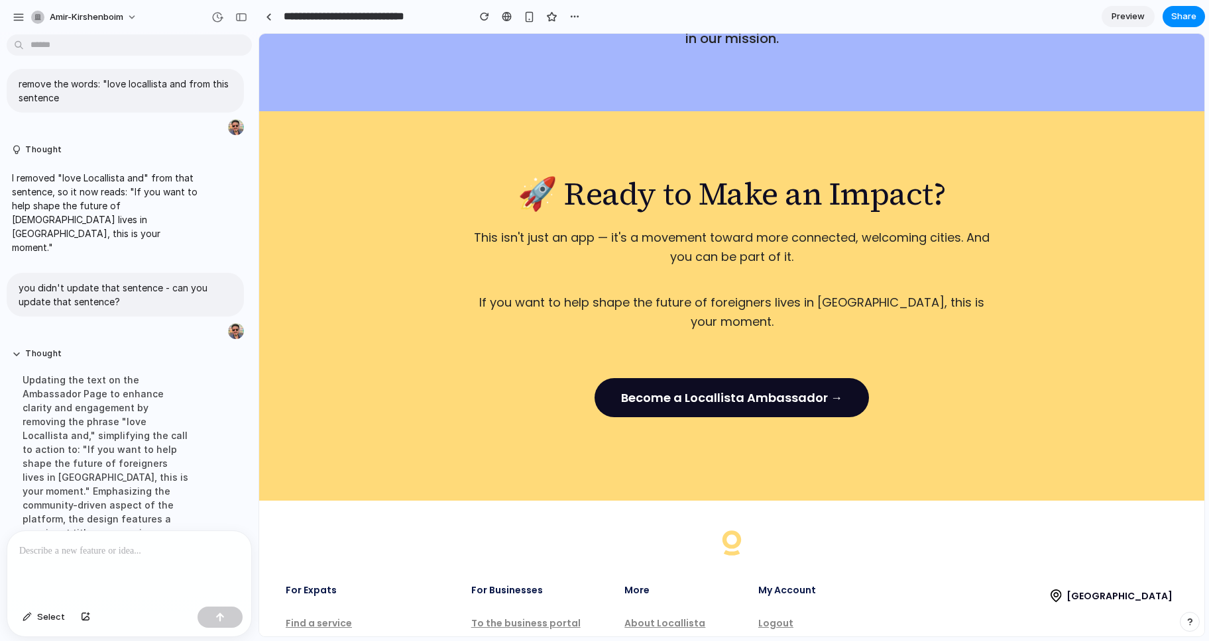
scroll to position [2342, 0]
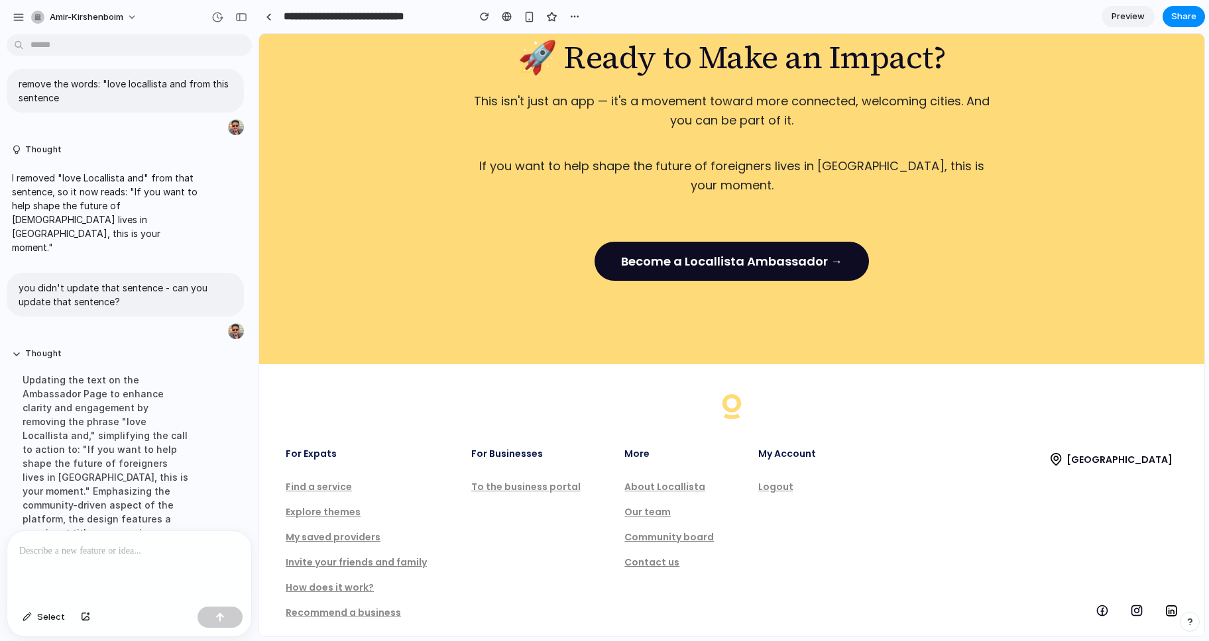
click at [312, 482] on div "Find a service" at bounding box center [319, 486] width 66 height 9
drag, startPoint x: 317, startPoint y: 429, endPoint x: 490, endPoint y: 513, distance: 192.3
click at [317, 482] on div "Find a service" at bounding box center [319, 486] width 66 height 9
click at [160, 547] on p at bounding box center [129, 551] width 220 height 16
click at [1126, 20] on span "Preview" at bounding box center [1127, 16] width 33 height 13
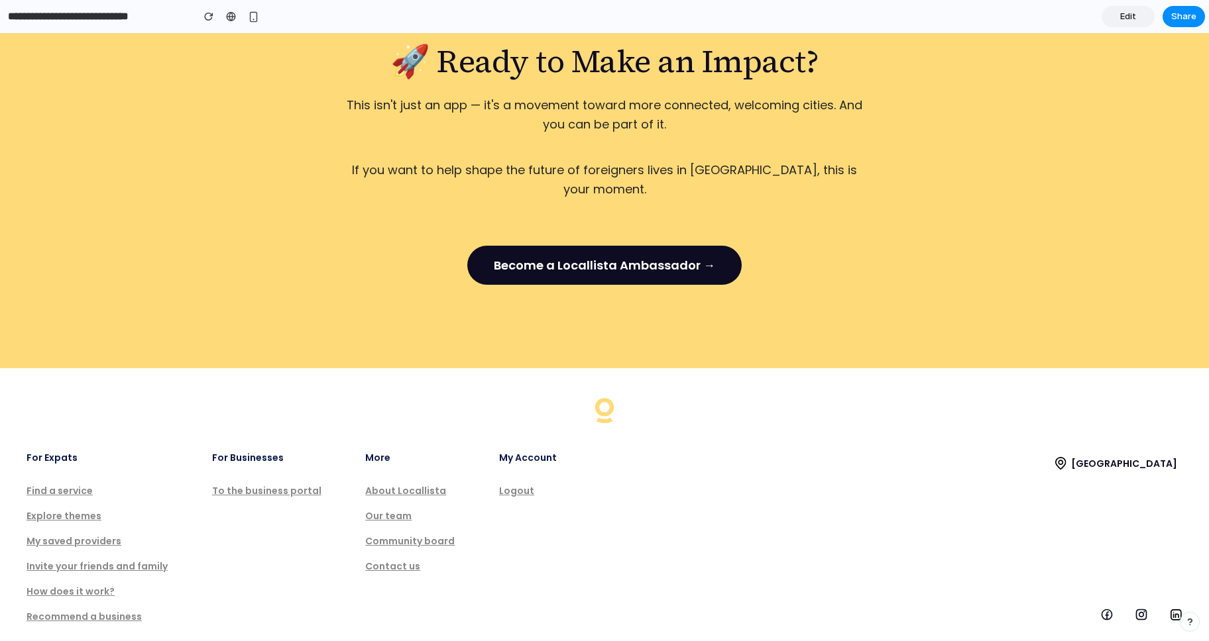
scroll to position [2336, 0]
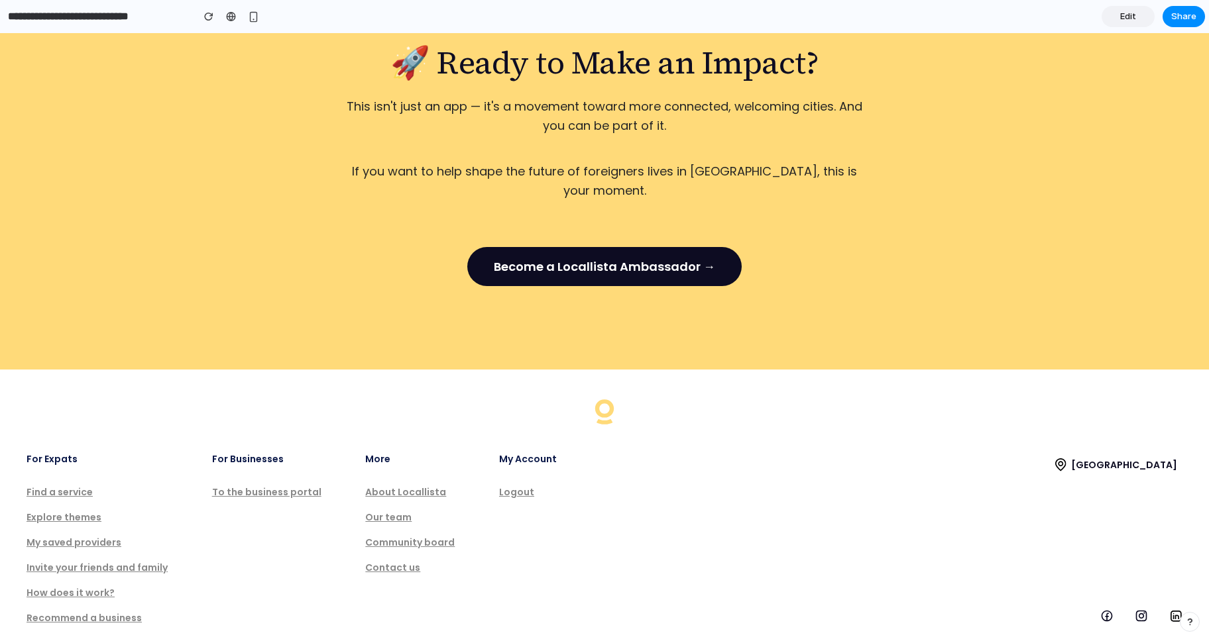
click at [394, 488] on div "About Locallista" at bounding box center [405, 492] width 81 height 9
click at [298, 488] on div "To the business portal" at bounding box center [266, 492] width 109 height 9
click at [50, 488] on div "Find a service" at bounding box center [60, 492] width 66 height 9
click at [71, 513] on div "Explore themes" at bounding box center [64, 517] width 75 height 9
click at [1128, 19] on span "Share" at bounding box center [1183, 16] width 25 height 13
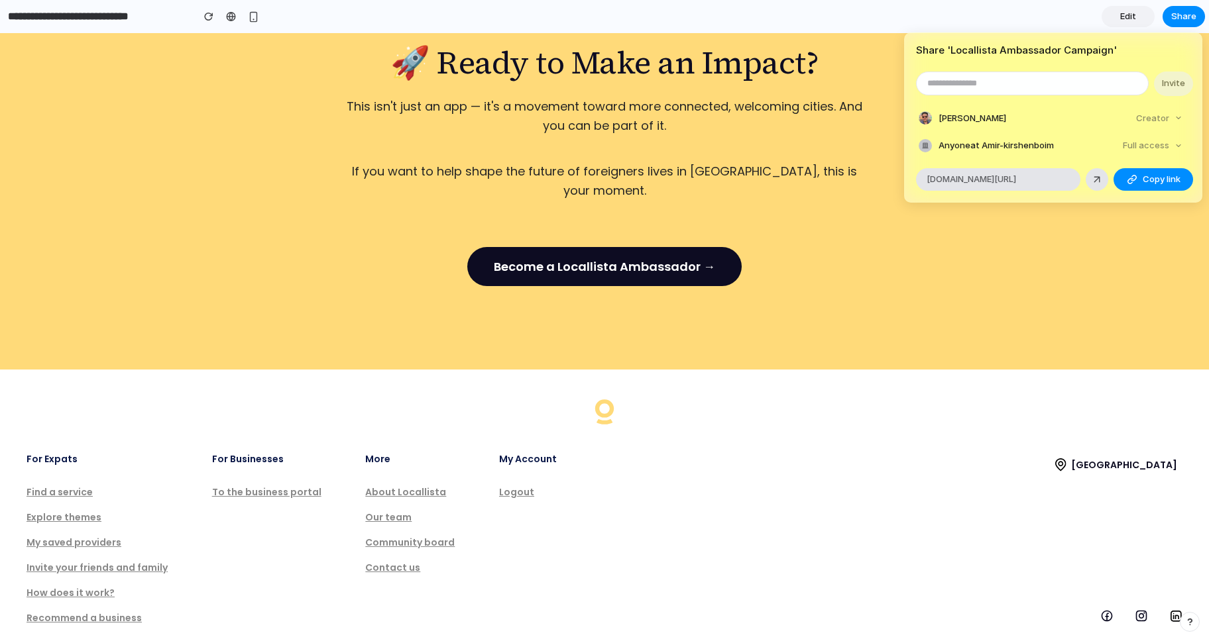
click at [770, 187] on div "Share ' Locallista Ambassador Campaign ' Invite Amir Kirshenboim Creator Anyone…" at bounding box center [604, 320] width 1209 height 641
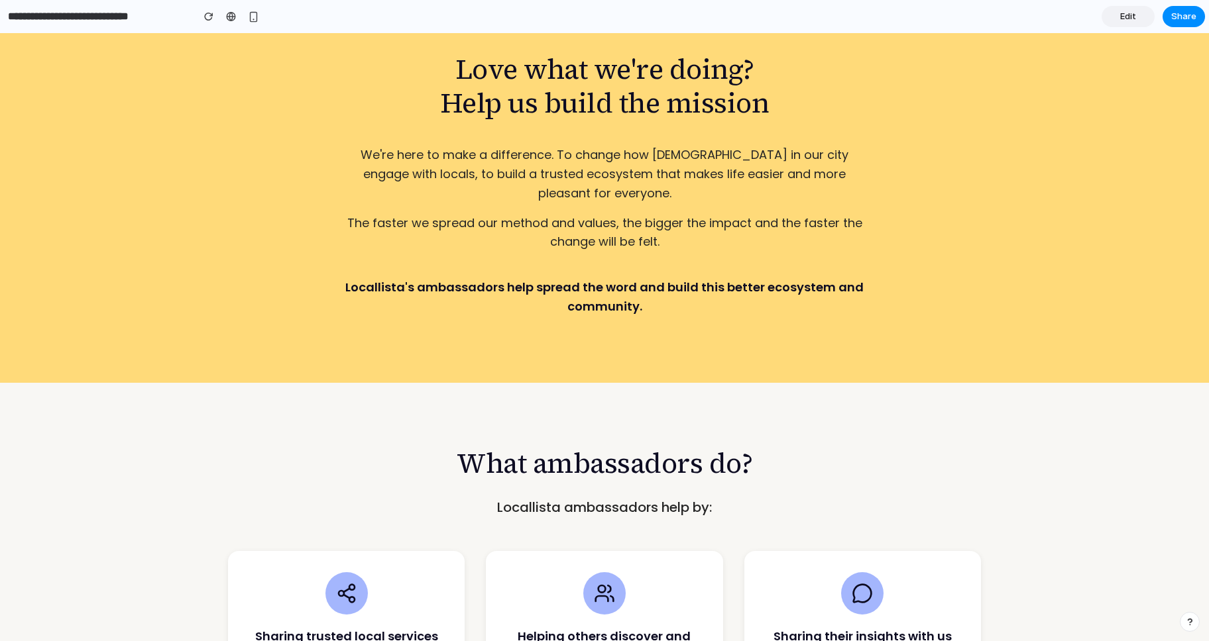
scroll to position [0, 0]
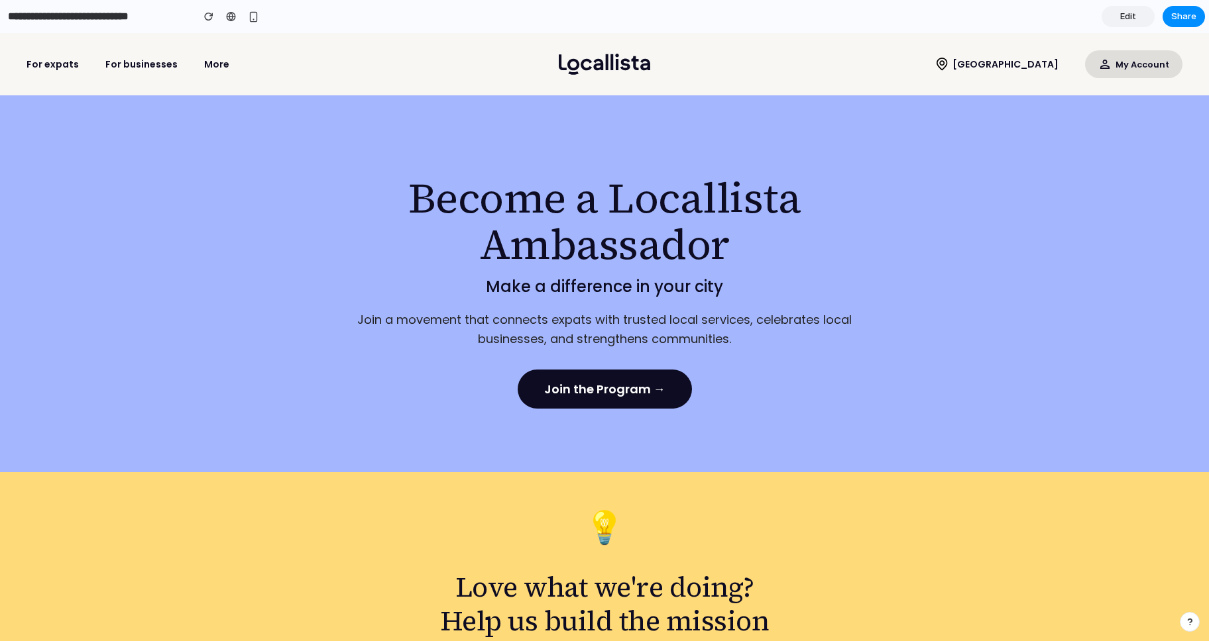
click at [1124, 12] on span "Edit" at bounding box center [1128, 16] width 16 height 13
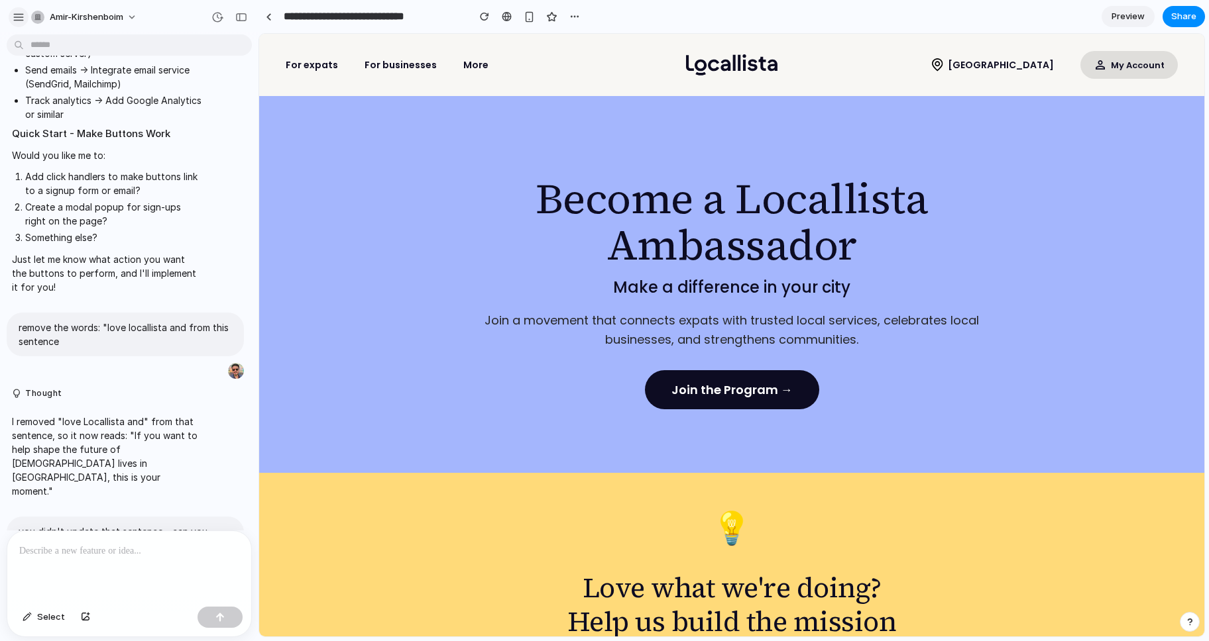
click at [9, 19] on button "button" at bounding box center [19, 17] width 20 height 20
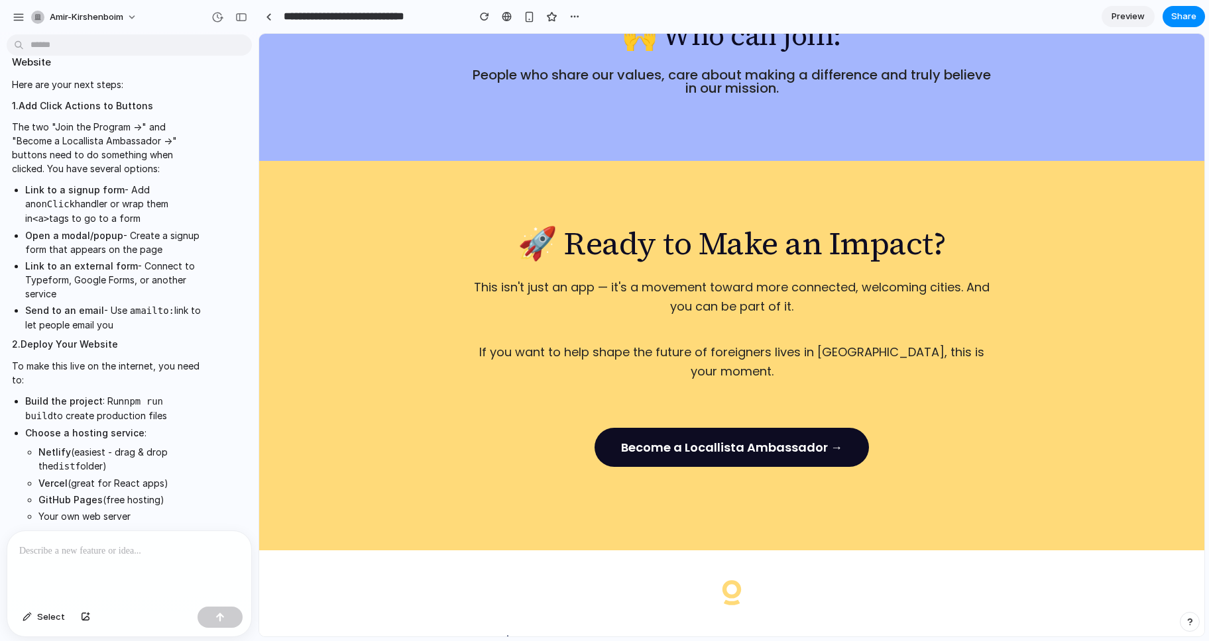
scroll to position [2342, 0]
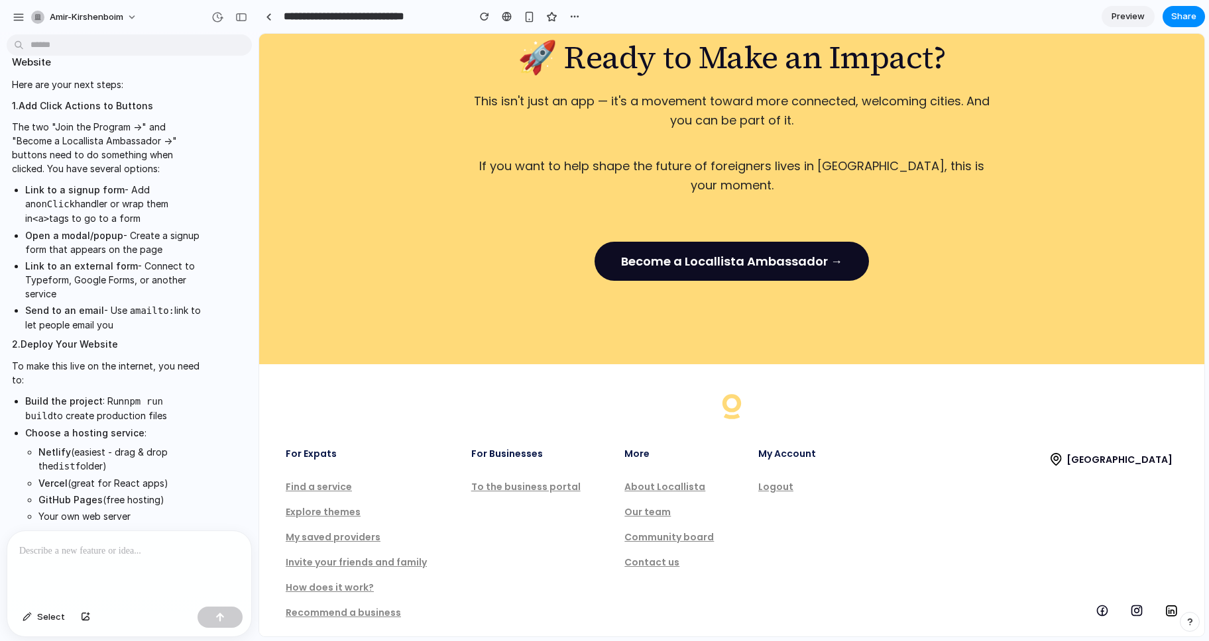
click at [111, 553] on p at bounding box center [129, 551] width 220 height 16
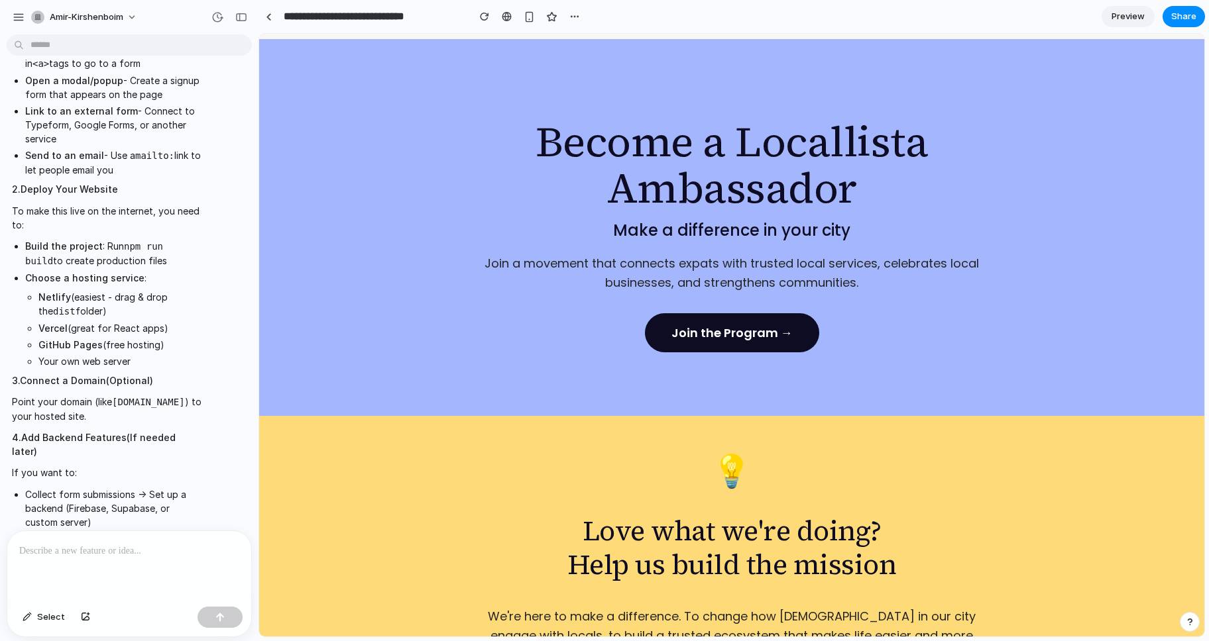
scroll to position [0, 0]
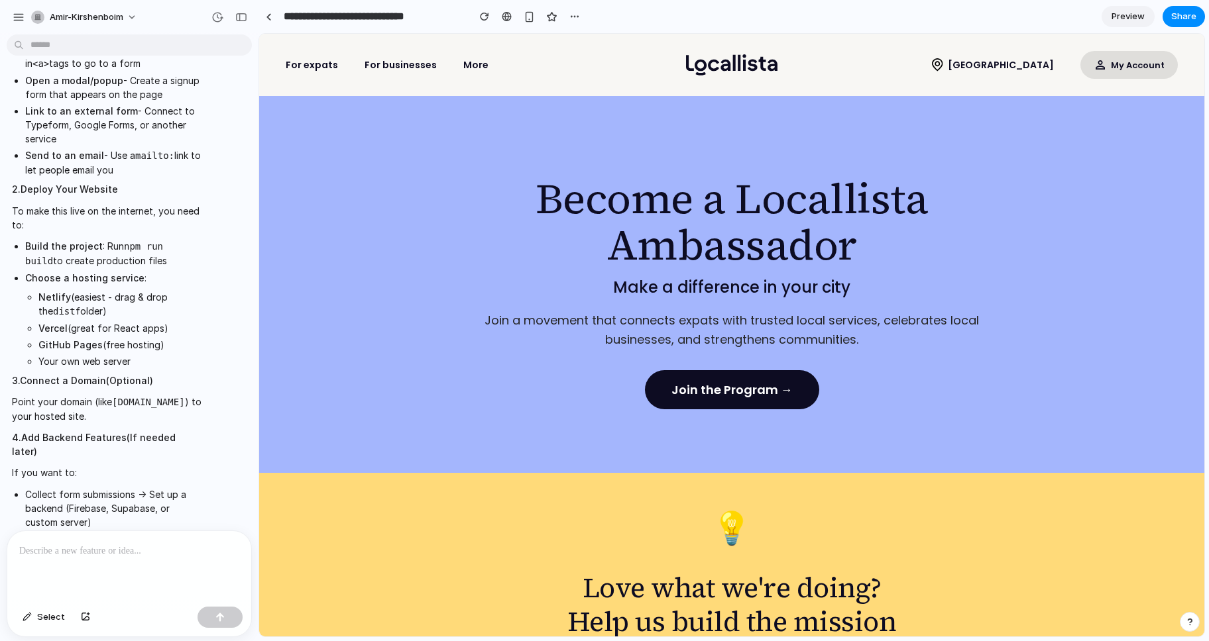
click at [463, 68] on div "More" at bounding box center [475, 64] width 25 height 9
click at [136, 553] on p at bounding box center [129, 551] width 220 height 16
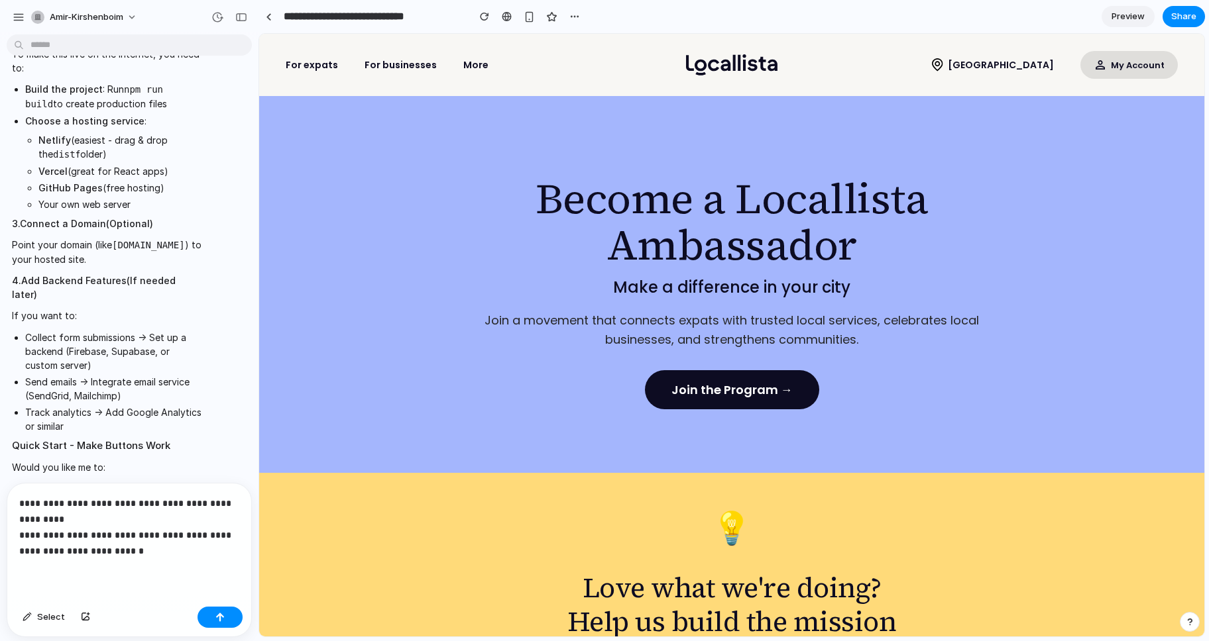
scroll to position [3652, 0]
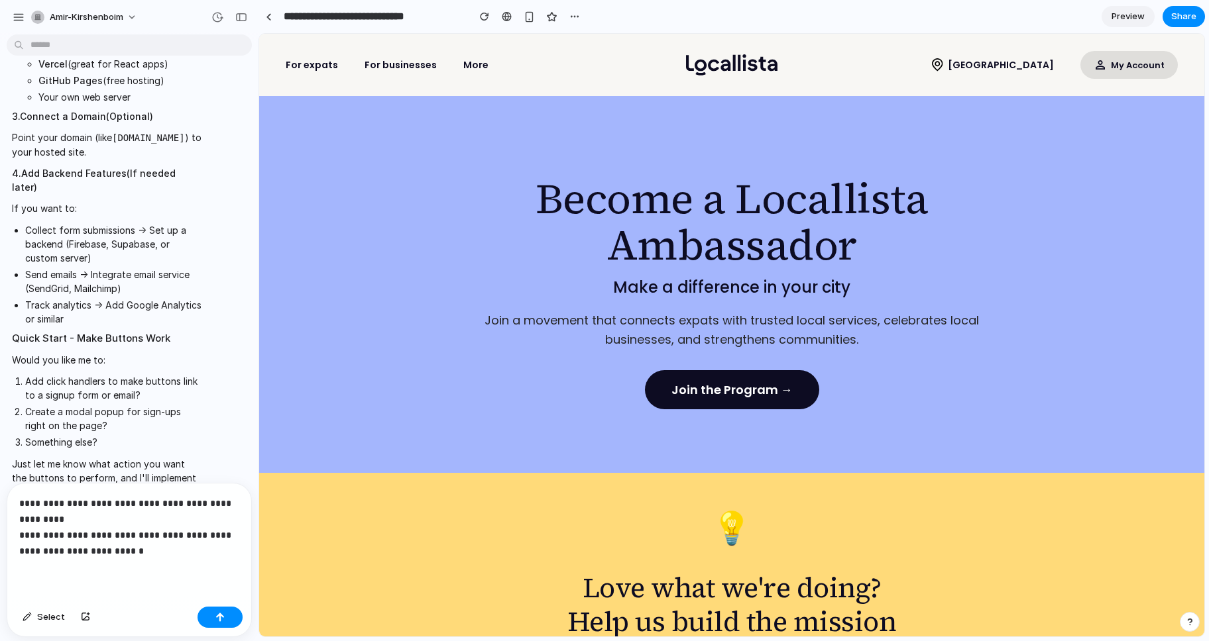
click at [138, 518] on p "**********" at bounding box center [129, 528] width 220 height 64
click at [219, 624] on button "button" at bounding box center [219, 617] width 45 height 21
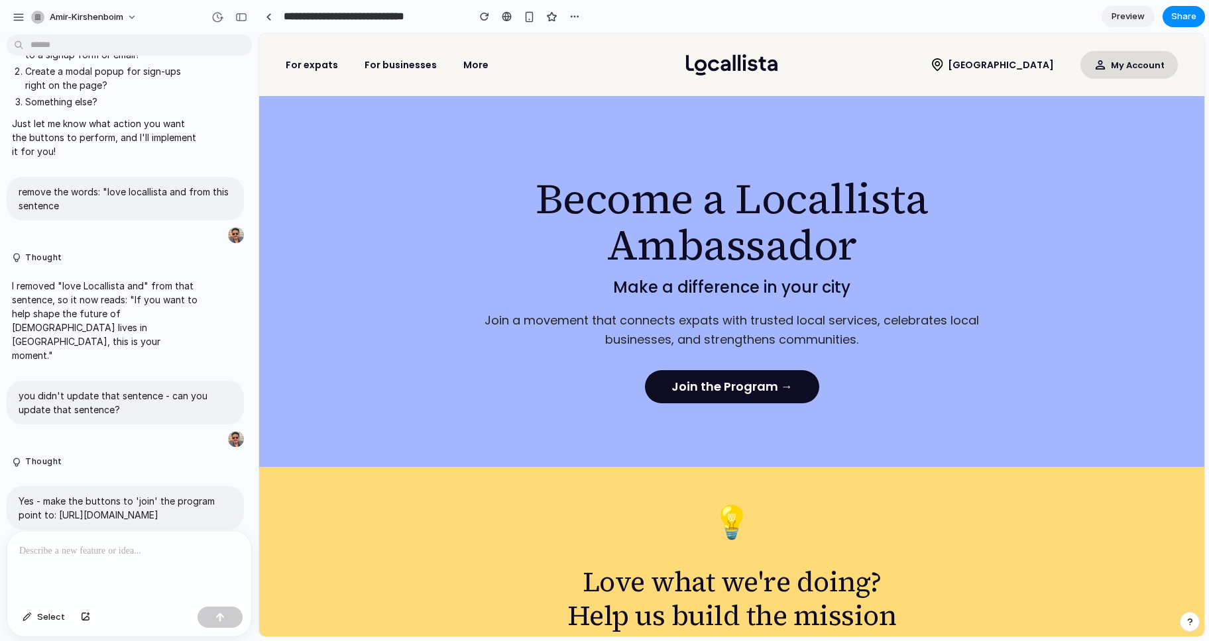
scroll to position [4389, 0]
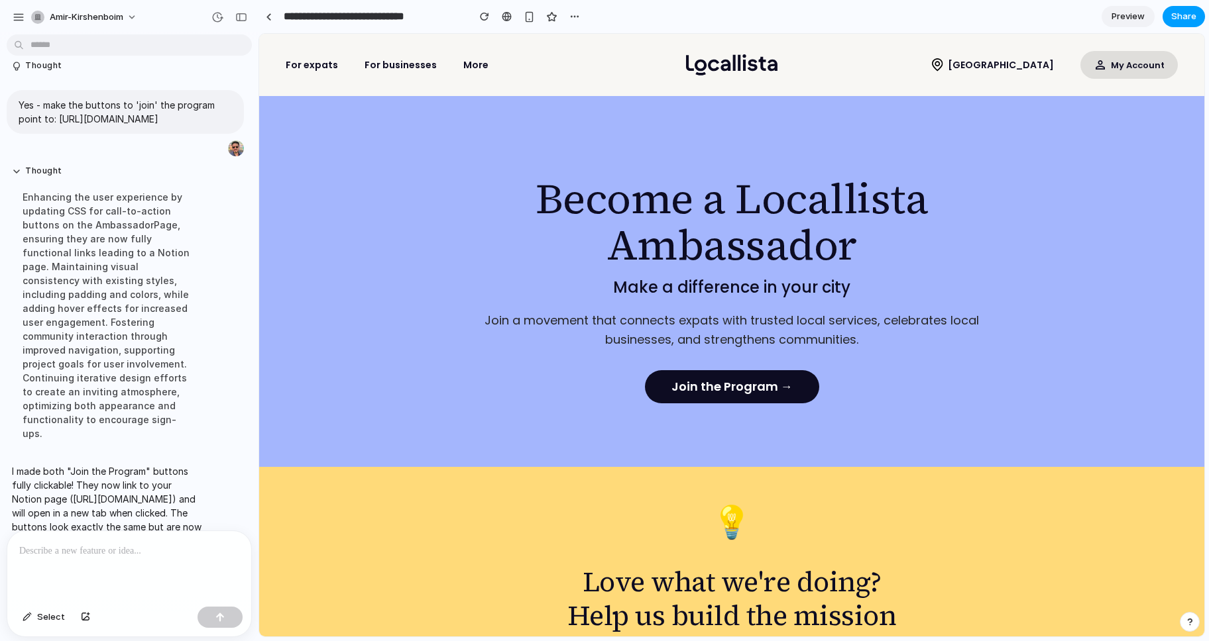
click at [1128, 19] on span "Share" at bounding box center [1183, 16] width 25 height 13
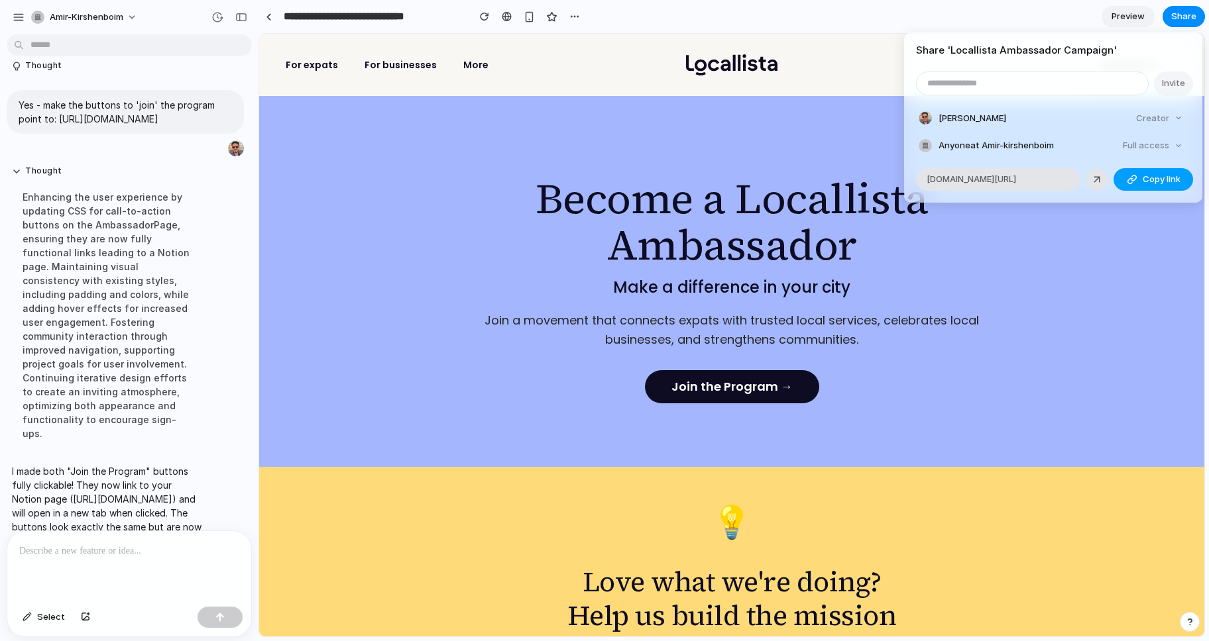
click at [1128, 176] on span "Copy link" at bounding box center [1161, 179] width 38 height 13
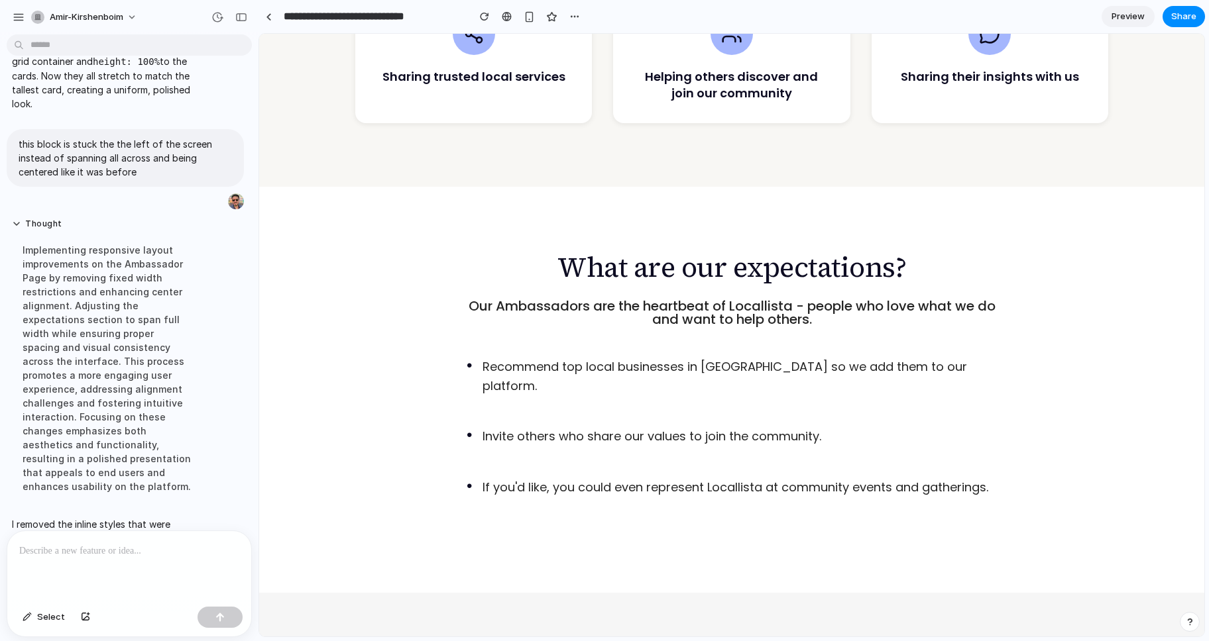
scroll to position [1006, 0]
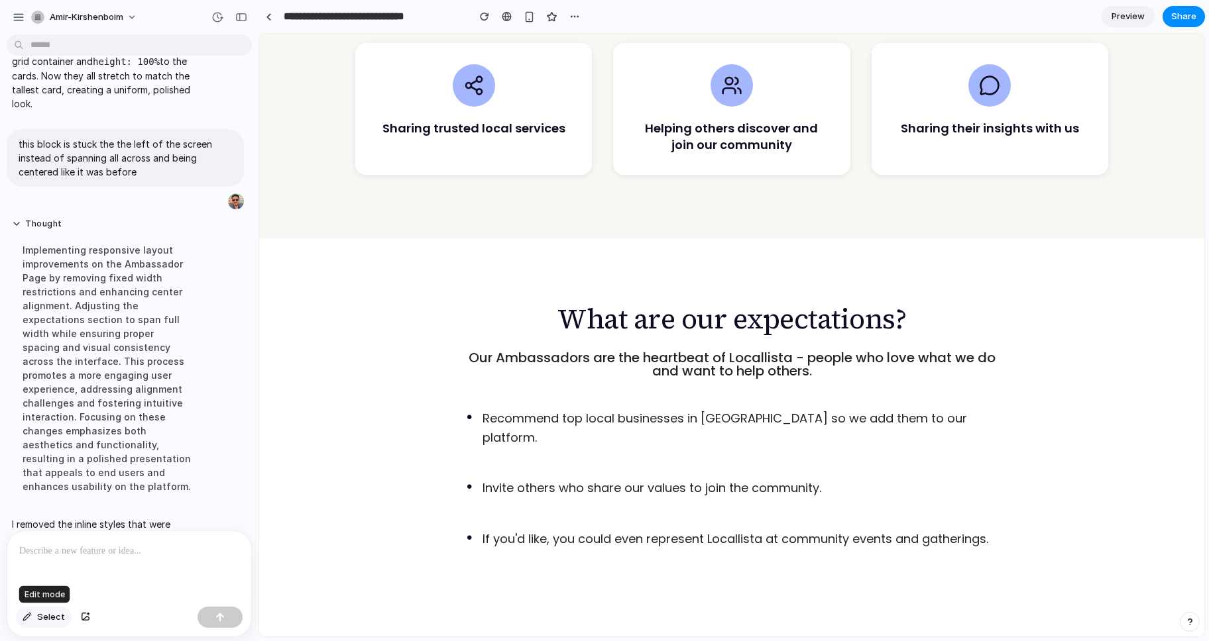
click at [27, 617] on div "button" at bounding box center [27, 618] width 9 height 8
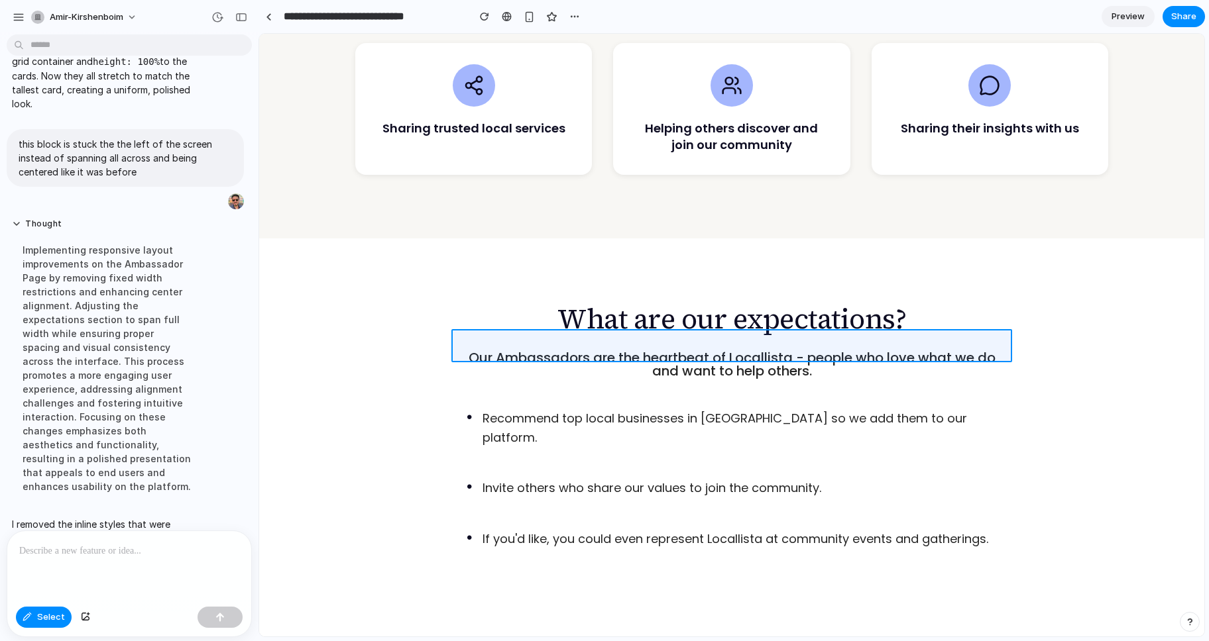
click at [671, 341] on div at bounding box center [732, 335] width 944 height 602
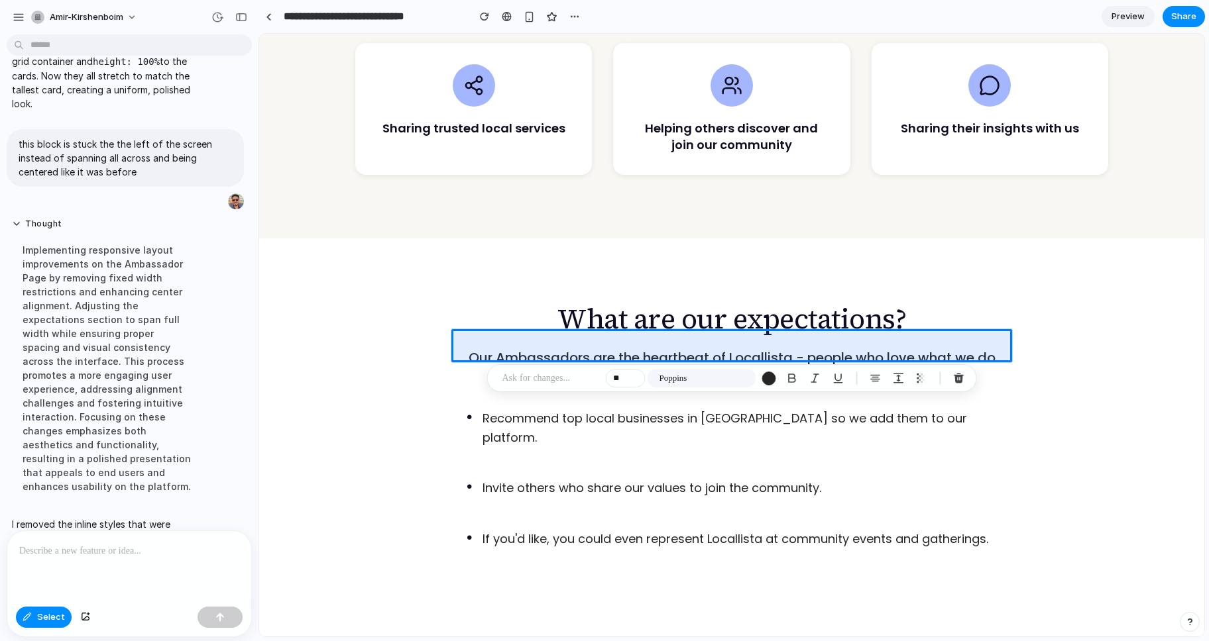
click at [541, 381] on p at bounding box center [551, 378] width 98 height 16
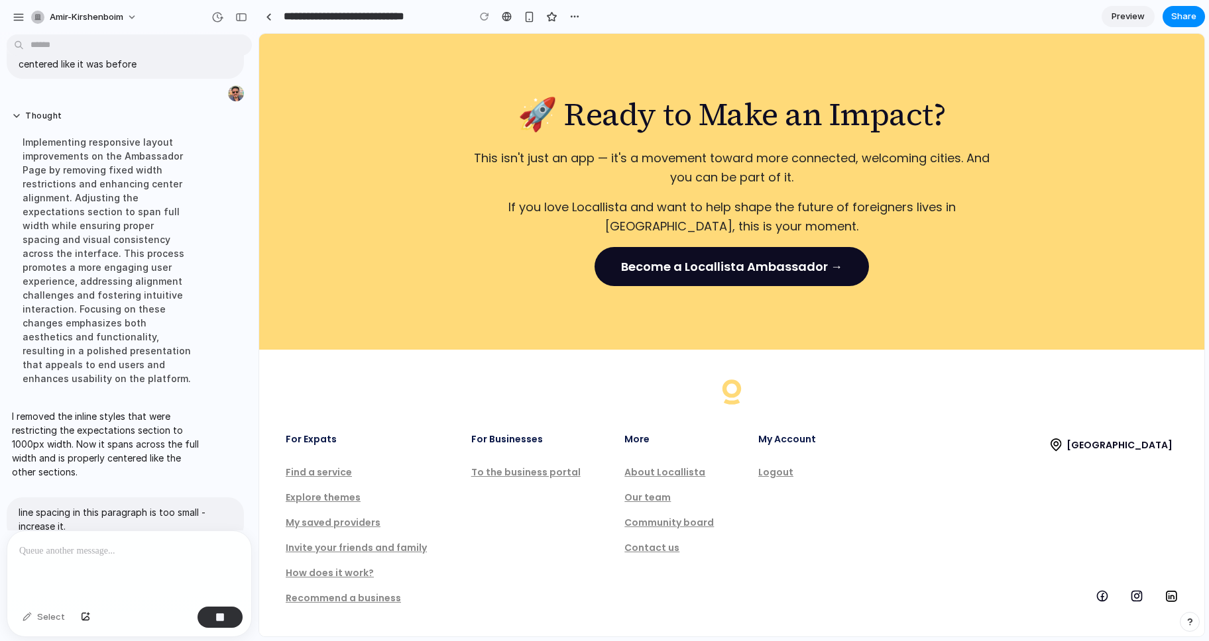
scroll to position [2244, 0]
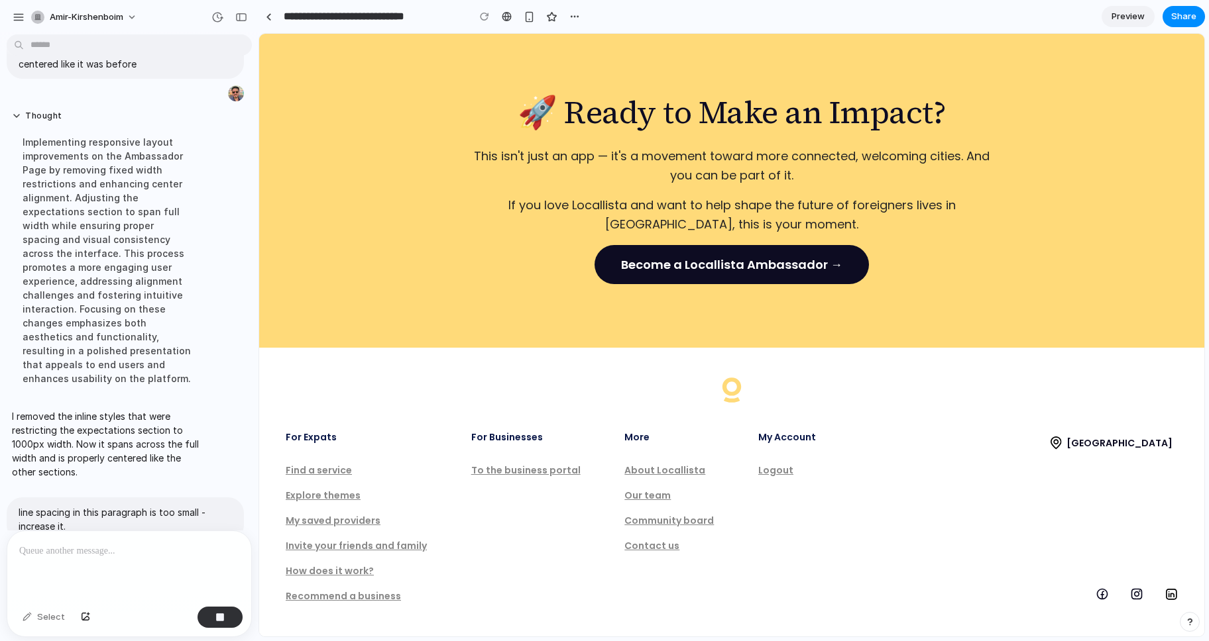
click at [526, 466] on div "To the business portal" at bounding box center [525, 470] width 109 height 9
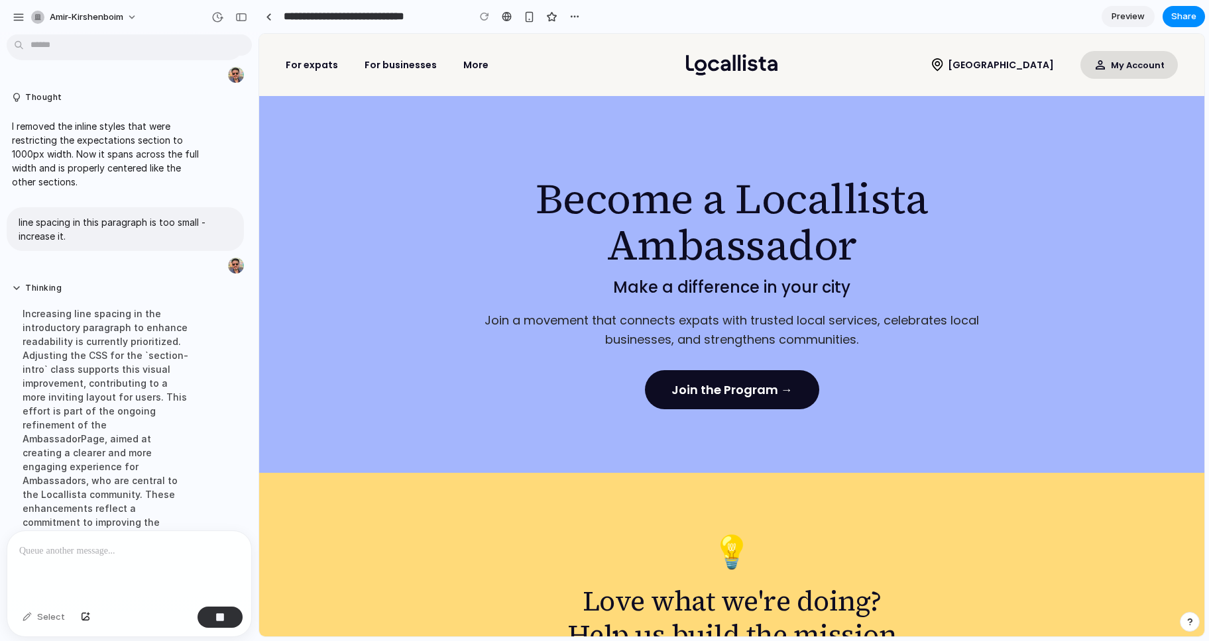
scroll to position [2525, 0]
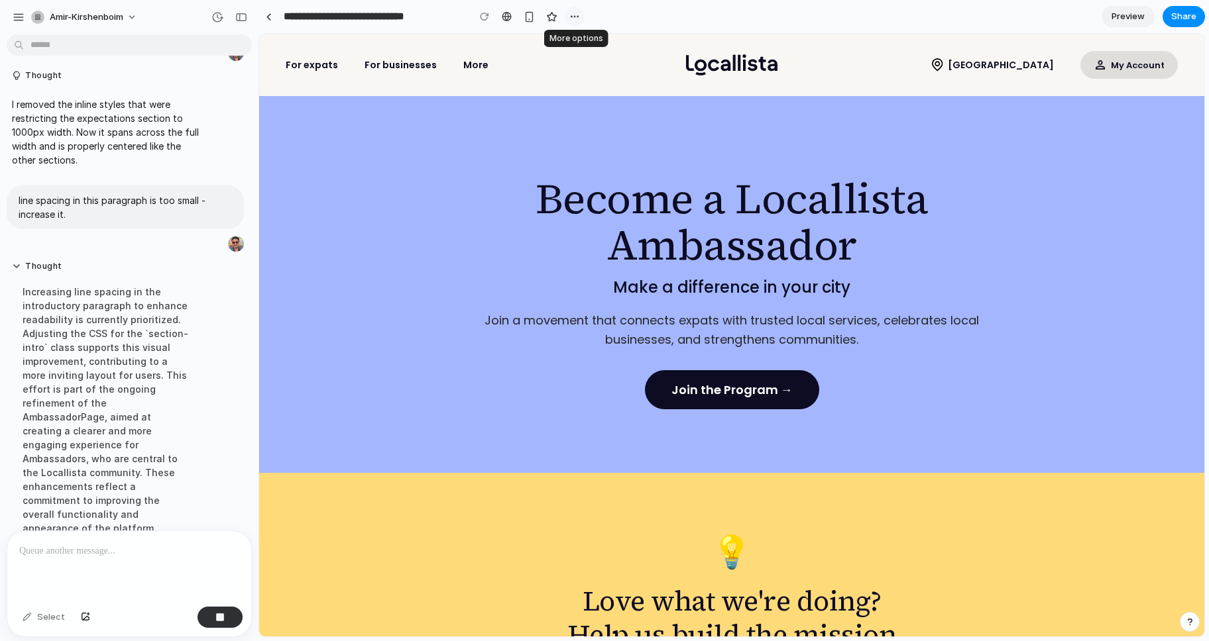
click at [575, 17] on div "button" at bounding box center [574, 16] width 11 height 11
click at [616, 23] on div "Duplicate Delete" at bounding box center [604, 320] width 1209 height 641
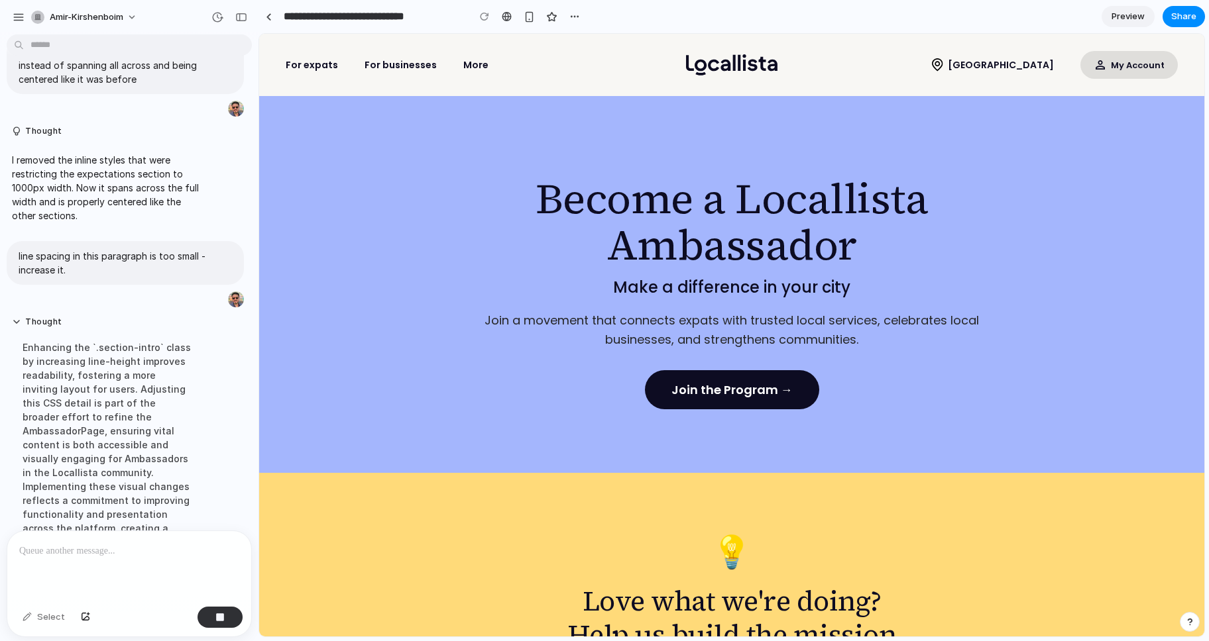
scroll to position [2620, 0]
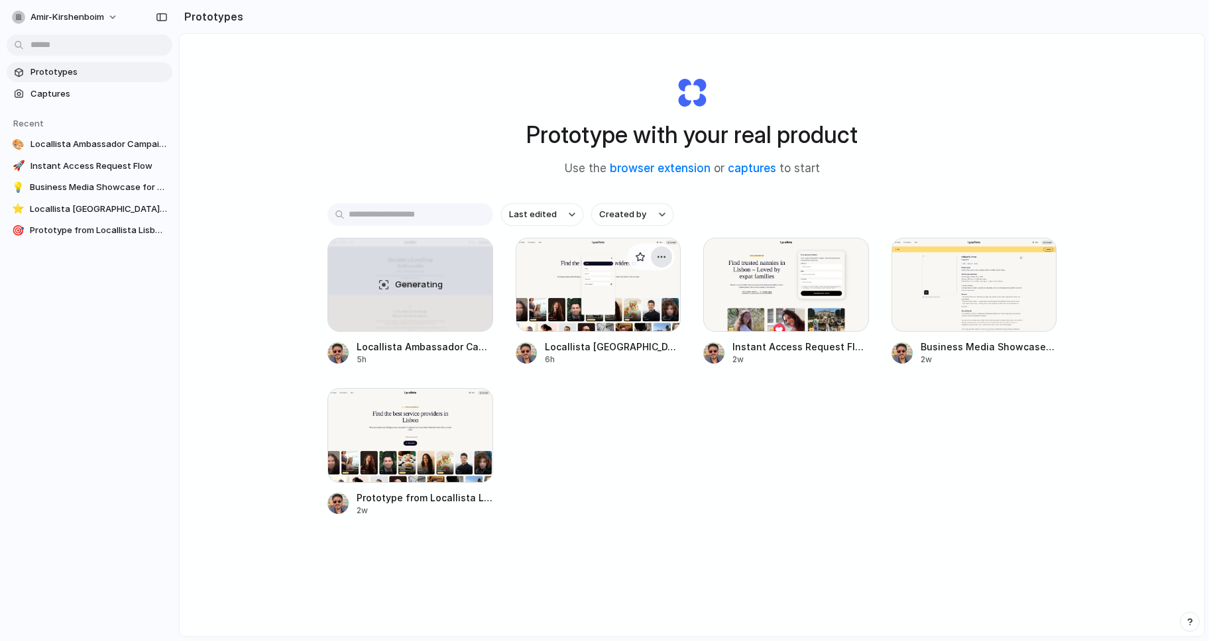
click at [659, 255] on div "button" at bounding box center [661, 257] width 11 height 11
click at [55, 73] on div "Open in new tab Rename Copy link Delete" at bounding box center [604, 320] width 1209 height 641
